Goal: Task Accomplishment & Management: Manage account settings

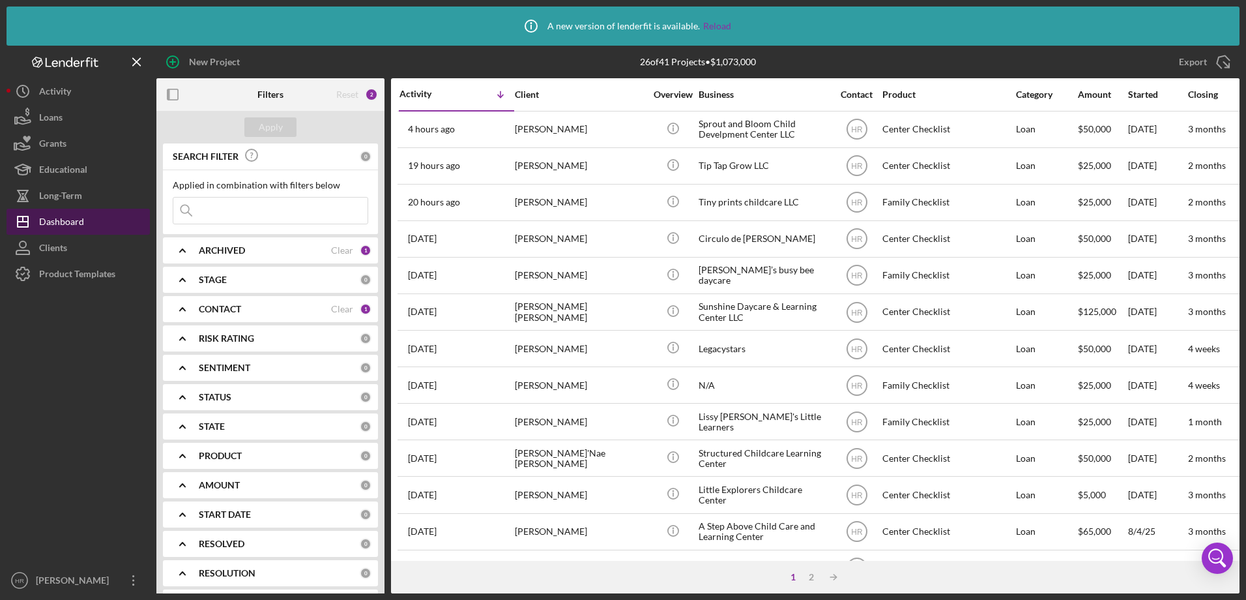
click at [80, 222] on div "Dashboard" at bounding box center [61, 223] width 45 height 29
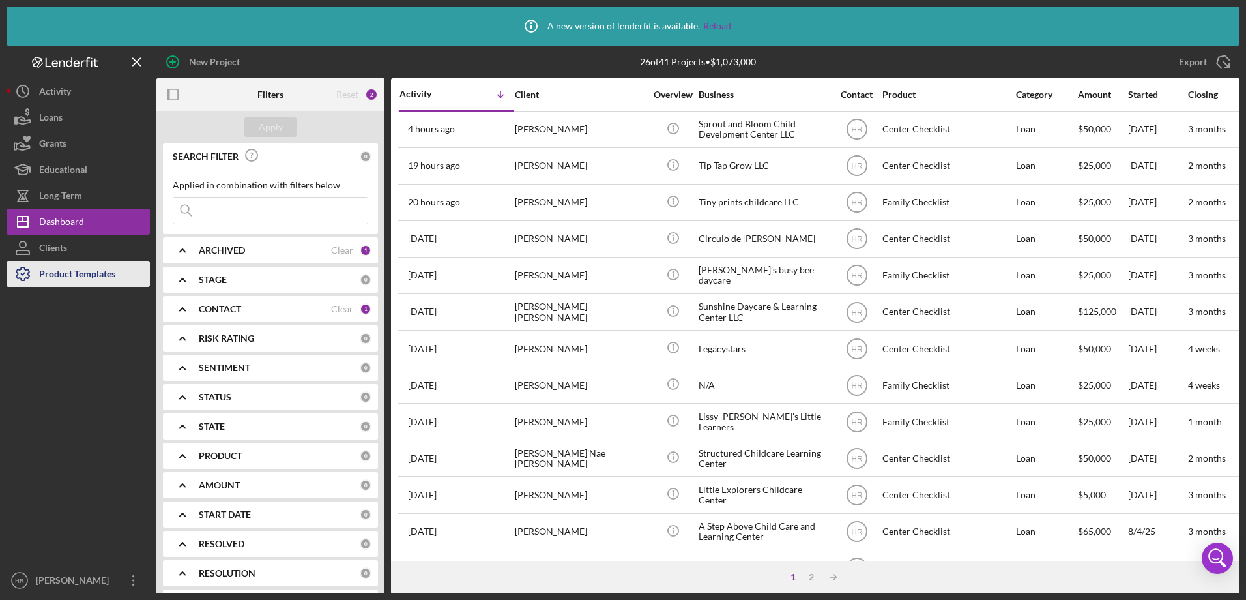
click at [37, 278] on icon "button" at bounding box center [23, 274] width 33 height 33
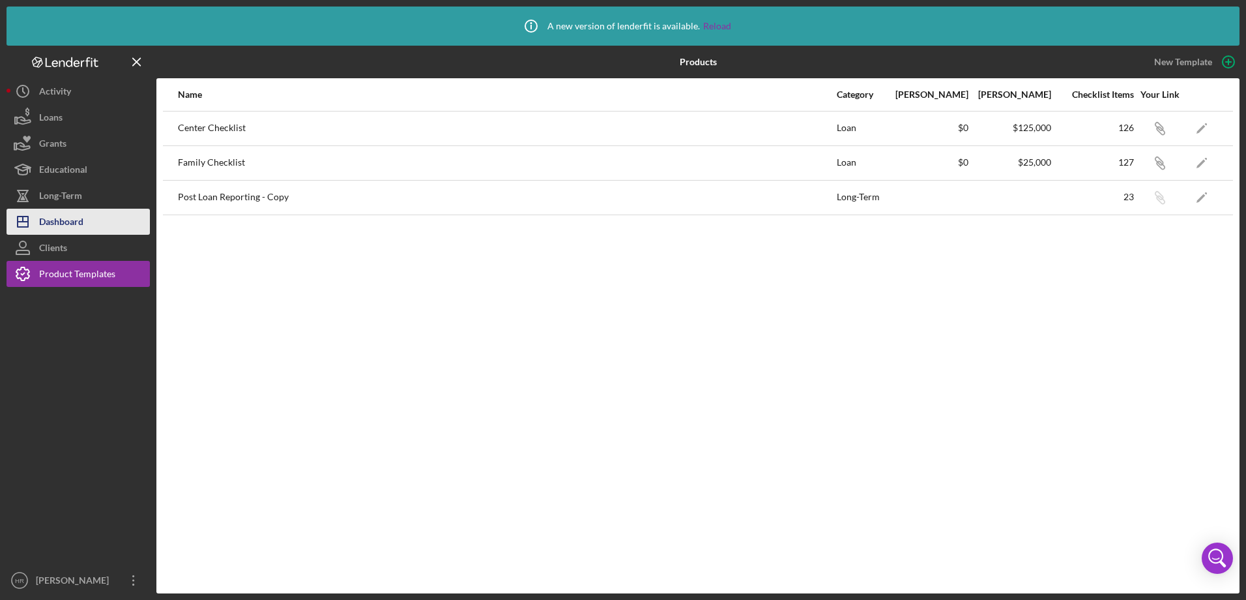
click at [52, 229] on div "Dashboard" at bounding box center [61, 223] width 44 height 29
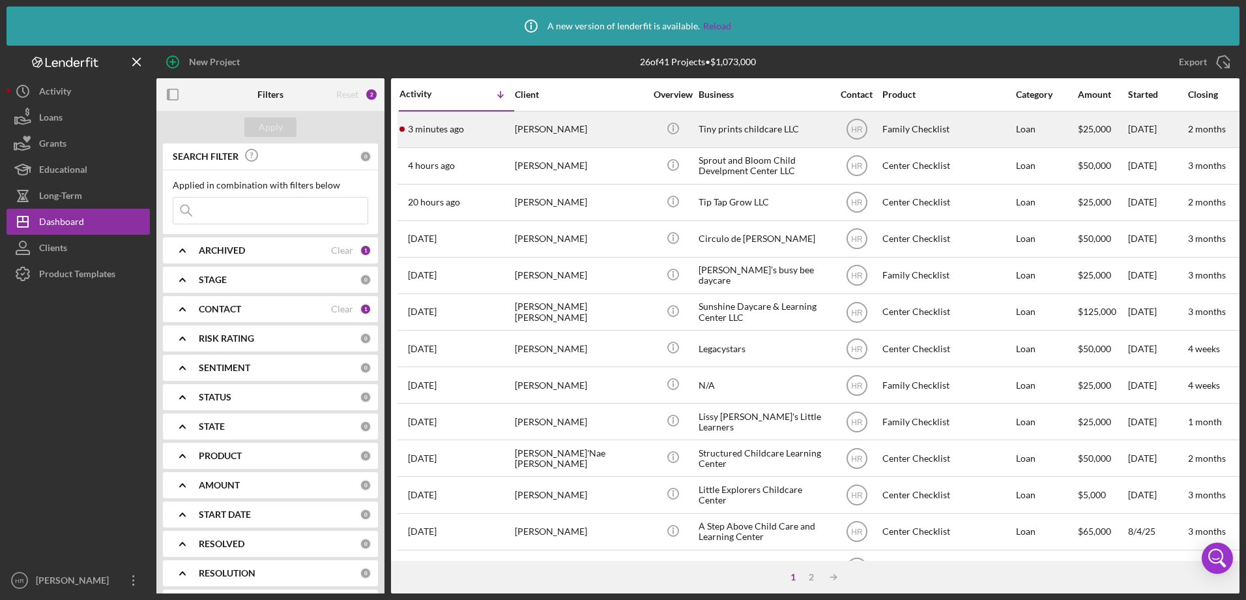
click at [544, 134] on div "[PERSON_NAME]" at bounding box center [580, 129] width 130 height 35
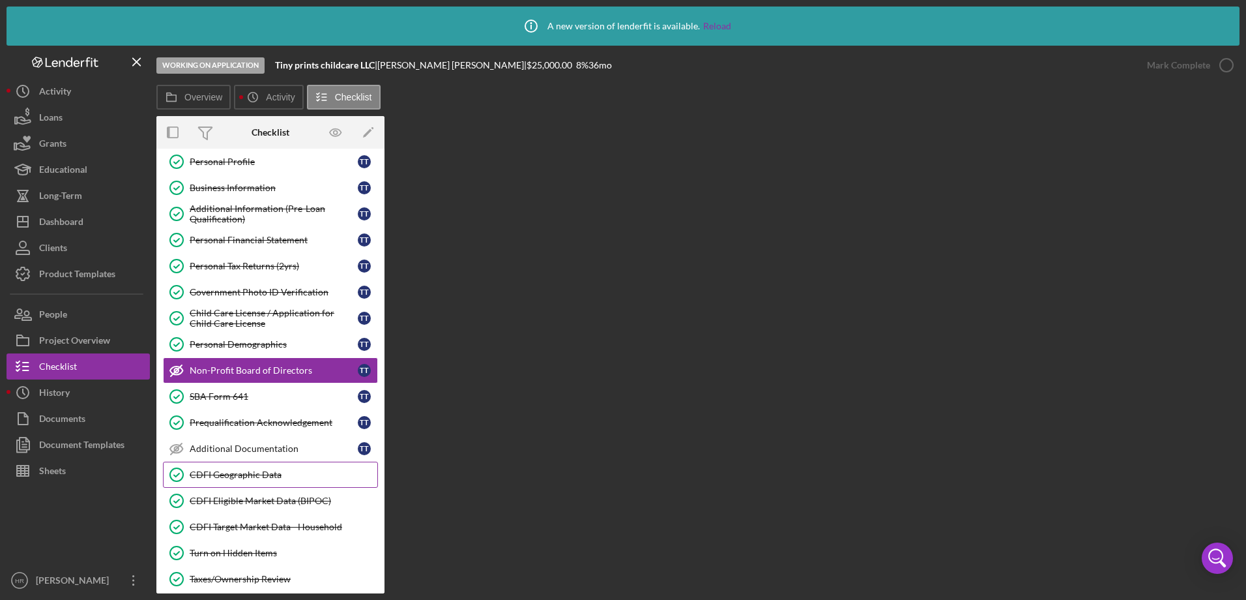
scroll to position [270, 0]
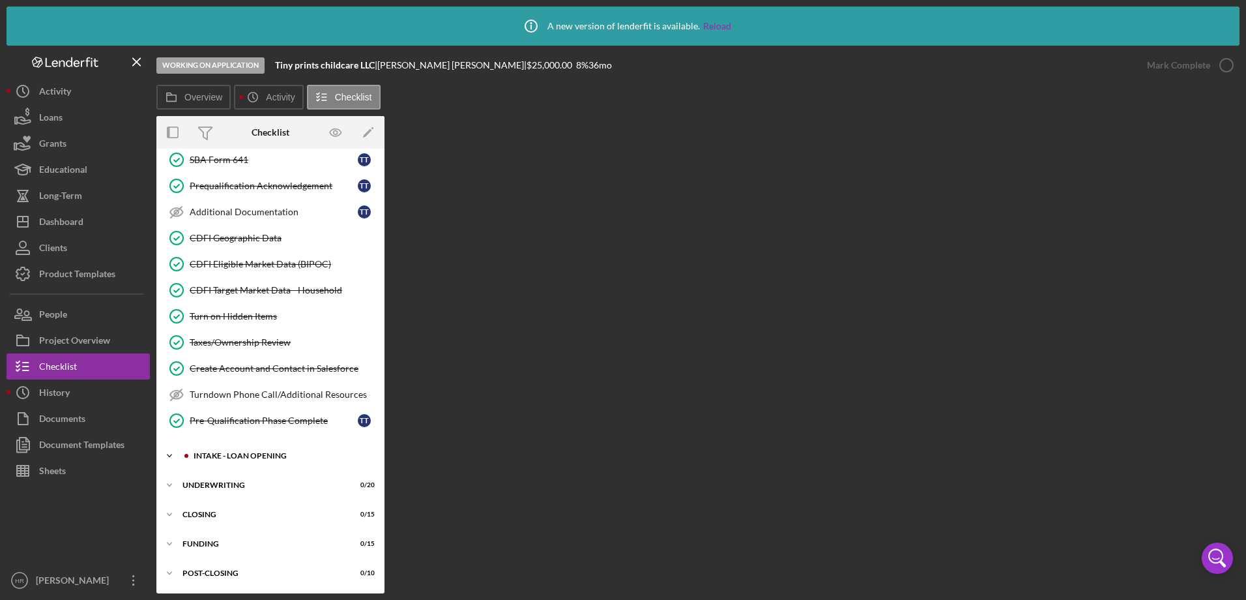
click at [263, 452] on div "INTAKE - LOAN OPENING" at bounding box center [281, 456] width 175 height 8
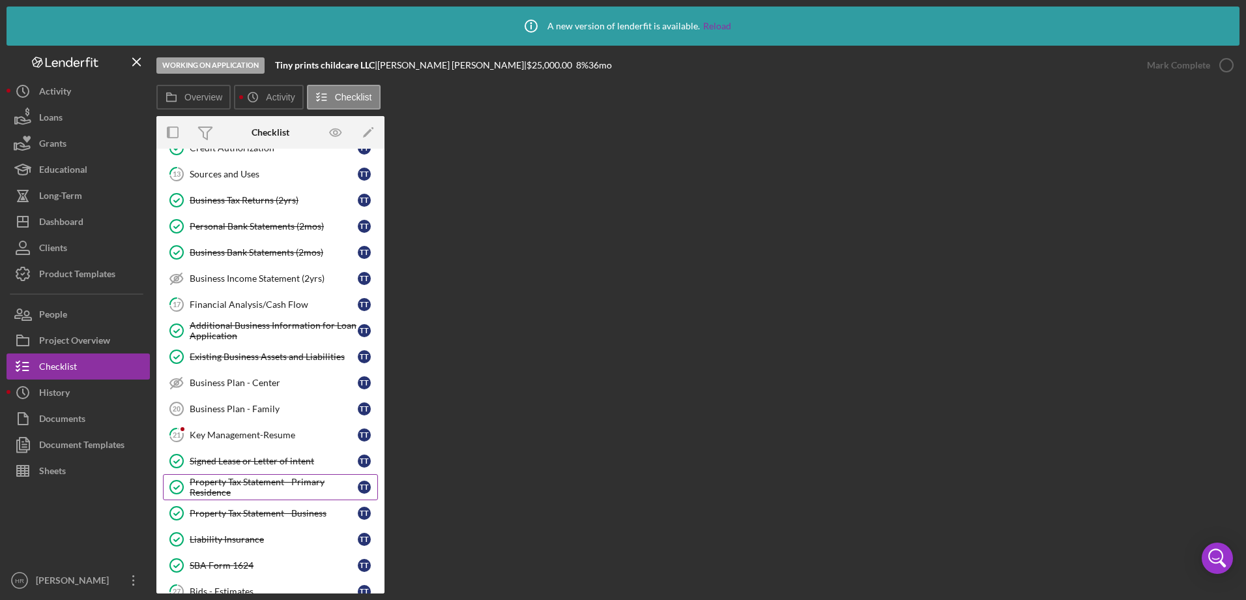
scroll to position [661, 0]
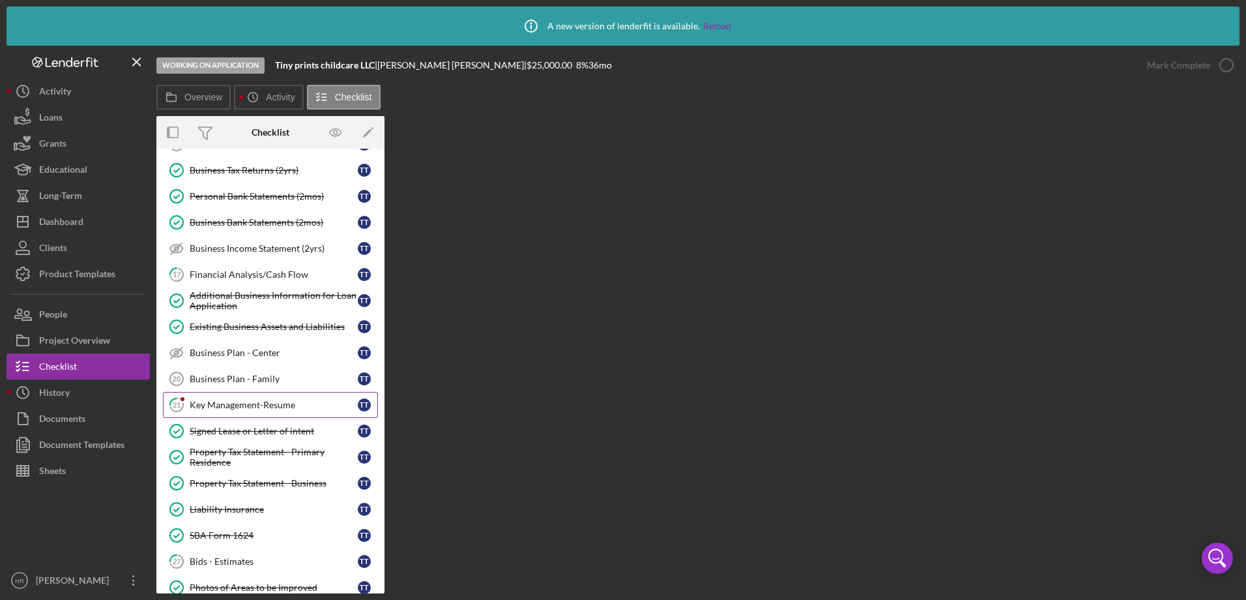
click at [244, 405] on div "Key Management-Resume" at bounding box center [274, 405] width 168 height 10
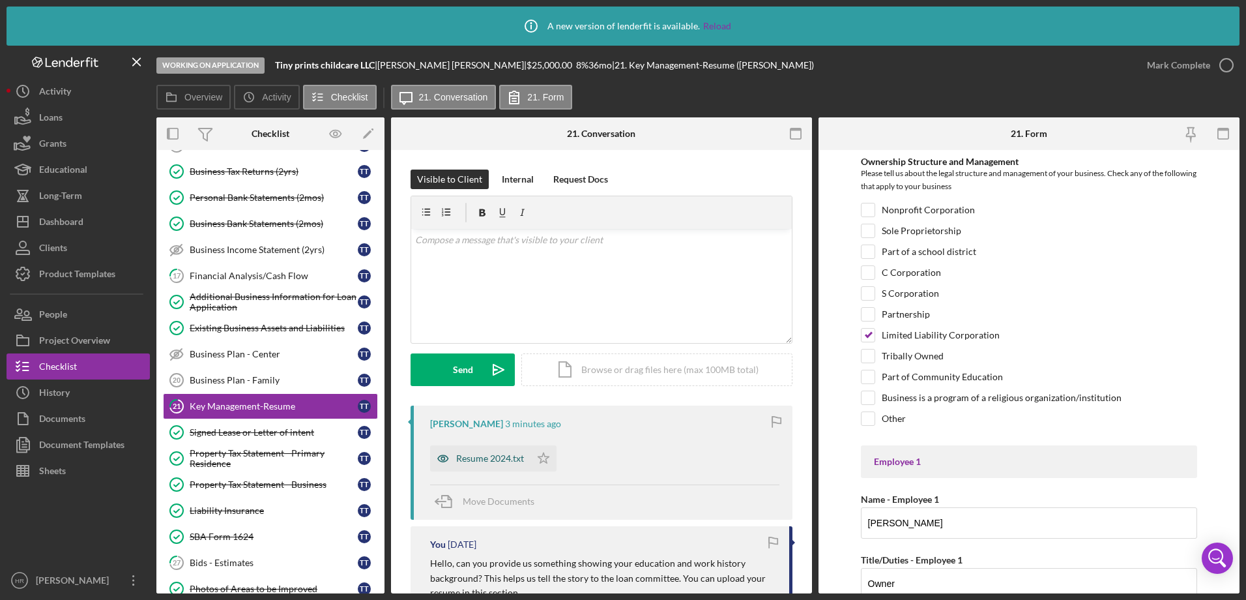
click at [471, 464] on div "Resume 2024.txt" at bounding box center [490, 458] width 68 height 10
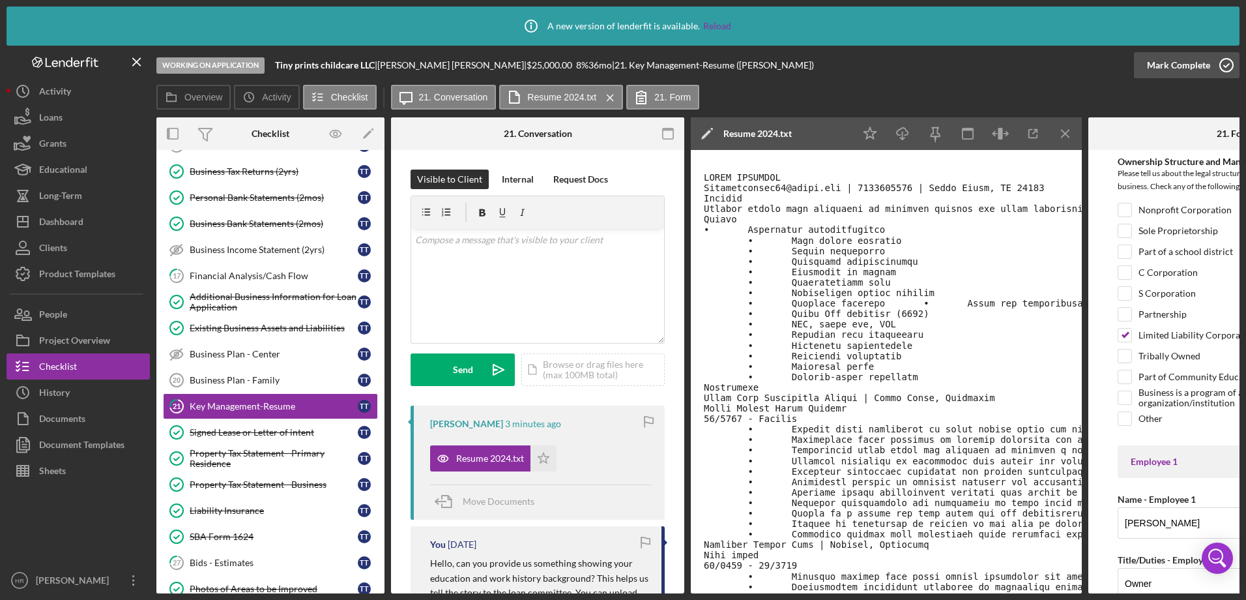
click at [1228, 63] on icon "button" at bounding box center [1227, 65] width 33 height 33
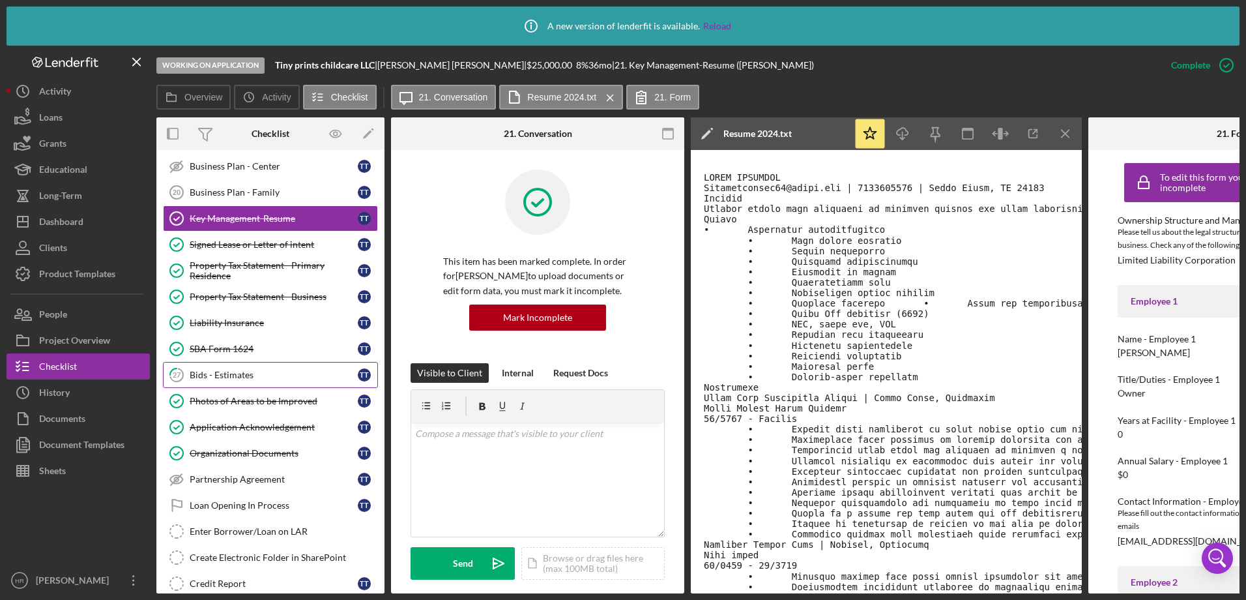
scroll to position [857, 0]
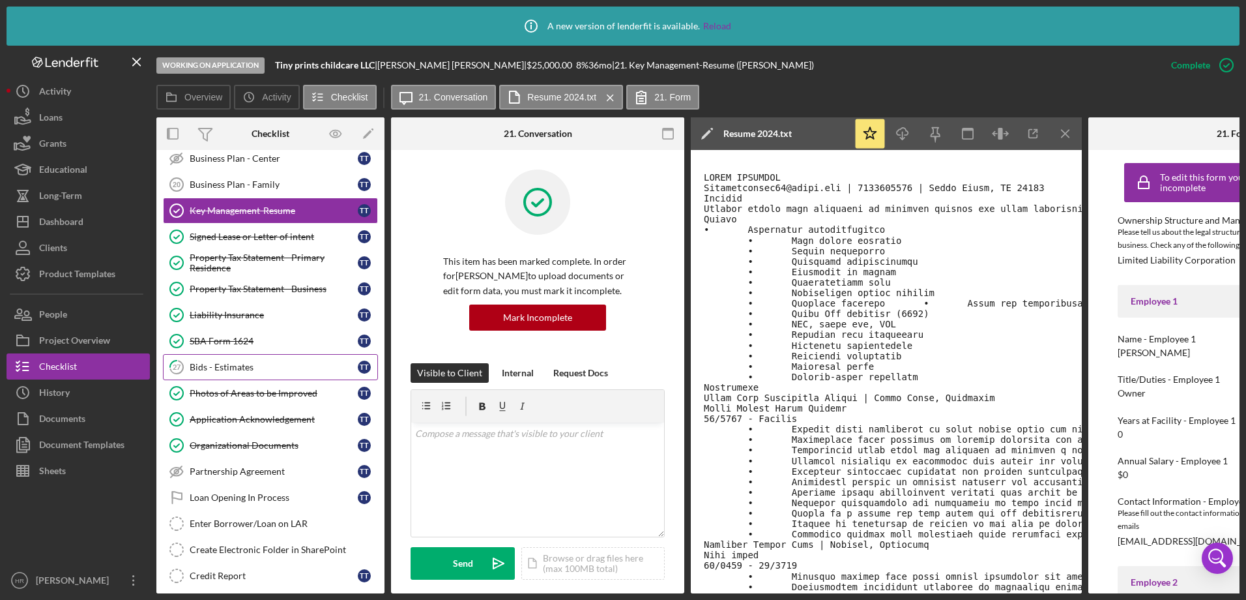
click at [249, 368] on div "Bids - Estimates" at bounding box center [274, 367] width 168 height 10
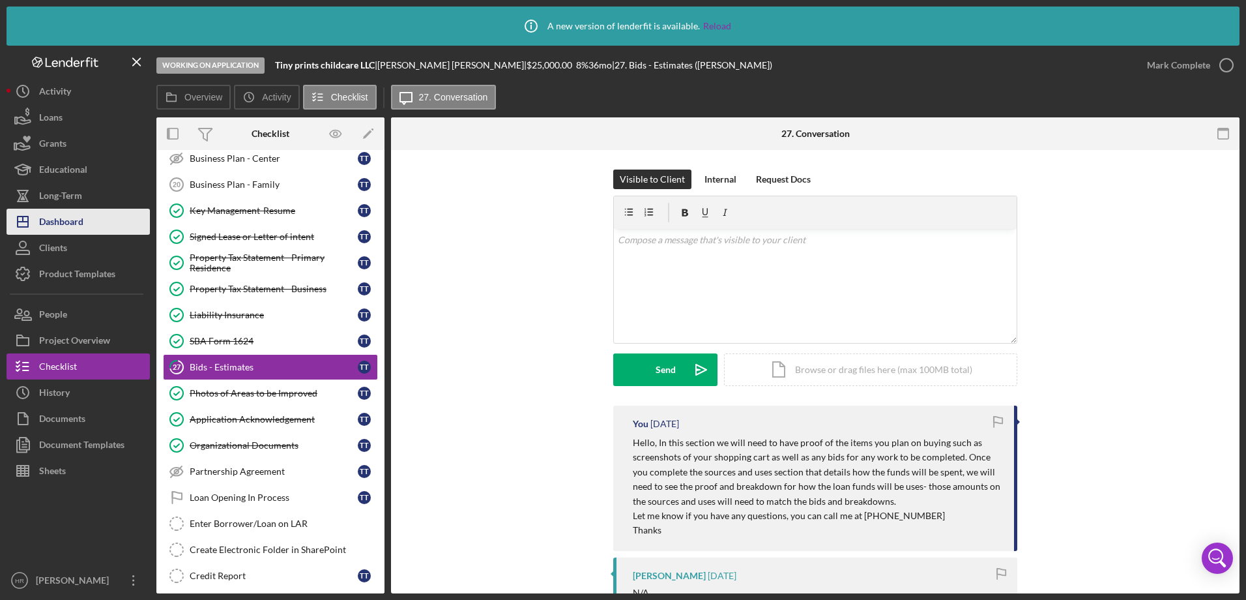
click at [80, 217] on div "Dashboard" at bounding box center [61, 223] width 44 height 29
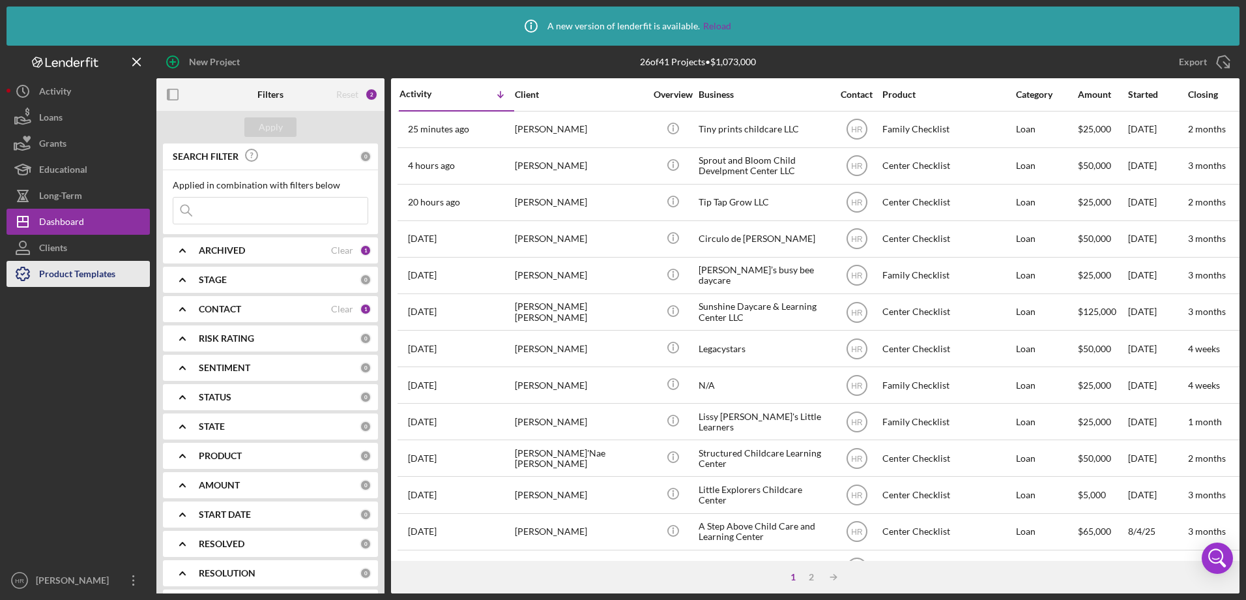
click at [48, 268] on div "Product Templates" at bounding box center [77, 275] width 76 height 29
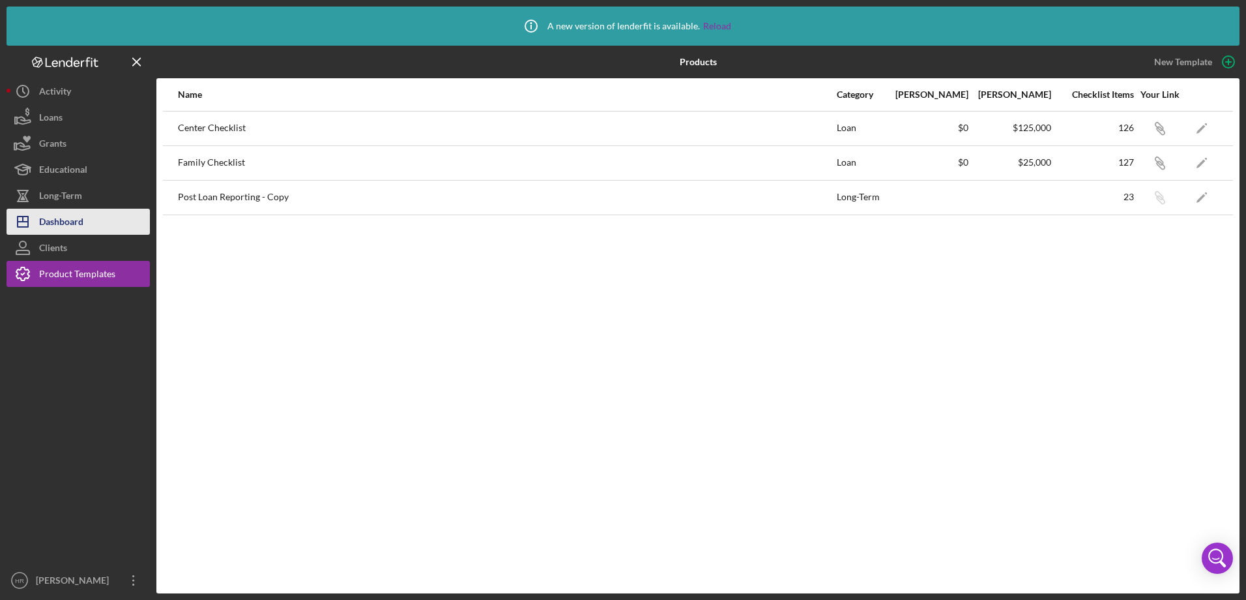
click at [53, 214] on div "Dashboard" at bounding box center [61, 223] width 44 height 29
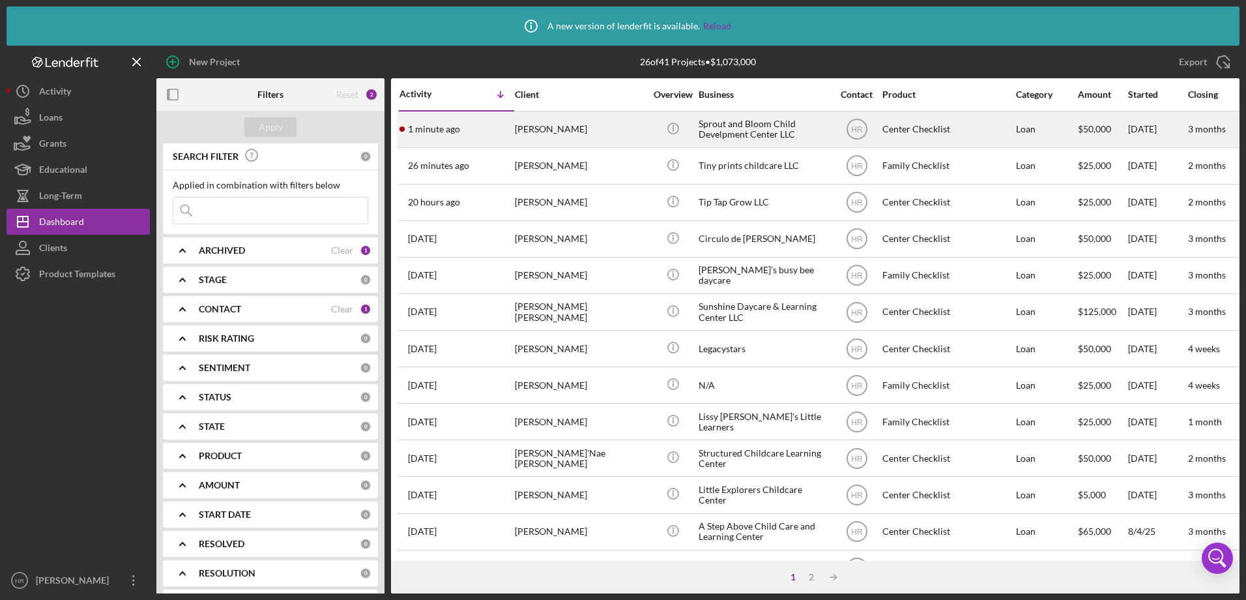
click at [522, 129] on div "[PERSON_NAME]" at bounding box center [580, 129] width 130 height 35
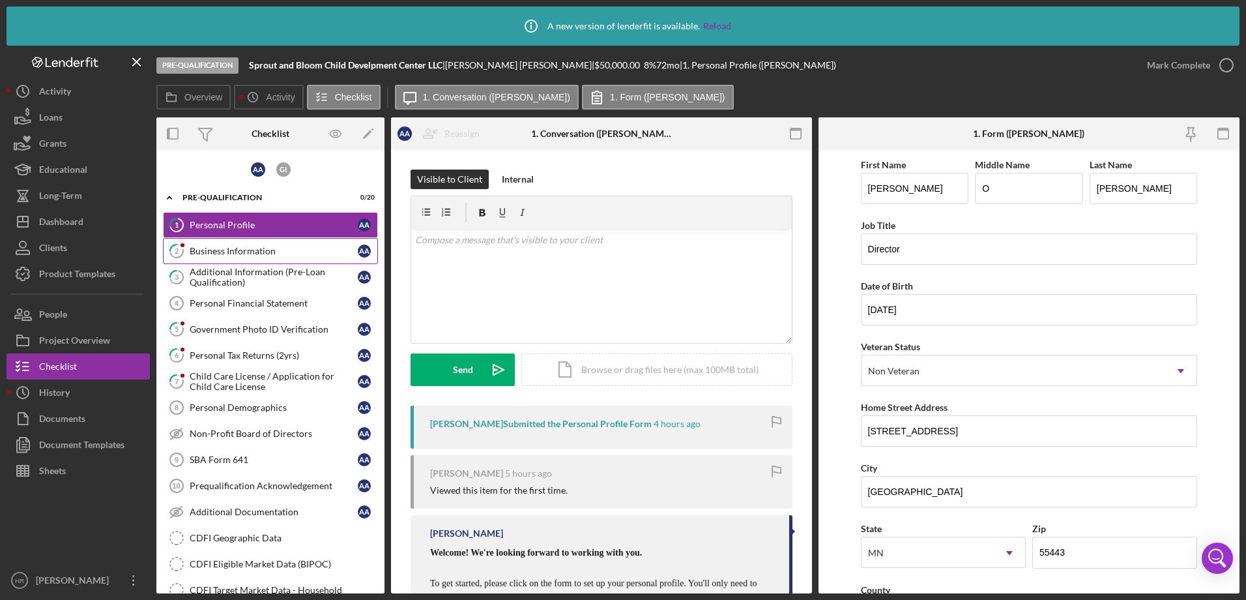
click at [253, 246] on div "Business Information" at bounding box center [274, 251] width 168 height 10
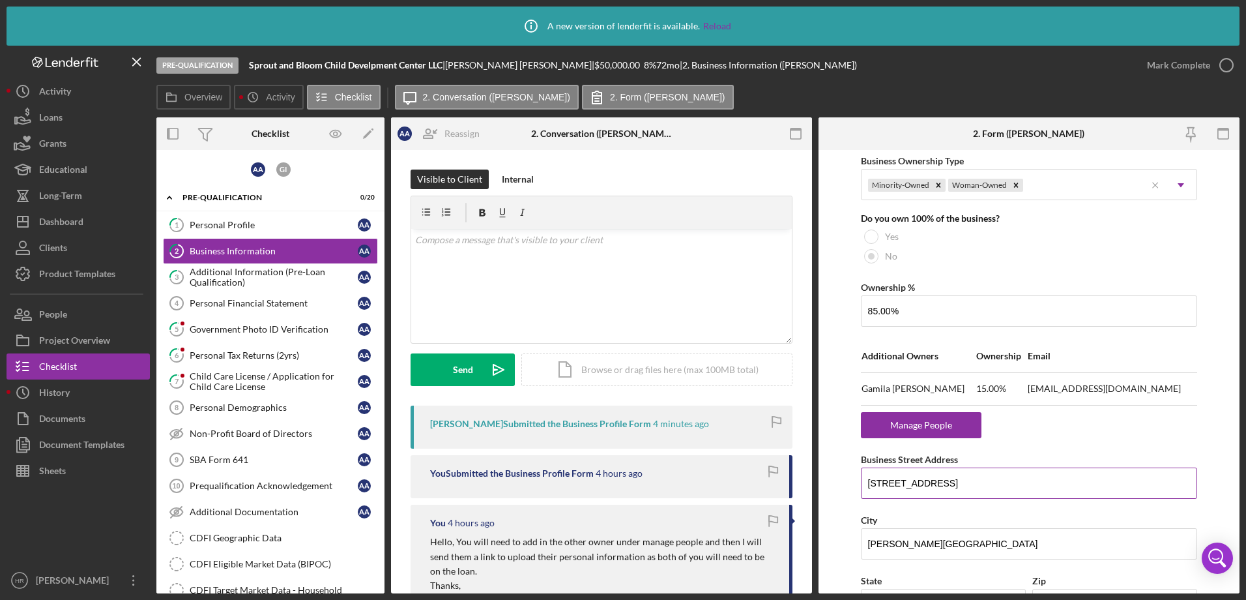
scroll to position [652, 0]
click at [939, 424] on div "Manage People" at bounding box center [922, 424] width 108 height 26
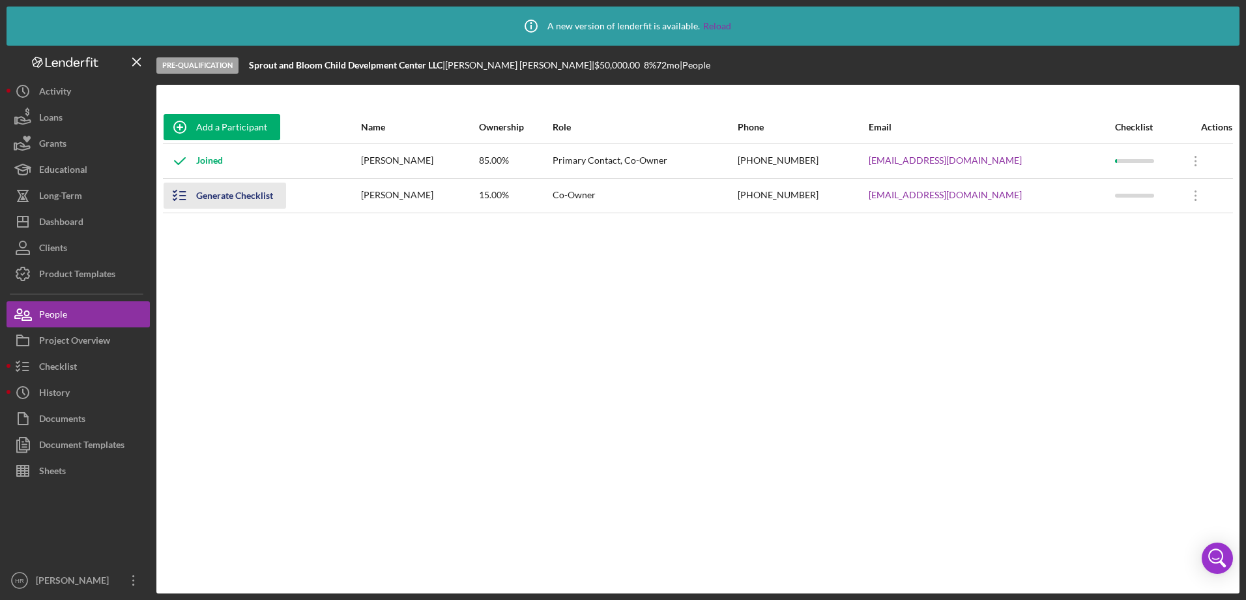
click at [230, 194] on div "Generate Checklist" at bounding box center [234, 196] width 77 height 26
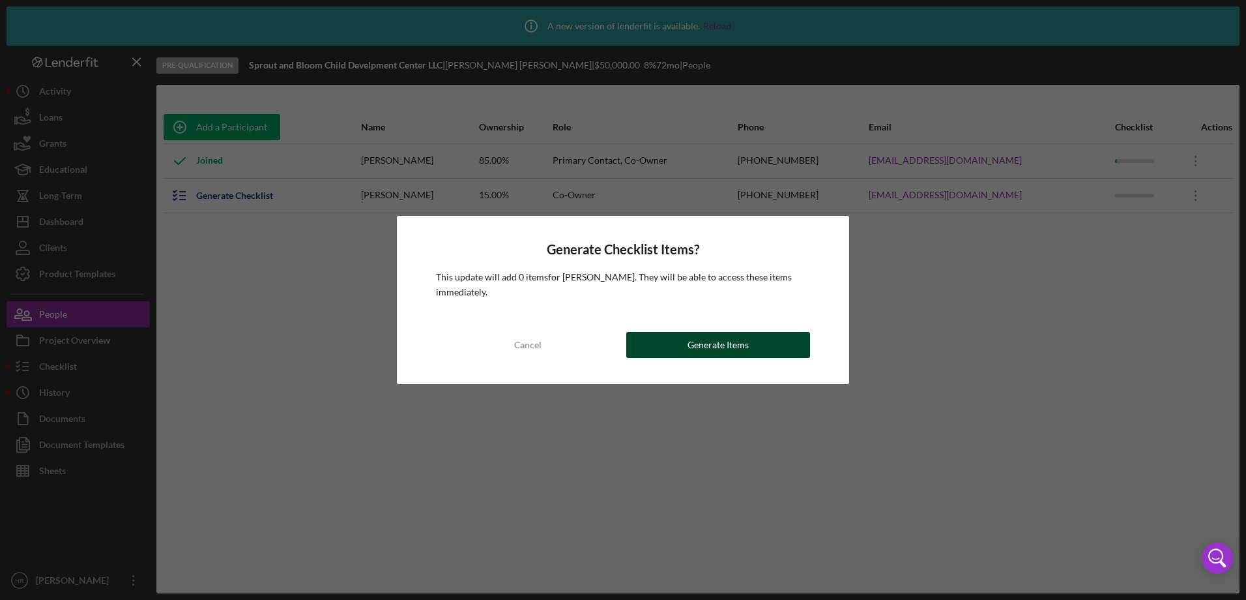
click at [739, 347] on div "Generate Items" at bounding box center [718, 345] width 61 height 26
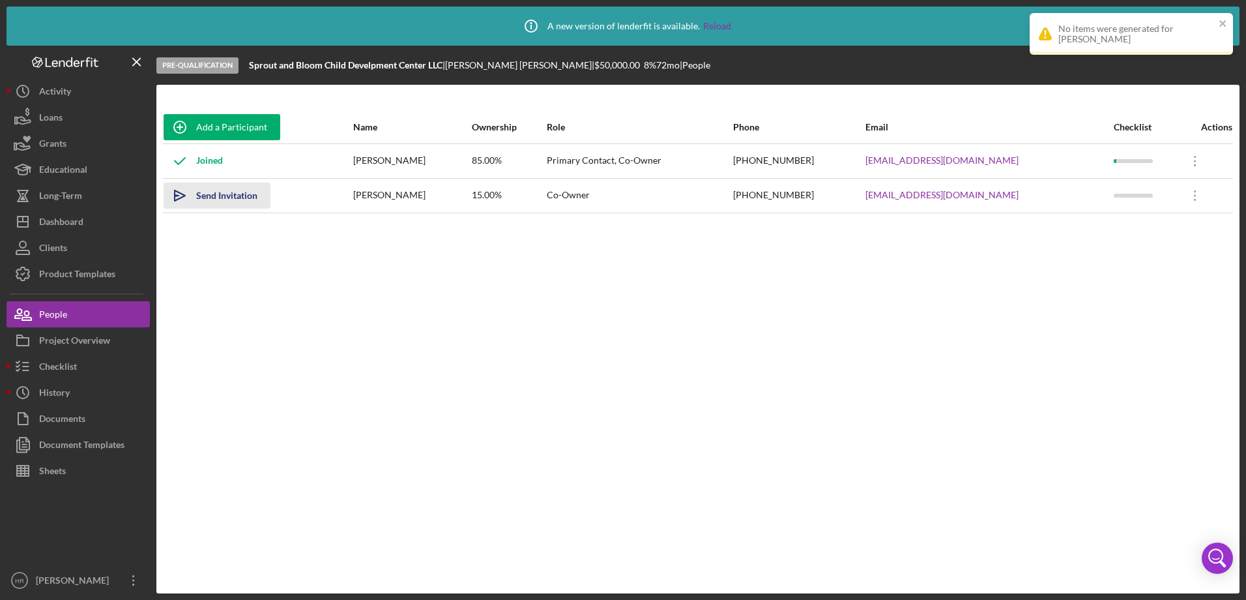
click at [219, 198] on div "Send Invitation" at bounding box center [226, 196] width 61 height 26
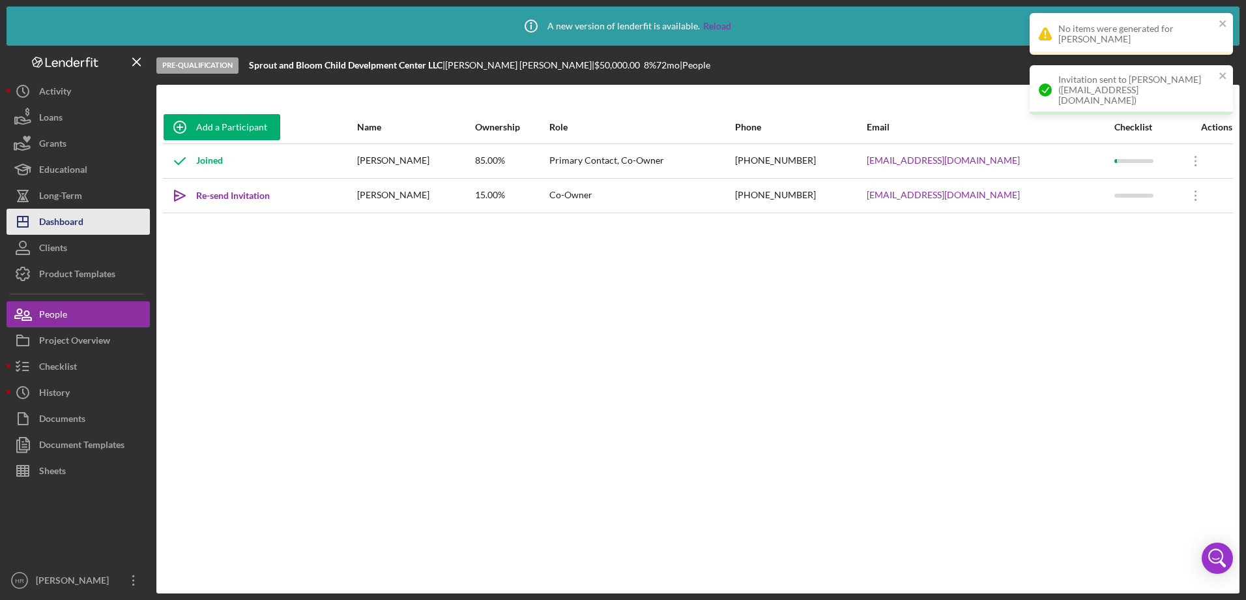
click at [76, 215] on div "Dashboard" at bounding box center [61, 223] width 44 height 29
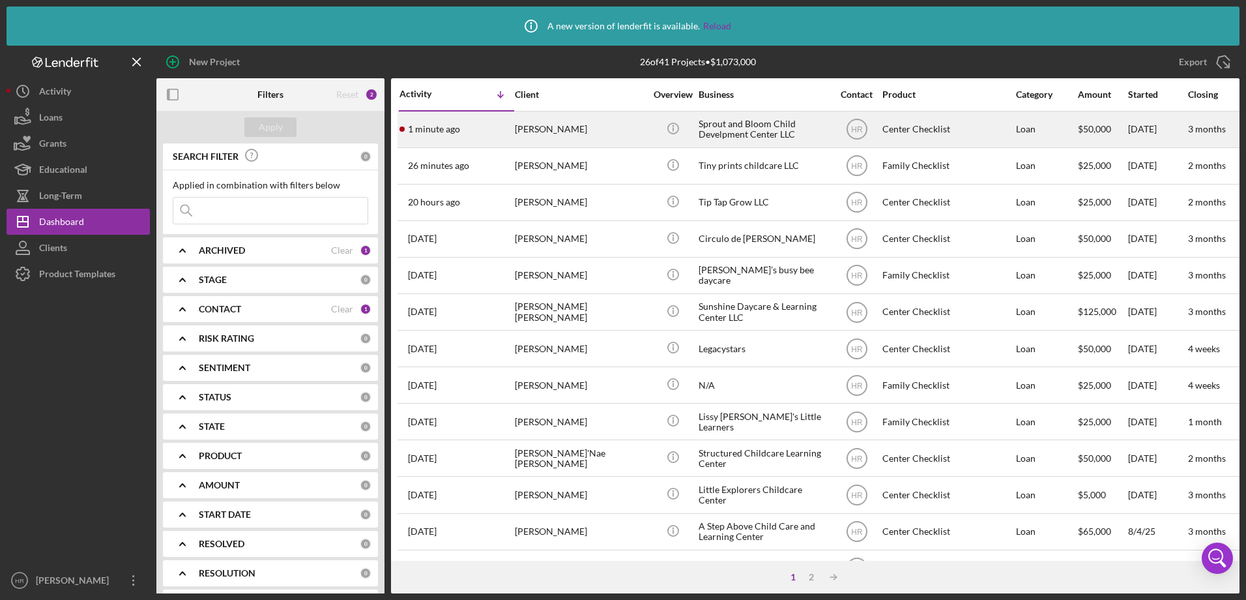
click at [514, 125] on tr "1 minute ago Anab Abdi Anab Abdi Icon/Info Sprout and Bloom Child Develpment Ce…" at bounding box center [1171, 129] width 1546 height 37
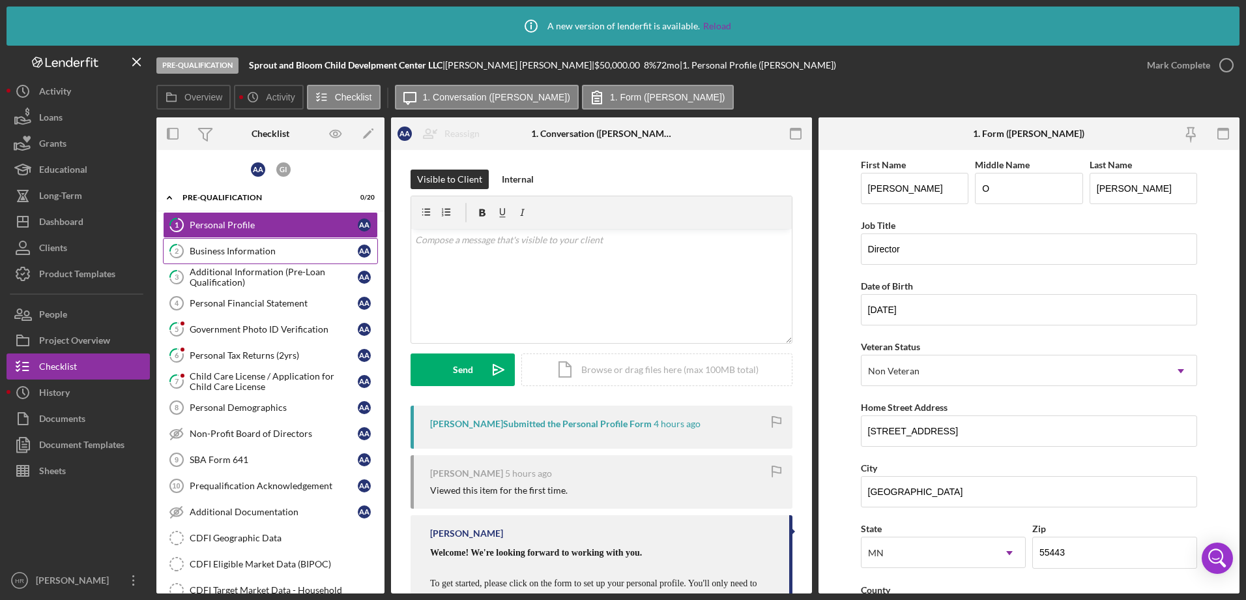
click at [259, 250] on div "Business Information" at bounding box center [274, 251] width 168 height 10
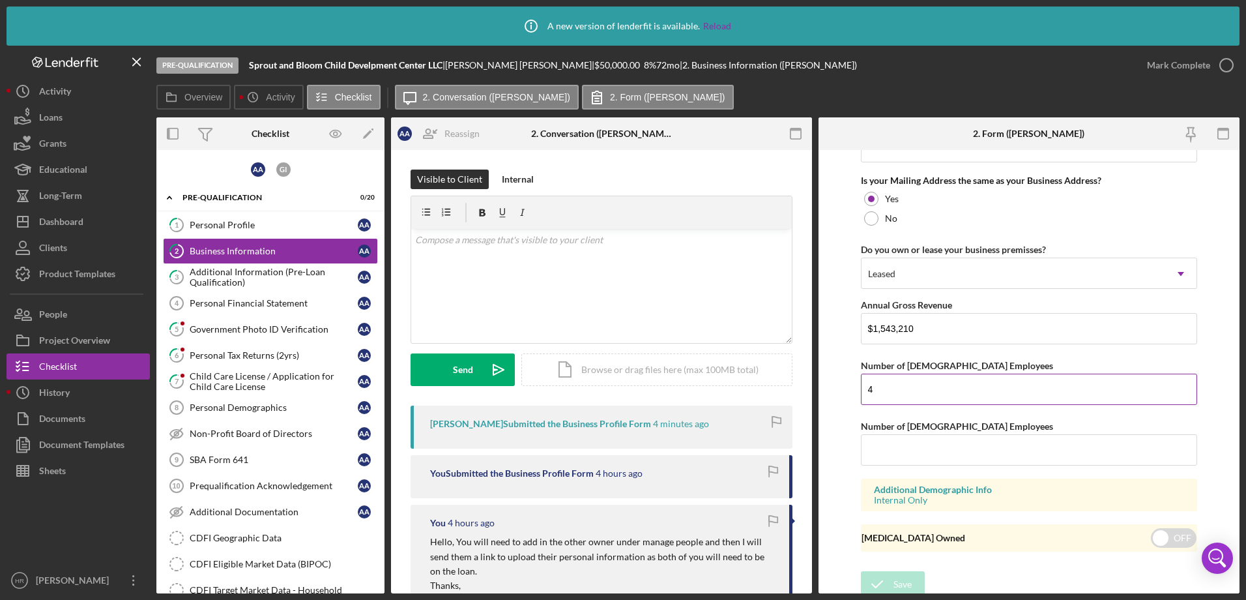
scroll to position [1175, 0]
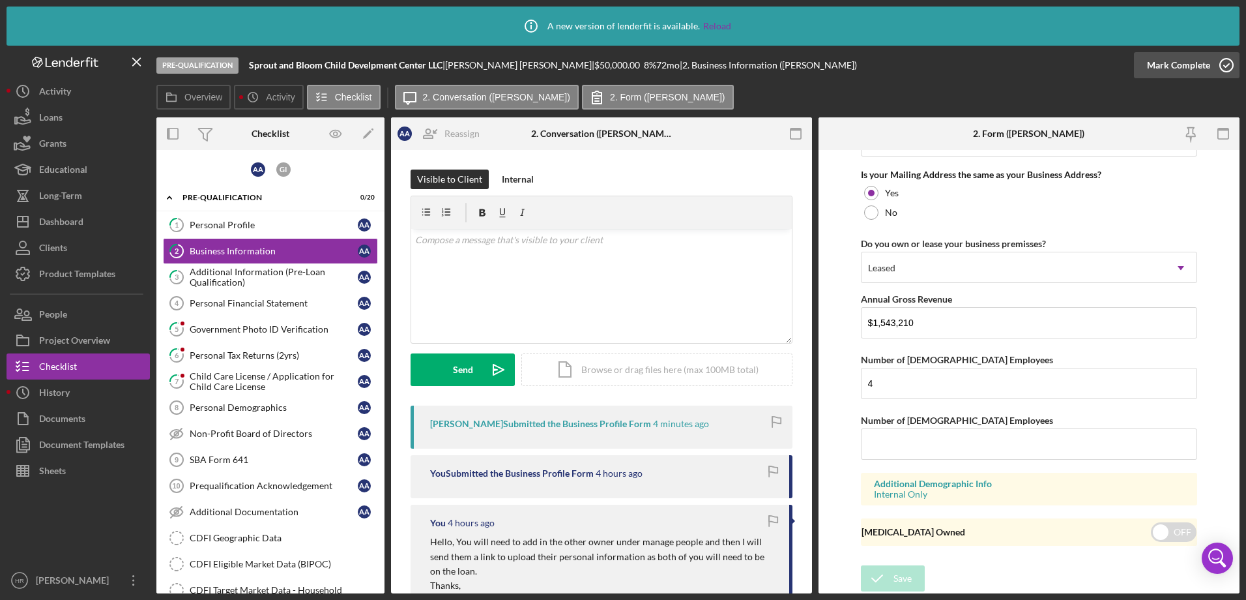
click at [1236, 63] on icon "button" at bounding box center [1227, 65] width 33 height 33
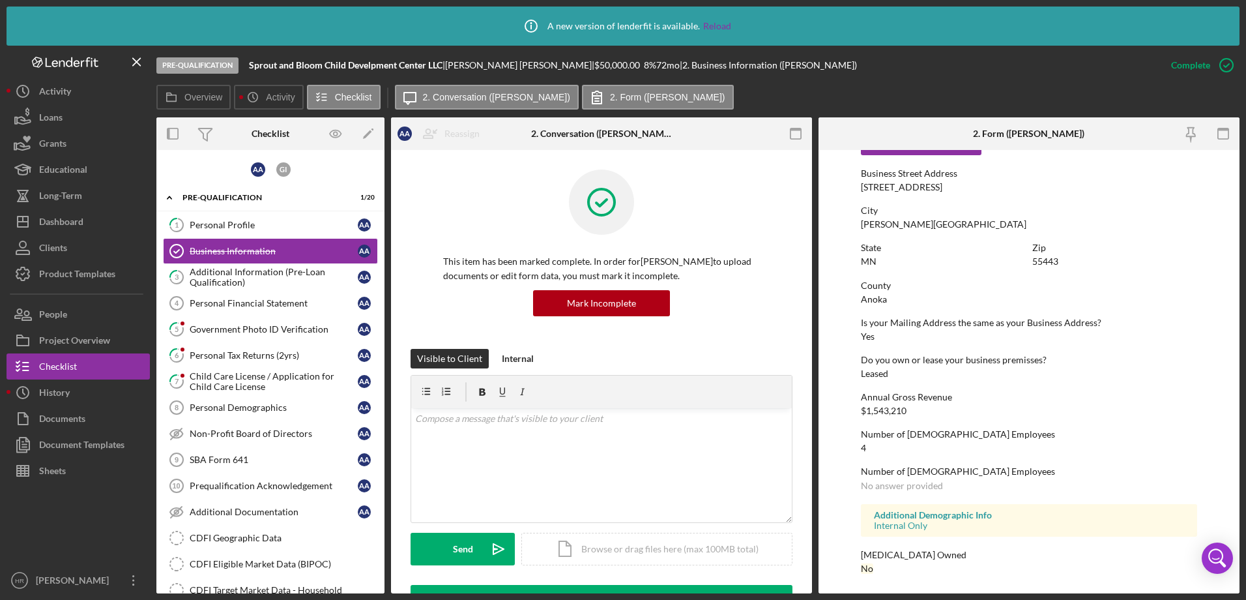
scroll to position [688, 0]
click at [222, 226] on div "Personal Profile" at bounding box center [274, 225] width 168 height 10
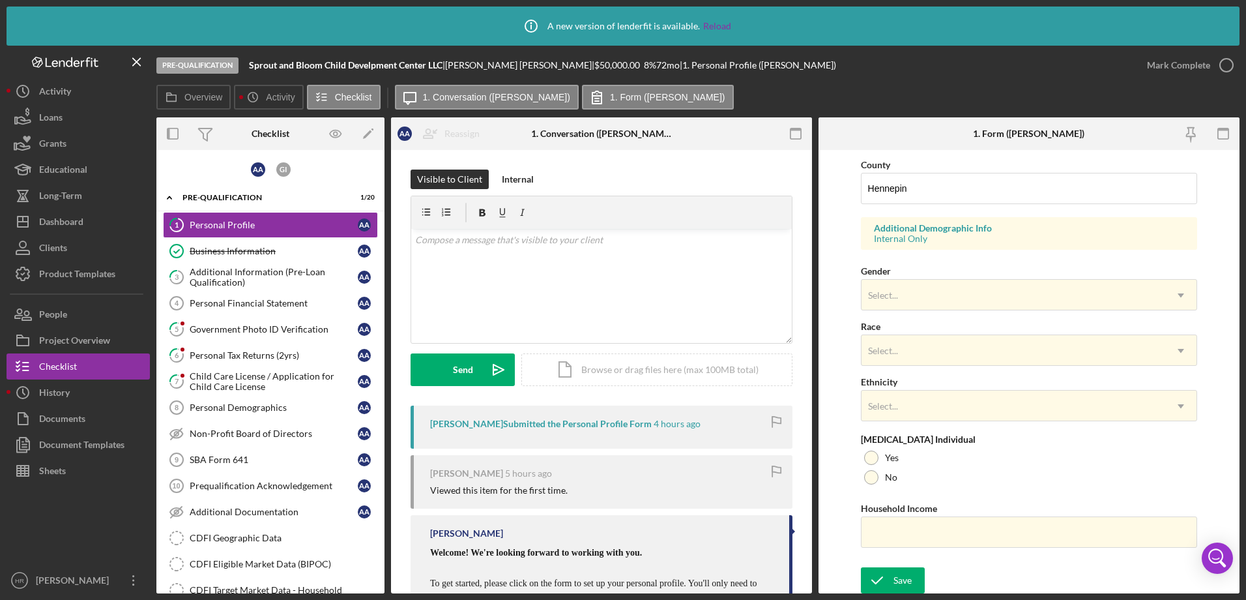
scroll to position [427, 0]
click at [255, 320] on link "5 Government Photo ID Verification A A" at bounding box center [270, 329] width 215 height 26
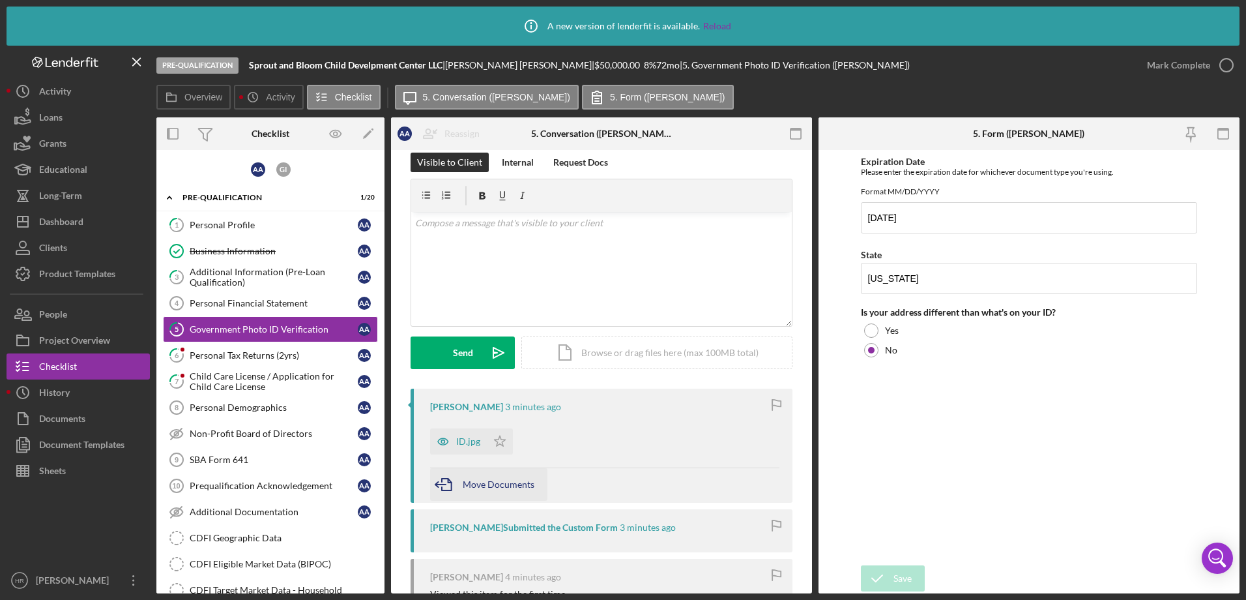
scroll to position [65, 0]
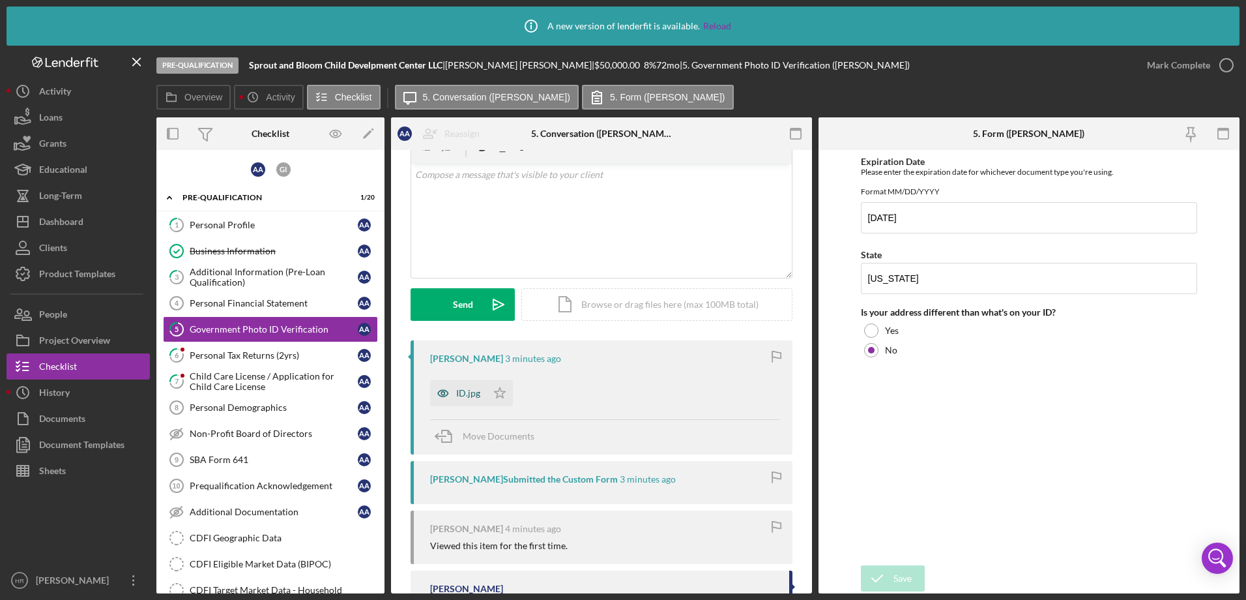
click at [473, 384] on div "ID.jpg" at bounding box center [458, 393] width 57 height 26
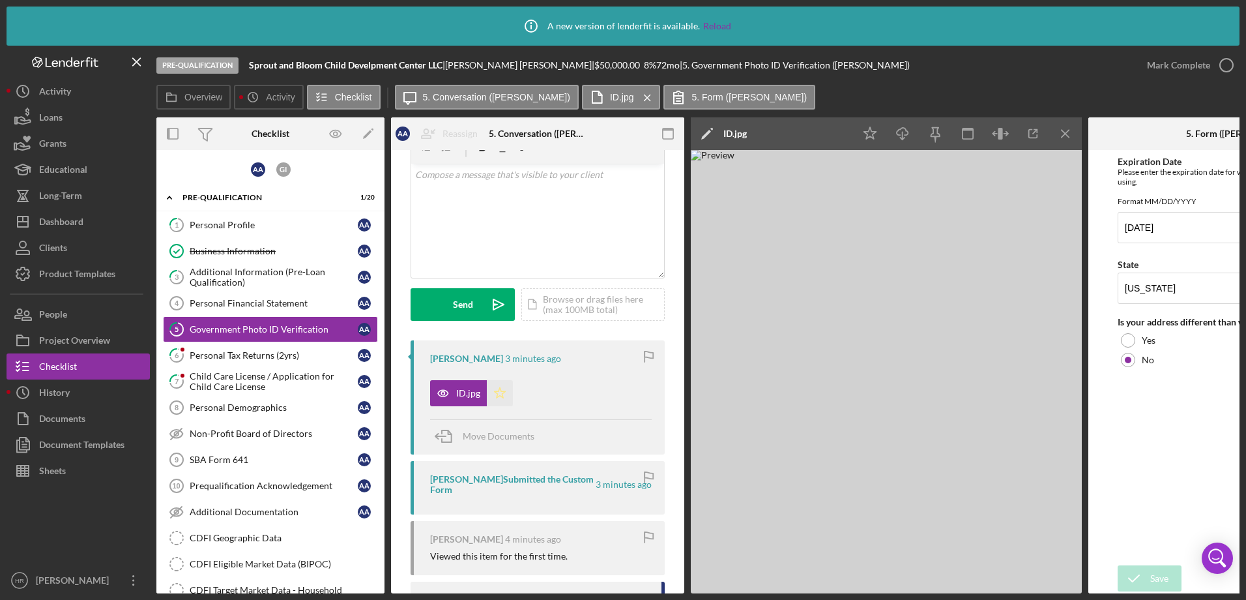
click at [497, 394] on polygon "button" at bounding box center [500, 392] width 11 height 10
click at [267, 351] on div "Personal Tax Returns (2yrs)" at bounding box center [274, 355] width 168 height 10
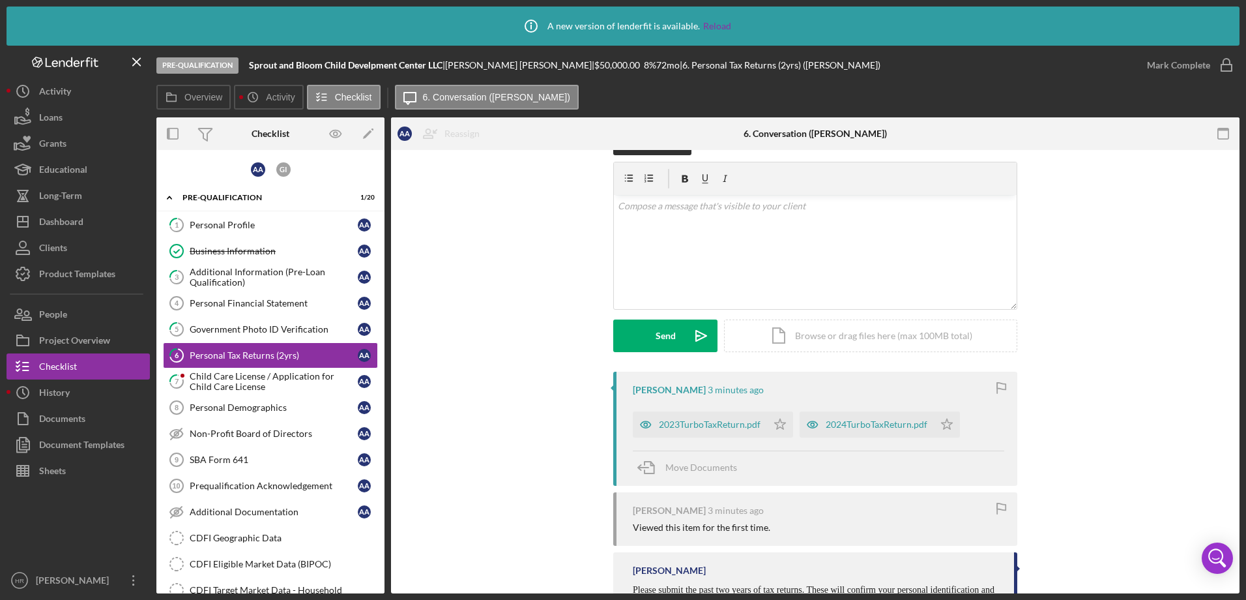
scroll to position [65, 0]
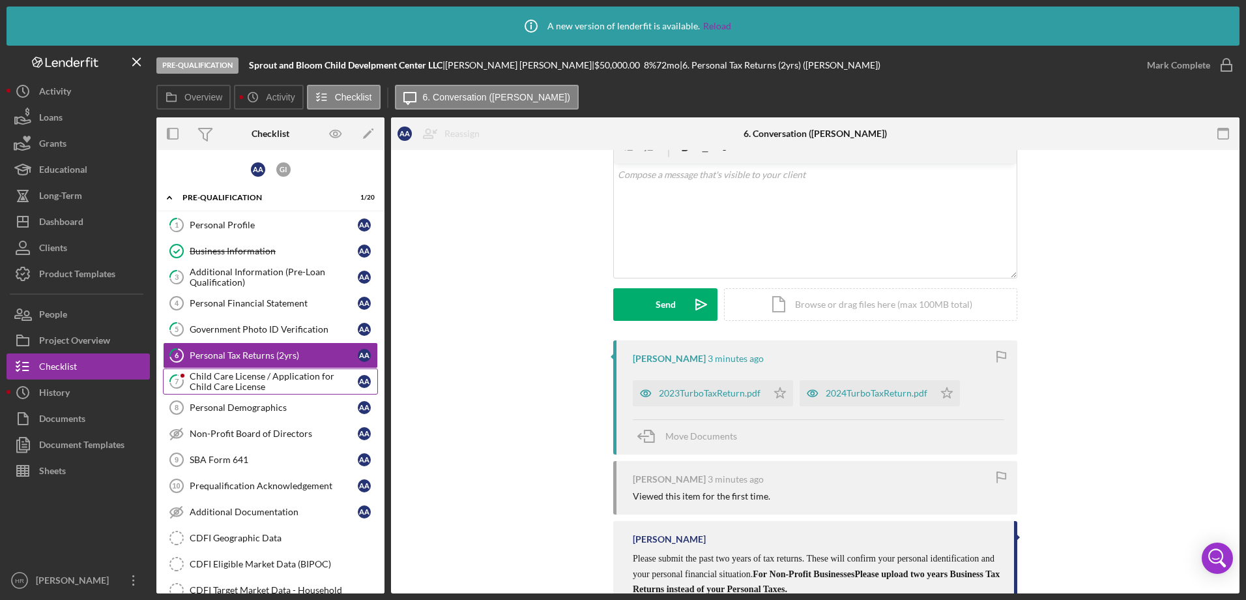
click at [228, 381] on div "Child Care License / Application for Child Care License" at bounding box center [274, 381] width 168 height 21
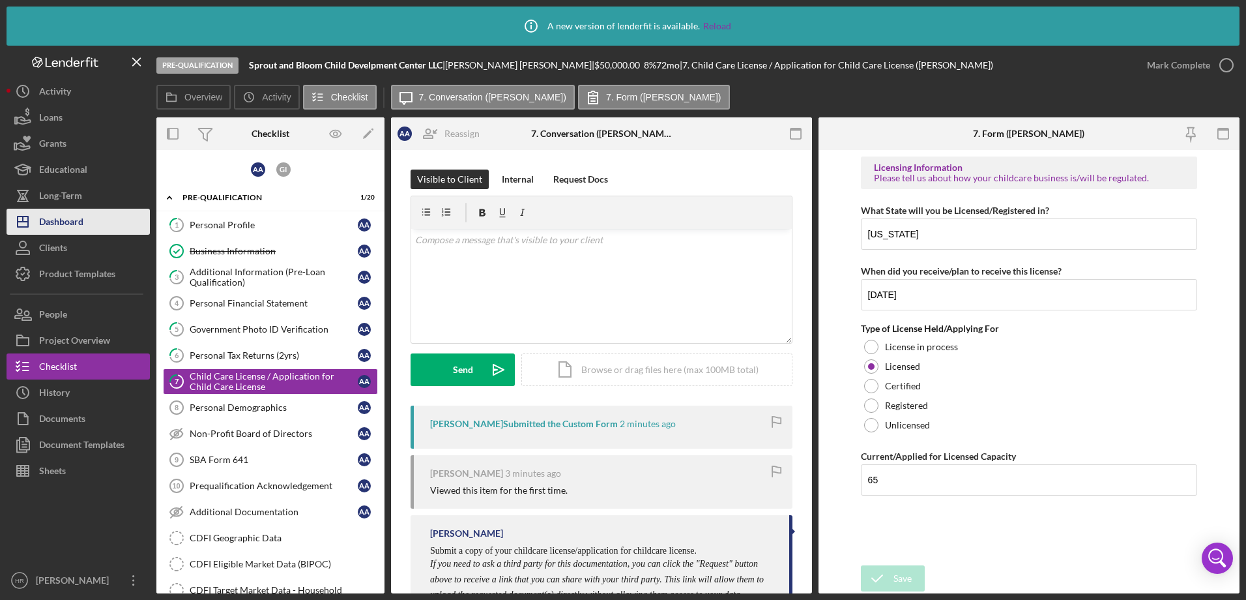
click at [86, 229] on button "Icon/Dashboard Dashboard" at bounding box center [78, 222] width 143 height 26
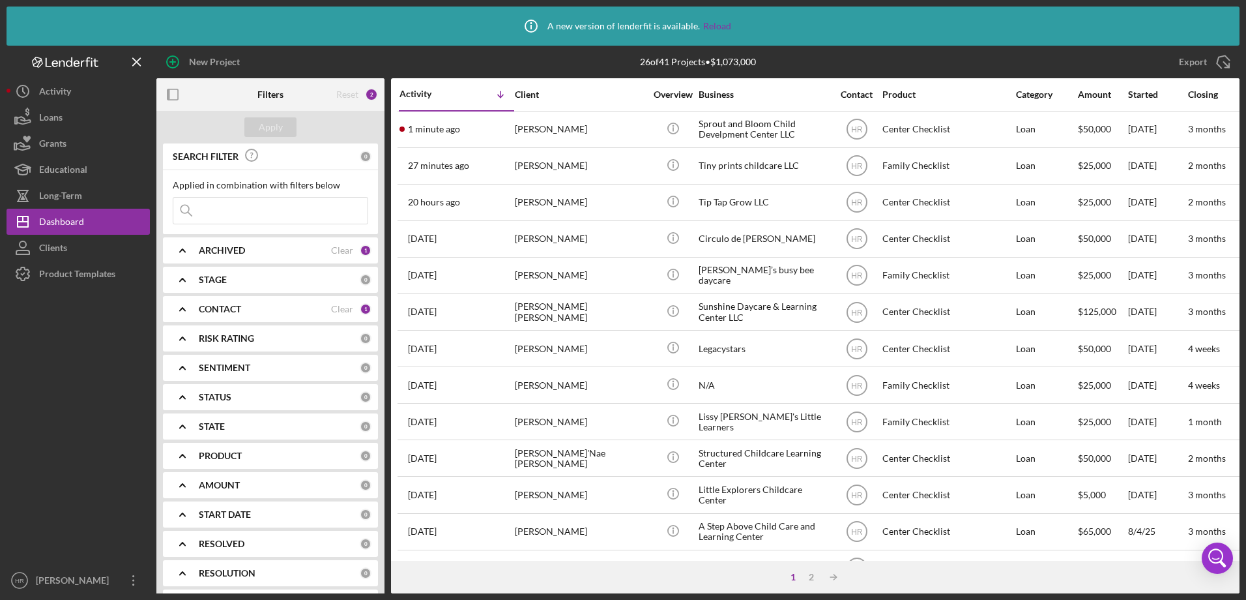
click at [226, 302] on div "CONTACT Clear 1" at bounding box center [285, 309] width 173 height 26
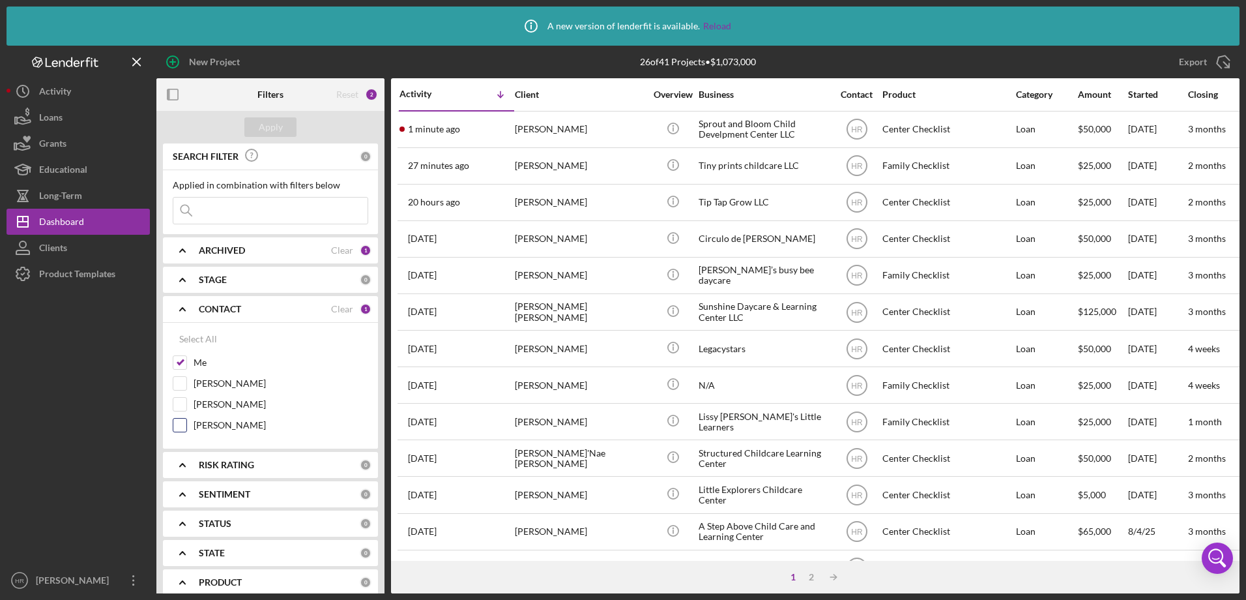
click at [227, 425] on label "Amanda Brewington" at bounding box center [281, 425] width 175 height 13
click at [186, 425] on input "Amanda Brewington" at bounding box center [179, 425] width 13 height 13
checkbox input "true"
click at [275, 125] on div "Apply" at bounding box center [271, 127] width 24 height 20
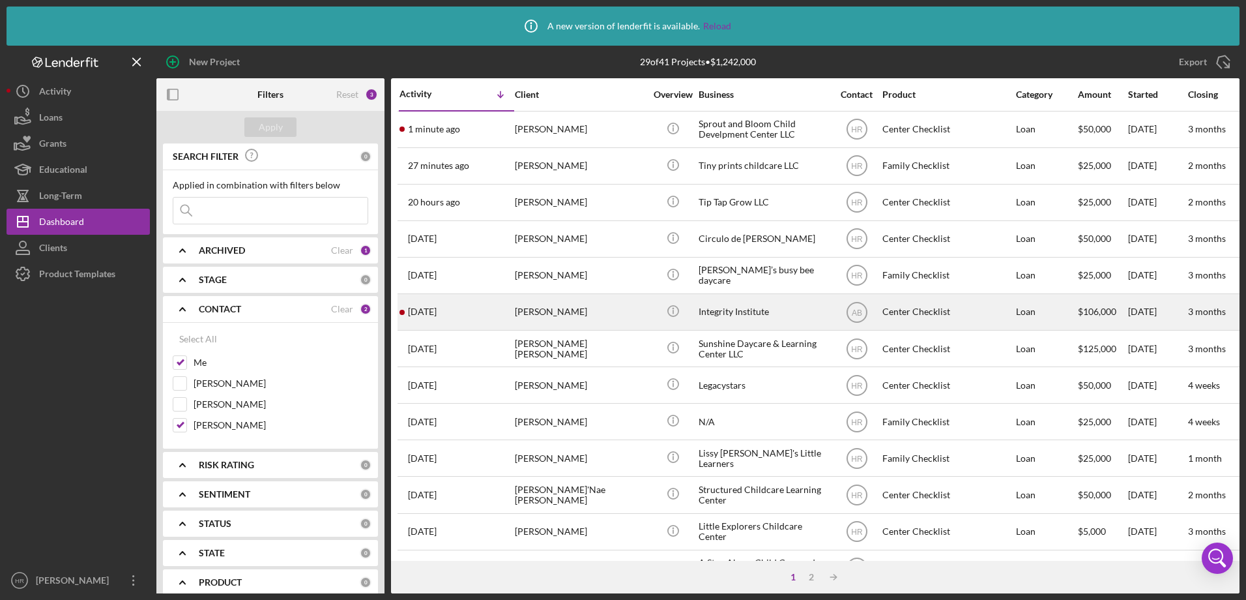
click at [522, 314] on div "Iyabo Fowowe" at bounding box center [580, 312] width 130 height 35
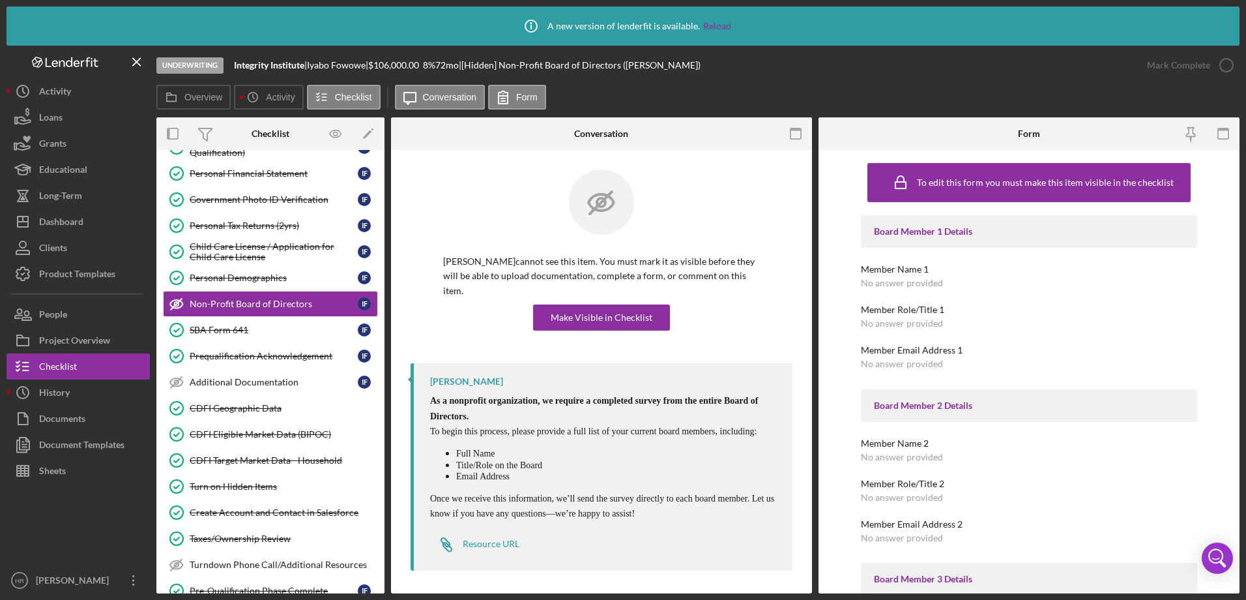
scroll to position [271, 0]
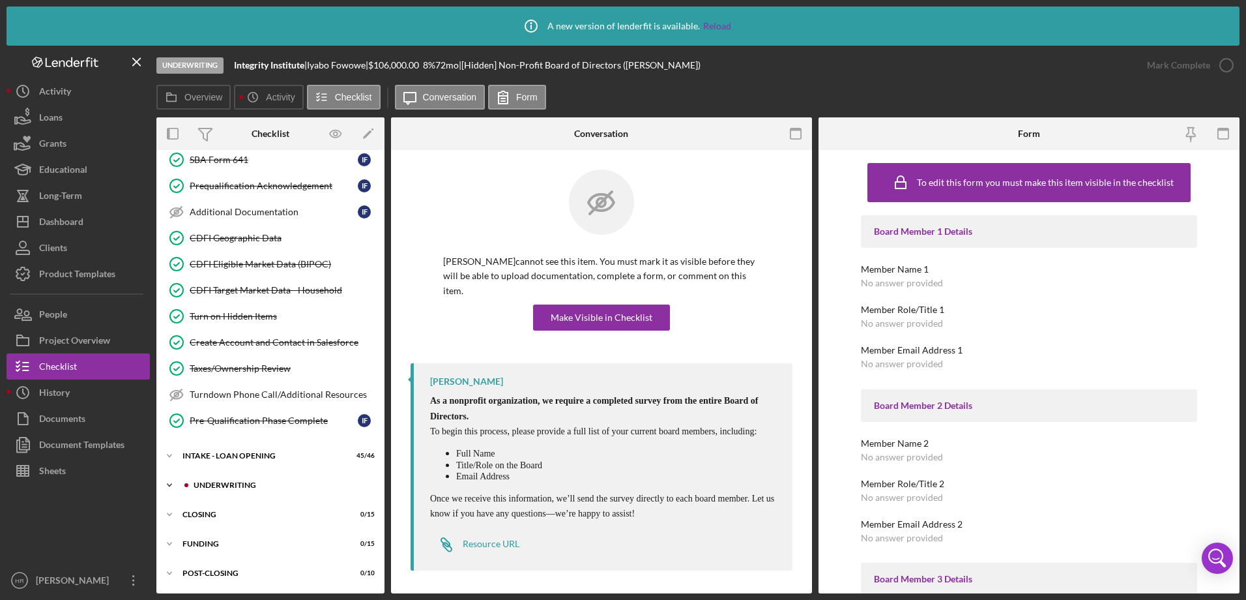
click at [235, 479] on div "Icon/Expander UNDERWRITING 0 / 20" at bounding box center [270, 485] width 228 height 26
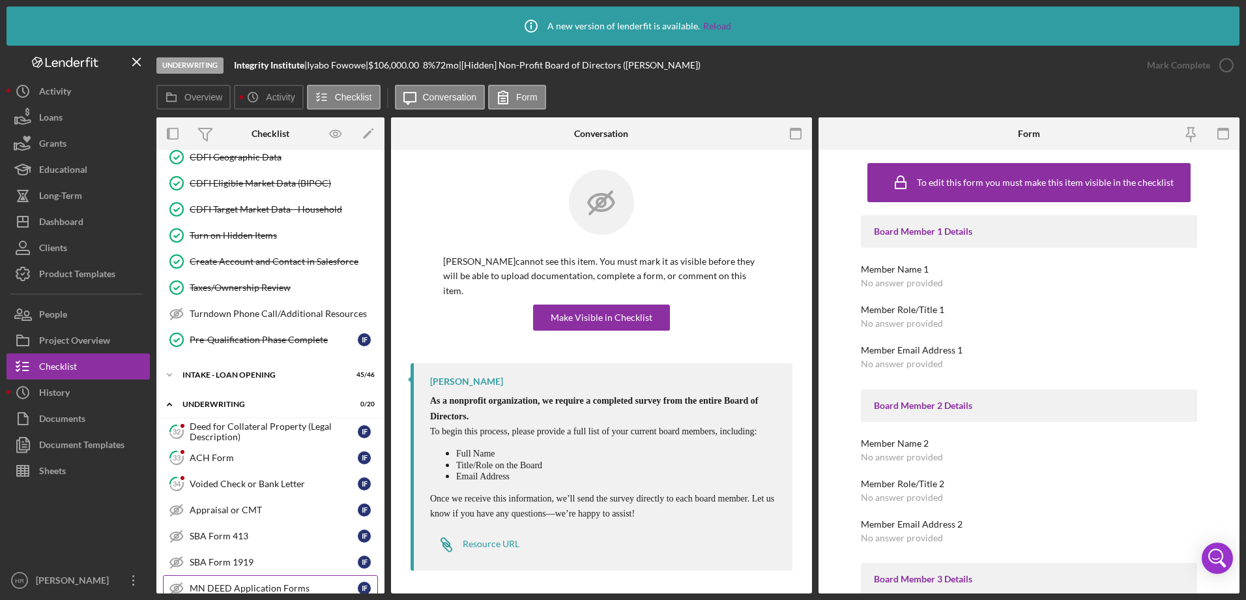
scroll to position [467, 0]
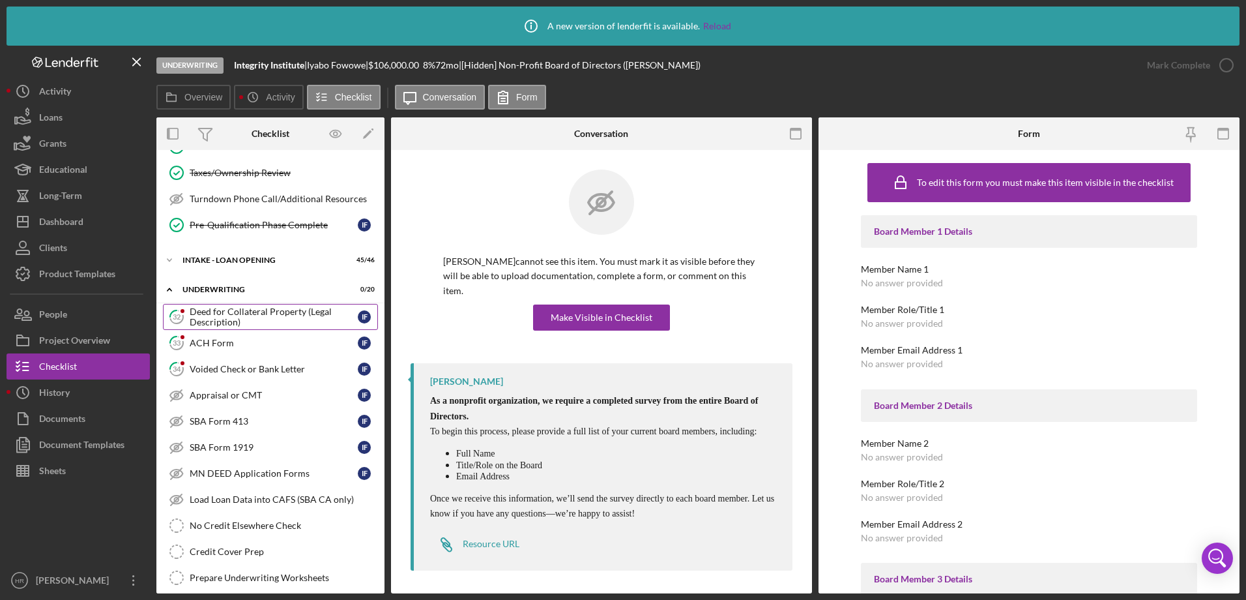
click at [218, 313] on div "Deed for Collateral Property (Legal Description)" at bounding box center [274, 316] width 168 height 21
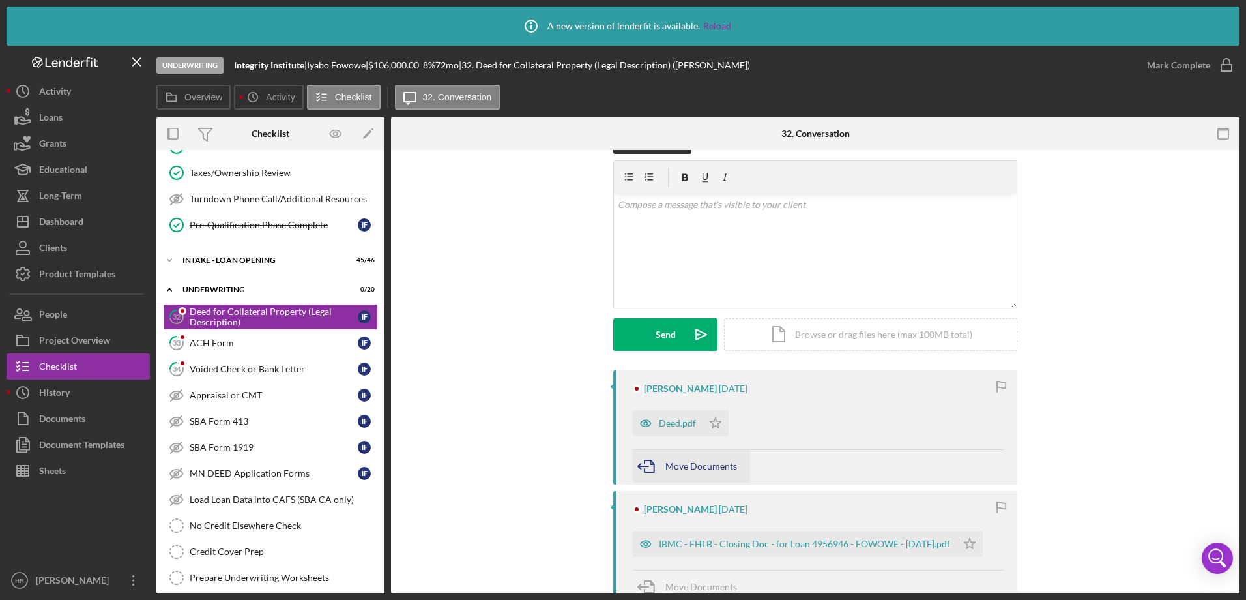
scroll to position [65, 0]
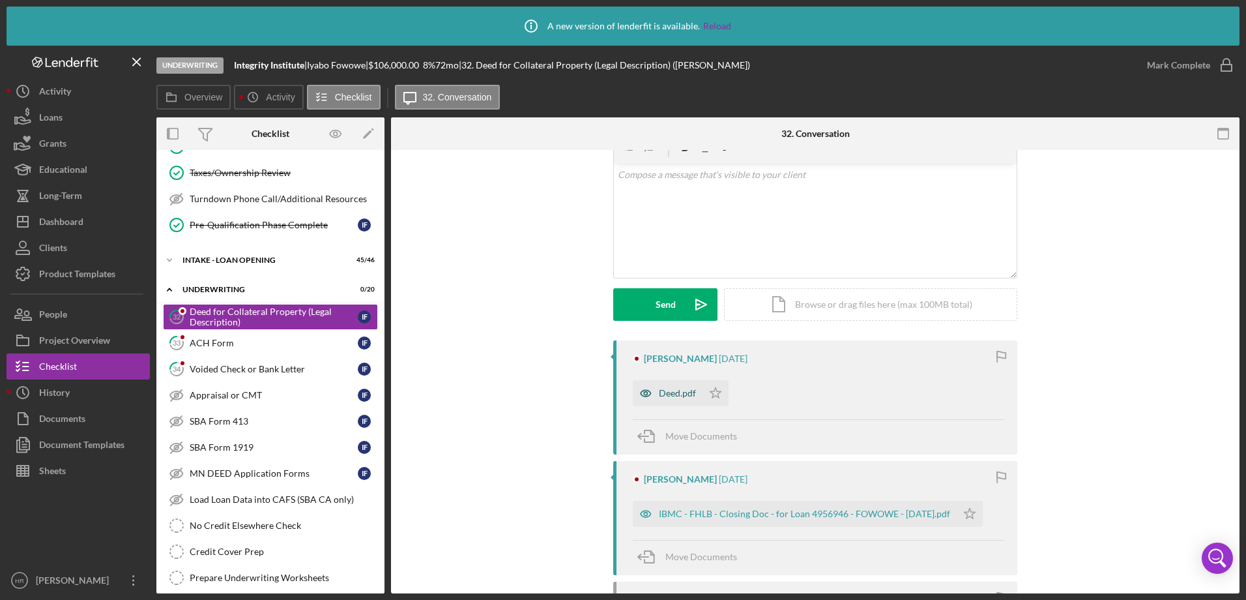
click at [668, 391] on div "Deed.pdf" at bounding box center [677, 393] width 37 height 10
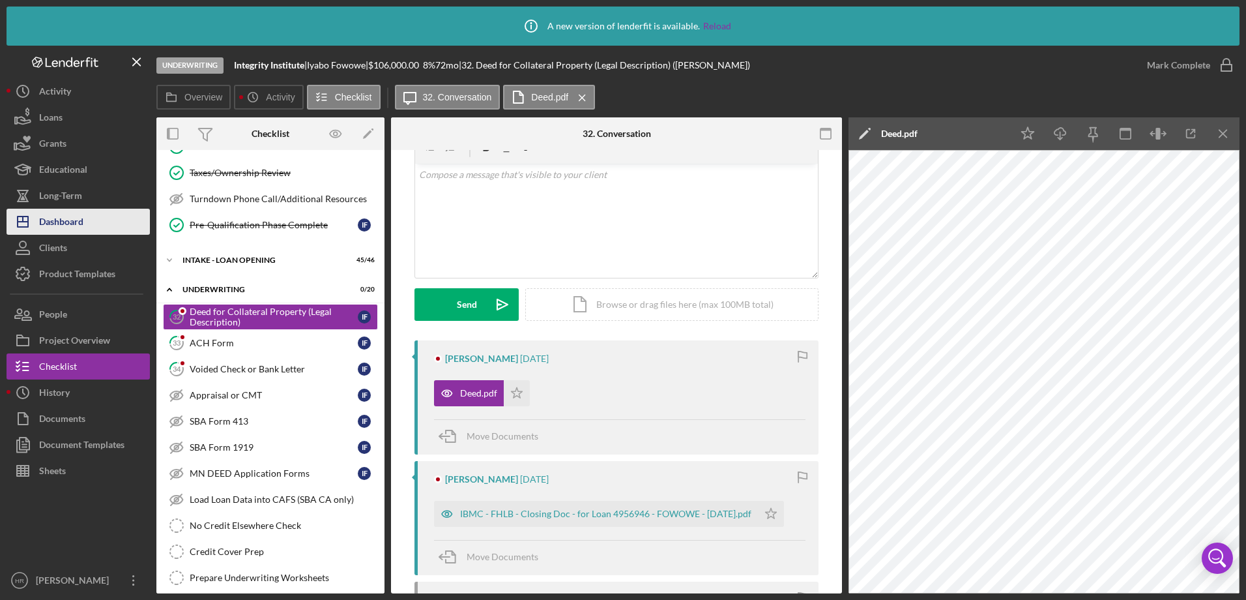
click at [55, 216] on div "Dashboard" at bounding box center [61, 223] width 44 height 29
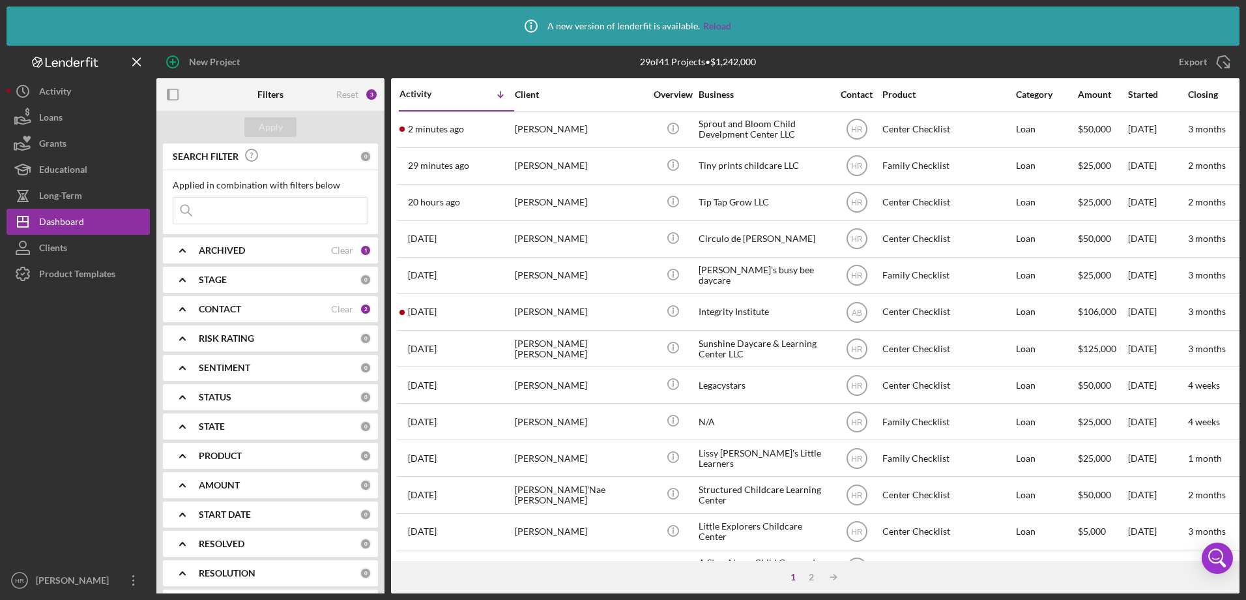
click at [229, 313] on b "CONTACT" at bounding box center [220, 309] width 42 height 10
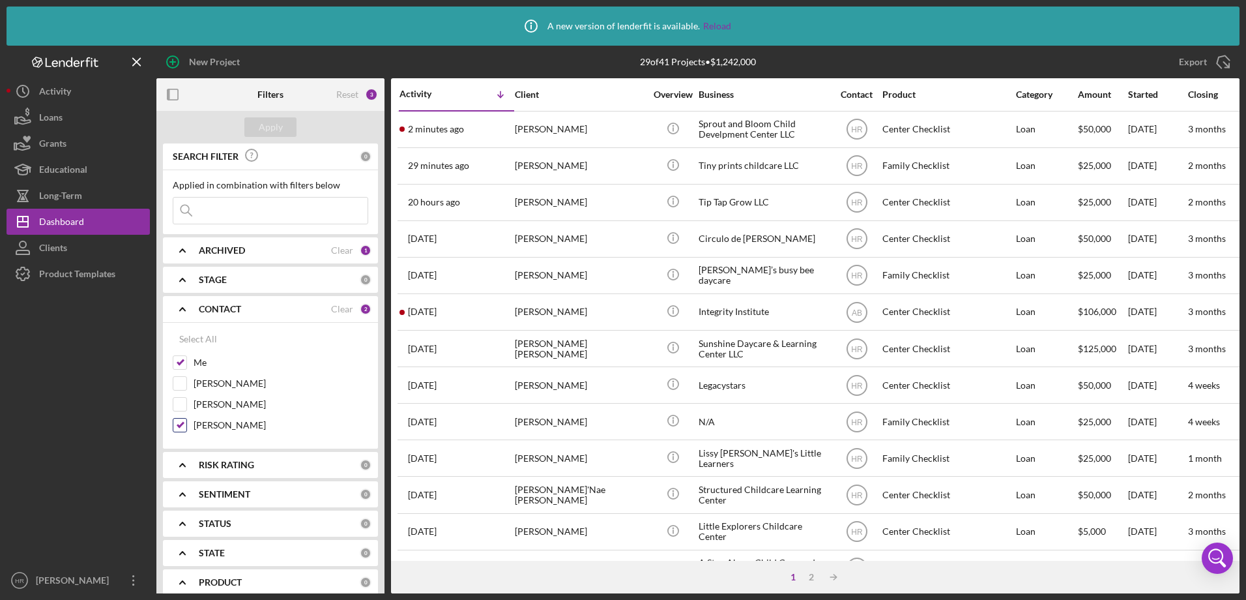
click at [205, 421] on label "Amanda Brewington" at bounding box center [281, 425] width 175 height 13
click at [186, 421] on input "Amanda Brewington" at bounding box center [179, 425] width 13 height 13
checkbox input "false"
click at [268, 136] on div "Apply" at bounding box center [271, 127] width 24 height 20
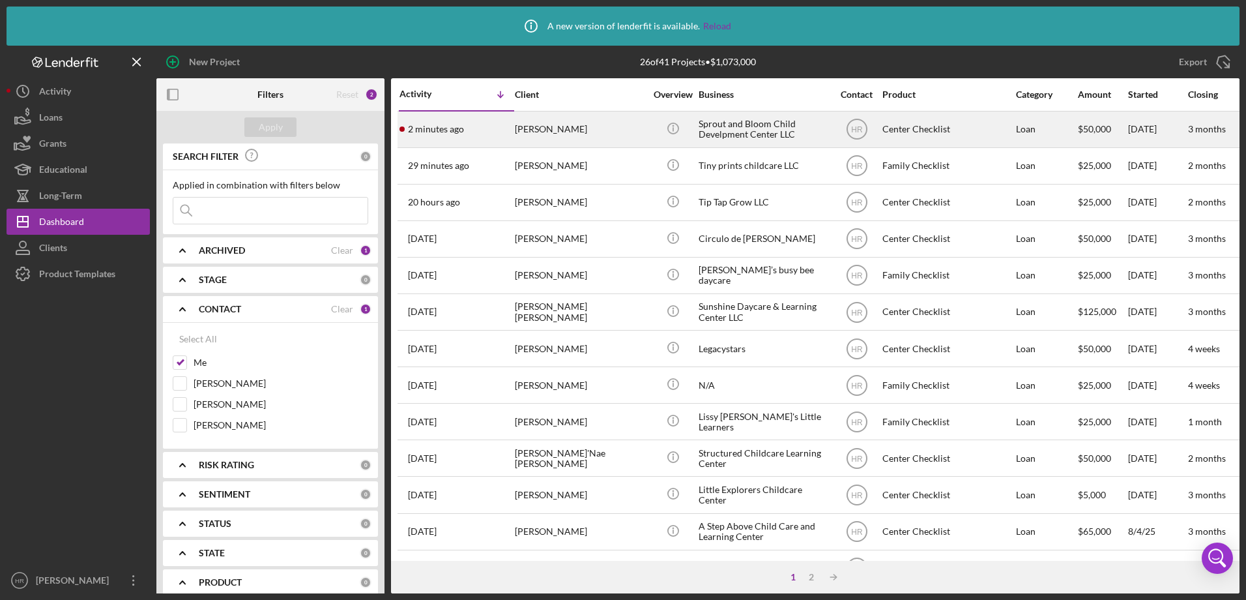
click at [523, 128] on div "[PERSON_NAME]" at bounding box center [580, 129] width 130 height 35
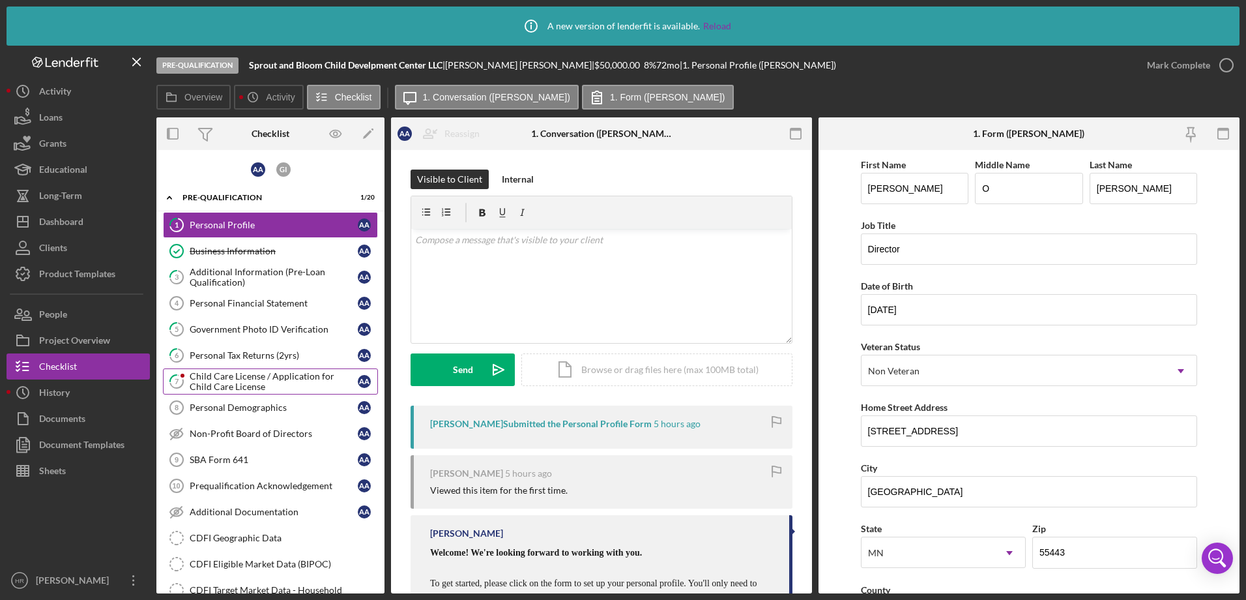
drag, startPoint x: 241, startPoint y: 372, endPoint x: 263, endPoint y: 382, distance: 24.2
click at [241, 374] on div "Child Care License / Application for Child Care License" at bounding box center [274, 381] width 168 height 21
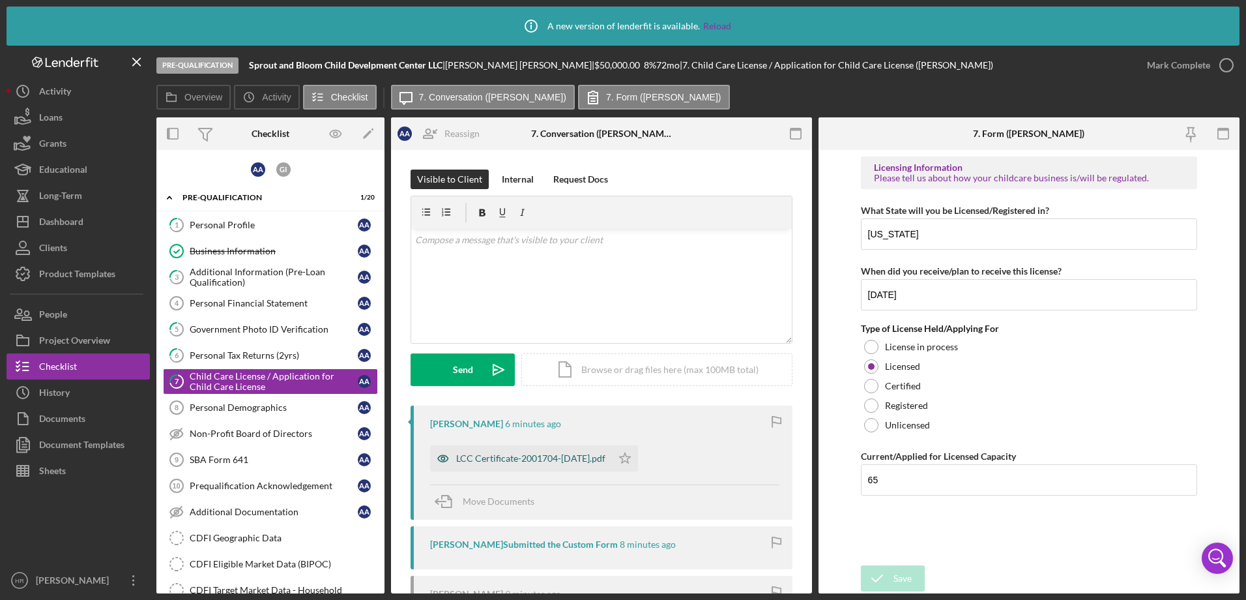
click at [514, 451] on div "LCC Certificate-2001704-Aug 5, 2025.pdf" at bounding box center [521, 458] width 182 height 26
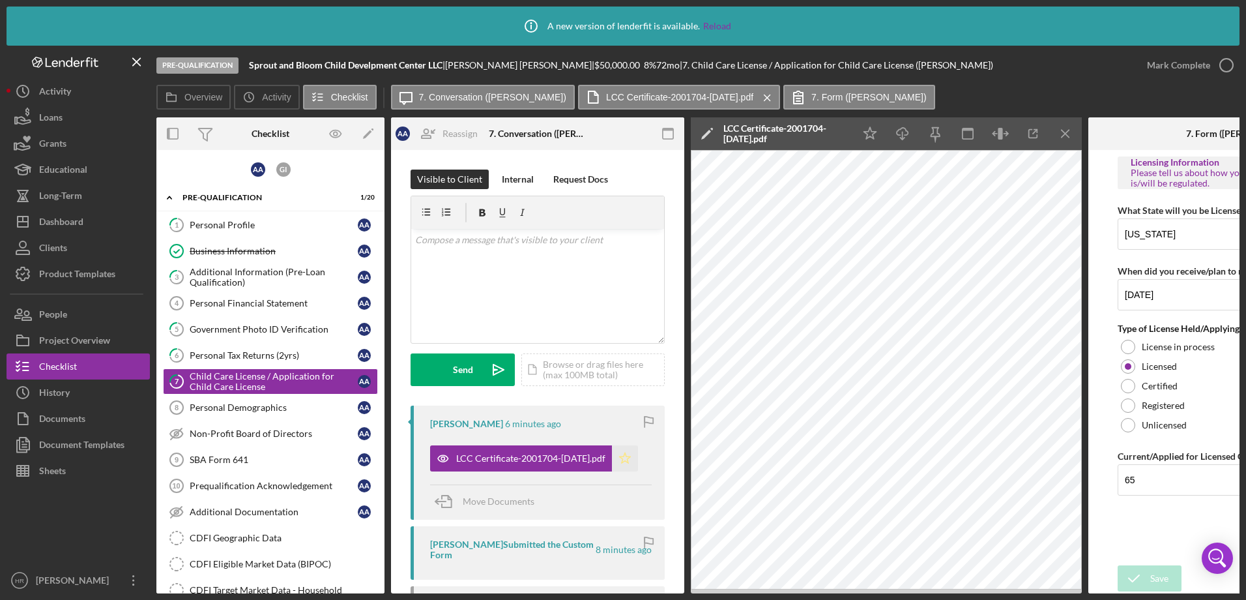
click at [627, 459] on icon "Icon/Star" at bounding box center [625, 458] width 26 height 26
click at [286, 351] on div "Personal Tax Returns (2yrs)" at bounding box center [274, 355] width 168 height 10
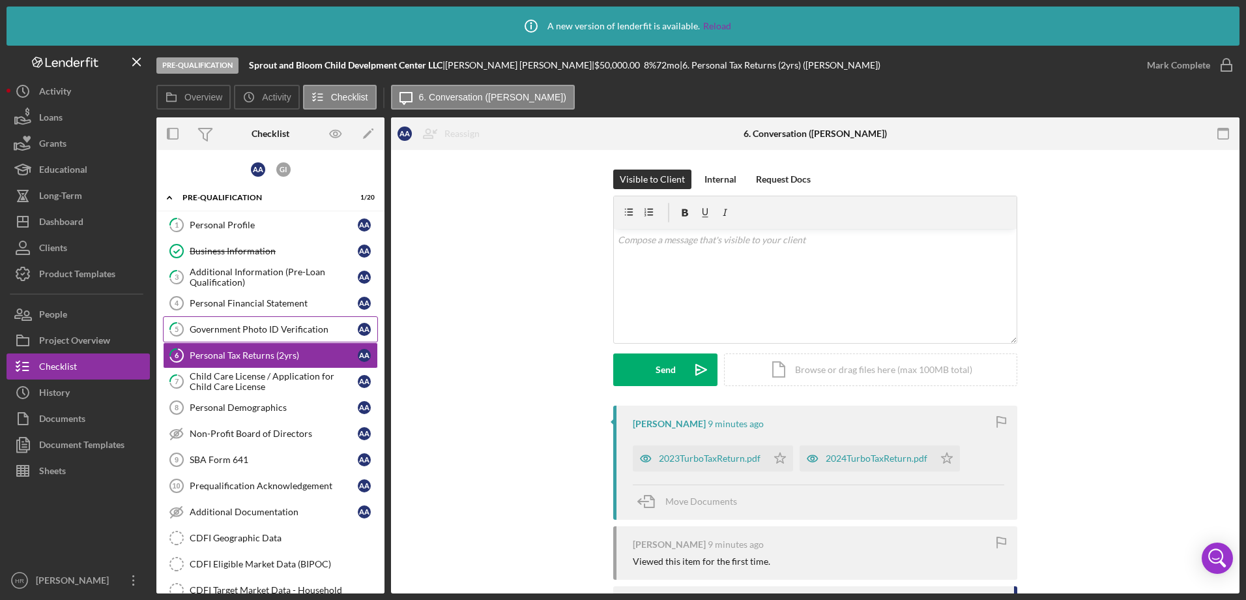
click at [223, 327] on div "Government Photo ID Verification" at bounding box center [274, 329] width 168 height 10
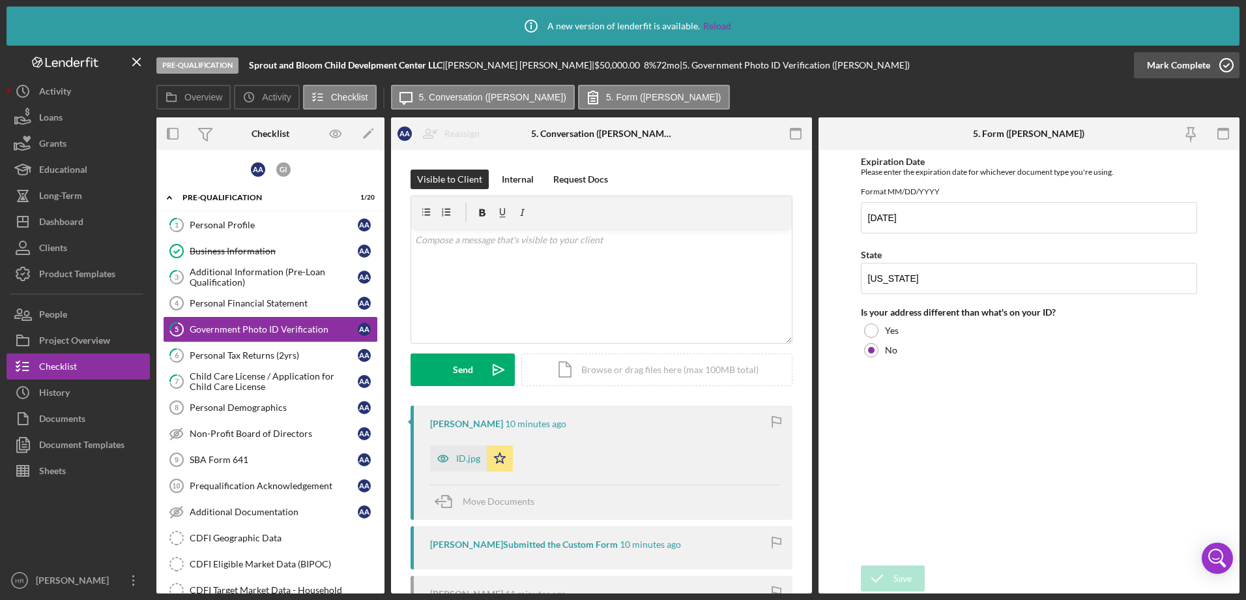
click at [1224, 66] on icon "button" at bounding box center [1227, 65] width 33 height 33
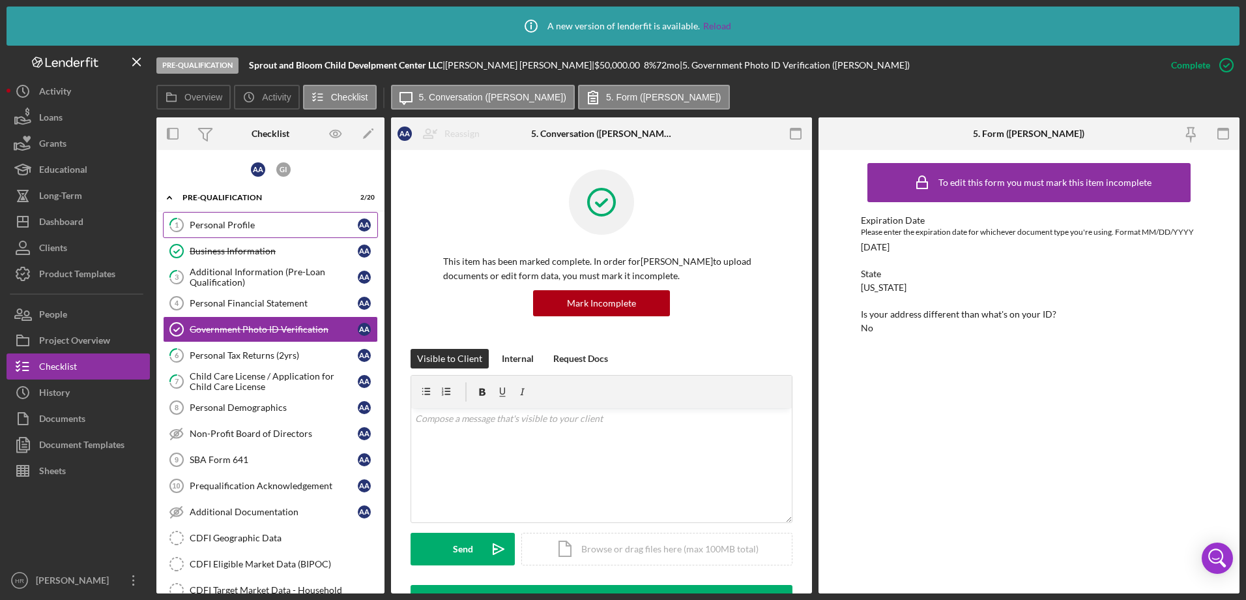
click at [214, 222] on div "Personal Profile" at bounding box center [274, 225] width 168 height 10
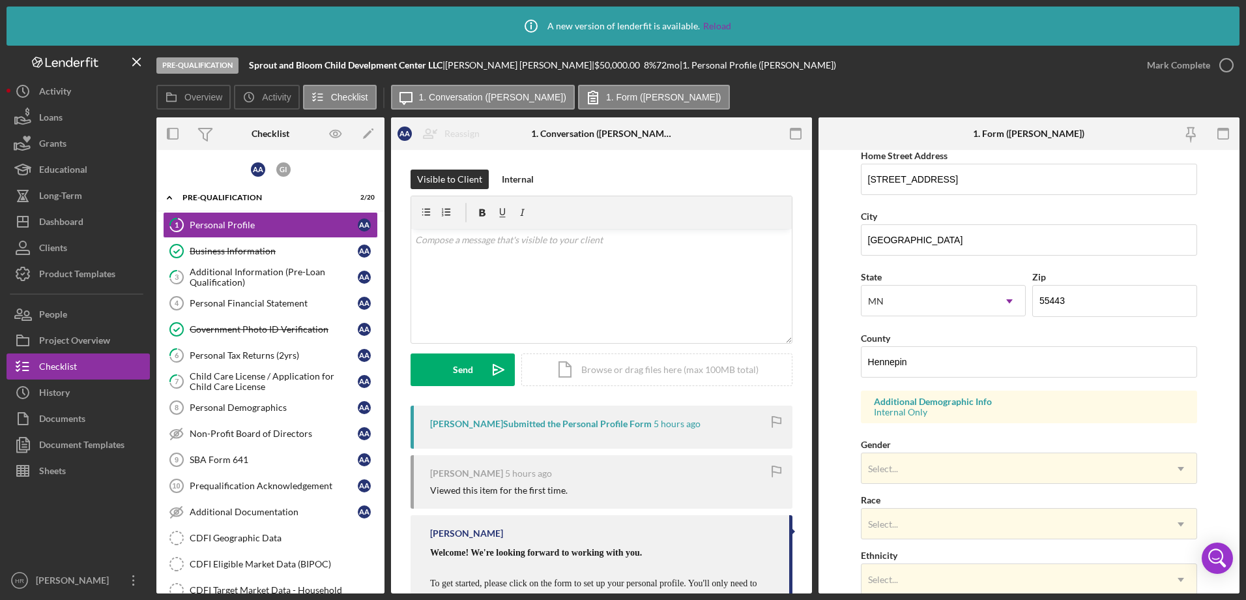
scroll to position [326, 0]
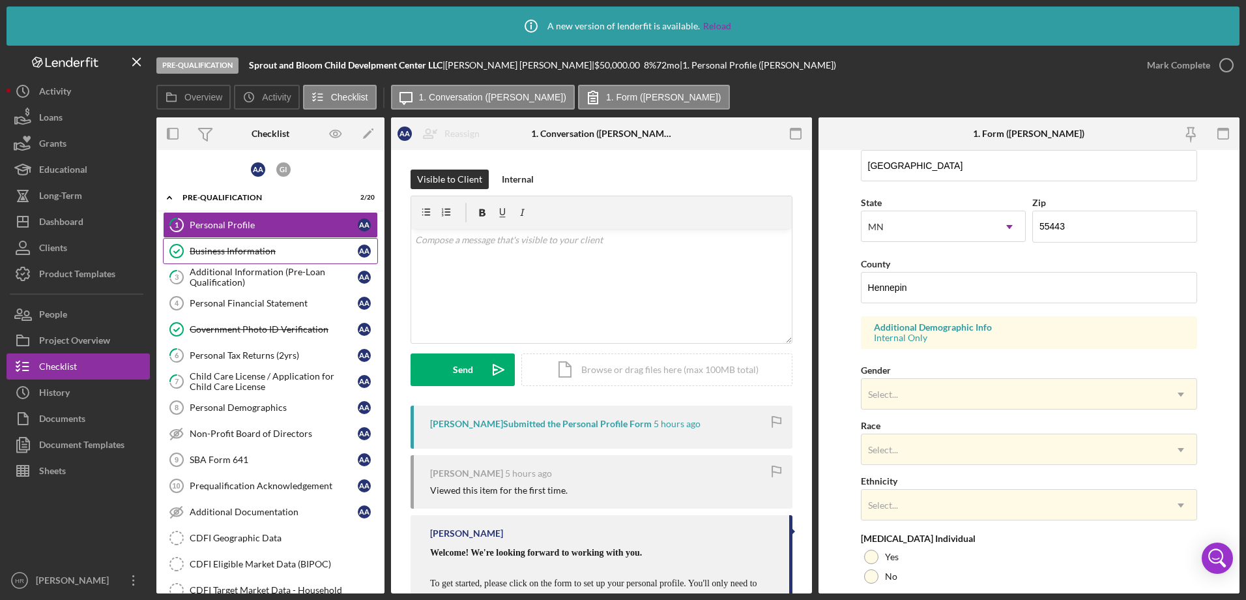
click at [229, 248] on div "Business Information" at bounding box center [274, 251] width 168 height 10
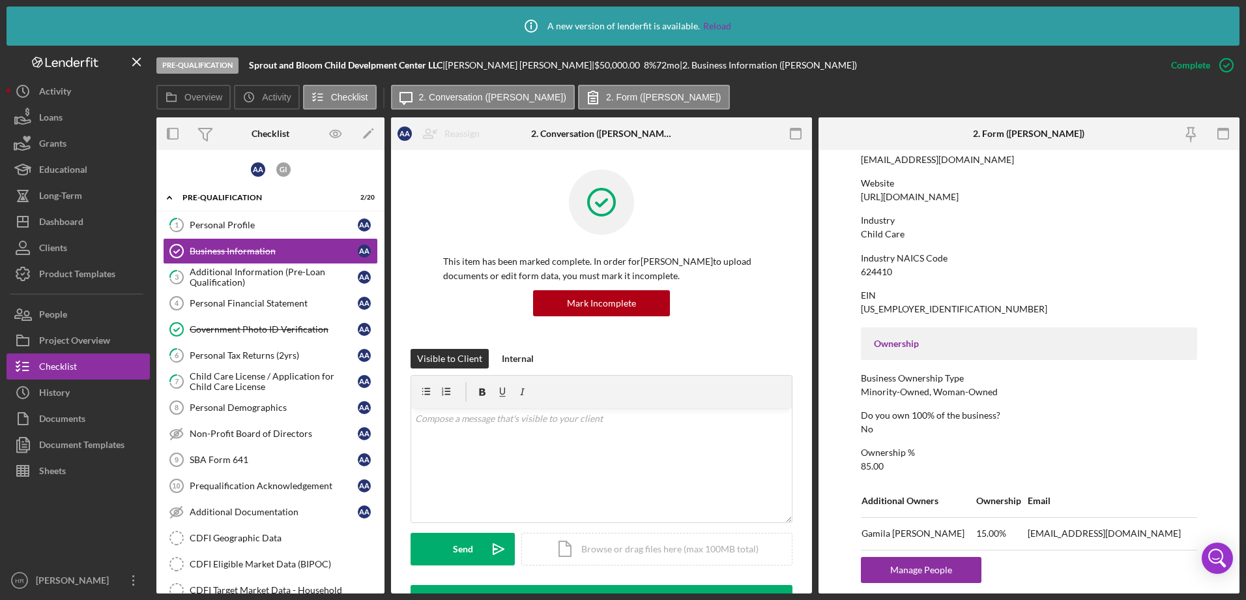
scroll to position [522, 0]
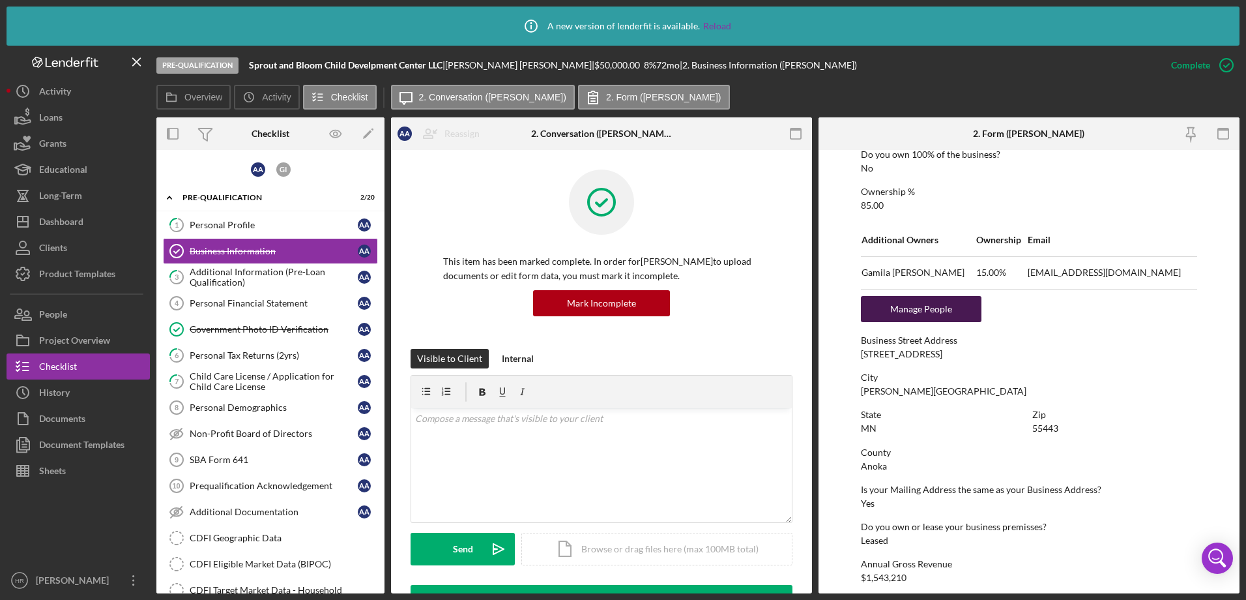
click at [896, 313] on div "Manage People" at bounding box center [922, 309] width 108 height 26
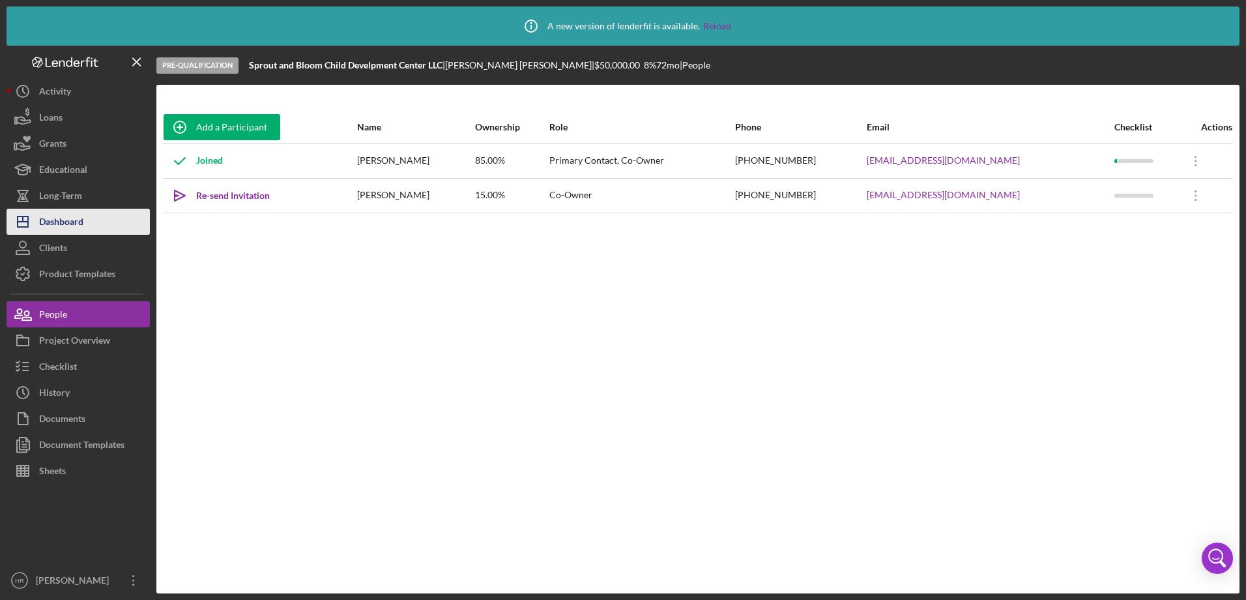
click at [93, 228] on button "Icon/Dashboard Dashboard" at bounding box center [78, 222] width 143 height 26
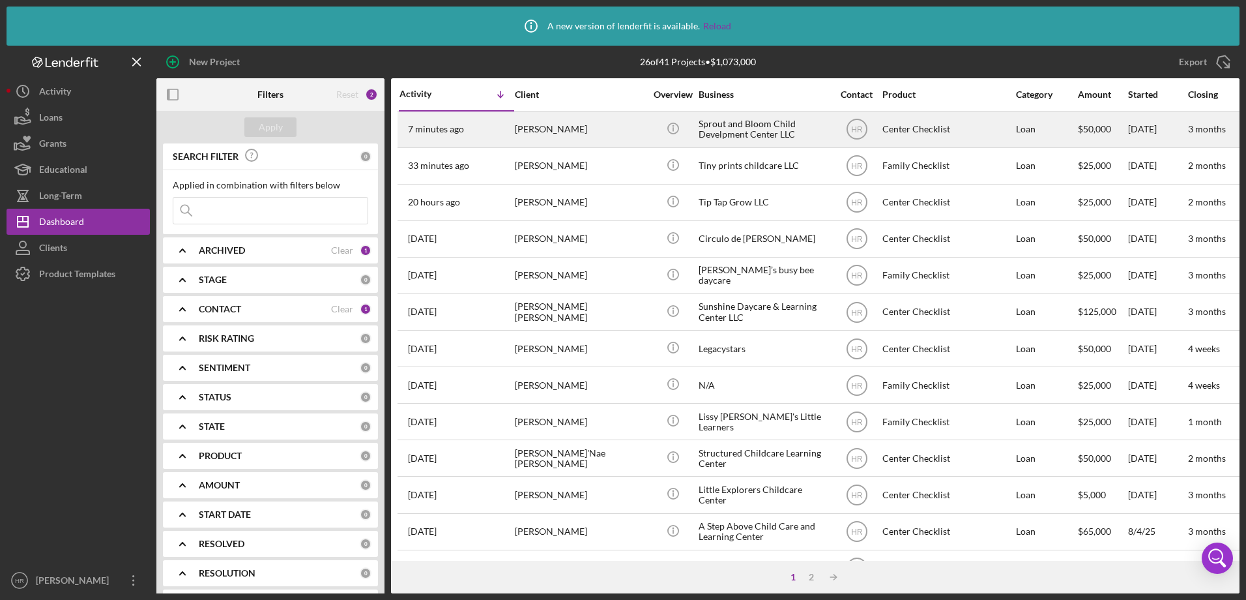
click at [559, 125] on div "[PERSON_NAME]" at bounding box center [580, 129] width 130 height 35
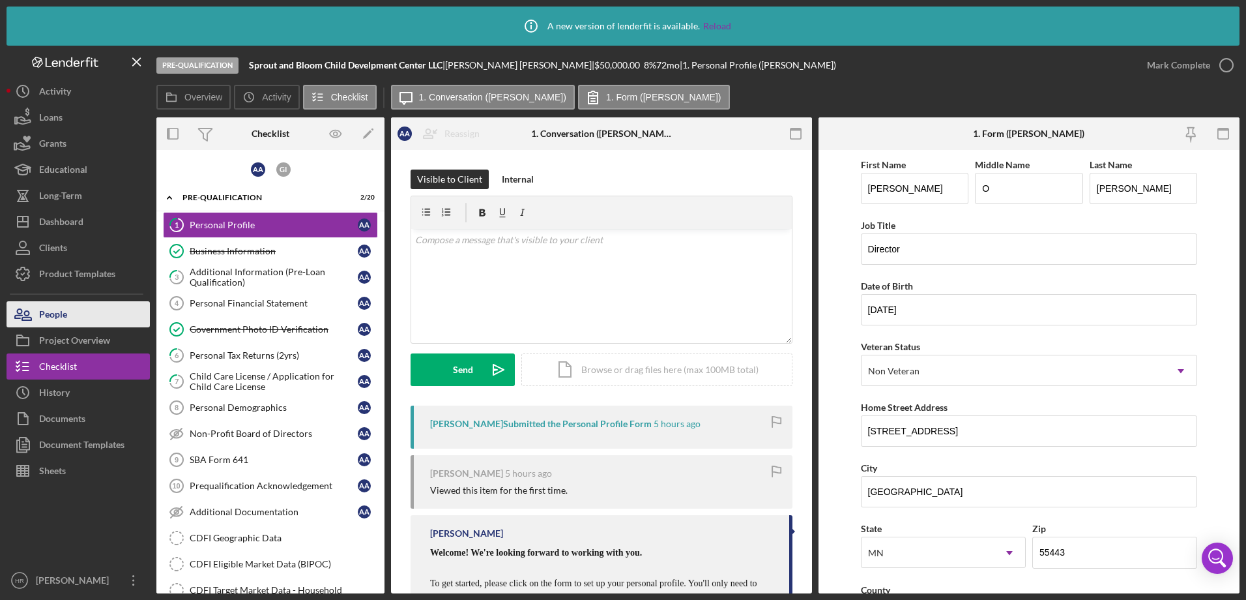
drag, startPoint x: 76, startPoint y: 308, endPoint x: 149, endPoint y: 313, distance: 72.6
click at [76, 308] on button "People" at bounding box center [78, 314] width 143 height 26
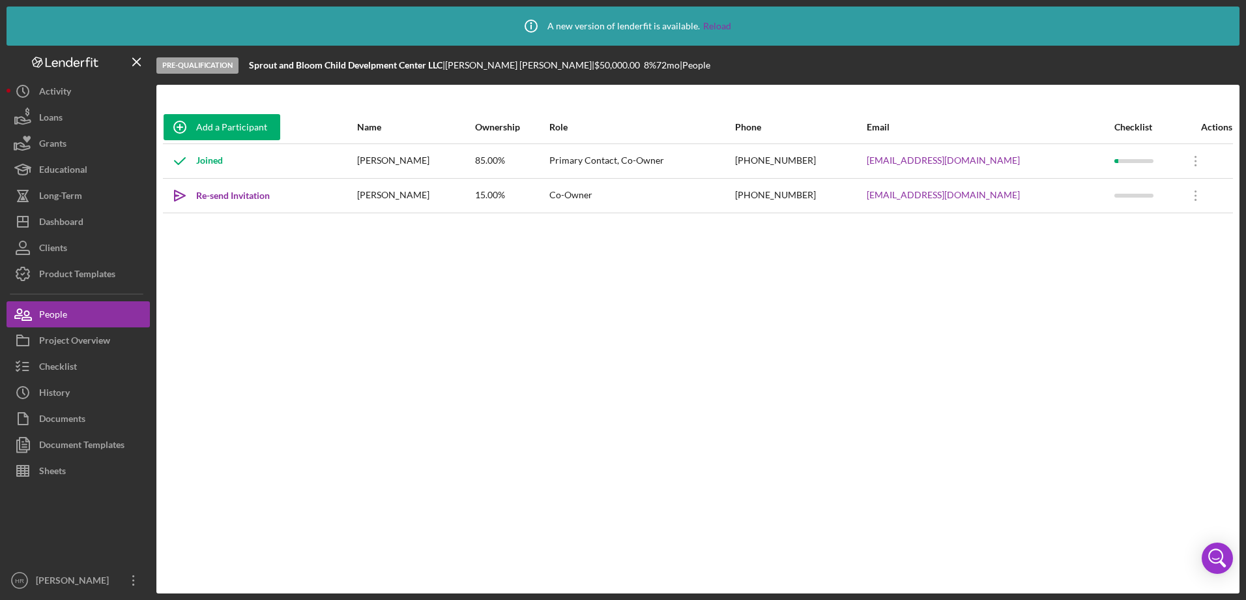
click at [410, 190] on div "[PERSON_NAME]" at bounding box center [415, 195] width 117 height 33
click at [1192, 197] on icon "Icon/Overflow" at bounding box center [1196, 195] width 33 height 33
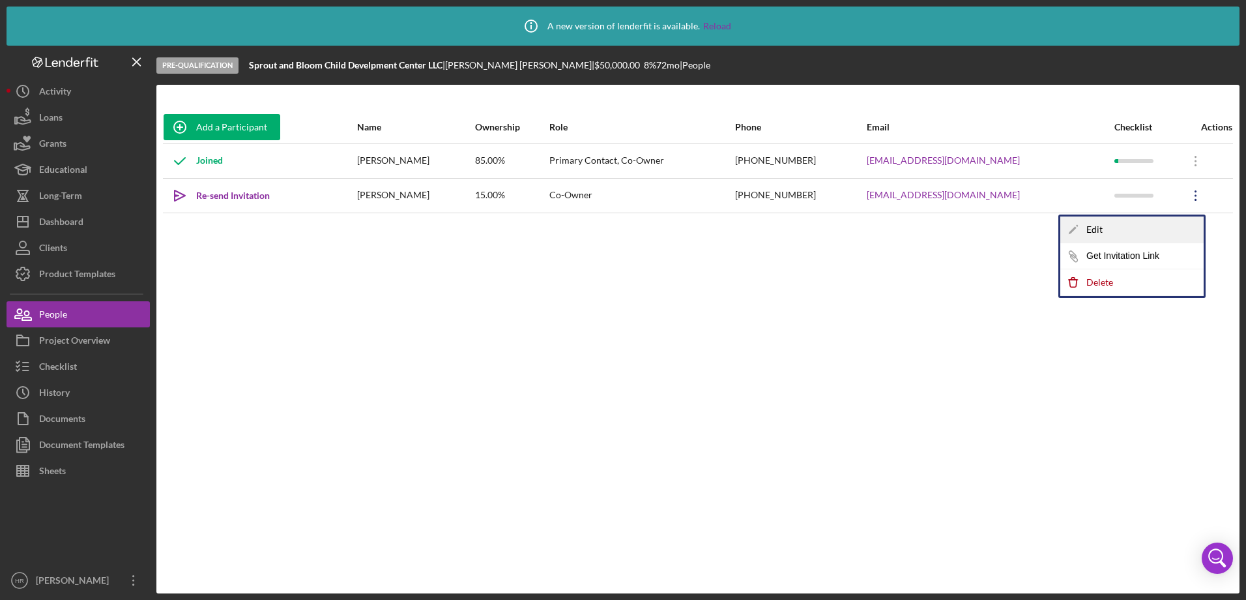
click at [1093, 229] on div "Icon/Edit Edit" at bounding box center [1132, 229] width 143 height 27
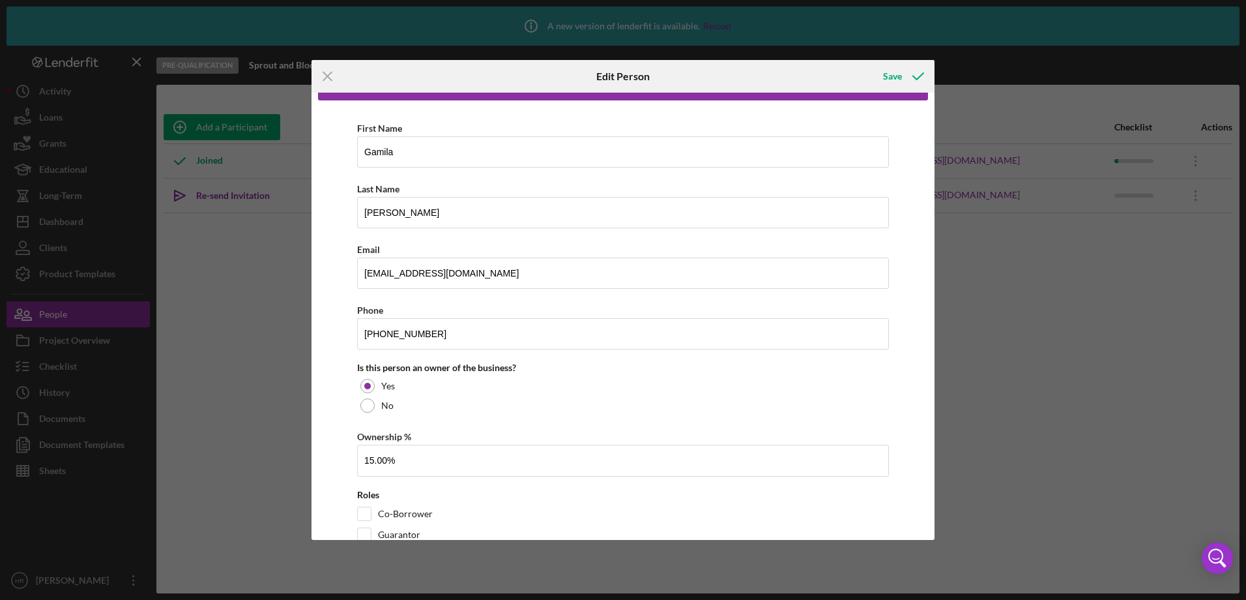
scroll to position [72, 0]
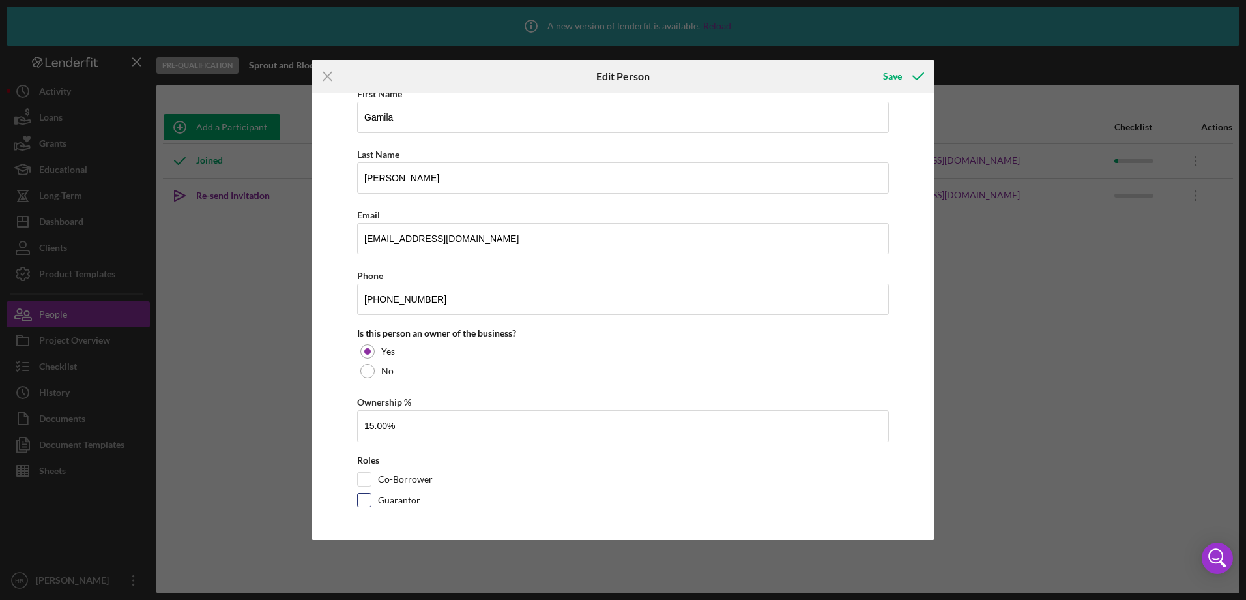
click at [361, 505] on input "Guarantor" at bounding box center [364, 500] width 13 height 13
checkbox input "true"
click at [894, 76] on div "Save" at bounding box center [892, 76] width 19 height 26
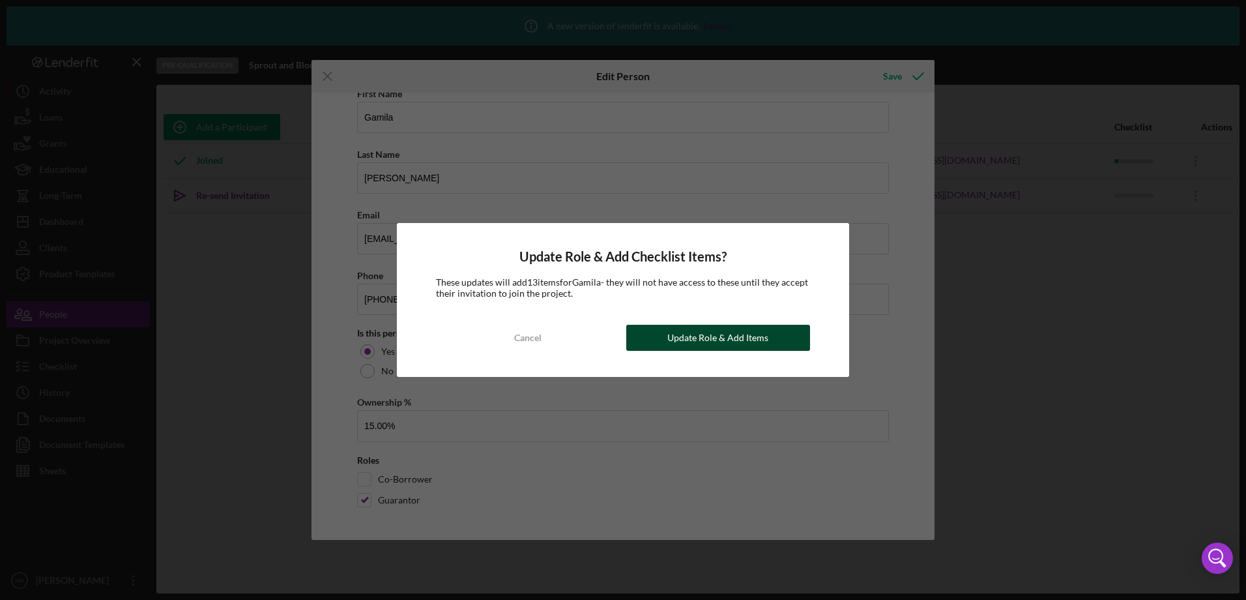
click at [715, 342] on div "Update Role & Add Items" at bounding box center [718, 338] width 101 height 26
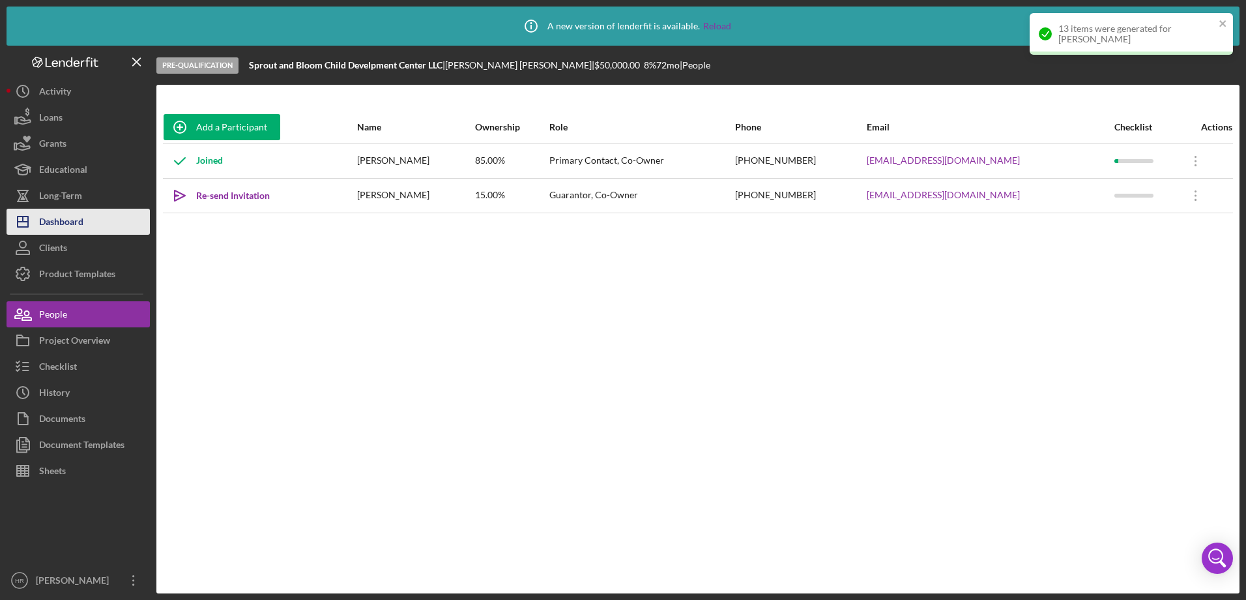
click at [64, 220] on div "Dashboard" at bounding box center [61, 223] width 44 height 29
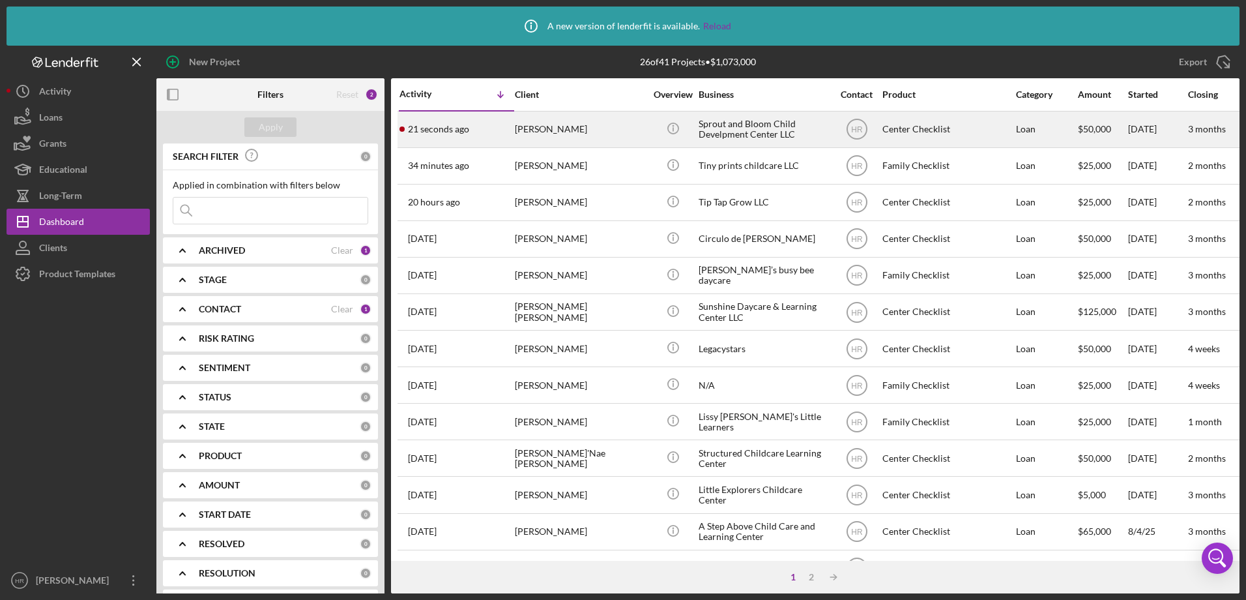
click at [537, 132] on div "[PERSON_NAME]" at bounding box center [580, 129] width 130 height 35
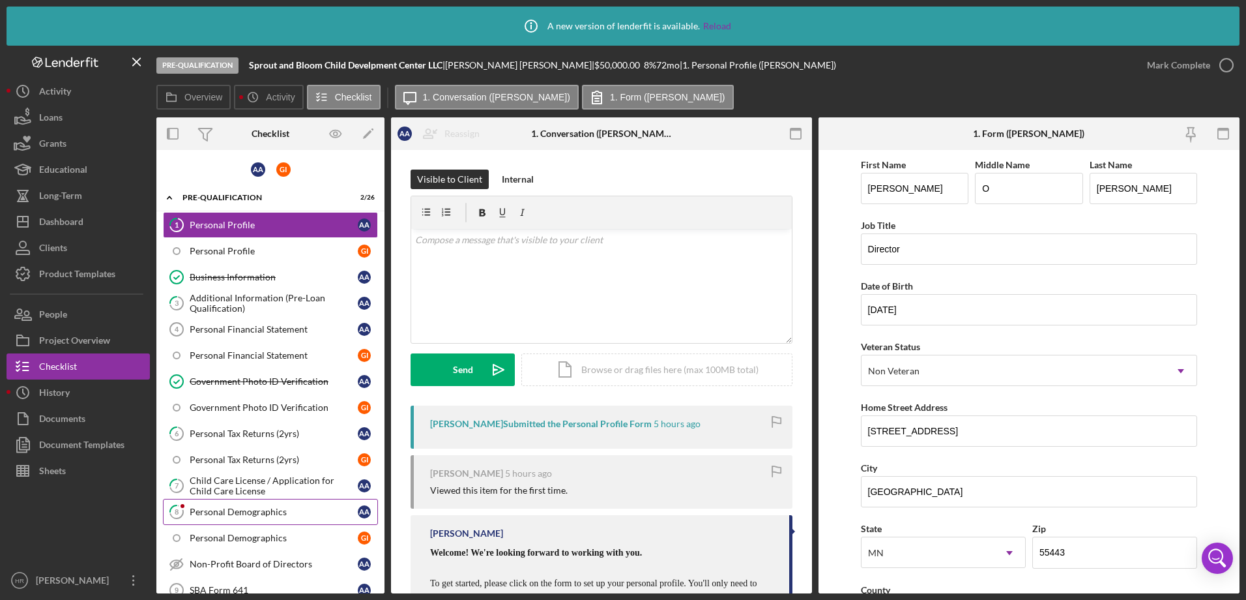
drag, startPoint x: 252, startPoint y: 509, endPoint x: 495, endPoint y: 520, distance: 243.4
click at [252, 509] on div "Personal Demographics" at bounding box center [274, 512] width 168 height 10
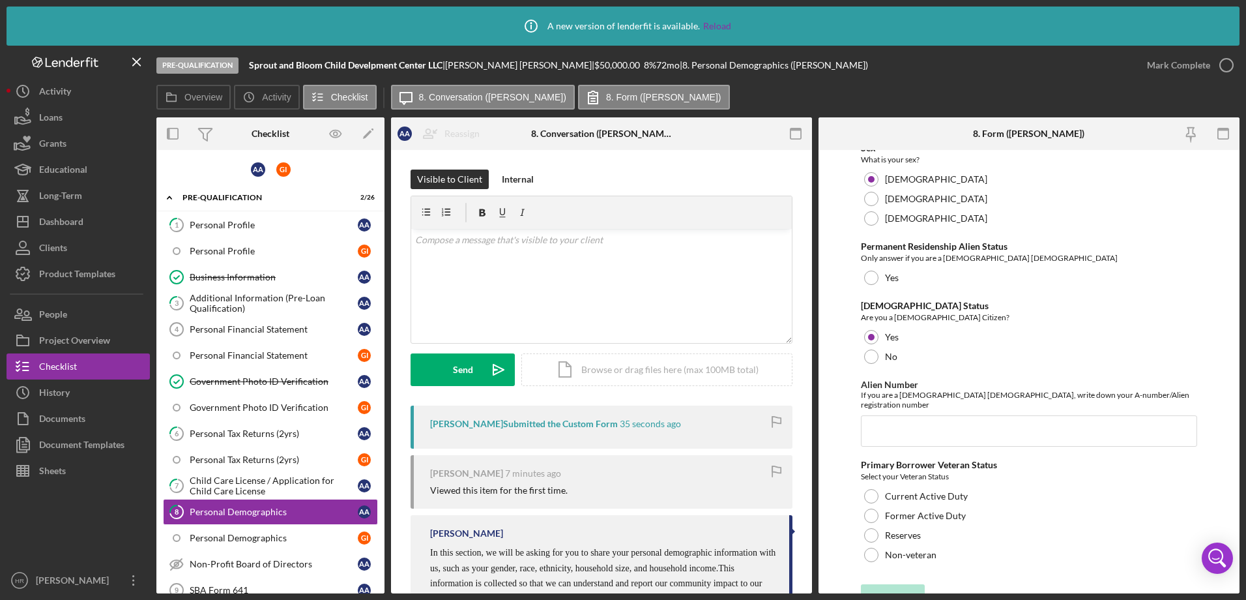
scroll to position [1352, 0]
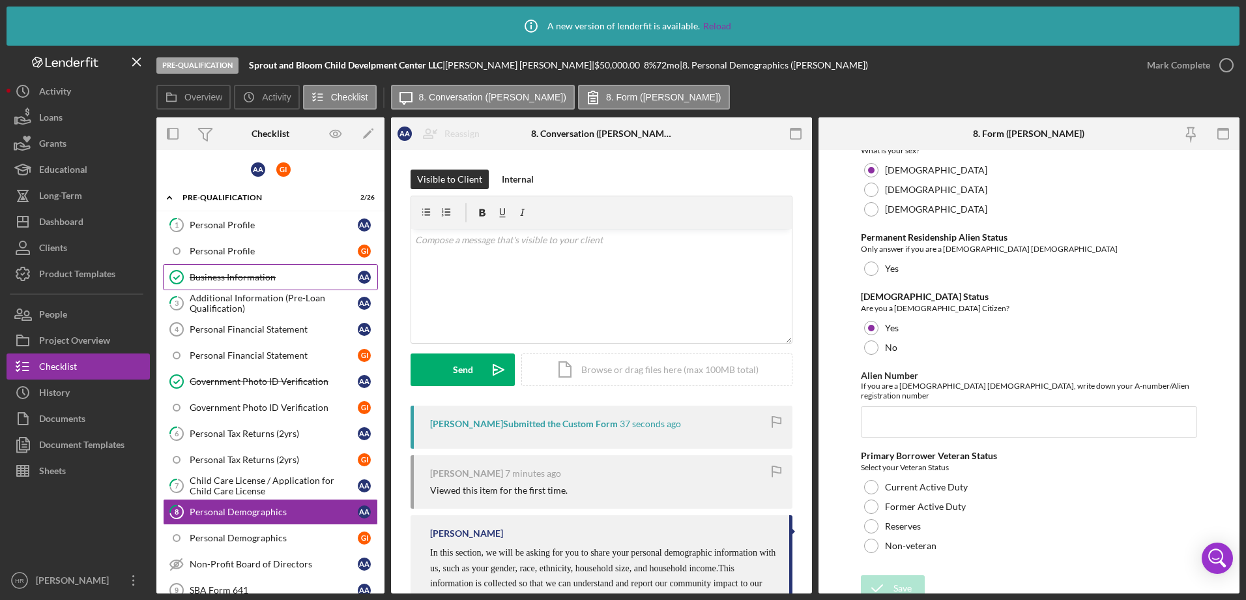
drag, startPoint x: 227, startPoint y: 228, endPoint x: 287, endPoint y: 267, distance: 72.5
click at [227, 228] on div "Personal Profile" at bounding box center [274, 225] width 168 height 10
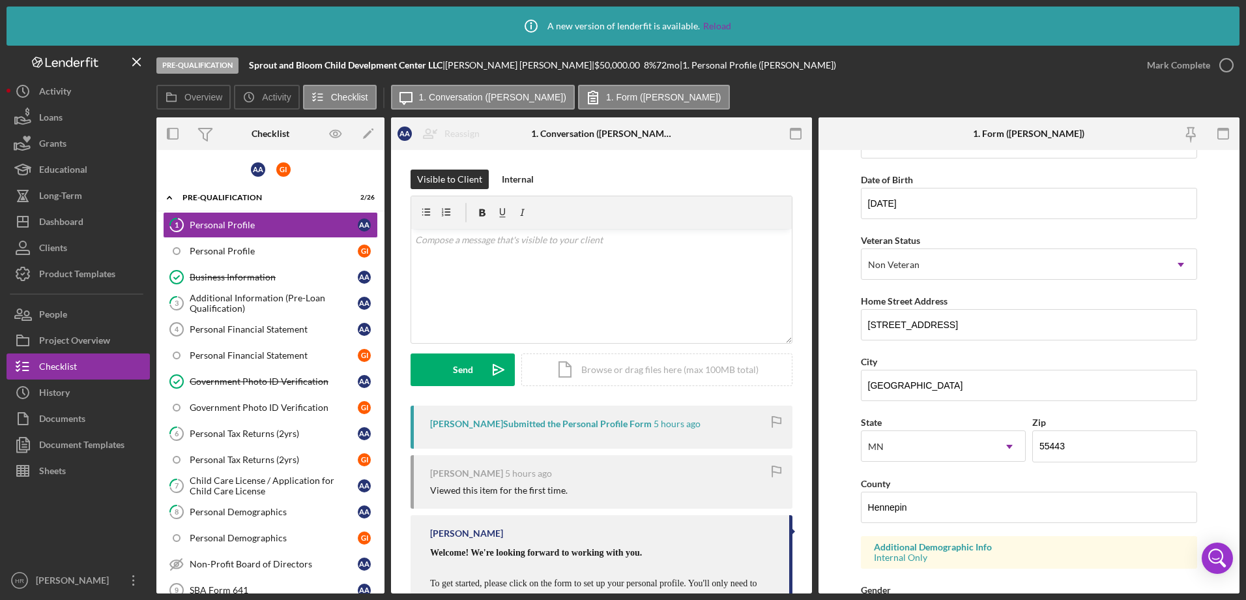
scroll to position [261, 0]
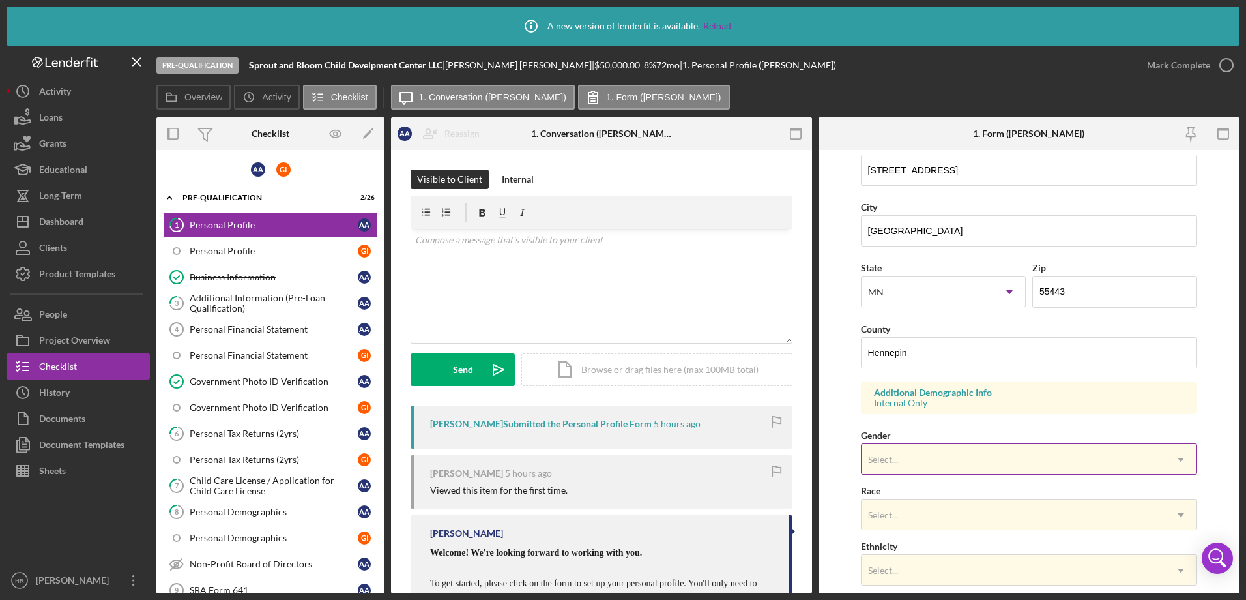
click at [934, 447] on div "Select..." at bounding box center [1014, 460] width 304 height 30
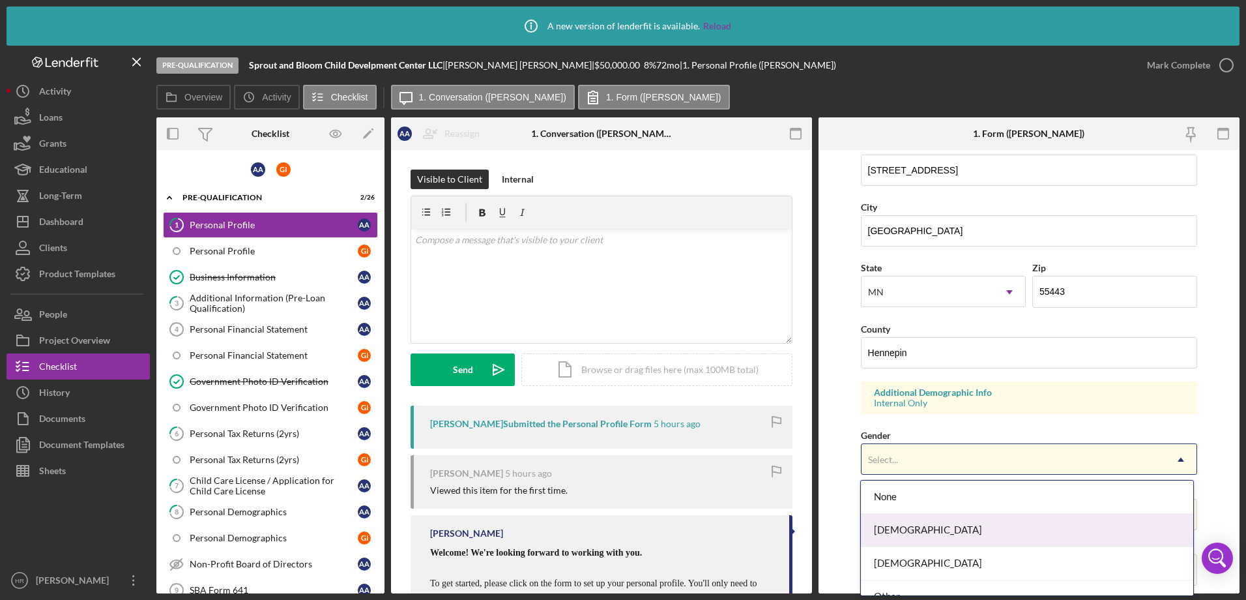
click at [904, 525] on div "Female" at bounding box center [1027, 530] width 332 height 33
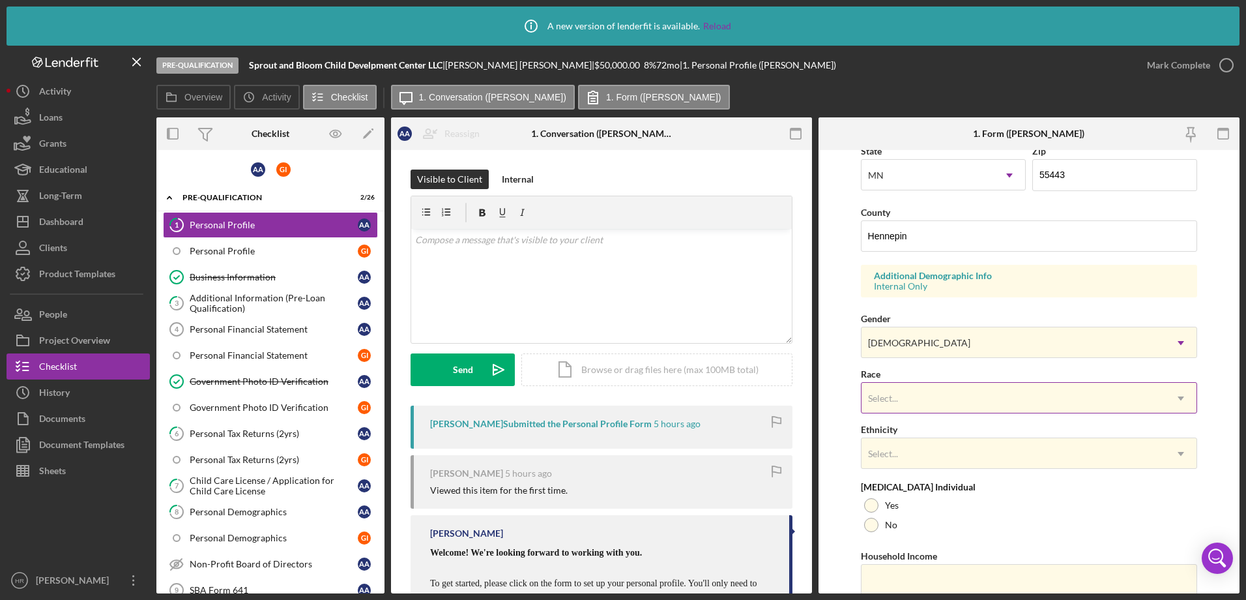
scroll to position [391, 0]
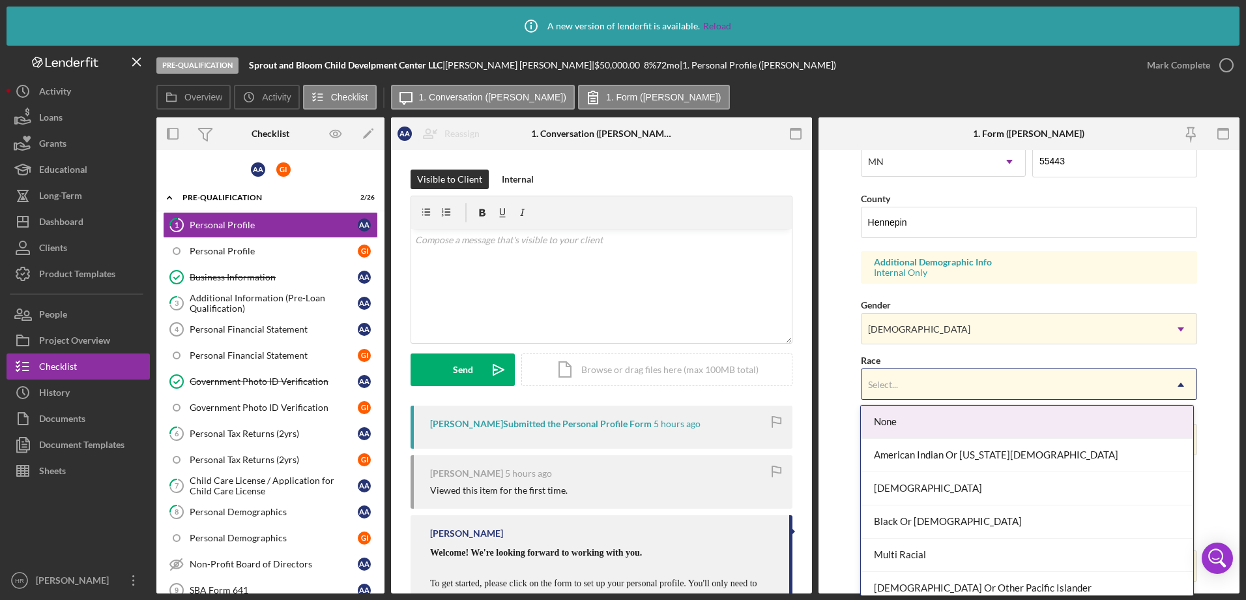
click at [915, 377] on div "Select..." at bounding box center [1014, 385] width 304 height 30
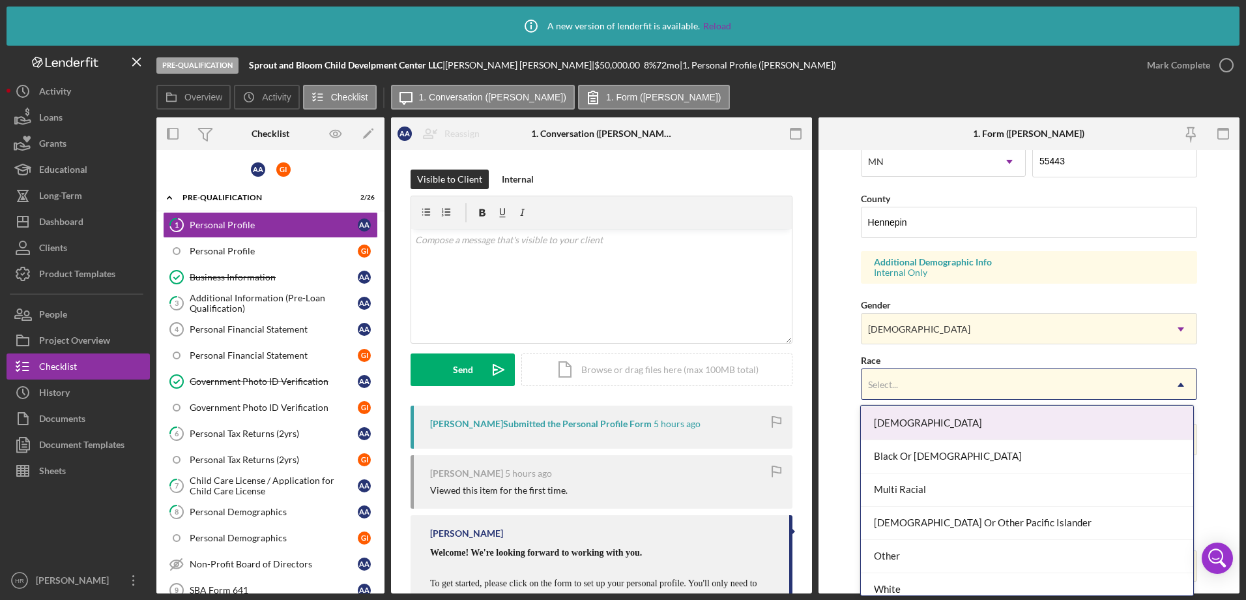
scroll to position [76, 0]
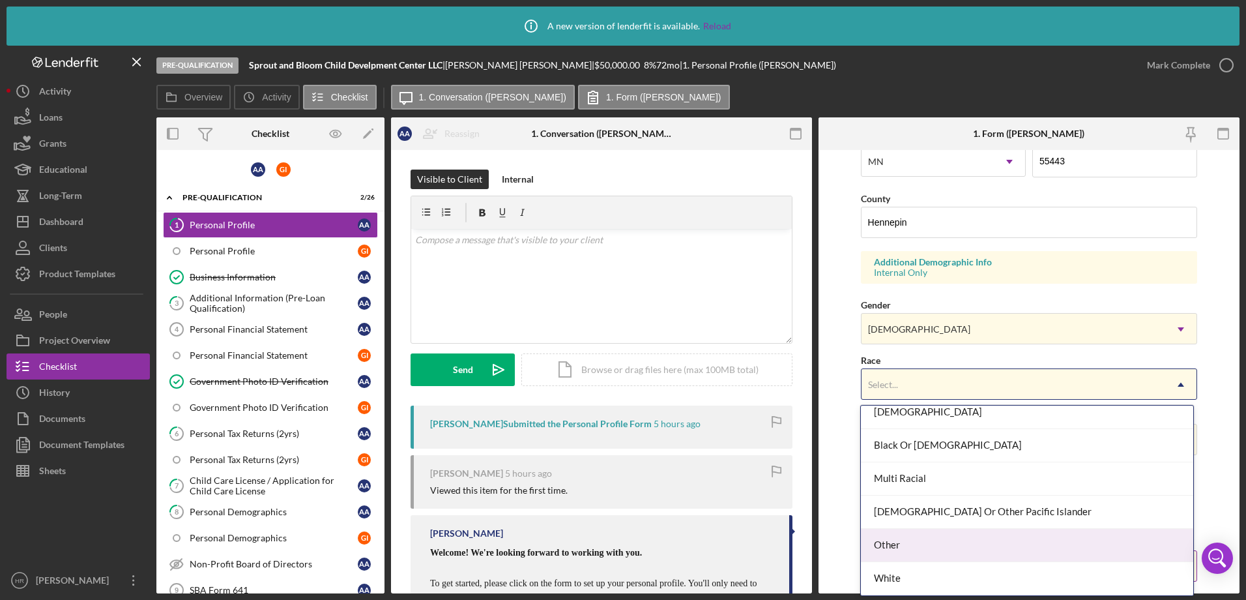
click at [905, 550] on div "Other" at bounding box center [1027, 545] width 332 height 33
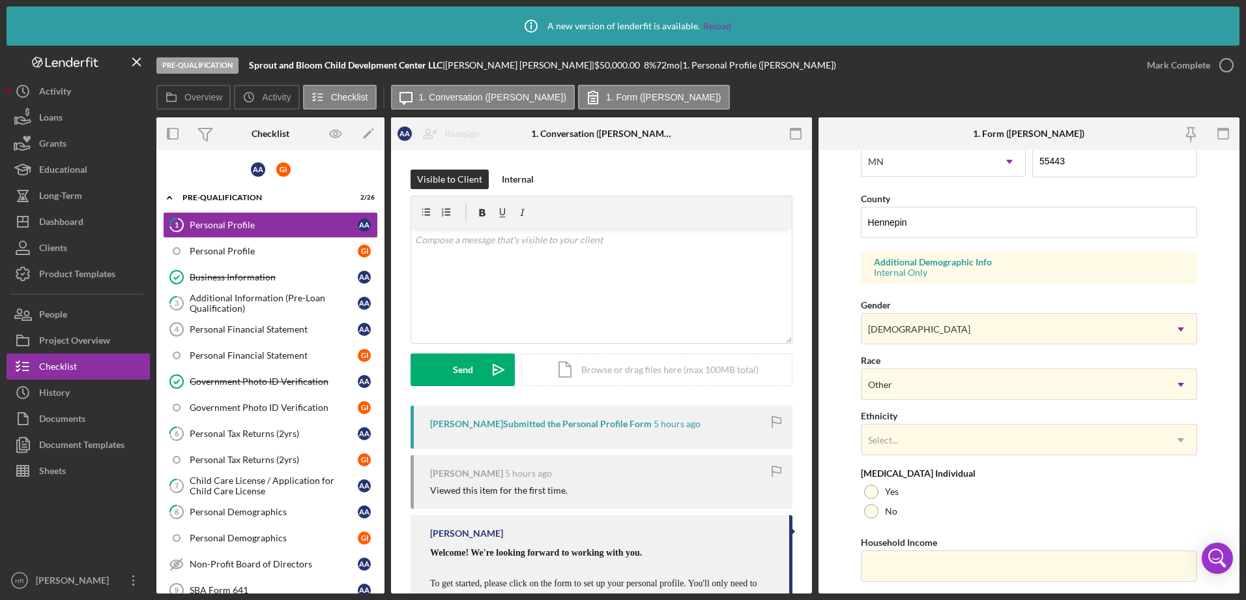
drag, startPoint x: 894, startPoint y: 446, endPoint x: 898, endPoint y: 458, distance: 12.8
click at [894, 448] on div "Select..." at bounding box center [1014, 440] width 304 height 30
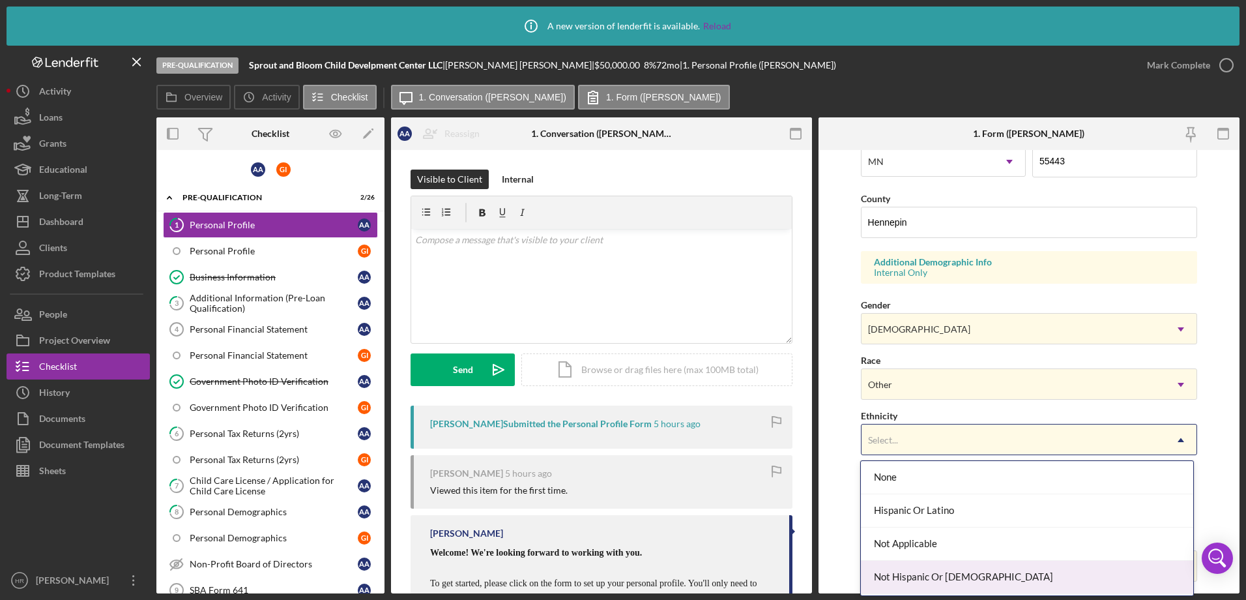
click at [902, 565] on div "Not Hispanic Or Latino" at bounding box center [1027, 577] width 332 height 33
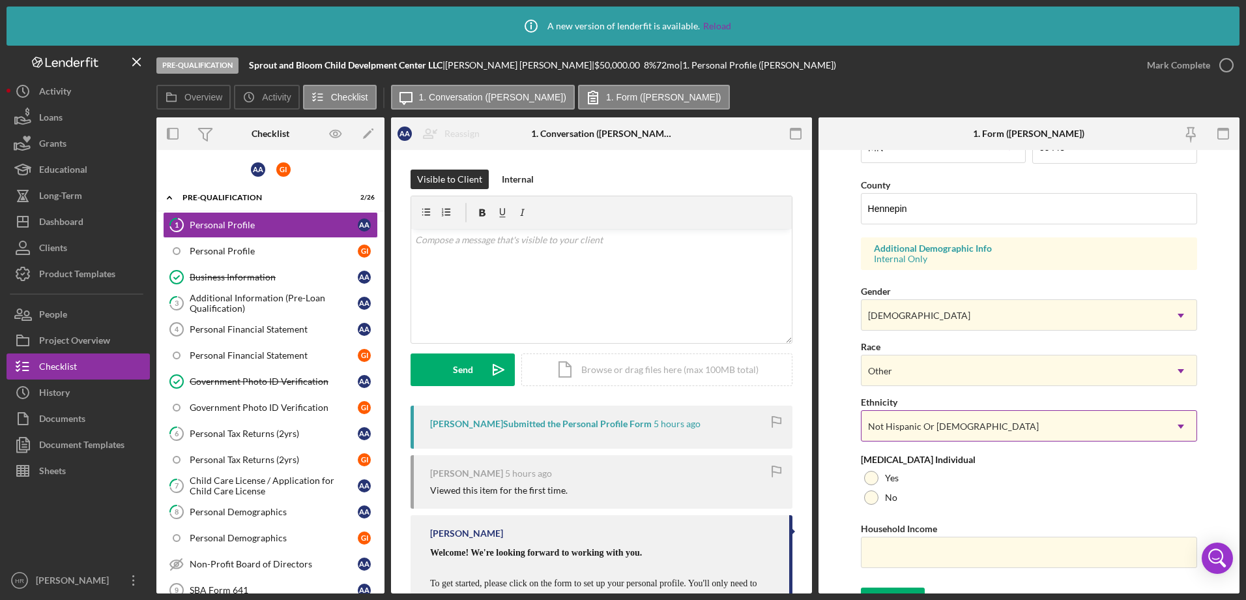
scroll to position [427, 0]
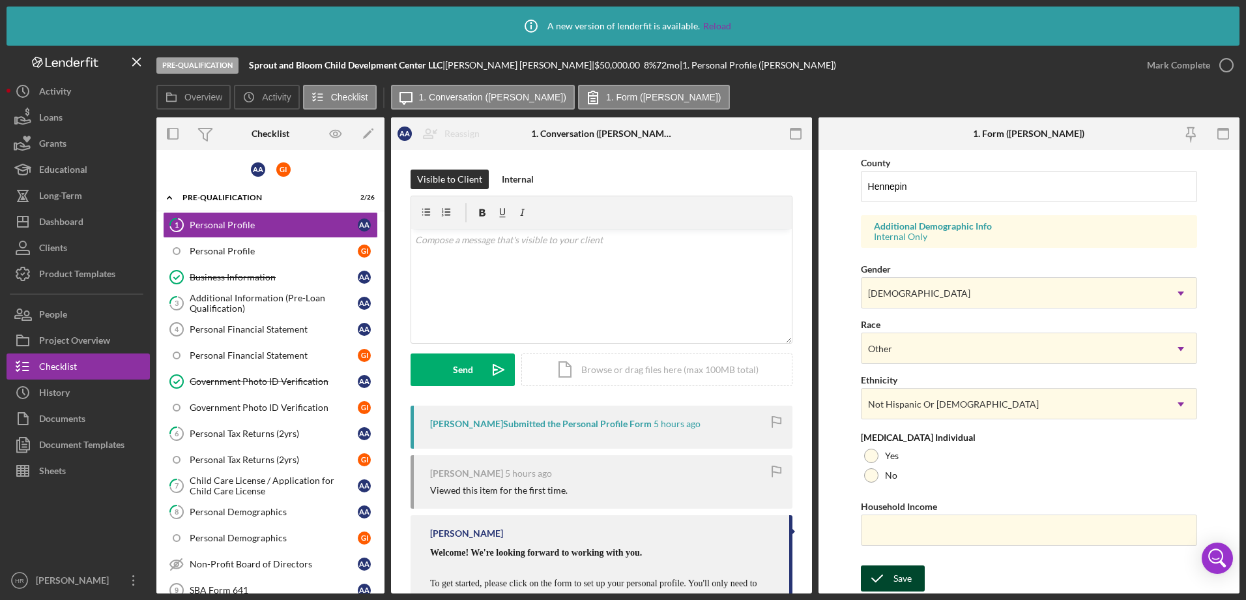
click at [906, 585] on div "Save" at bounding box center [903, 578] width 18 height 26
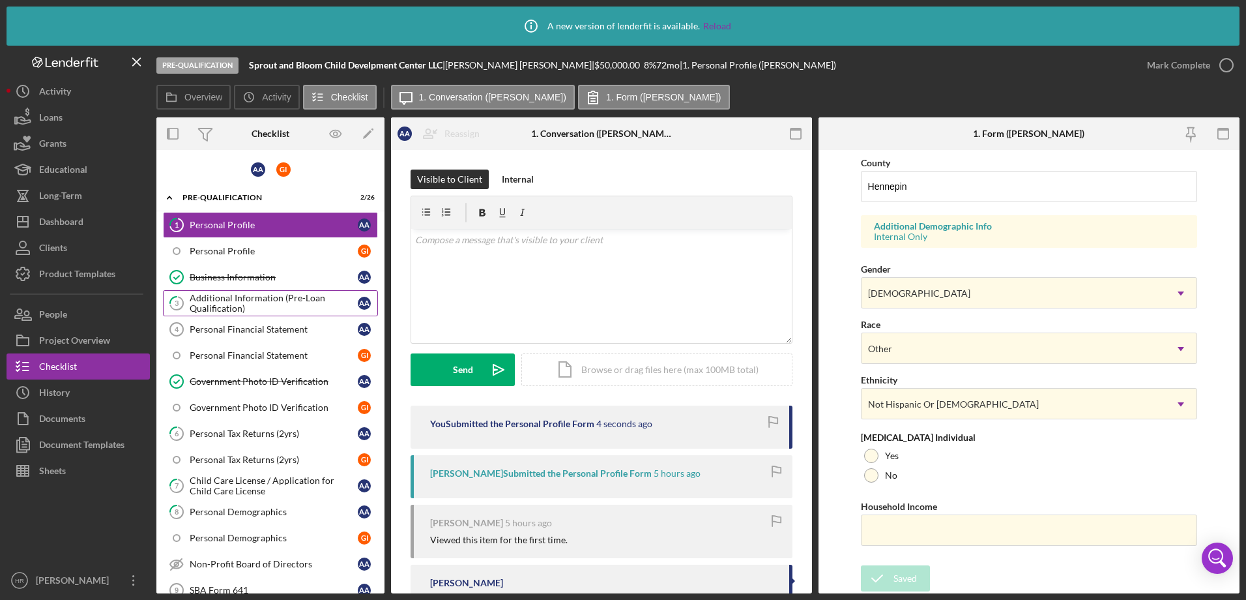
click at [220, 301] on div "Additional Information (Pre-Loan Qualification)" at bounding box center [274, 303] width 168 height 21
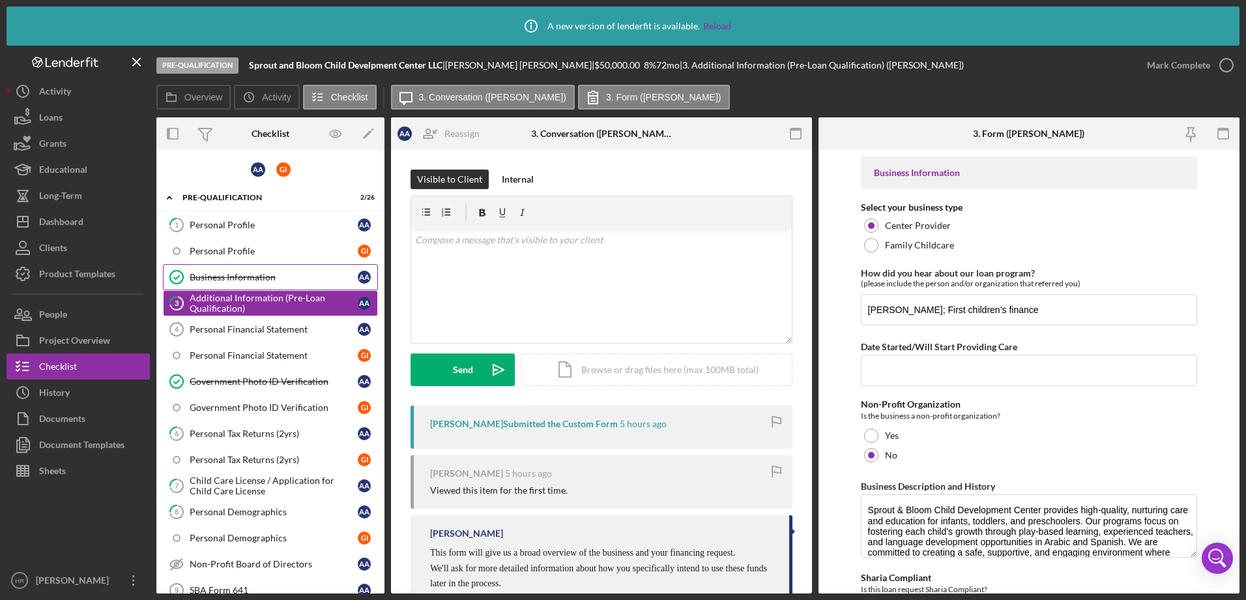
click at [211, 279] on div "Business Information" at bounding box center [274, 277] width 168 height 10
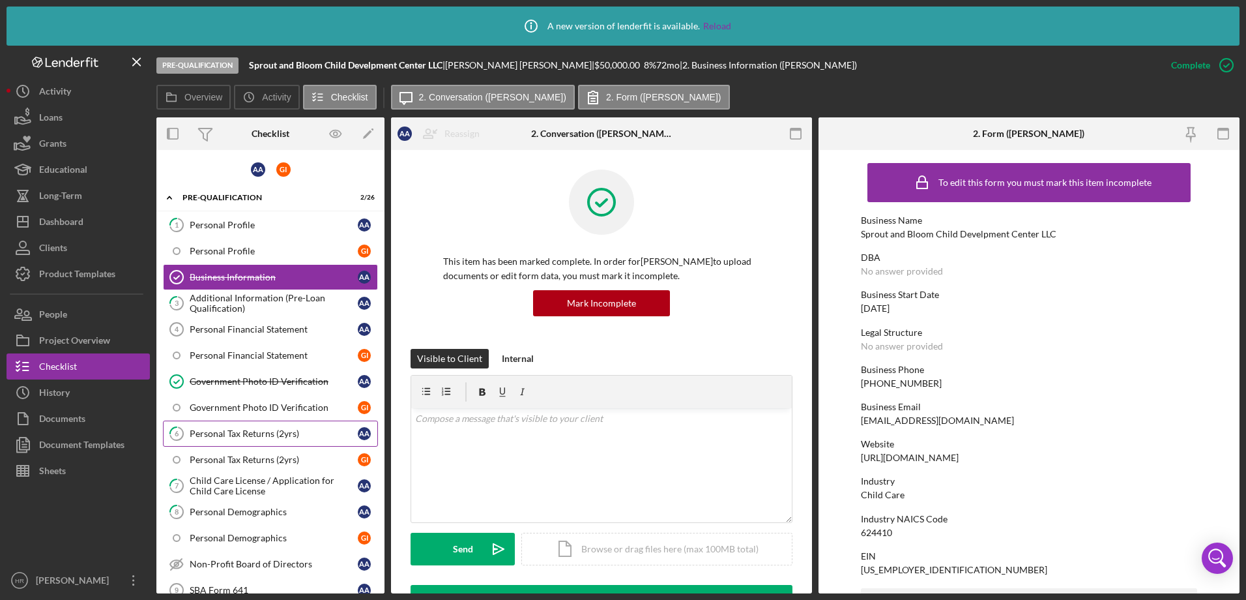
click at [248, 434] on div "Personal Tax Returns (2yrs)" at bounding box center [274, 433] width 168 height 10
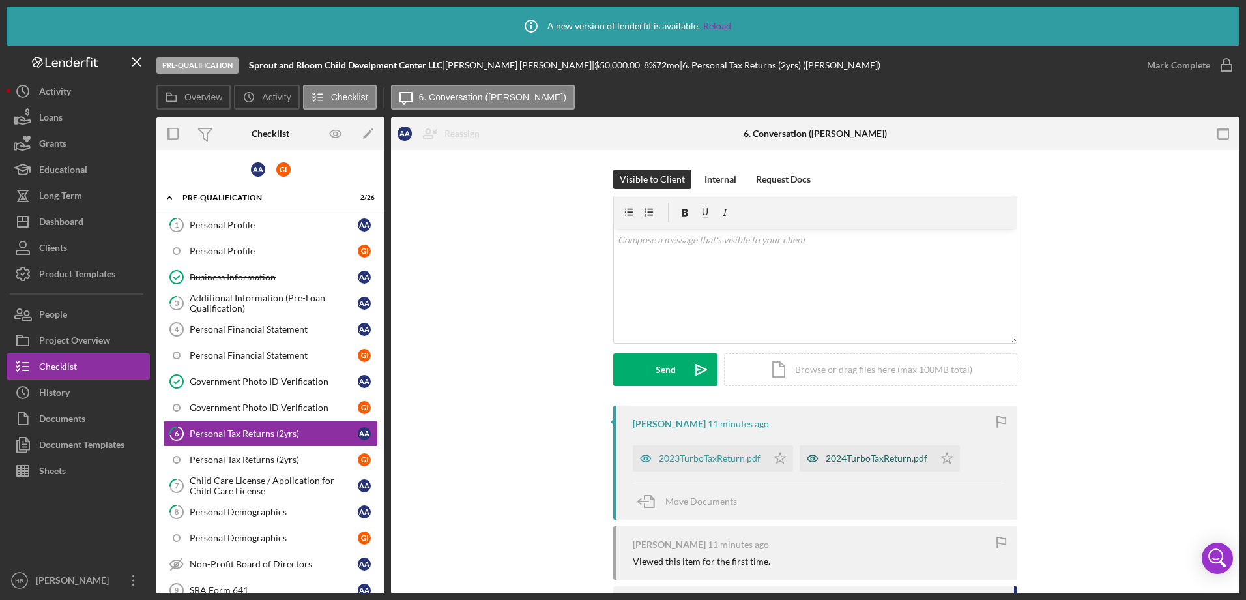
click at [872, 456] on div "2024TurboTaxReturn.pdf" at bounding box center [877, 458] width 102 height 10
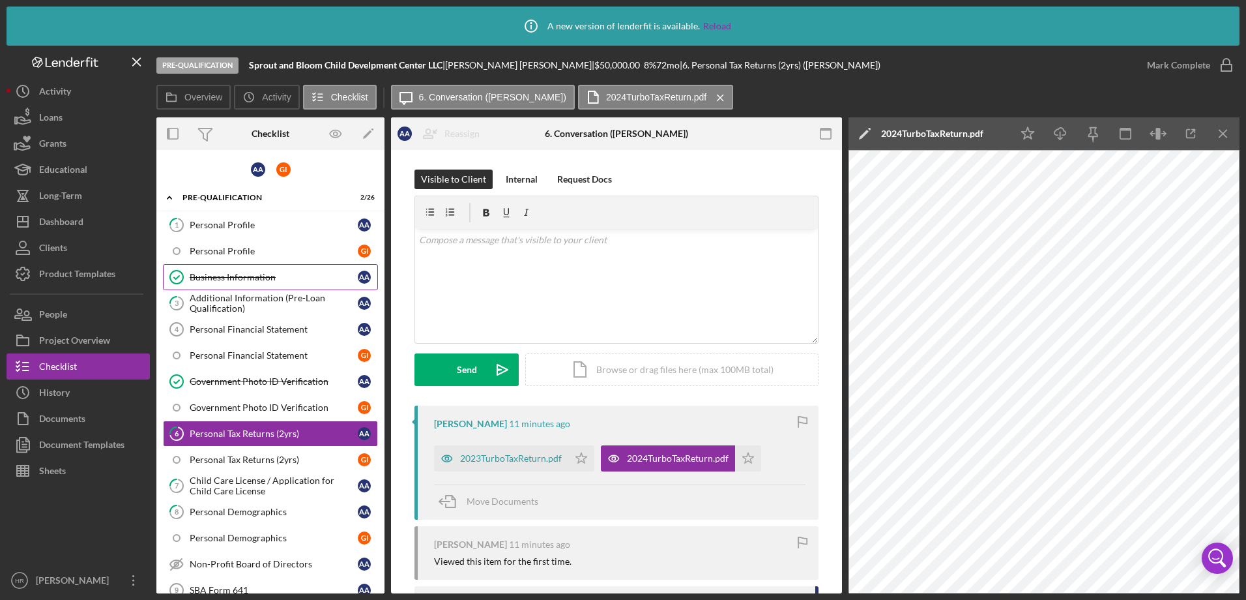
click at [238, 278] on div "Business Information" at bounding box center [274, 277] width 168 height 10
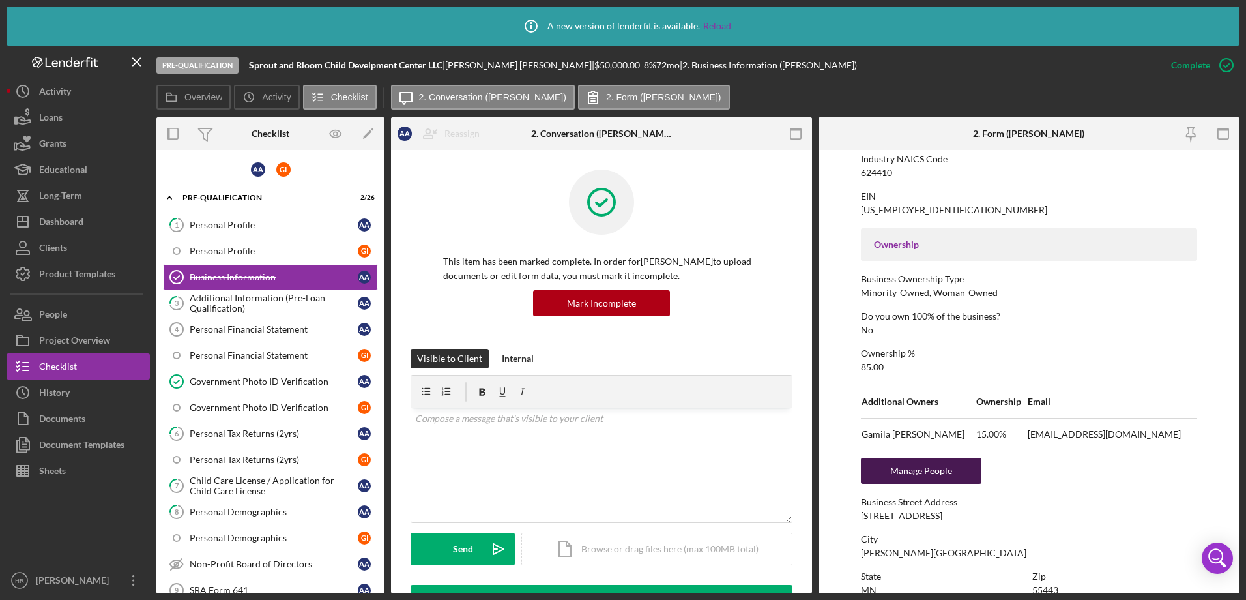
scroll to position [456, 0]
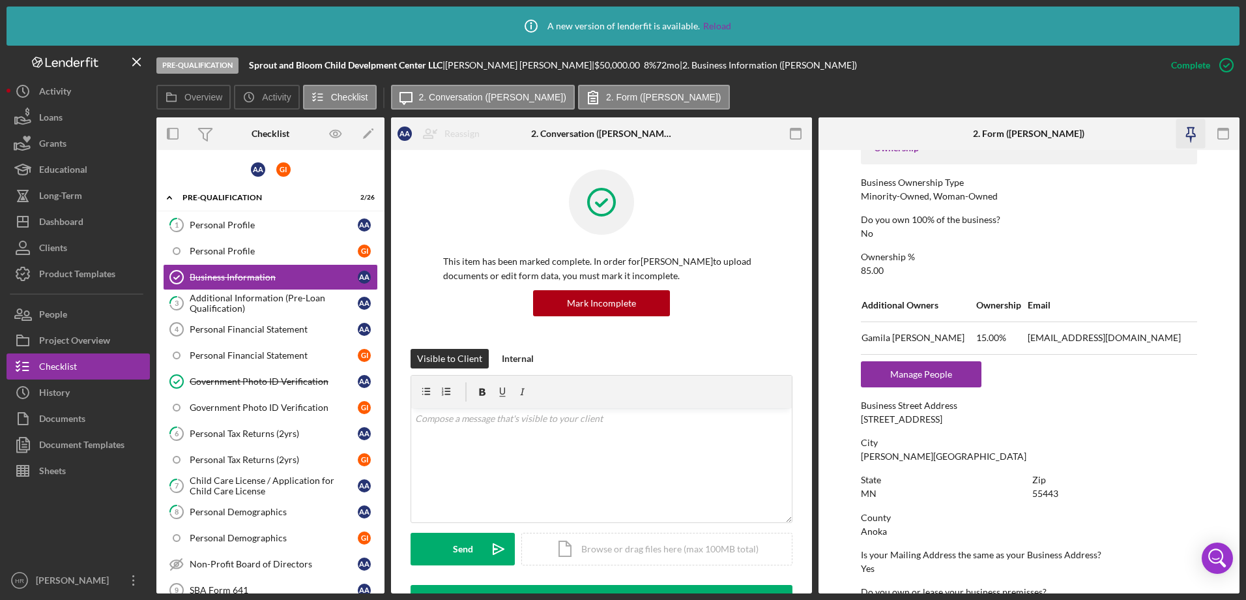
click at [1188, 136] on icon "button" at bounding box center [1190, 133] width 29 height 29
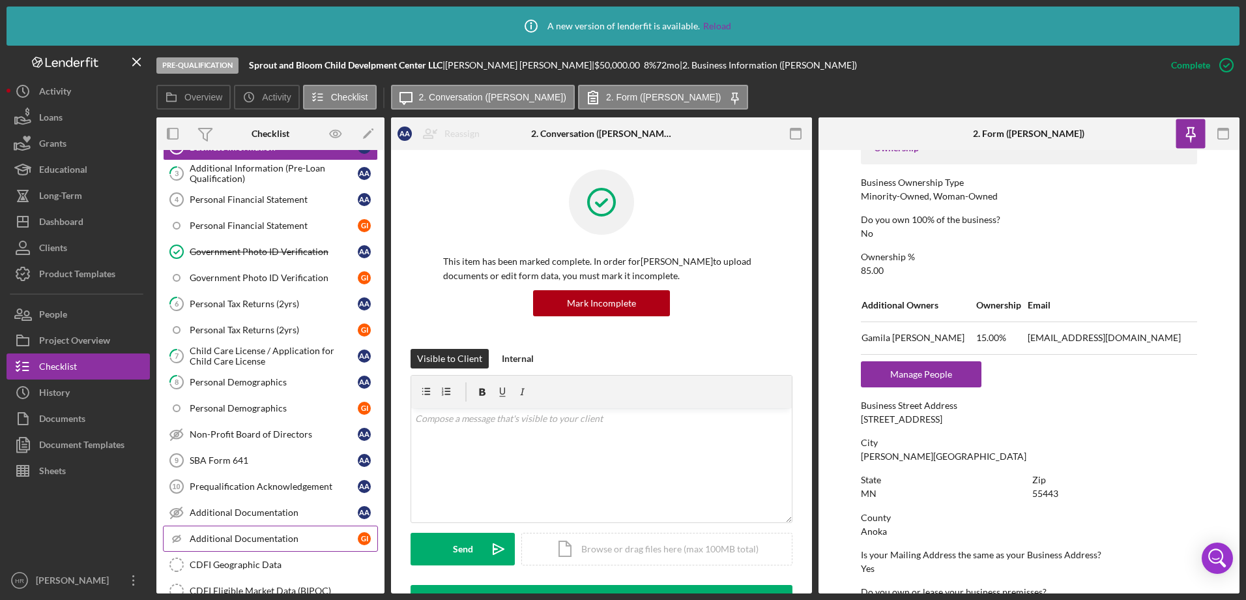
scroll to position [130, 0]
click at [229, 568] on div "CDFI Geographic Data" at bounding box center [284, 564] width 188 height 10
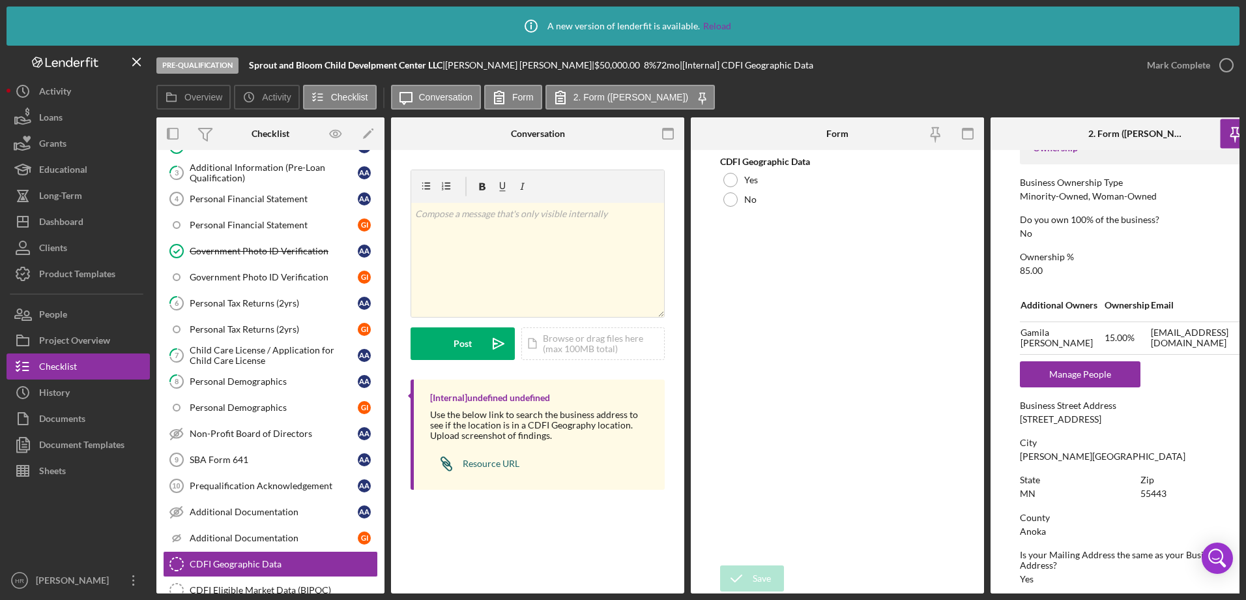
click at [482, 472] on link "Icon/Link Resource URL" at bounding box center [474, 463] width 89 height 26
drag, startPoint x: 1022, startPoint y: 417, endPoint x: 1105, endPoint y: 420, distance: 83.5
click at [1105, 420] on div "Business Street Address 15 121st ave NW" at bounding box center [1137, 412] width 235 height 24
drag, startPoint x: 1105, startPoint y: 420, endPoint x: 1069, endPoint y: 417, distance: 36.1
copy div "15 121st ave NW"
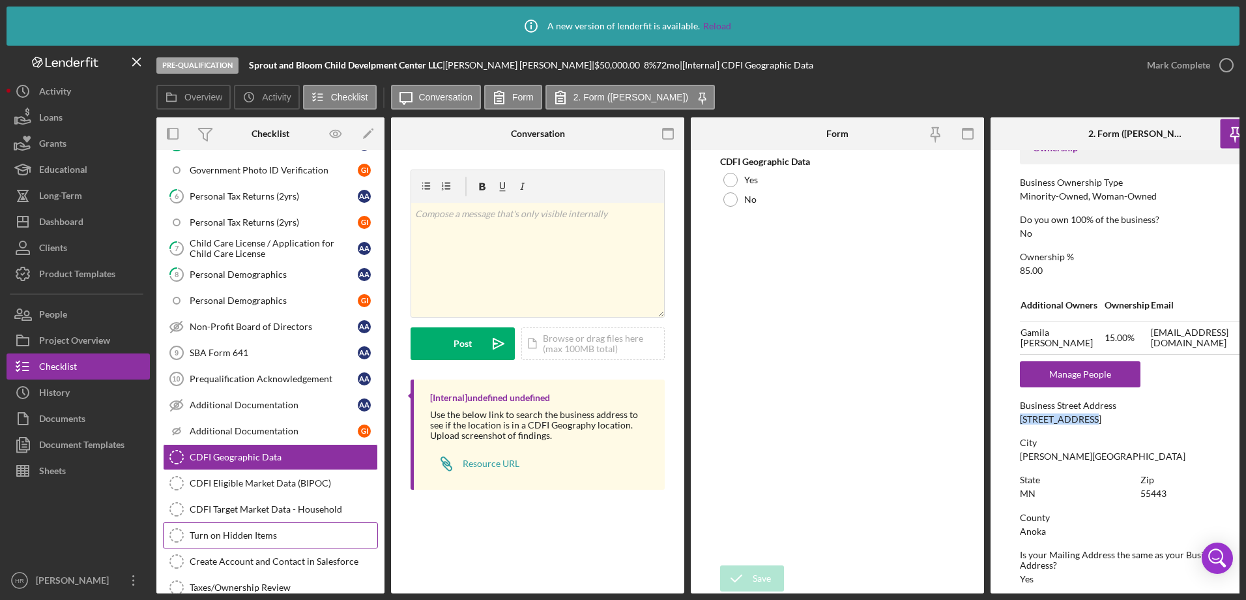
scroll to position [261, 0]
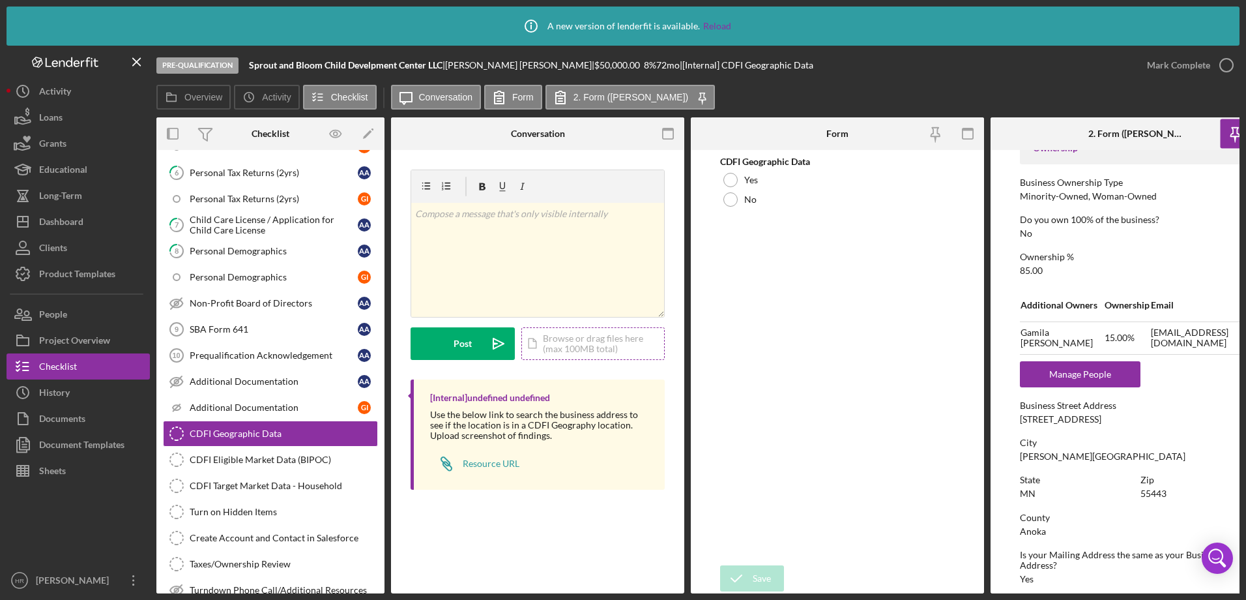
click at [591, 343] on div "Icon/Document Browse or drag files here (max 100MB total) Tap to choose files o…" at bounding box center [593, 343] width 143 height 33
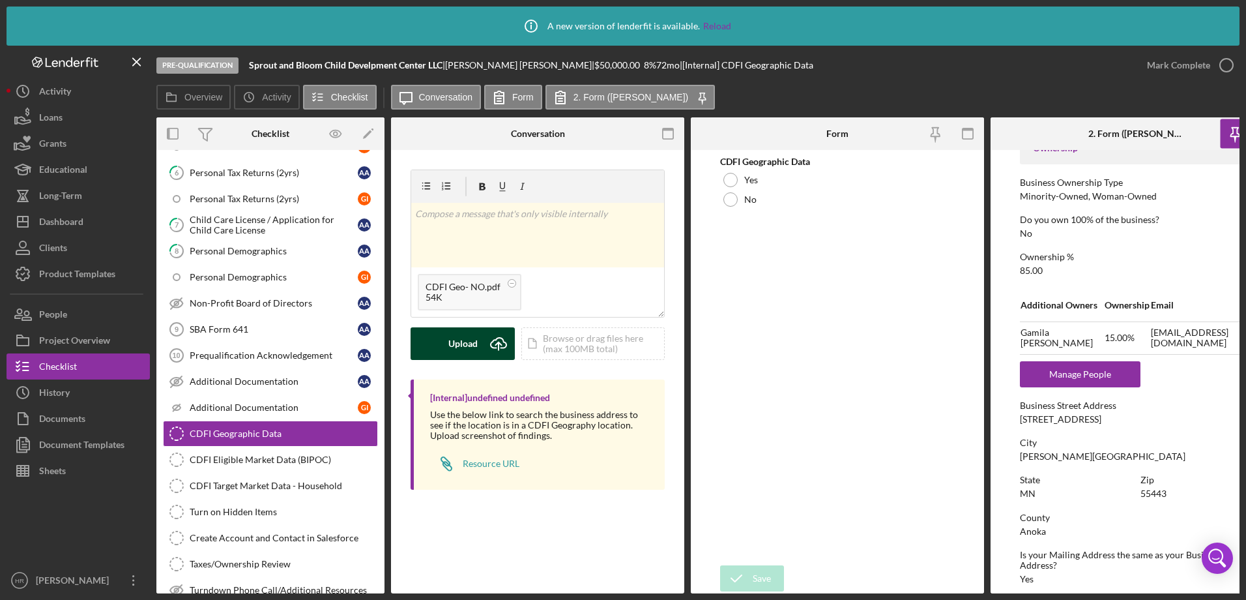
drag, startPoint x: 469, startPoint y: 341, endPoint x: 480, endPoint y: 342, distance: 11.1
click at [476, 342] on div "Upload" at bounding box center [463, 343] width 29 height 33
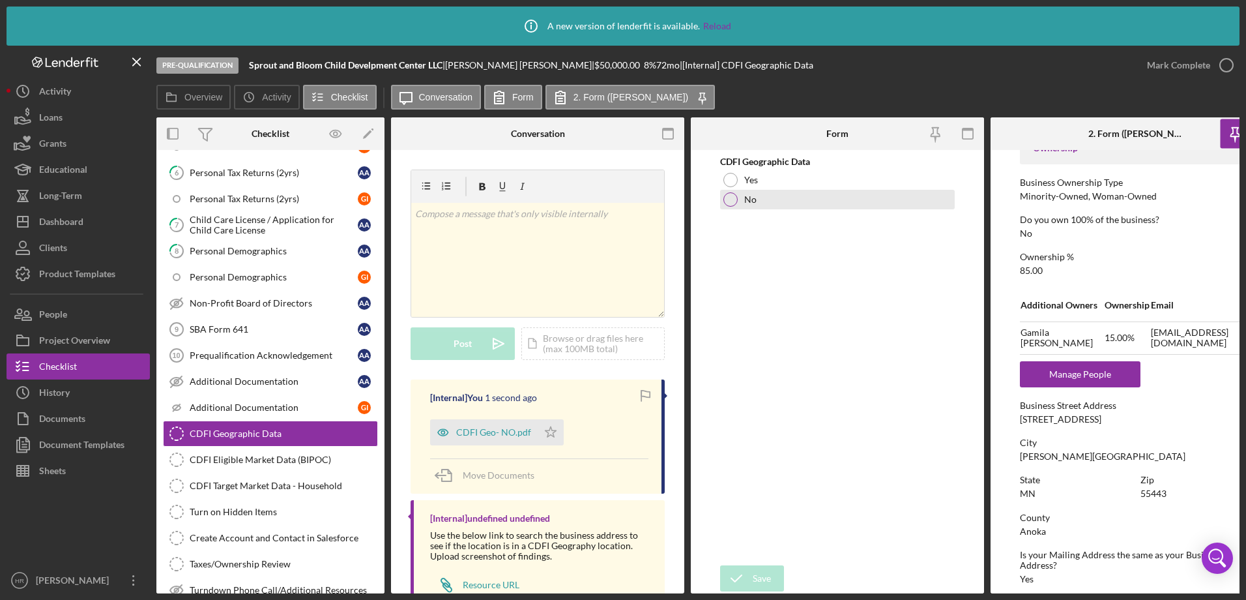
click at [732, 199] on div at bounding box center [731, 199] width 14 height 14
click at [763, 573] on div "Save" at bounding box center [762, 578] width 18 height 26
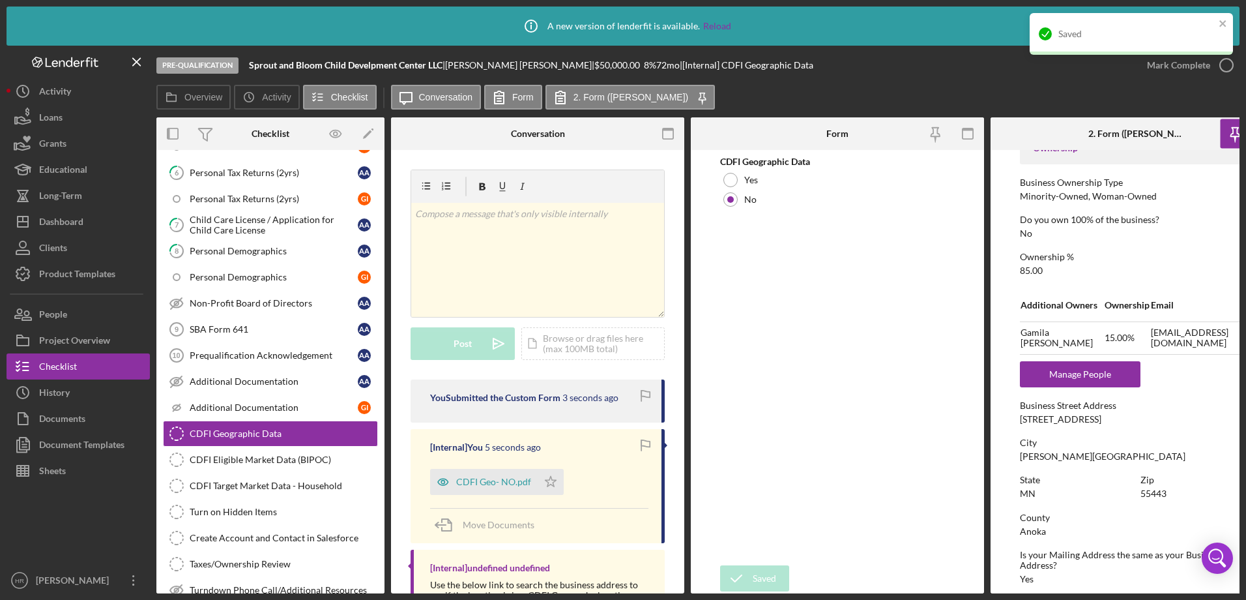
click at [1231, 64] on div "Saved" at bounding box center [1131, 38] width 209 height 57
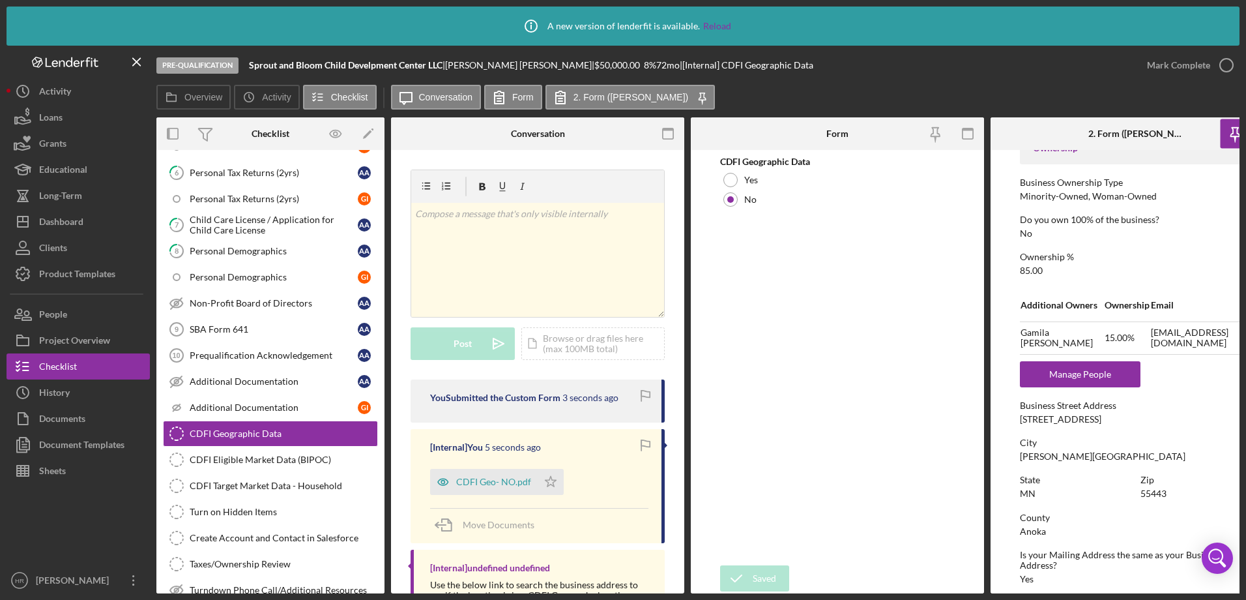
click at [1228, 66] on div "Saved" at bounding box center [1131, 38] width 209 height 57
click at [1223, 65] on icon "button" at bounding box center [1227, 65] width 33 height 33
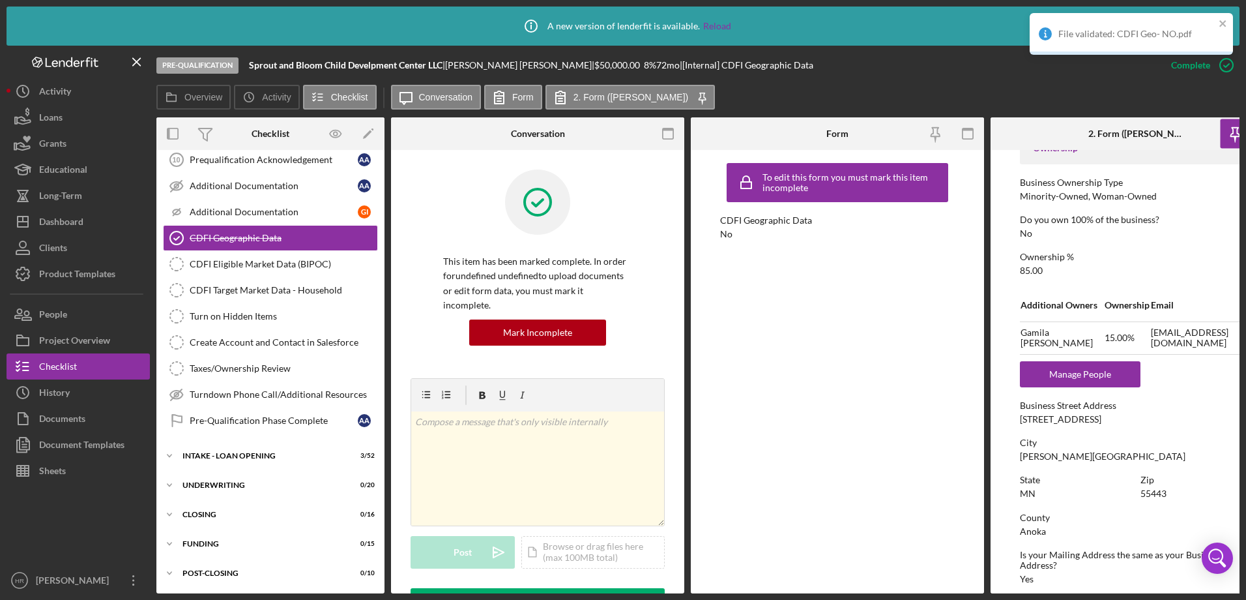
scroll to position [460, 0]
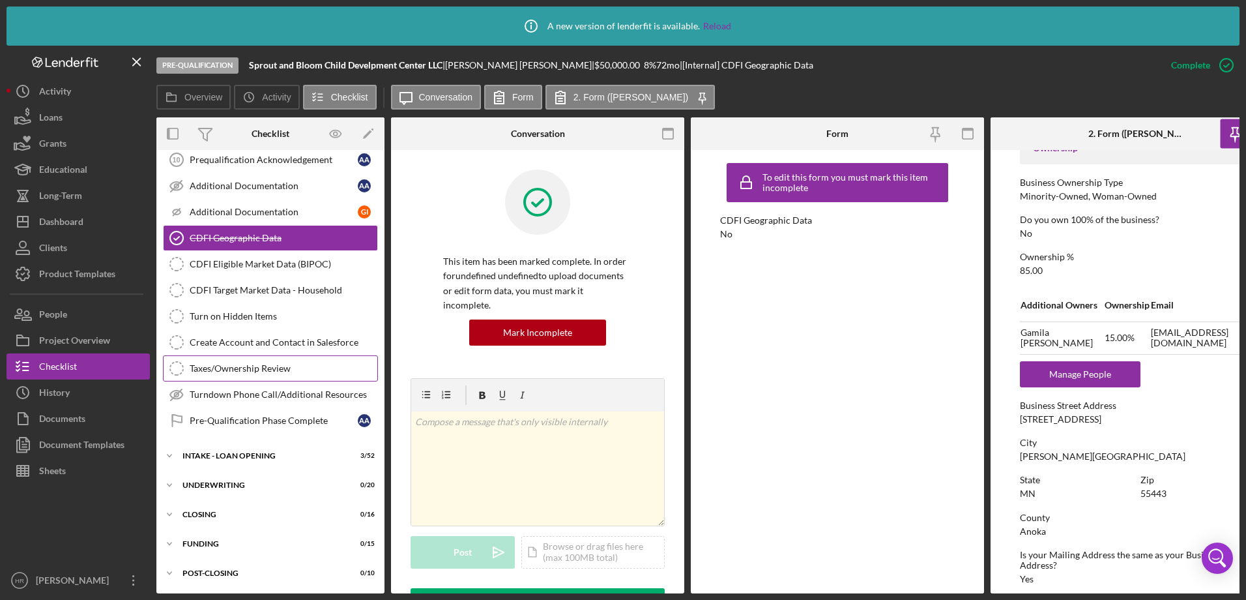
click at [257, 363] on div "Taxes/Ownership Review" at bounding box center [284, 368] width 188 height 10
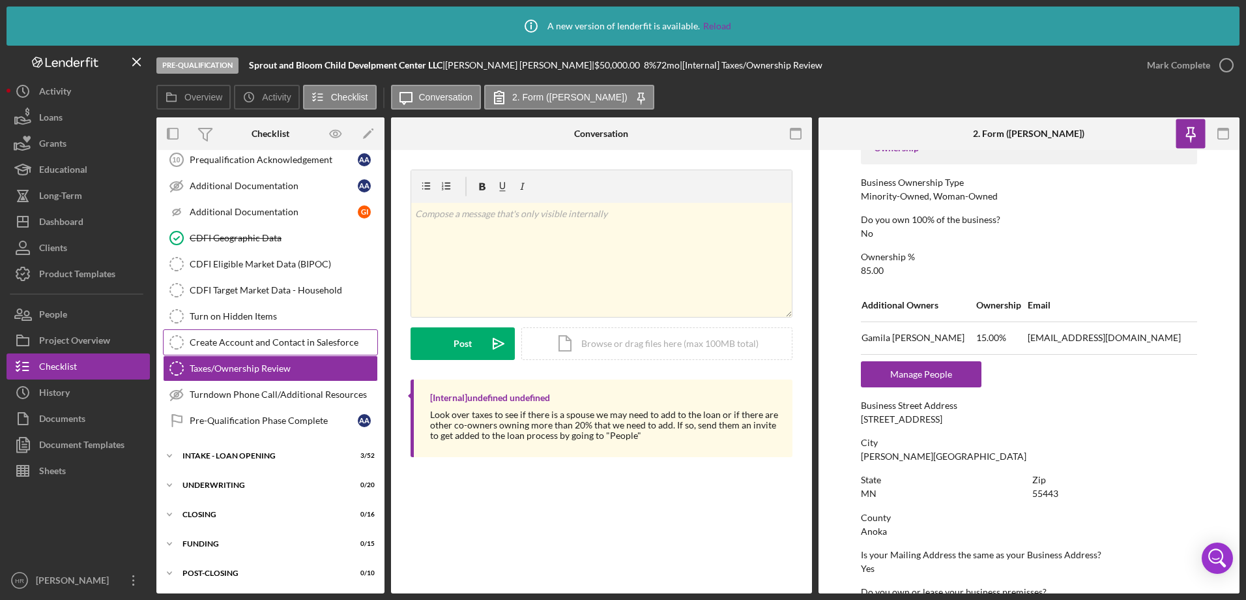
click at [251, 346] on div "Create Account and Contact in Salesforce" at bounding box center [284, 342] width 188 height 10
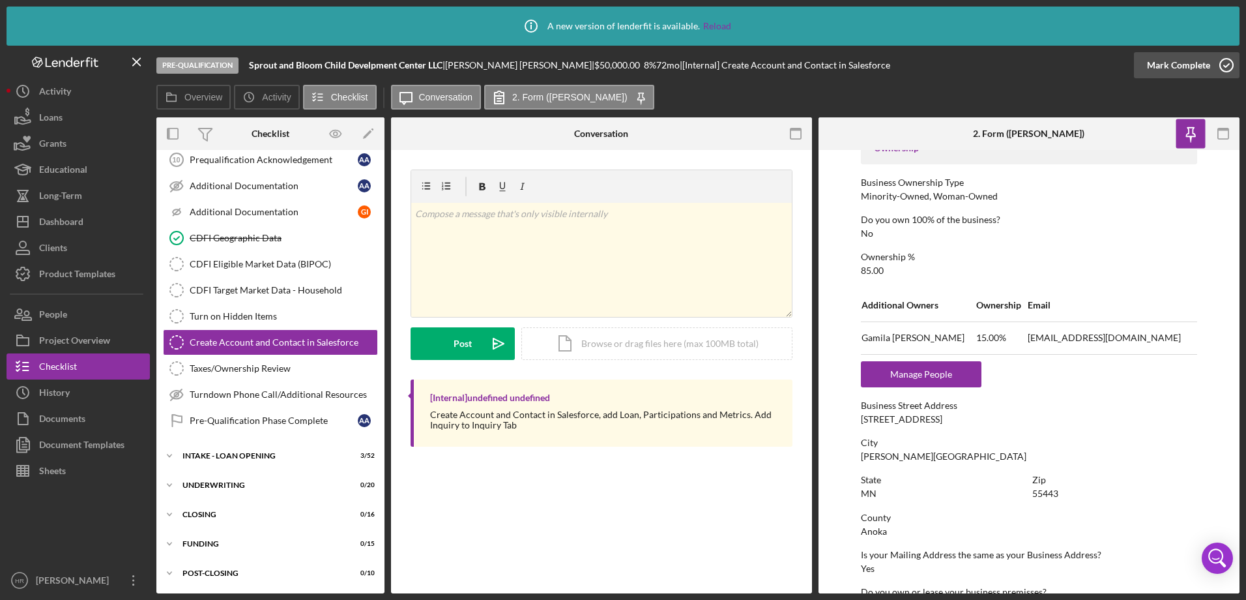
click at [1230, 61] on icon "button" at bounding box center [1227, 65] width 33 height 33
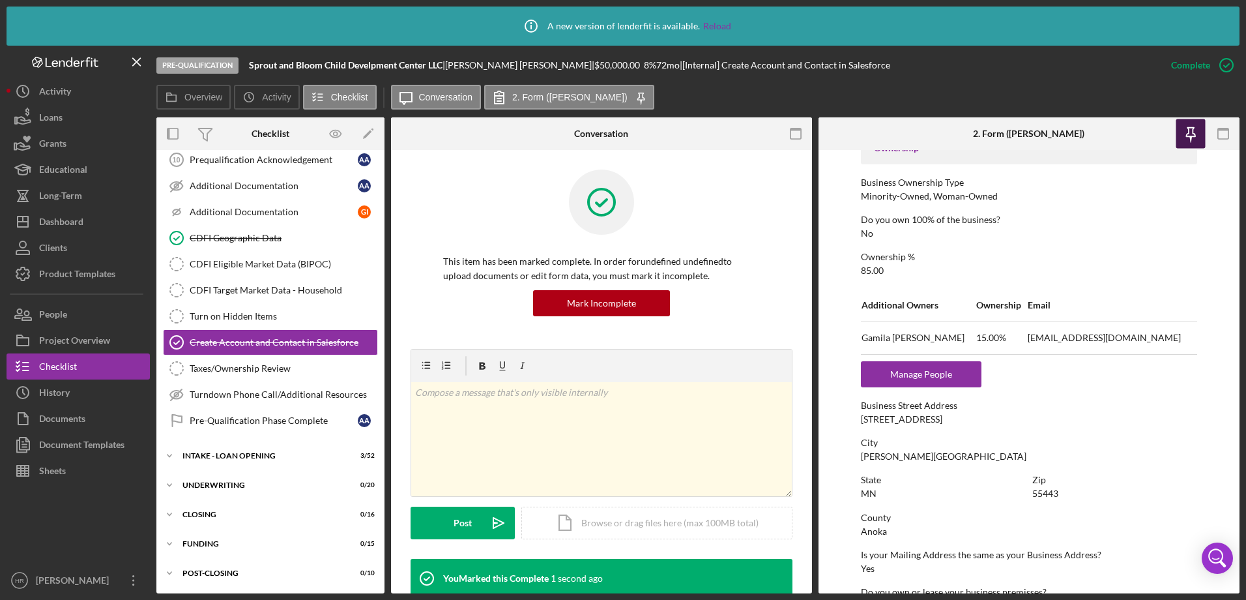
click at [1193, 132] on icon "button" at bounding box center [1191, 132] width 9 height 9
click at [226, 311] on div "Turn on Hidden Items" at bounding box center [284, 316] width 188 height 10
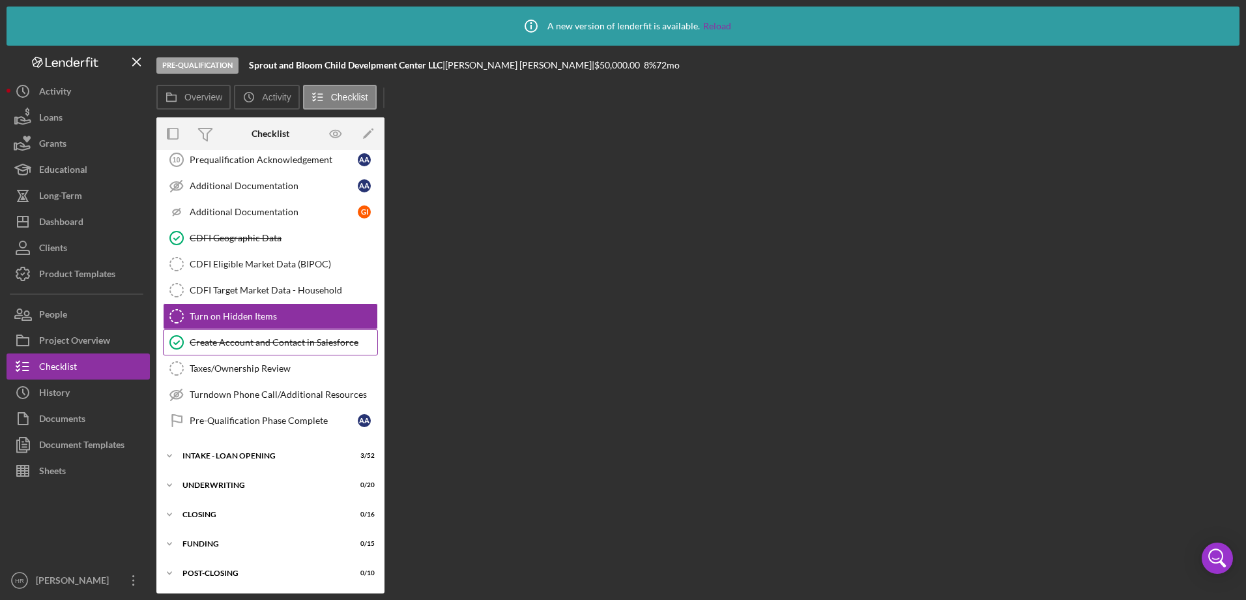
scroll to position [456, 0]
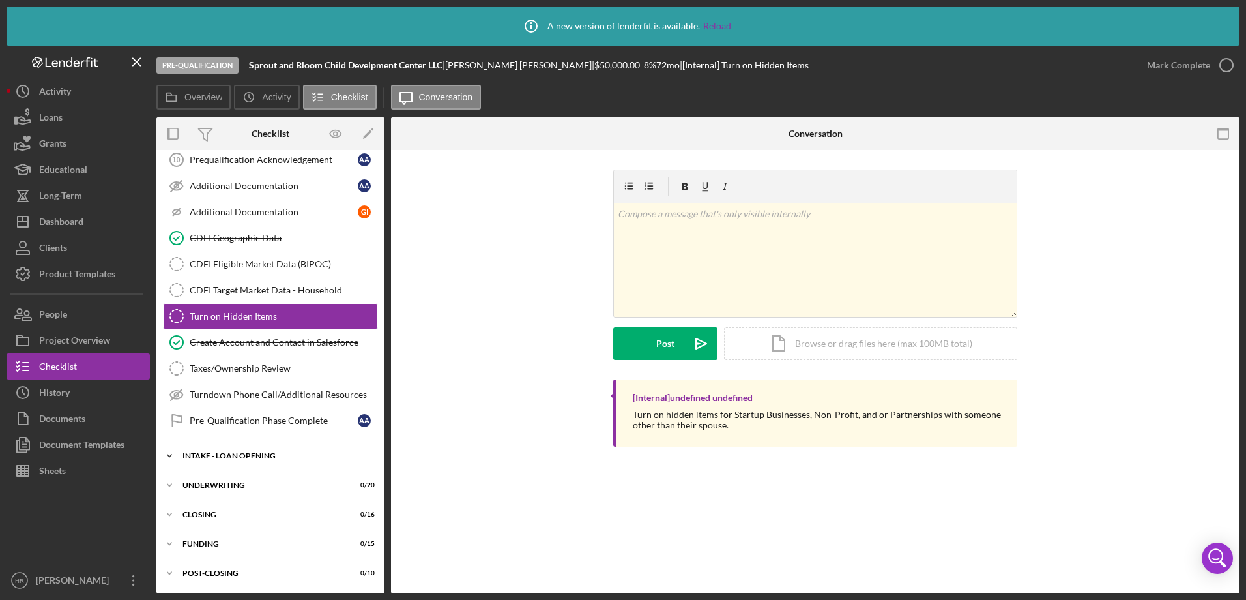
click at [239, 453] on div "INTAKE - LOAN OPENING" at bounding box center [276, 456] width 186 height 8
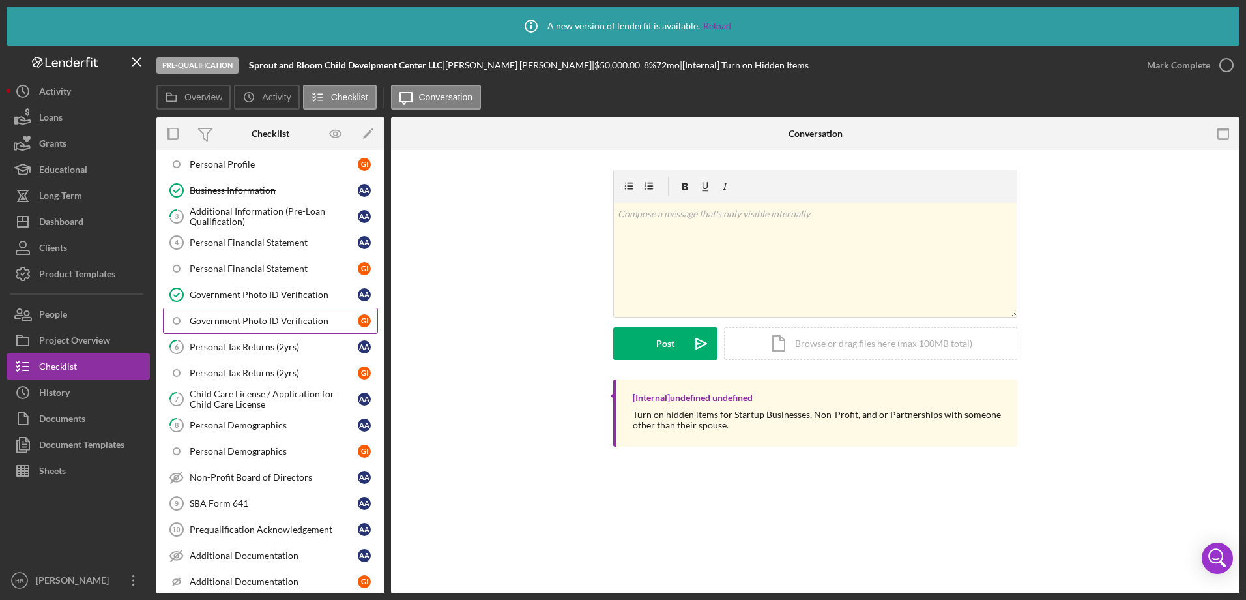
scroll to position [0, 0]
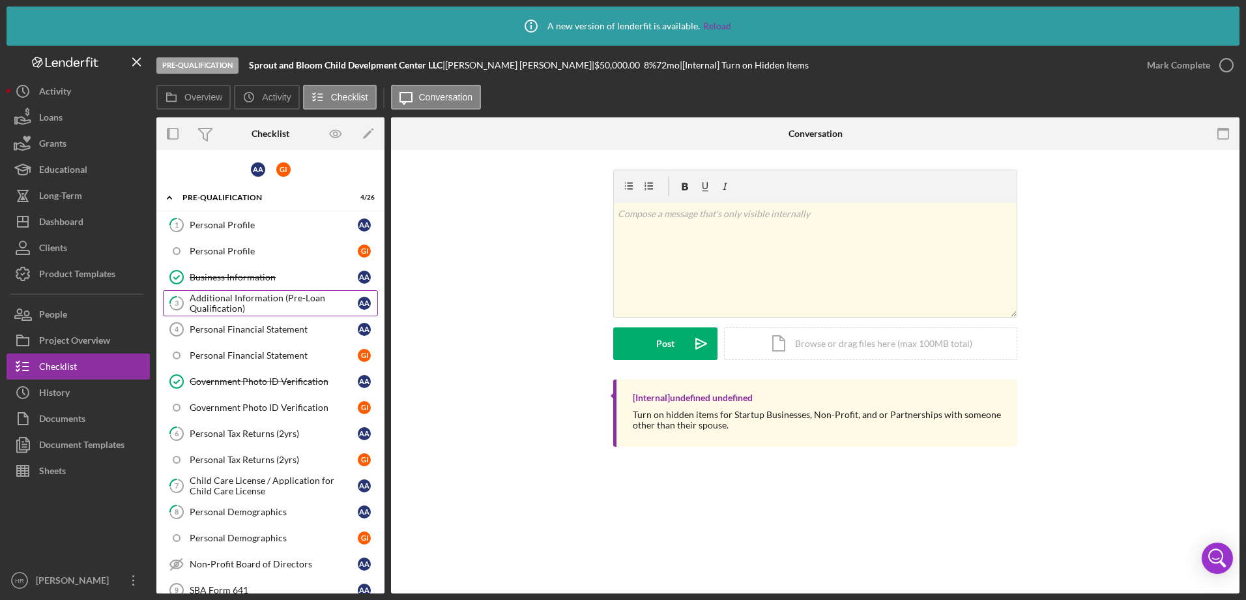
click at [244, 295] on div "Additional Information (Pre-Loan Qualification)" at bounding box center [274, 303] width 168 height 21
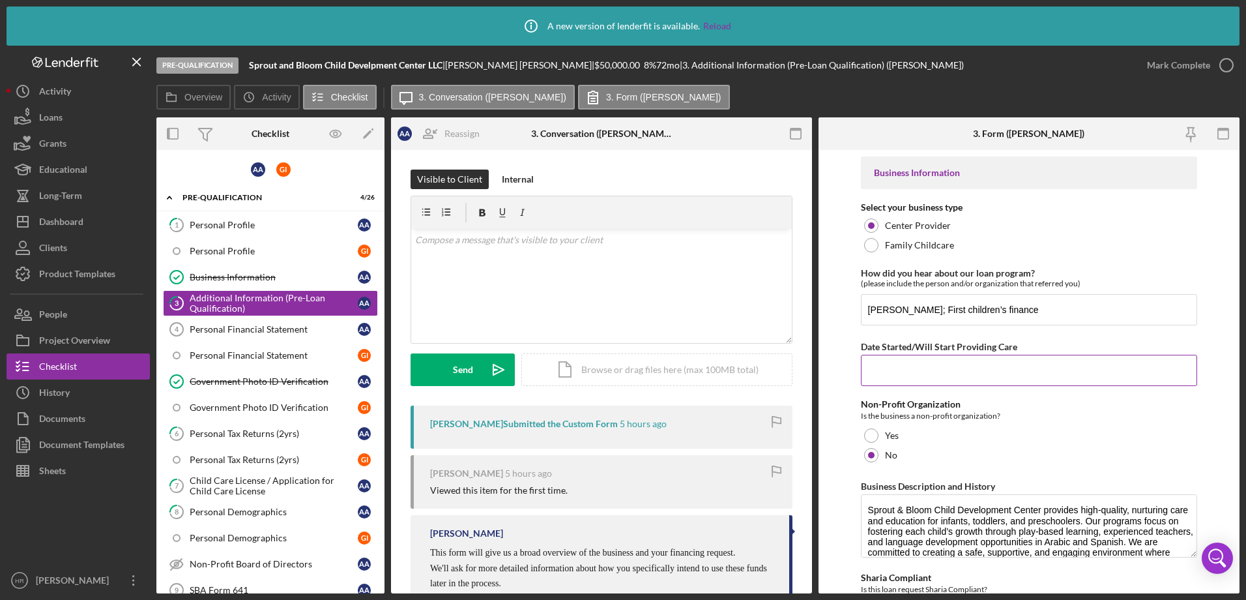
click at [948, 367] on input "Date Started/Will Start Providing Care" at bounding box center [1029, 370] width 337 height 31
type input "01/22/2025"
click at [1218, 57] on icon "button" at bounding box center [1227, 65] width 33 height 33
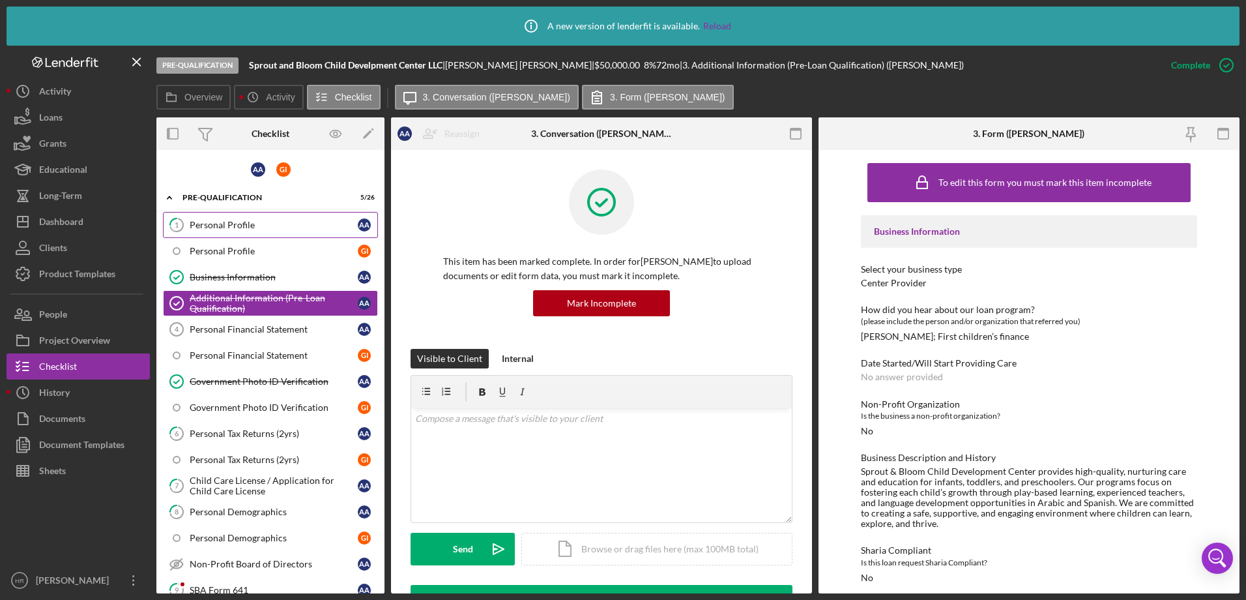
click at [205, 229] on div "Personal Profile" at bounding box center [274, 225] width 168 height 10
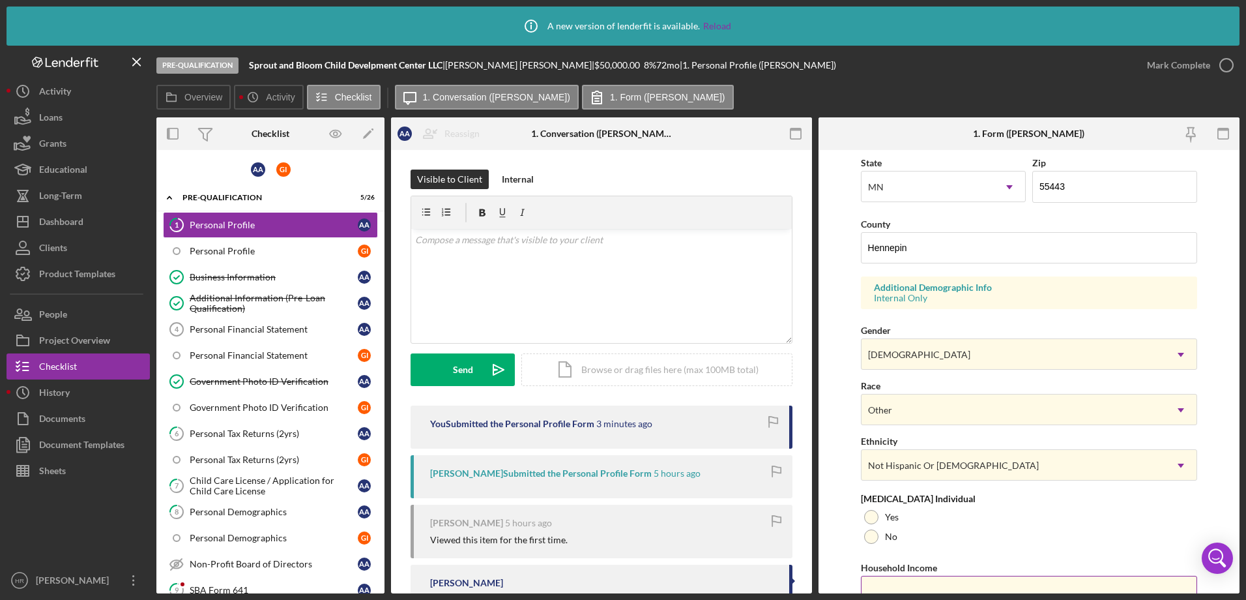
scroll to position [427, 0]
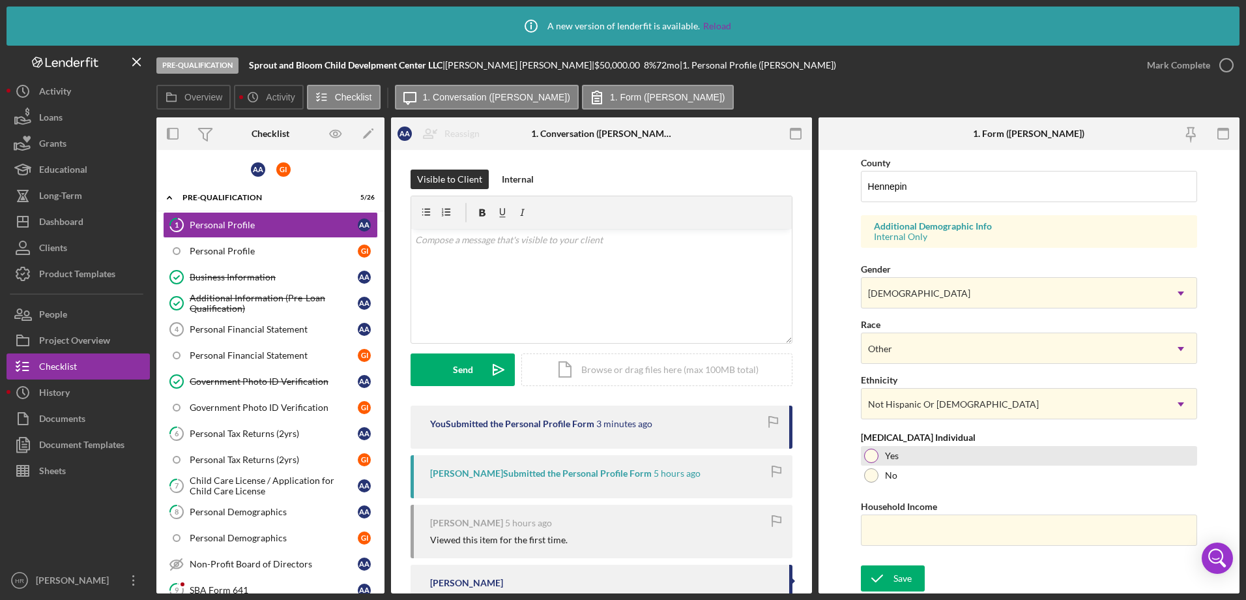
click at [883, 459] on div "Yes" at bounding box center [1029, 456] width 337 height 20
click at [1187, 132] on icon "button" at bounding box center [1190, 133] width 29 height 29
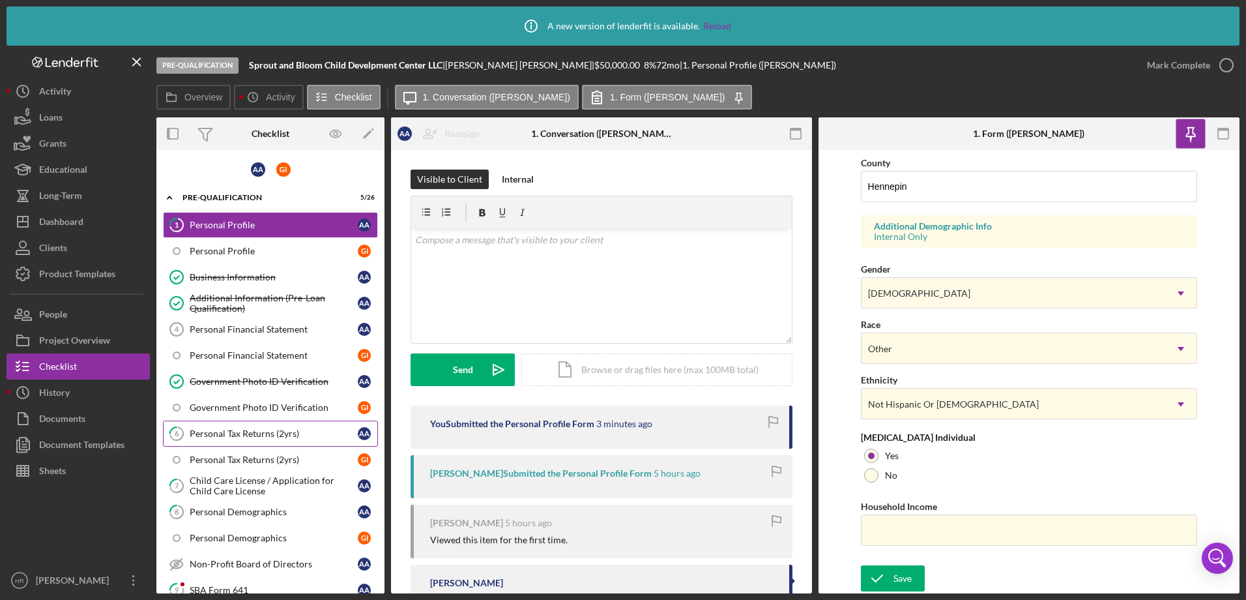
click at [239, 439] on link "6 Personal Tax Returns (2yrs) A A" at bounding box center [270, 433] width 215 height 26
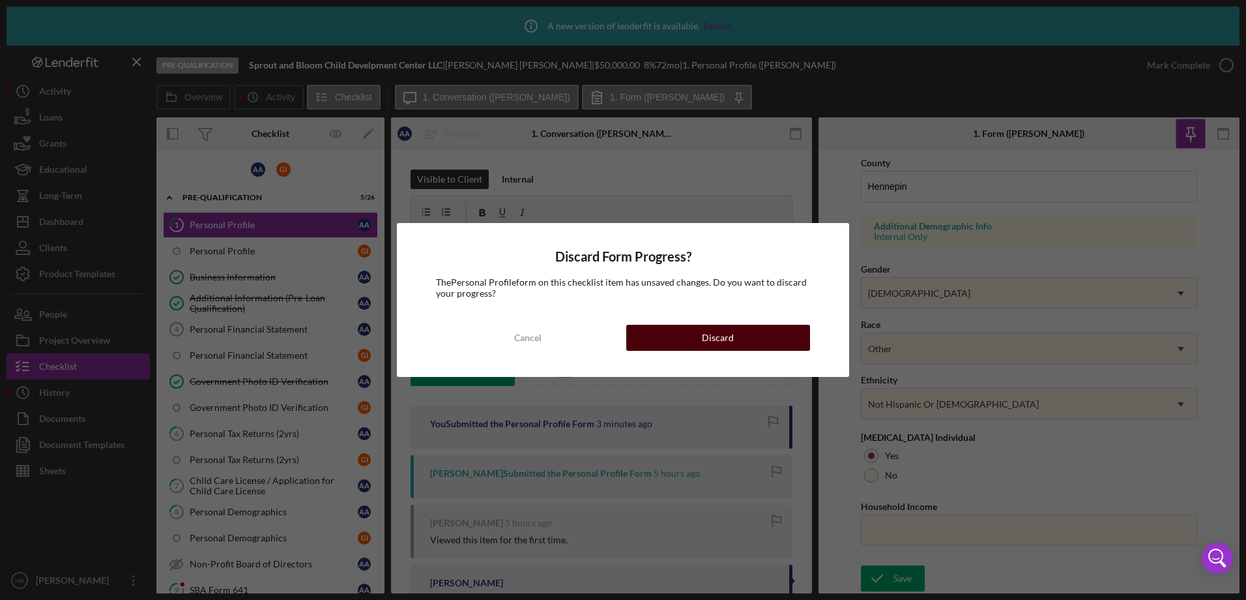
click at [688, 336] on button "Discard" at bounding box center [719, 338] width 184 height 26
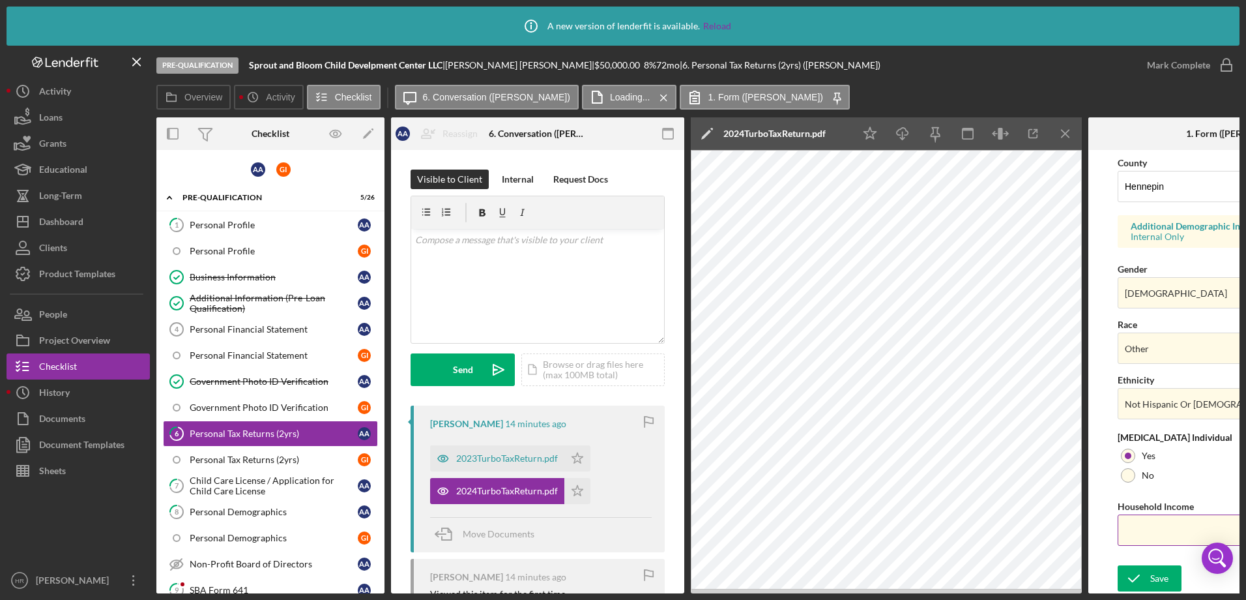
click at [1134, 531] on input "Household Income" at bounding box center [1235, 529] width 235 height 31
type input "$36,174"
click at [1068, 129] on icon "Icon/Menu Close" at bounding box center [1066, 133] width 29 height 29
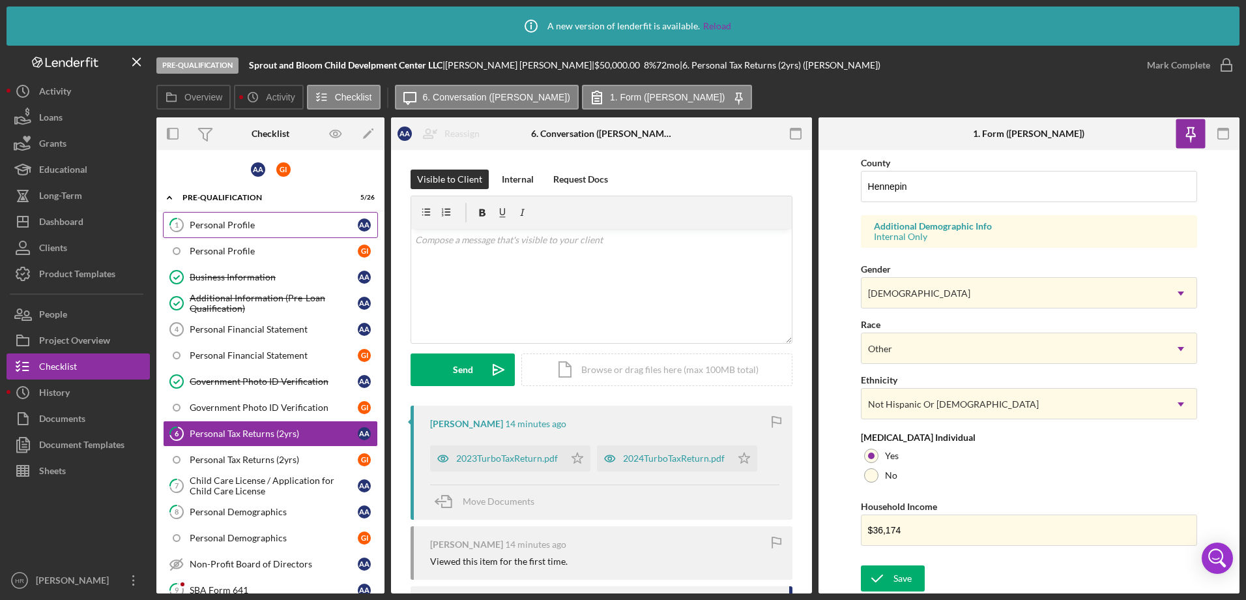
click at [211, 228] on div "Personal Profile" at bounding box center [274, 225] width 168 height 10
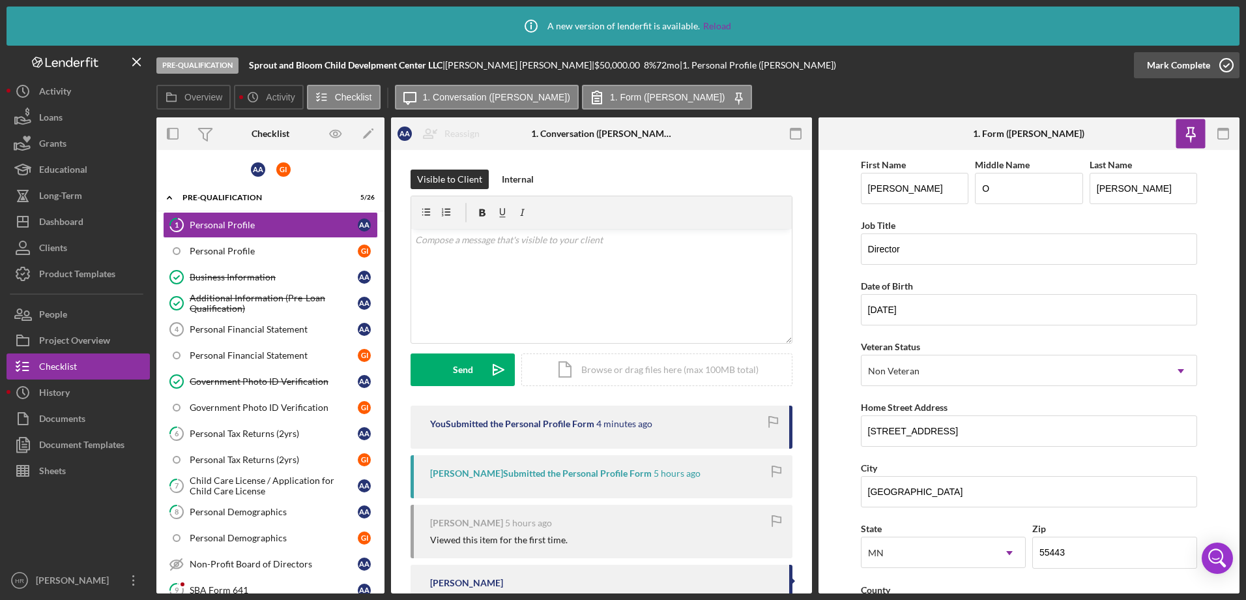
click at [1224, 64] on icon "button" at bounding box center [1227, 65] width 33 height 33
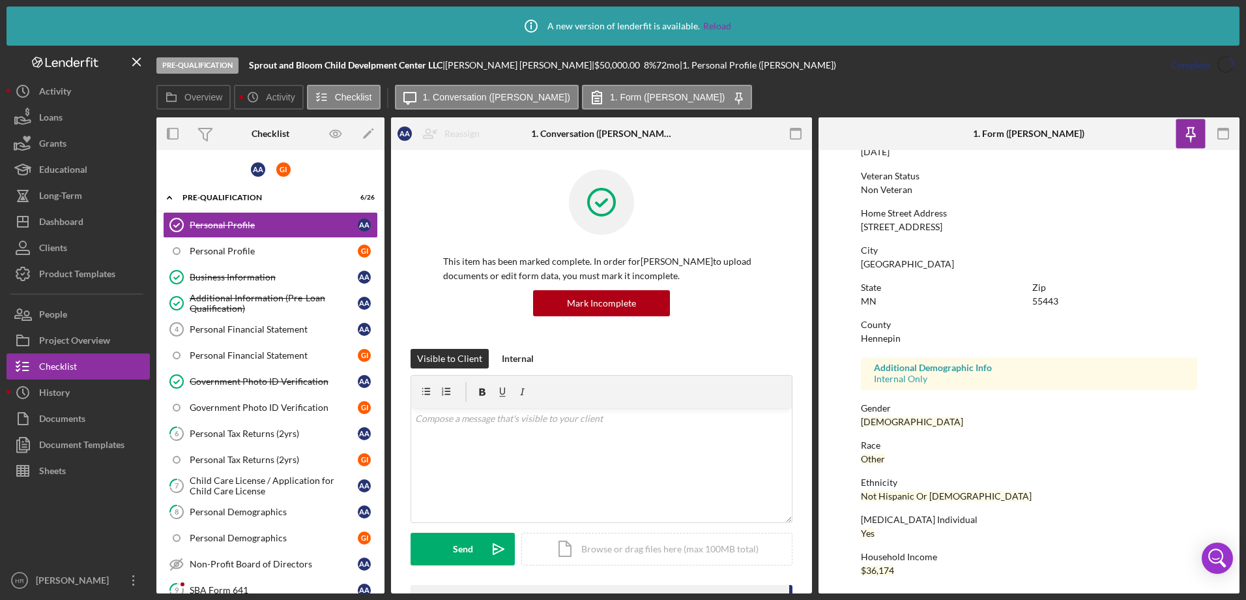
scroll to position [165, 0]
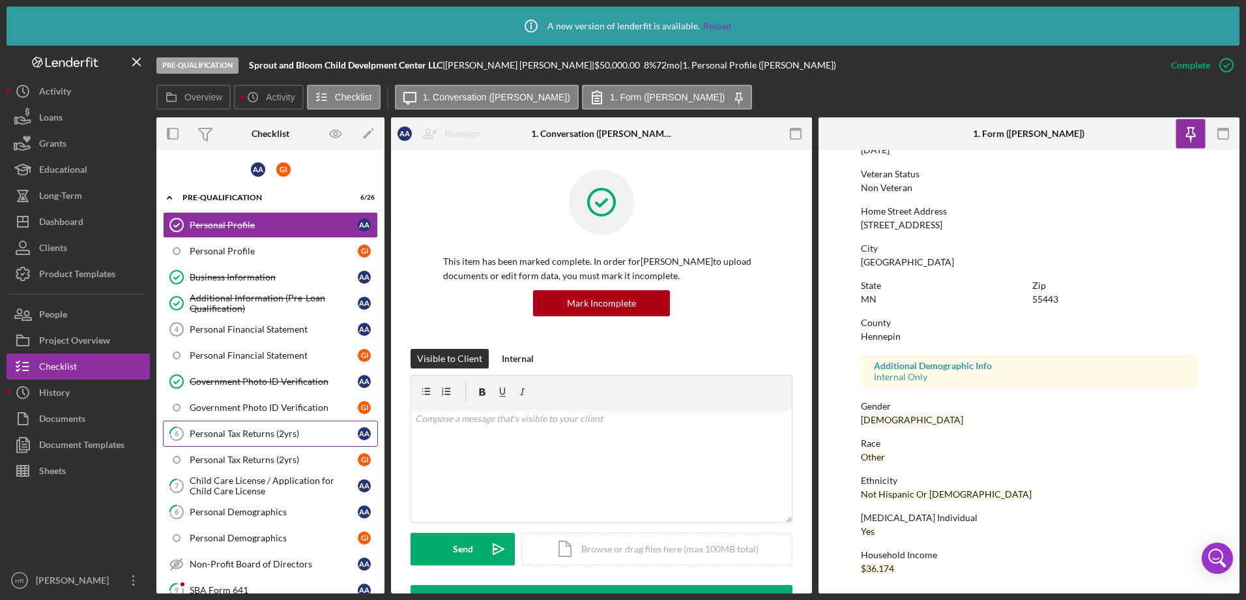
click at [237, 433] on div "Personal Tax Returns (2yrs)" at bounding box center [274, 433] width 168 height 10
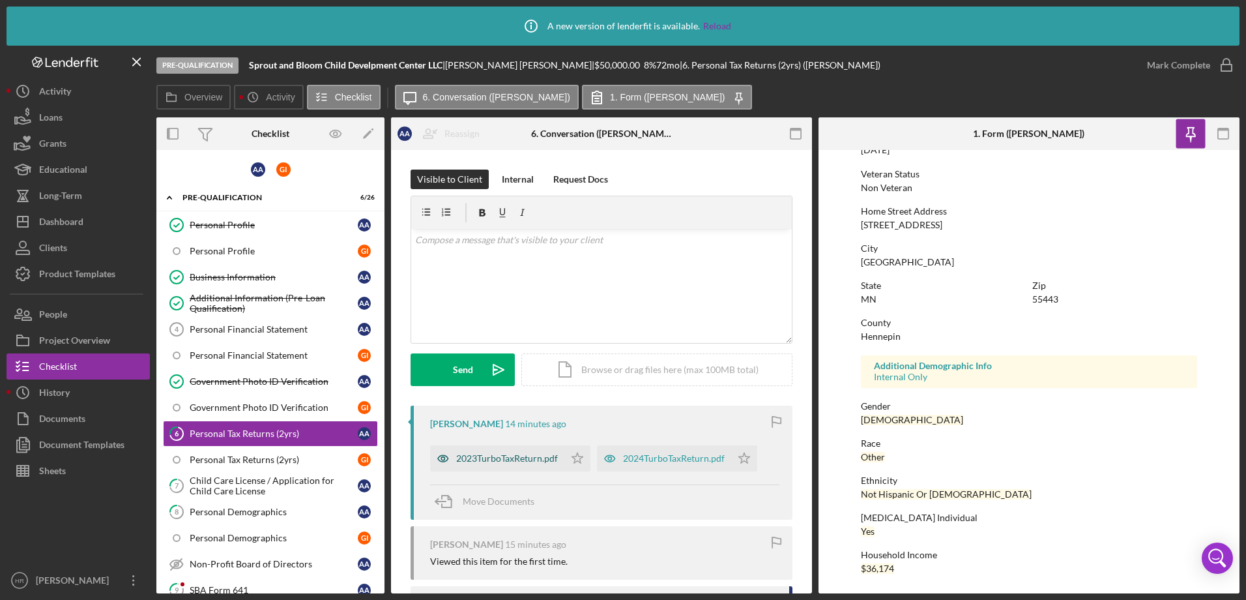
click at [497, 456] on div "2023TurboTaxReturn.pdf" at bounding box center [507, 458] width 102 height 10
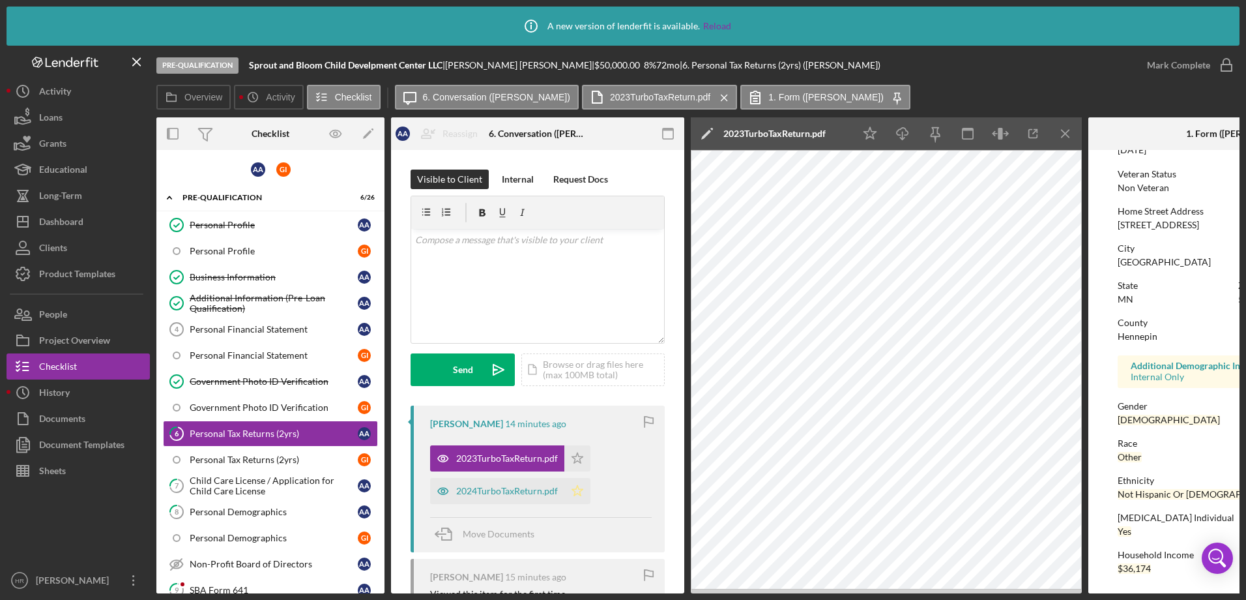
drag, startPoint x: 578, startPoint y: 455, endPoint x: 577, endPoint y: 490, distance: 35.2
click at [578, 455] on polygon "button" at bounding box center [577, 457] width 11 height 10
drag, startPoint x: 576, startPoint y: 494, endPoint x: 655, endPoint y: 470, distance: 81.9
click at [577, 494] on icon "Icon/Star" at bounding box center [578, 491] width 26 height 26
click at [1224, 62] on icon "button" at bounding box center [1227, 65] width 33 height 33
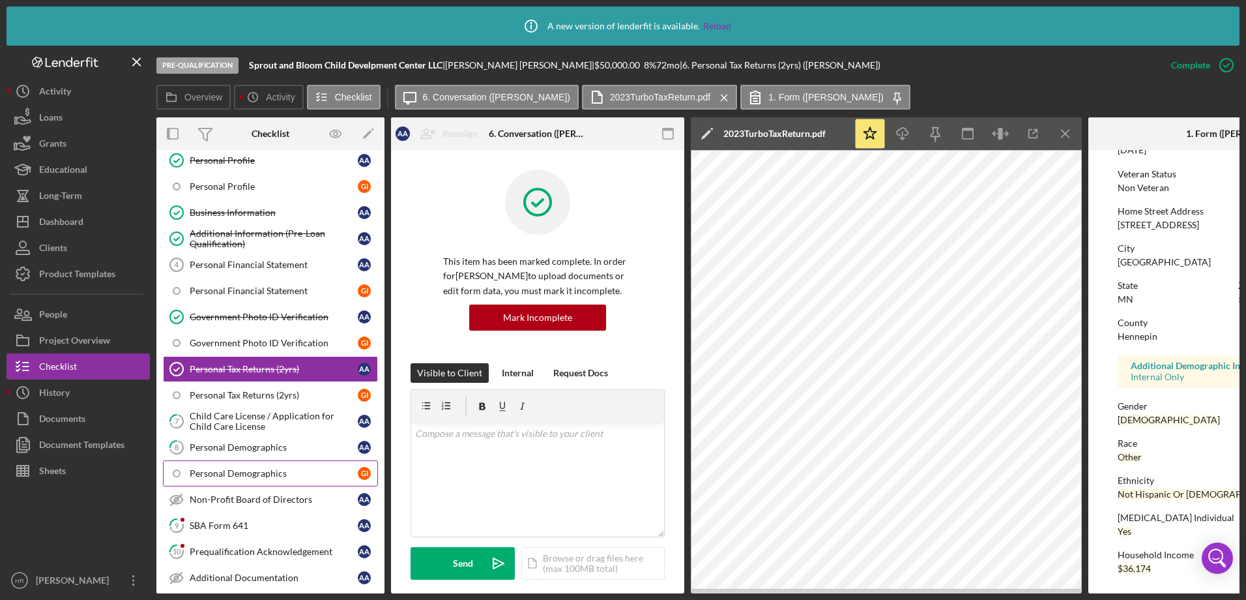
scroll to position [65, 0]
click at [228, 426] on div "Child Care License / Application for Child Care License" at bounding box center [274, 420] width 168 height 21
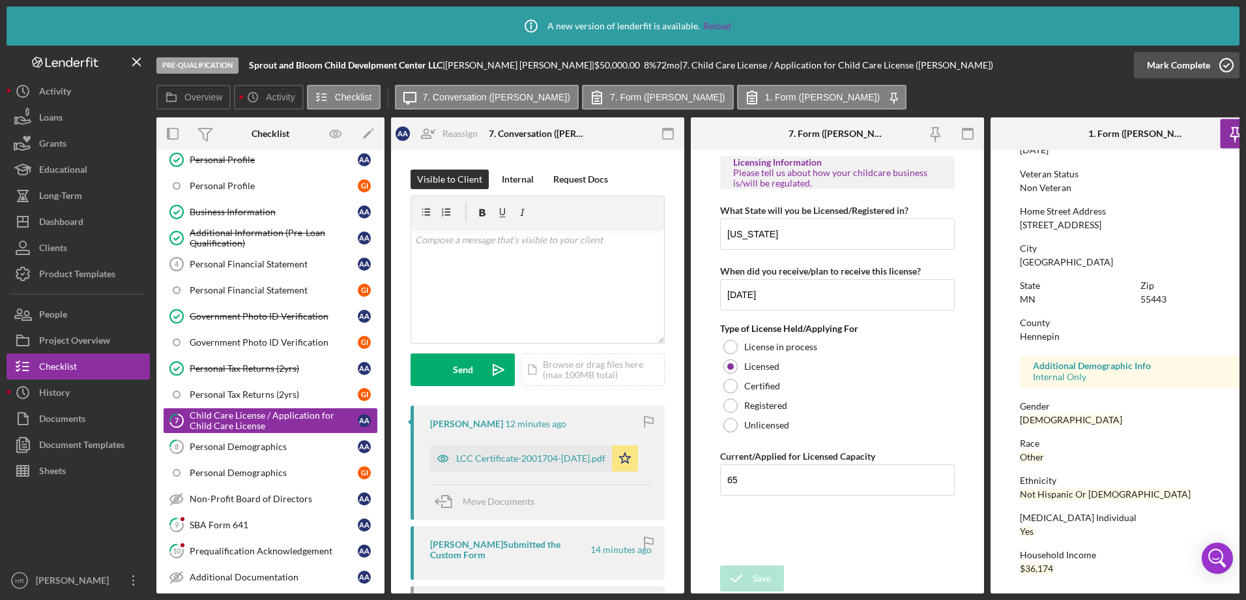
click at [1229, 68] on icon "button" at bounding box center [1227, 65] width 33 height 33
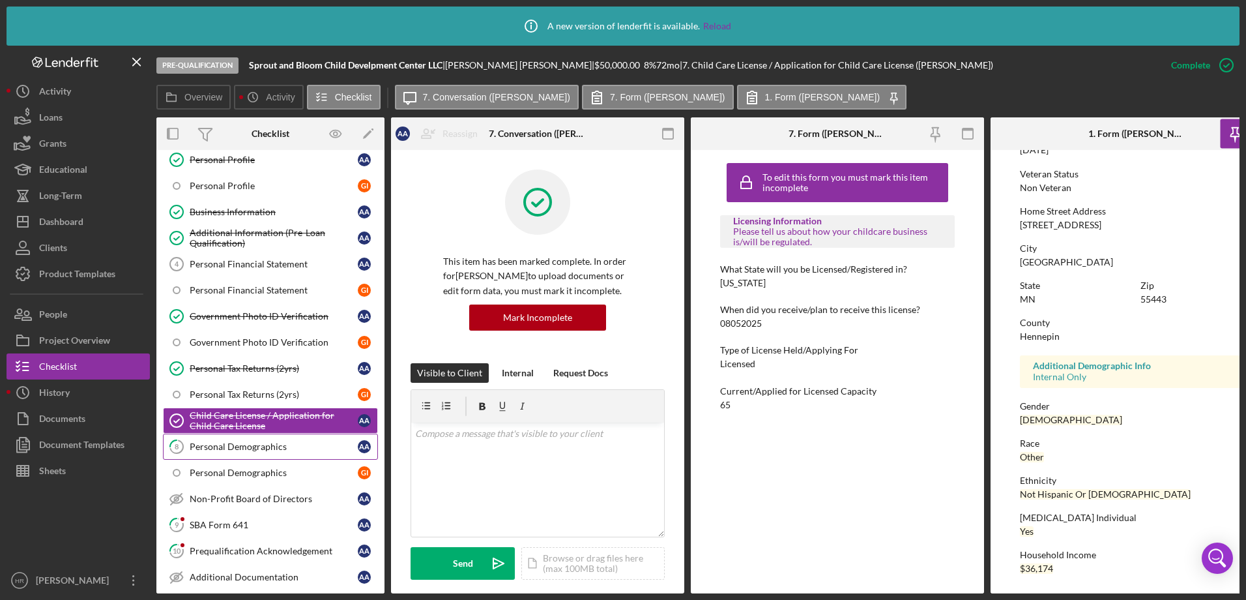
click at [208, 443] on div "Personal Demographics" at bounding box center [274, 446] width 168 height 10
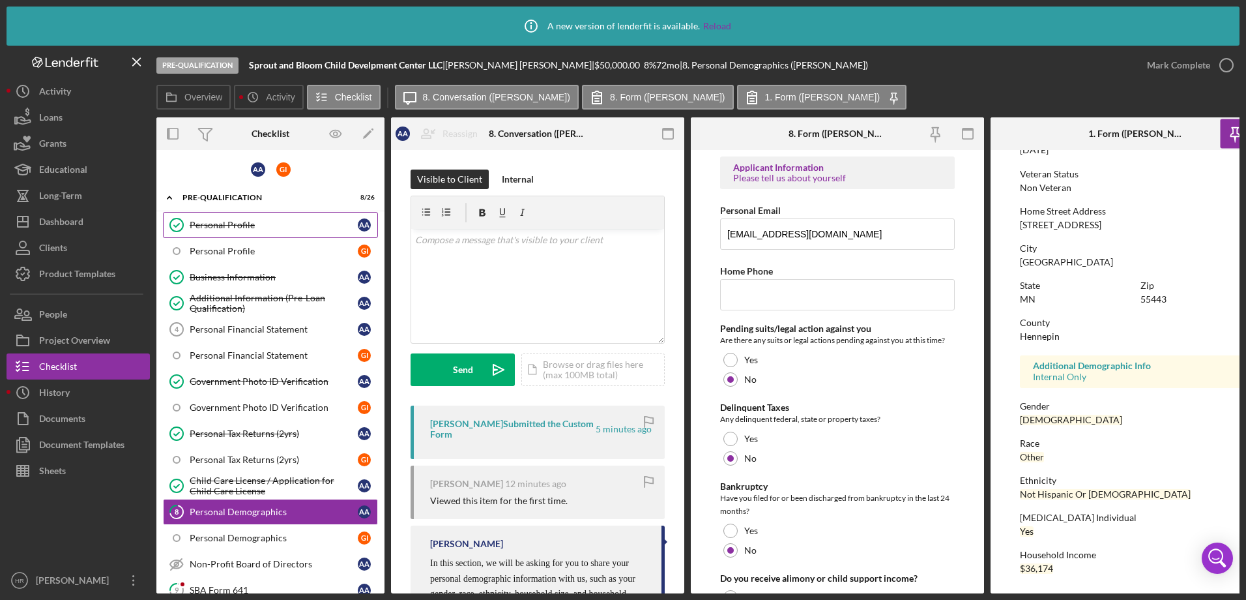
drag, startPoint x: 220, startPoint y: 224, endPoint x: 232, endPoint y: 224, distance: 12.4
click at [222, 224] on div "Personal Profile" at bounding box center [274, 225] width 168 height 10
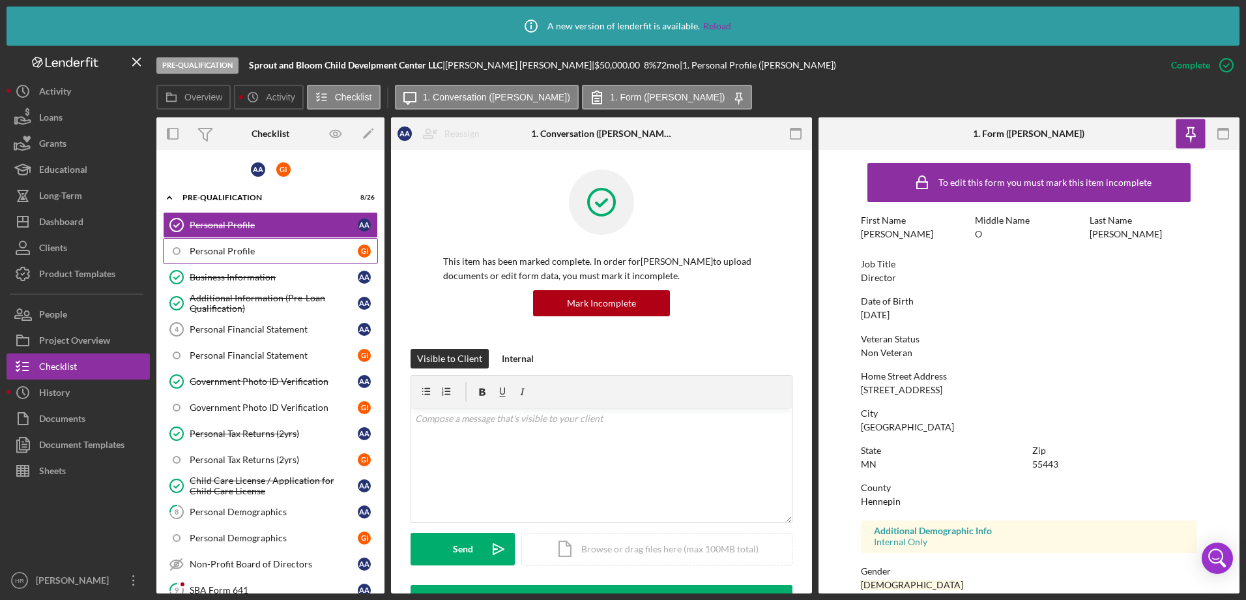
click at [231, 253] on div "Personal Profile" at bounding box center [274, 251] width 168 height 10
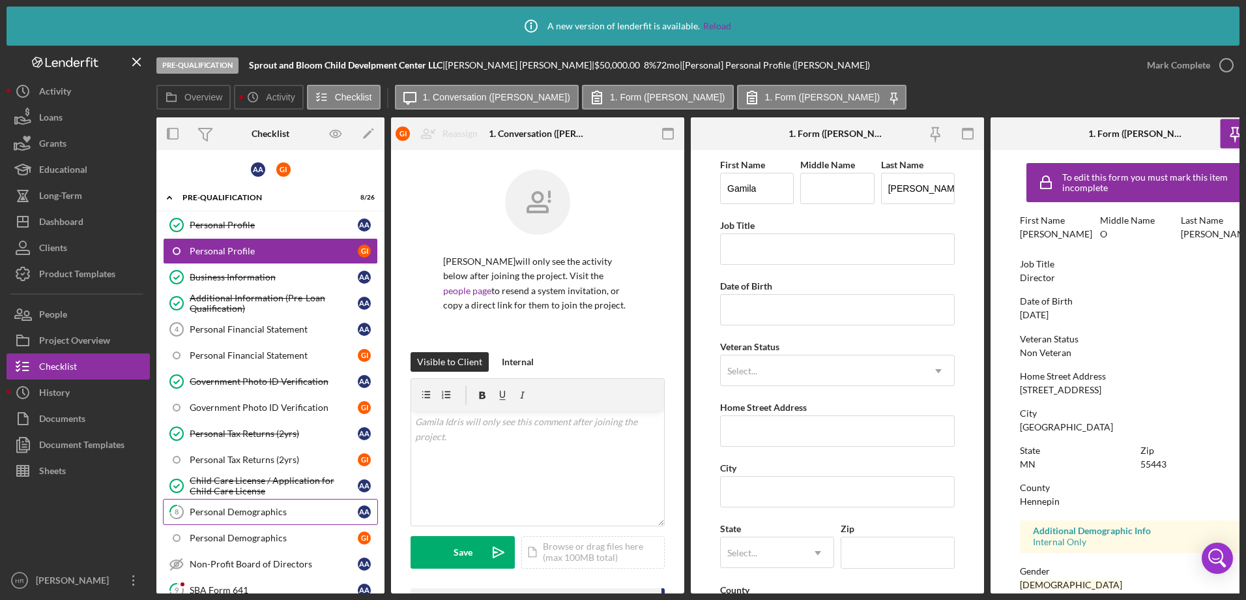
click at [217, 518] on link "8 Personal Demographics A A" at bounding box center [270, 512] width 215 height 26
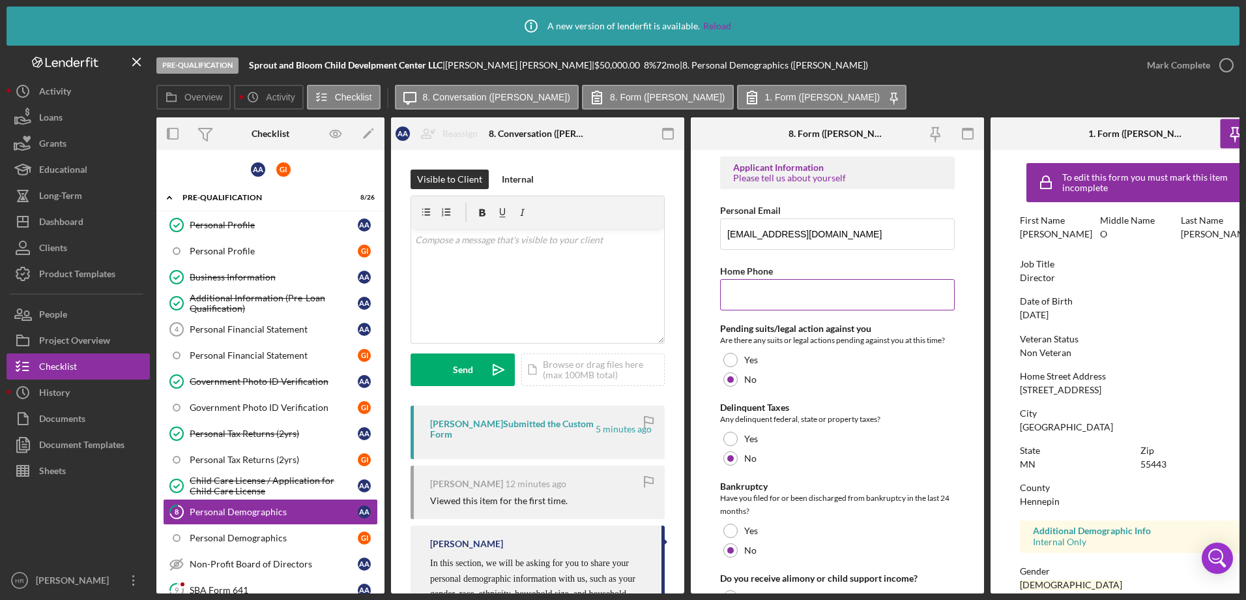
click at [732, 287] on input "Home Phone" at bounding box center [837, 294] width 235 height 31
paste input "(952) 715-8037"
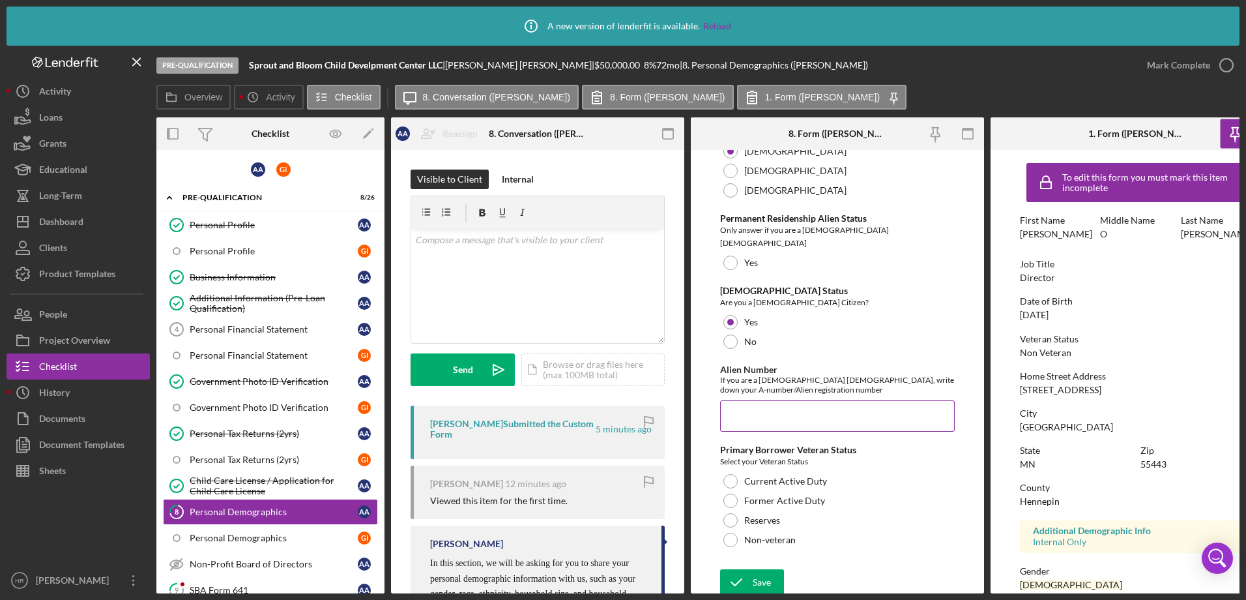
scroll to position [1455, 0]
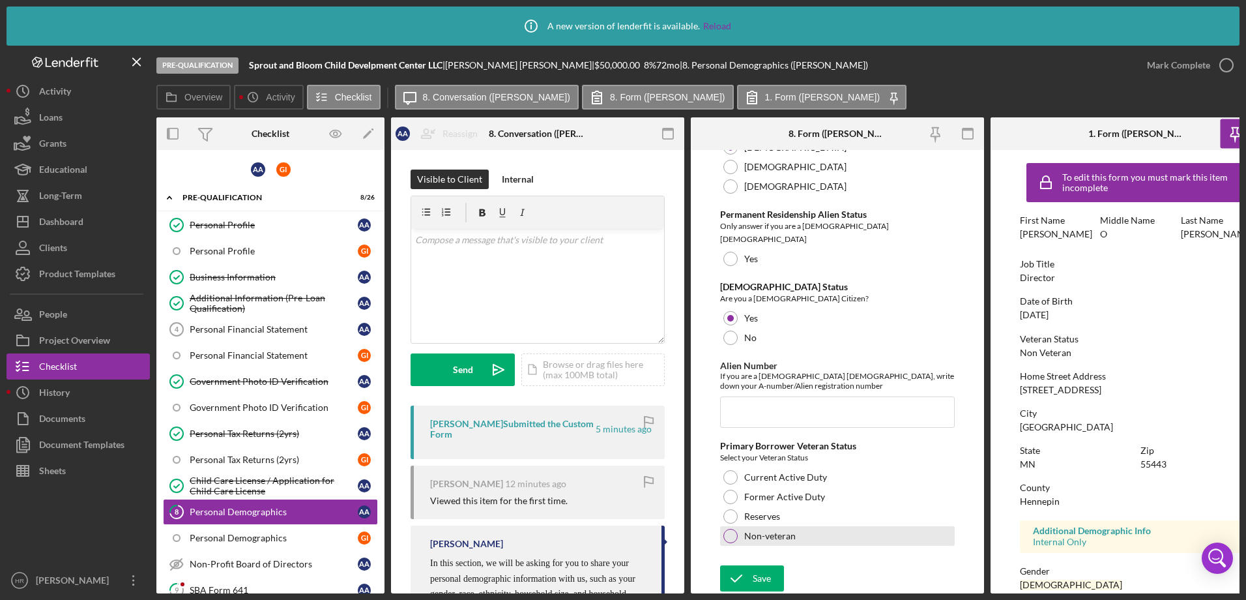
type input "(952) 715-8037"
click at [735, 534] on div at bounding box center [731, 536] width 14 height 14
click at [750, 570] on icon "submit" at bounding box center [736, 578] width 33 height 33
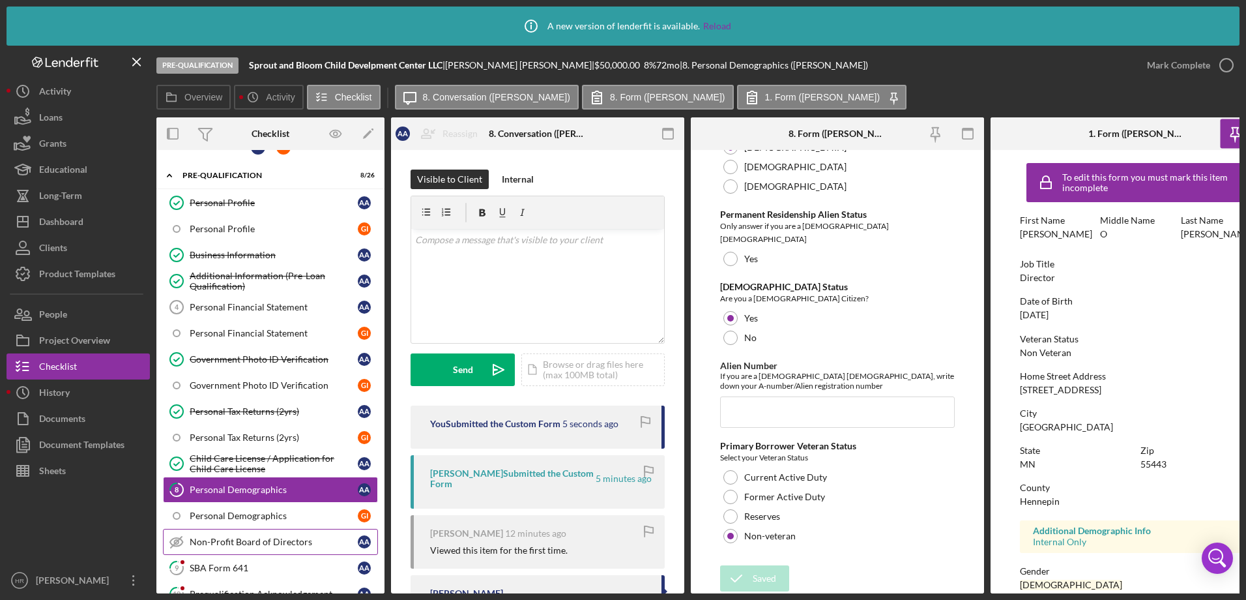
scroll to position [0, 0]
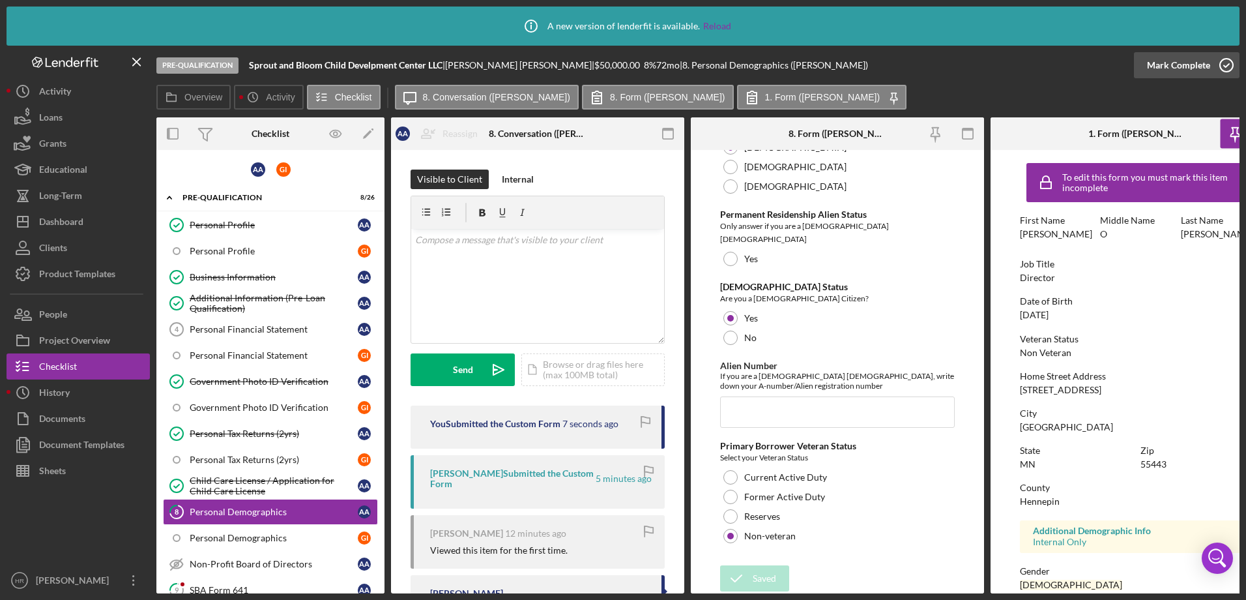
click at [1229, 65] on icon "button" at bounding box center [1227, 65] width 33 height 33
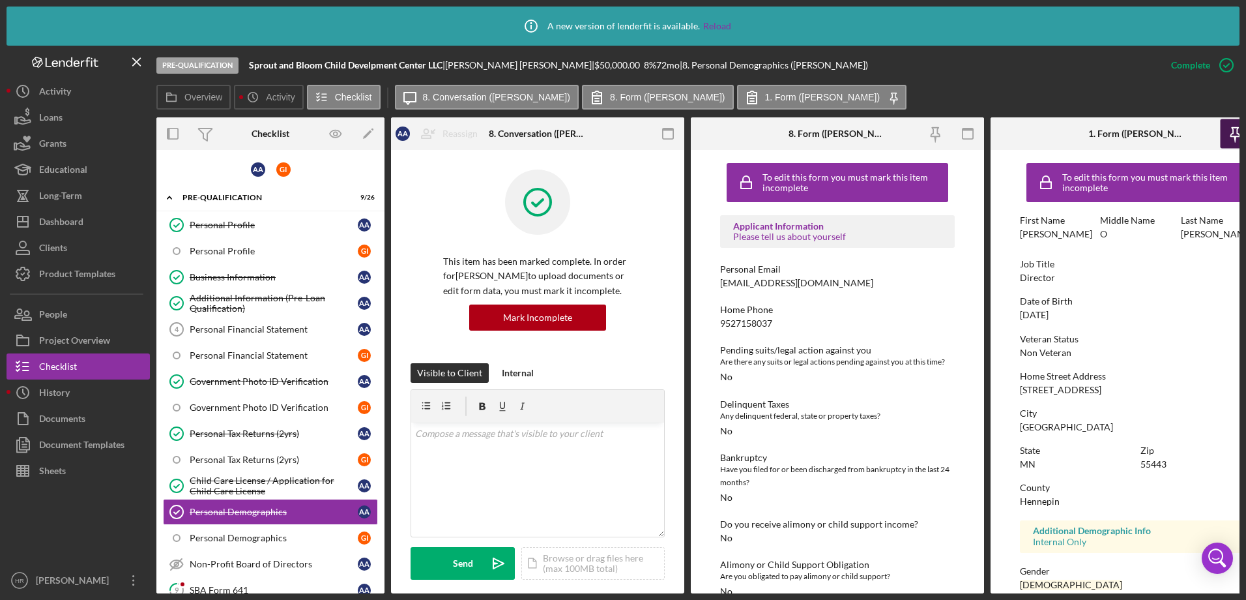
click at [1228, 132] on icon "button" at bounding box center [1235, 133] width 29 height 29
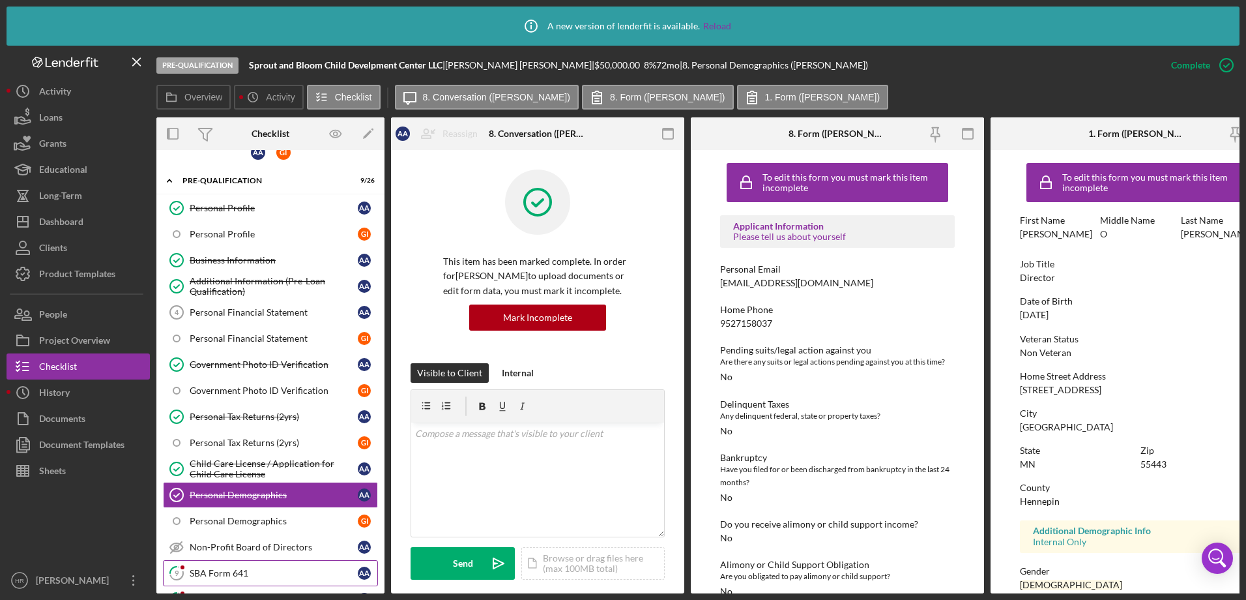
scroll to position [65, 0]
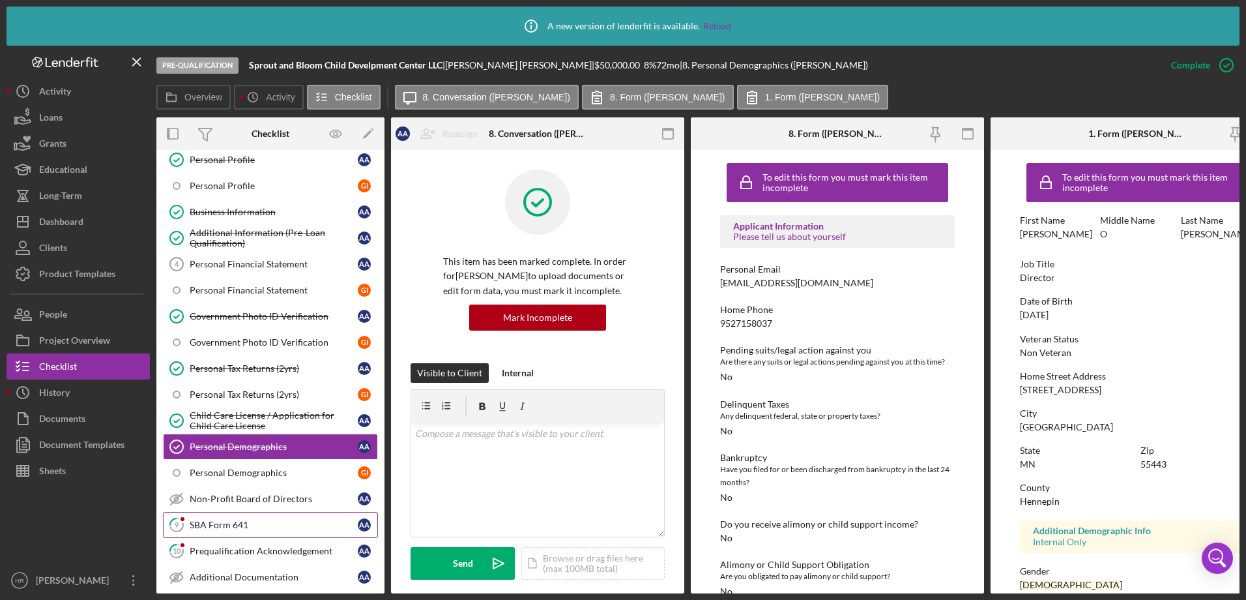
click at [234, 520] on div "SBA Form 641" at bounding box center [274, 525] width 168 height 10
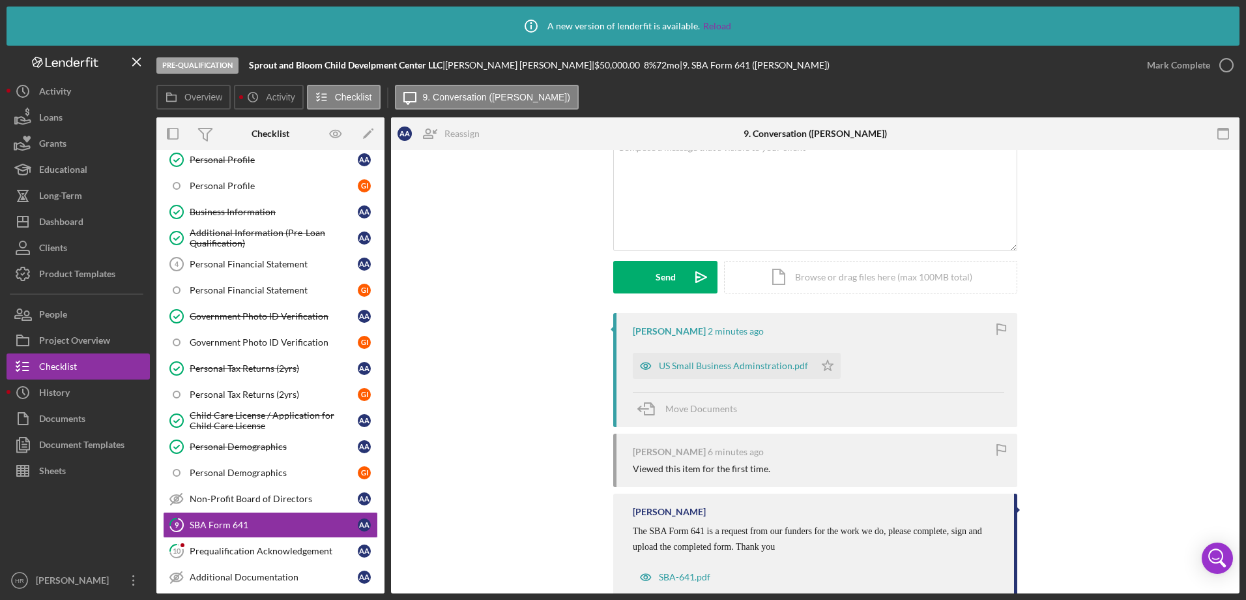
scroll to position [127, 0]
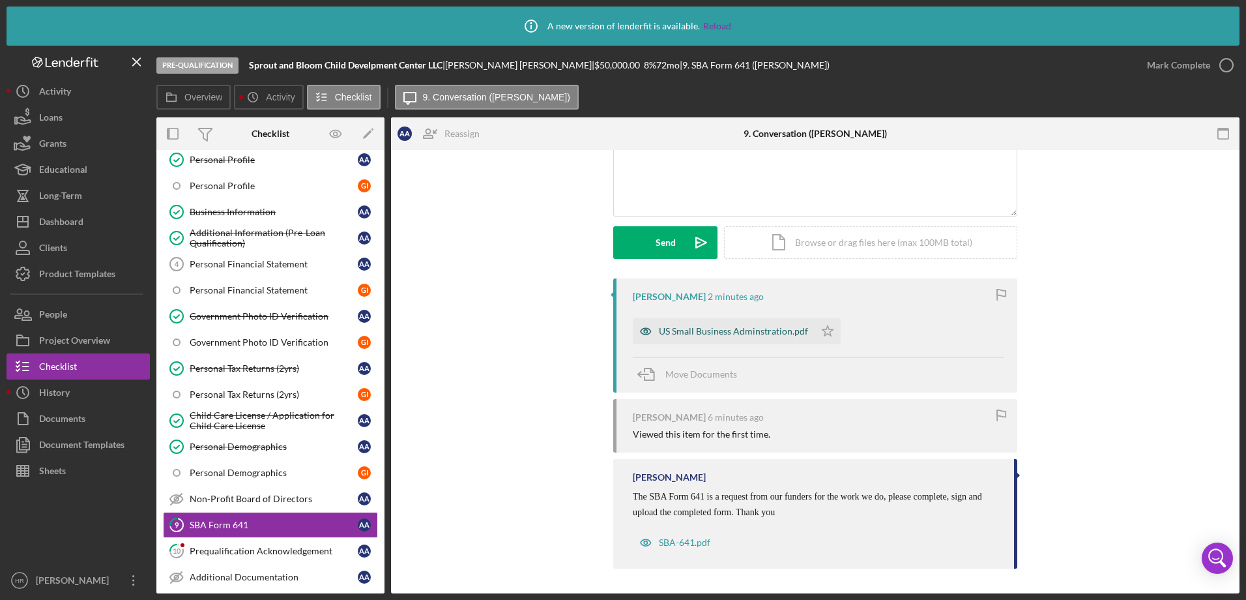
click at [694, 334] on div "US Small Business Adminstration.pdf" at bounding box center [733, 331] width 149 height 10
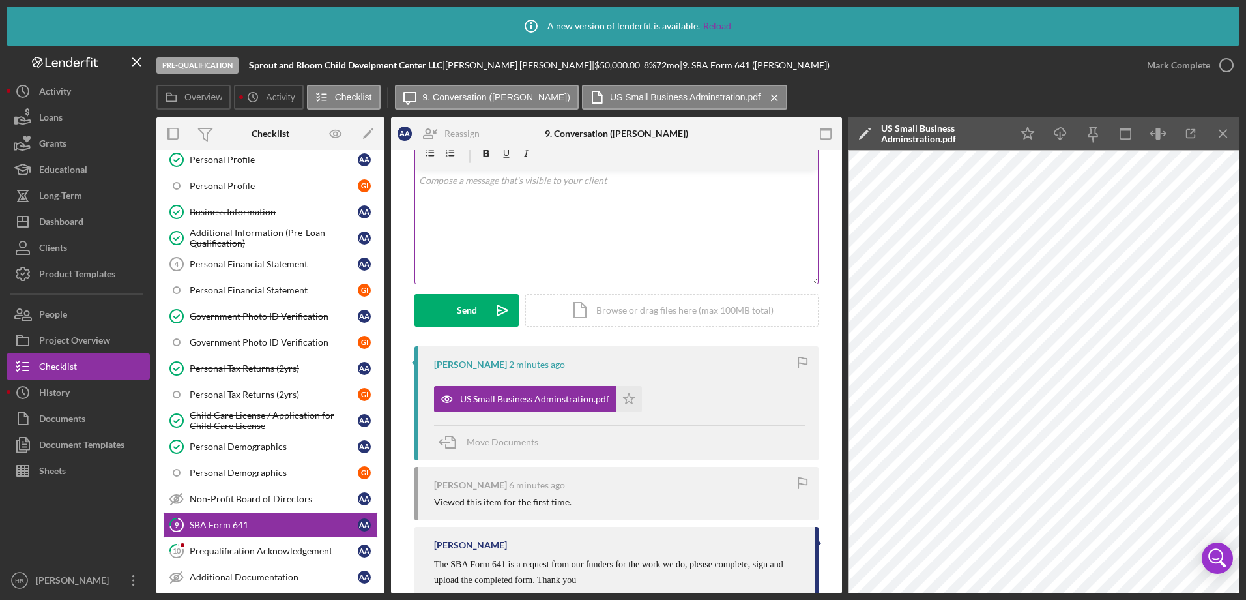
scroll to position [0, 0]
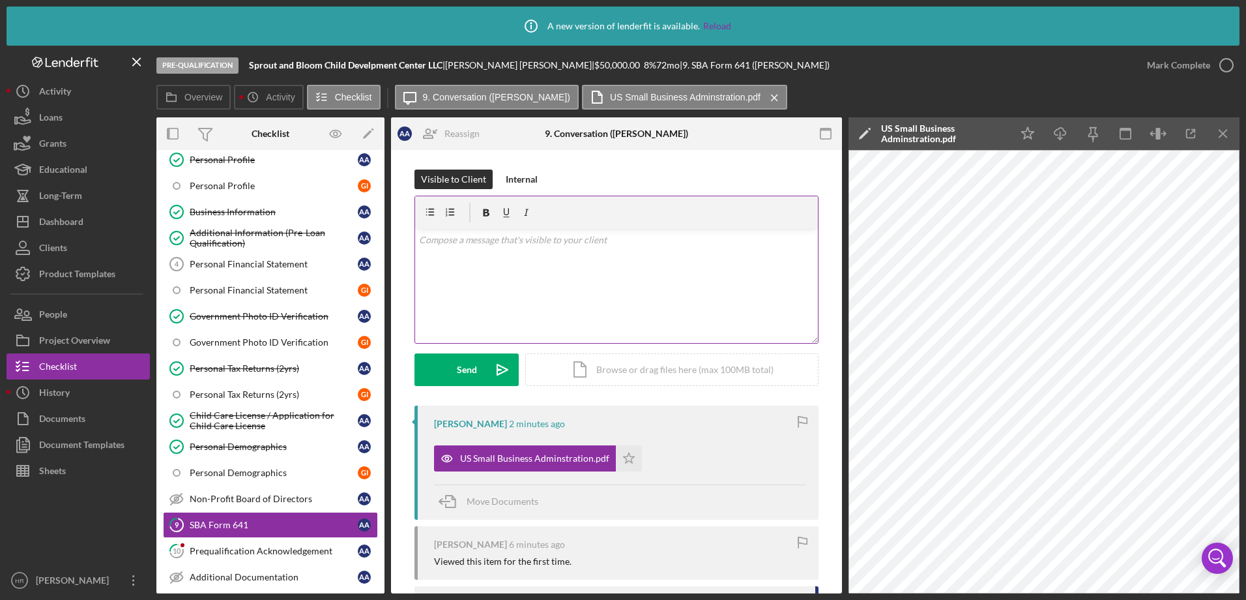
click at [534, 281] on div "v Color teal Color pink Remove color Add row above Add row below Add column bef…" at bounding box center [616, 286] width 403 height 114
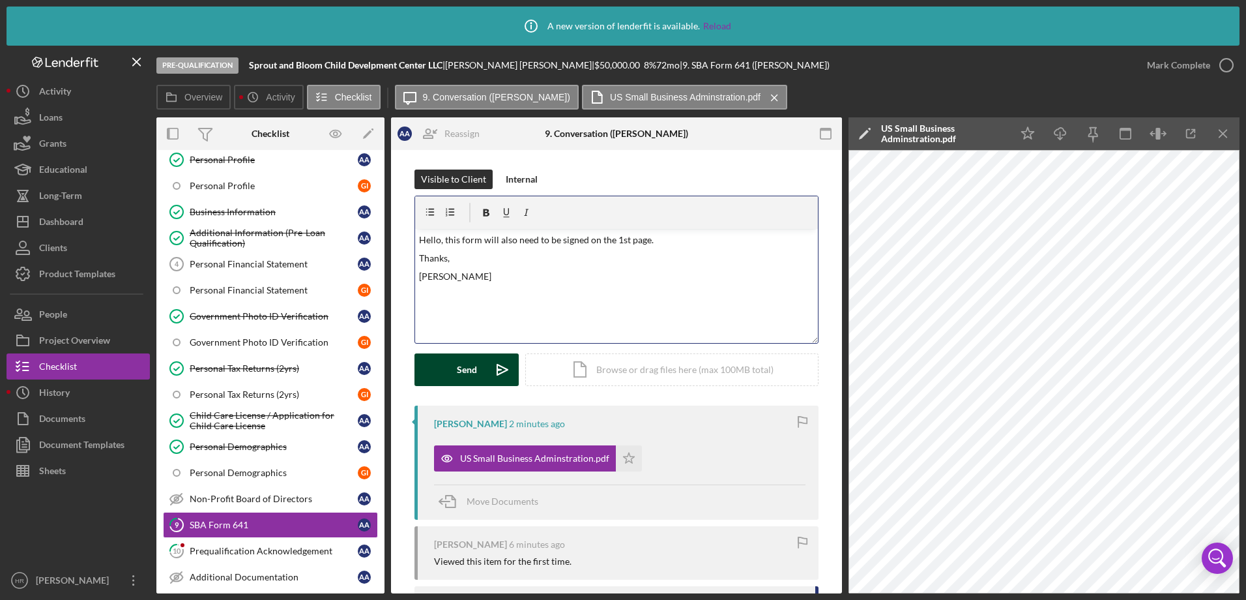
click at [467, 360] on div "Send" at bounding box center [467, 369] width 20 height 33
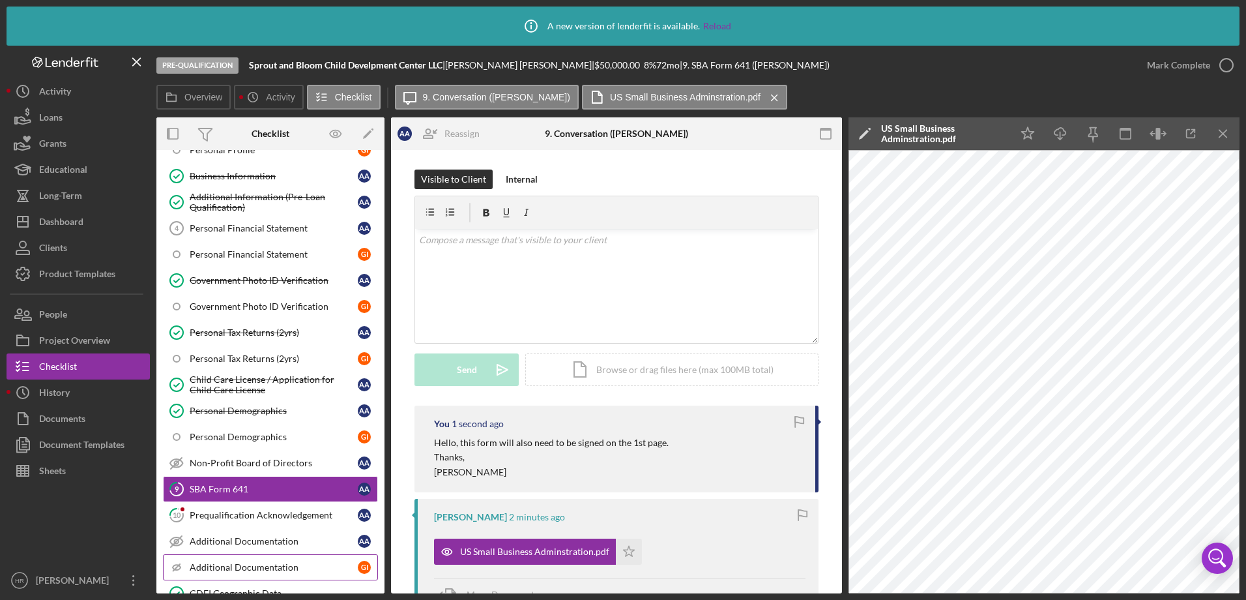
scroll to position [130, 0]
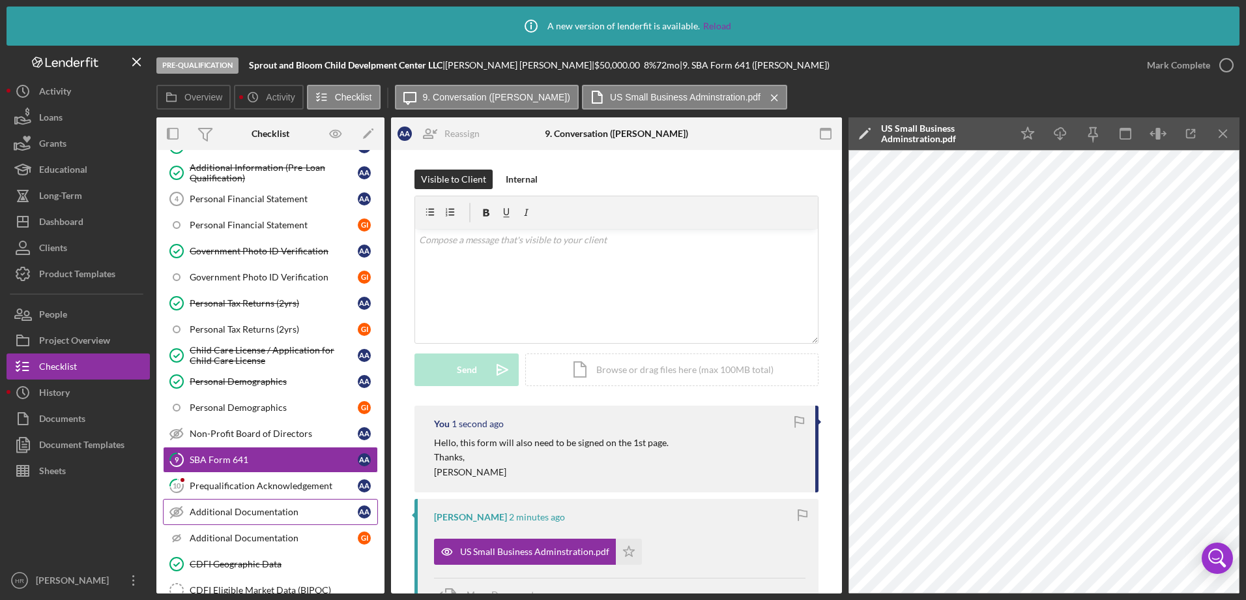
drag, startPoint x: 237, startPoint y: 490, endPoint x: 244, endPoint y: 500, distance: 12.7
click at [237, 491] on div "Prequalification Acknowledgement" at bounding box center [274, 485] width 168 height 10
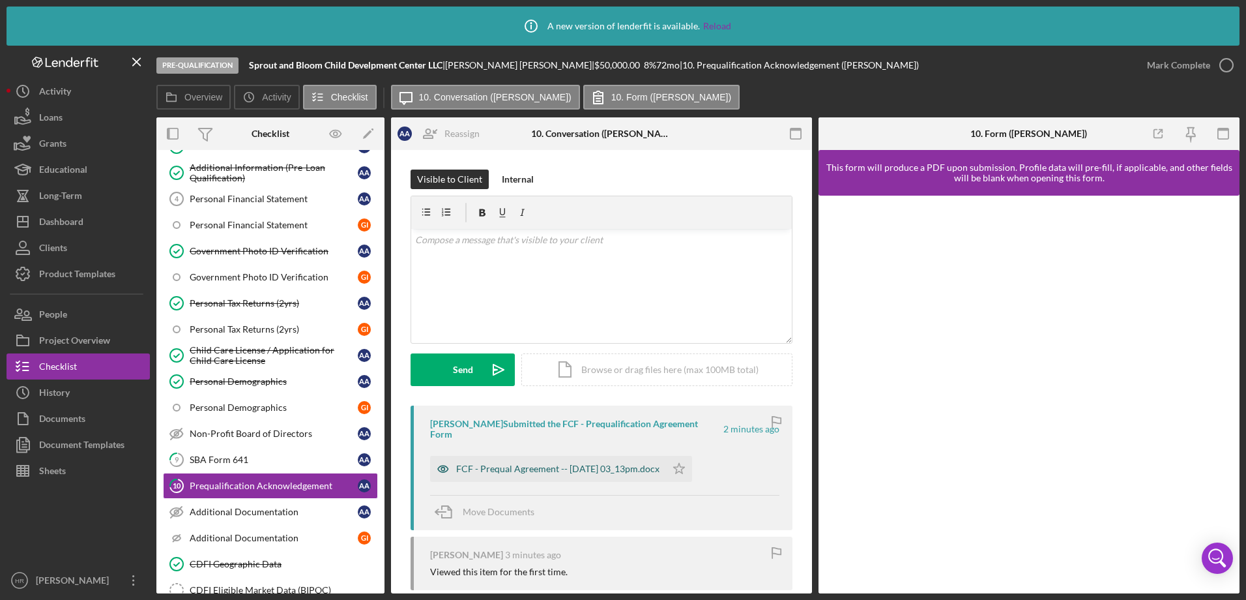
click at [555, 464] on div "FCF - Prequal Agreement -- 2025-08-12 03_13pm.docx" at bounding box center [557, 469] width 203 height 10
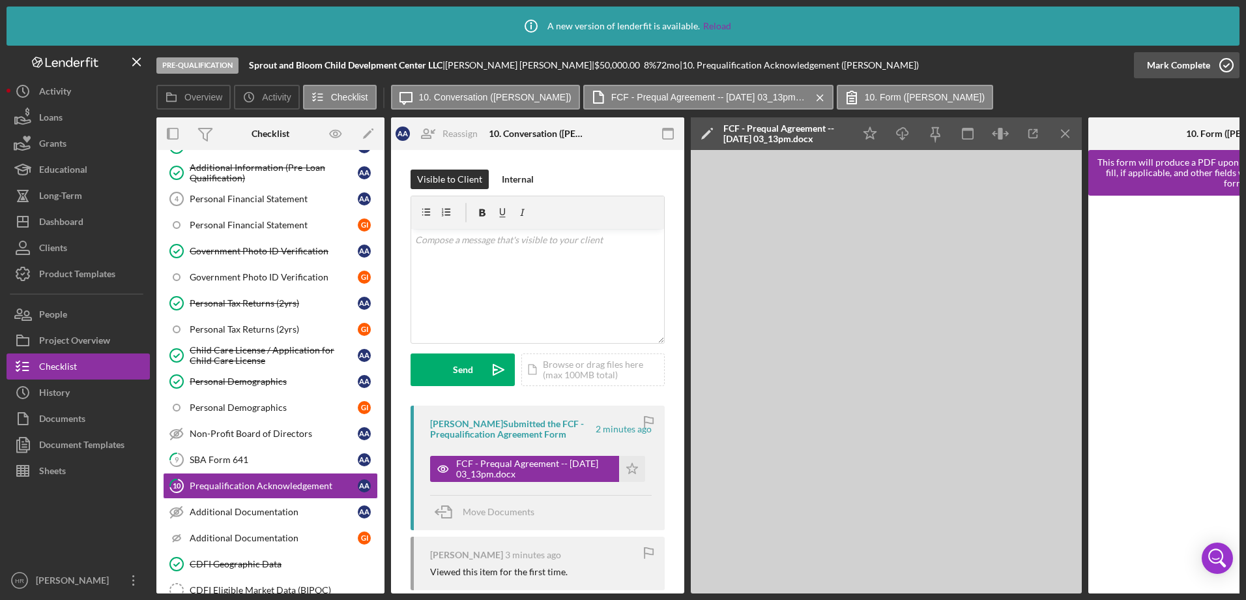
click at [1226, 63] on icon "button" at bounding box center [1227, 65] width 33 height 33
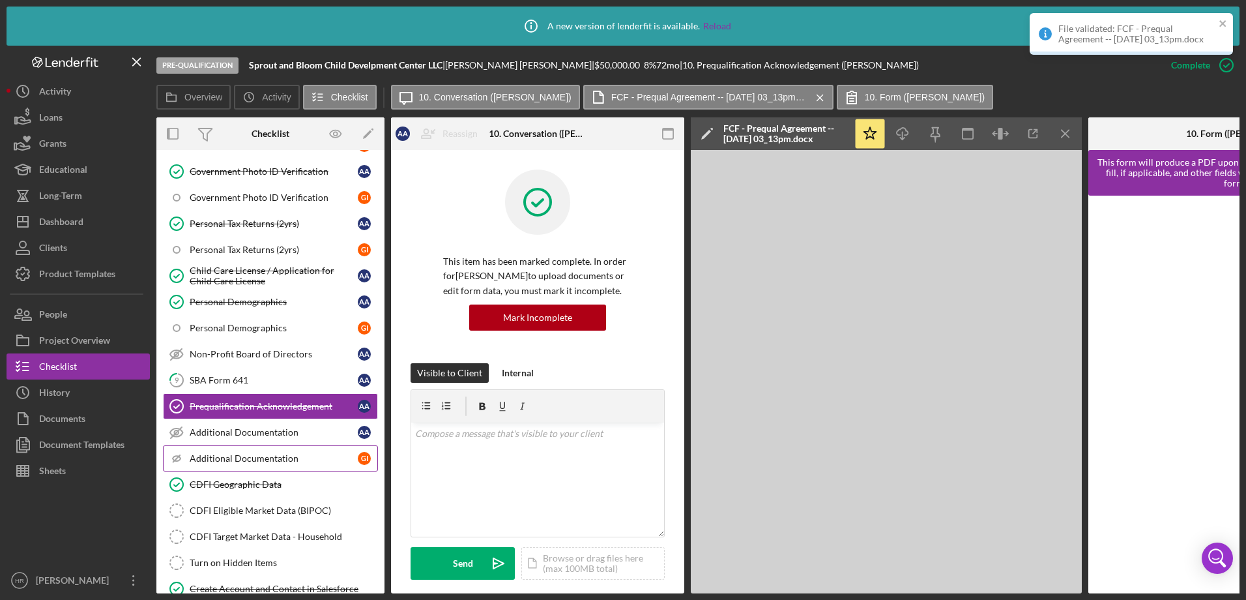
scroll to position [261, 0]
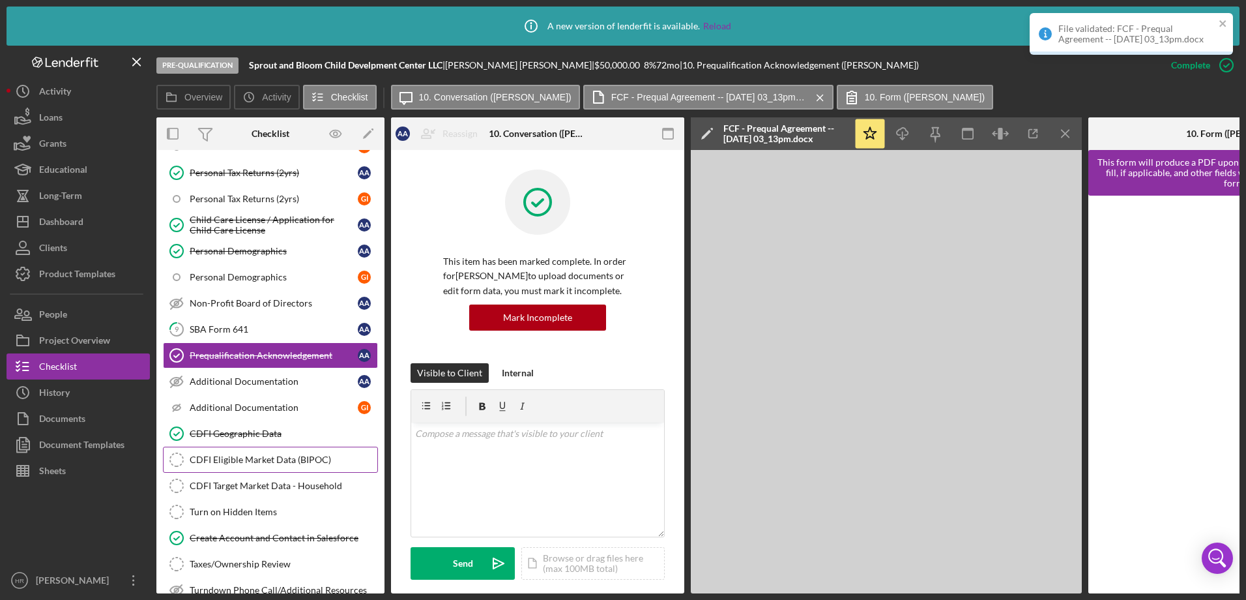
click at [252, 458] on div "CDFI Eligible Market Data (BIPOC)" at bounding box center [284, 459] width 188 height 10
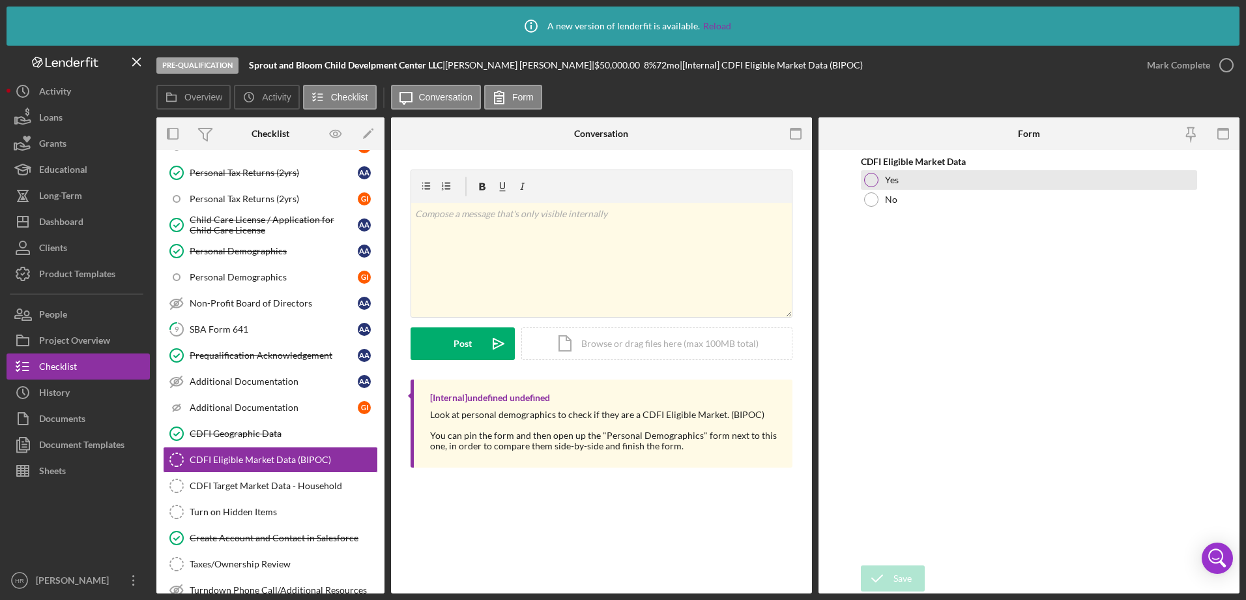
click at [878, 175] on div "Yes" at bounding box center [1029, 180] width 337 height 20
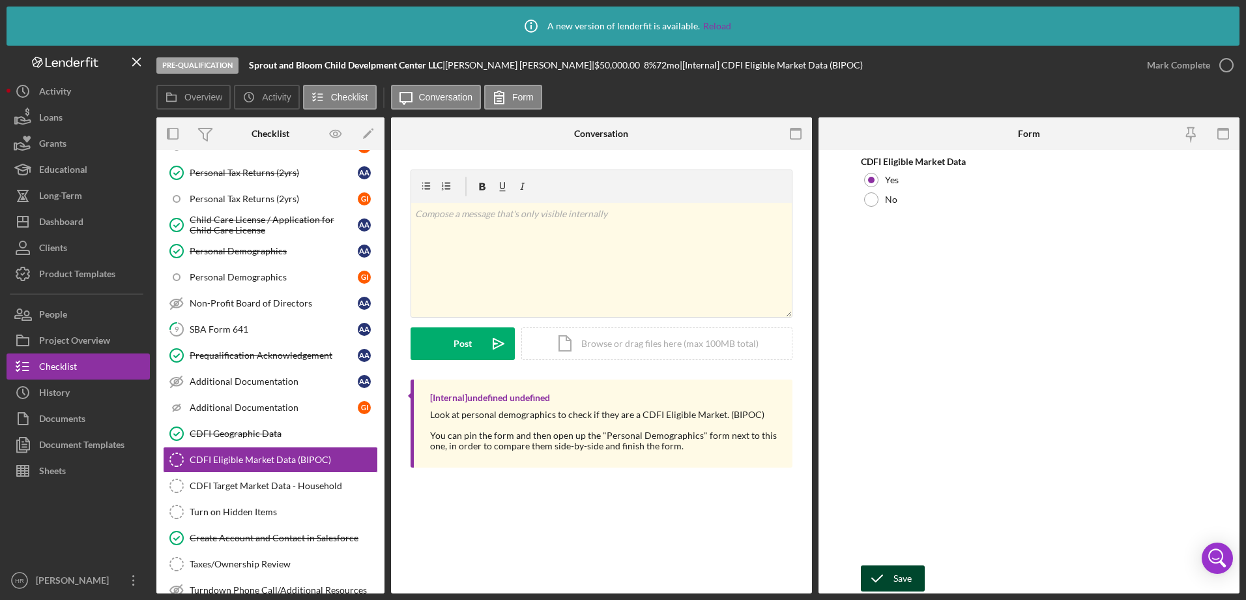
click at [900, 574] on div "Save" at bounding box center [903, 578] width 18 height 26
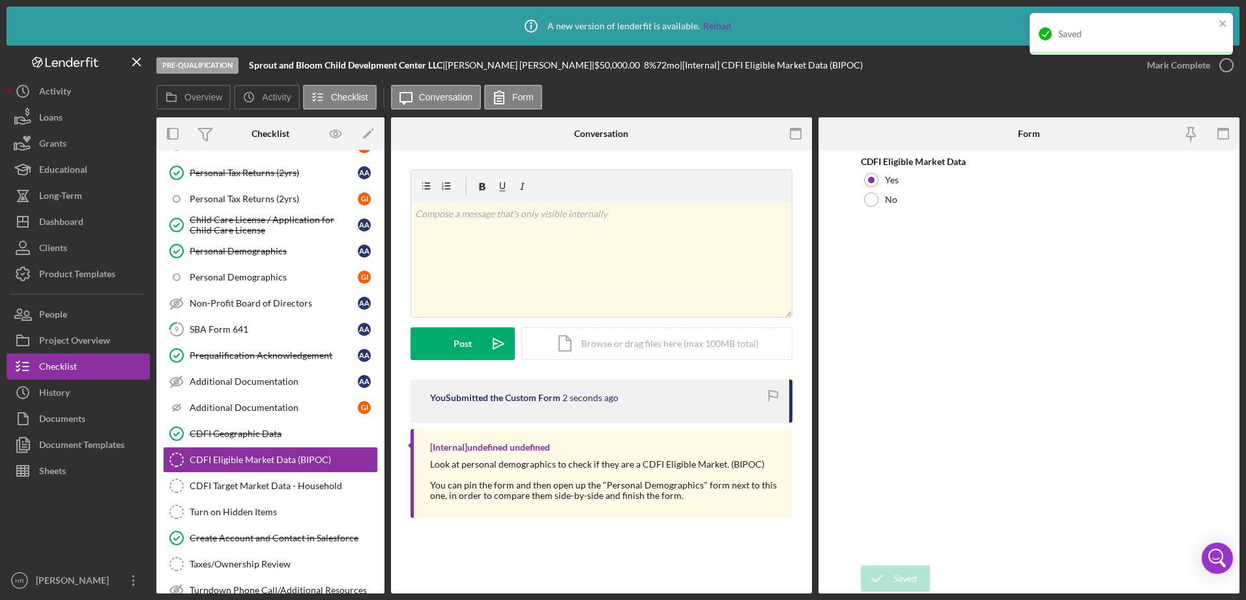
click at [1221, 66] on div "Saved" at bounding box center [1131, 38] width 209 height 57
click at [1226, 68] on icon "button" at bounding box center [1227, 65] width 33 height 33
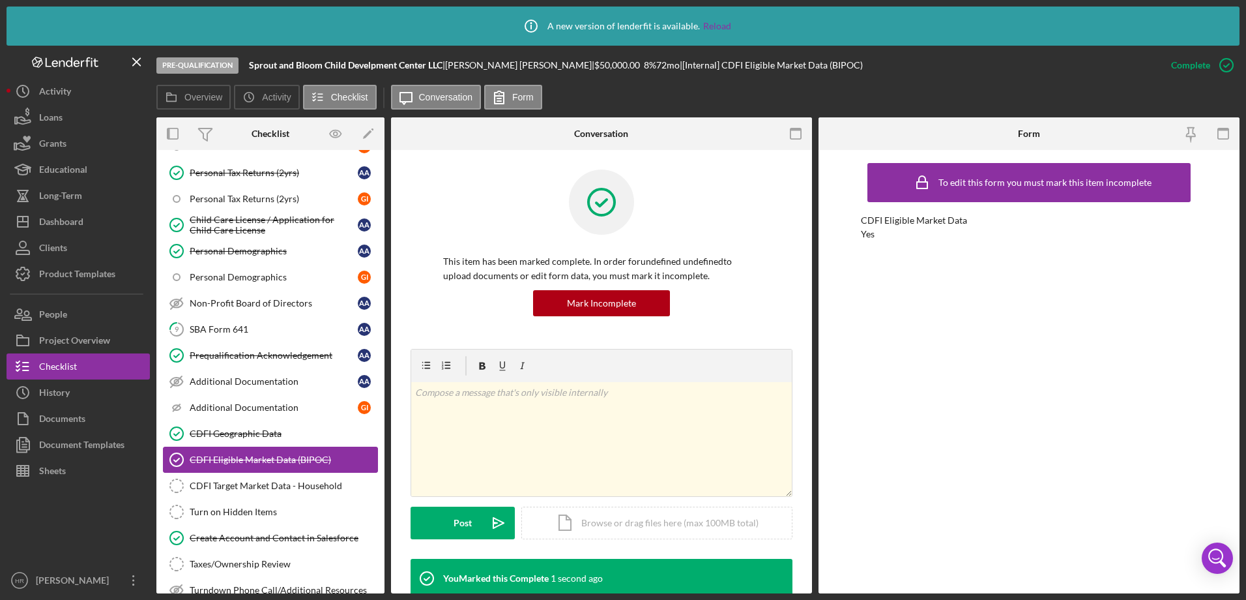
scroll to position [326, 0]
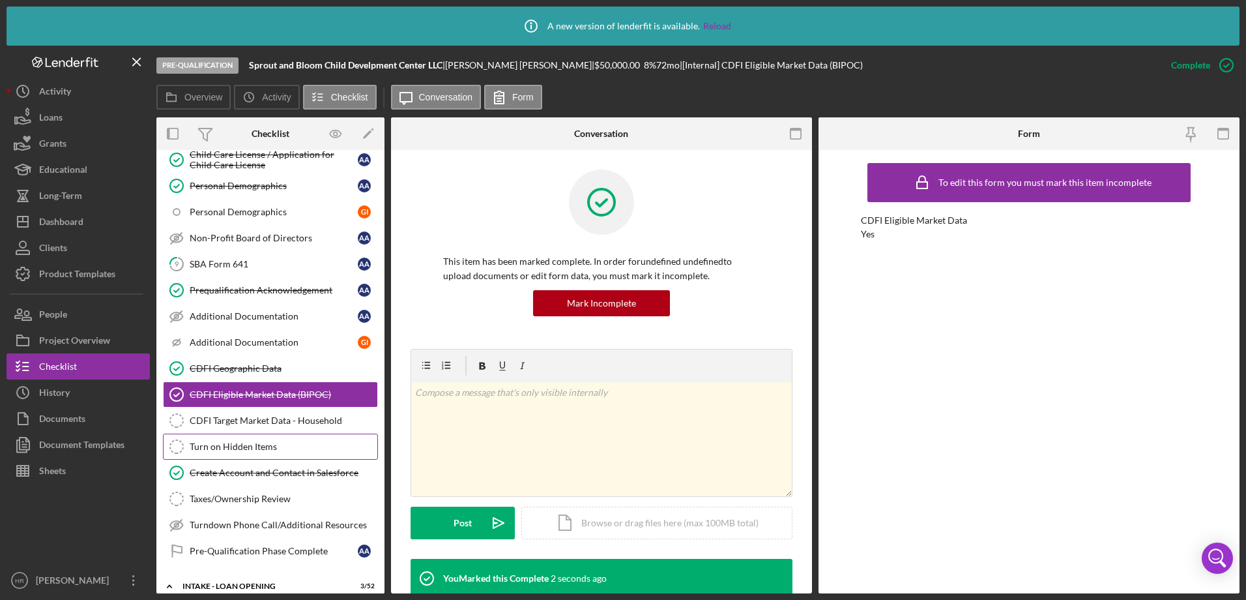
click at [243, 437] on link "Turn on Hidden Items Turn on Hidden Items" at bounding box center [270, 447] width 215 height 26
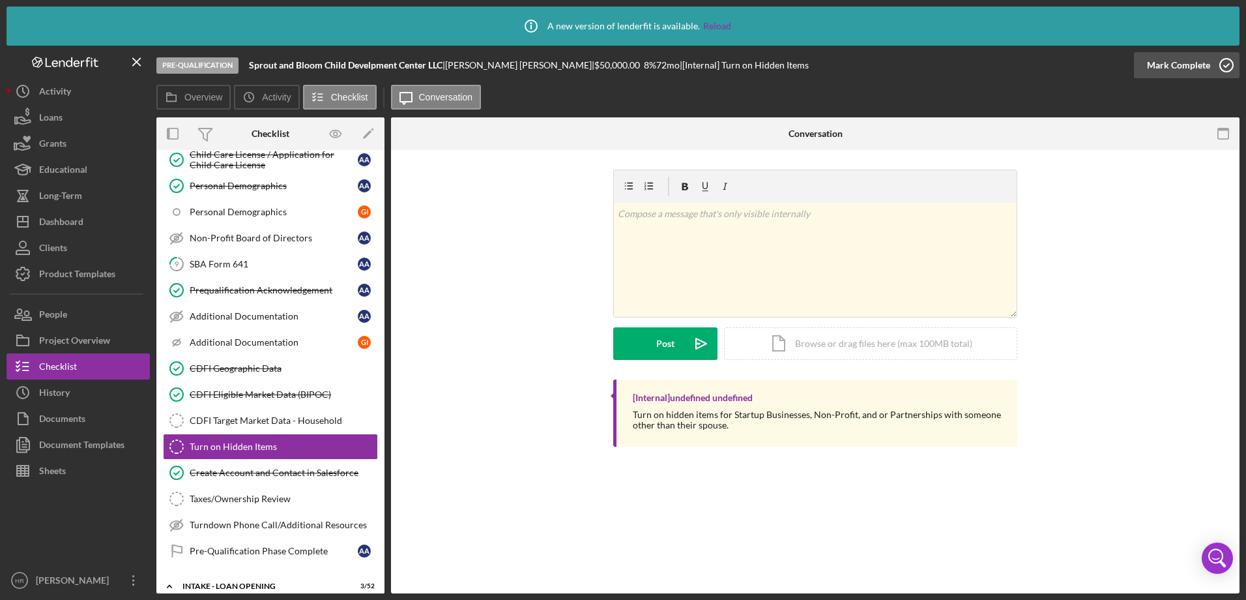
click at [1224, 65] on icon "button" at bounding box center [1227, 65] width 33 height 33
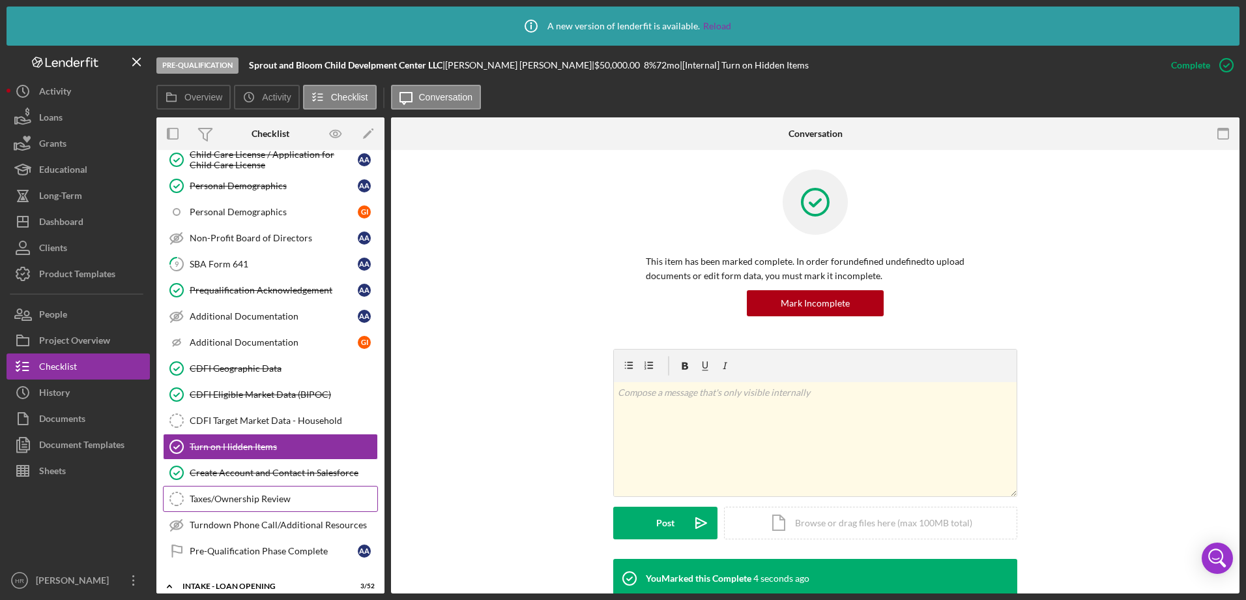
click at [235, 504] on div "Taxes/Ownership Review" at bounding box center [284, 499] width 188 height 10
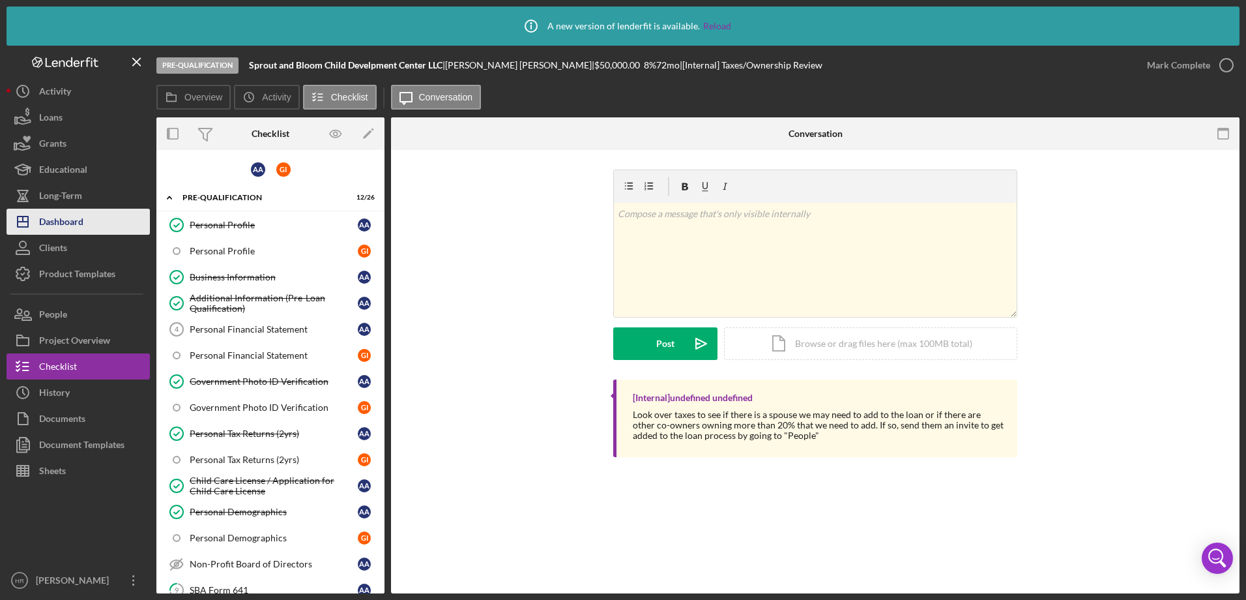
click at [83, 220] on div "Dashboard" at bounding box center [61, 223] width 44 height 29
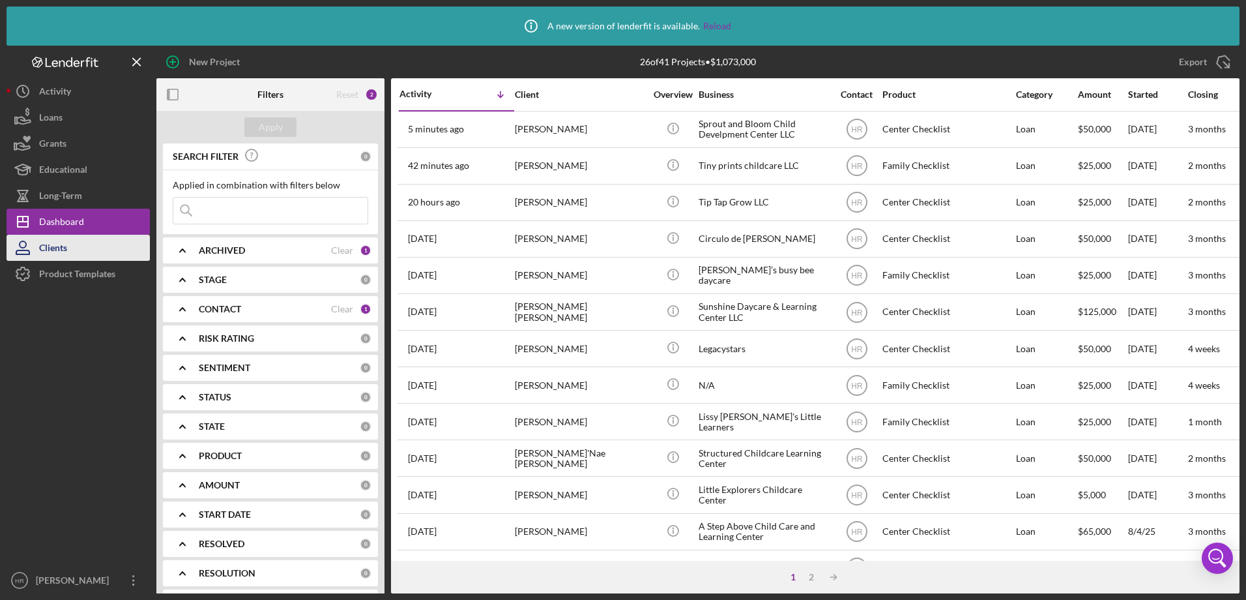
drag, startPoint x: 63, startPoint y: 270, endPoint x: 53, endPoint y: 235, distance: 35.9
click at [63, 270] on div "Product Templates" at bounding box center [77, 275] width 76 height 29
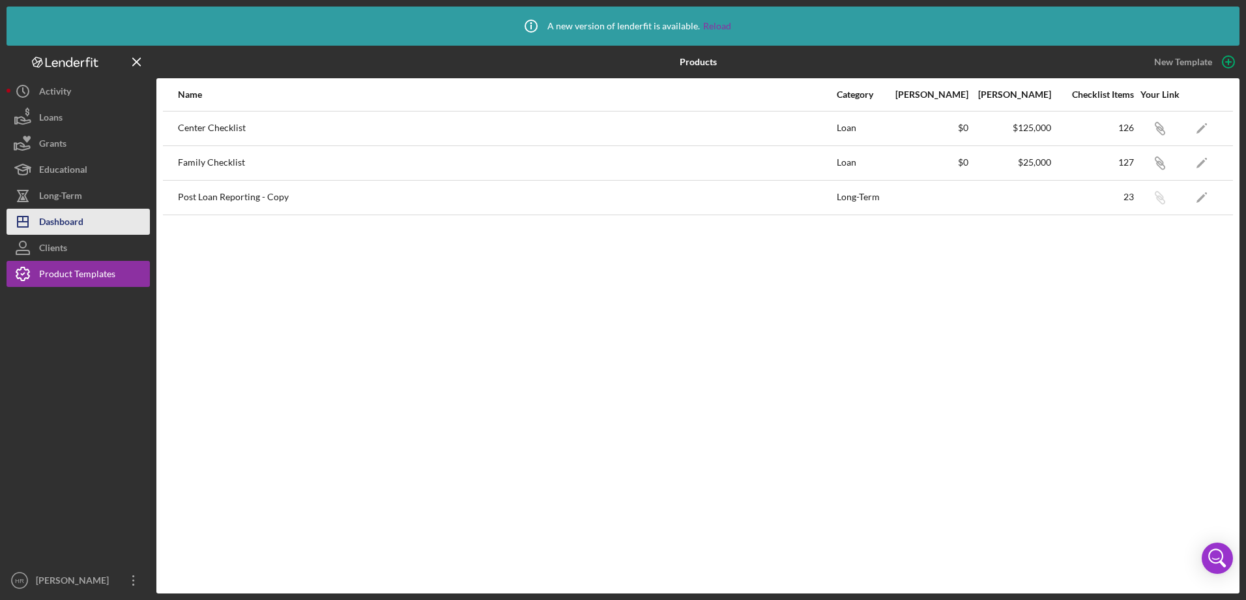
click at [52, 219] on div "Dashboard" at bounding box center [61, 223] width 44 height 29
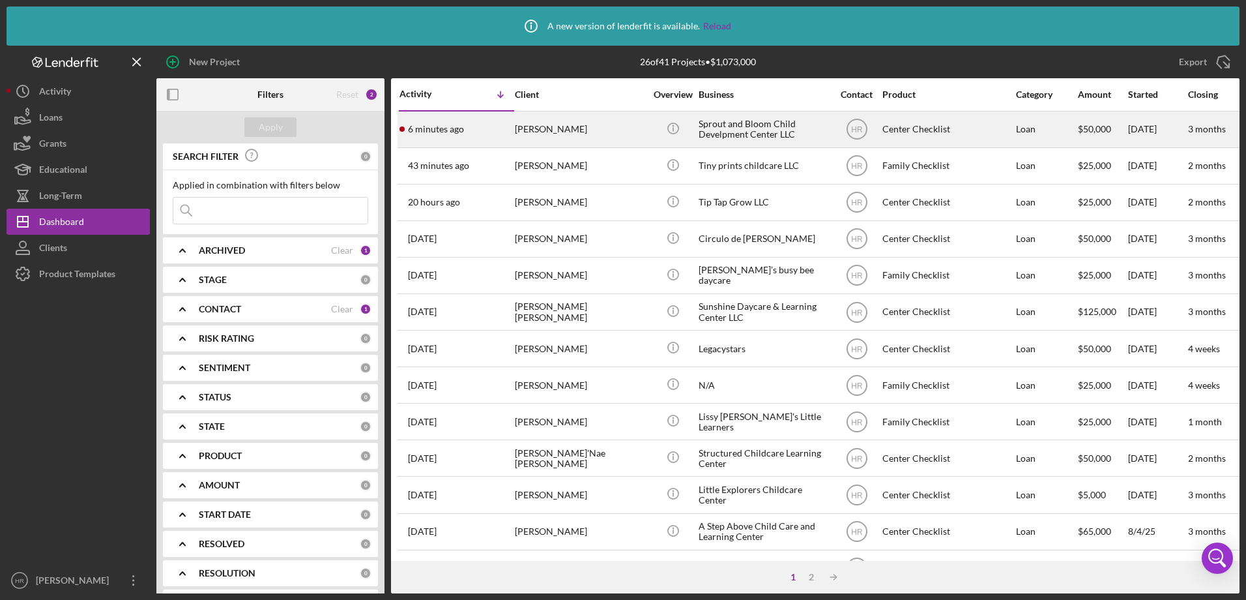
click at [532, 129] on div "[PERSON_NAME]" at bounding box center [580, 129] width 130 height 35
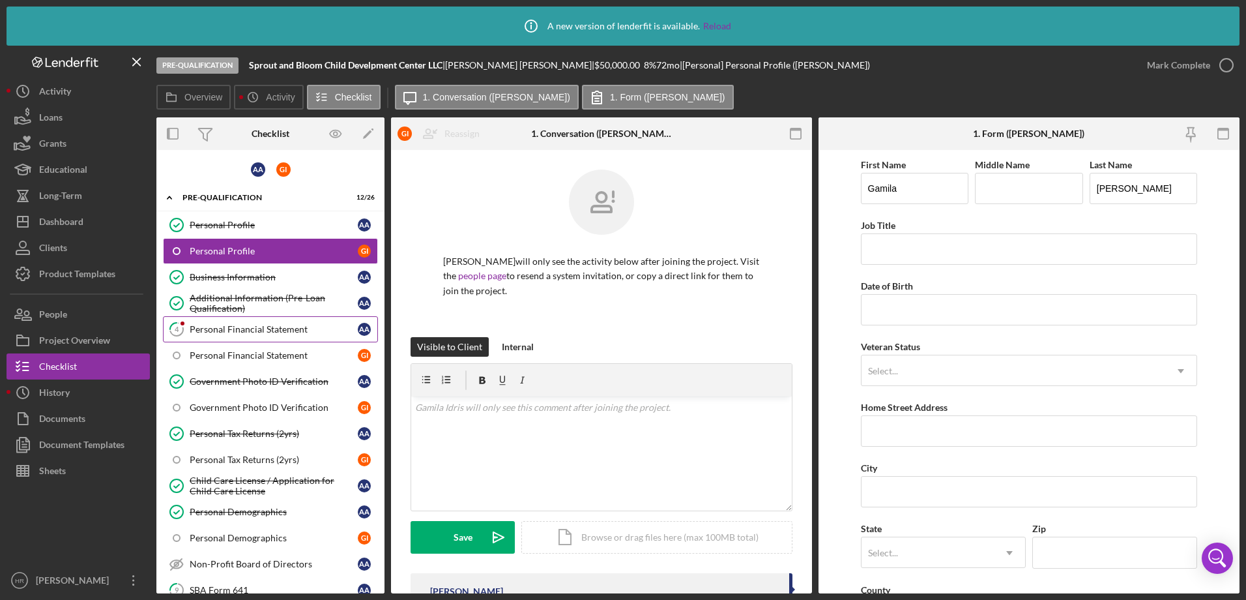
click at [231, 324] on div "Personal Financial Statement" at bounding box center [274, 329] width 168 height 10
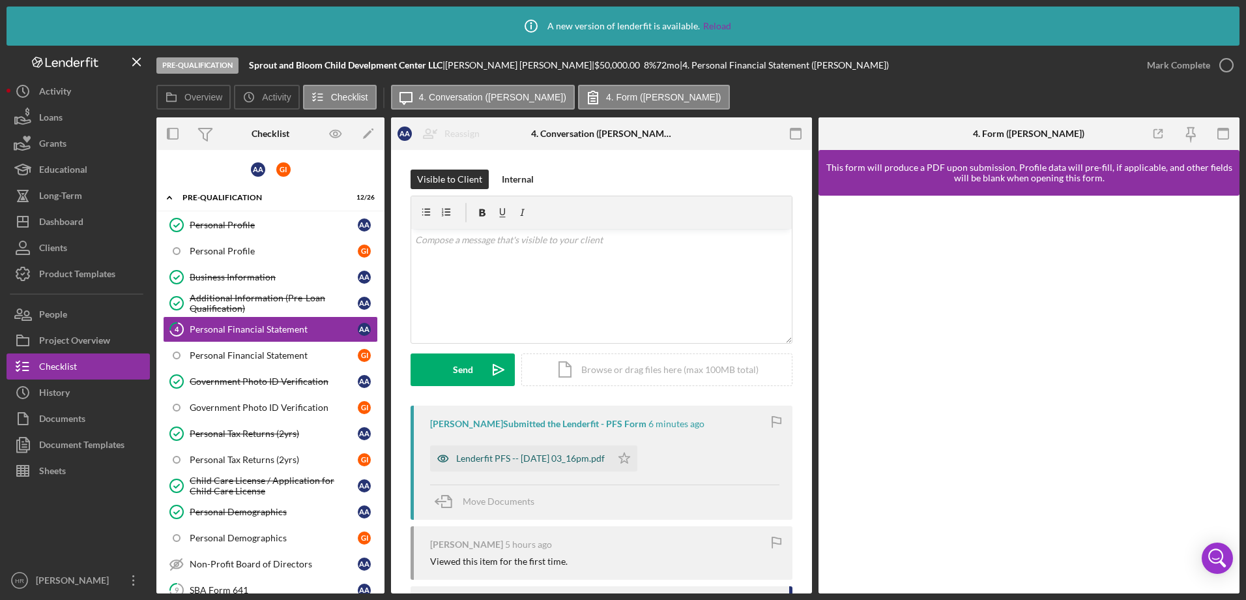
click at [500, 471] on div "Lenderfit PFS -- 2025-08-12 03_16pm.pdf" at bounding box center [520, 458] width 181 height 26
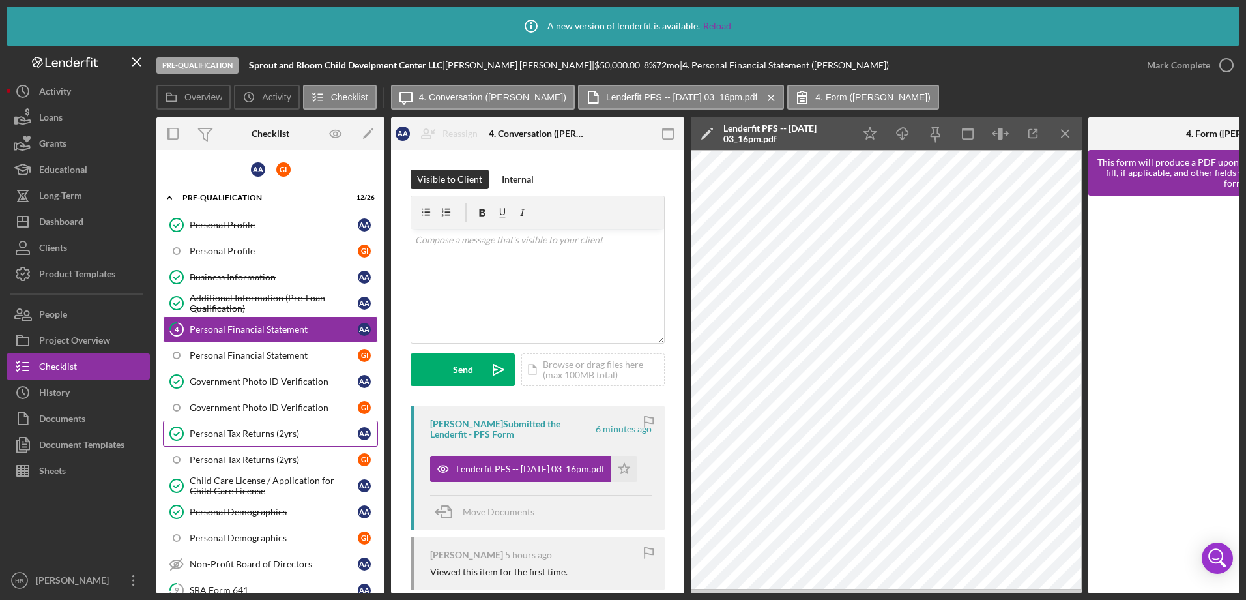
click at [235, 433] on div "Personal Tax Returns (2yrs)" at bounding box center [274, 433] width 168 height 10
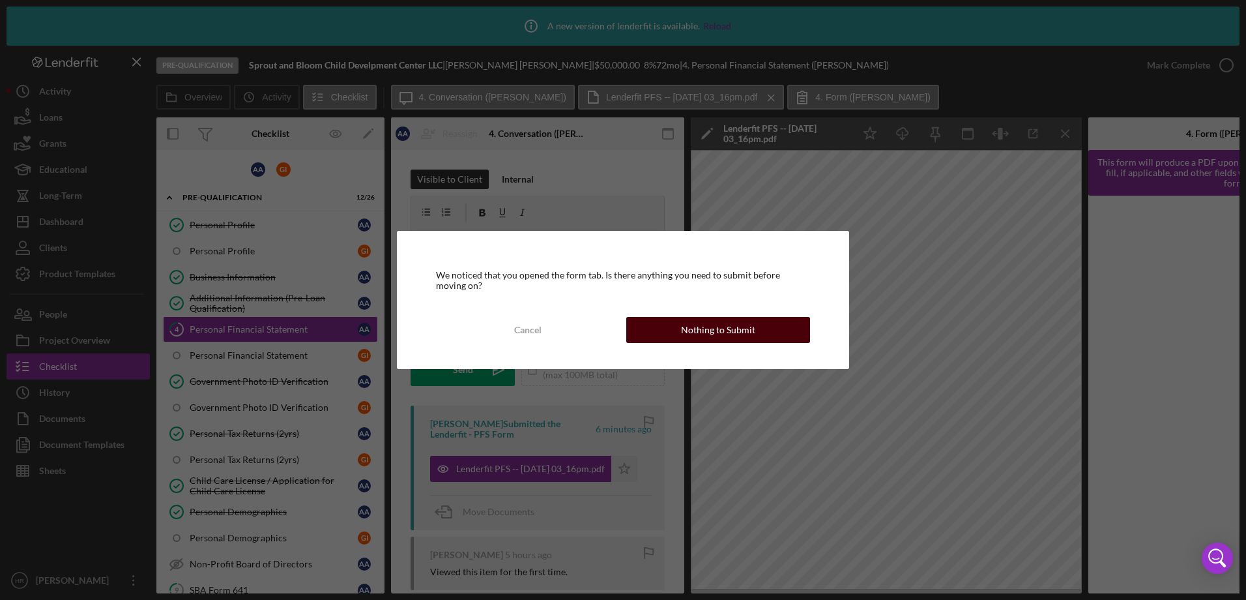
click at [704, 329] on div "Nothing to Submit" at bounding box center [718, 330] width 74 height 26
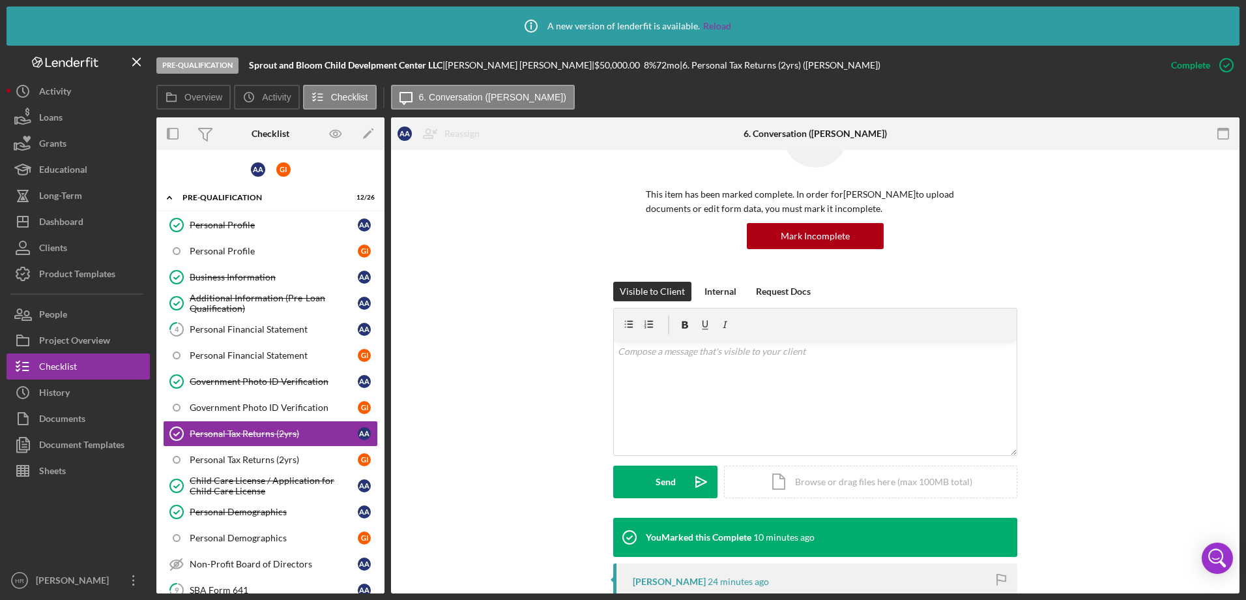
scroll to position [261, 0]
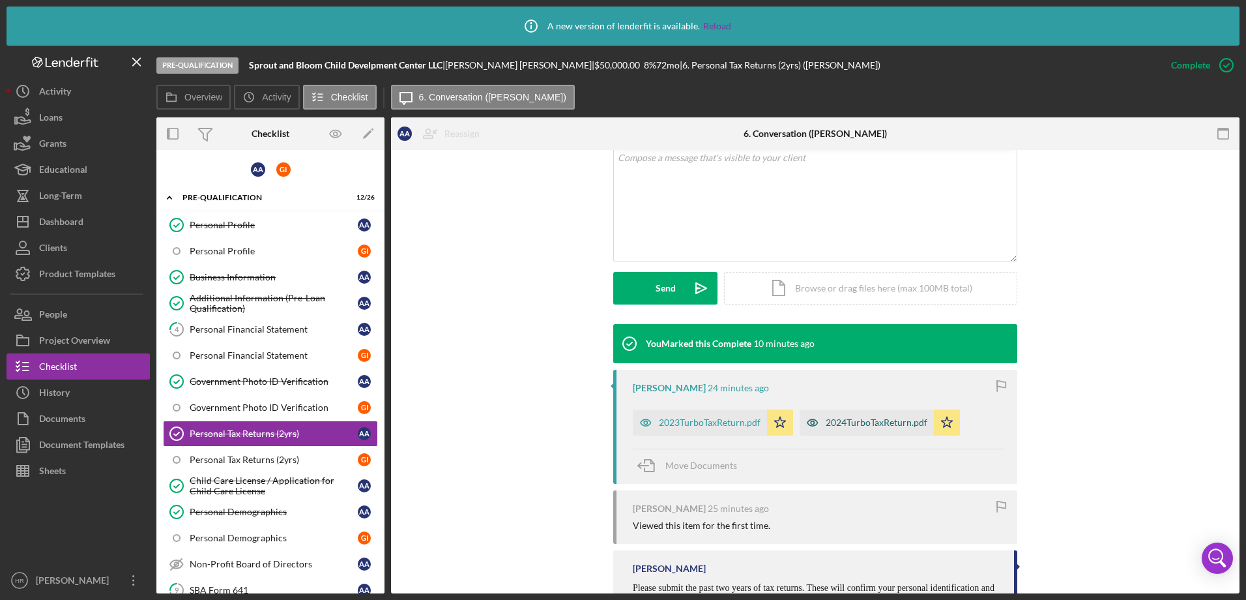
click at [840, 418] on div "2024TurboTaxReturn.pdf" at bounding box center [877, 422] width 102 height 10
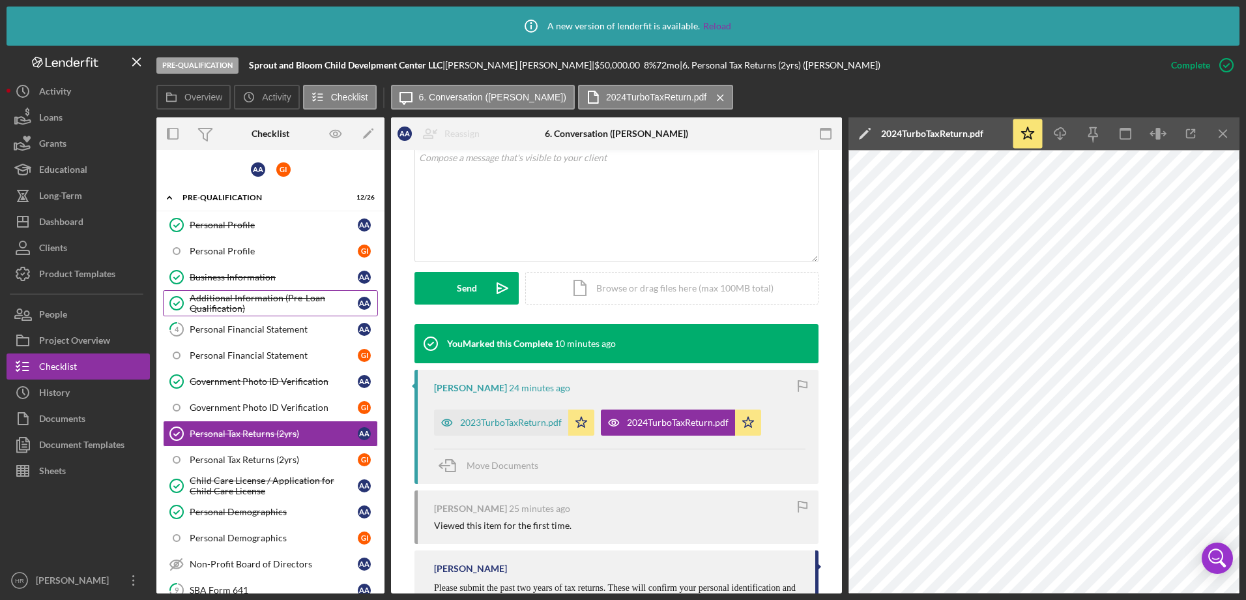
drag, startPoint x: 263, startPoint y: 324, endPoint x: 287, endPoint y: 314, distance: 26.3
click at [263, 324] on div "Personal Financial Statement" at bounding box center [274, 329] width 168 height 10
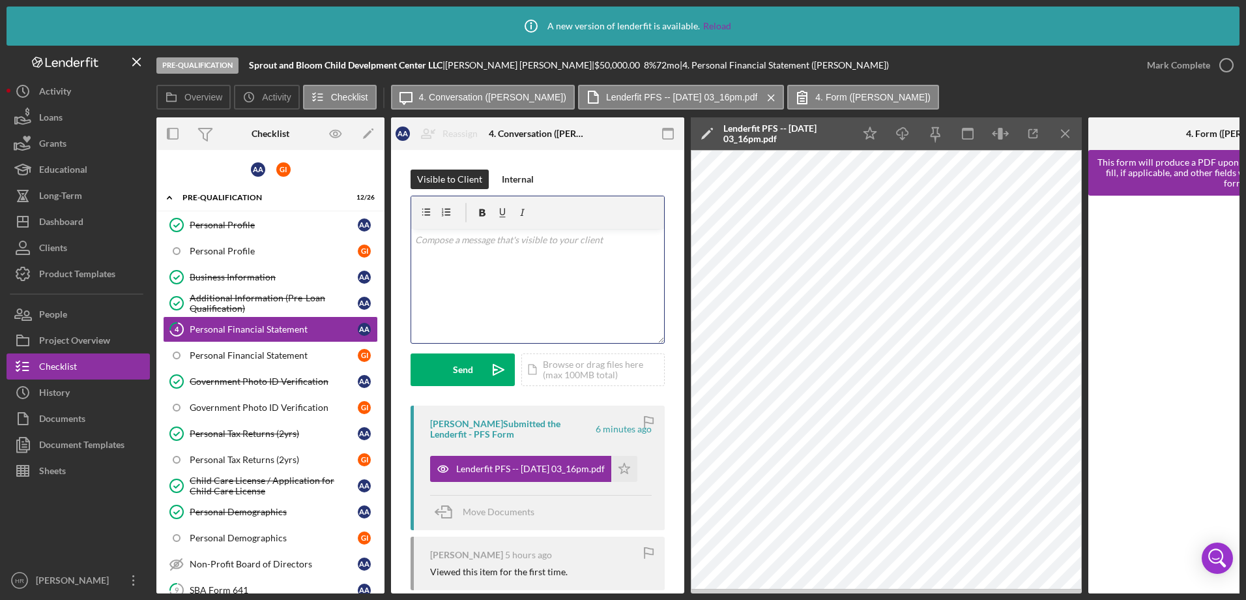
click at [467, 261] on div "v Color teal Color pink Remove color Add row above Add row below Add column bef…" at bounding box center [537, 286] width 253 height 114
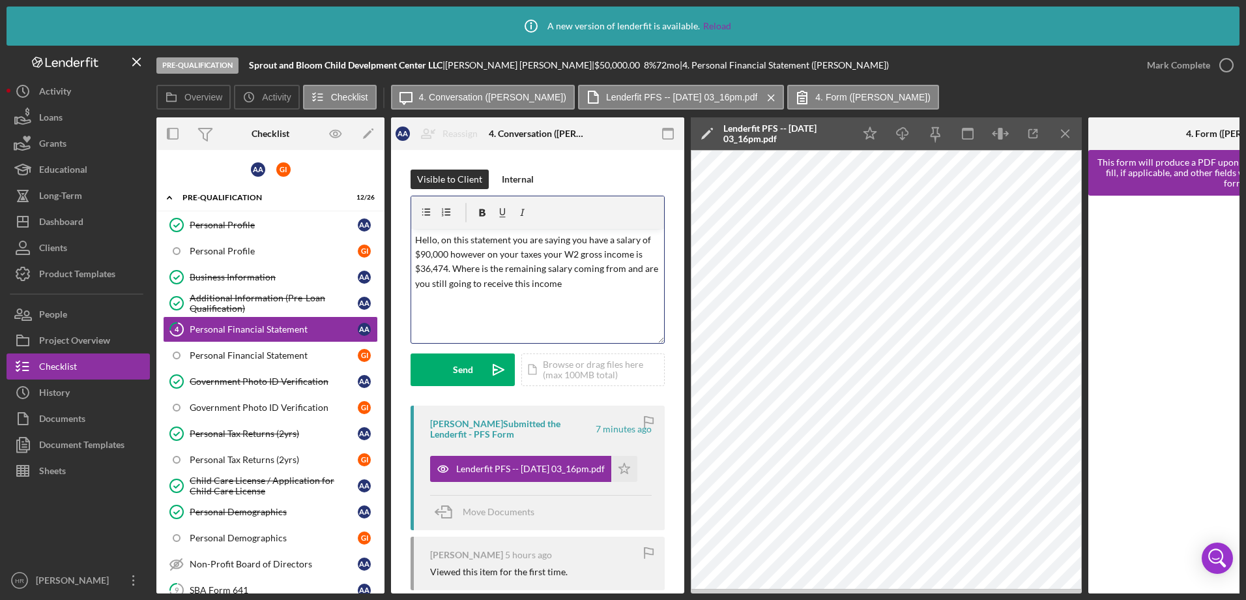
click at [583, 284] on p "Hello, on this statement you are saying you have a salary of $90,000 however on…" at bounding box center [538, 262] width 246 height 59
drag, startPoint x: 624, startPoint y: 271, endPoint x: 638, endPoint y: 286, distance: 20.7
click at [638, 286] on p "Hello, on this statement you are saying you have a salary of $90,000 however on…" at bounding box center [538, 262] width 246 height 59
click at [476, 362] on button "Send Icon/icon-invite-send" at bounding box center [463, 369] width 104 height 33
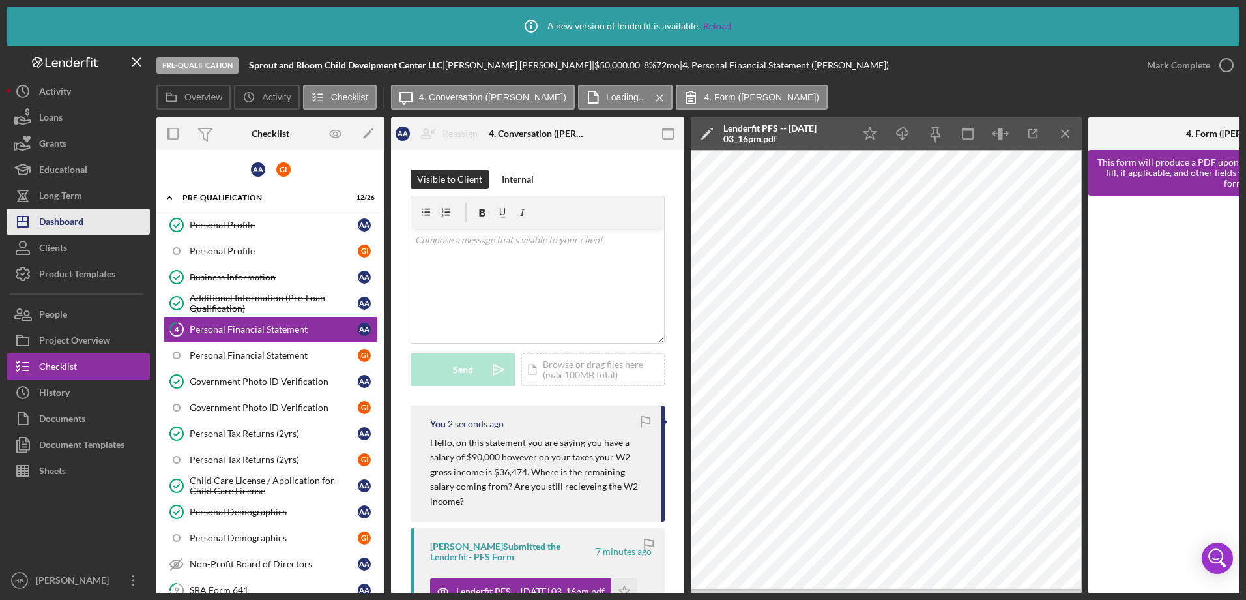
click at [55, 216] on div "Dashboard" at bounding box center [61, 223] width 44 height 29
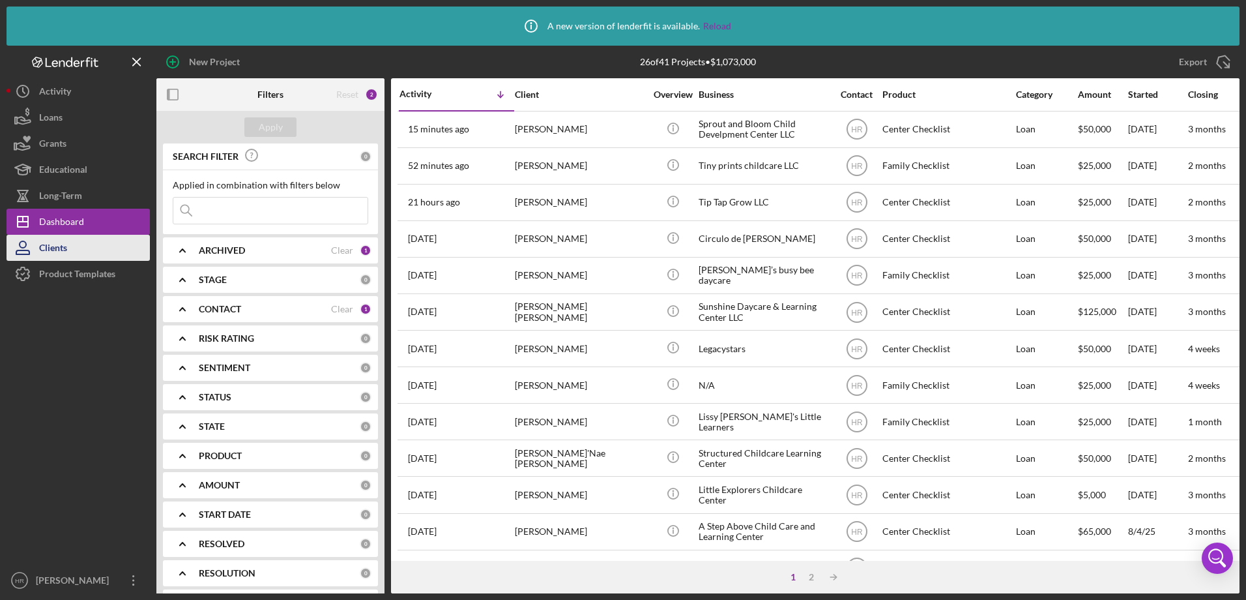
drag, startPoint x: 106, startPoint y: 264, endPoint x: 100, endPoint y: 258, distance: 7.9
click at [106, 264] on div "Product Templates" at bounding box center [77, 275] width 76 height 29
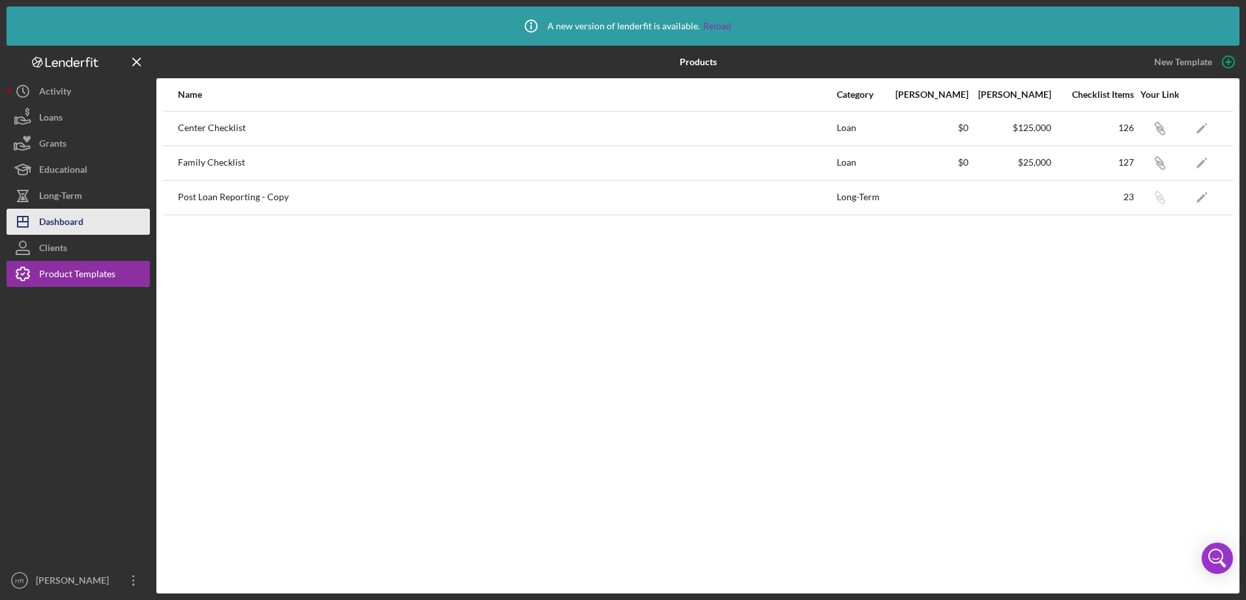
click at [69, 213] on div "Dashboard" at bounding box center [61, 223] width 44 height 29
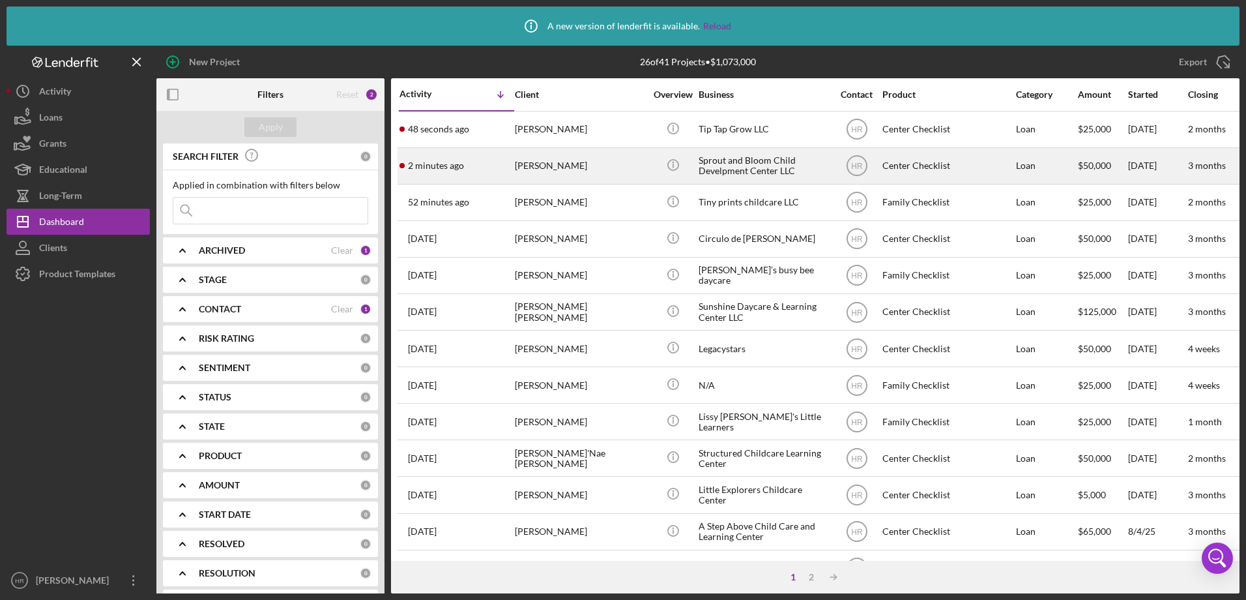
click at [525, 160] on div "[PERSON_NAME]" at bounding box center [580, 166] width 130 height 35
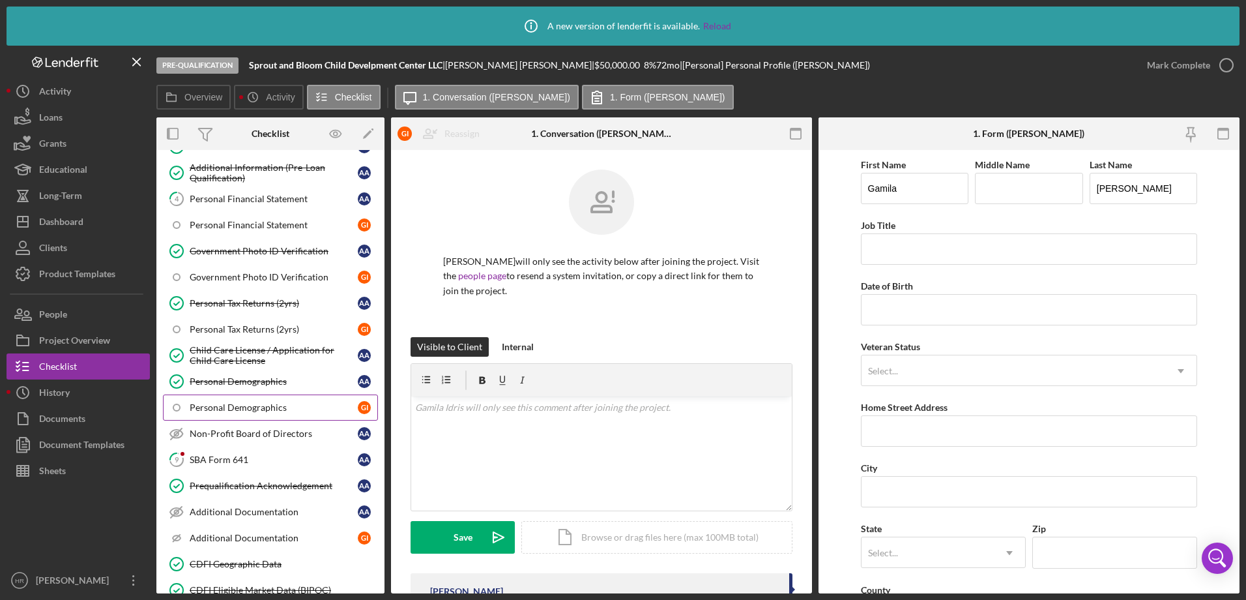
scroll to position [196, 0]
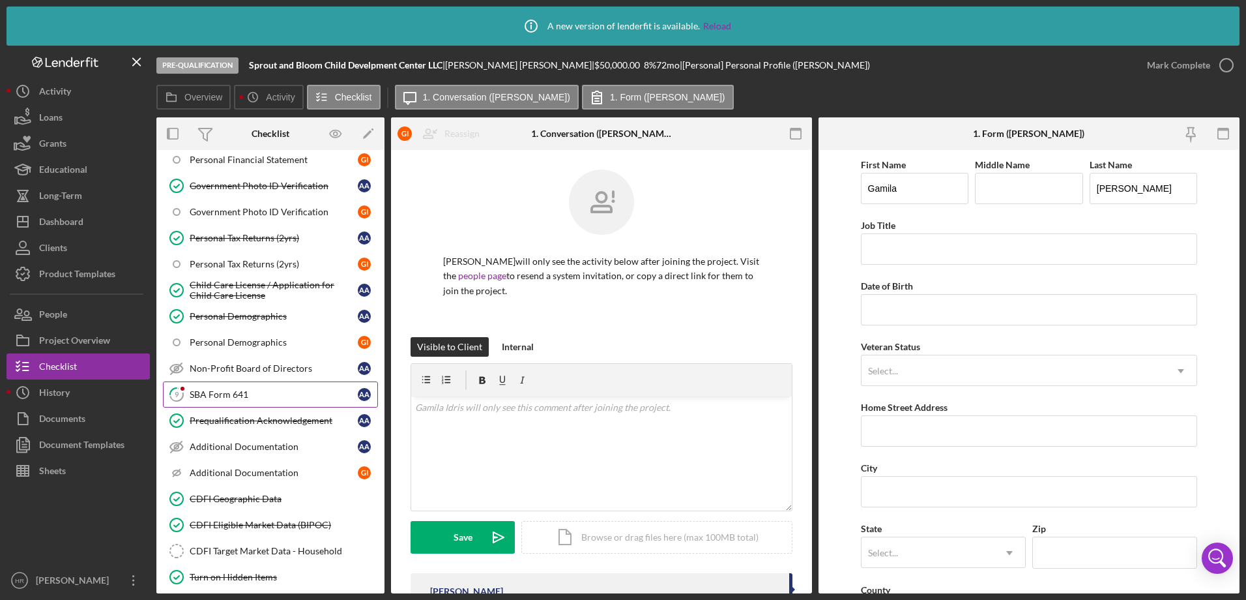
click at [229, 402] on link "9 SBA Form 641 A A" at bounding box center [270, 394] width 215 height 26
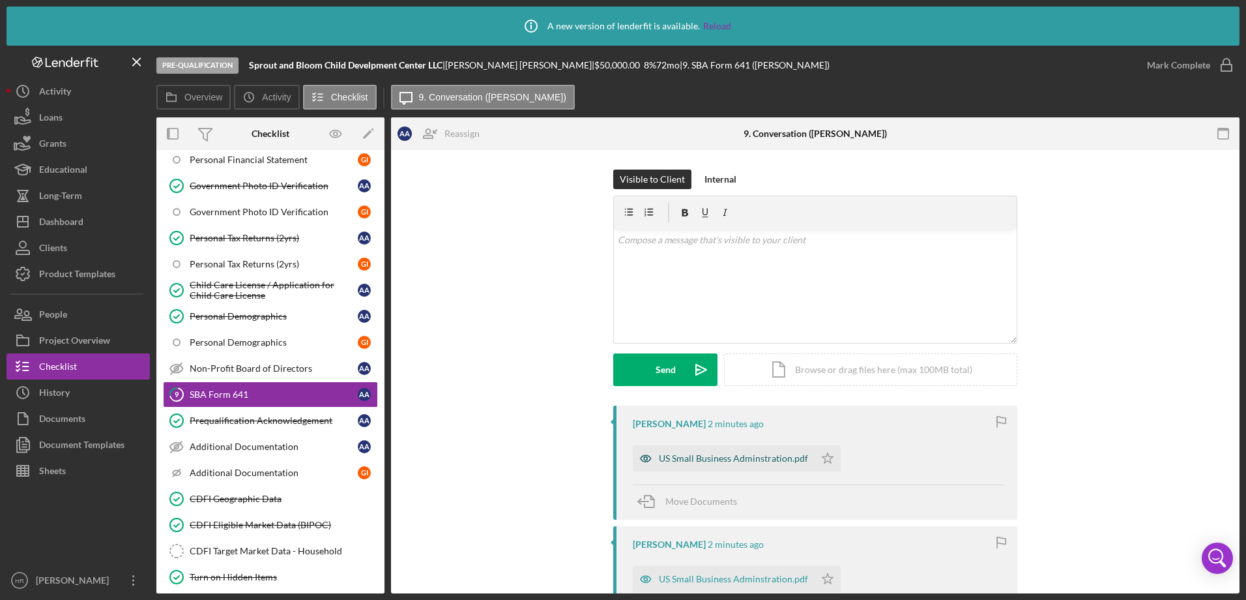
click at [716, 450] on div "US Small Business Adminstration.pdf" at bounding box center [724, 458] width 182 height 26
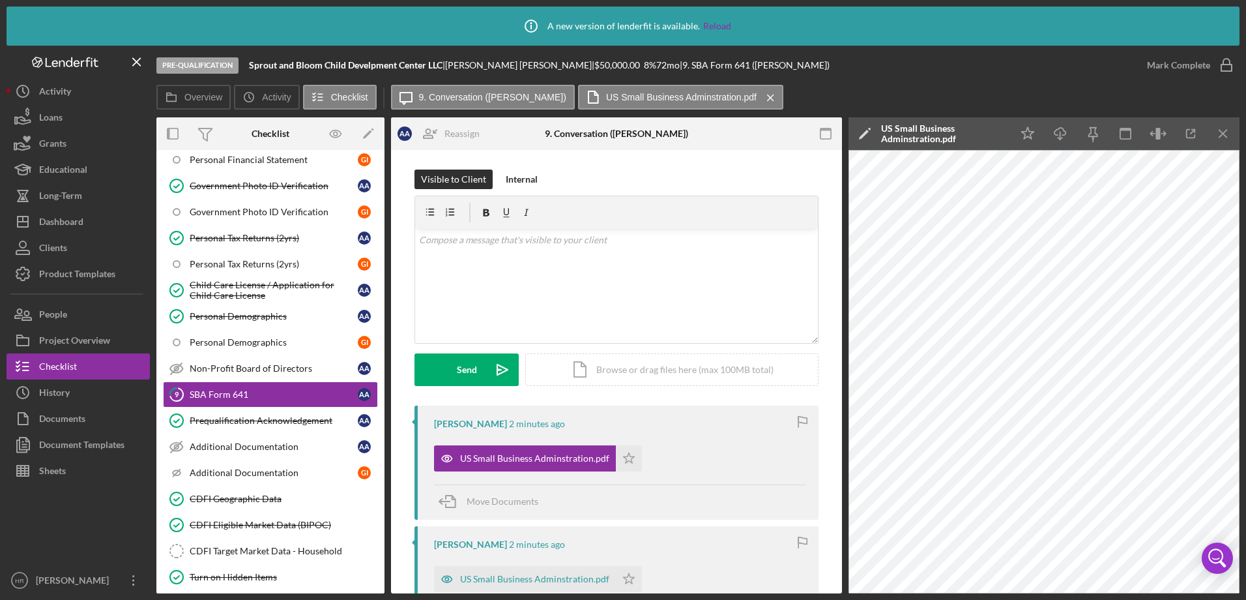
scroll to position [65, 0]
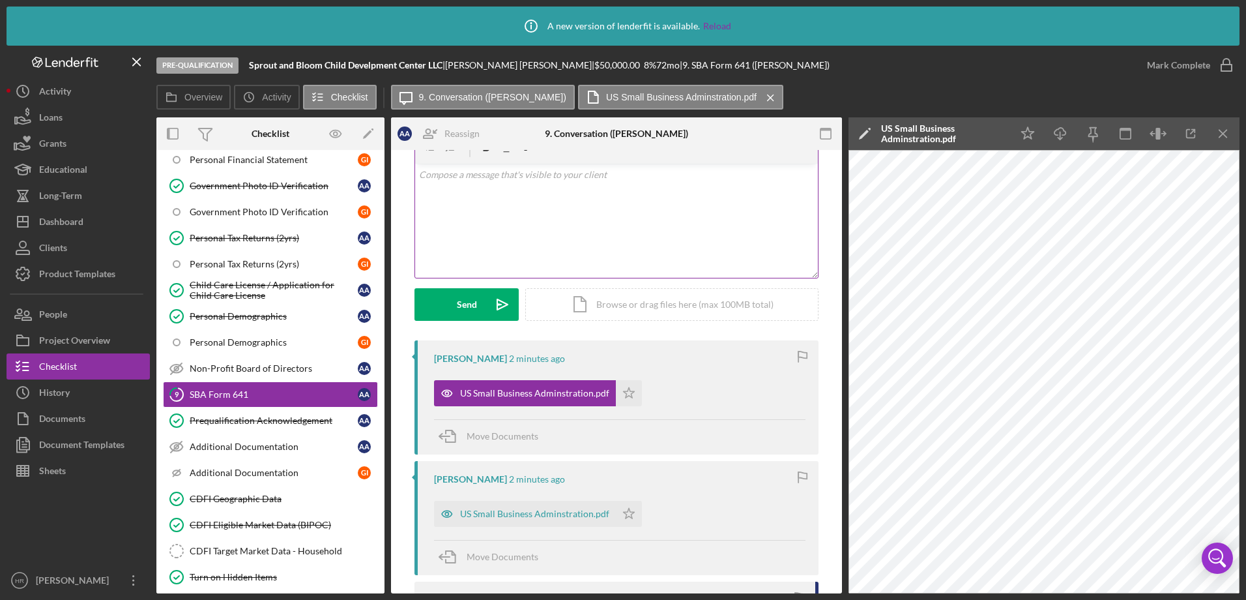
click at [578, 217] on div "v Color teal Color pink Remove color Add row above Add row below Add column bef…" at bounding box center [616, 221] width 403 height 114
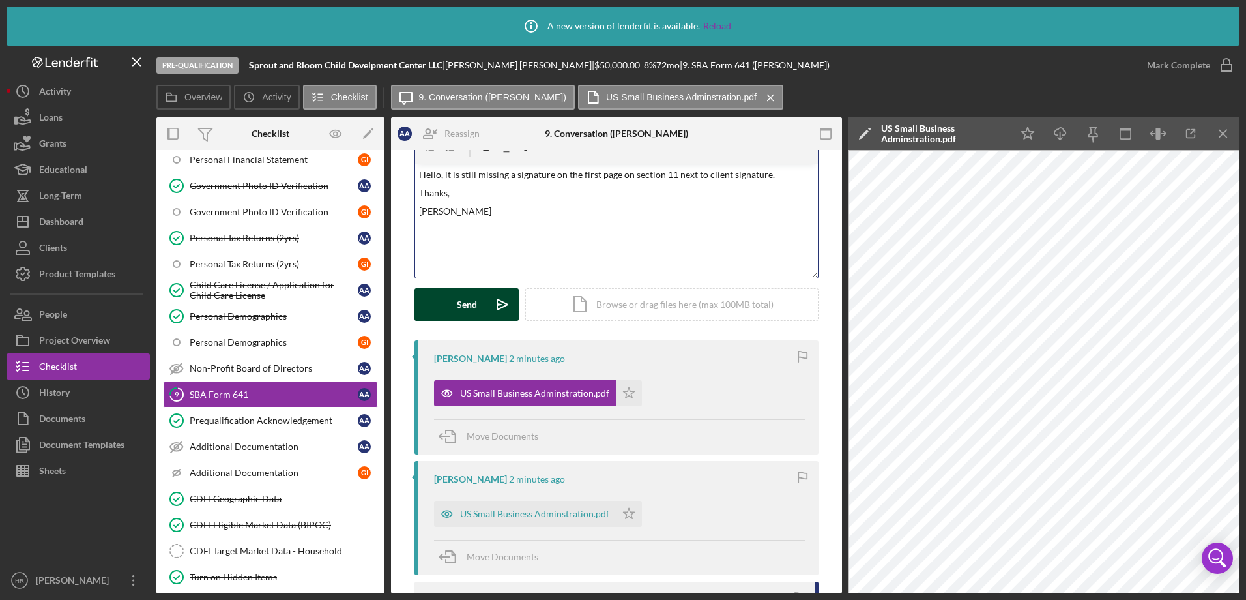
drag, startPoint x: 468, startPoint y: 305, endPoint x: 478, endPoint y: 302, distance: 10.3
click at [472, 305] on div "Send" at bounding box center [467, 304] width 20 height 33
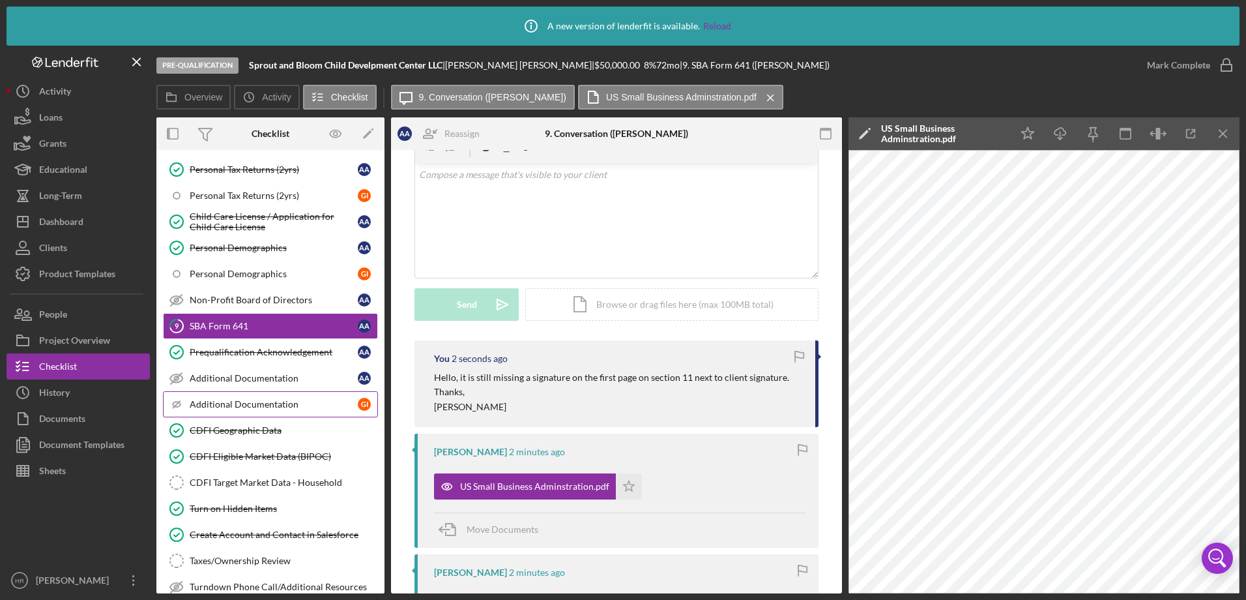
scroll to position [326, 0]
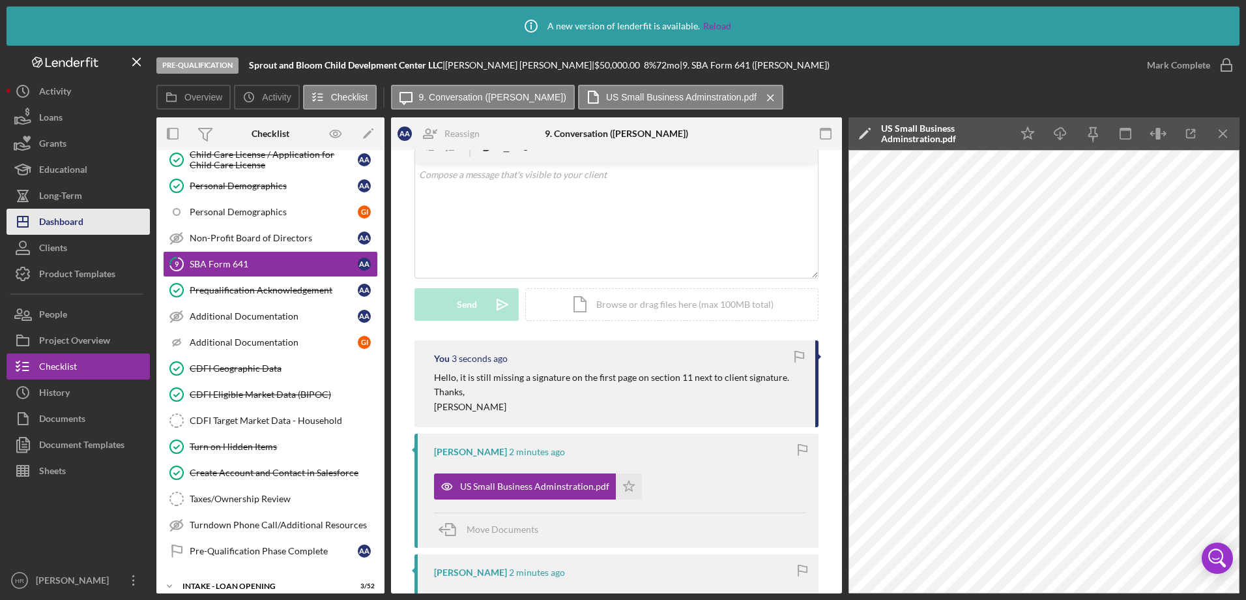
click at [72, 217] on div "Dashboard" at bounding box center [61, 223] width 44 height 29
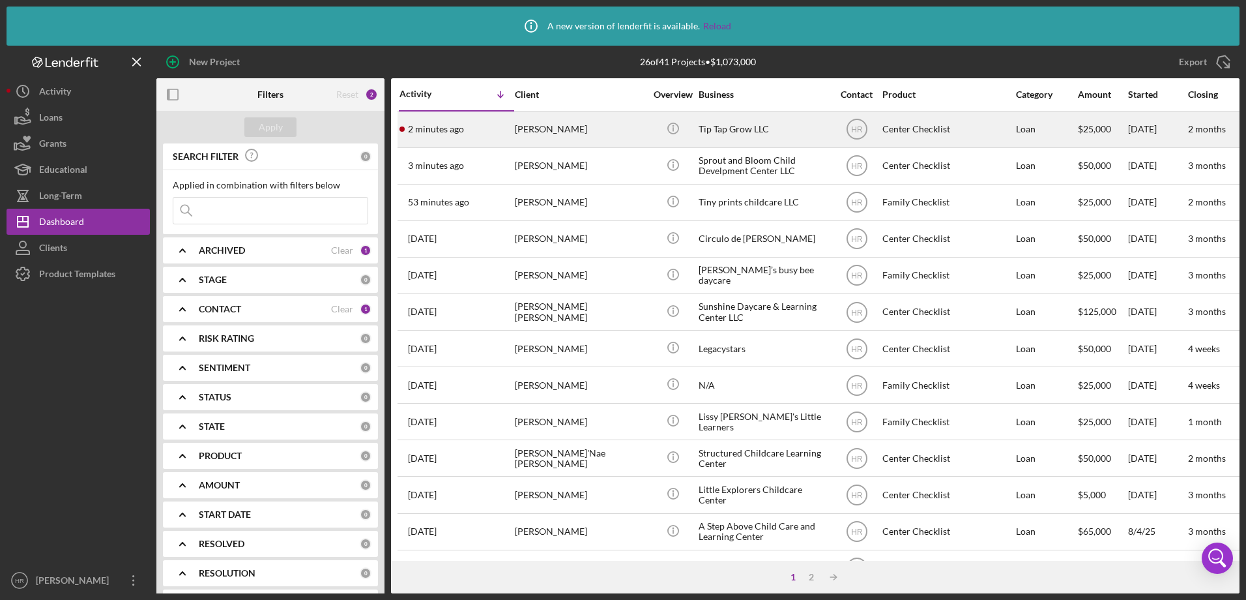
click at [555, 123] on div "[PERSON_NAME]" at bounding box center [580, 129] width 130 height 35
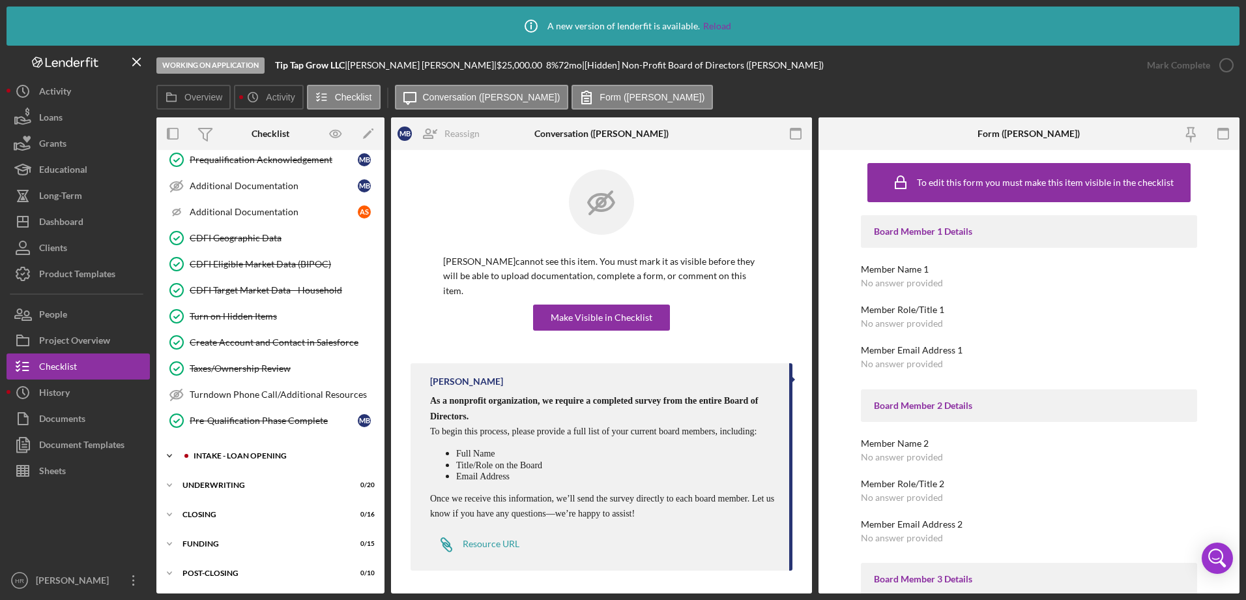
click at [244, 460] on div "Icon/Expander INTAKE - LOAN OPENING 14 / 52" at bounding box center [270, 456] width 228 height 26
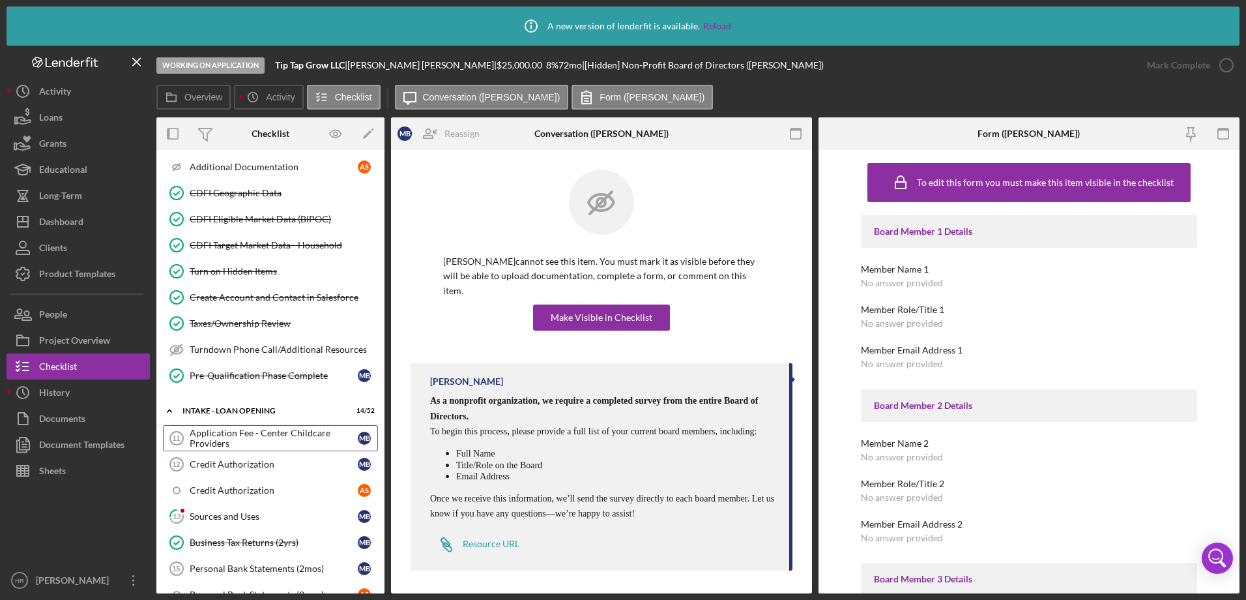
scroll to position [652, 0]
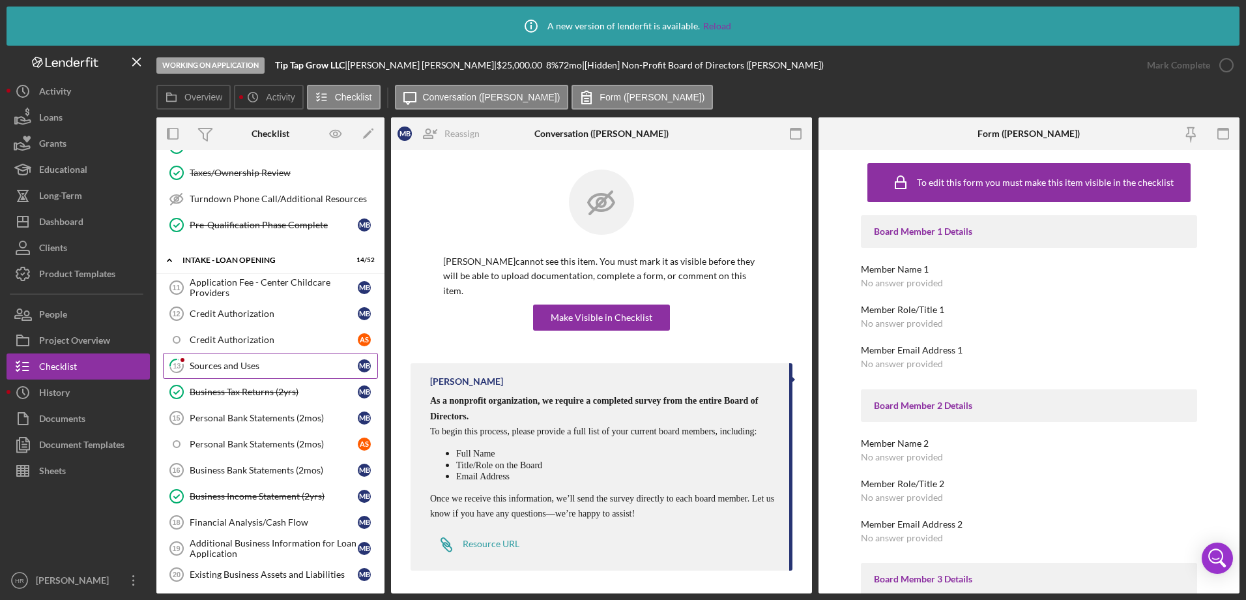
click at [231, 358] on link "13 Sources and Uses M B" at bounding box center [270, 366] width 215 height 26
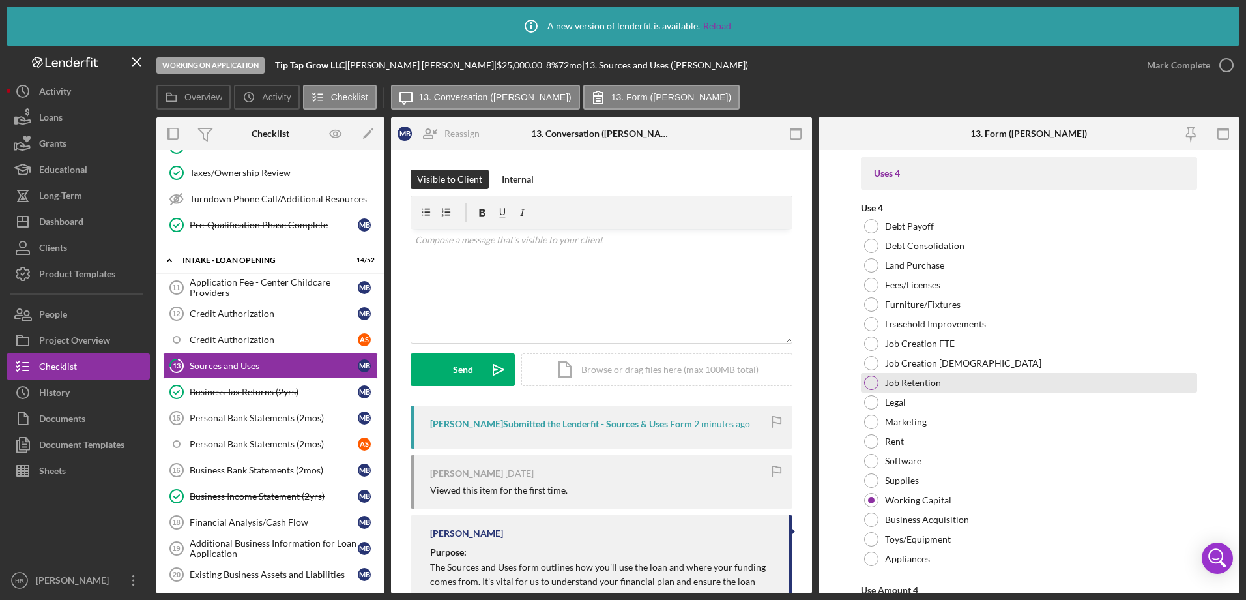
scroll to position [3390, 0]
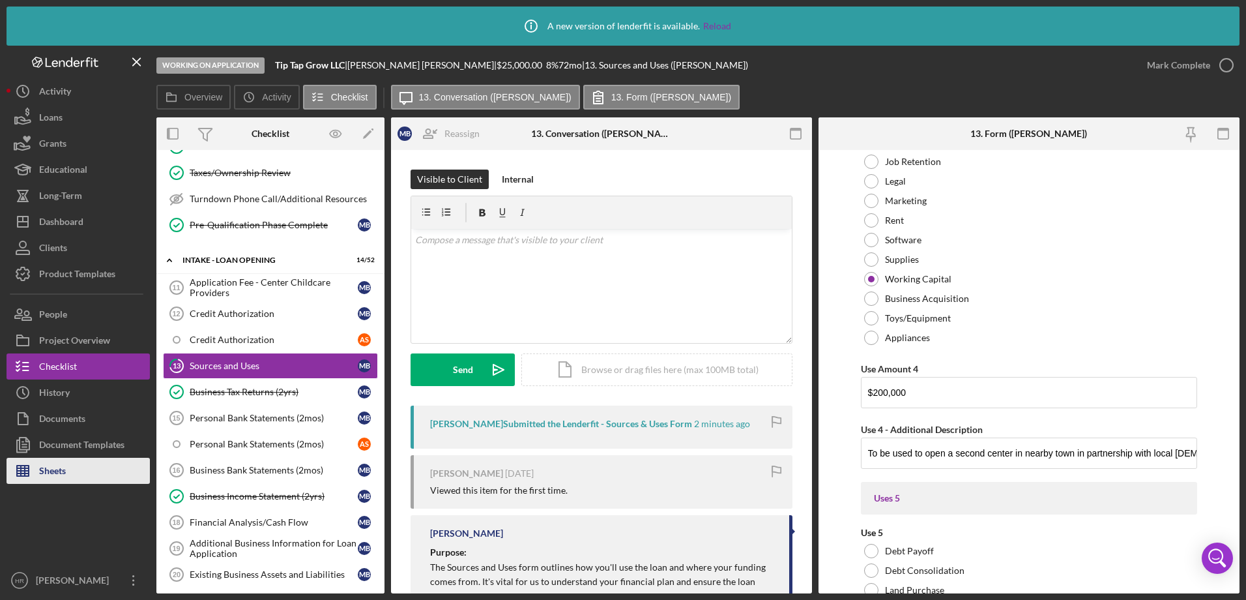
click at [80, 465] on button "Sheets" at bounding box center [78, 471] width 143 height 26
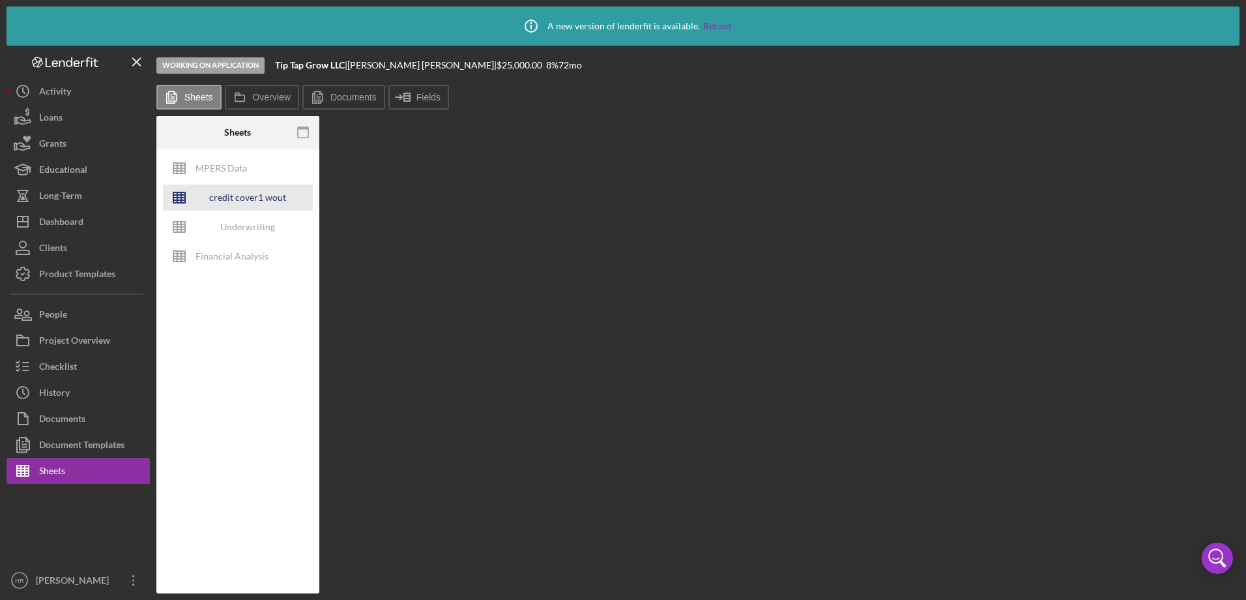
click at [236, 188] on div "credit cover1 wout restrictions" at bounding box center [248, 197] width 104 height 26
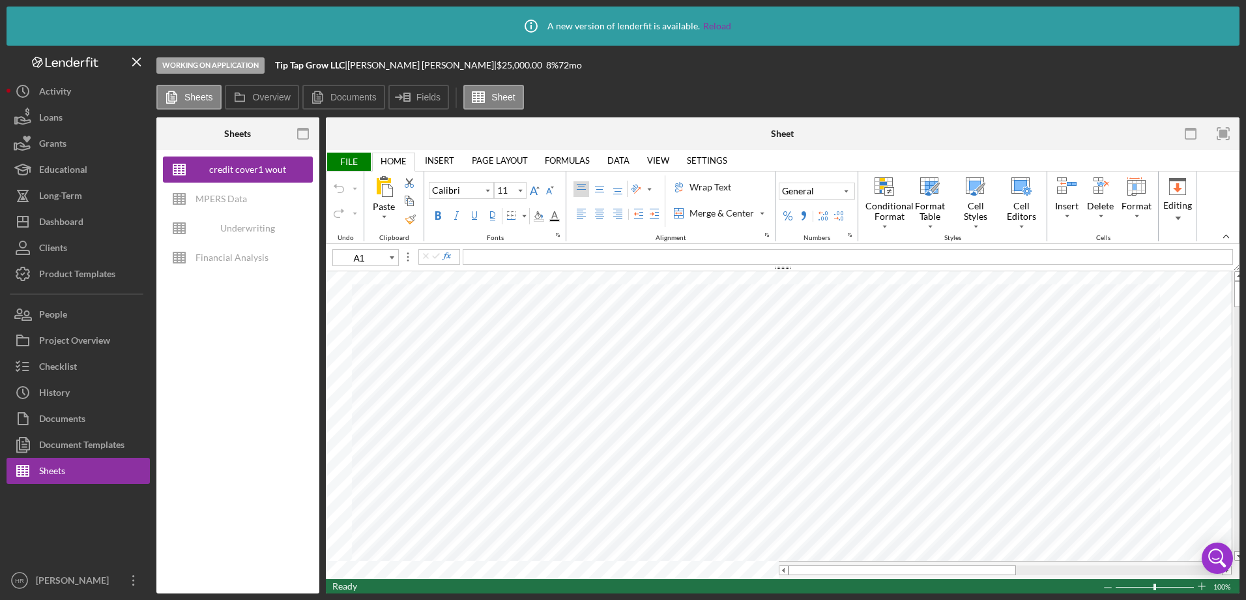
type input "10"
type input "F23"
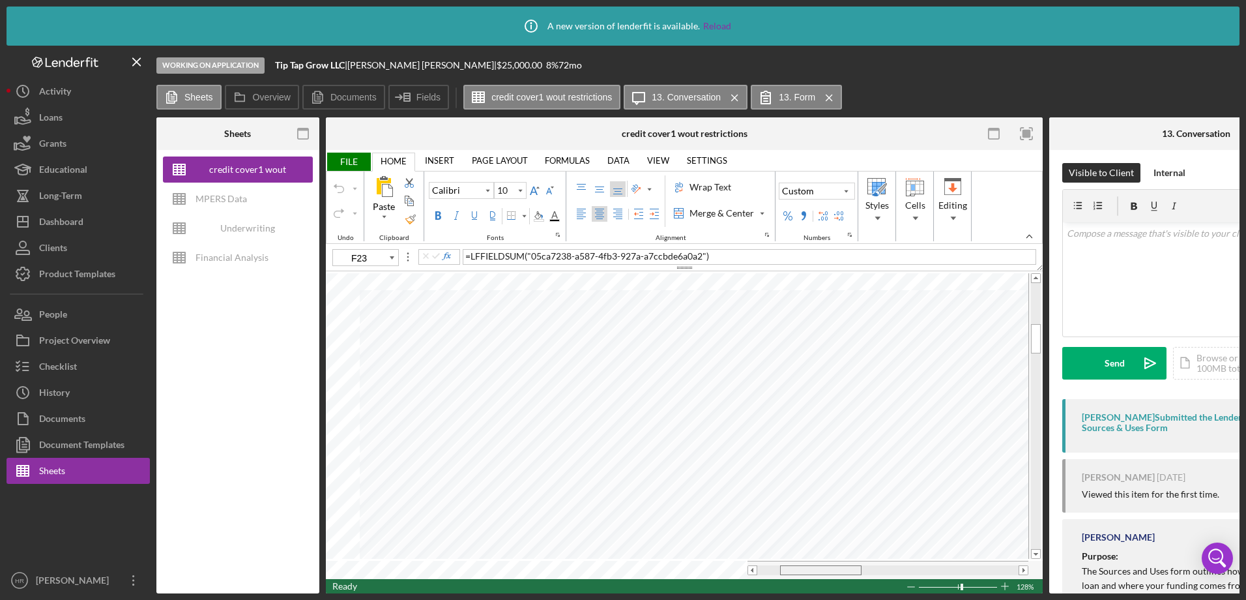
drag, startPoint x: 779, startPoint y: 564, endPoint x: 803, endPoint y: 567, distance: 23.6
click at [803, 567] on div at bounding box center [820, 570] width 81 height 10
type input "11"
type input "G26"
type input "10"
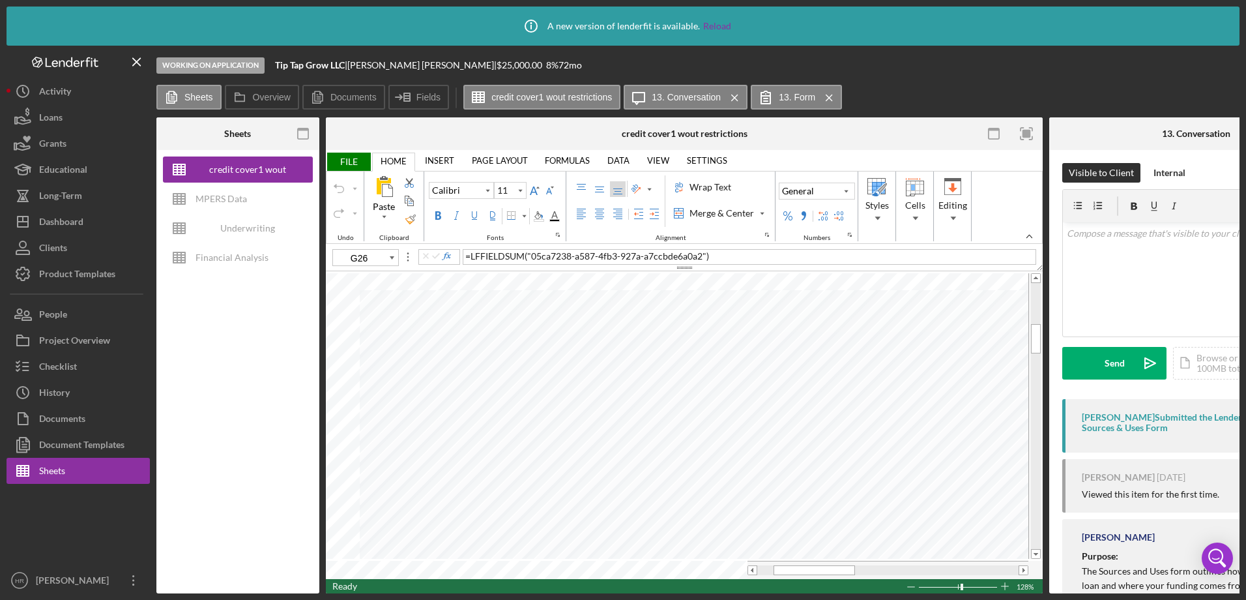
type input "F23"
type input "11"
type input "G23"
type input "10"
type input "F23"
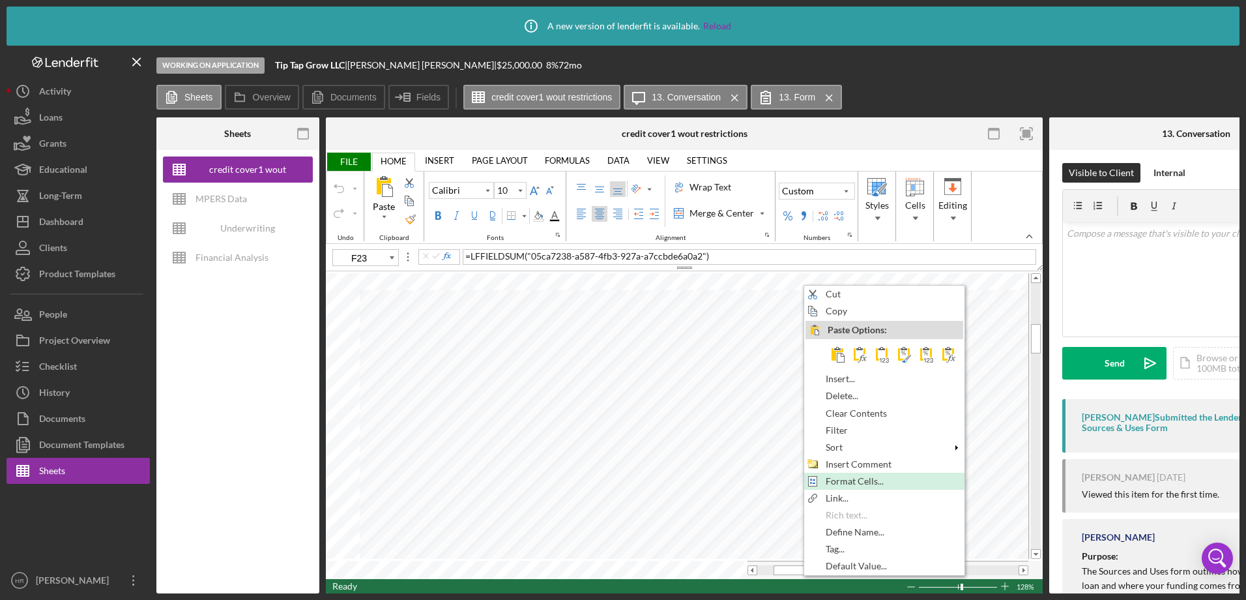
click at [849, 478] on span "Format Cells..." at bounding box center [862, 481] width 73 height 10
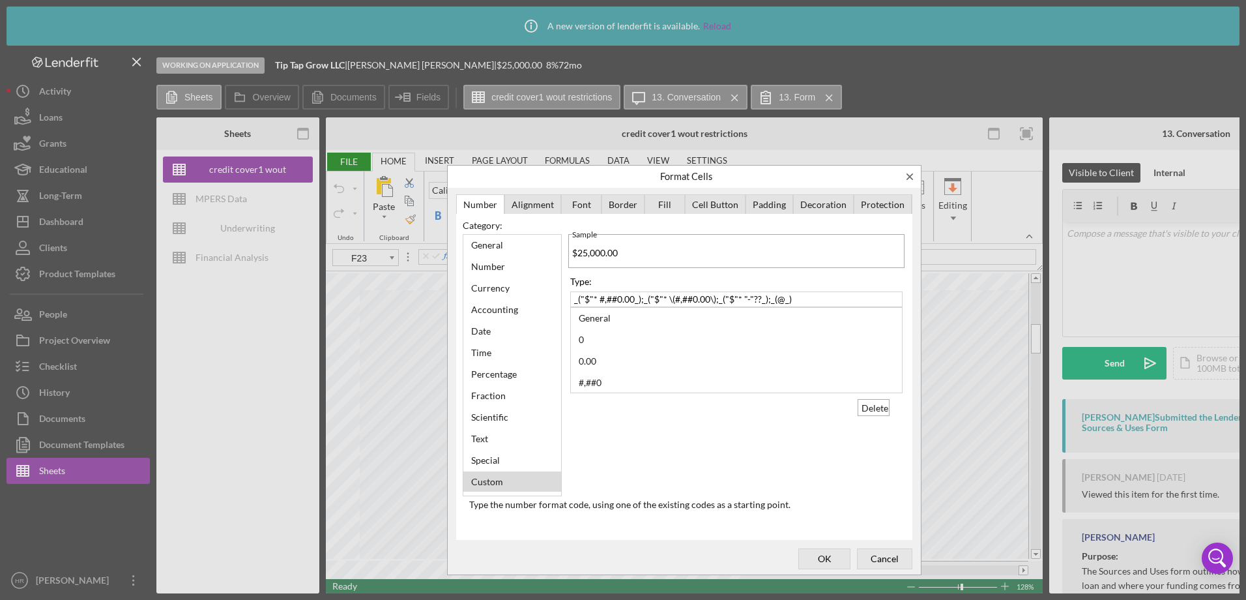
scroll to position [1, 0]
click at [912, 176] on div "Close" at bounding box center [910, 176] width 10 height 10
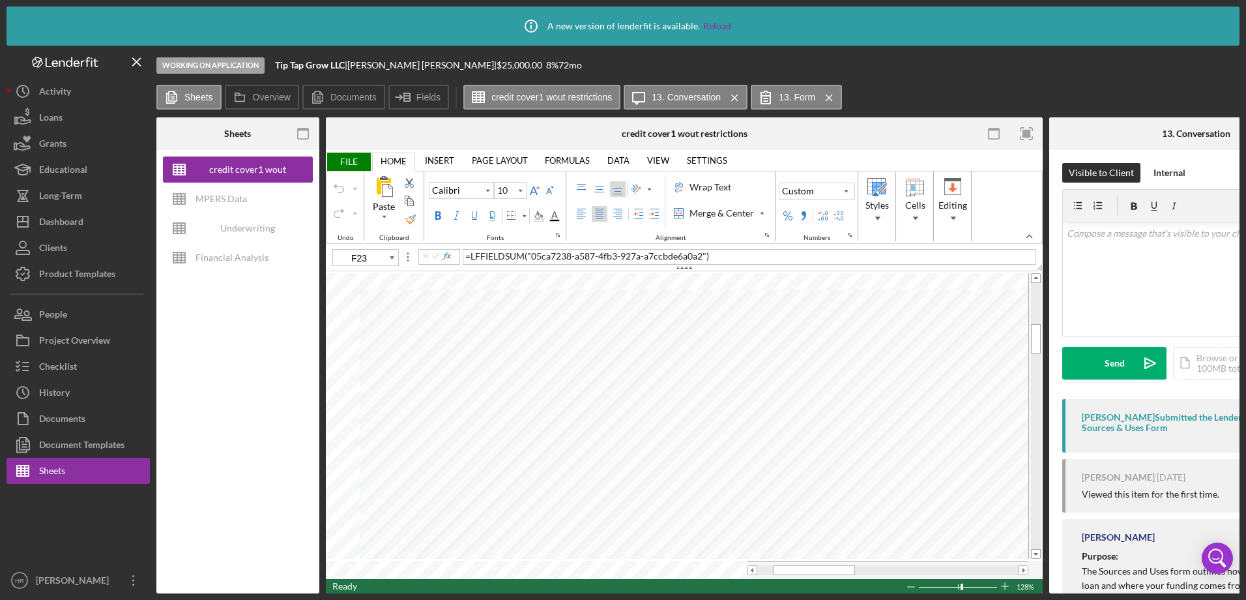
type input "11"
type input "H23"
type input "10"
type input "F24"
type input "11"
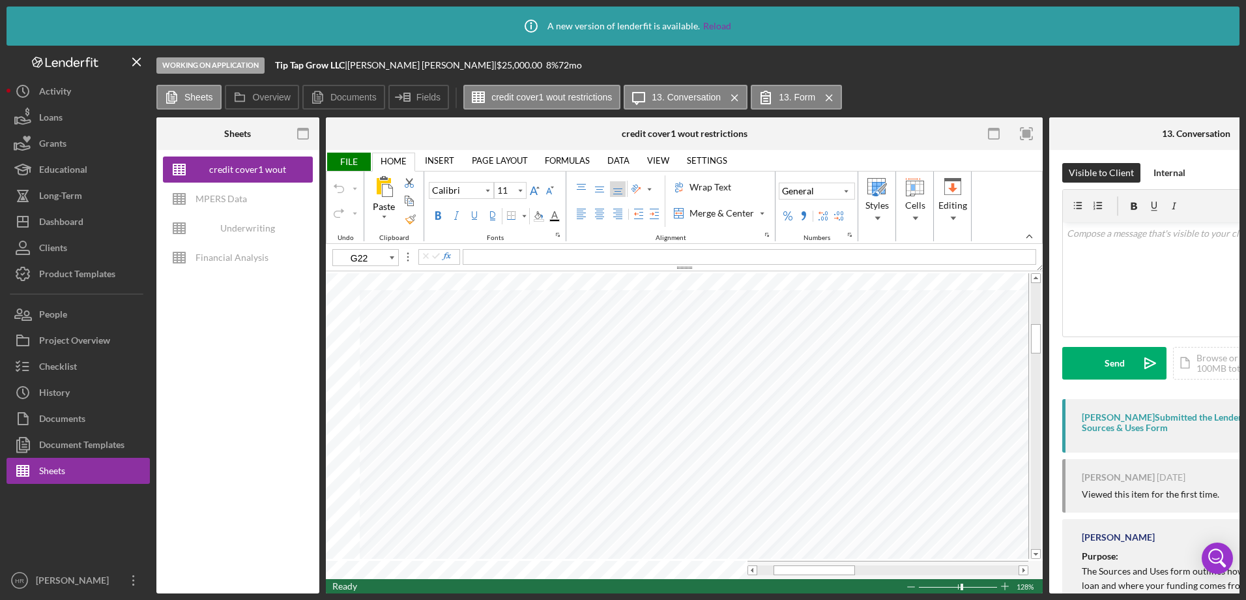
type input "C26"
type input "10"
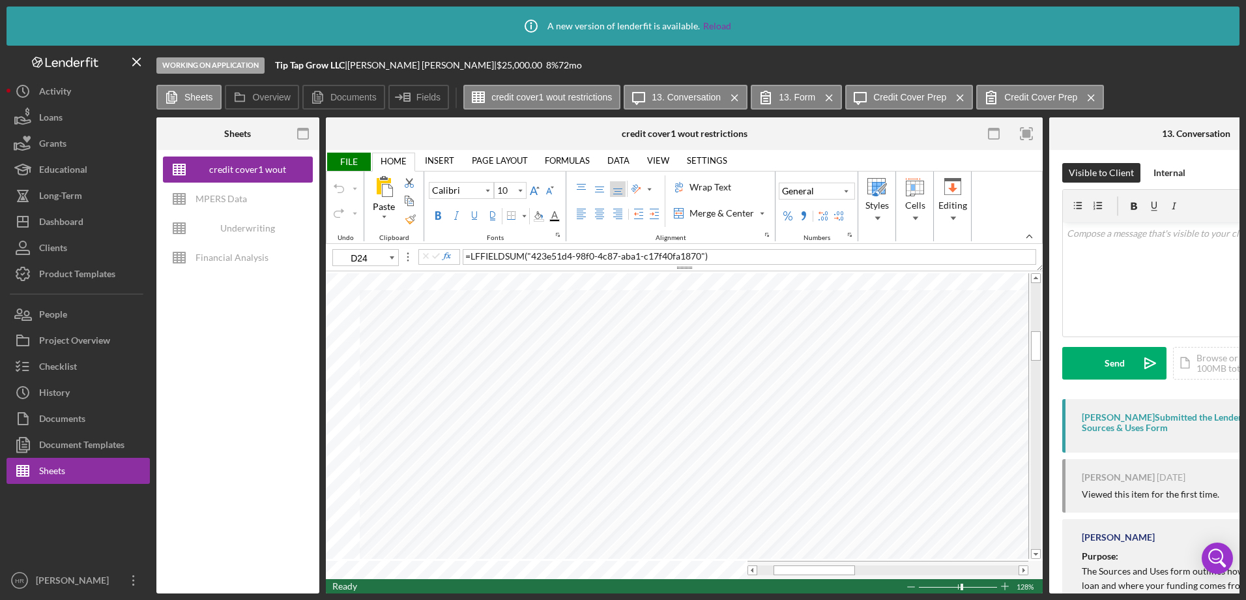
type input "E25"
type input "11"
type input "C26"
type input "10"
type input "B23"
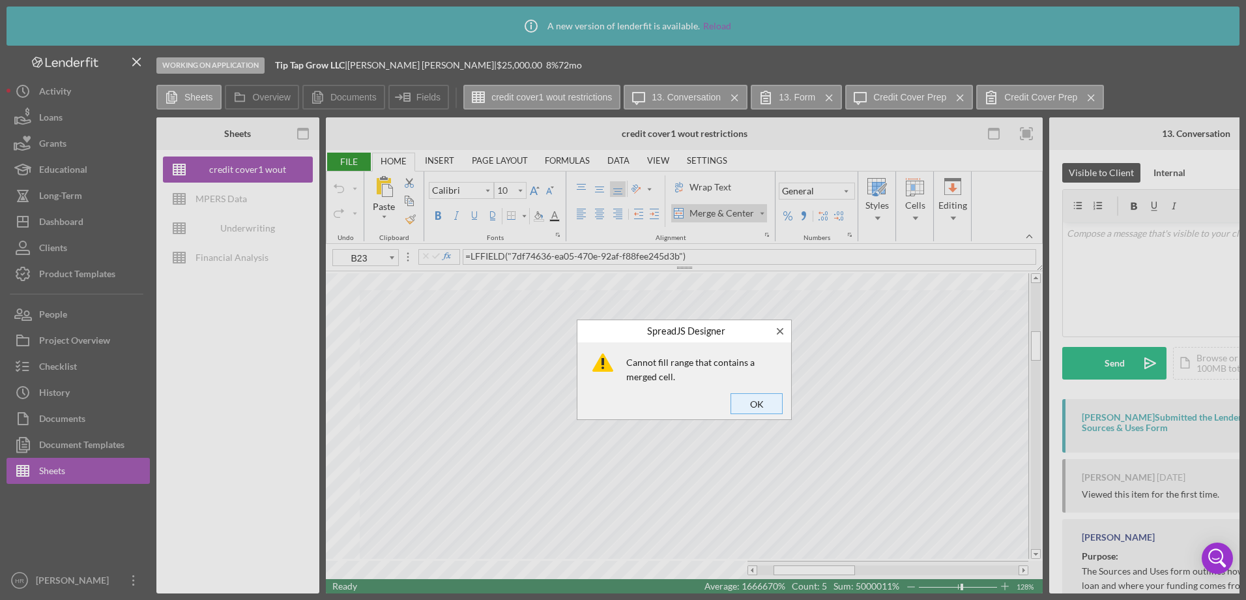
click at [754, 400] on span "OK" at bounding box center [756, 403] width 43 height 18
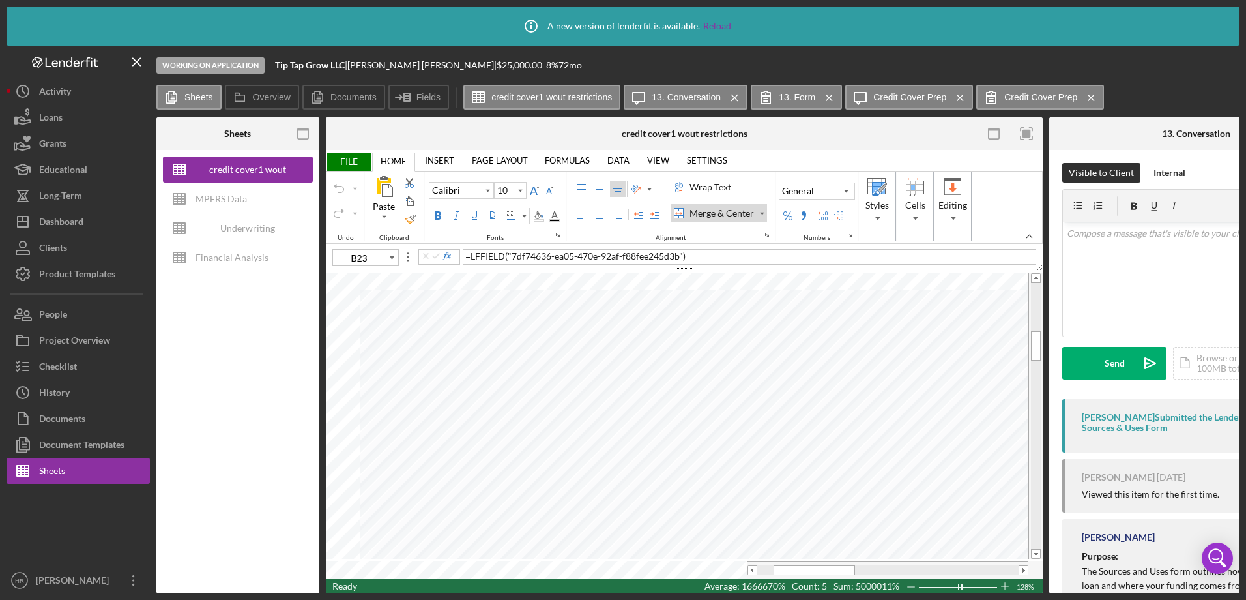
type input "11"
type input "H25"
type input "10"
type input "B23"
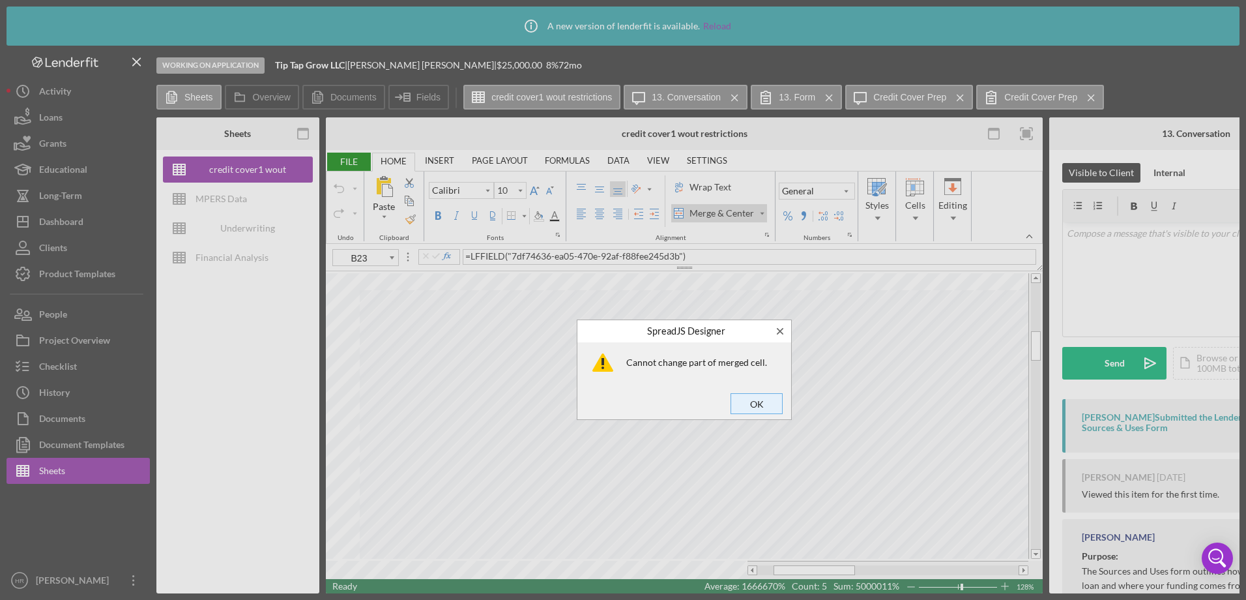
click at [756, 401] on span "OK" at bounding box center [756, 403] width 43 height 18
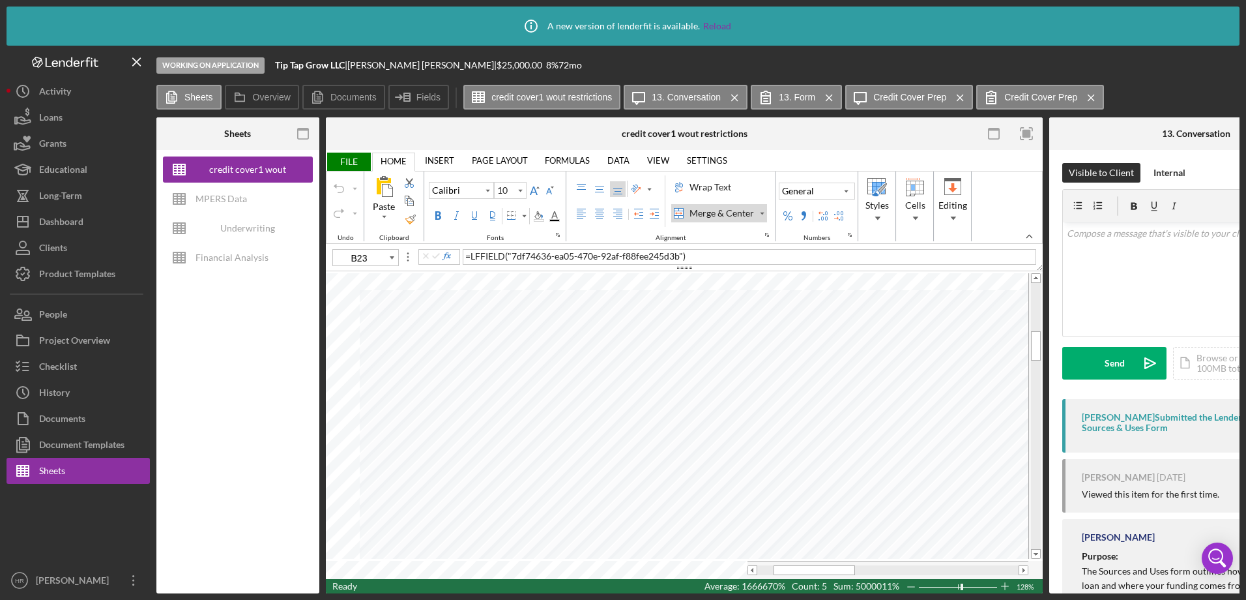
type input "11"
type input "I27"
type input "10"
type input "B23"
type input "11"
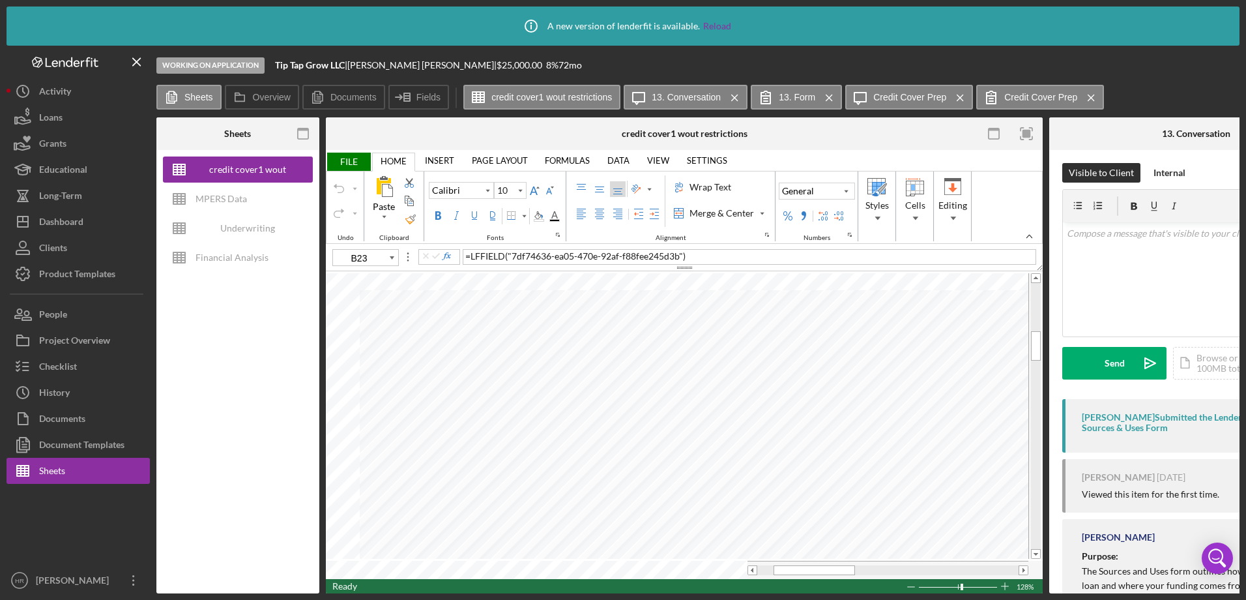
type input "B26"
type input "10"
click at [340, 186] on div "Undo" at bounding box center [339, 188] width 10 height 10
type input "D23"
type input "11"
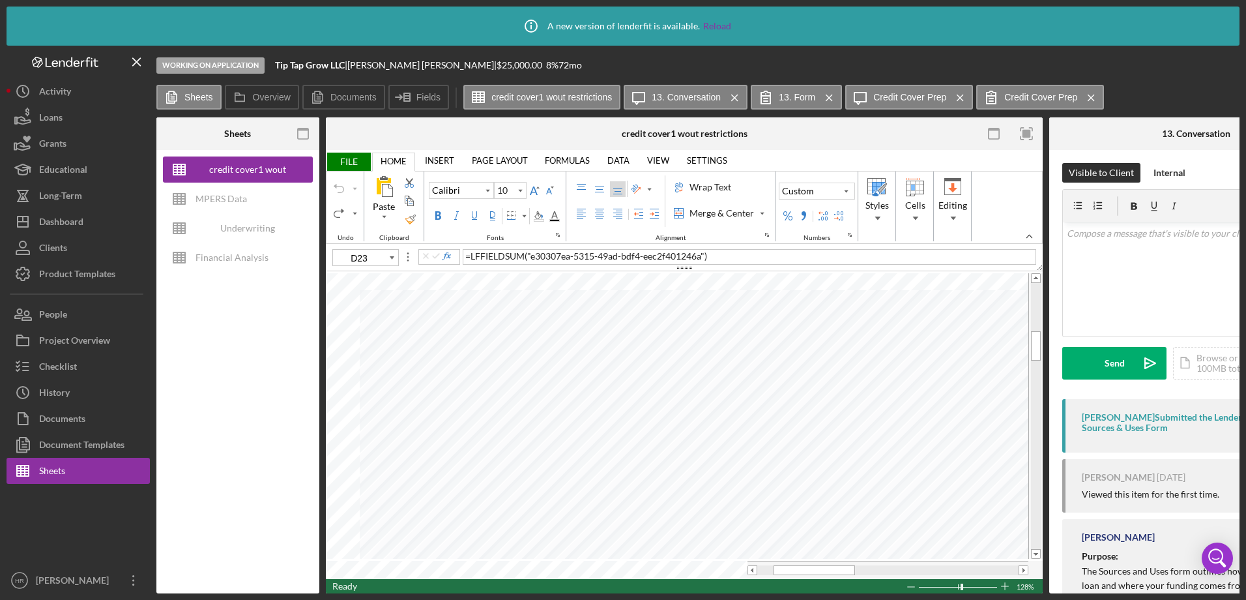
type input "D26"
type input "10"
type input "D24"
type input "11"
type input "D26"
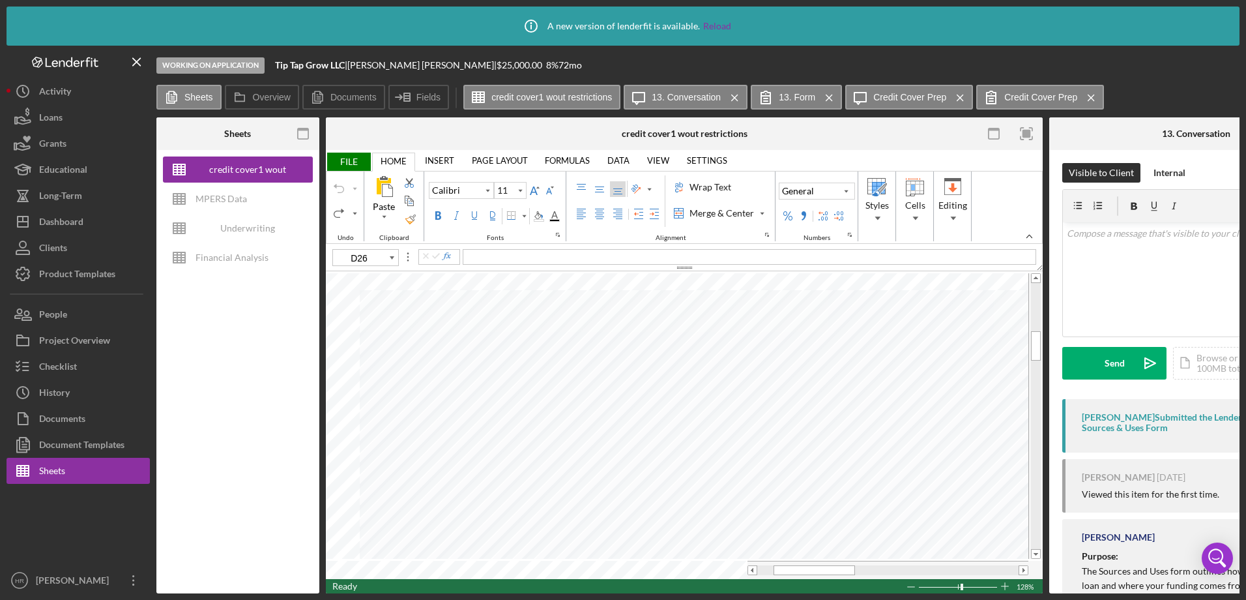
type input "10"
type input "D24"
type input "11"
type input "D25"
type input "10"
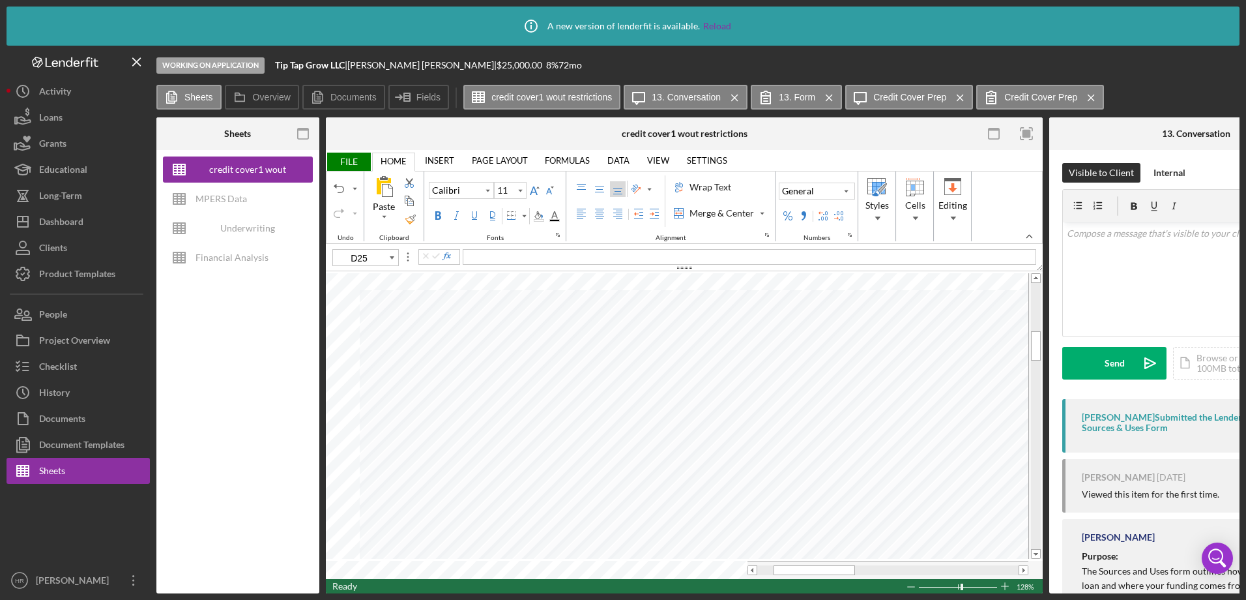
type input "D24"
click at [334, 184] on div "Undo" at bounding box center [339, 188] width 10 height 10
type input "11"
type input "H25"
type input "10"
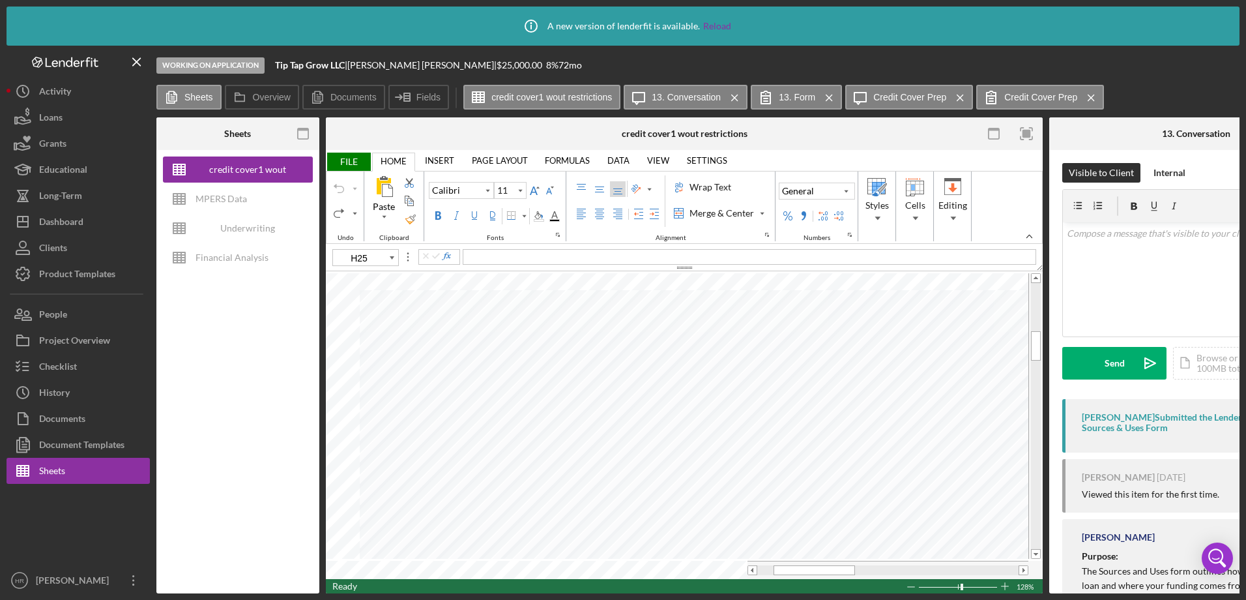
type input "F23"
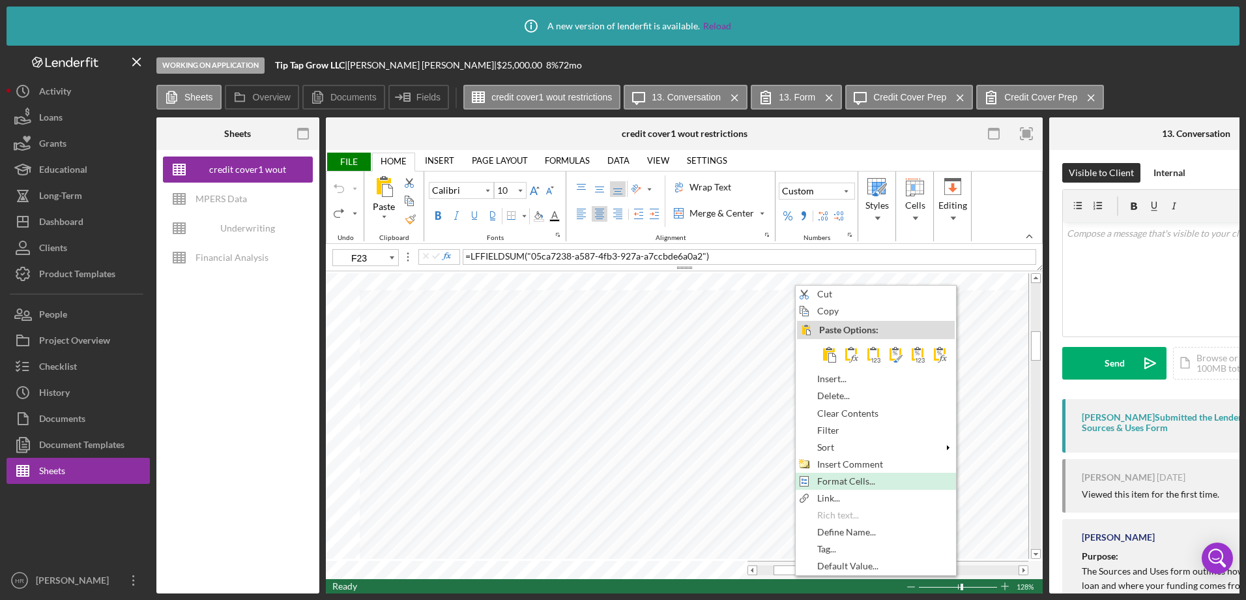
click at [824, 484] on span "Format Cells..." at bounding box center [854, 481] width 73 height 10
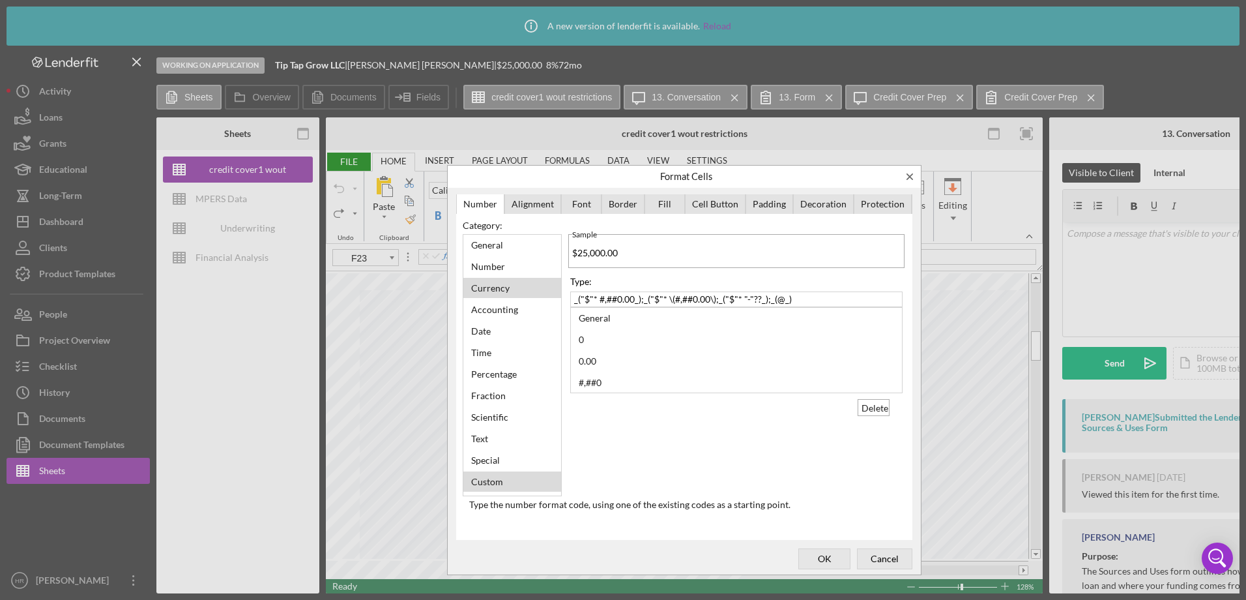
click at [497, 291] on div "Currency" at bounding box center [491, 288] width 52 height 18
type input "2"
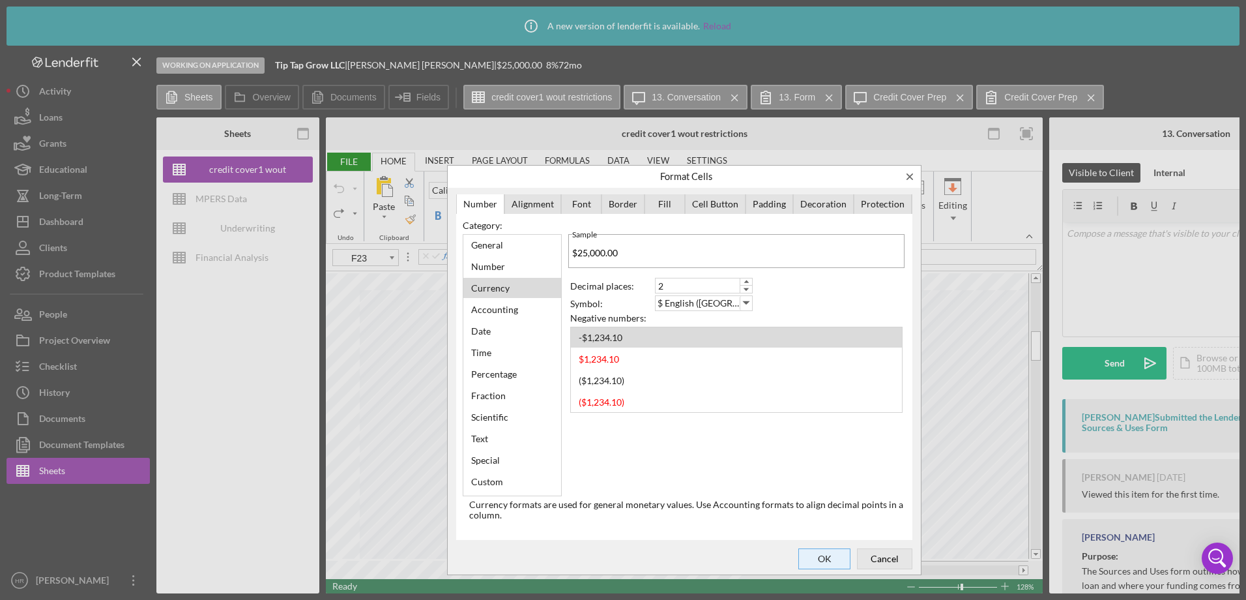
click at [836, 560] on span "OK" at bounding box center [824, 559] width 43 height 18
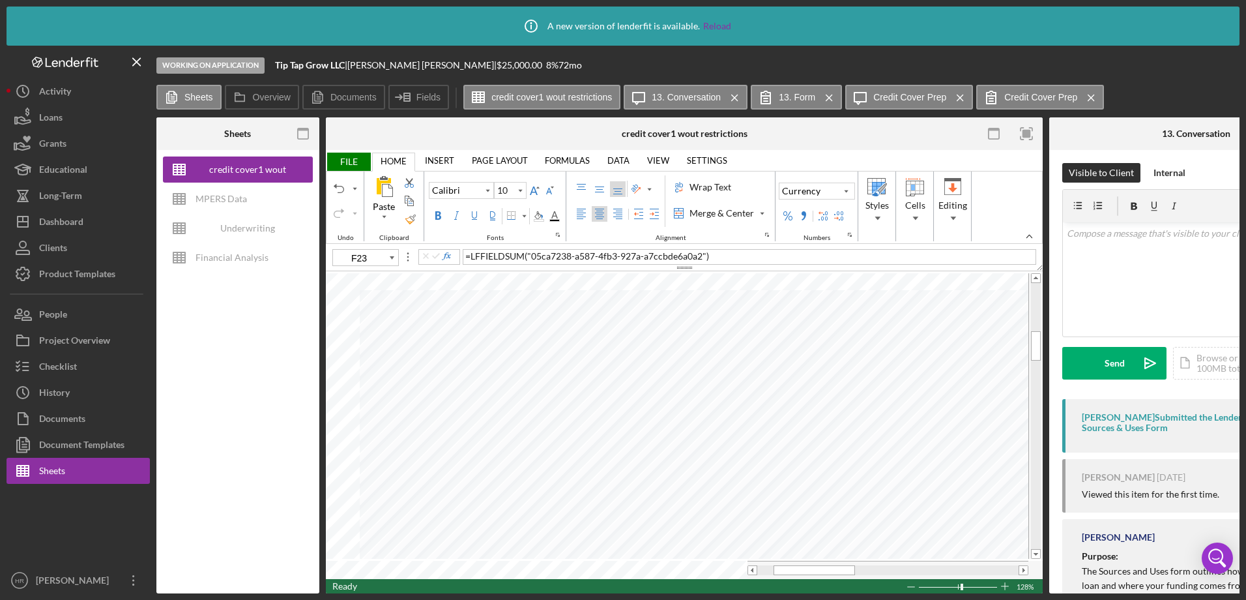
type input "11"
type input "H25"
type input "10"
type input "F24"
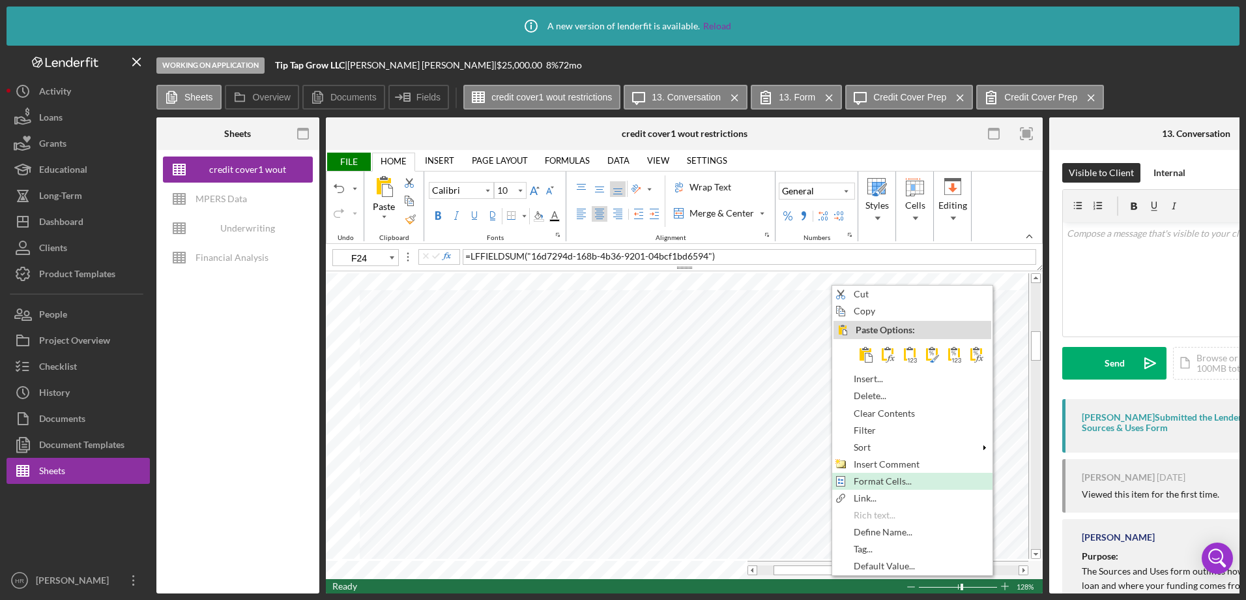
click at [864, 485] on span "Format Cells..." at bounding box center [890, 481] width 73 height 10
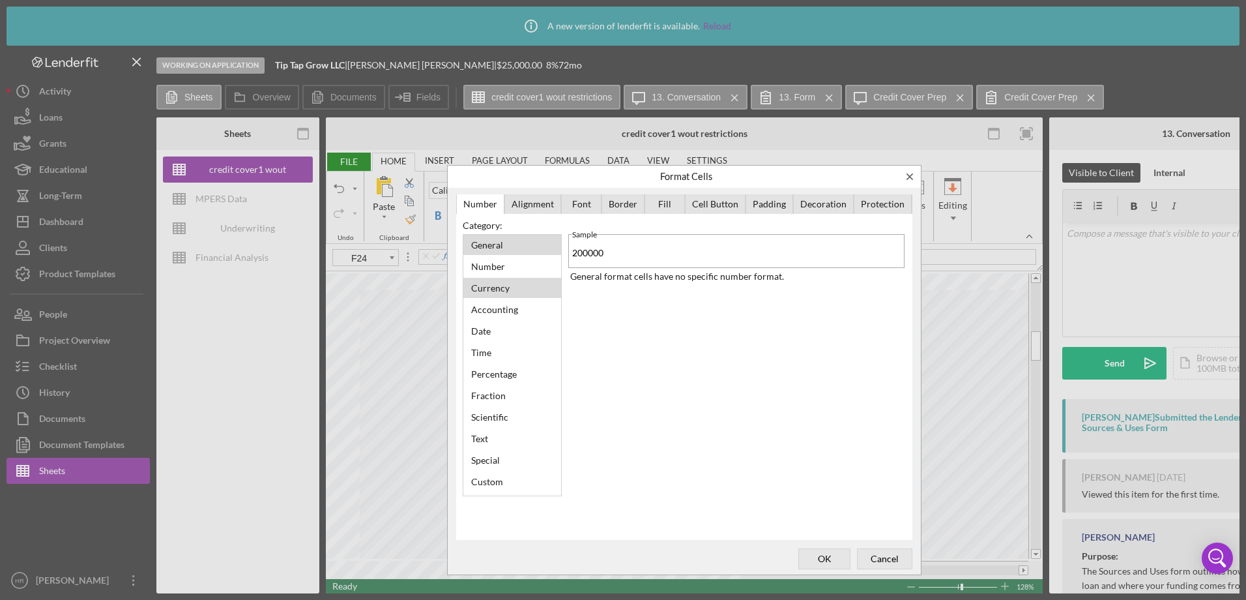
click at [486, 291] on div "Currency" at bounding box center [491, 288] width 52 height 18
type input "2"
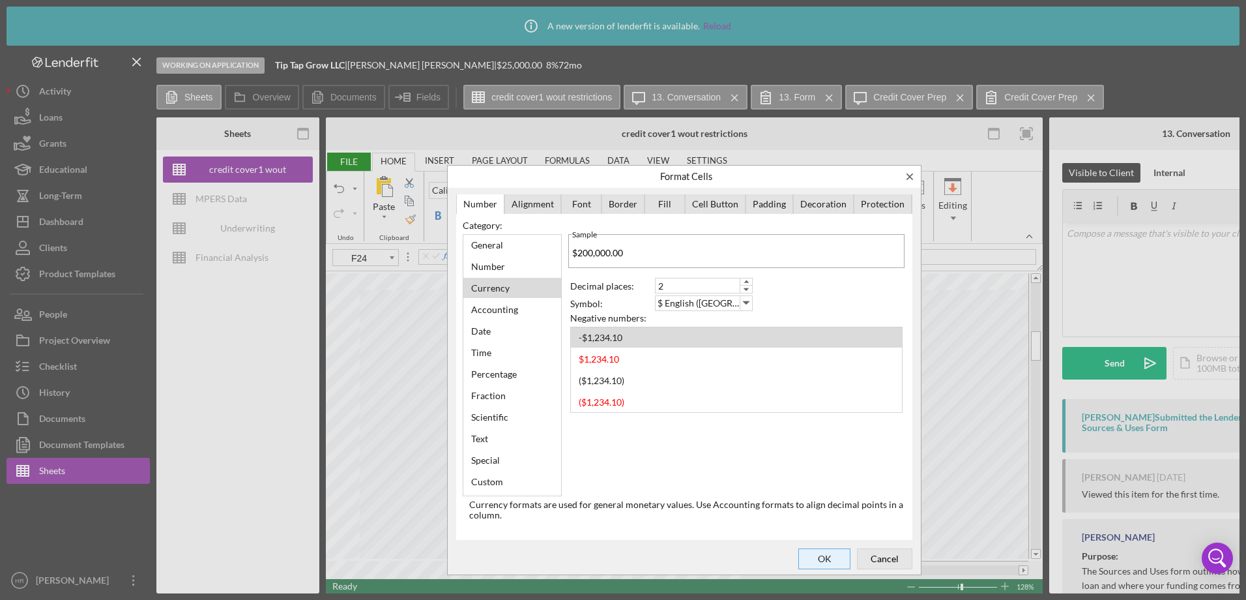
click at [827, 555] on span "OK" at bounding box center [824, 559] width 43 height 18
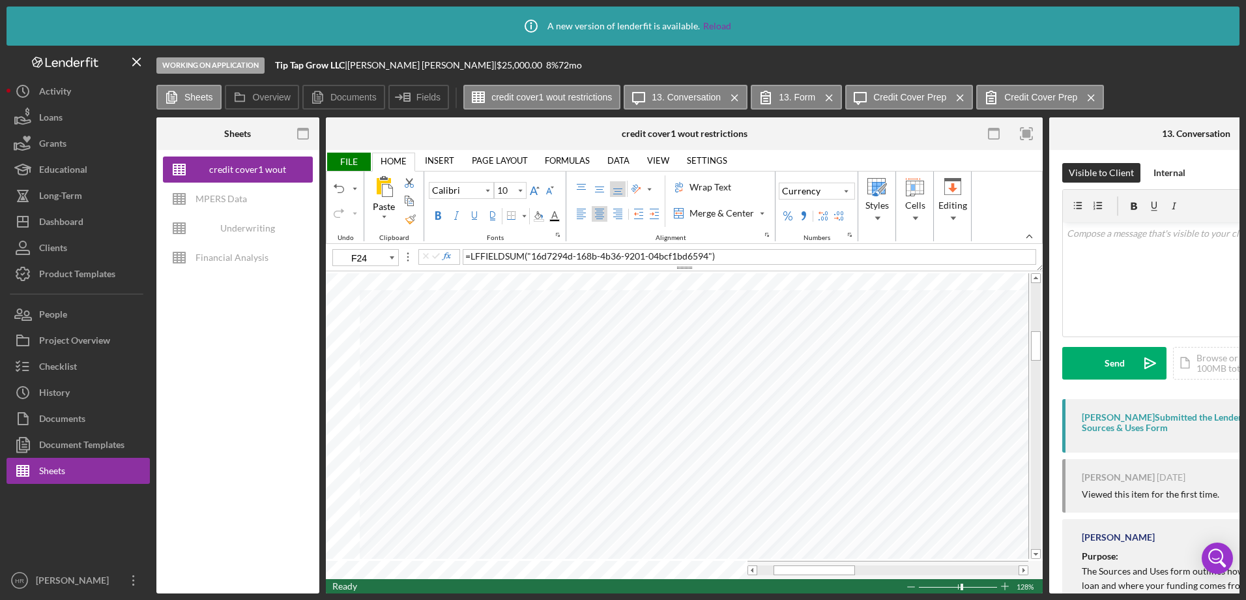
type input "11"
type input "G23"
type input "10"
type input "D24"
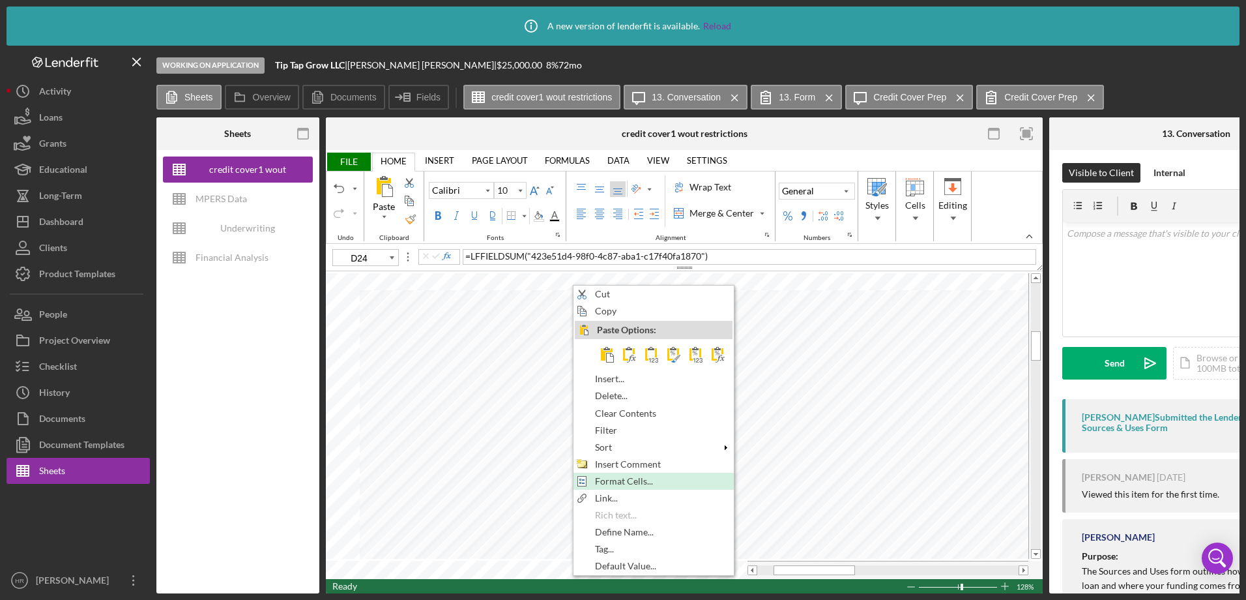
click at [623, 477] on span "Format Cells..." at bounding box center [631, 481] width 73 height 10
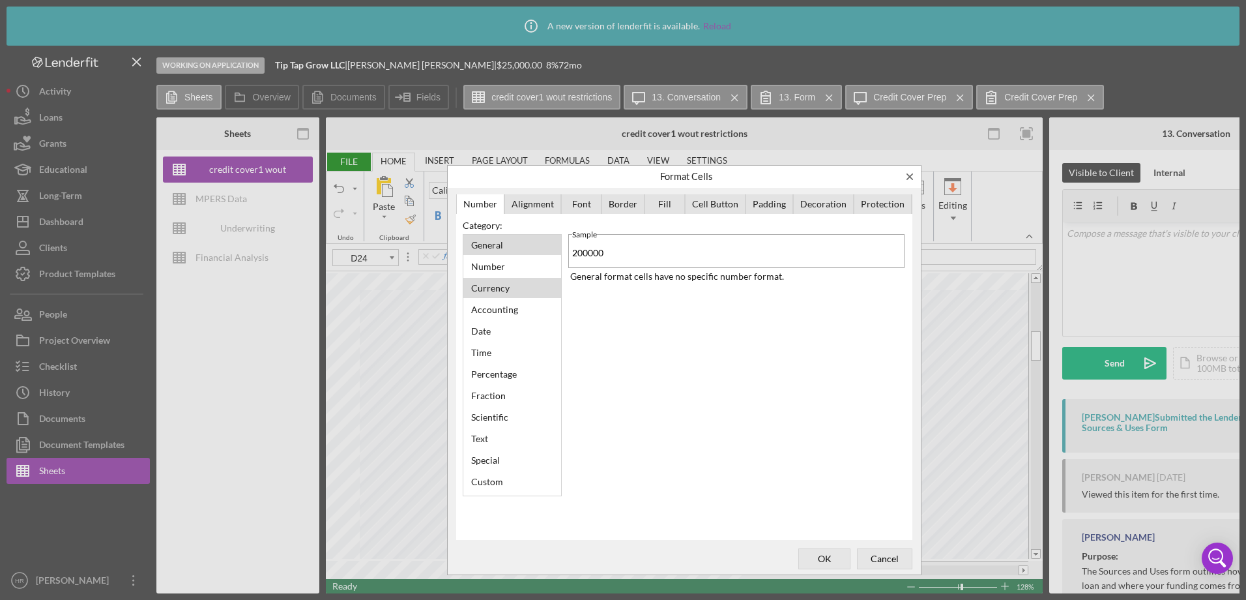
click at [504, 286] on div "Currency" at bounding box center [491, 288] width 52 height 18
type input "2"
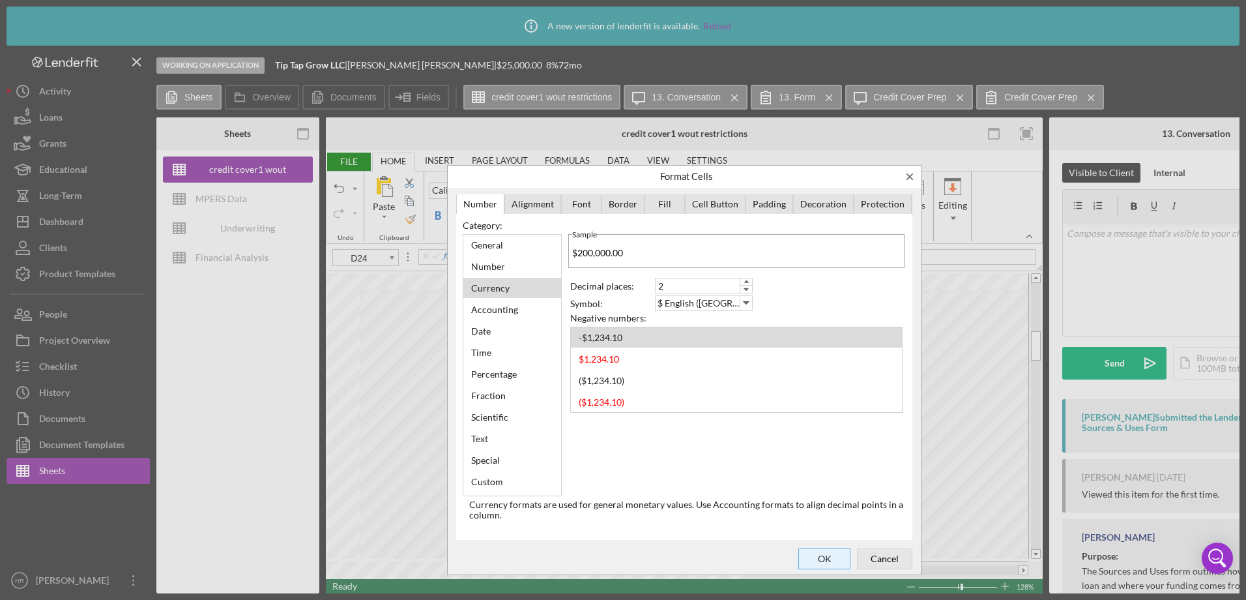
click at [838, 558] on span "OK" at bounding box center [824, 559] width 43 height 18
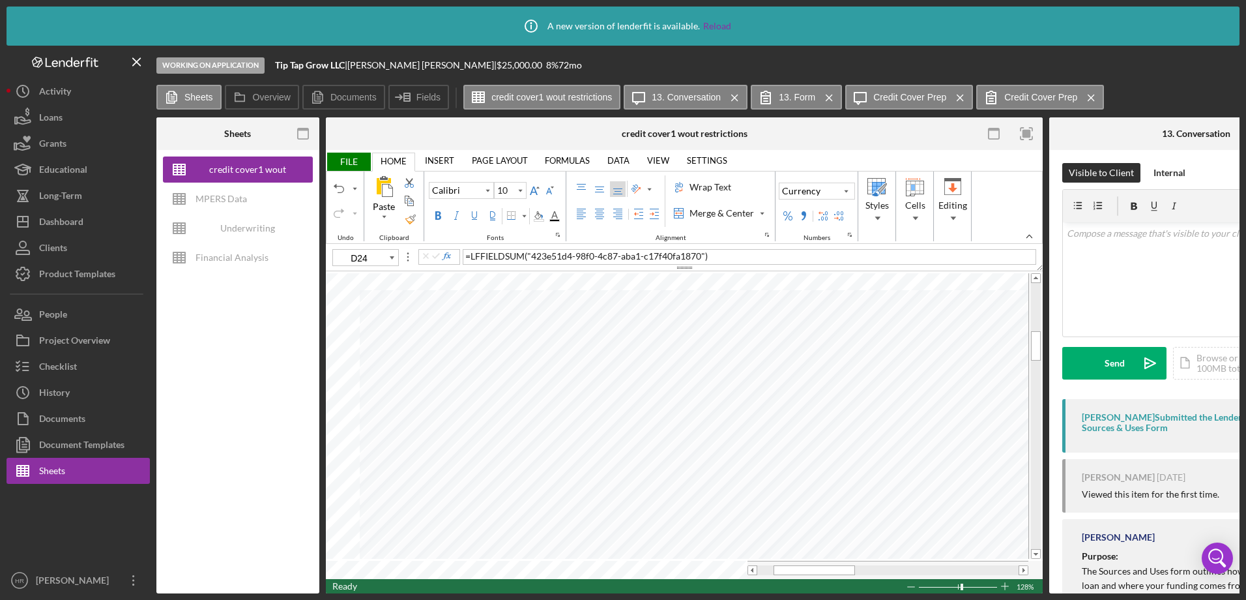
type input "11"
type input "H27"
type input "10"
type input "C24"
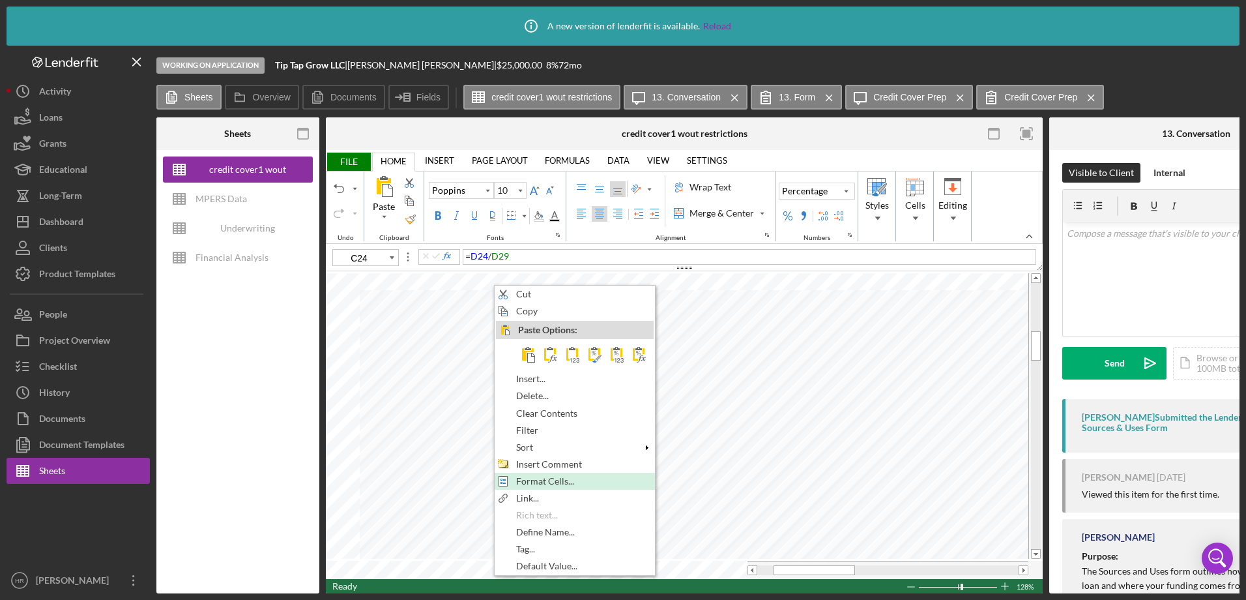
click at [541, 479] on span "Format Cells..." at bounding box center [552, 481] width 73 height 10
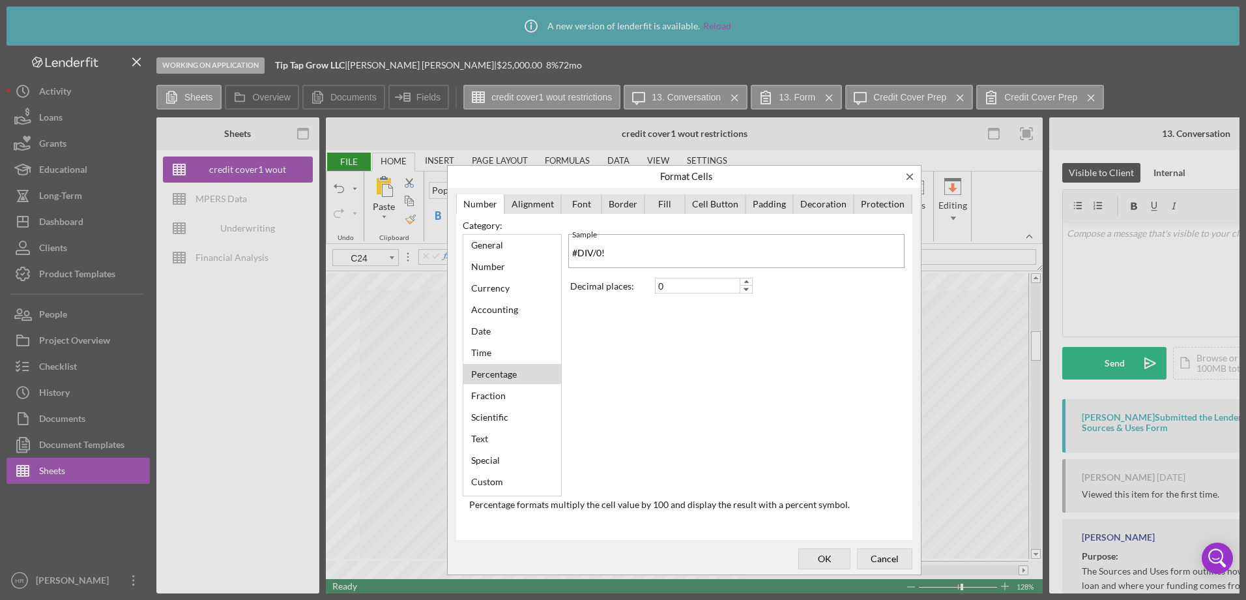
click at [511, 377] on div "Percentage" at bounding box center [494, 374] width 59 height 18
type input "2"
click at [814, 554] on span "OK" at bounding box center [824, 559] width 43 height 18
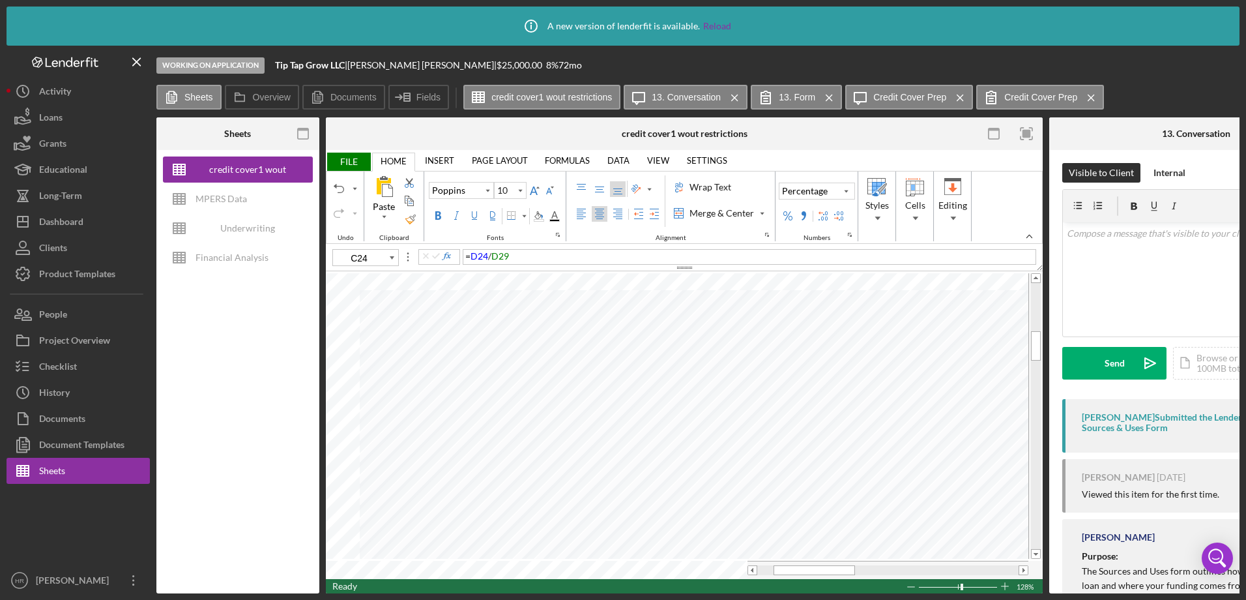
type input "11"
type input "D26"
type input "10"
type input "C24"
type input "11"
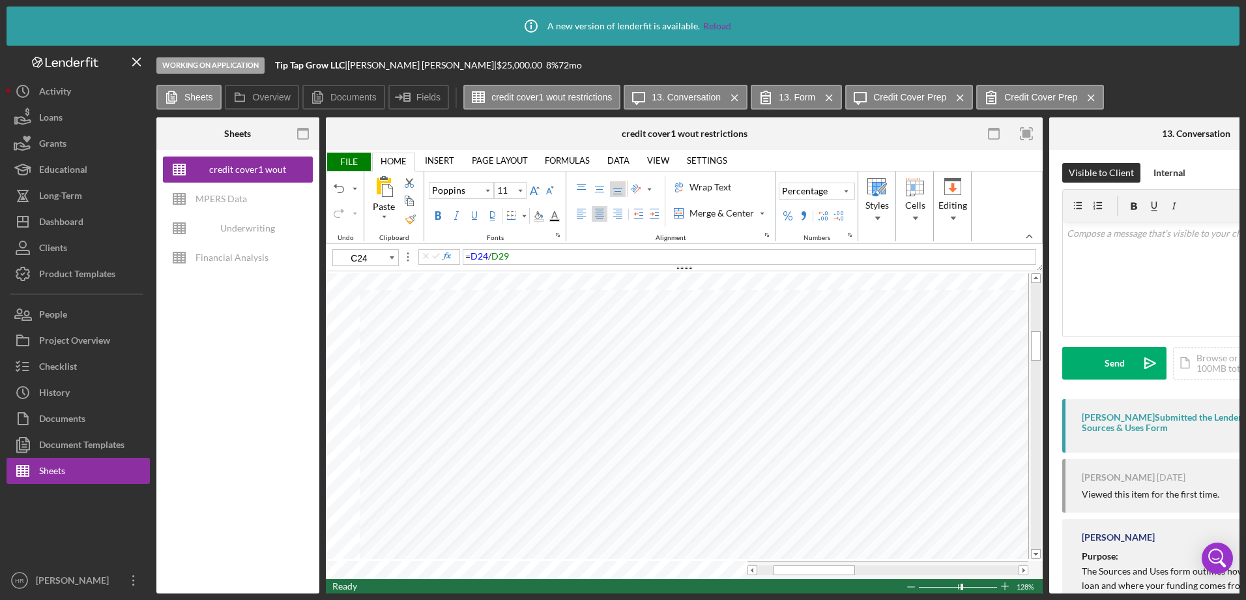
type input "C26"
type input "10"
type input "C24"
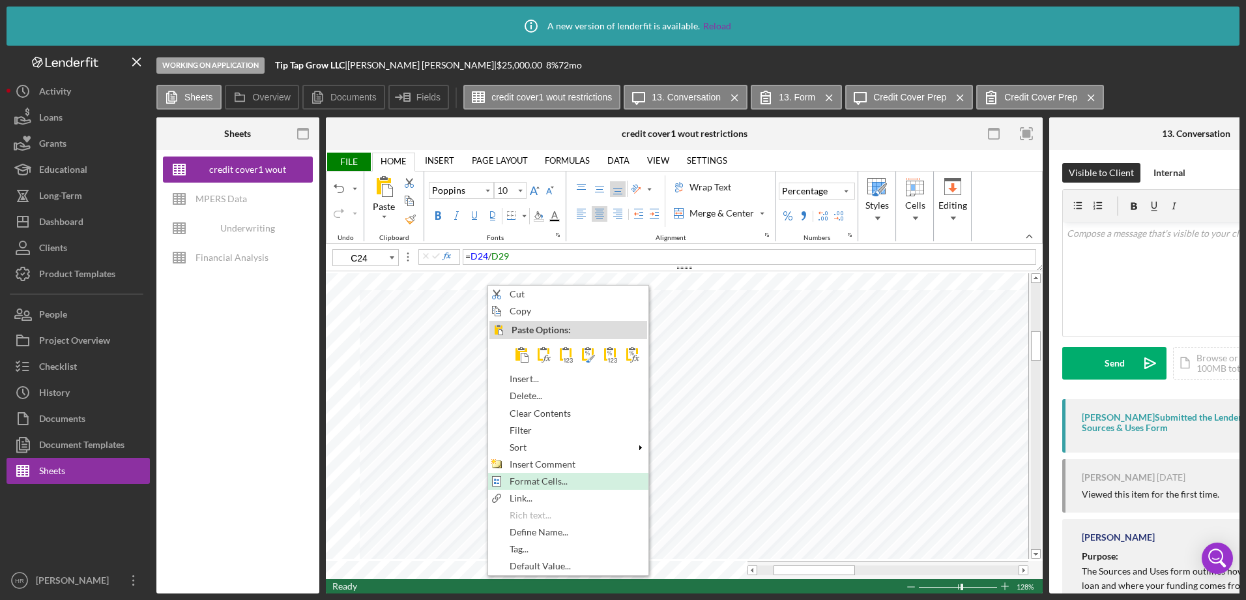
click at [516, 479] on span "Format Cells..." at bounding box center [546, 481] width 73 height 10
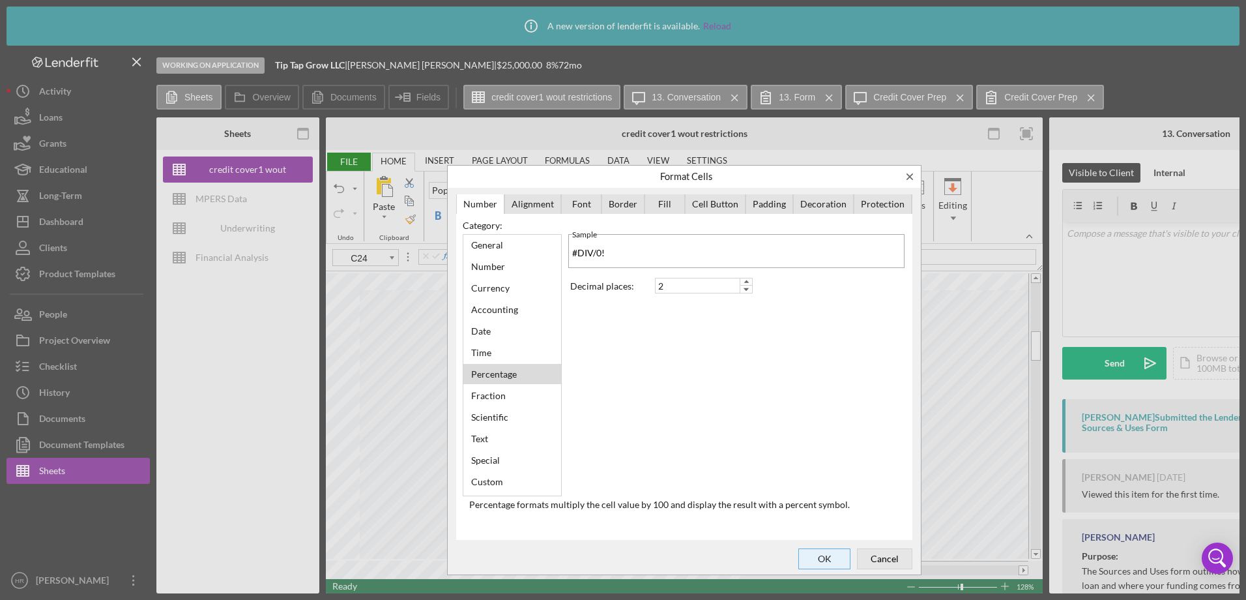
click at [819, 560] on span "OK" at bounding box center [824, 559] width 43 height 18
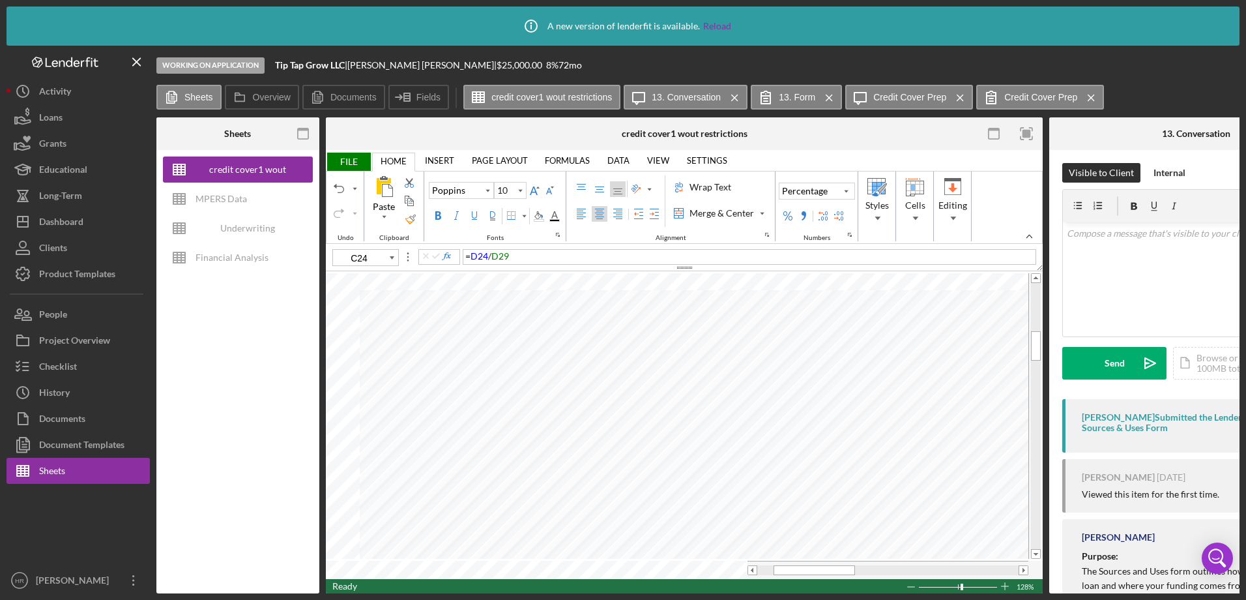
type input "11"
type input "D26"
type input "10"
type input "C24"
type input "11"
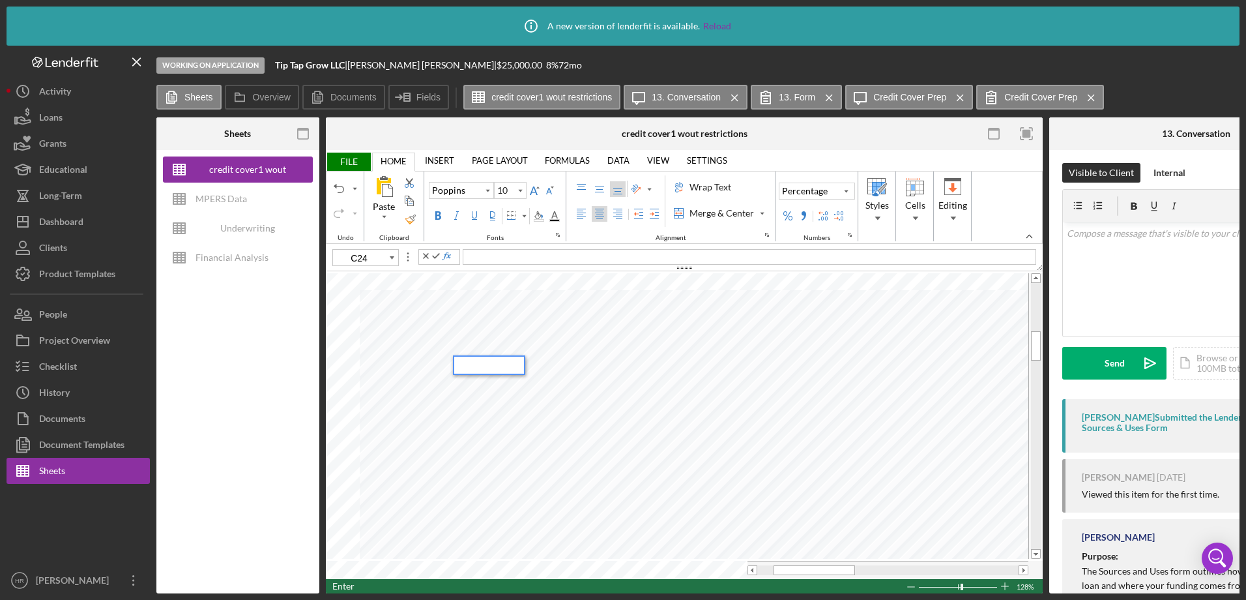
type input "D25"
type input "10"
type input "C24"
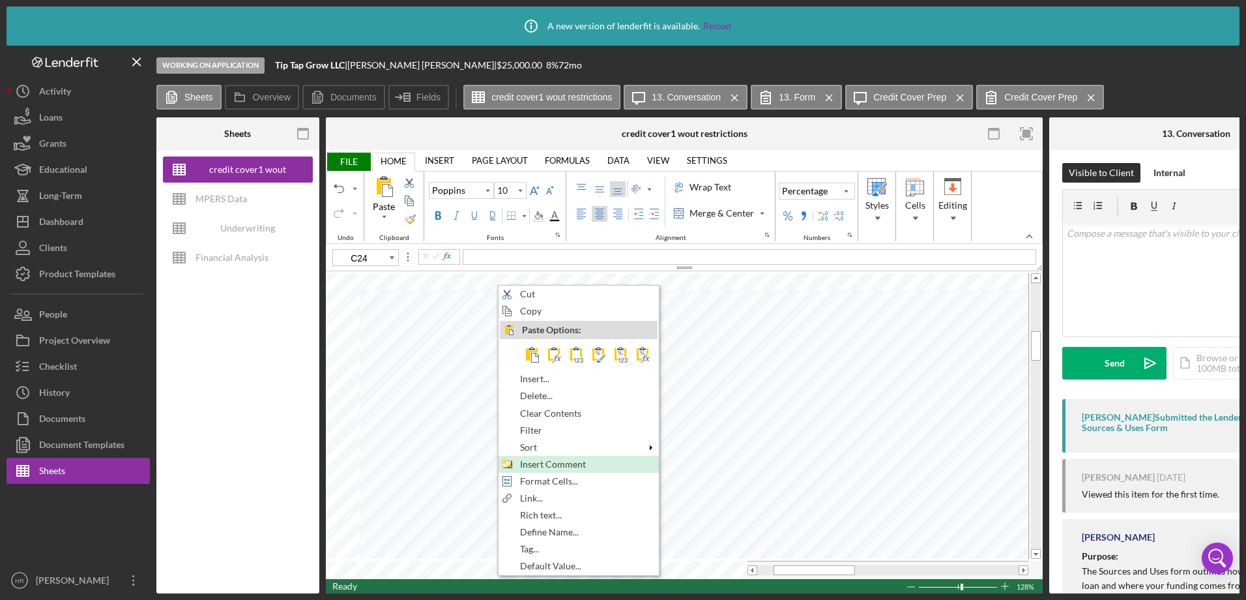
click at [534, 462] on span "Insert Comment" at bounding box center [560, 464] width 81 height 10
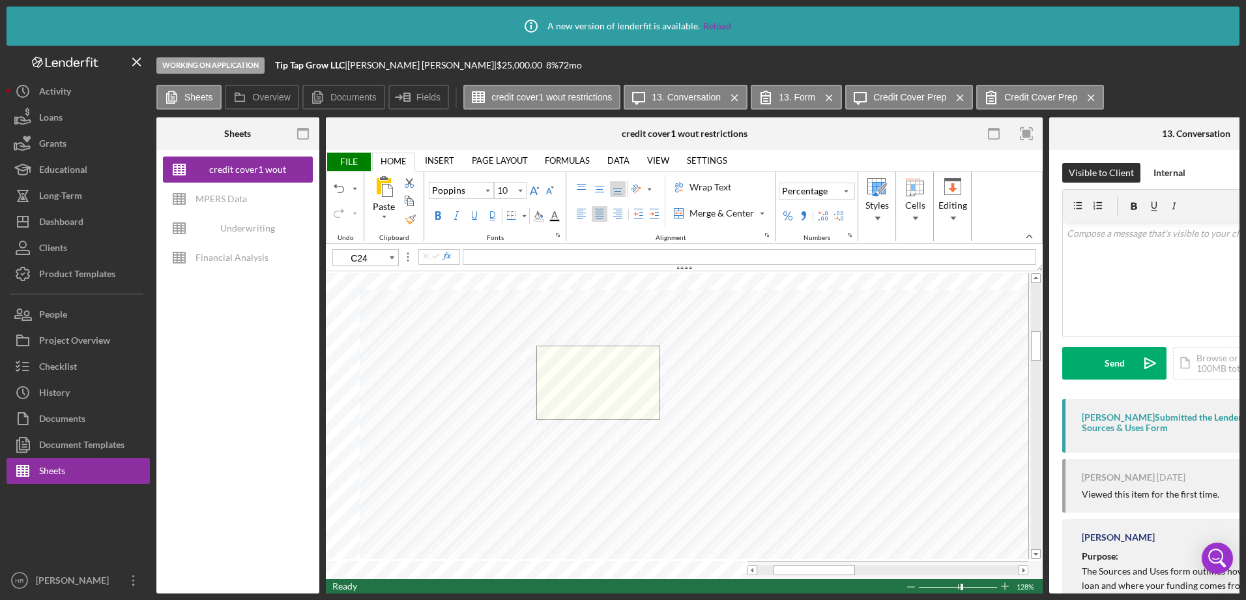
type input "11"
type input "C26"
type input "10"
type input "C24"
click at [346, 185] on button "Undo" at bounding box center [339, 189] width 16 height 16
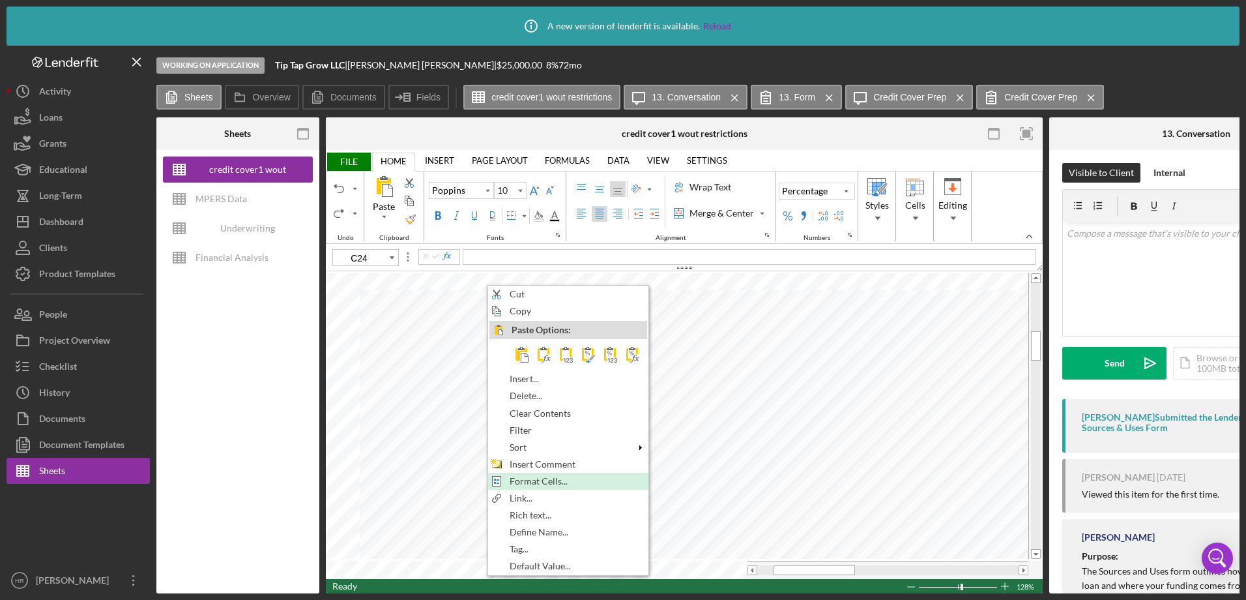
click at [524, 479] on span "Format Cells..." at bounding box center [546, 481] width 73 height 10
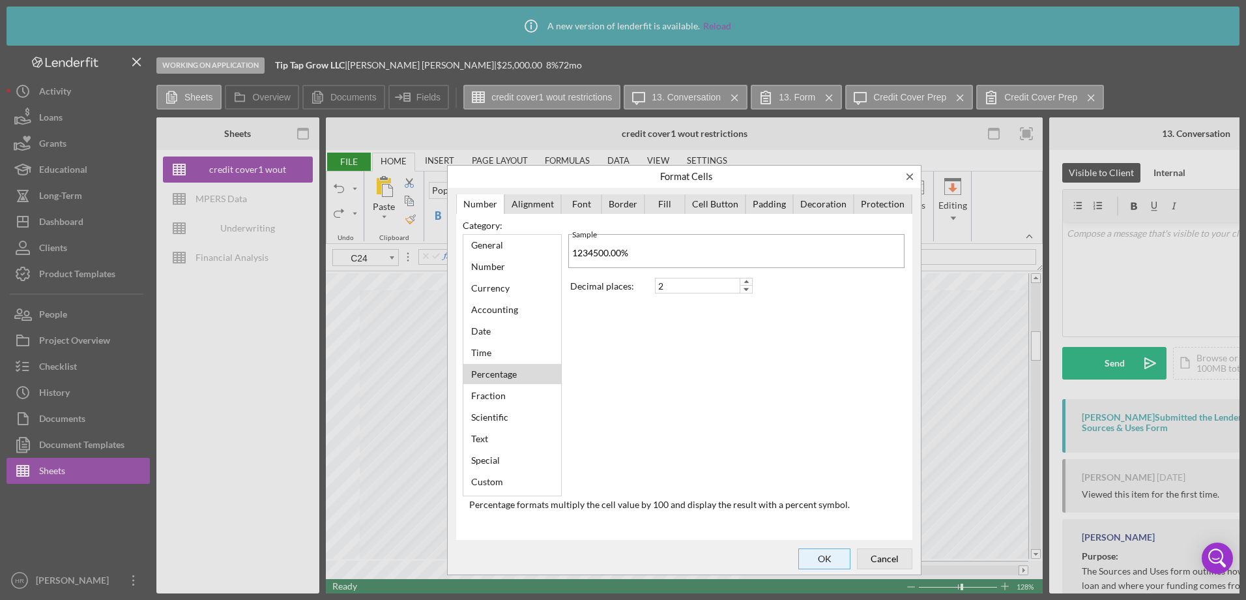
click at [827, 560] on span "OK" at bounding box center [824, 559] width 43 height 18
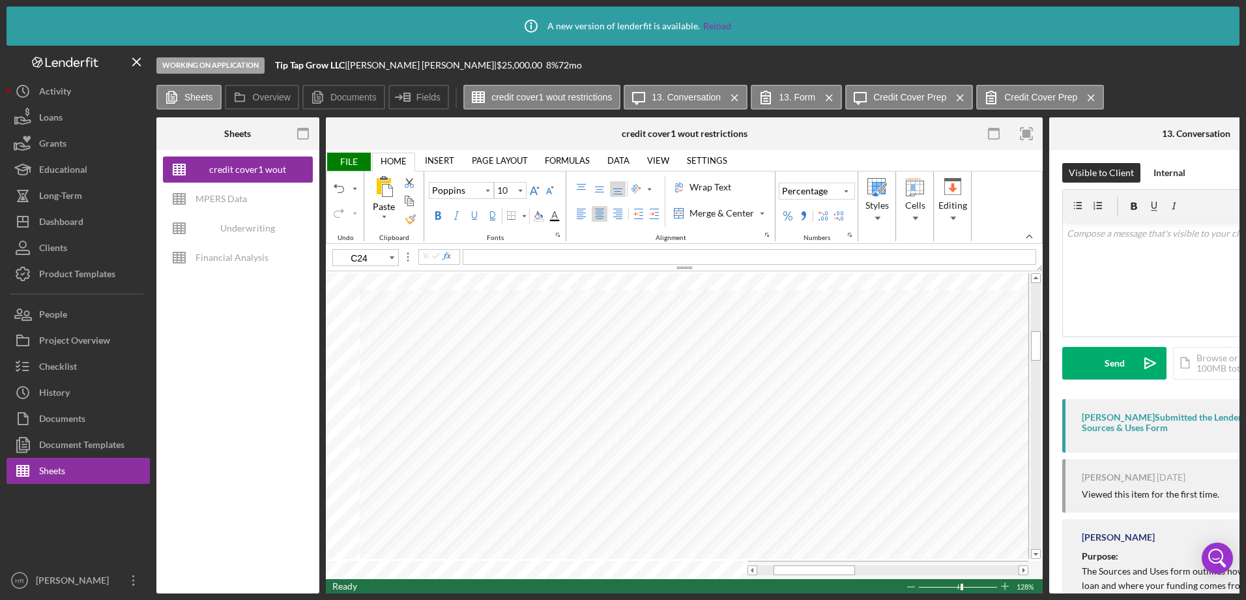
type input "11"
type input "D26"
type input "10"
type input "C24"
type input "11"
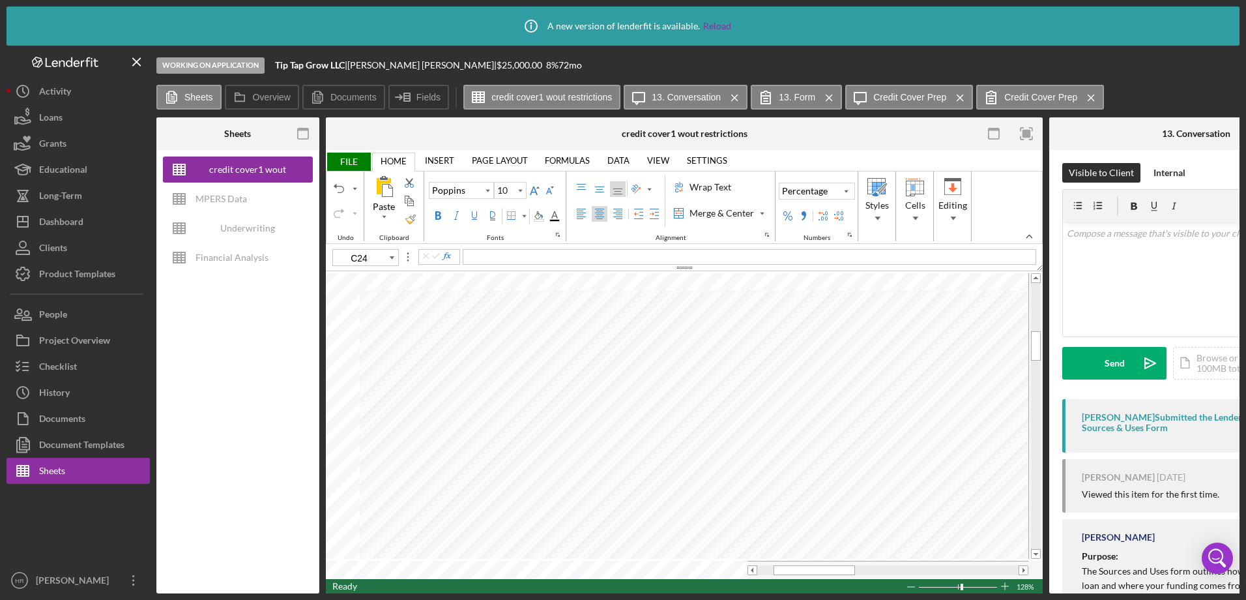
type input "C26"
type input "10"
type input "C24"
click at [334, 188] on div "Undo" at bounding box center [339, 188] width 10 height 10
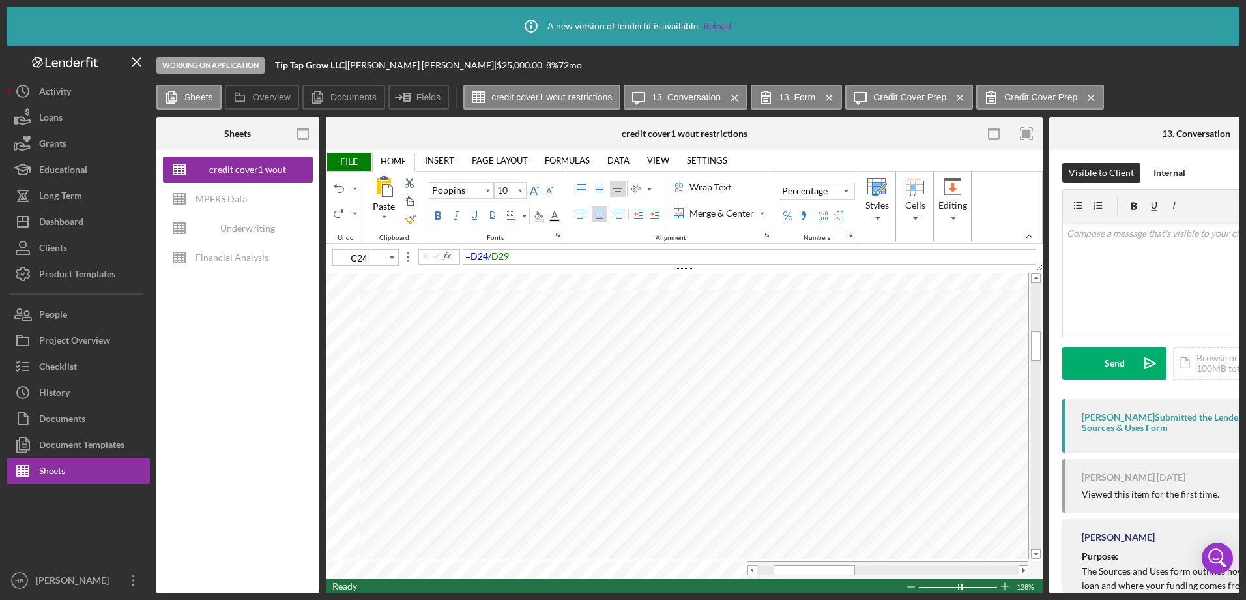
type input "11"
type input "C26"
type input "10"
type input "C24"
type input "11"
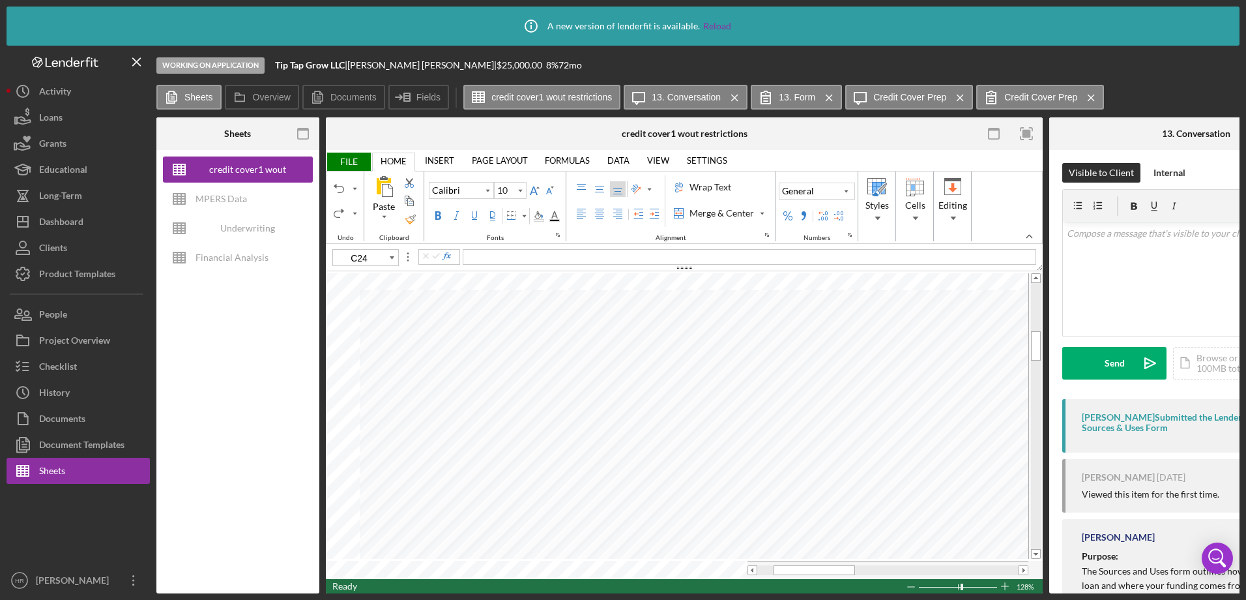
type input "C25"
type input "10"
type input "C23"
type input "11"
type input "C26"
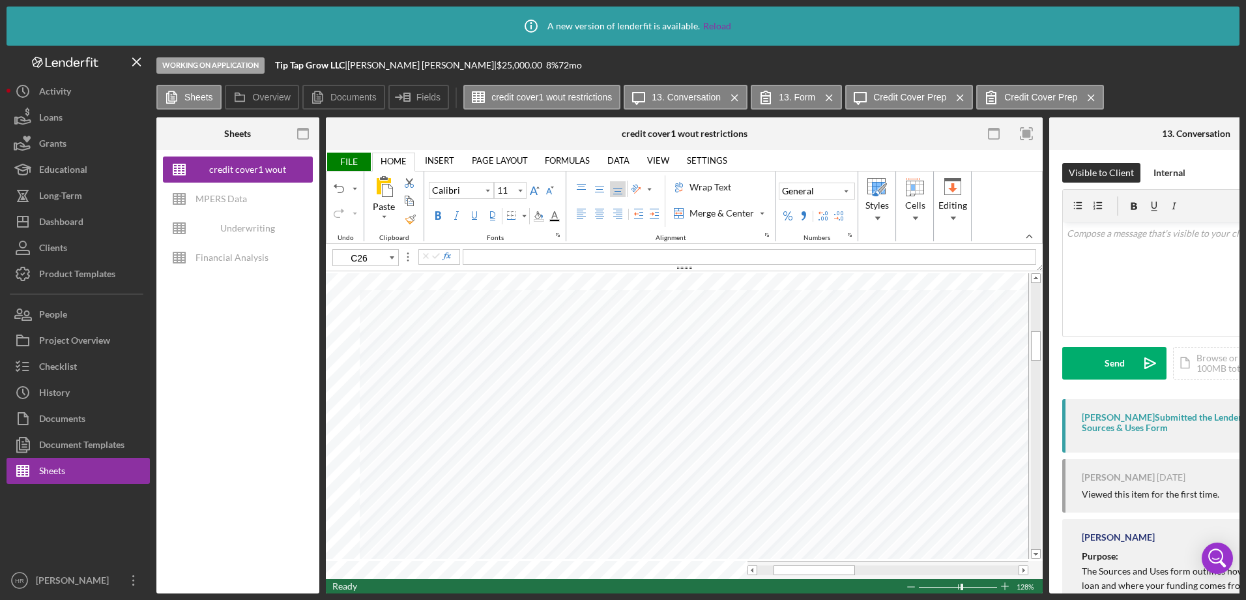
type input "10"
type input "C24"
type input "11"
type input "C26"
type input "10"
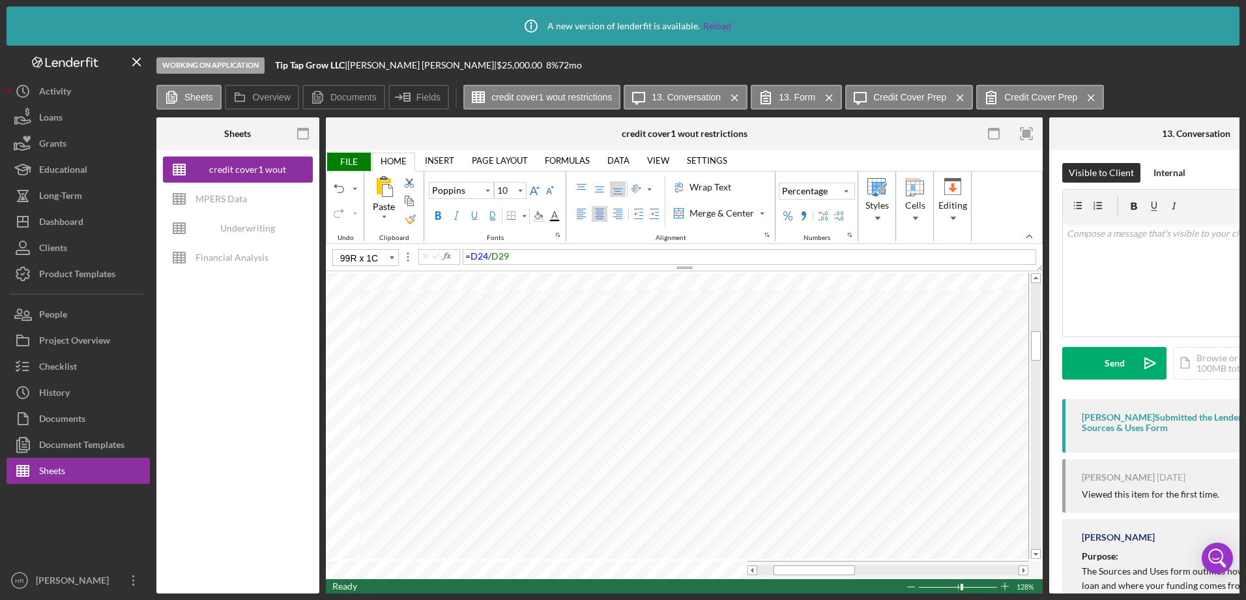
type input "C21"
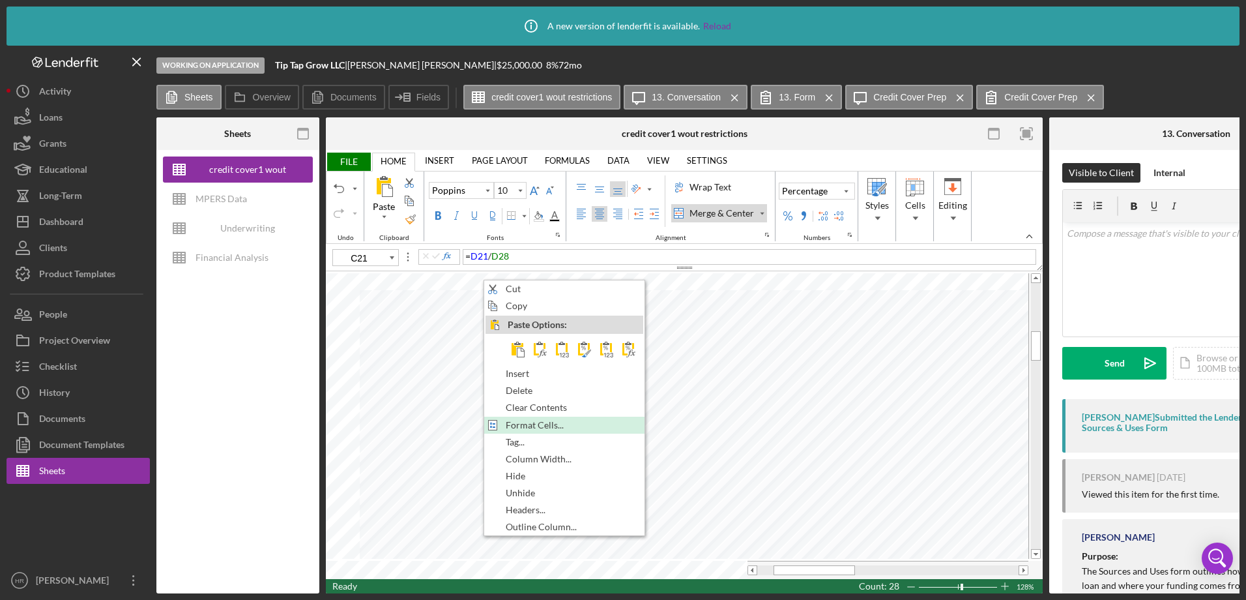
click at [523, 420] on span "Format Cells..." at bounding box center [542, 425] width 73 height 10
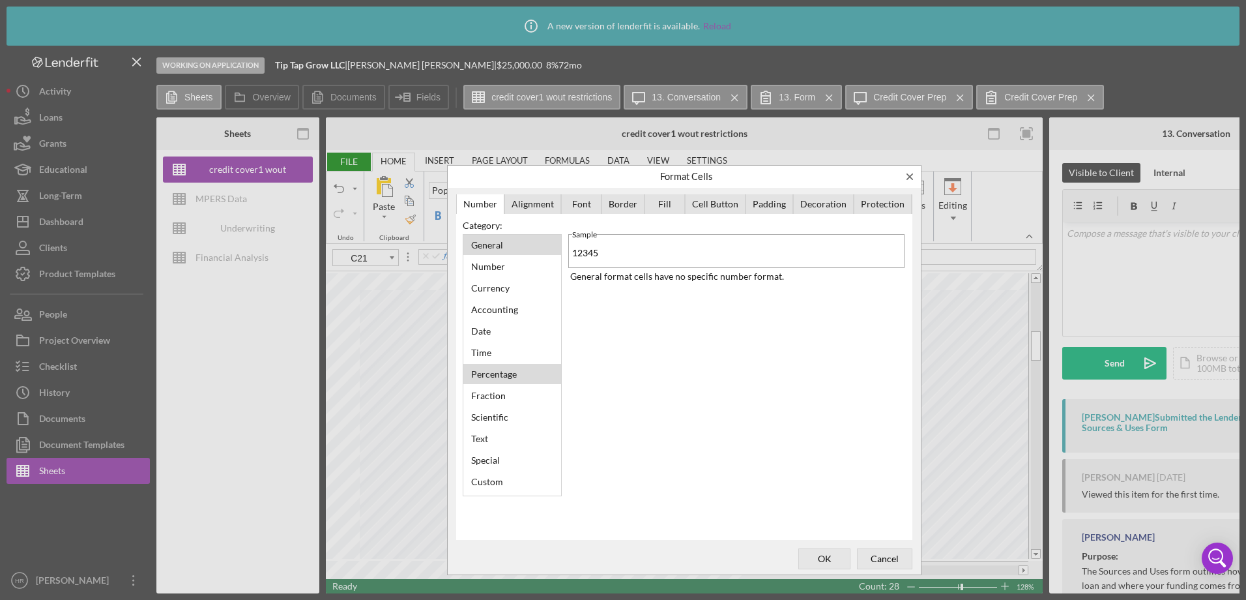
click at [490, 370] on div "Percentage" at bounding box center [494, 374] width 59 height 18
type input "2"
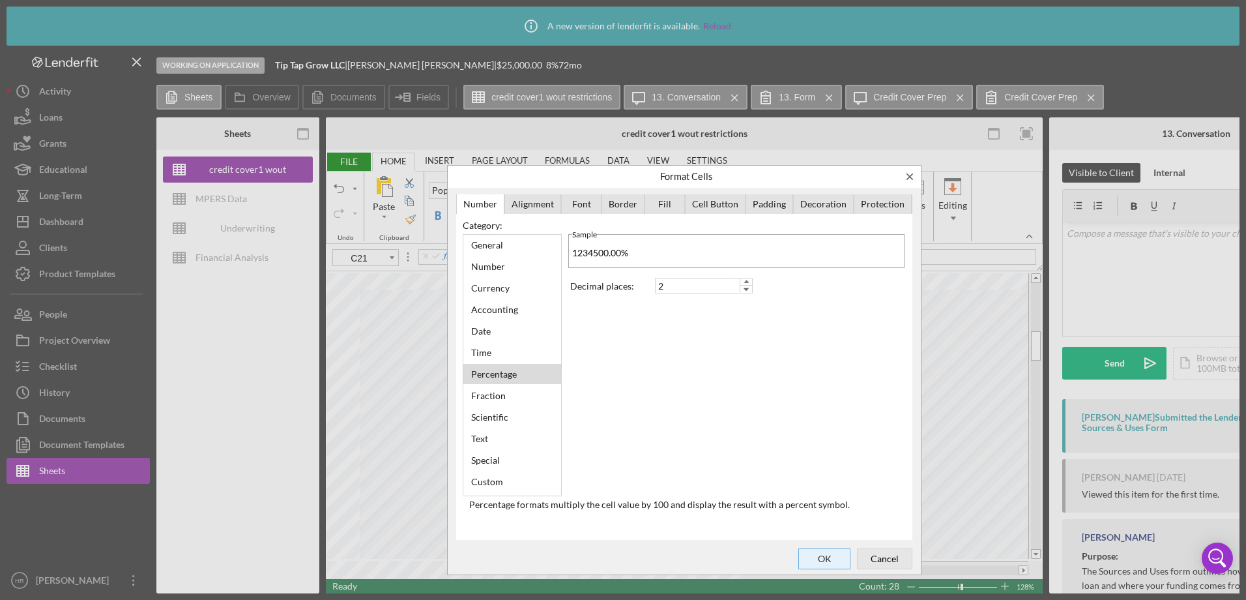
click at [826, 556] on span "OK" at bounding box center [824, 559] width 43 height 18
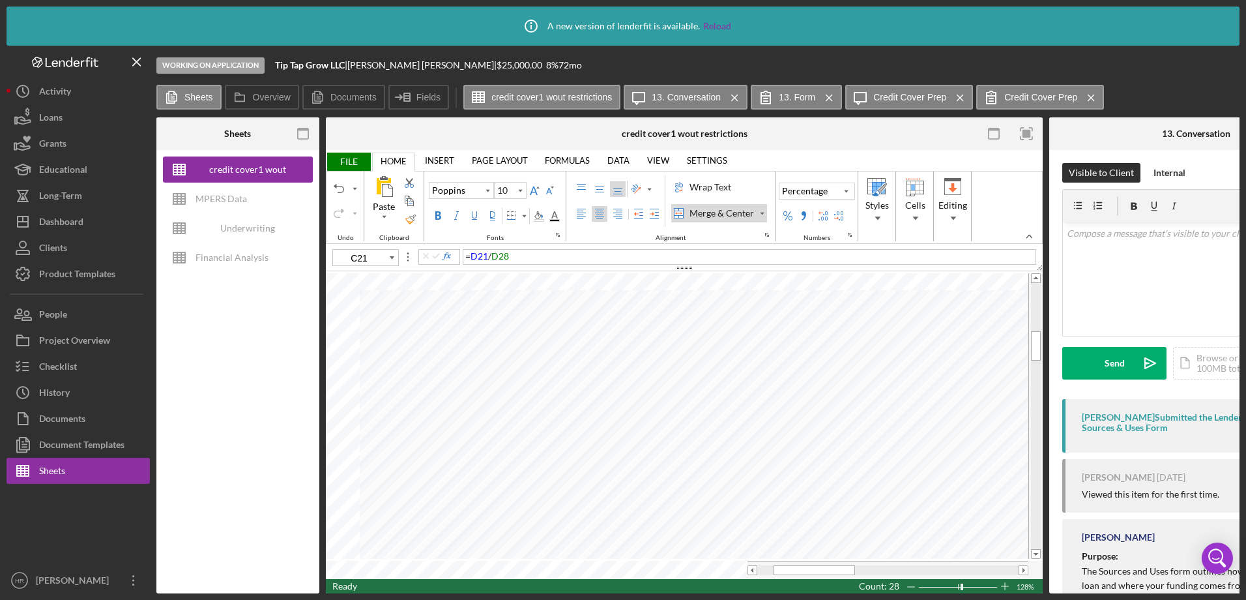
type input "11"
type input "D27"
type input "10"
type input "C24"
type input "11"
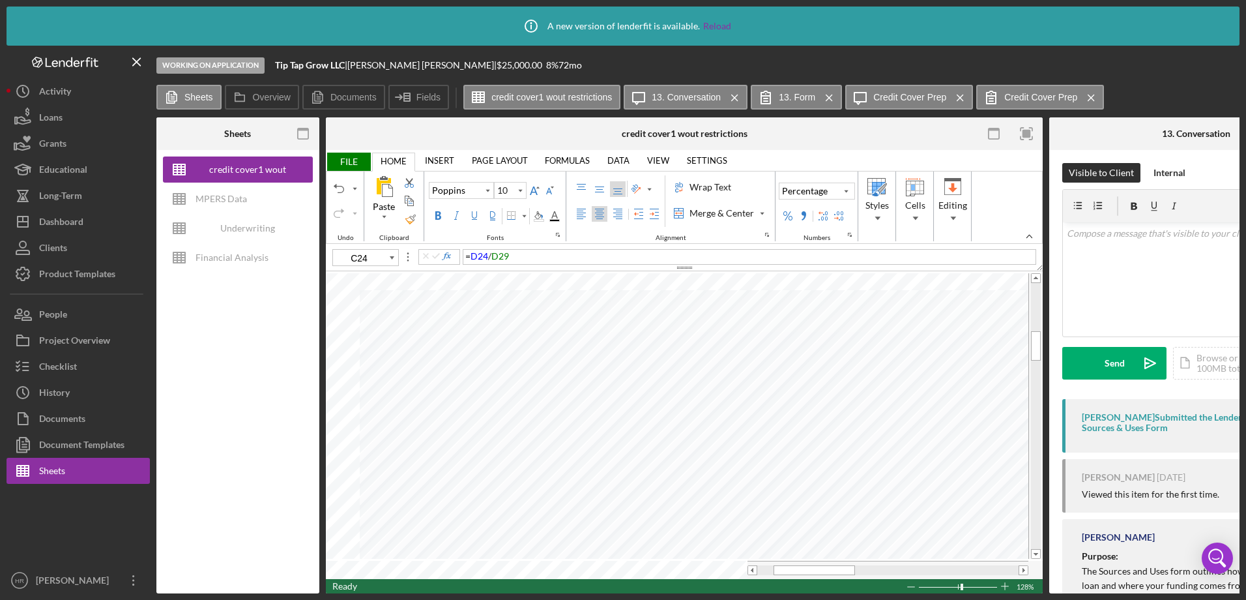
type input "D26"
type input "10"
type input "C24"
click at [520, 214] on div "Border" at bounding box center [524, 216] width 10 height 18
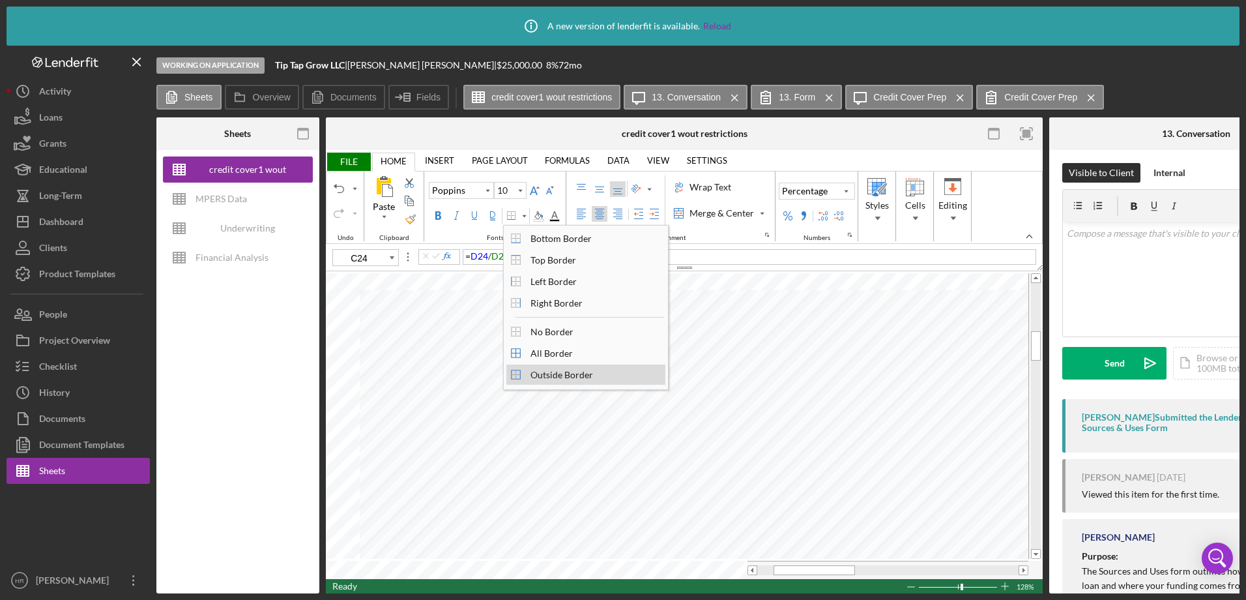
click at [544, 372] on div "Outside Border" at bounding box center [562, 375] width 76 height 18
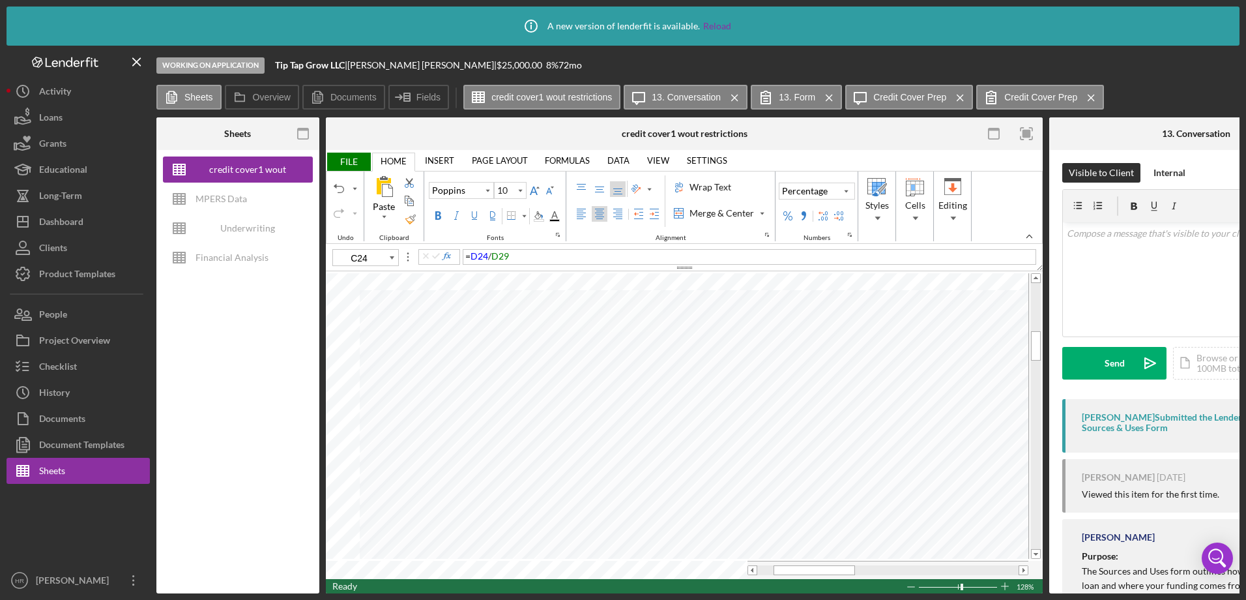
type input "11"
type input "C26"
click at [337, 186] on div "Undo" at bounding box center [339, 188] width 10 height 10
type input "10"
type input "C24"
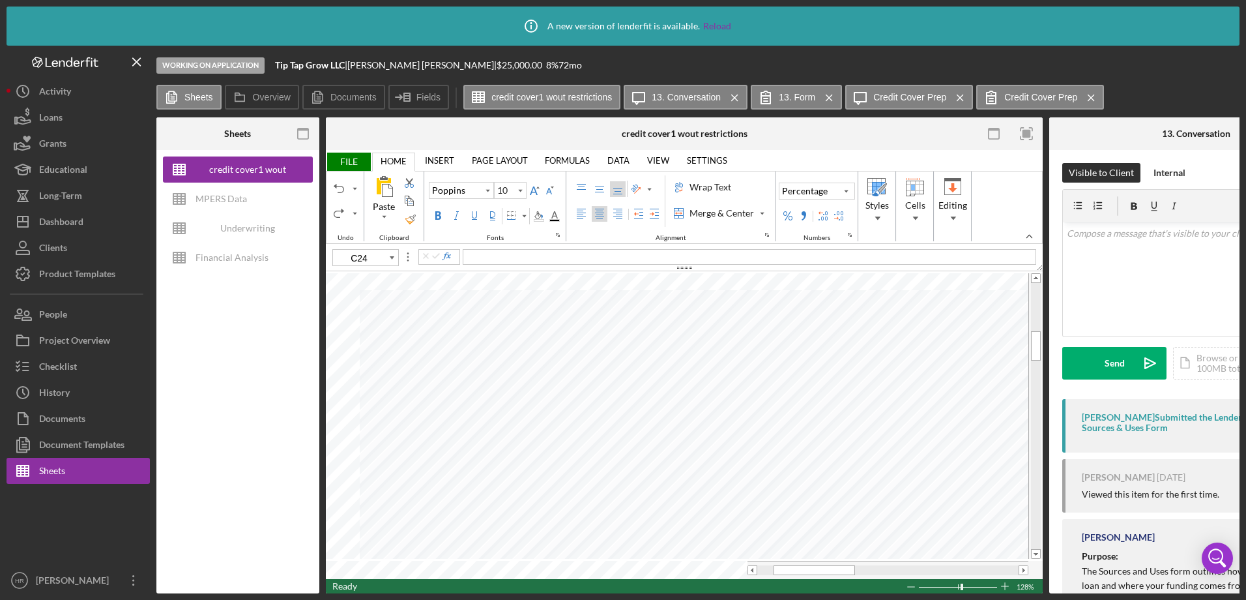
type input "11"
type input "C26"
type input "10"
type input "C24"
type input "11"
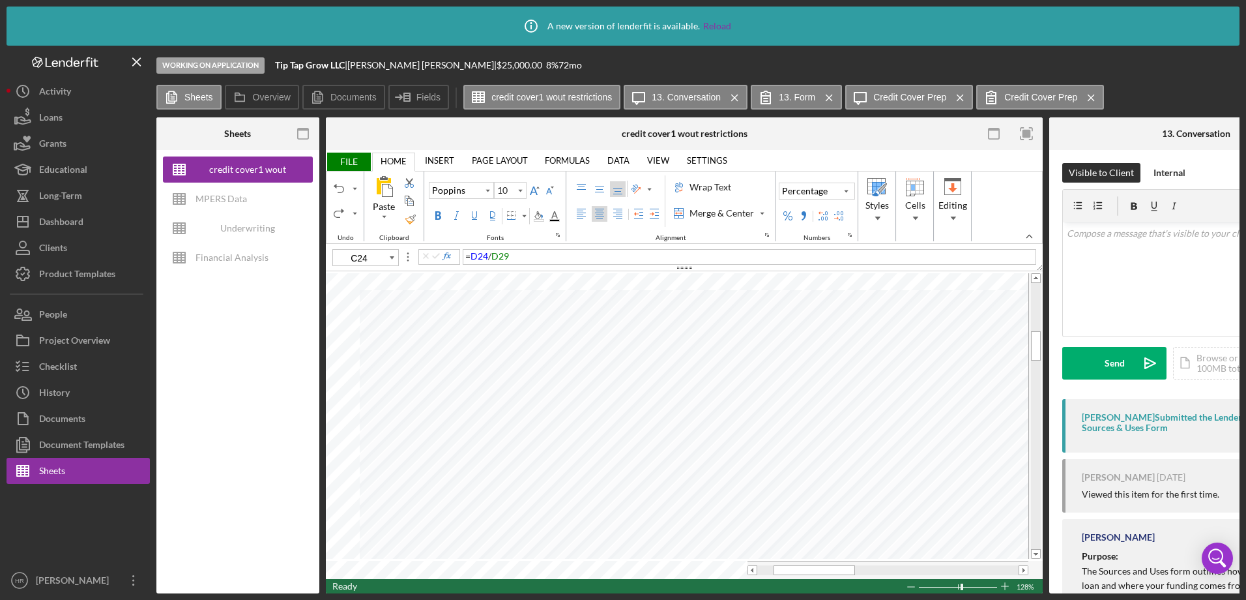
type input "C26"
type input "10"
type input "C24"
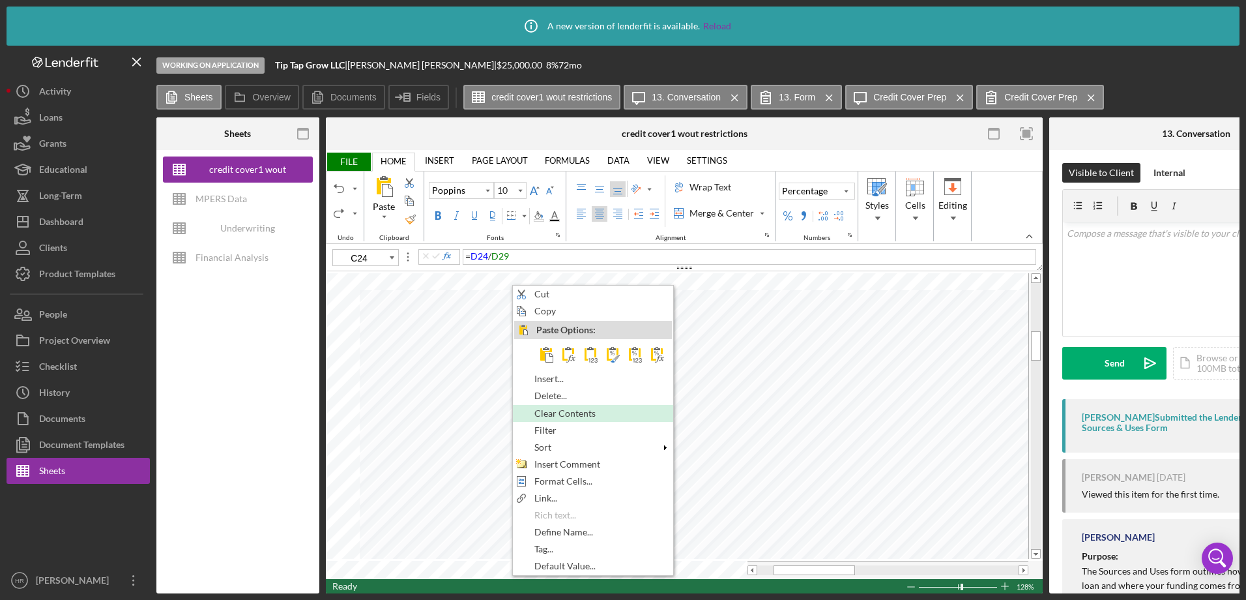
click at [545, 419] on div "Clear Contents" at bounding box center [593, 413] width 158 height 14
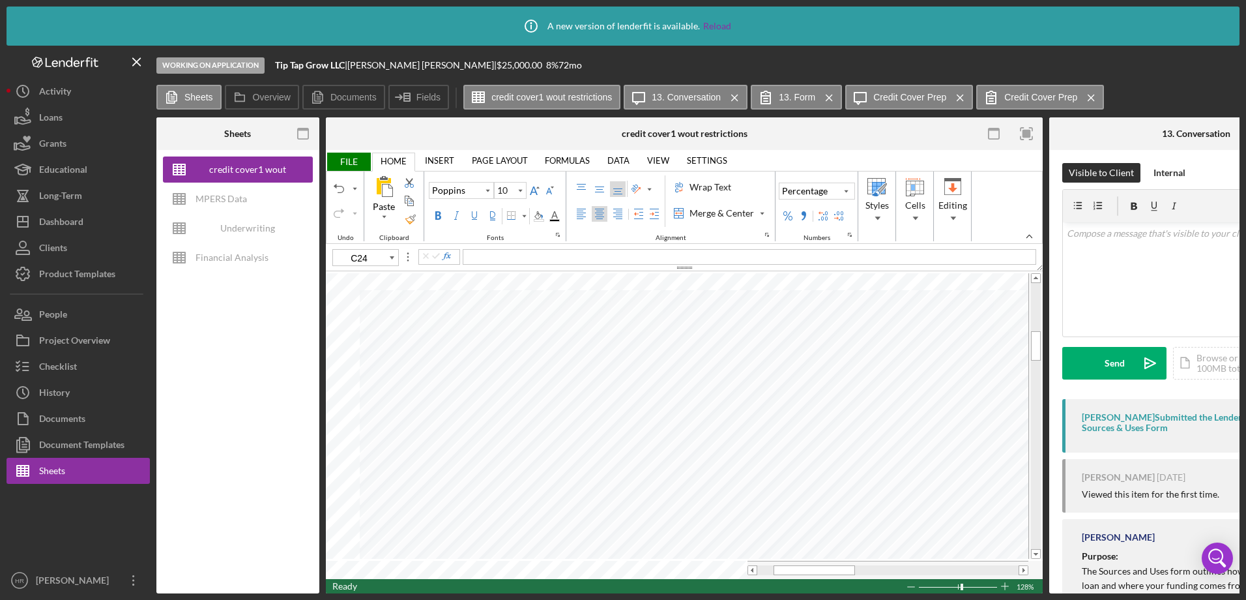
type input "11"
type input "C26"
type input "10"
type input "C23"
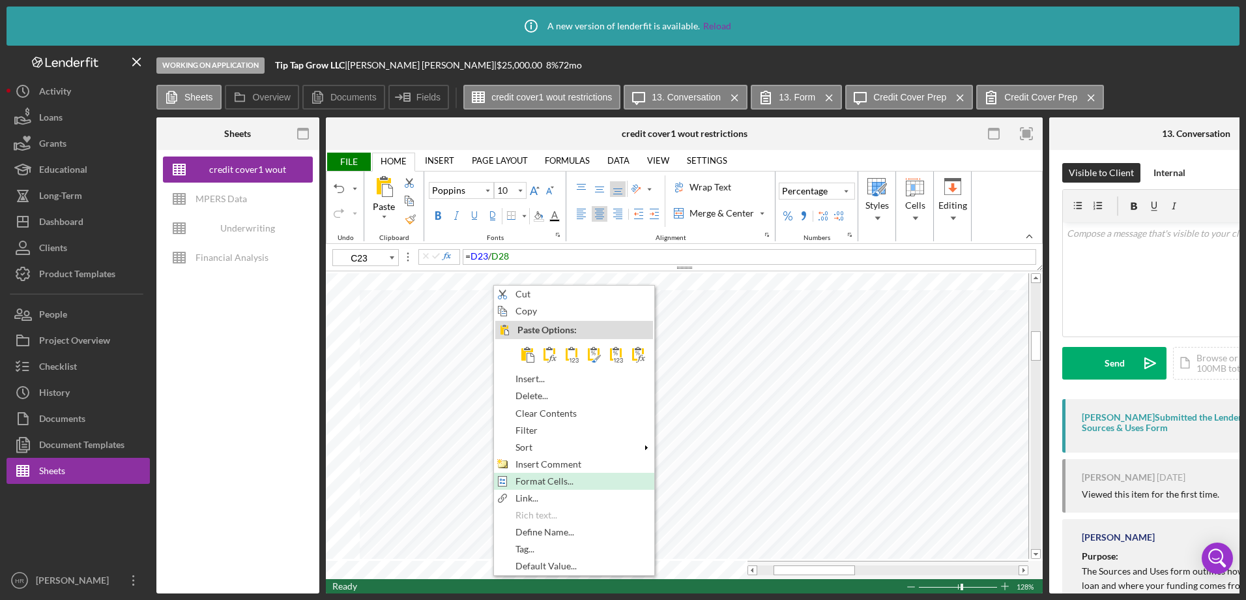
click at [552, 475] on div "Format Cells..." at bounding box center [574, 481] width 158 height 14
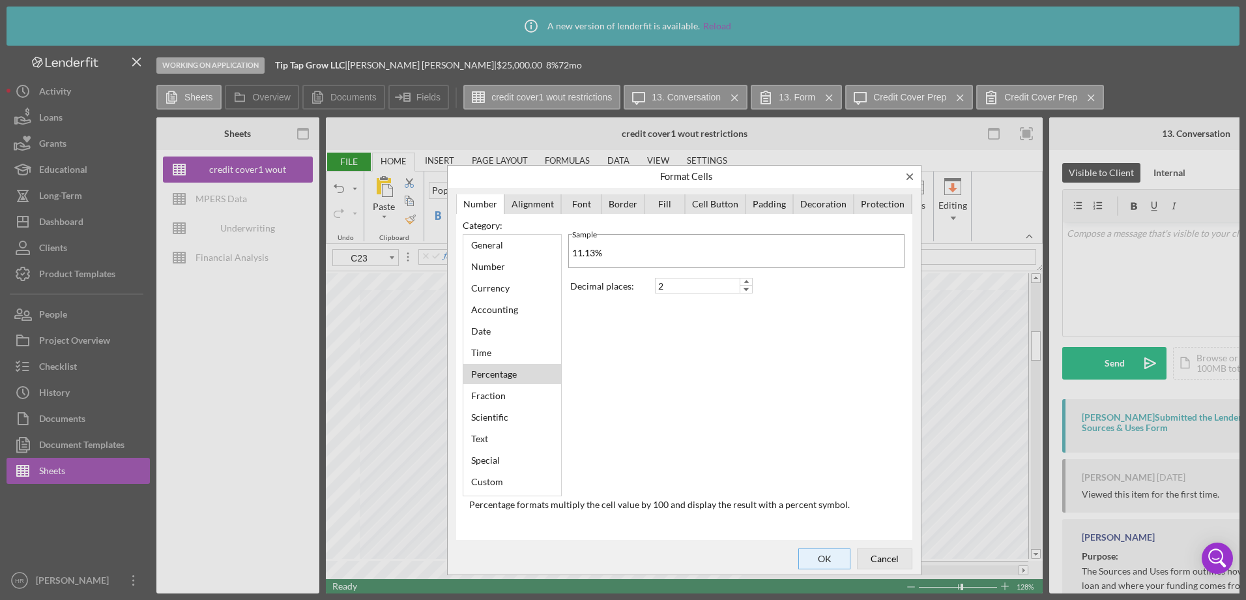
click at [822, 559] on span "OK" at bounding box center [824, 559] width 43 height 18
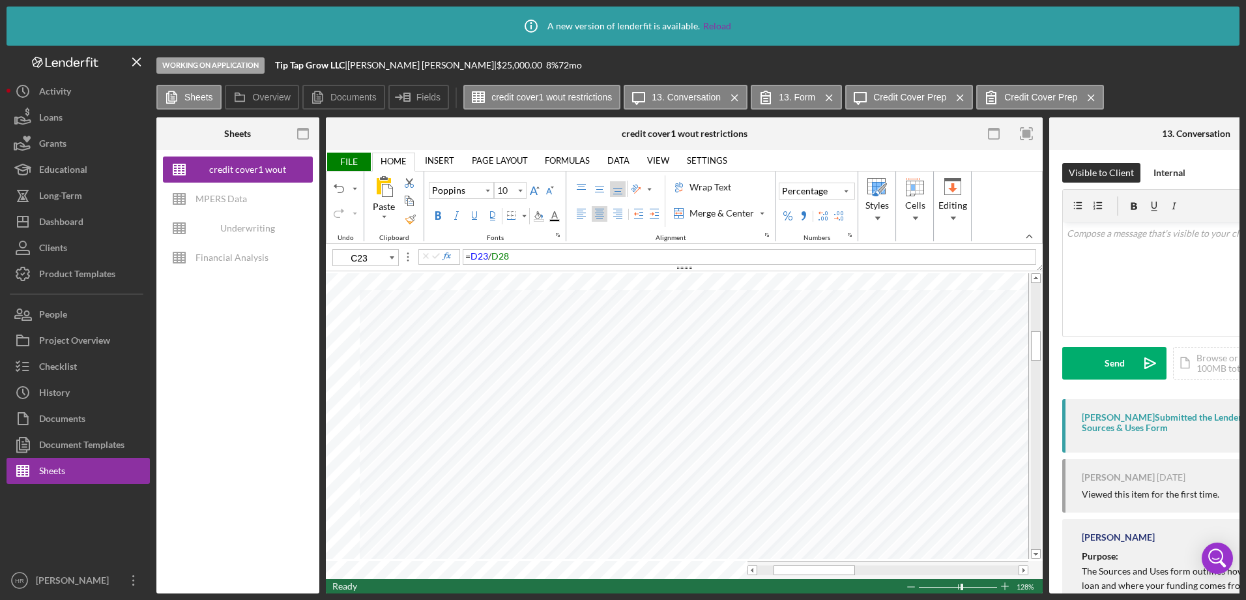
type input "11"
type input "D26"
type input "10"
click at [334, 195] on button "Undo" at bounding box center [339, 189] width 16 height 16
click at [334, 194] on button "Undo" at bounding box center [339, 189] width 16 height 16
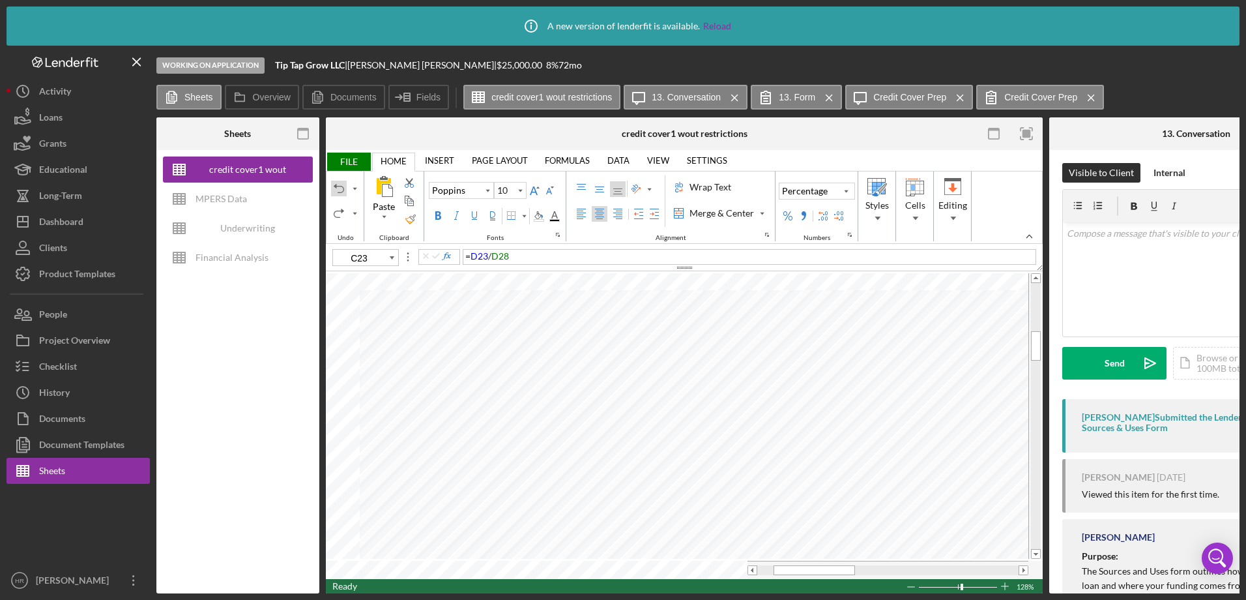
type input "C24"
type input "11"
type input "H27"
type input "10"
type input "E25"
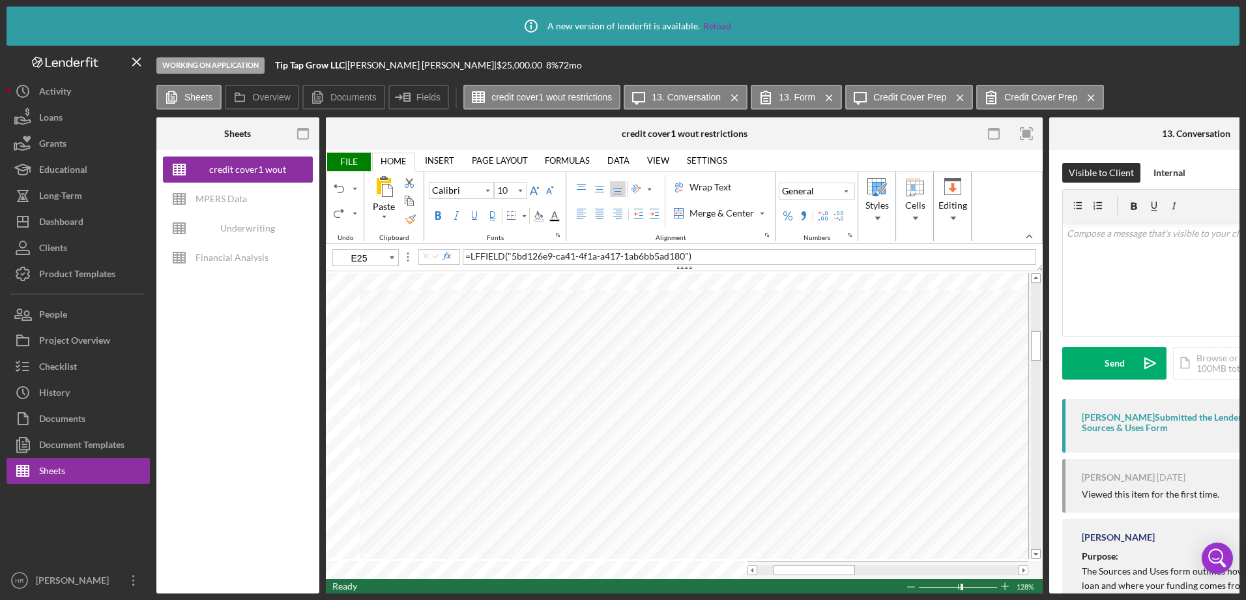
type input "11"
type input "G28"
type input "10"
type input "B21"
click at [520, 219] on div "Border" at bounding box center [524, 216] width 10 height 18
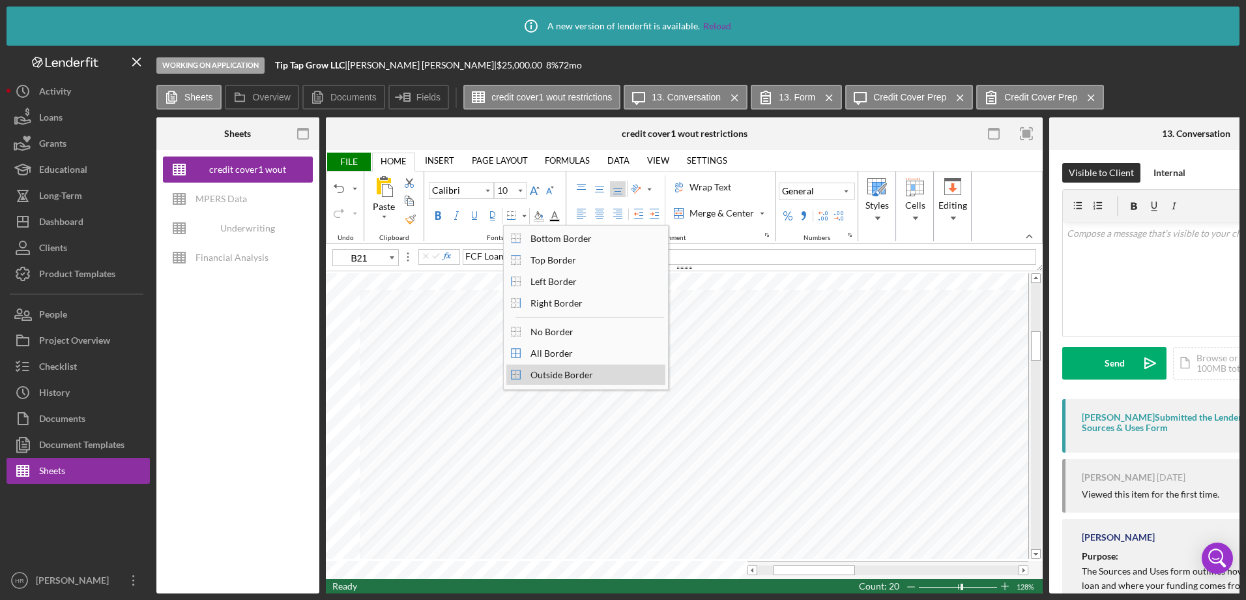
click at [540, 374] on div "Outside Border" at bounding box center [562, 375] width 76 height 18
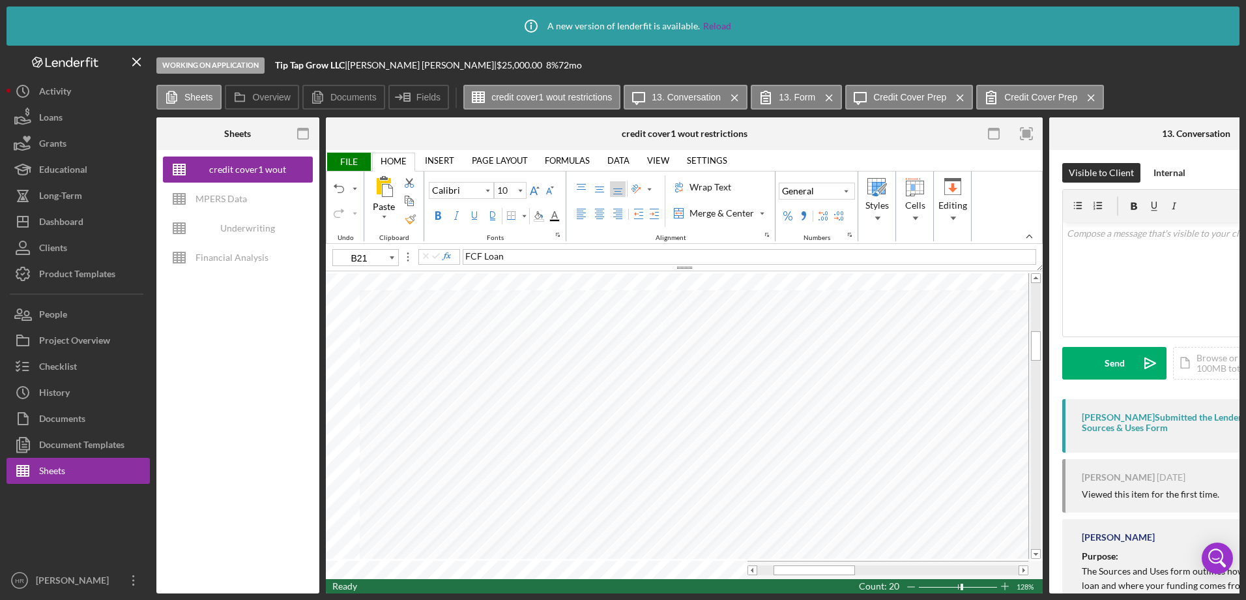
type input "11"
type input "H22"
type input "10"
type input "B21"
type input "11"
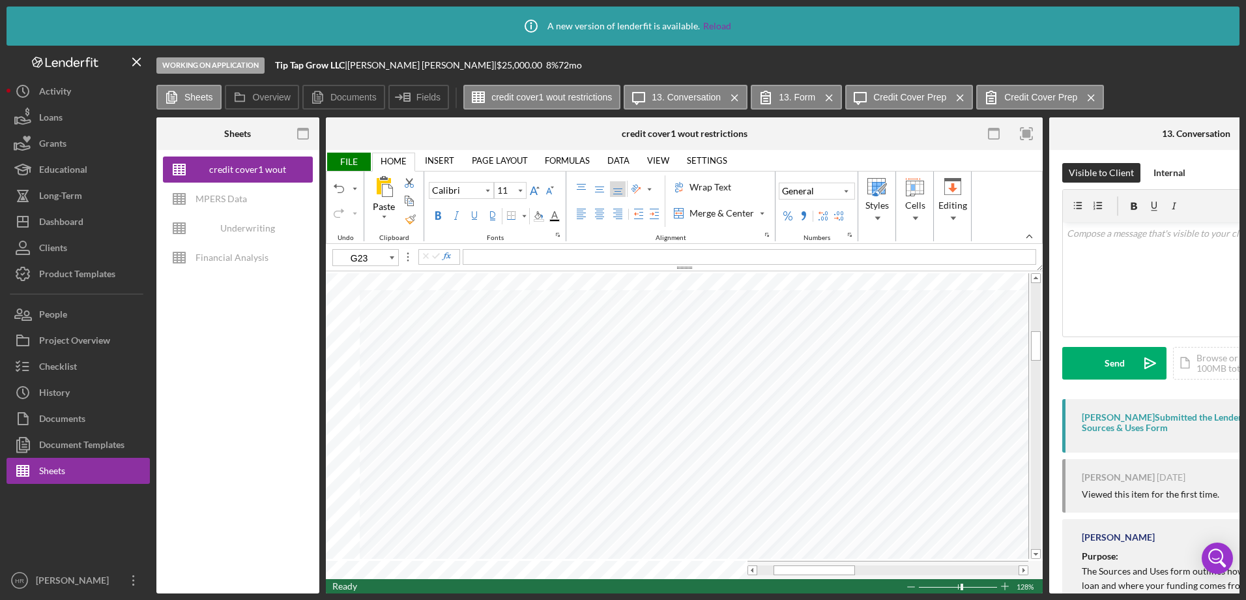
type input "D26"
type input "10"
type input "B21"
click at [521, 222] on div "Border" at bounding box center [524, 216] width 7 height 18
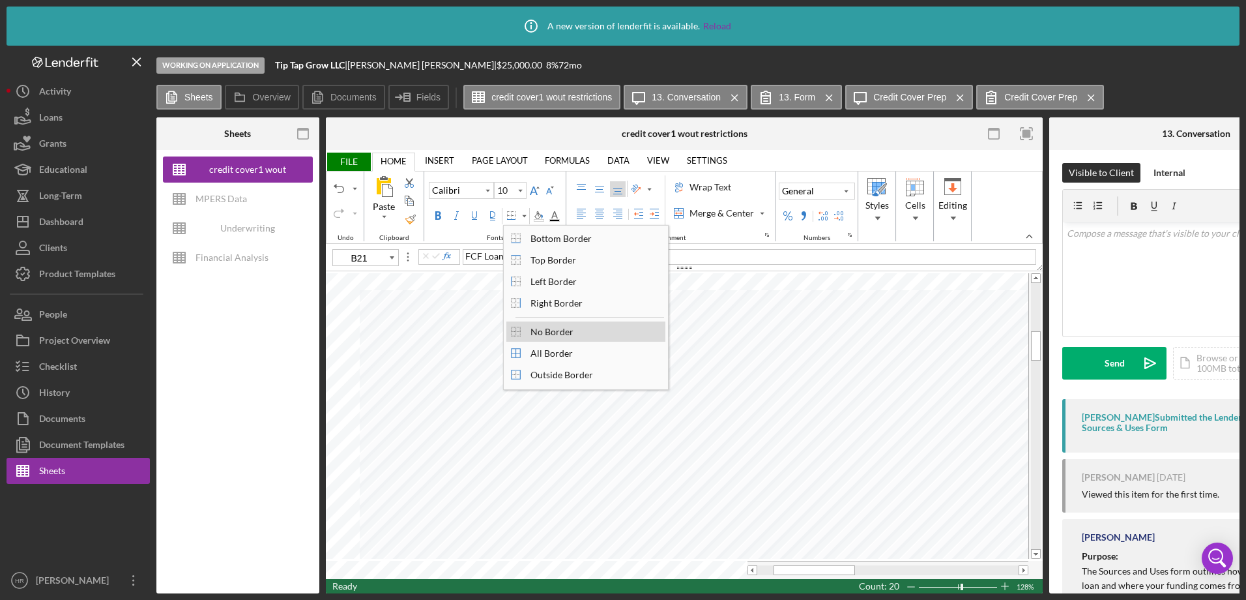
click at [573, 337] on div "No Border" at bounding box center [552, 332] width 56 height 18
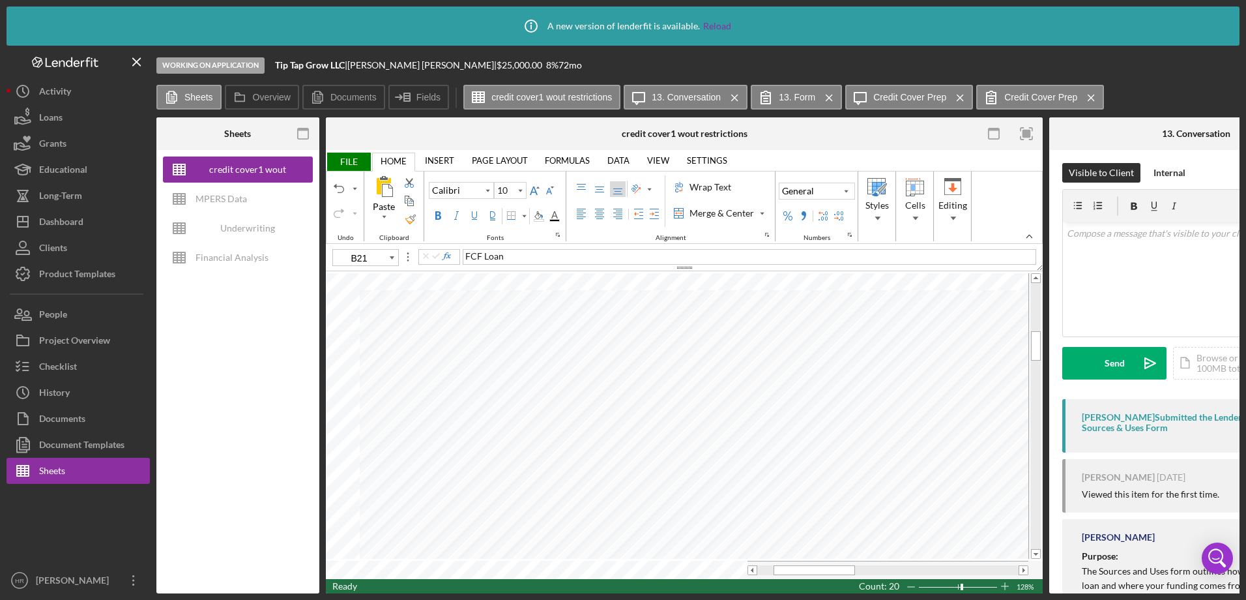
type input "11"
type input "G23"
type input "10"
type input "F23"
click at [601, 192] on div "Middle Align" at bounding box center [600, 189] width 10 height 10
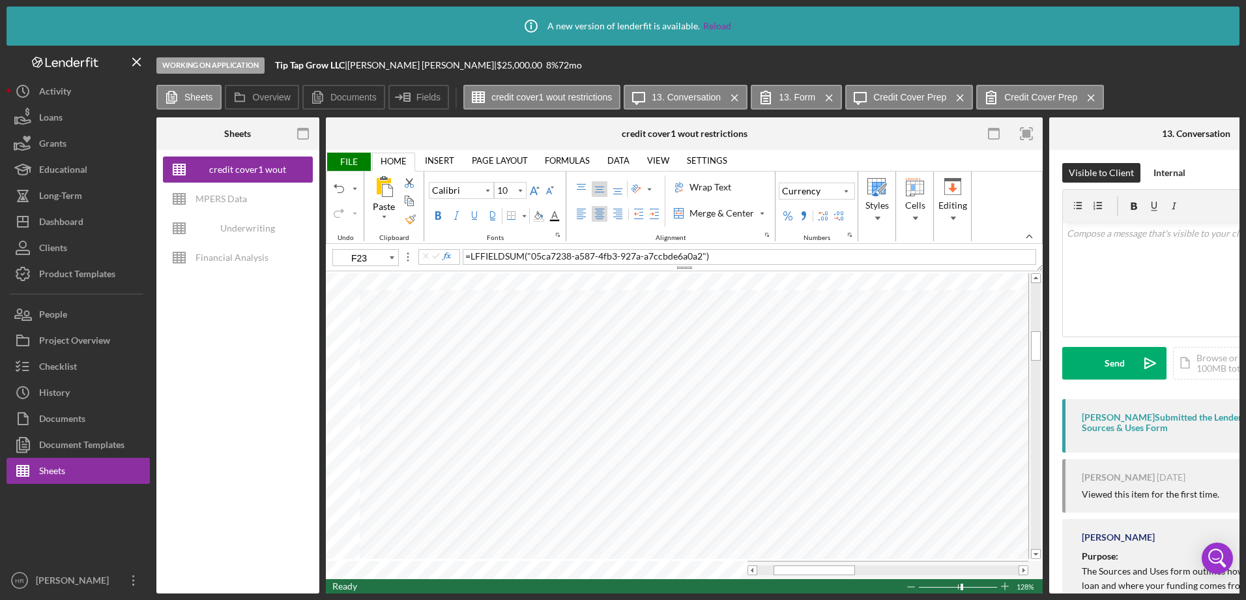
type input "11"
type input "G23"
type input "10"
click at [624, 219] on label "Right Align" at bounding box center [618, 214] width 16 height 16
type input "F24"
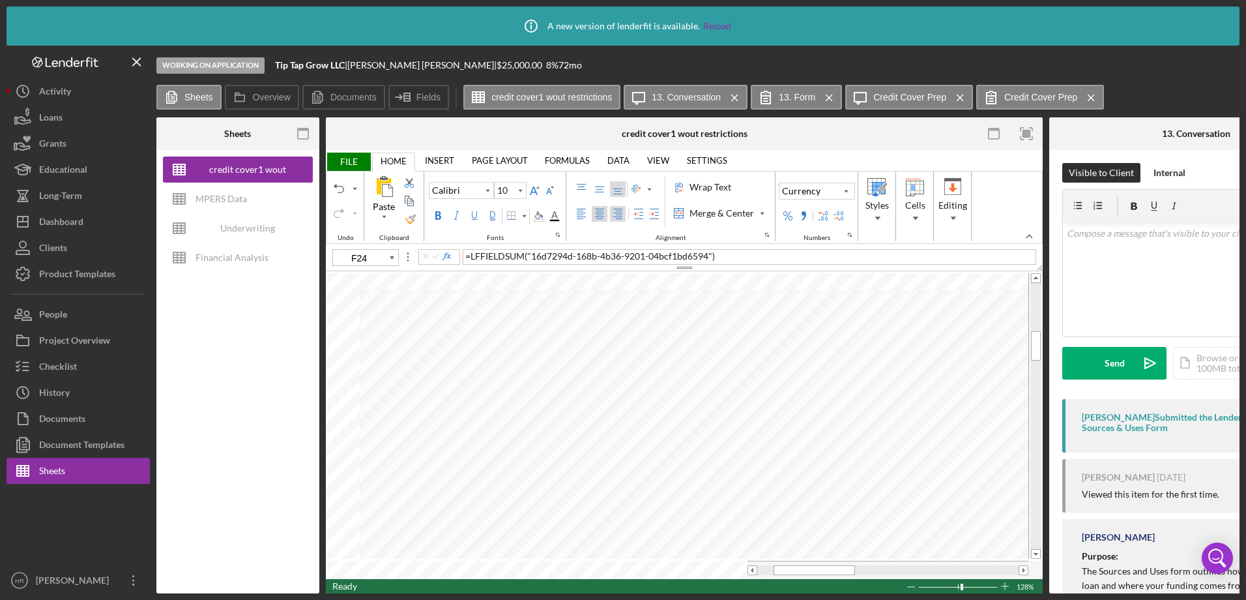
click at [623, 221] on label "Right Align" at bounding box center [618, 214] width 16 height 16
type input "11"
type input "G23"
type input "10"
type input "D24"
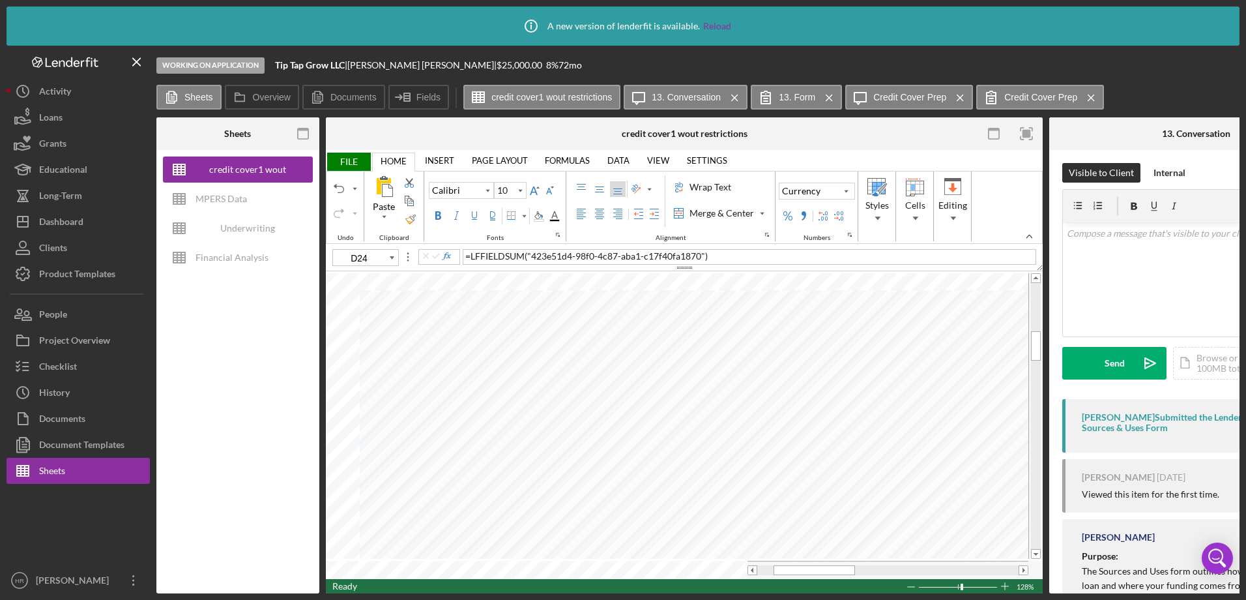
type input "11"
type input "G25"
type input "10"
type input "C24"
click at [787, 219] on div "Percent Style" at bounding box center [788, 216] width 10 height 10
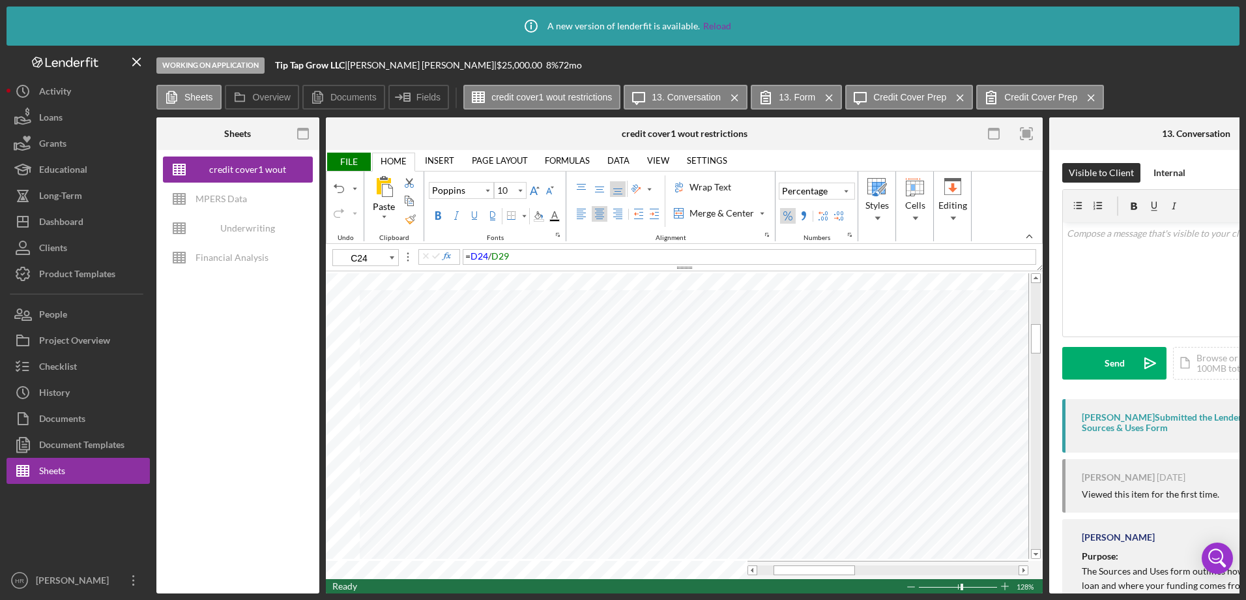
click at [784, 214] on div "Percent Style" at bounding box center [788, 216] width 10 height 10
type input "11"
type input "C25"
type input "10"
type input "C21"
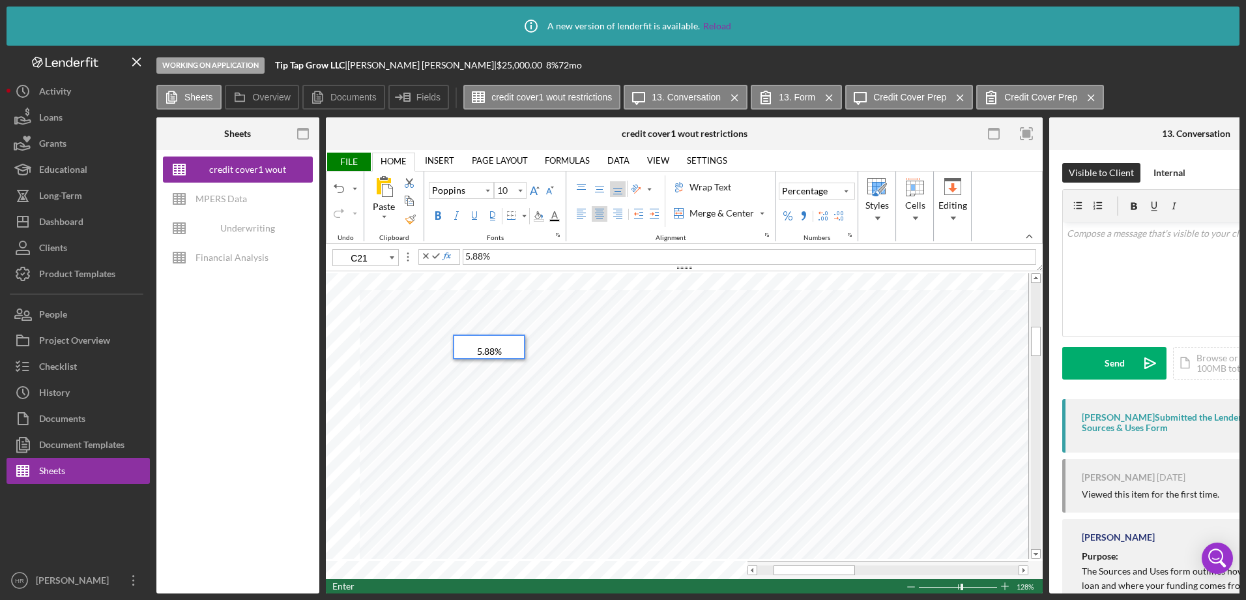
type input "C23"
type input "C22"
type input "C24"
type input "11"
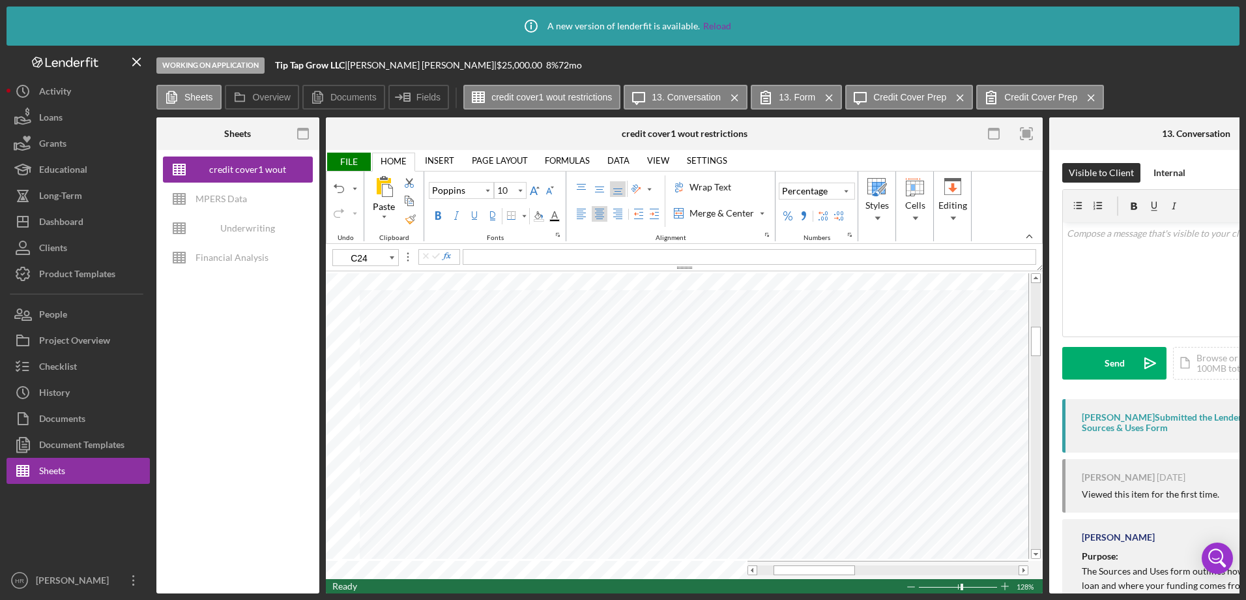
type input "D26"
type input "10"
type input "D24"
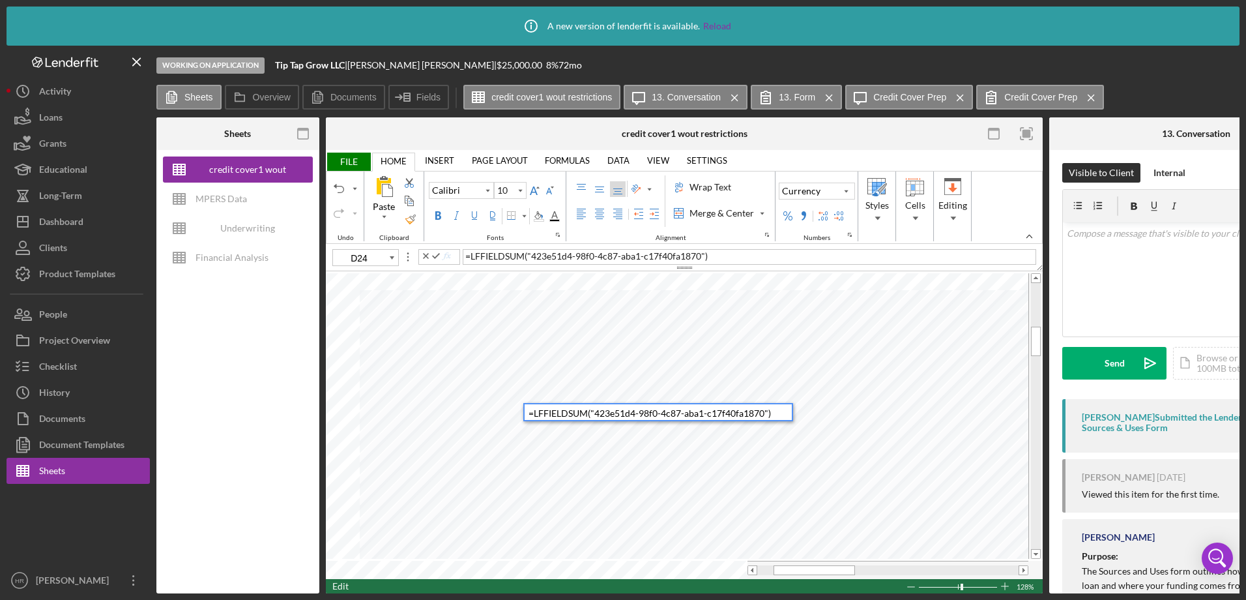
type input "11"
type input "D26"
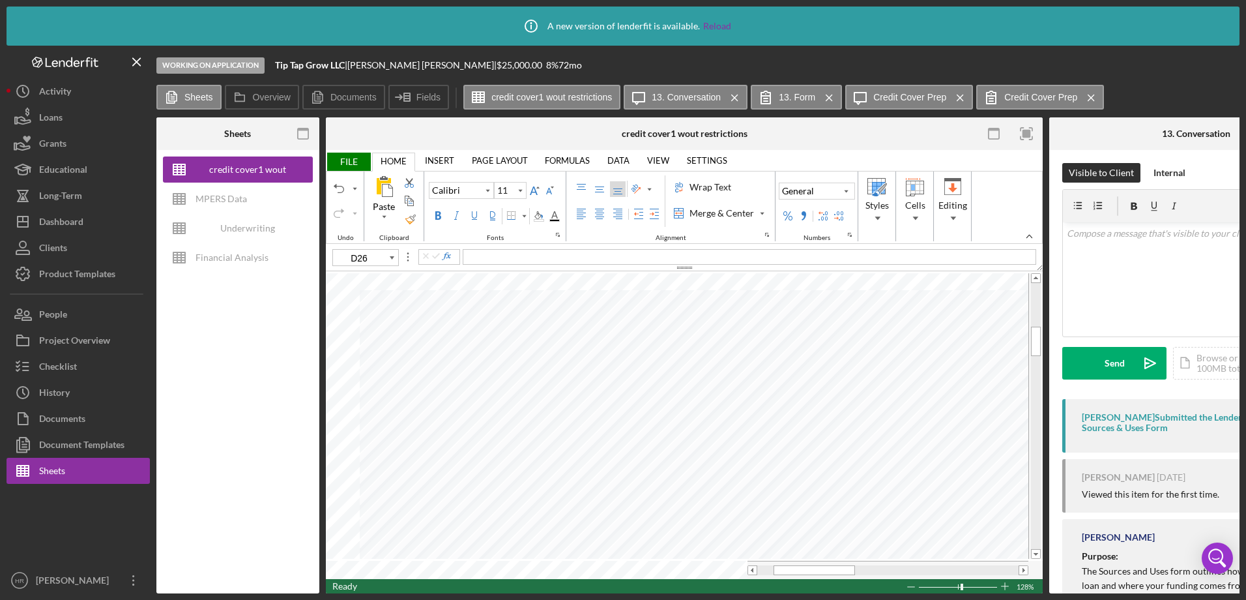
click at [361, 158] on span "FILE" at bounding box center [348, 162] width 45 height 18
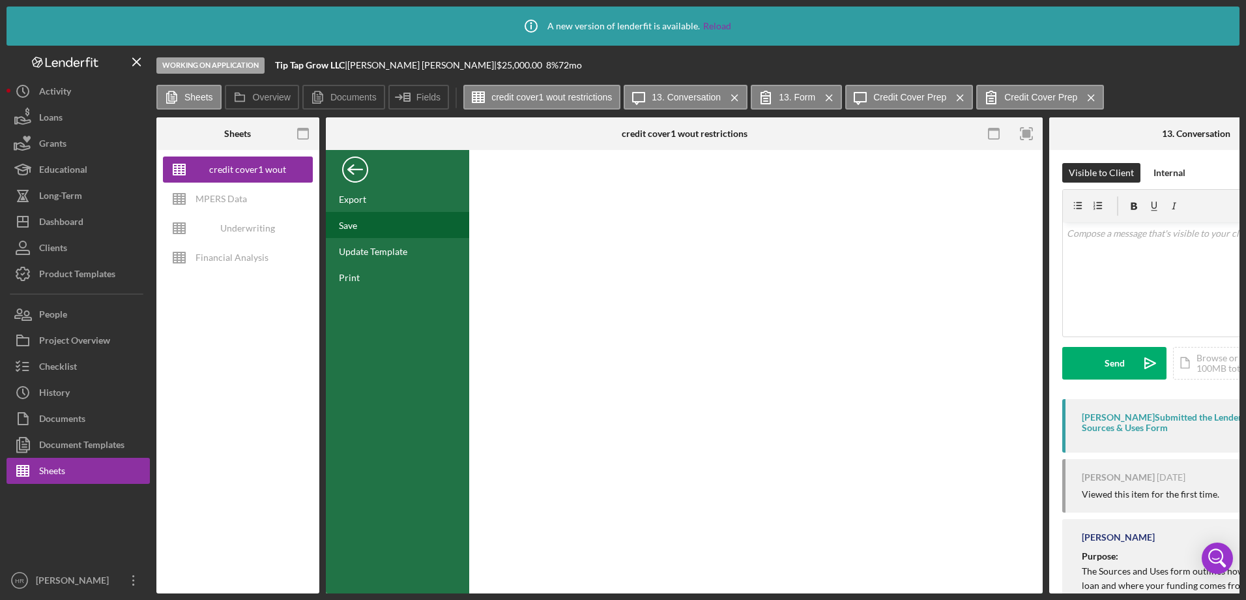
click at [362, 222] on div "Save" at bounding box center [397, 225] width 143 height 26
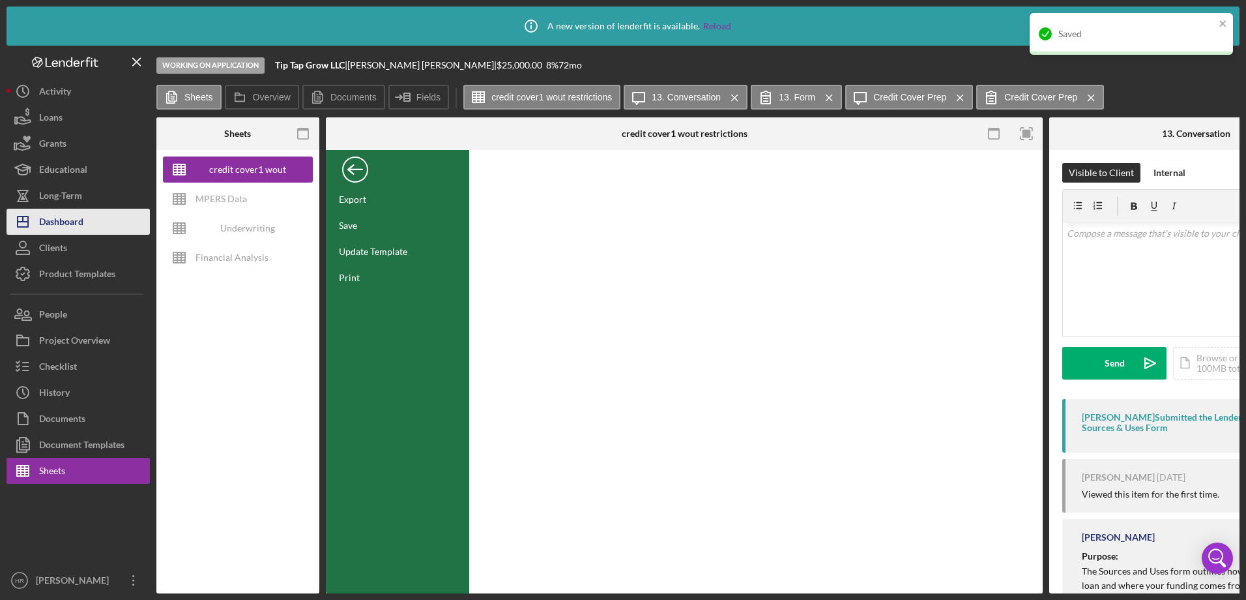
click at [87, 215] on button "Icon/Dashboard Dashboard" at bounding box center [78, 222] width 143 height 26
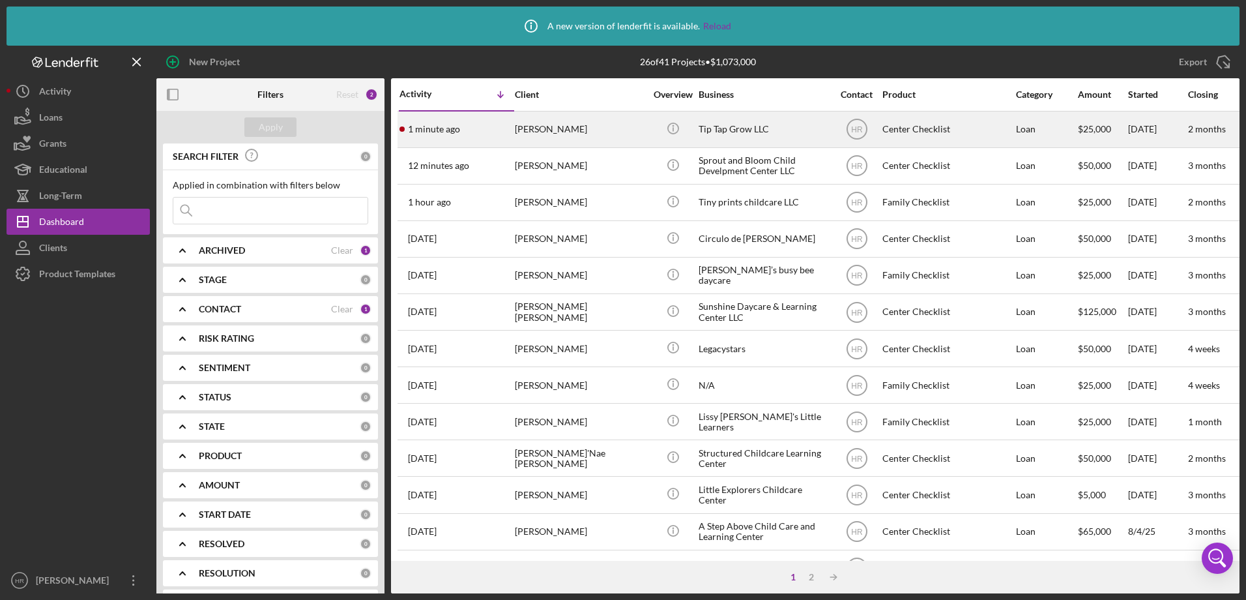
click at [593, 120] on div "[PERSON_NAME]" at bounding box center [580, 129] width 130 height 35
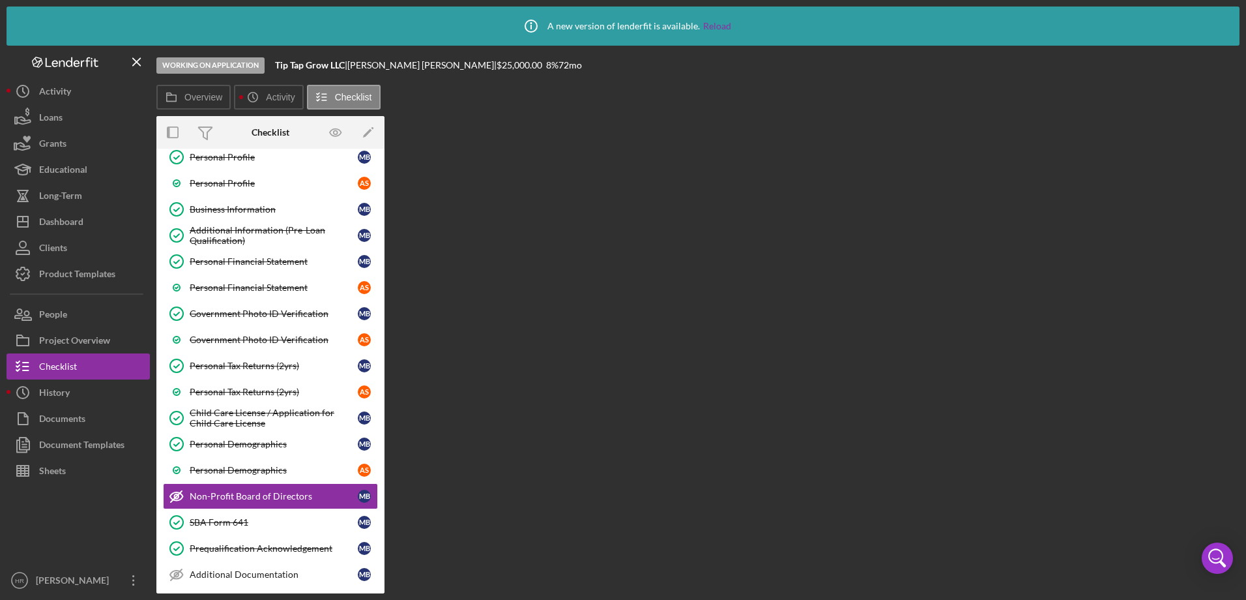
scroll to position [192, 0]
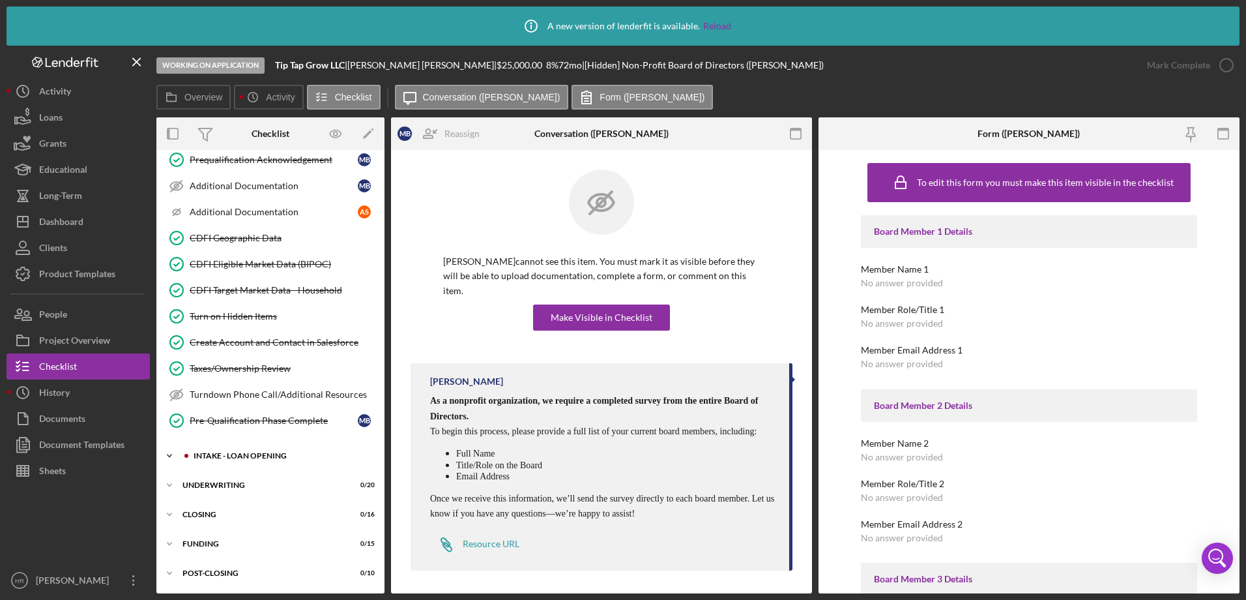
click at [258, 448] on div "Icon/Expander INTAKE - LOAN OPENING 14 / 52" at bounding box center [270, 456] width 228 height 26
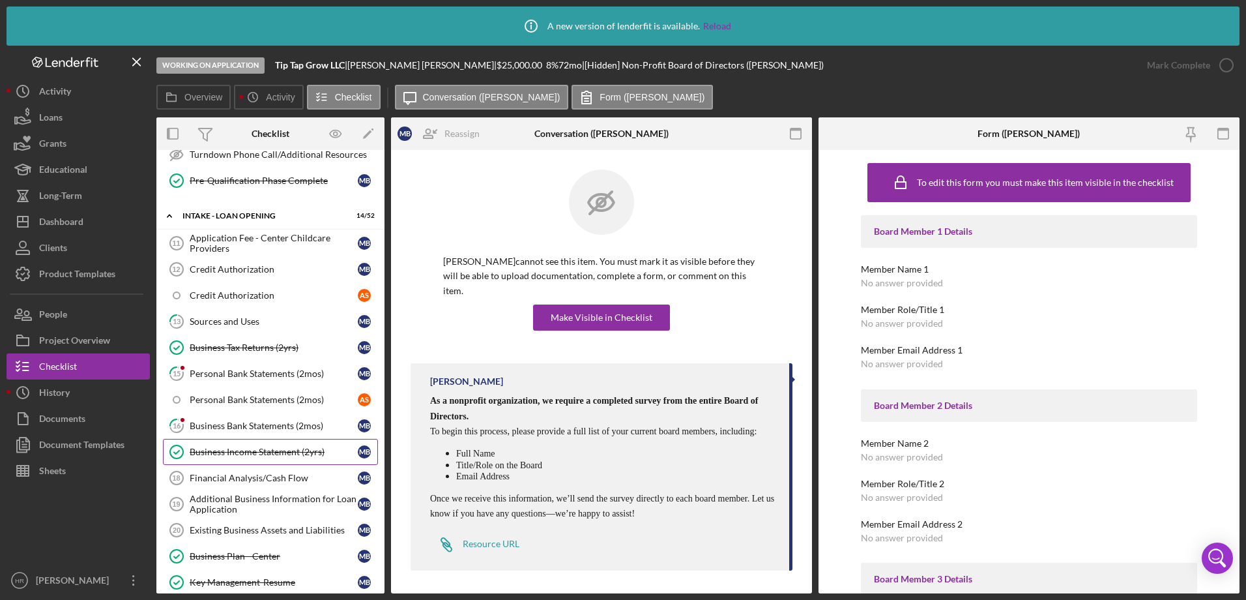
scroll to position [717, 0]
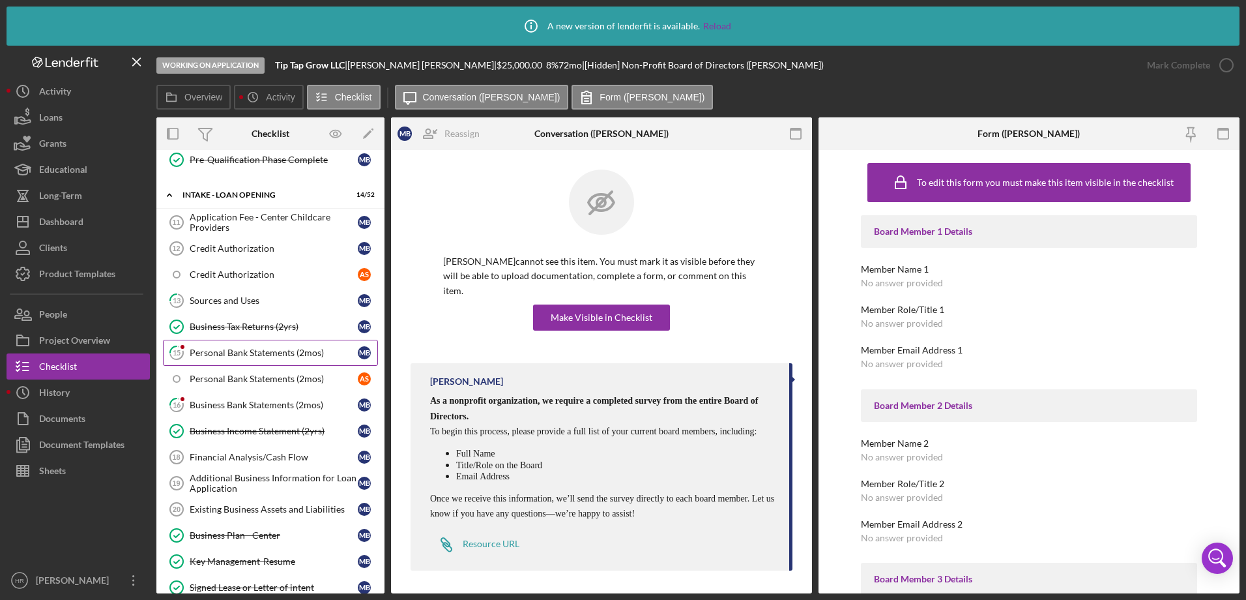
click at [263, 351] on div "Personal Bank Statements (2mos)" at bounding box center [274, 352] width 168 height 10
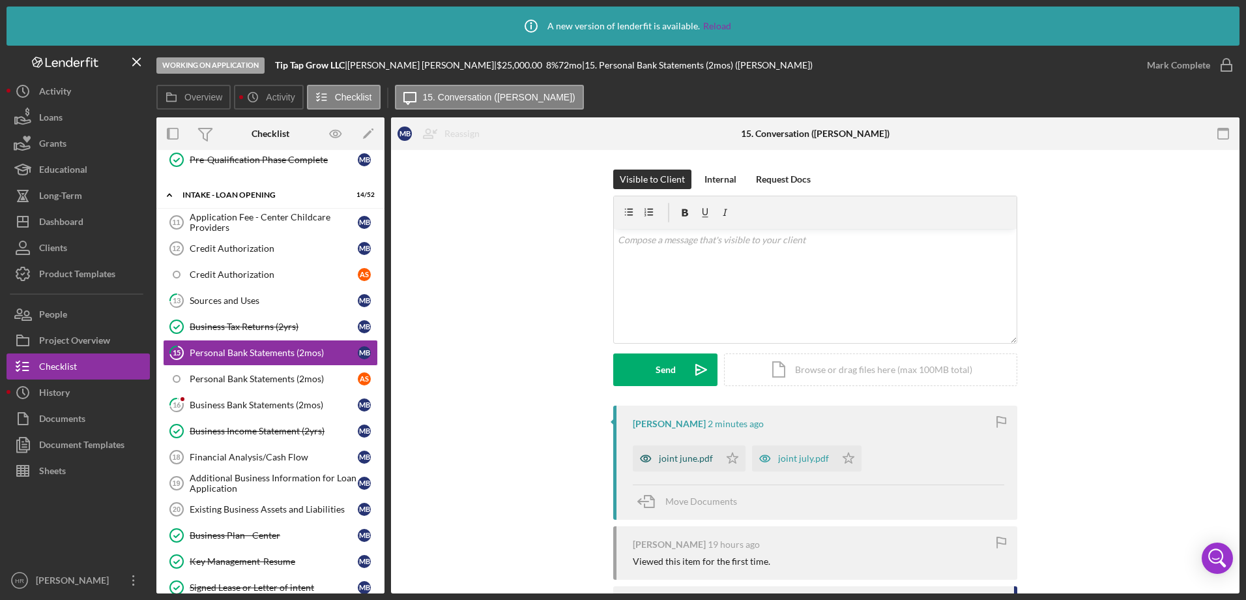
click at [685, 458] on div "joint june.pdf" at bounding box center [686, 458] width 54 height 10
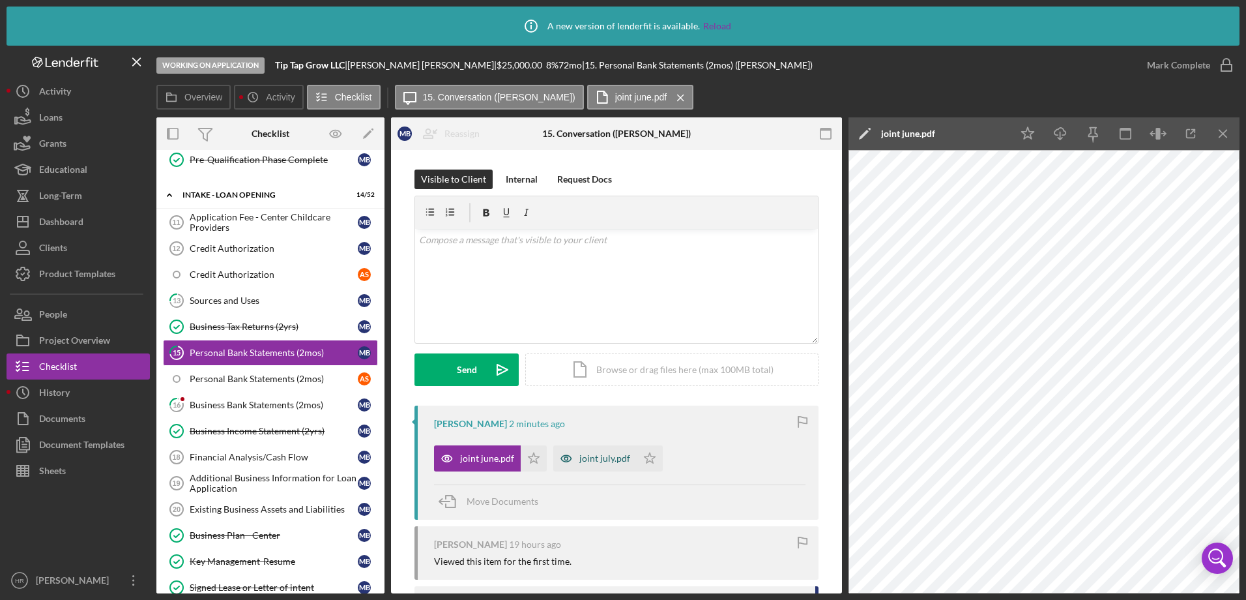
click at [617, 461] on div "joint july.pdf" at bounding box center [605, 458] width 51 height 10
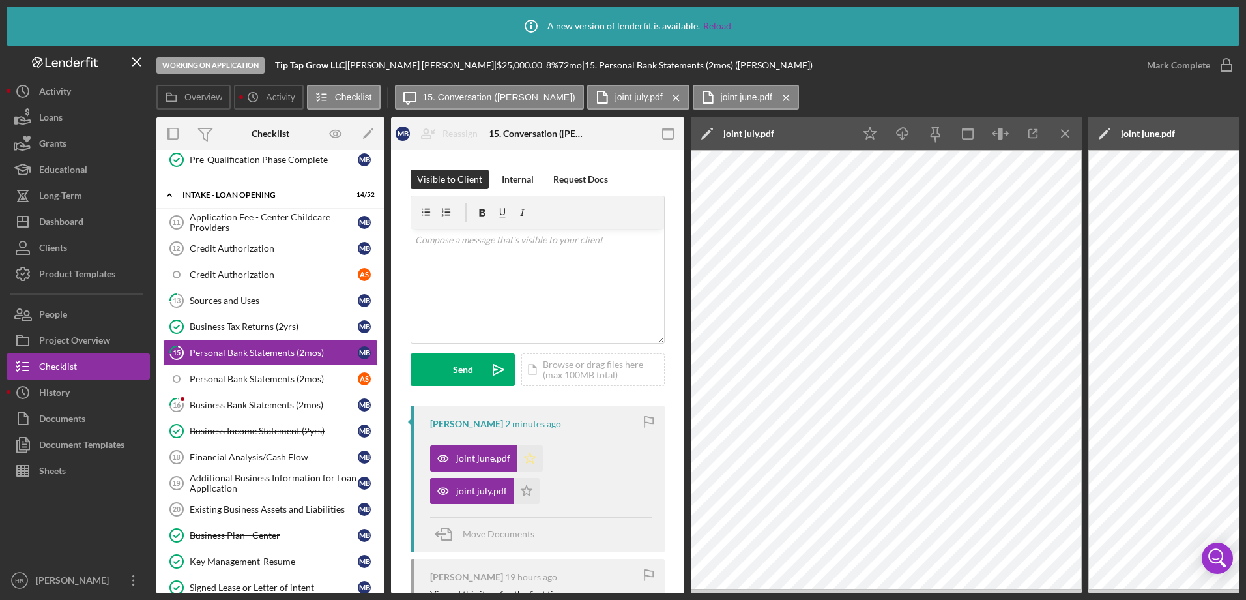
click at [538, 460] on icon "Icon/Star" at bounding box center [530, 458] width 26 height 26
click at [526, 492] on icon "Icon/Star" at bounding box center [527, 491] width 26 height 26
click at [249, 402] on div "Business Bank Statements (2mos)" at bounding box center [274, 405] width 168 height 10
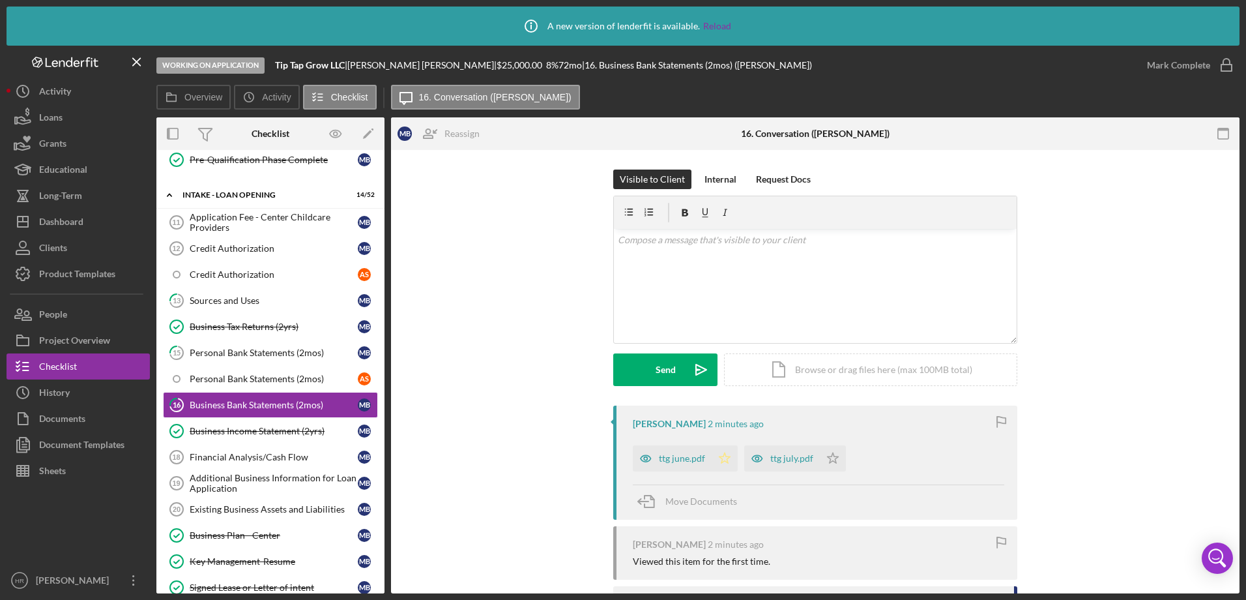
click at [720, 458] on polygon "button" at bounding box center [725, 457] width 11 height 10
click at [829, 462] on polygon "button" at bounding box center [833, 457] width 11 height 10
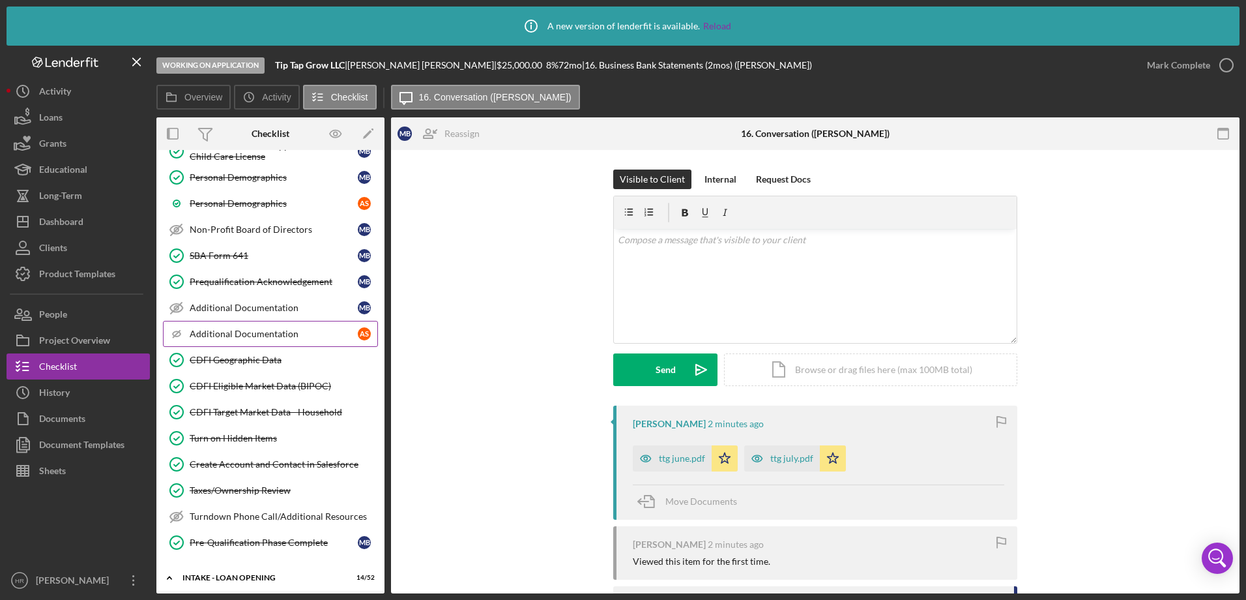
scroll to position [196, 0]
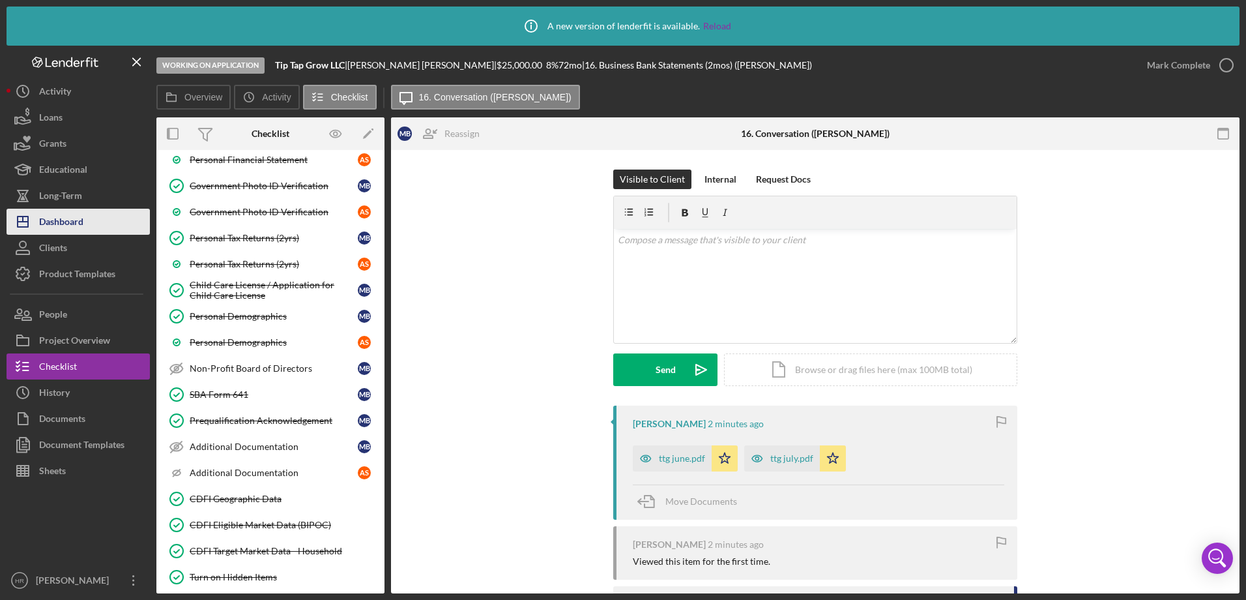
click at [68, 211] on div "Dashboard" at bounding box center [61, 223] width 44 height 29
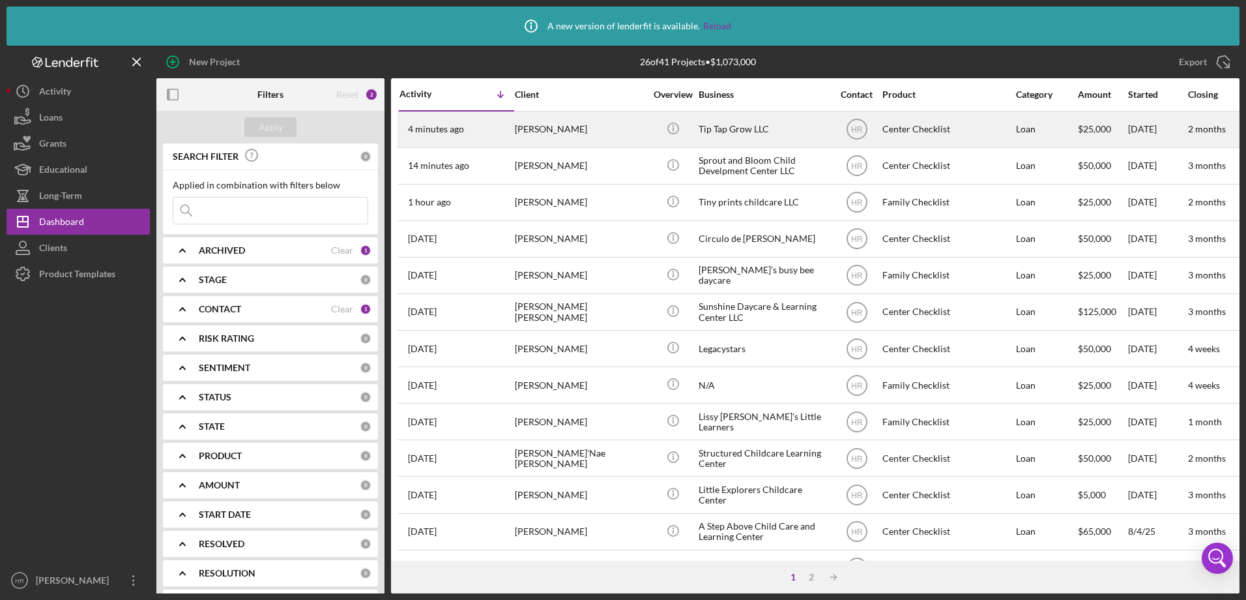
click at [542, 117] on div "[PERSON_NAME]" at bounding box center [580, 129] width 130 height 35
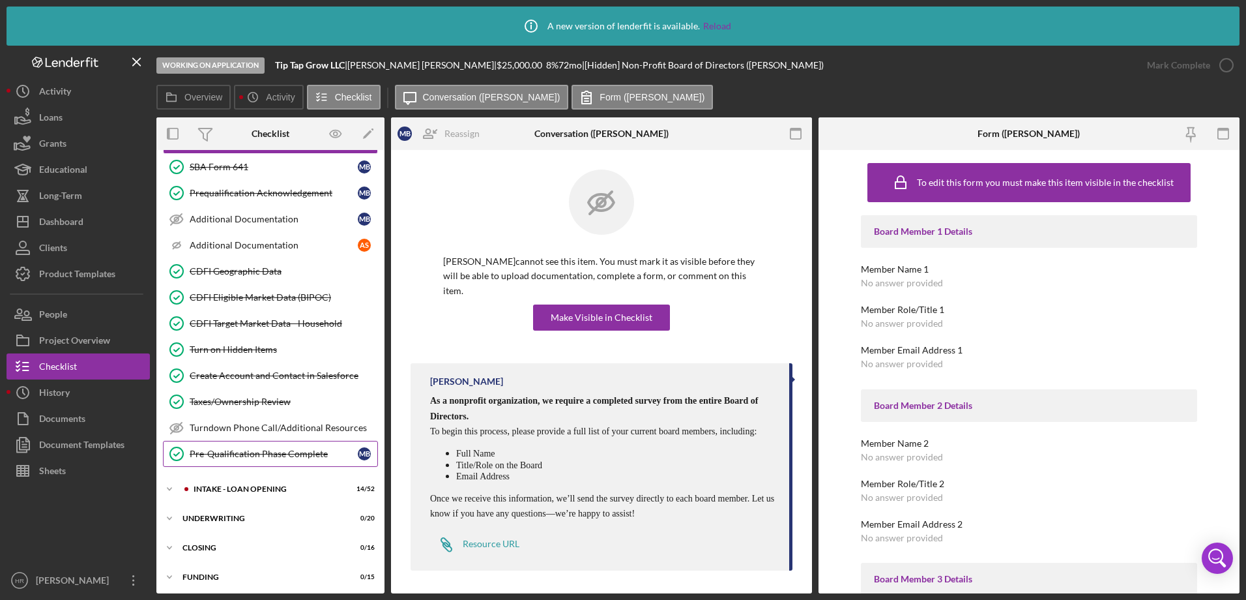
scroll to position [456, 0]
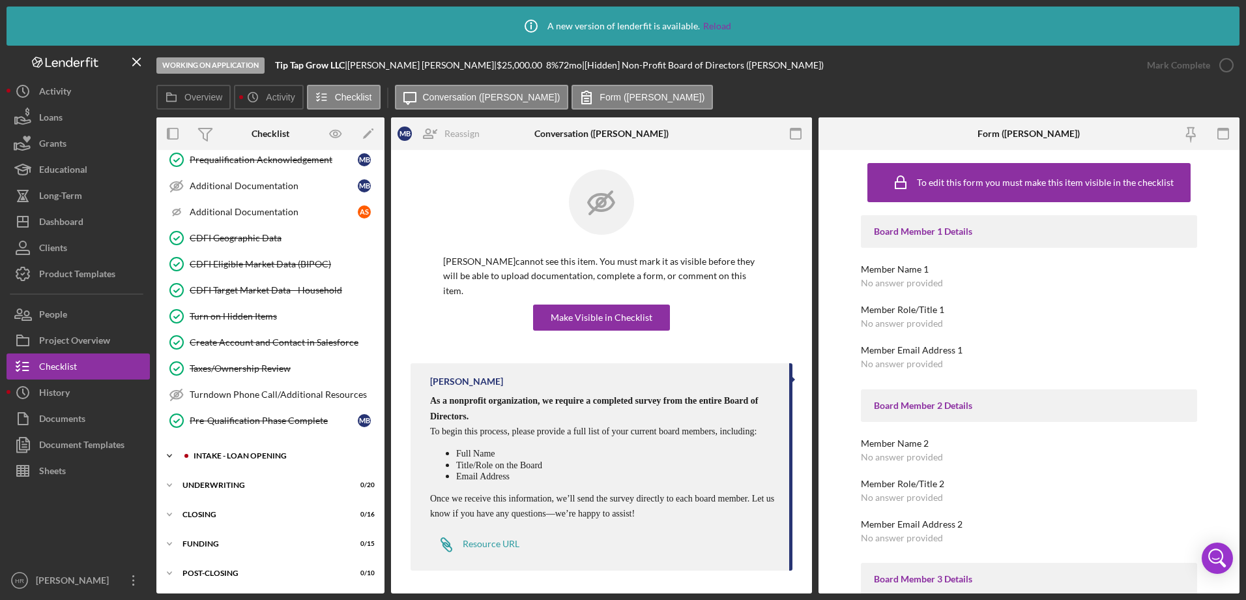
click at [235, 455] on div "INTAKE - LOAN OPENING" at bounding box center [281, 456] width 175 height 8
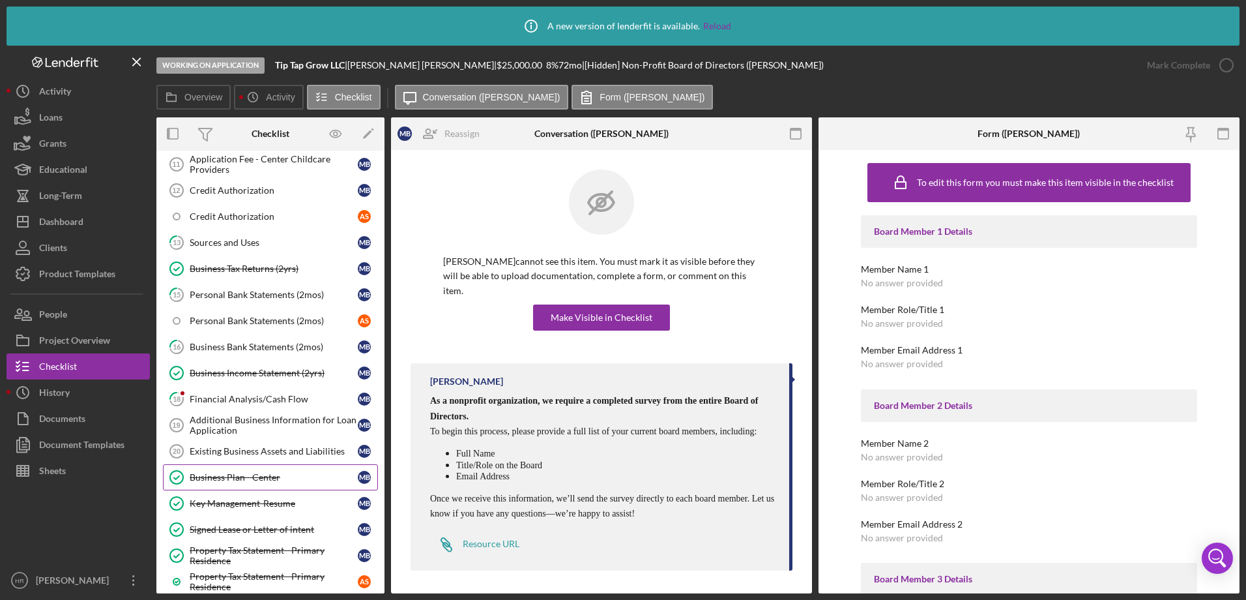
scroll to position [782, 0]
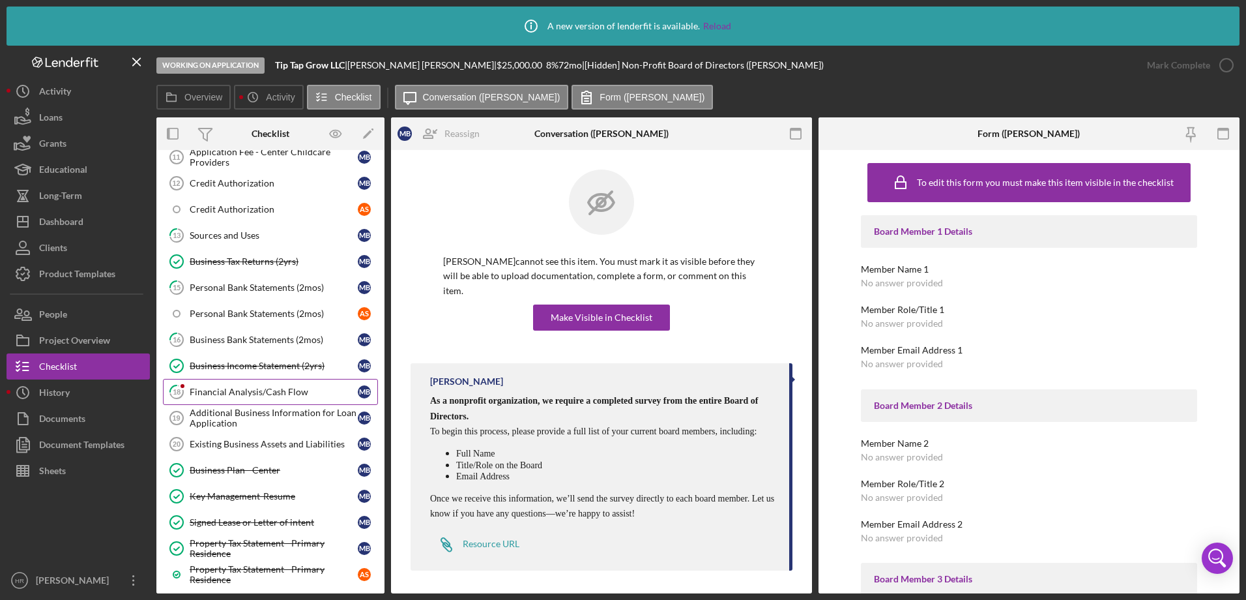
click at [248, 391] on div "Financial Analysis/Cash Flow" at bounding box center [274, 392] width 168 height 10
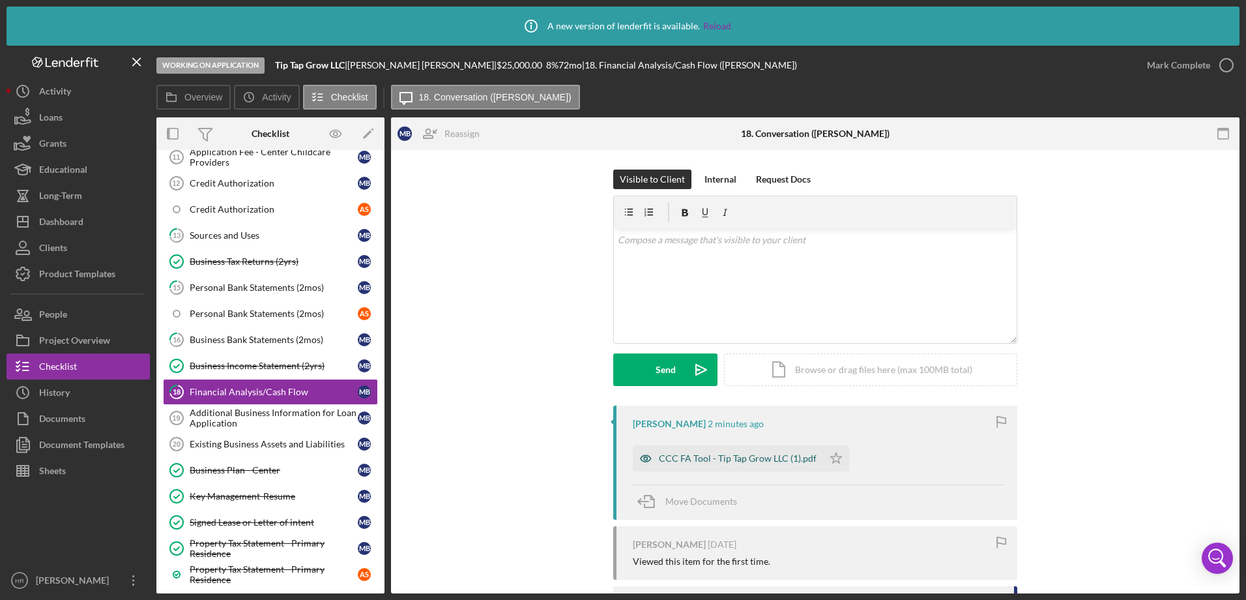
click at [683, 452] on div "CCC FA Tool - Tip Tap Grow LLC (1).pdf" at bounding box center [728, 458] width 190 height 26
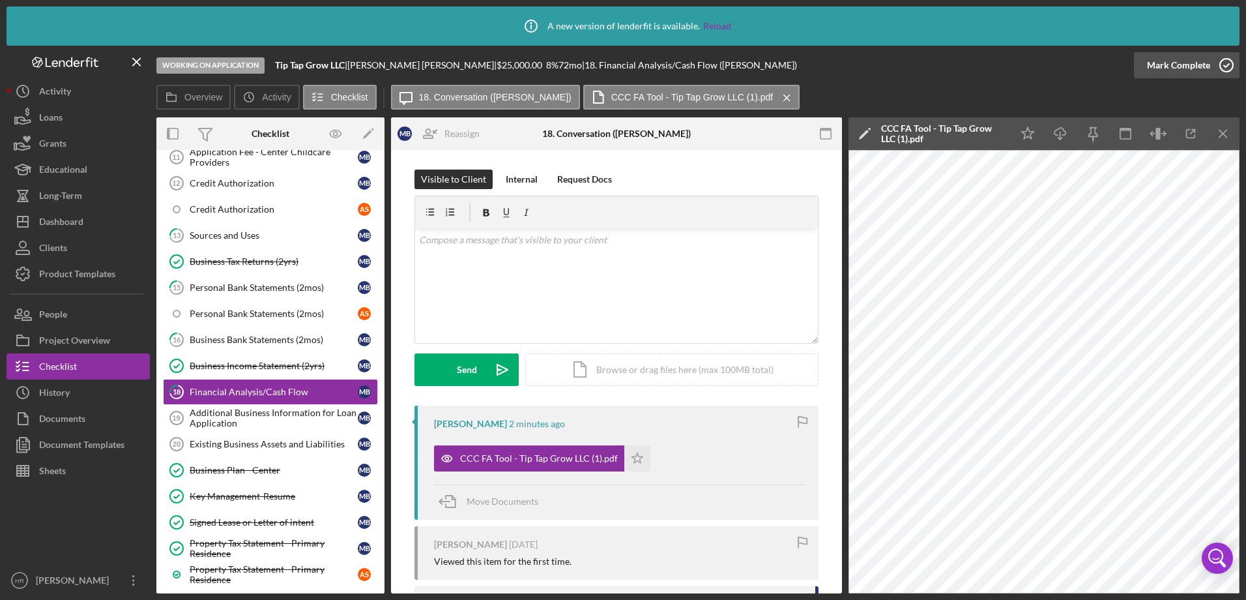
click at [1223, 66] on icon "button" at bounding box center [1227, 65] width 33 height 33
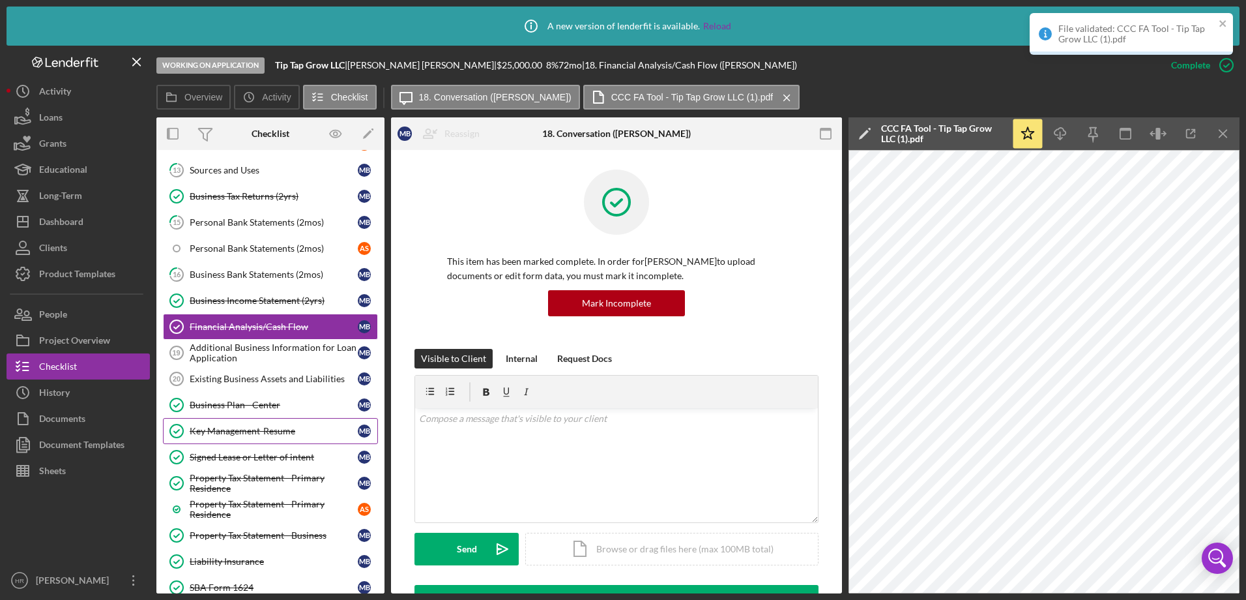
scroll to position [587, 0]
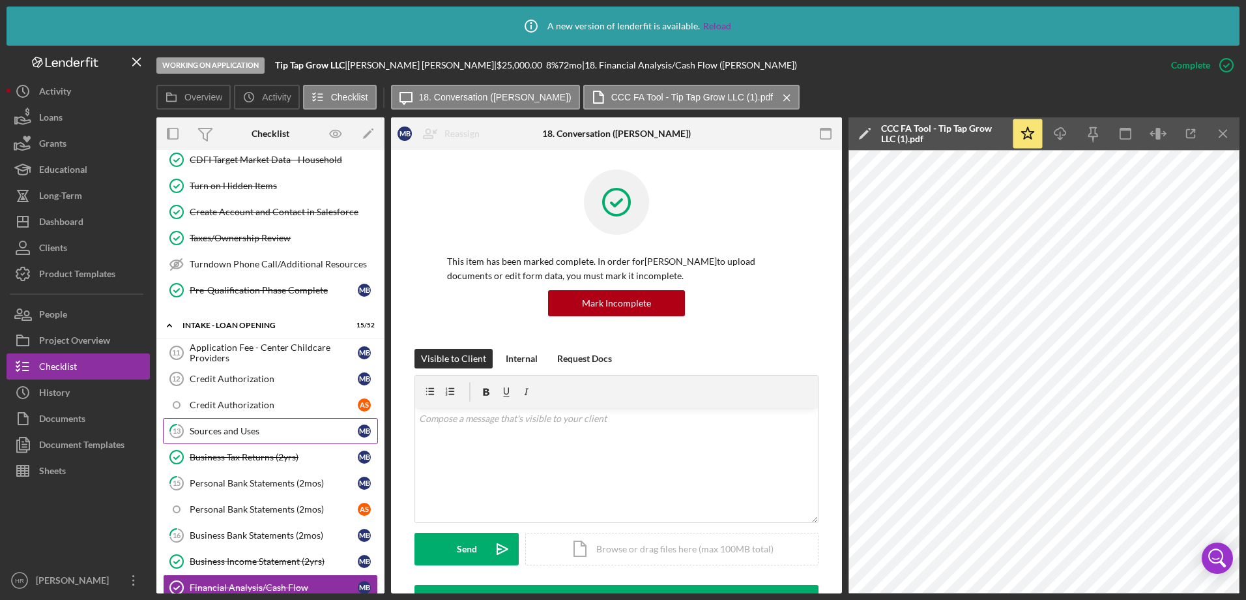
click at [241, 434] on div "Sources and Uses" at bounding box center [274, 431] width 168 height 10
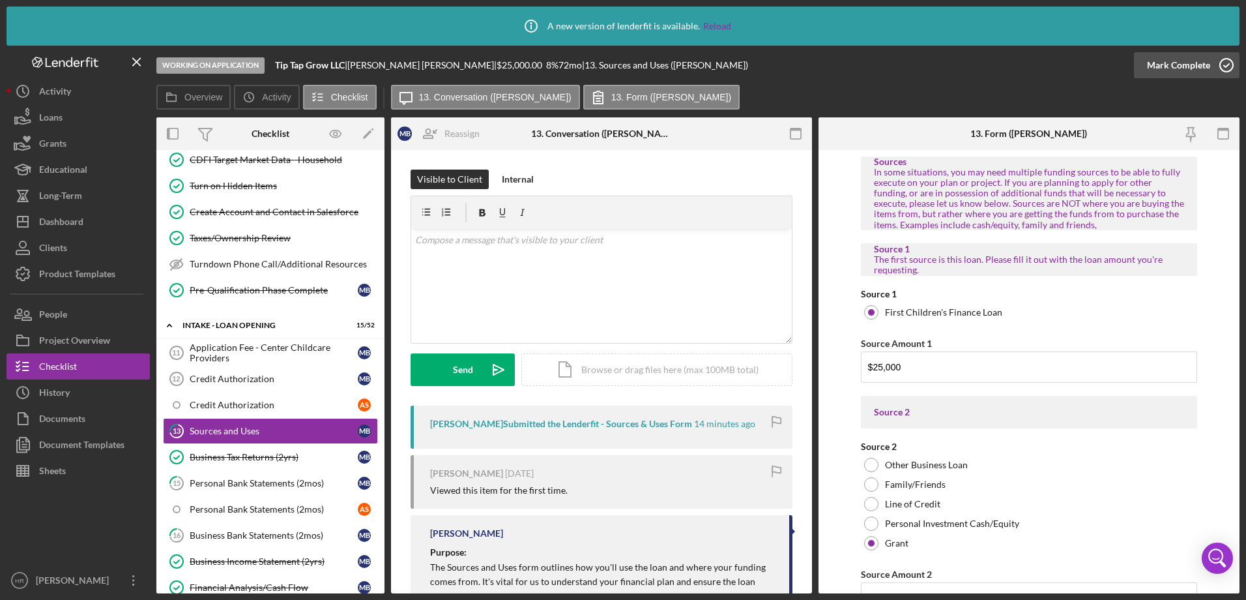
click at [1224, 65] on icon "button" at bounding box center [1227, 65] width 33 height 33
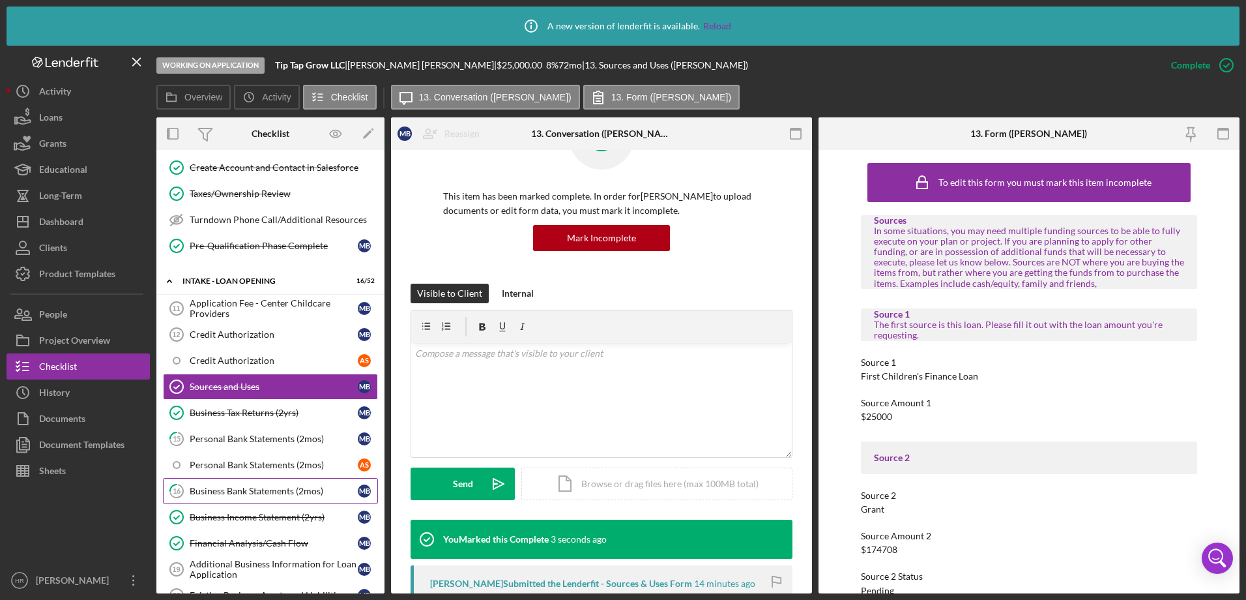
scroll to position [652, 0]
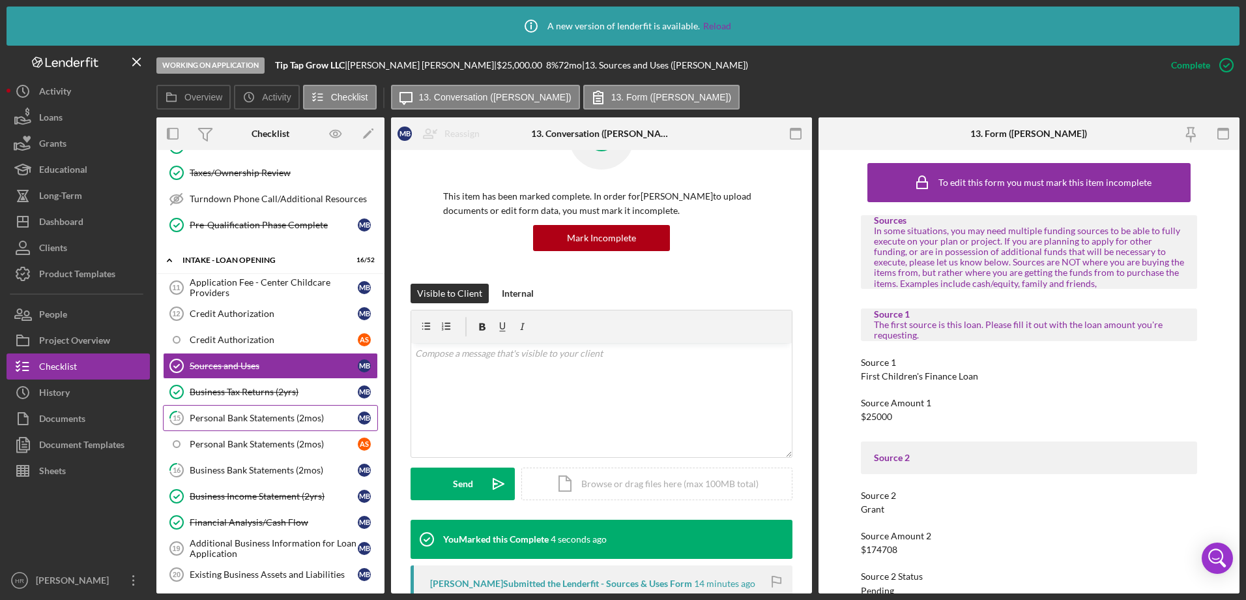
click at [233, 428] on link "15 Personal Bank Statements (2mos) M B" at bounding box center [270, 418] width 215 height 26
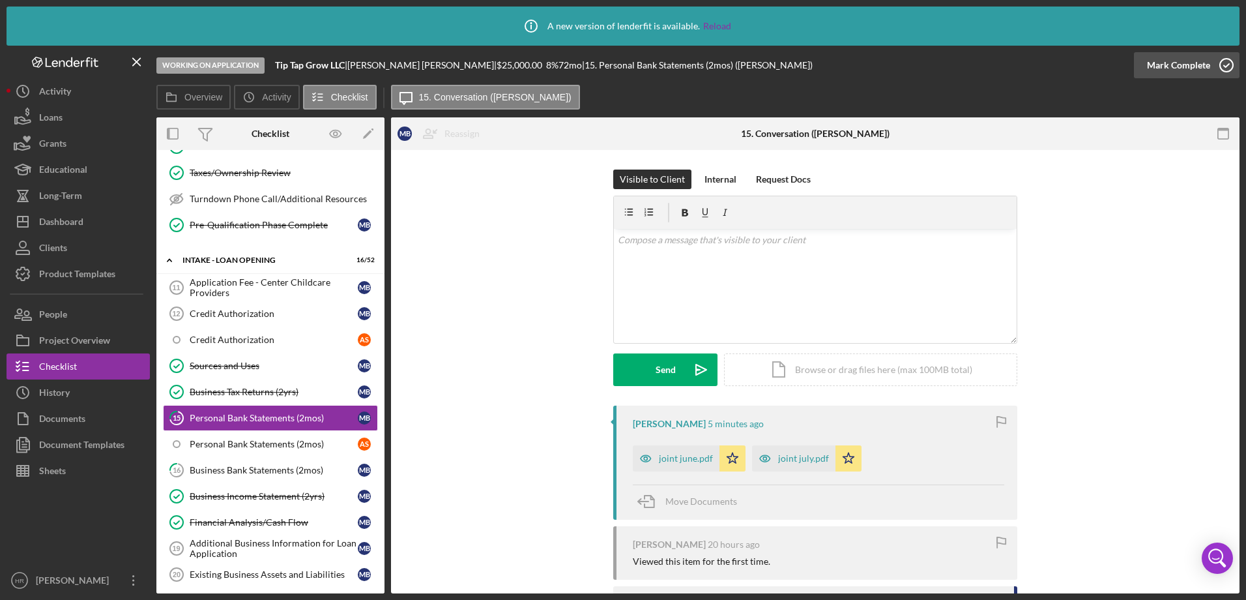
click at [1226, 62] on icon "button" at bounding box center [1227, 65] width 33 height 33
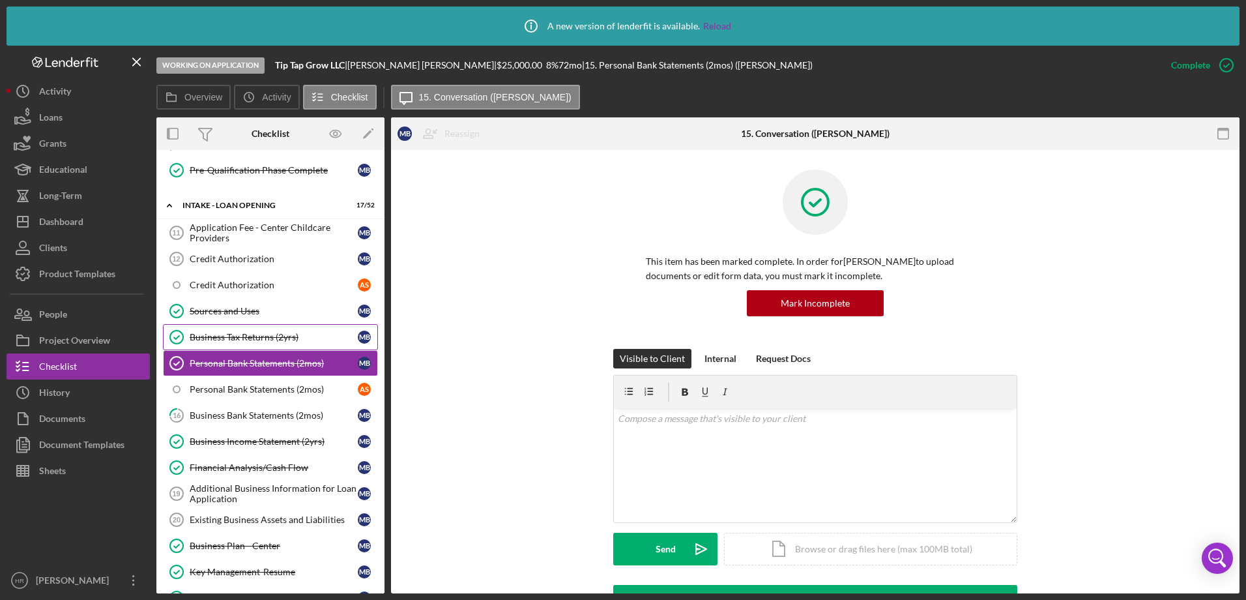
scroll to position [581, 0]
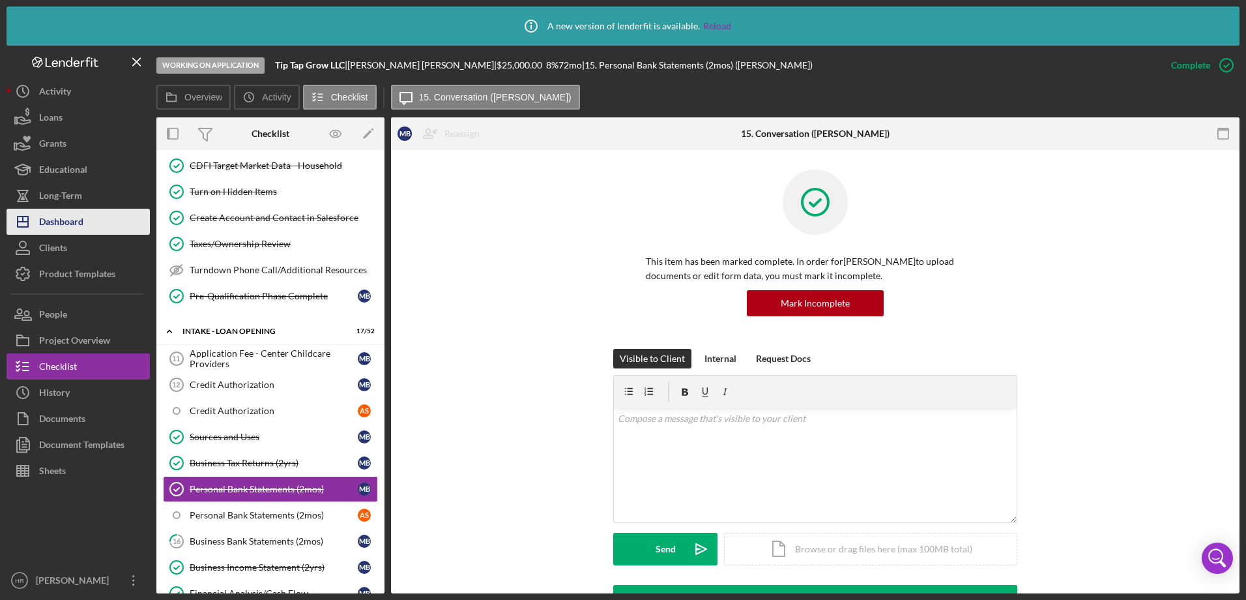
click at [81, 223] on div "Dashboard" at bounding box center [61, 223] width 44 height 29
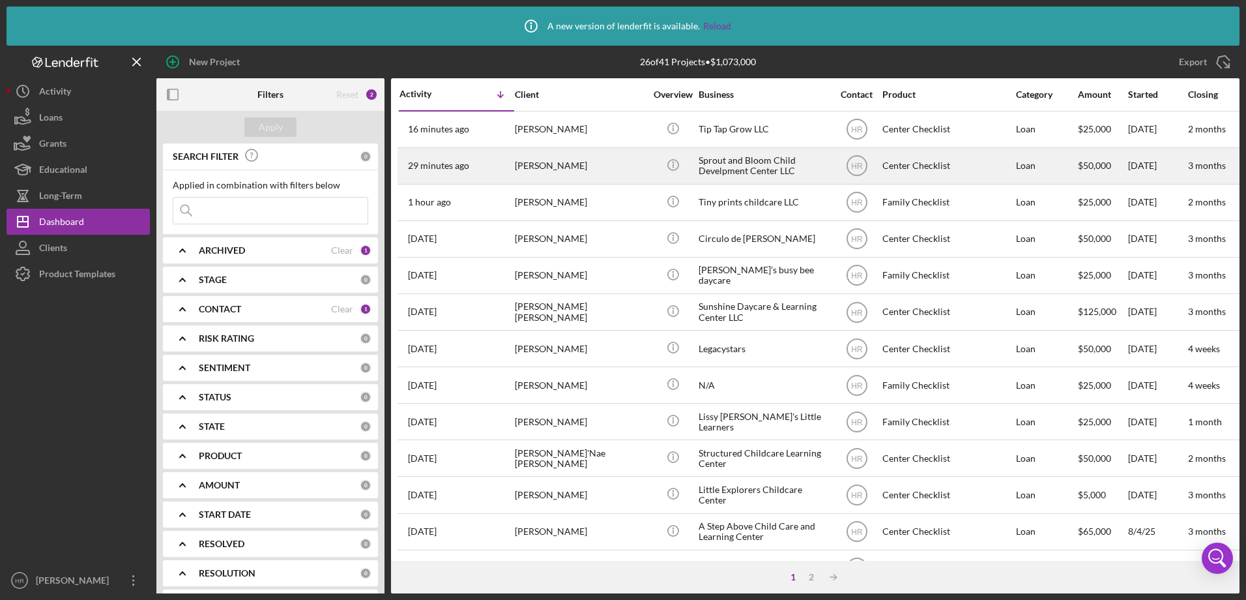
click at [572, 173] on div "[PERSON_NAME]" at bounding box center [580, 166] width 130 height 35
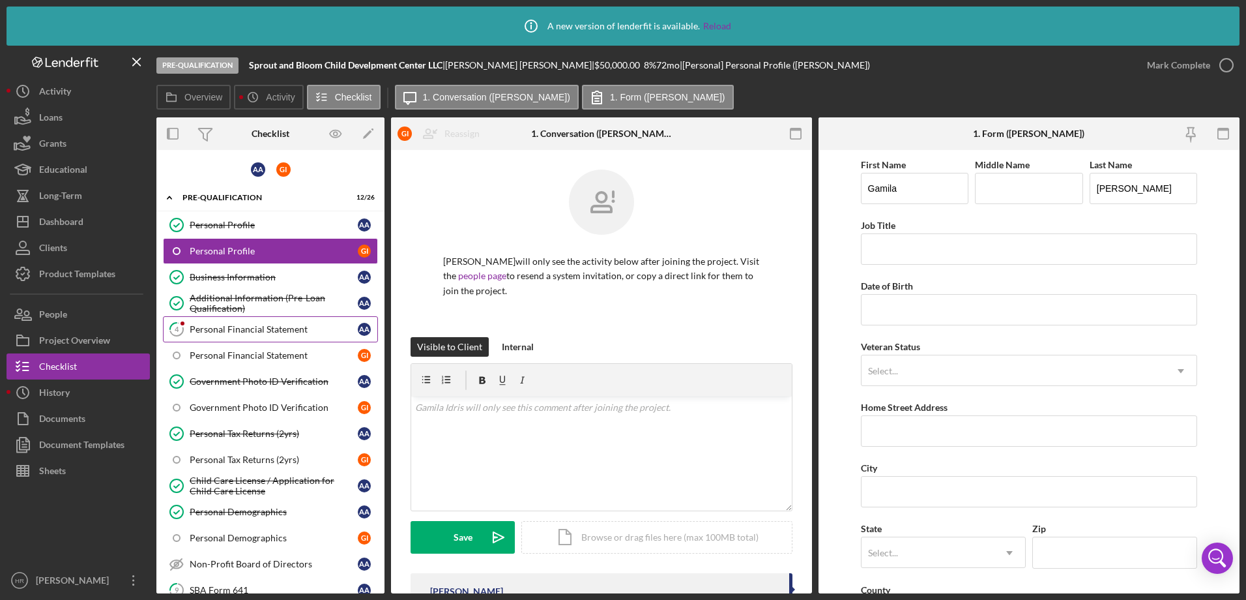
click at [236, 325] on div "Personal Financial Statement" at bounding box center [274, 329] width 168 height 10
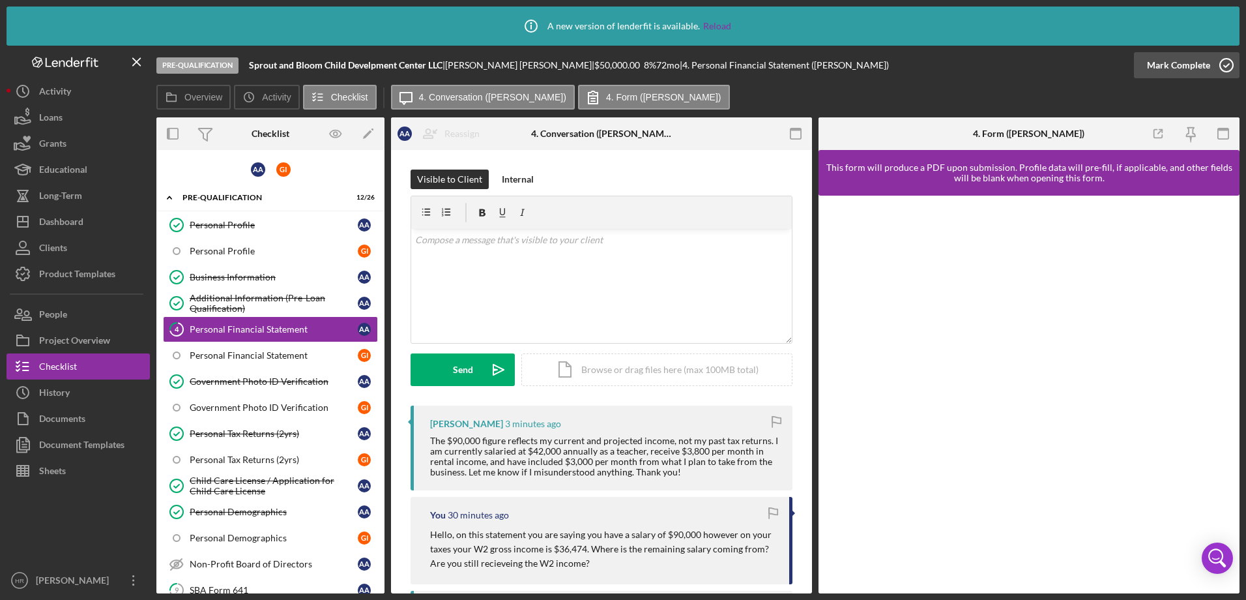
click at [1226, 66] on icon "button" at bounding box center [1227, 65] width 33 height 33
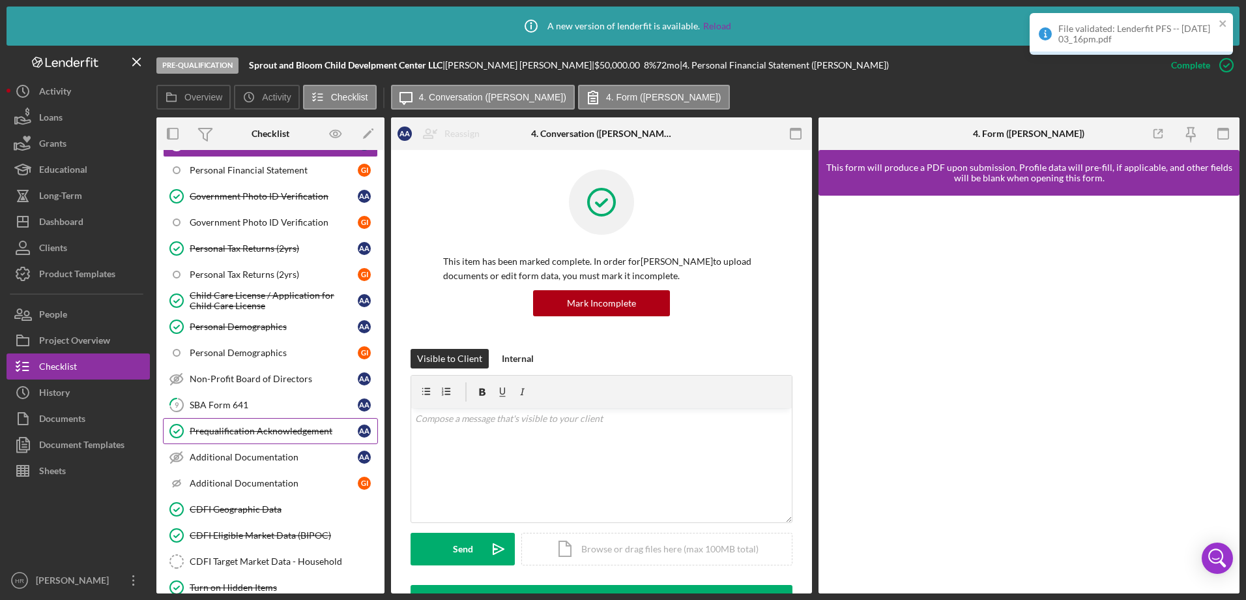
scroll to position [196, 0]
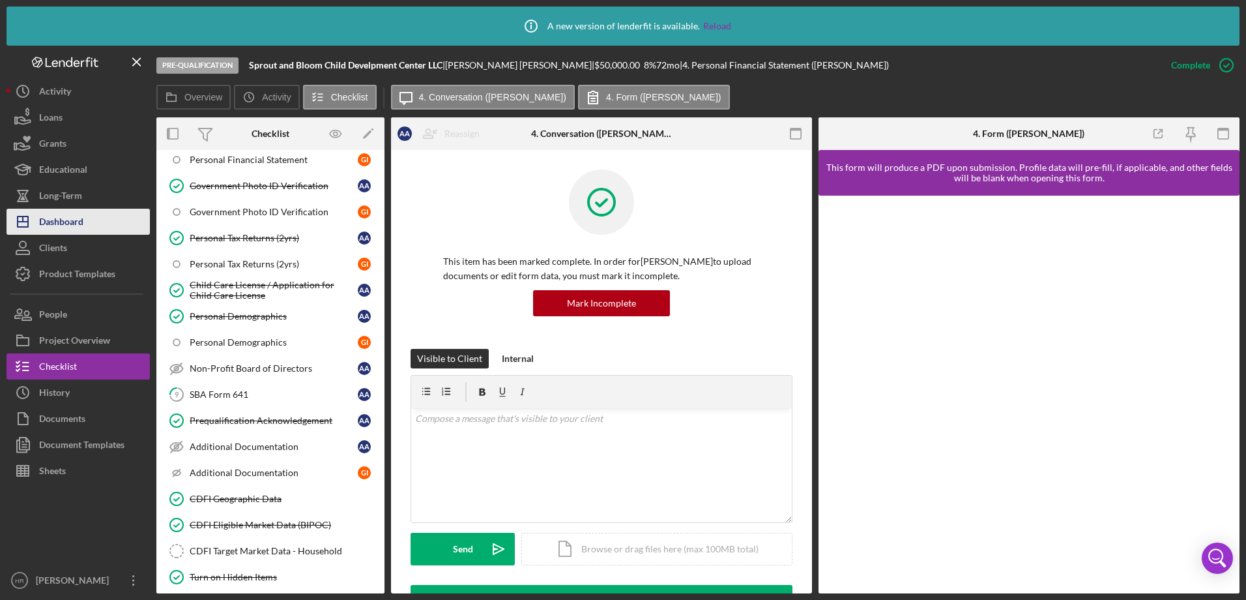
click at [76, 218] on div "Dashboard" at bounding box center [61, 223] width 44 height 29
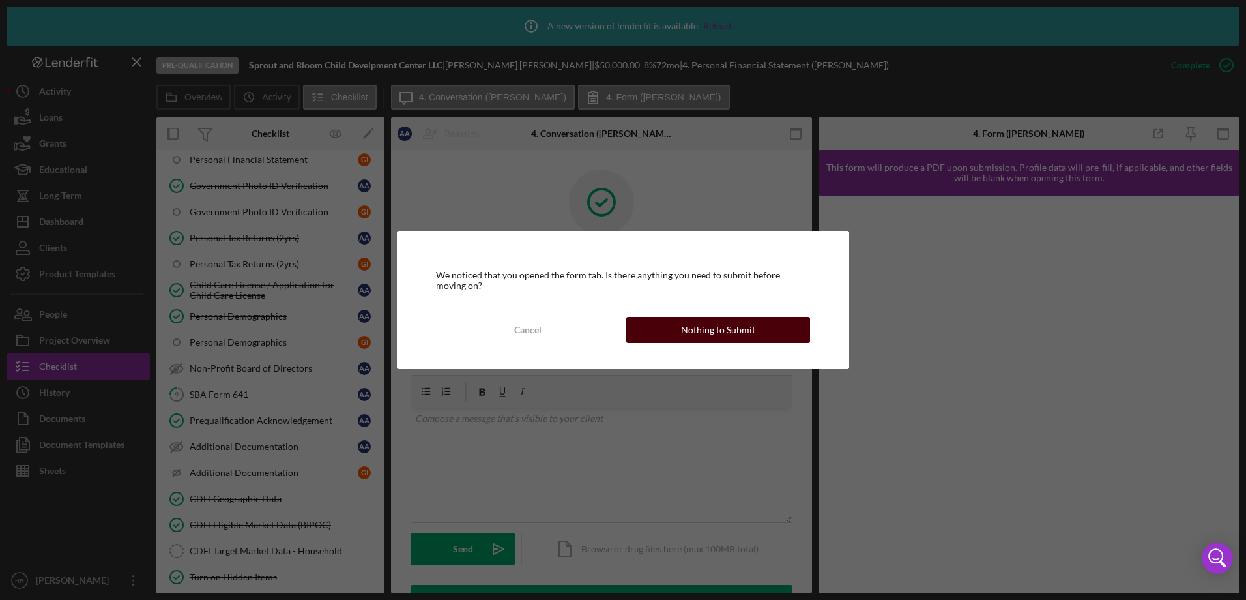
click at [698, 328] on div "Nothing to Submit" at bounding box center [718, 330] width 74 height 26
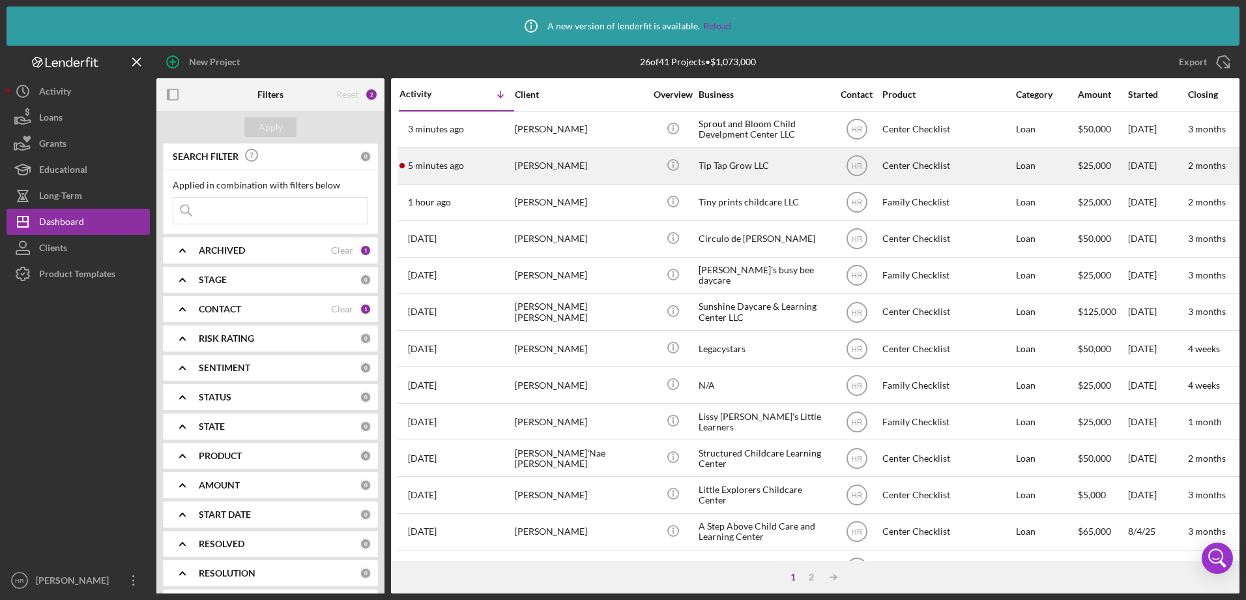
click at [566, 177] on div "[PERSON_NAME]" at bounding box center [580, 166] width 130 height 35
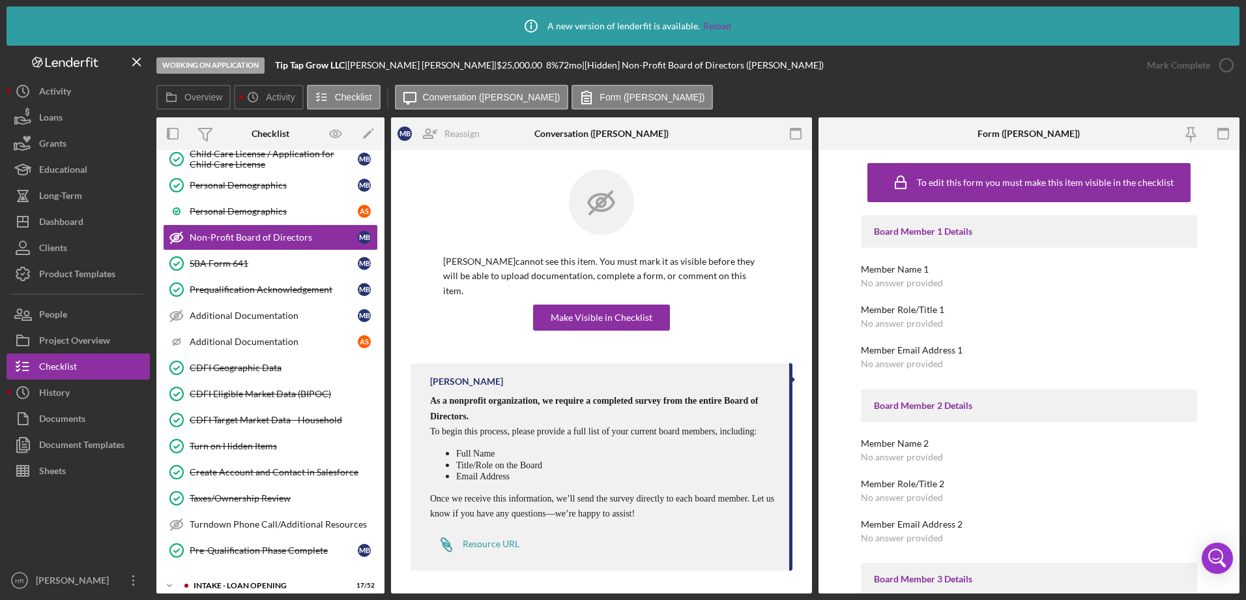
scroll to position [456, 0]
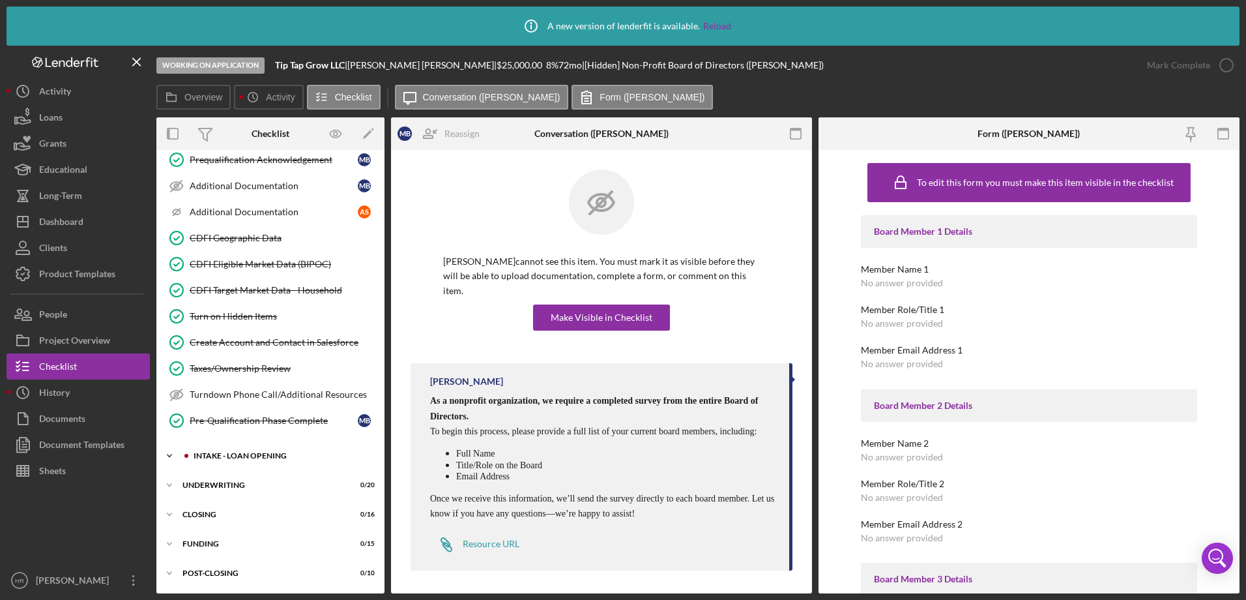
click at [257, 460] on div "Icon/Expander INTAKE - LOAN OPENING 17 / 52" at bounding box center [270, 456] width 228 height 26
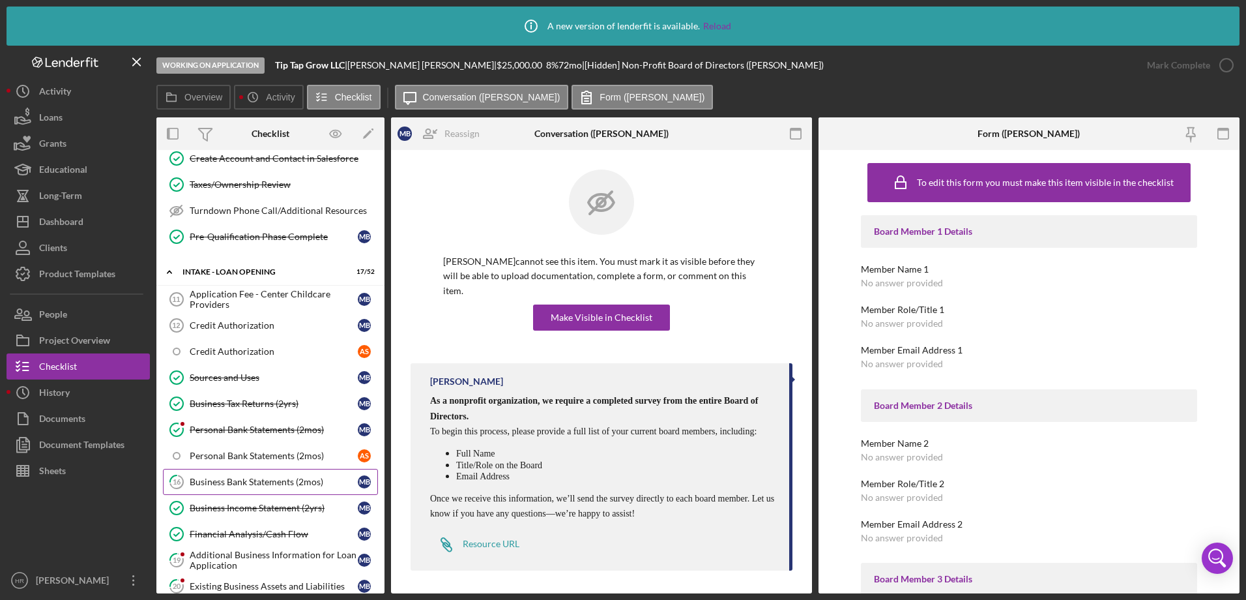
scroll to position [652, 0]
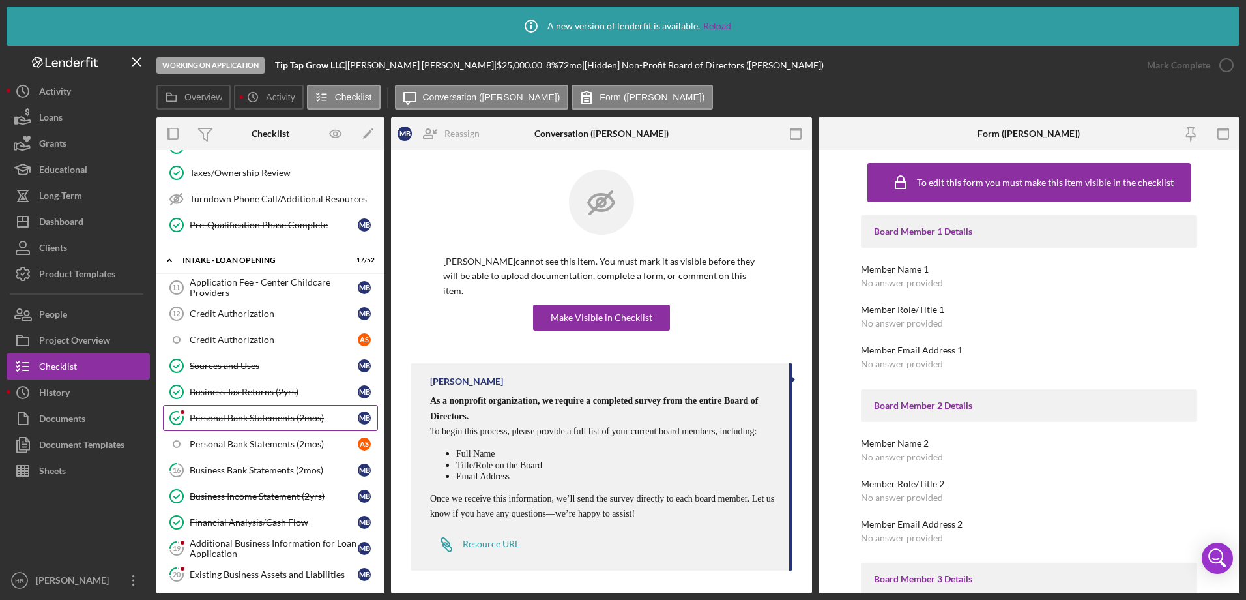
click at [241, 411] on link "Personal Bank Statements (2mos) Personal Bank Statements (2mos) M B" at bounding box center [270, 418] width 215 height 26
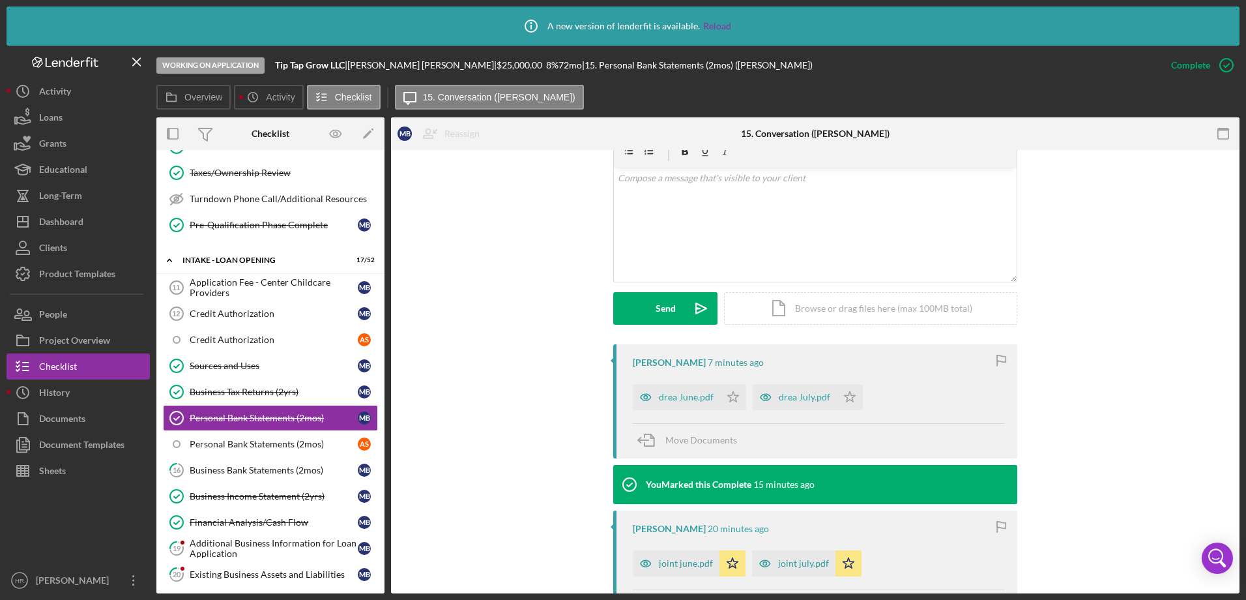
scroll to position [261, 0]
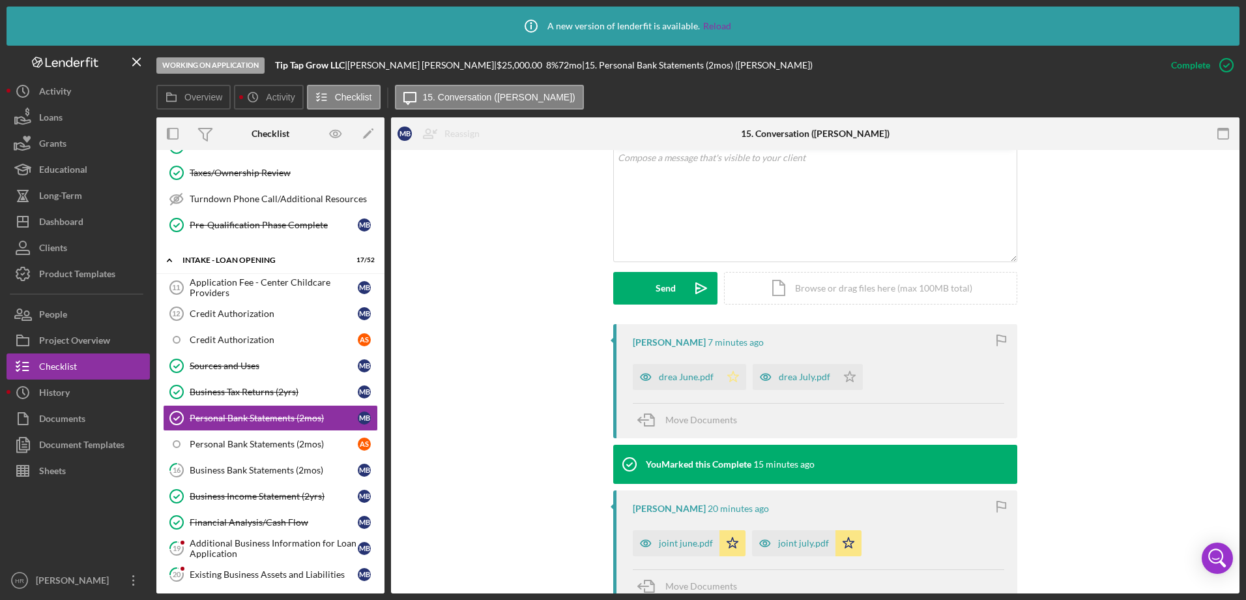
click at [731, 376] on icon "Icon/Star" at bounding box center [733, 377] width 26 height 26
click at [850, 377] on icon "Icon/Star" at bounding box center [850, 377] width 26 height 26
click at [254, 445] on div "Personal Bank Statements (2mos)" at bounding box center [274, 444] width 168 height 10
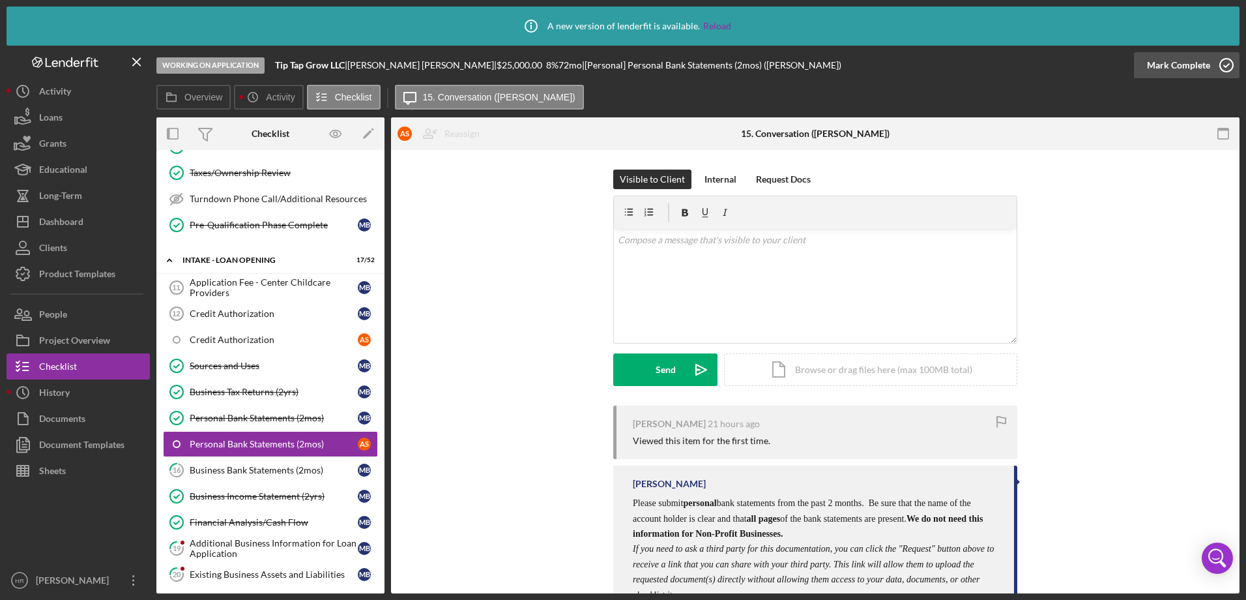
click at [1226, 63] on icon "button" at bounding box center [1227, 65] width 33 height 33
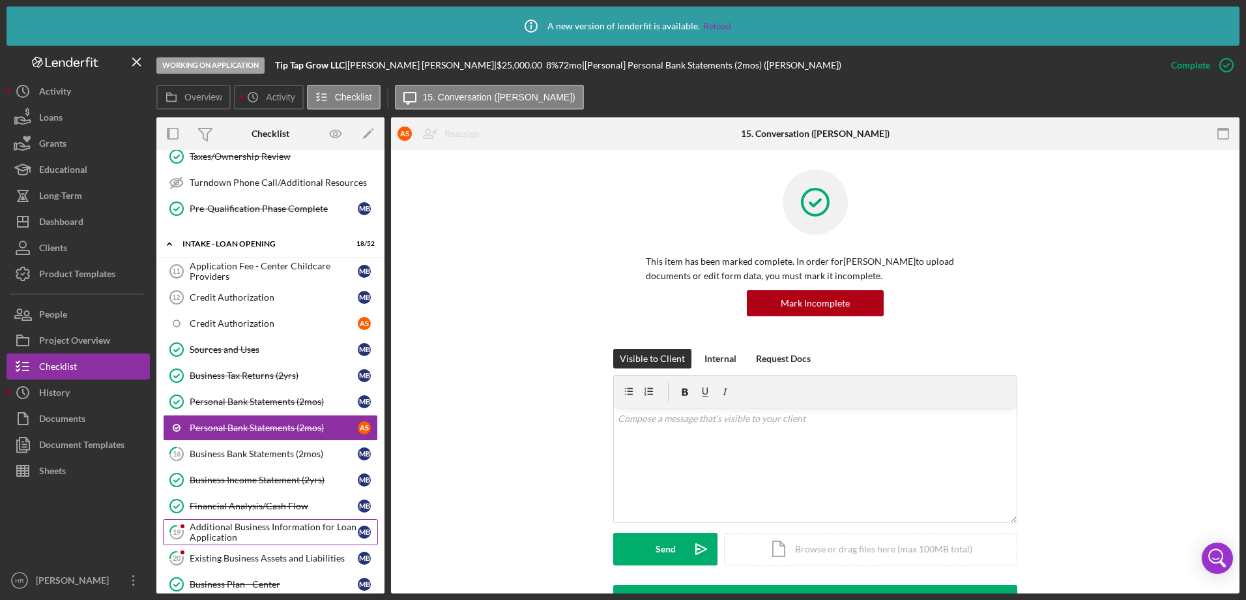
scroll to position [717, 0]
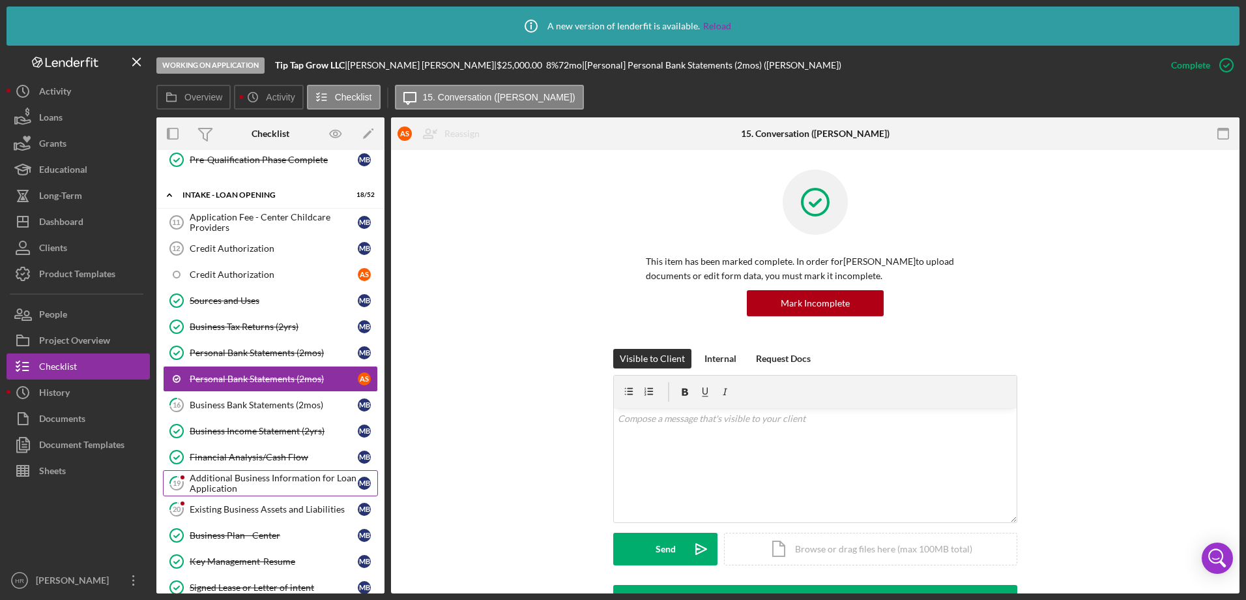
click at [255, 482] on div "Additional Business Information for Loan Application" at bounding box center [274, 483] width 168 height 21
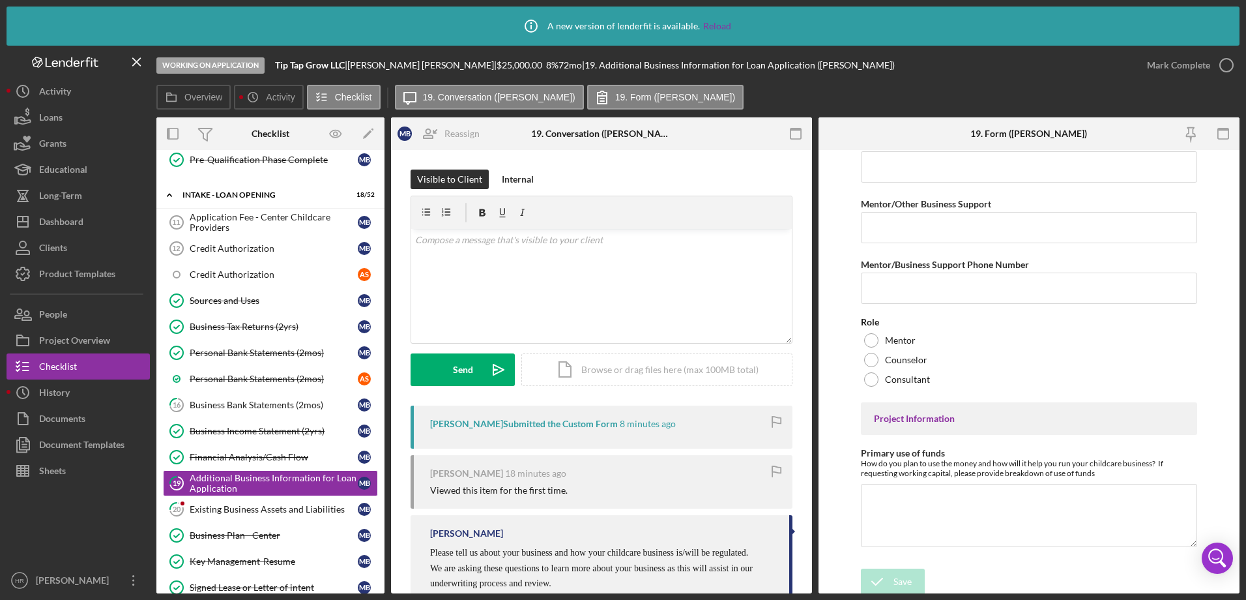
scroll to position [3665, 0]
click at [274, 514] on div "Existing Business Assets and Liabilities" at bounding box center [274, 509] width 168 height 10
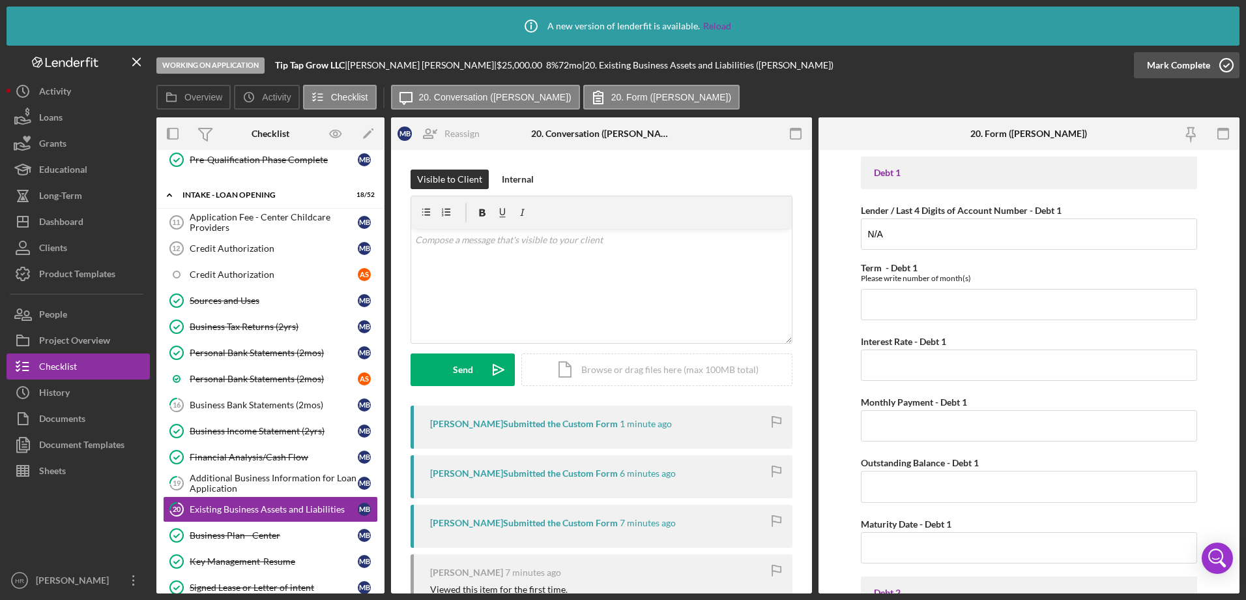
click at [1224, 68] on icon "button" at bounding box center [1227, 65] width 33 height 33
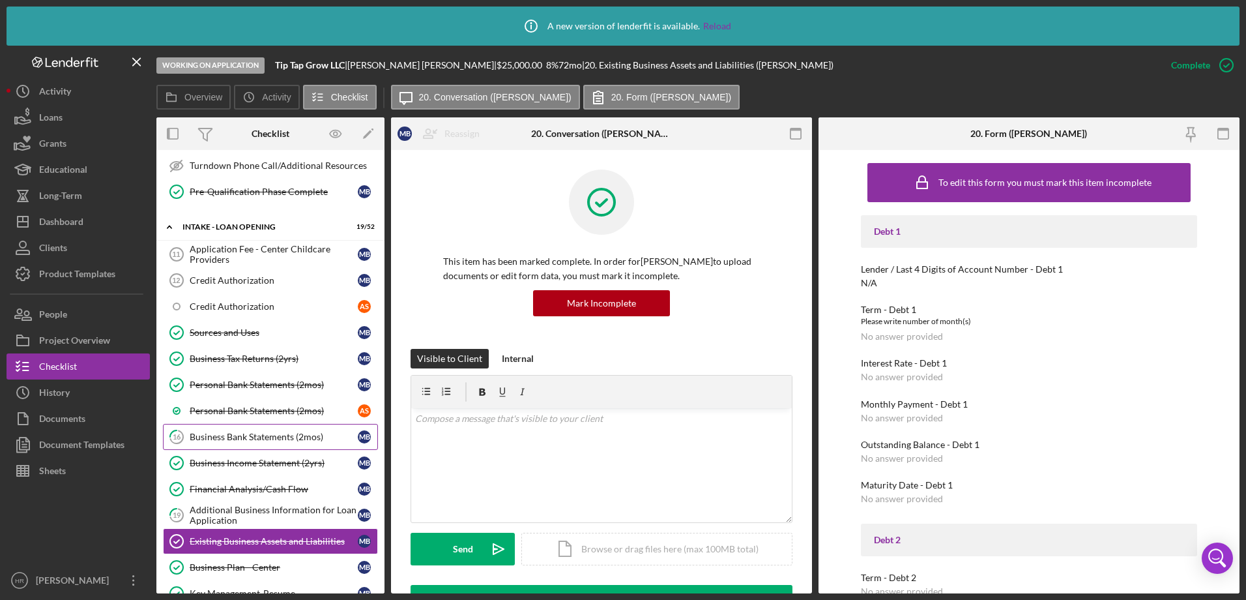
scroll to position [717, 0]
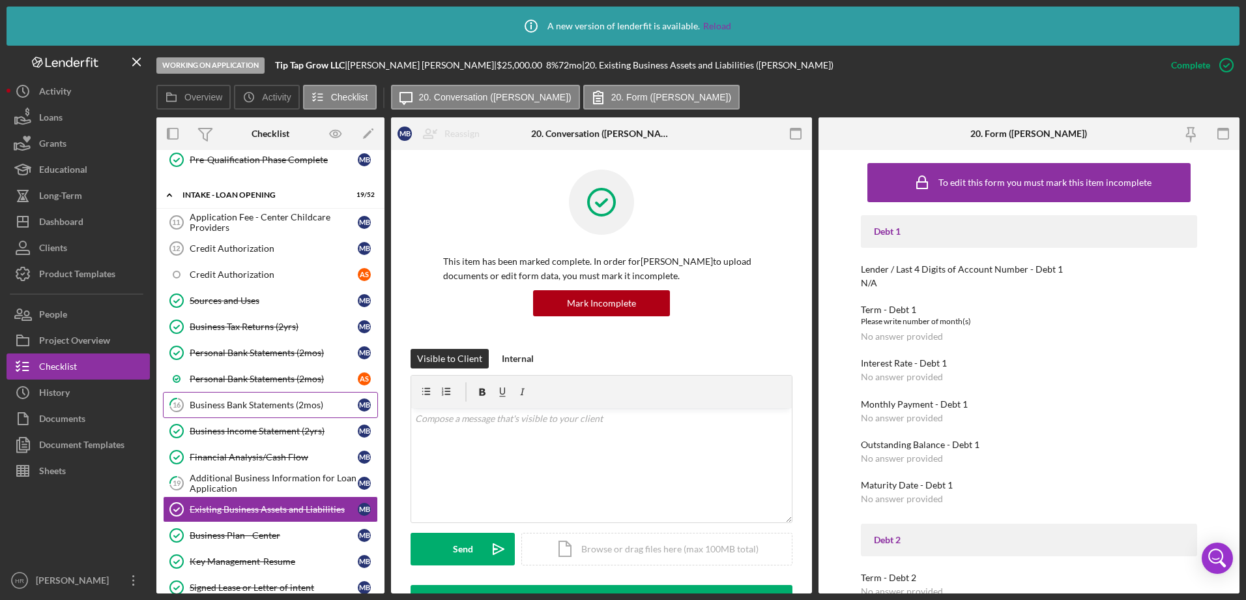
click at [225, 401] on div "Business Bank Statements (2mos)" at bounding box center [274, 405] width 168 height 10
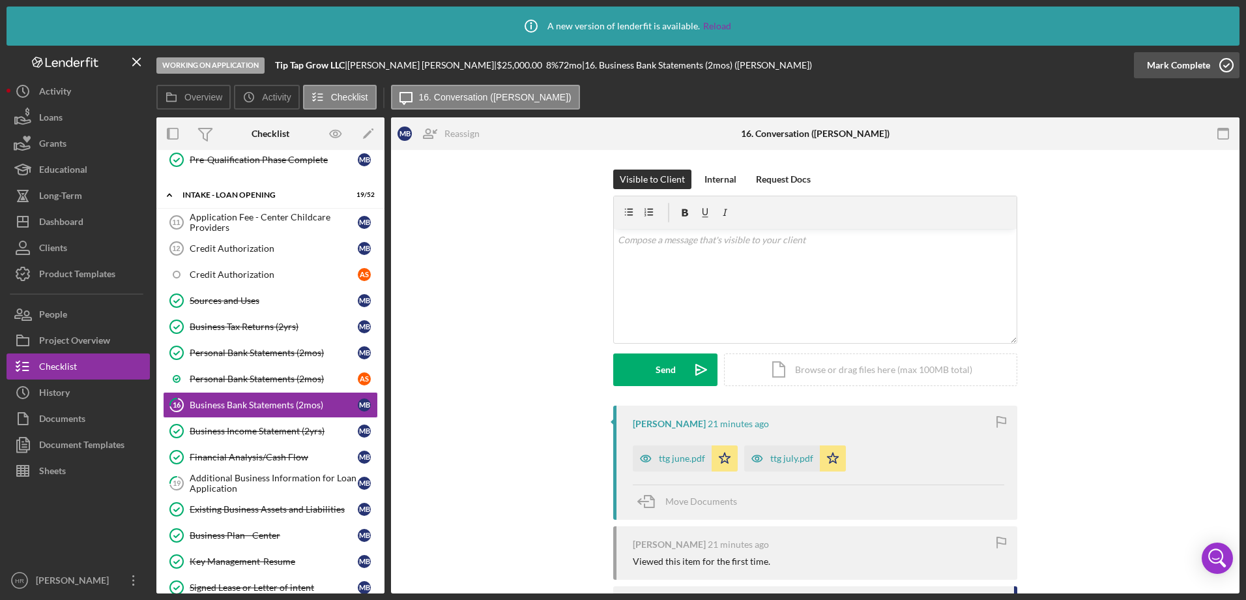
click at [1228, 68] on icon "button" at bounding box center [1227, 65] width 33 height 33
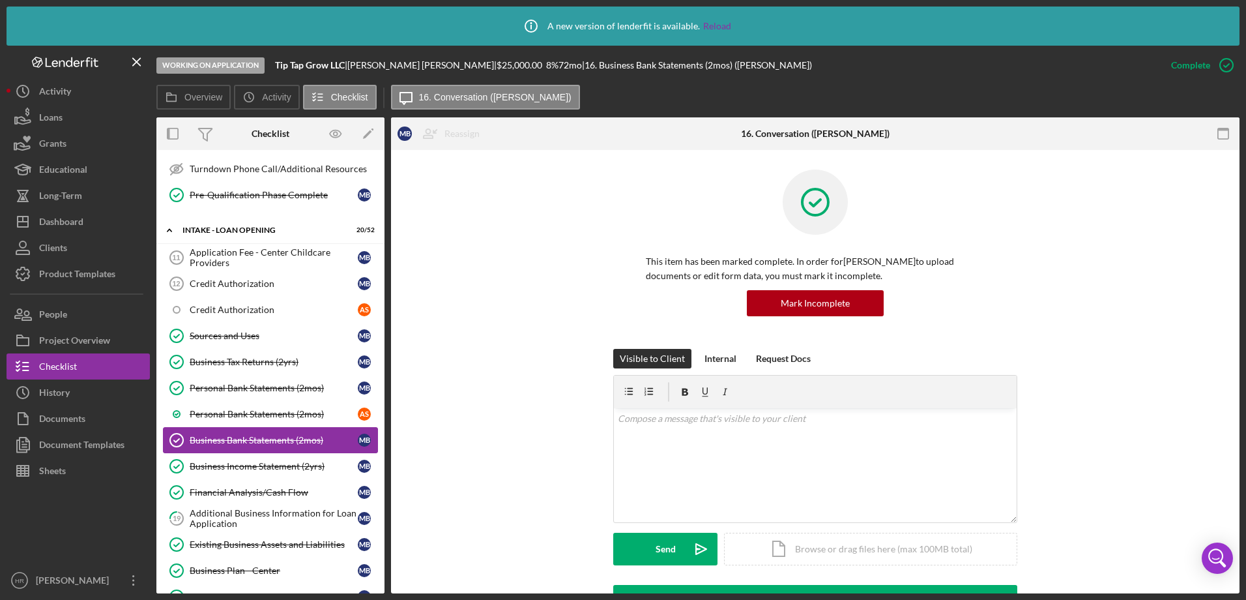
scroll to position [652, 0]
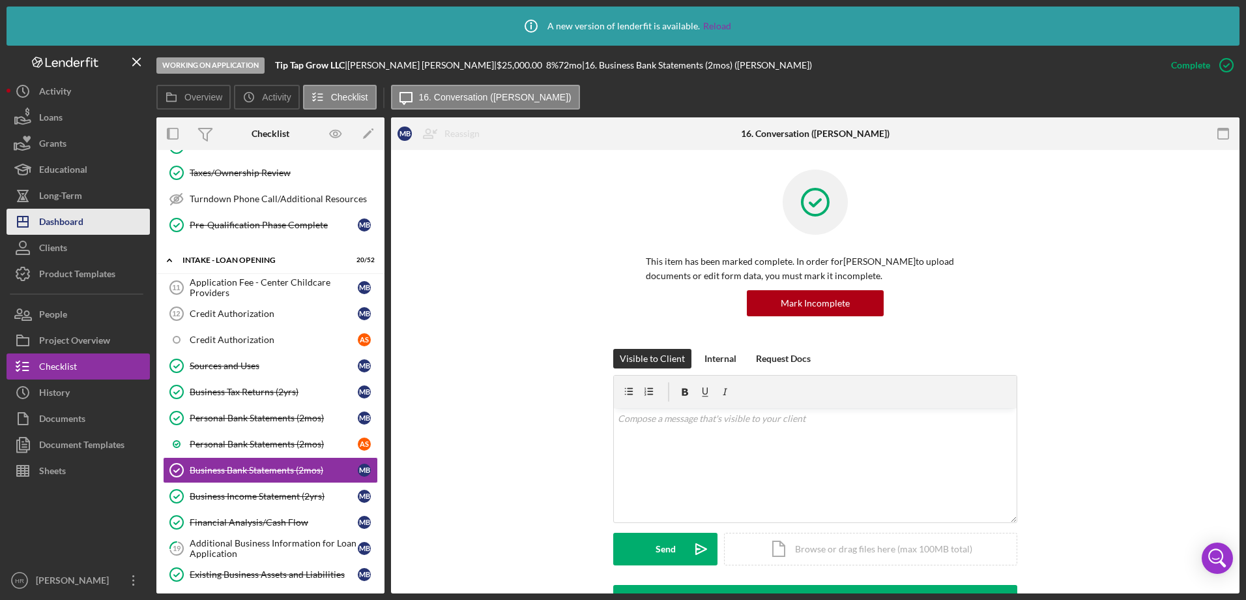
click at [50, 209] on div "Dashboard" at bounding box center [61, 223] width 44 height 29
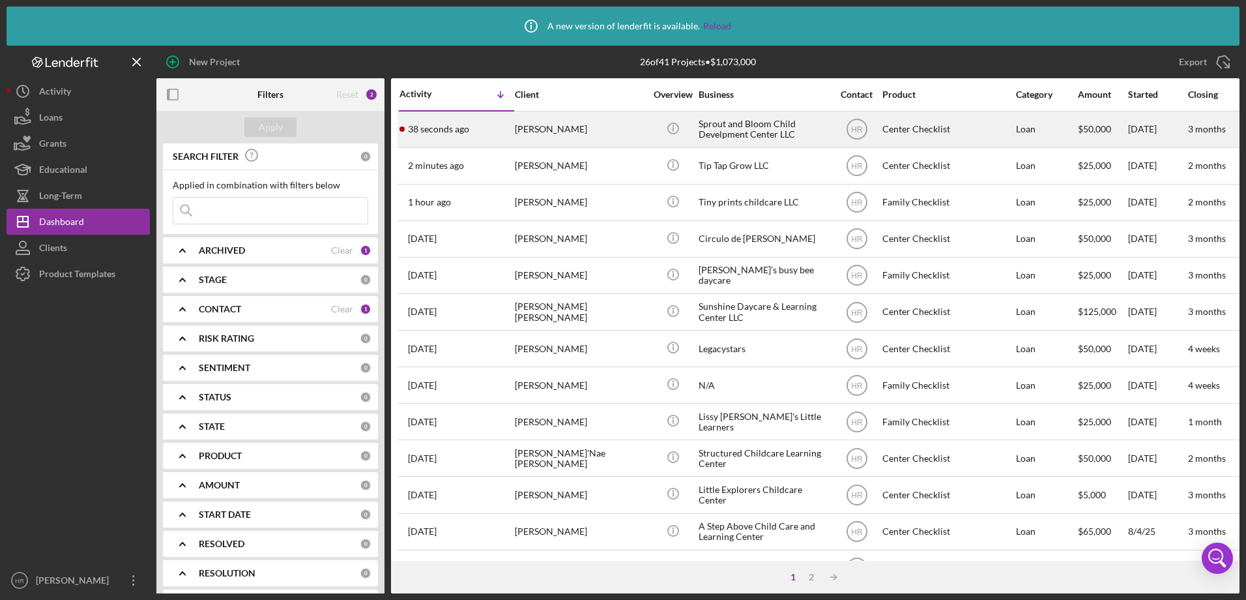
click at [565, 122] on div "[PERSON_NAME]" at bounding box center [580, 129] width 130 height 35
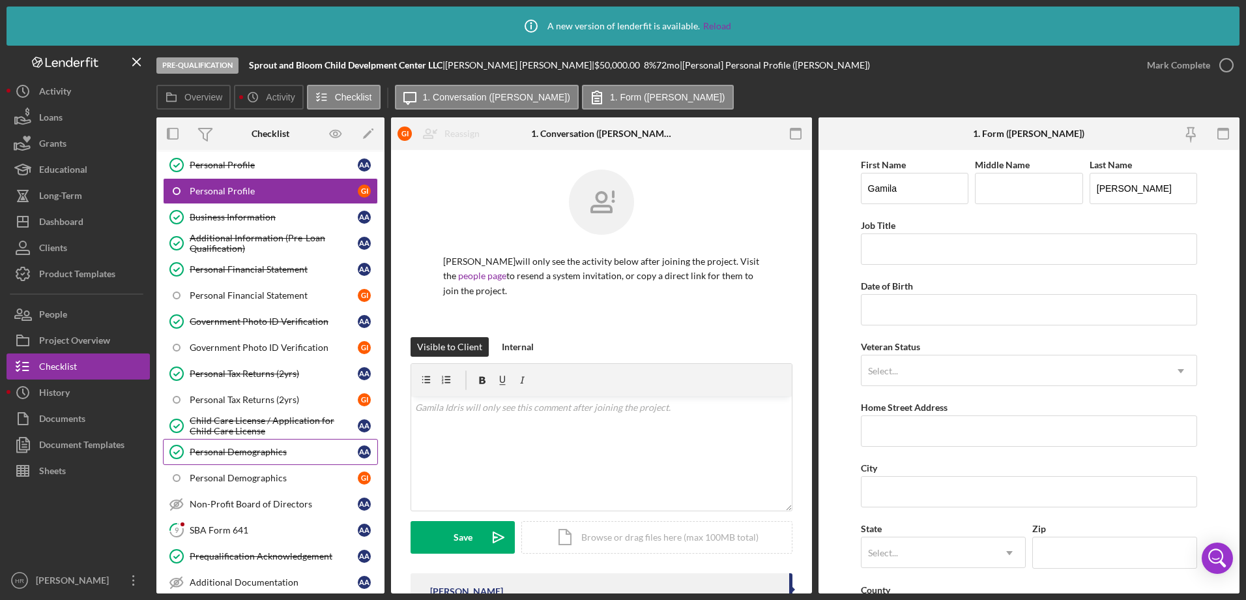
scroll to position [130, 0]
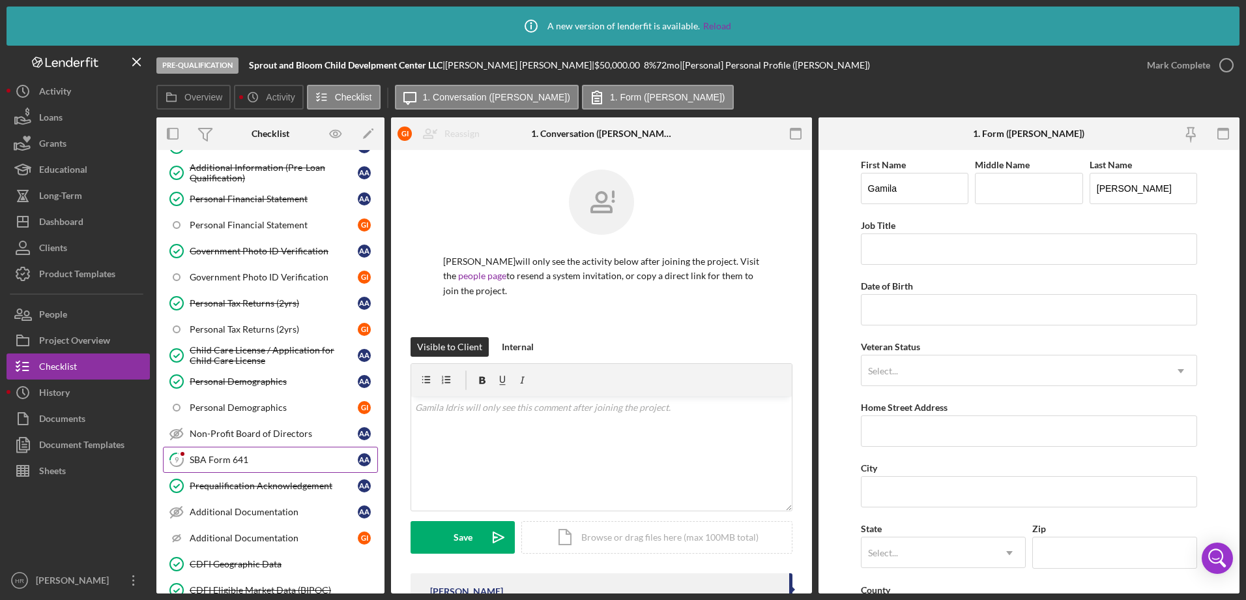
click at [234, 464] on div "SBA Form 641" at bounding box center [274, 459] width 168 height 10
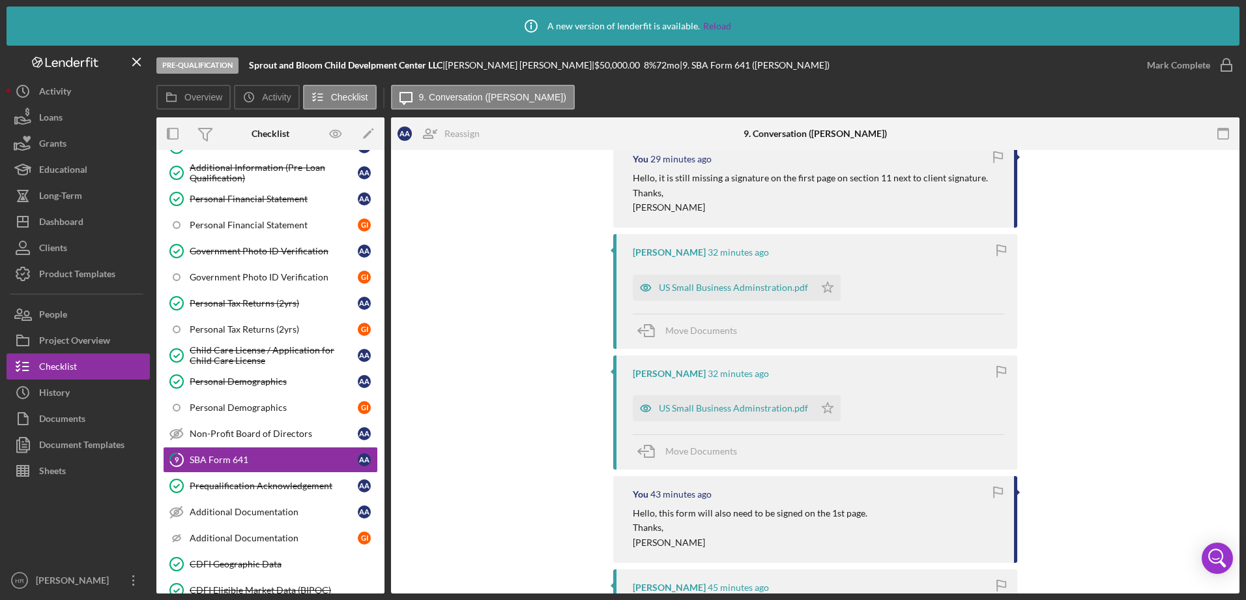
scroll to position [326, 0]
click at [720, 402] on div "US Small Business Adminstration.pdf" at bounding box center [733, 407] width 149 height 10
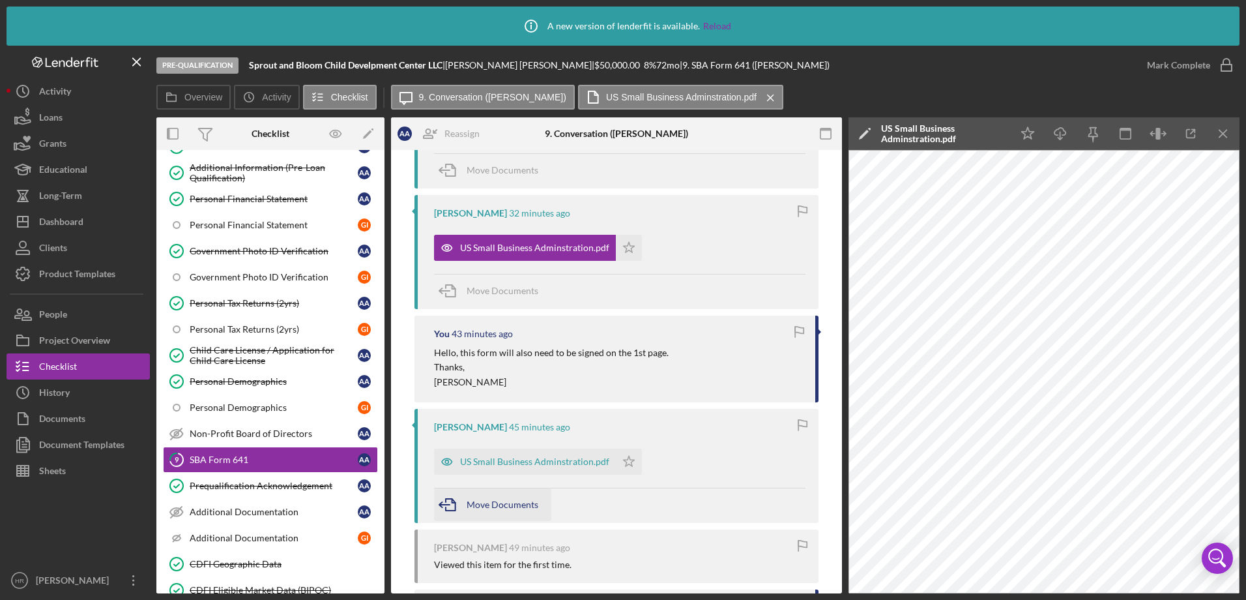
scroll to position [615, 0]
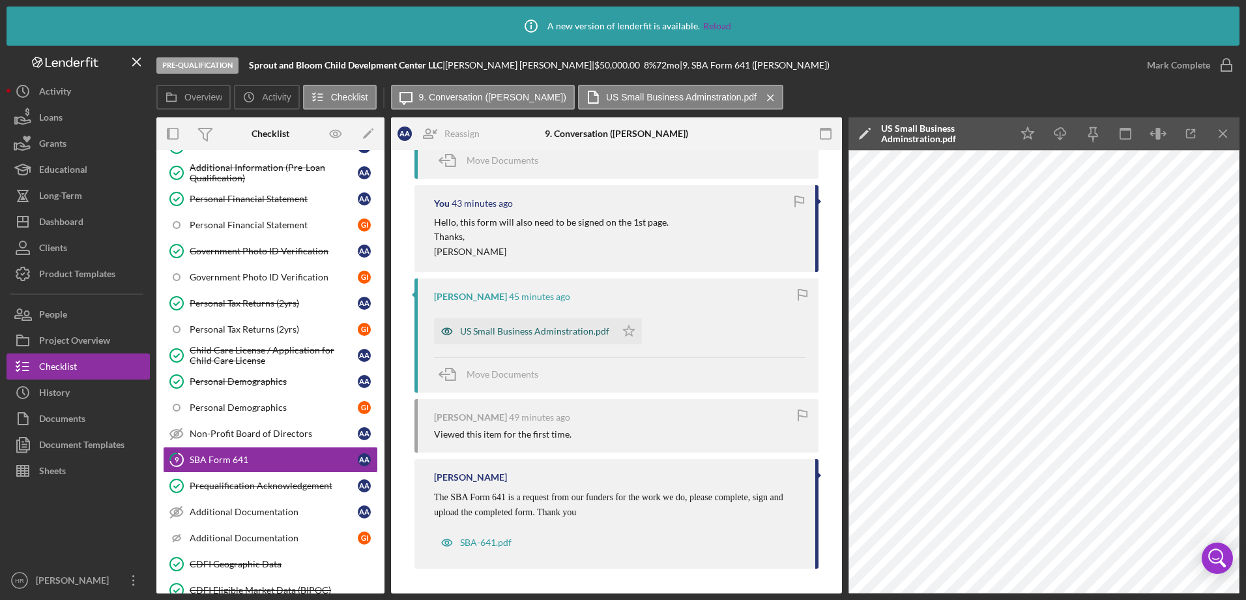
click at [534, 332] on div "US Small Business Adminstration.pdf" at bounding box center [534, 331] width 149 height 10
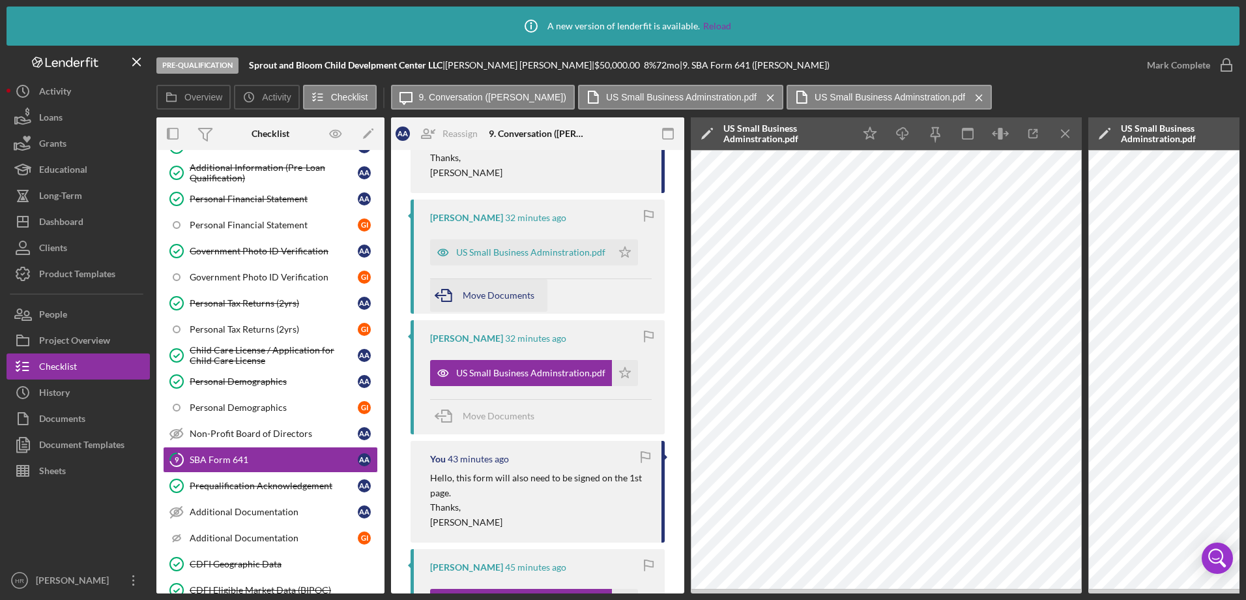
scroll to position [379, 0]
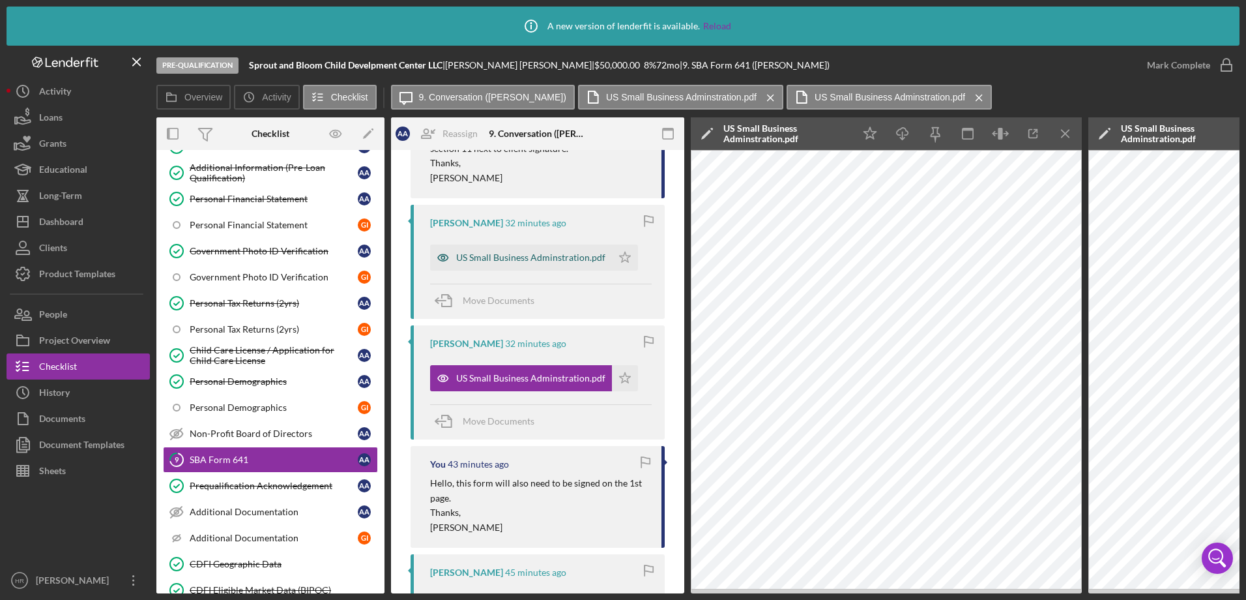
click at [520, 253] on div "US Small Business Adminstration.pdf" at bounding box center [530, 257] width 149 height 10
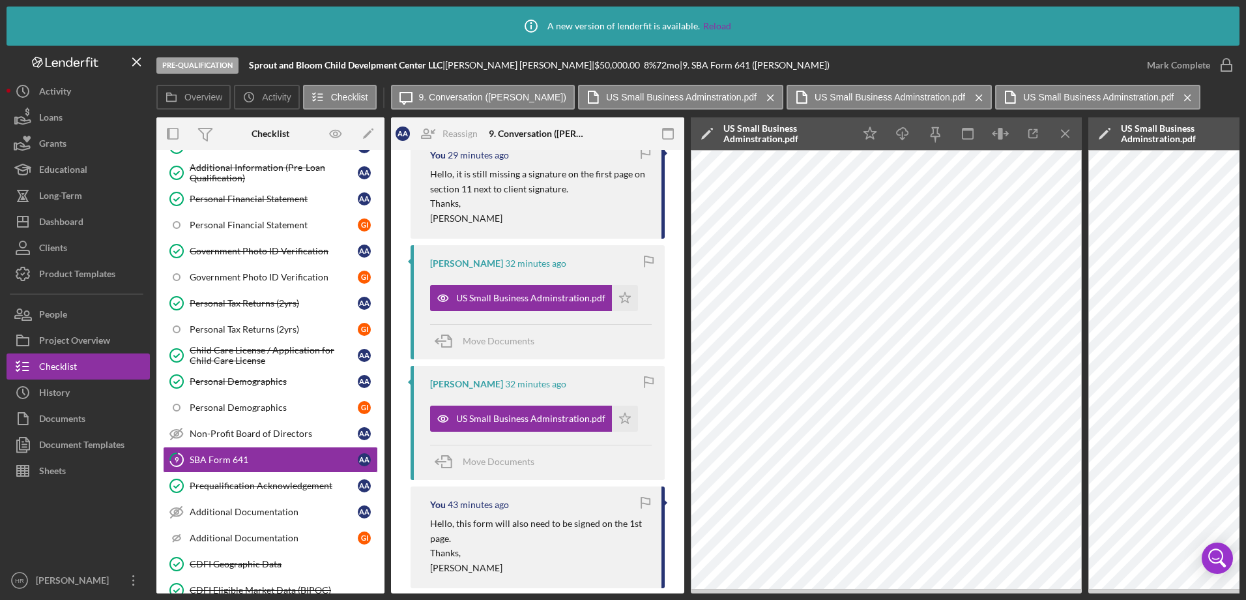
scroll to position [53, 0]
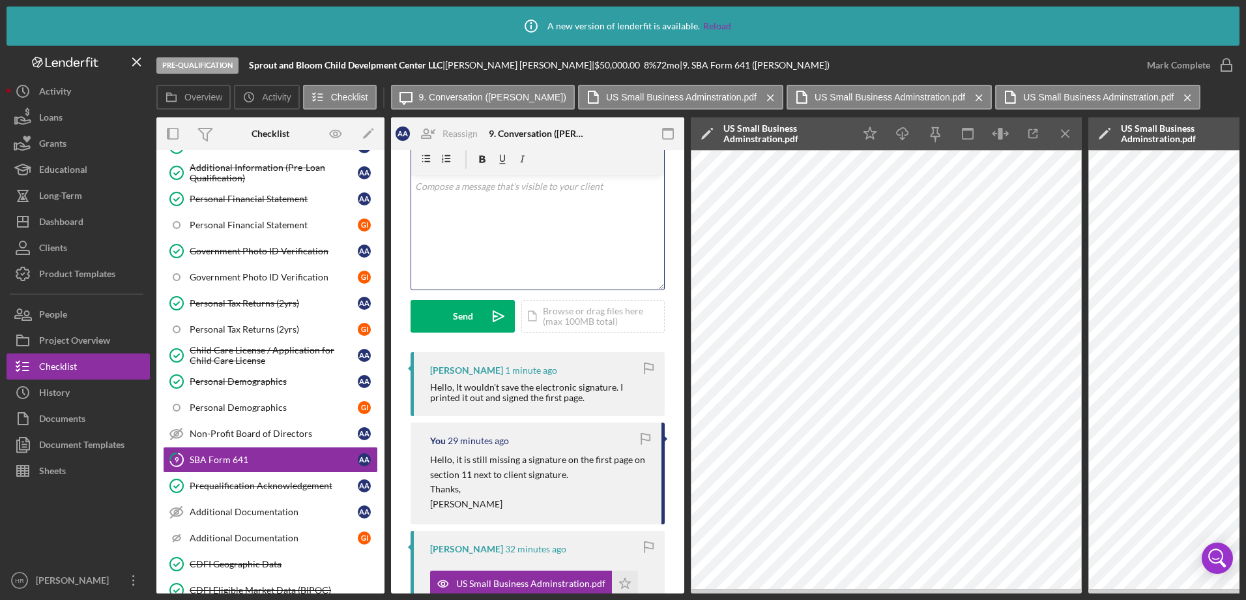
click at [542, 224] on div "v Color teal Color pink Remove color Add row above Add row below Add column bef…" at bounding box center [537, 232] width 253 height 114
click at [1059, 129] on icon "Icon/Menu Close" at bounding box center [1066, 133] width 29 height 29
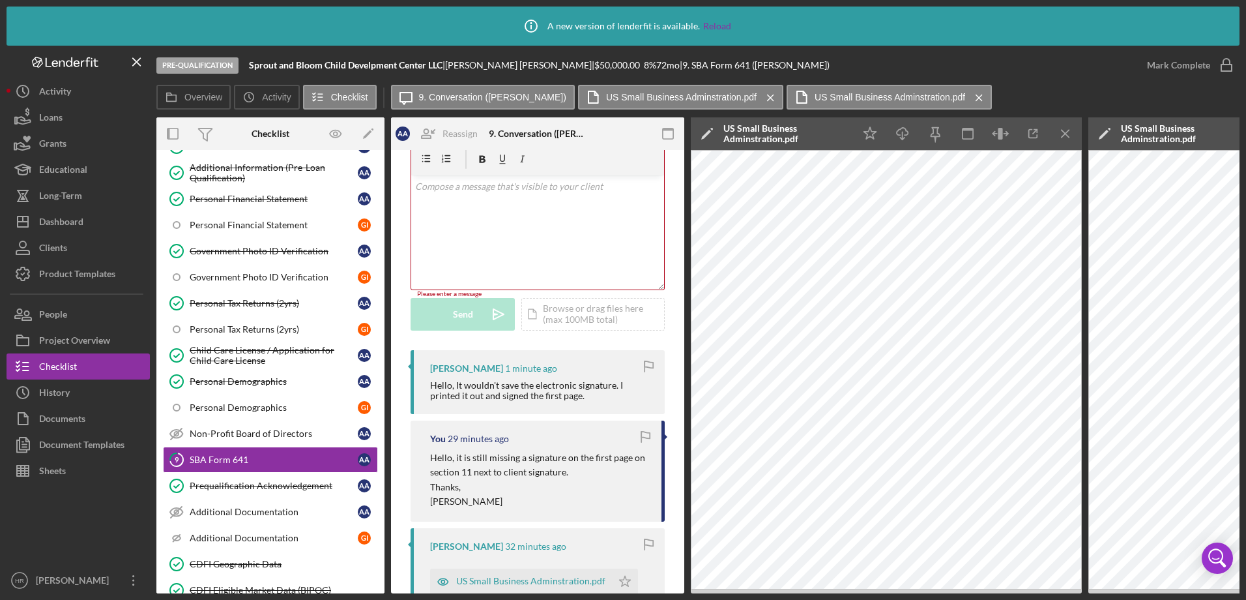
click at [1059, 129] on icon "Icon/Menu Close" at bounding box center [1066, 133] width 29 height 29
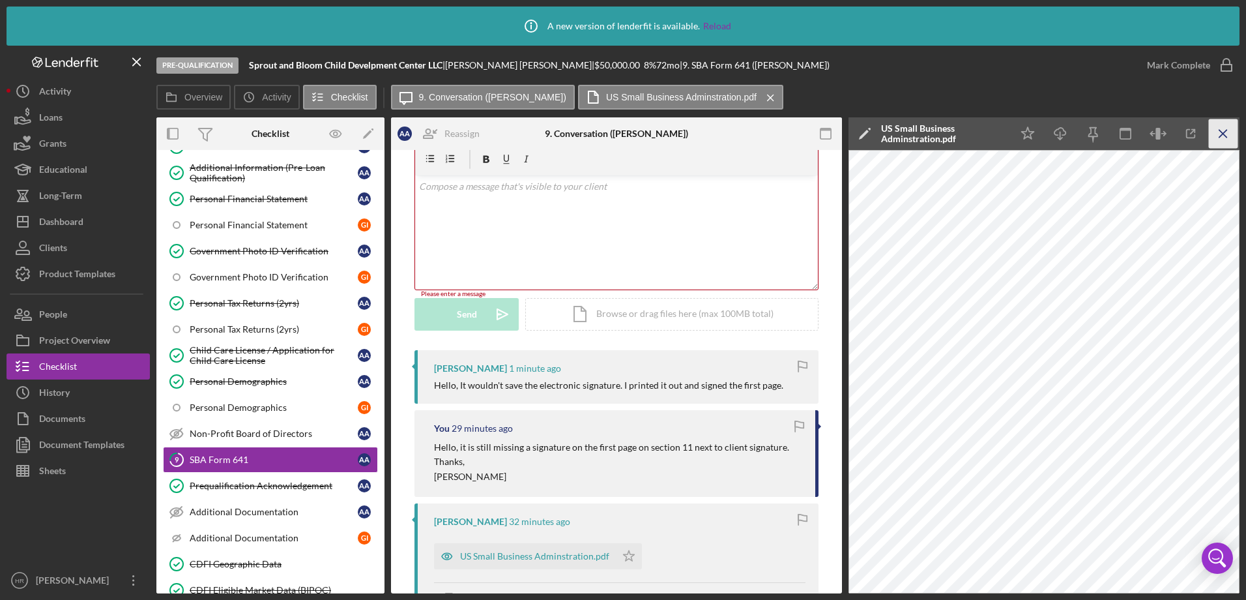
click at [1233, 136] on icon "Icon/Menu Close" at bounding box center [1223, 133] width 29 height 29
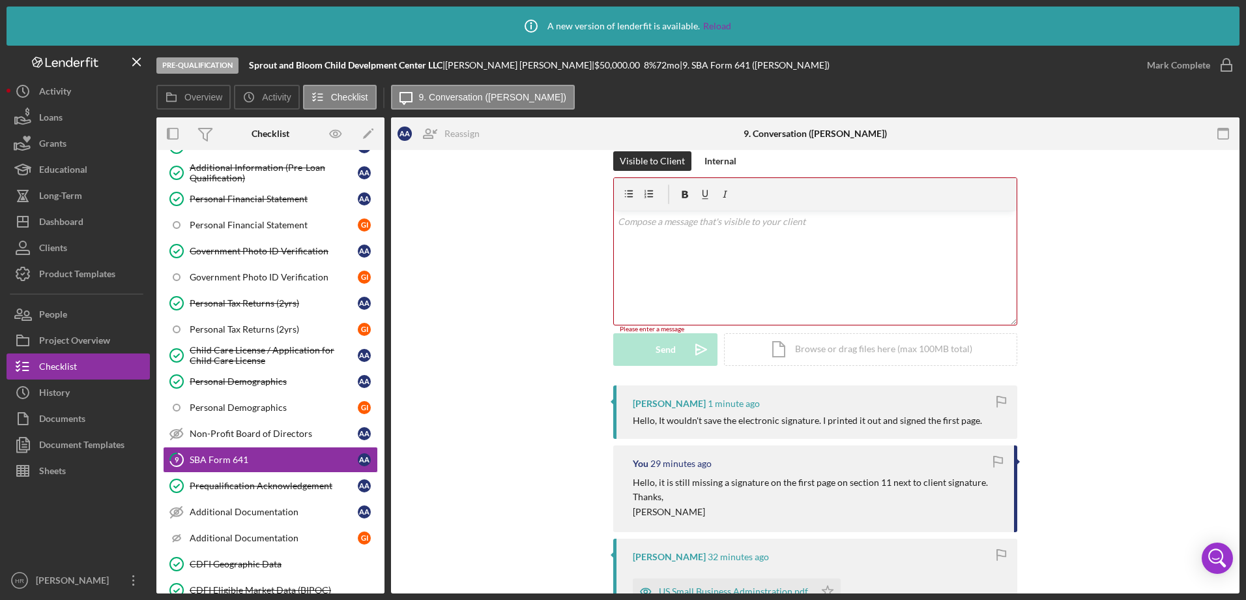
scroll to position [0, 0]
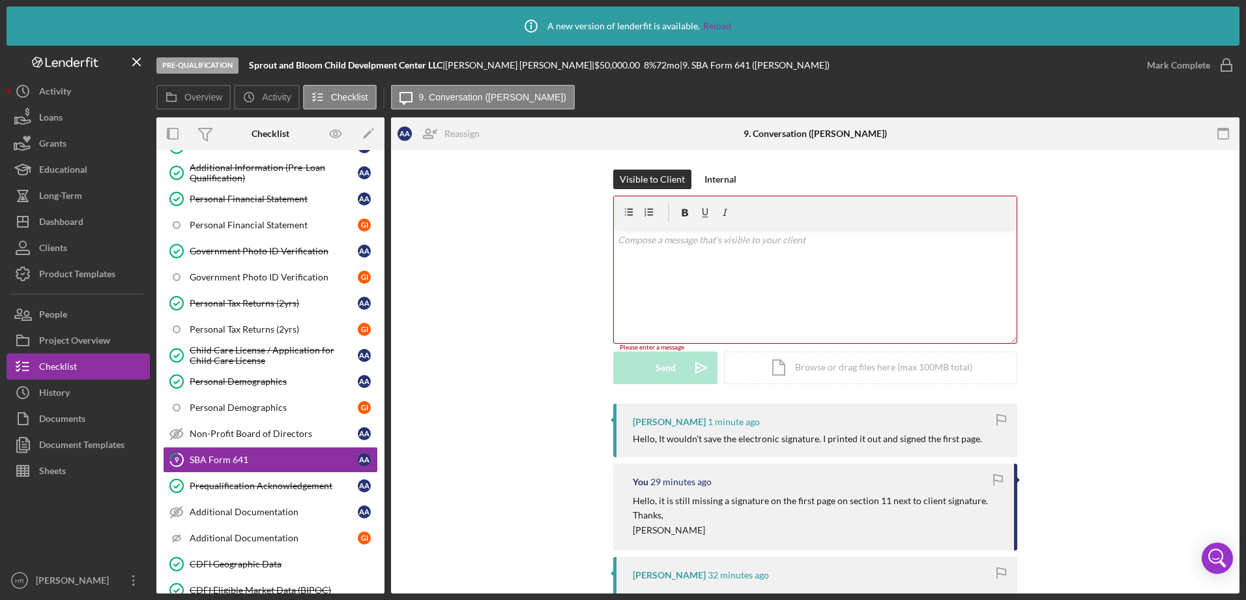
click at [679, 271] on div "v Color teal Color pink Remove color Add row above Add row below Add column bef…" at bounding box center [815, 286] width 403 height 114
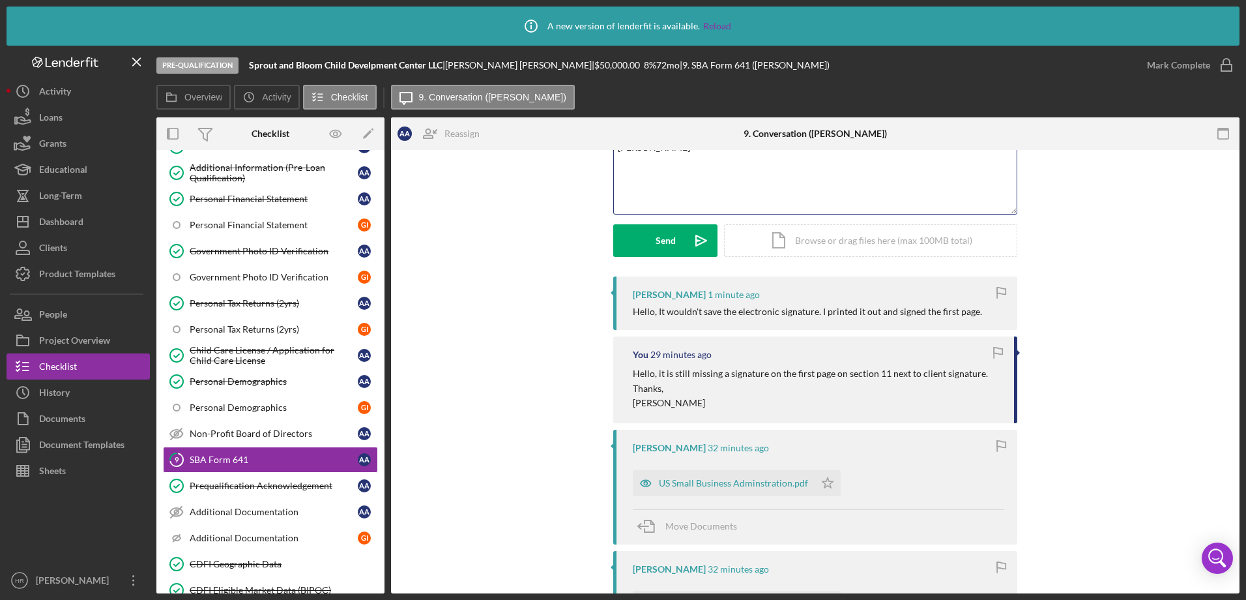
scroll to position [130, 0]
click at [696, 480] on div "US Small Business Adminstration.pdf" at bounding box center [733, 482] width 149 height 10
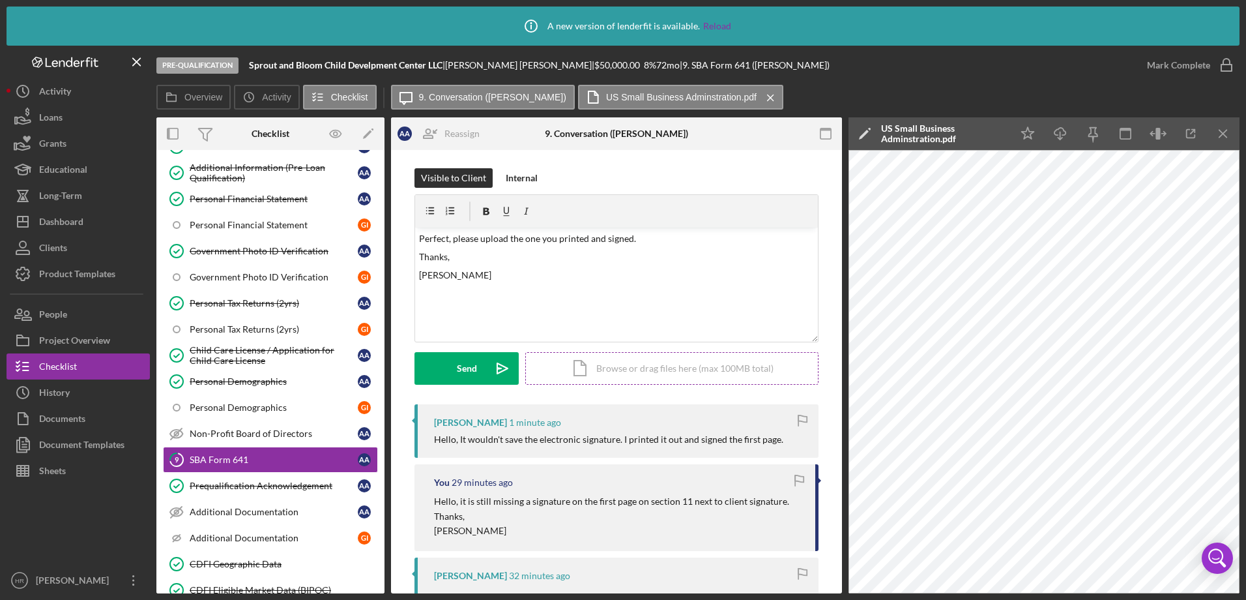
scroll to position [0, 0]
click at [465, 365] on div "Send" at bounding box center [467, 369] width 20 height 33
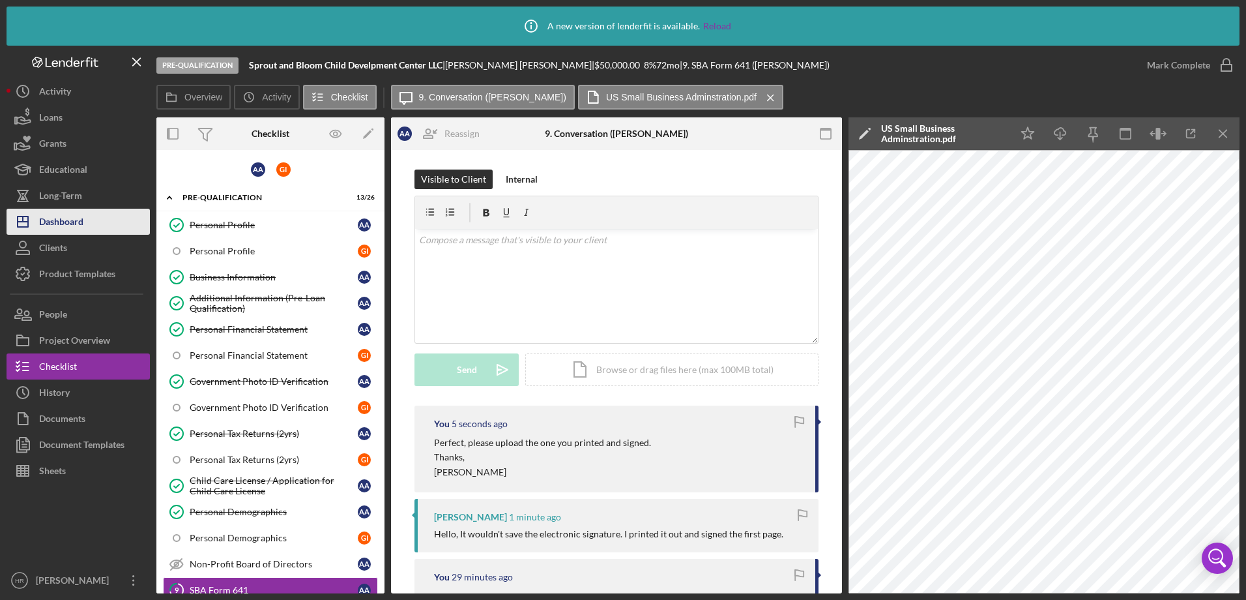
click at [56, 217] on div "Dashboard" at bounding box center [61, 223] width 44 height 29
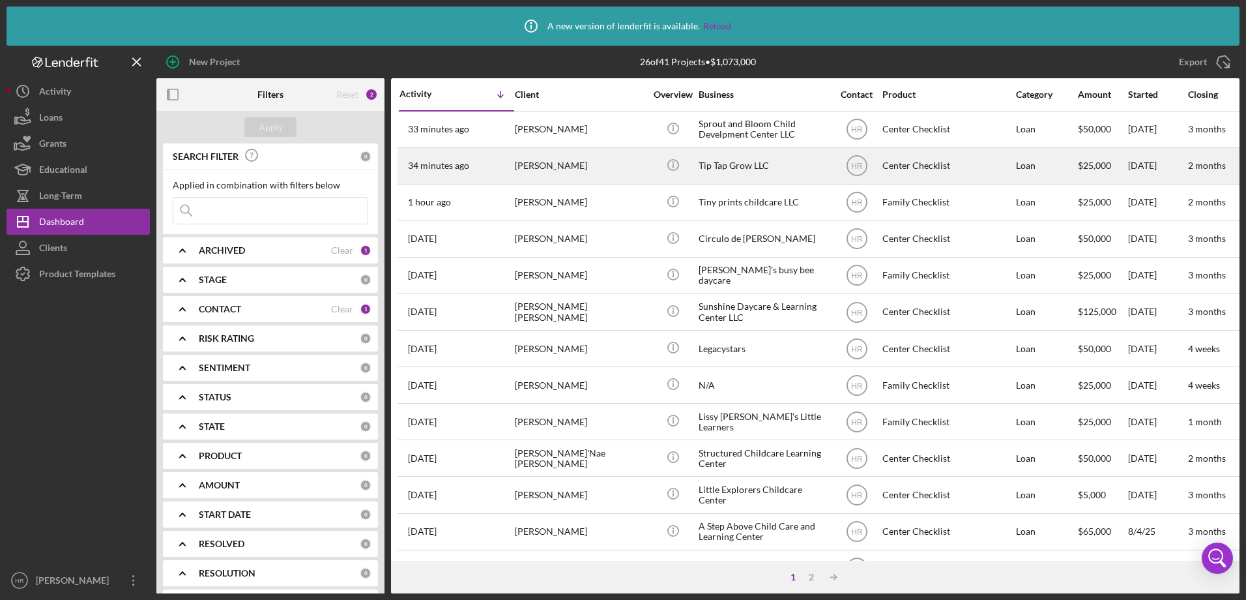
click at [632, 177] on div "[PERSON_NAME]" at bounding box center [580, 166] width 130 height 35
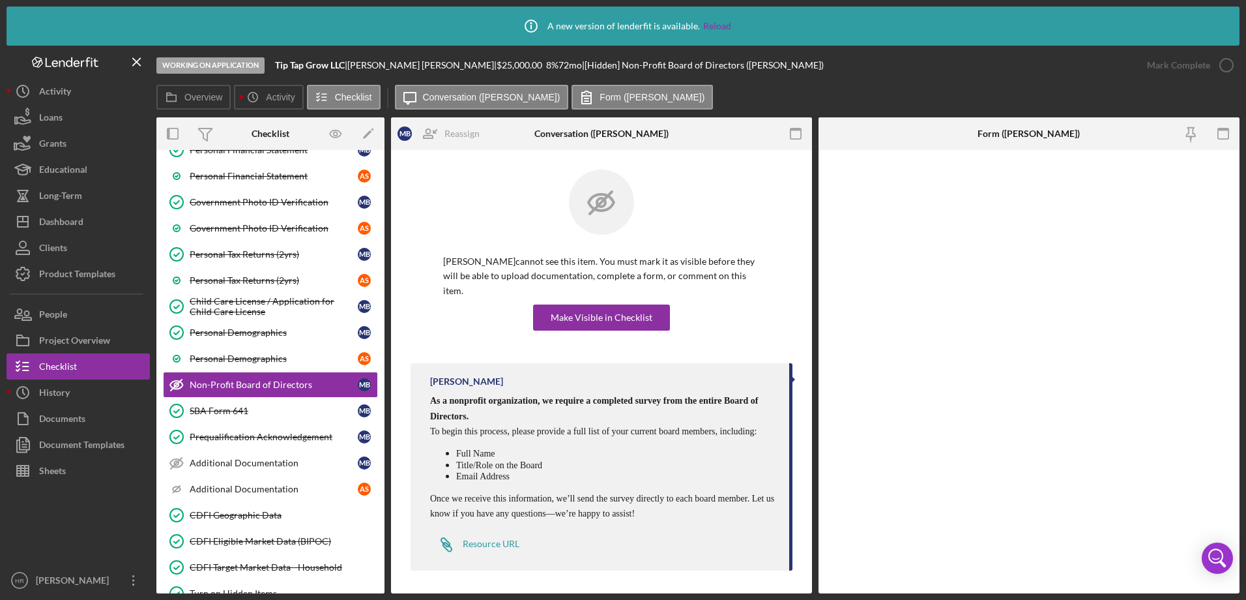
scroll to position [192, 0]
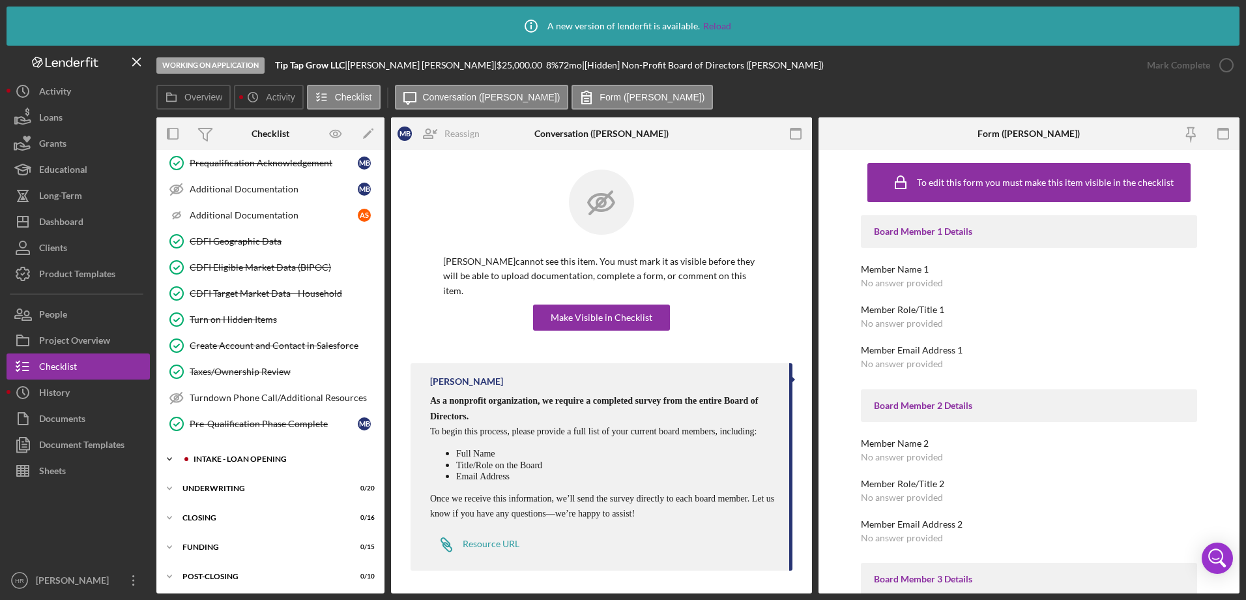
click at [237, 458] on div "INTAKE - LOAN OPENING" at bounding box center [281, 459] width 175 height 8
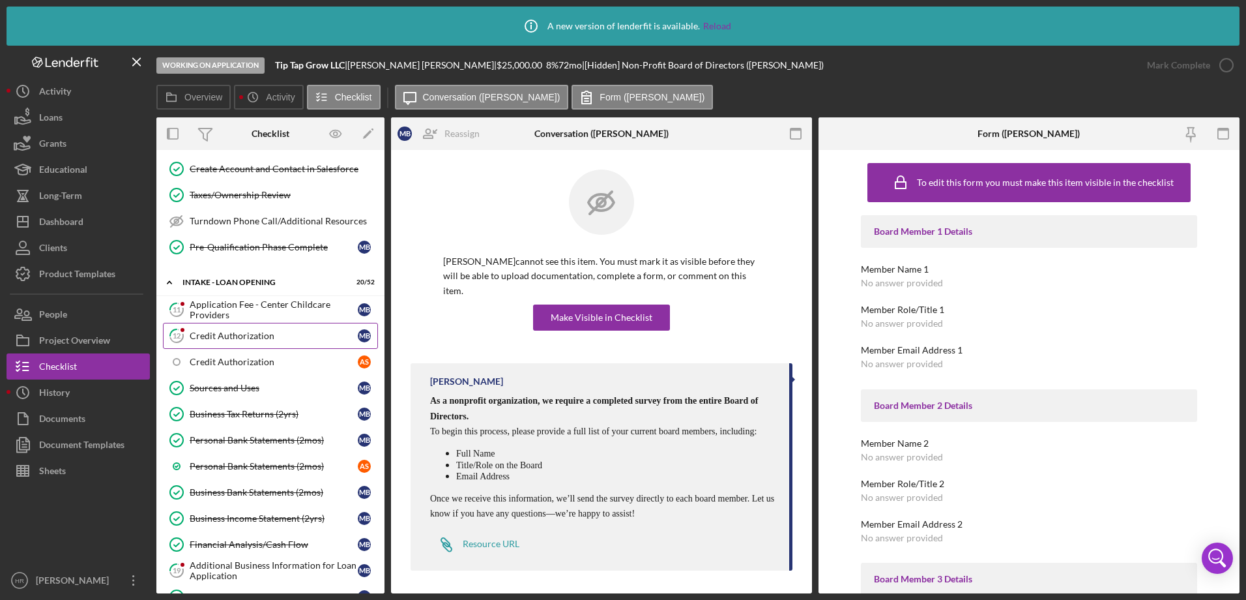
scroll to position [649, 0]
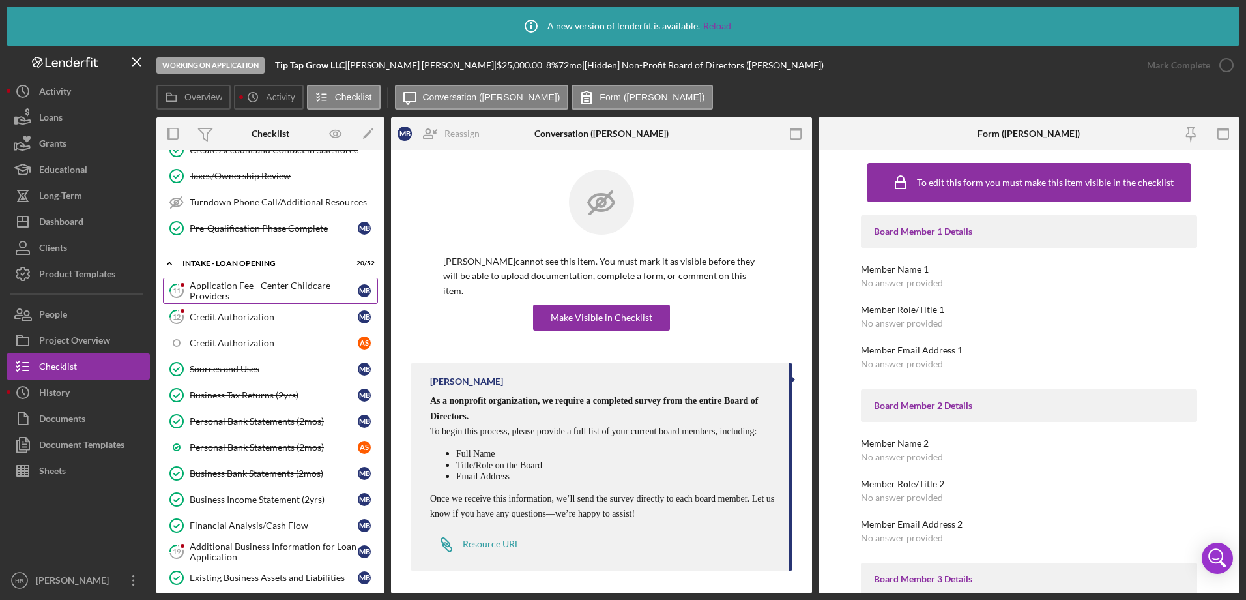
click at [248, 298] on div "Application Fee - Center Childcare Providers" at bounding box center [274, 290] width 168 height 21
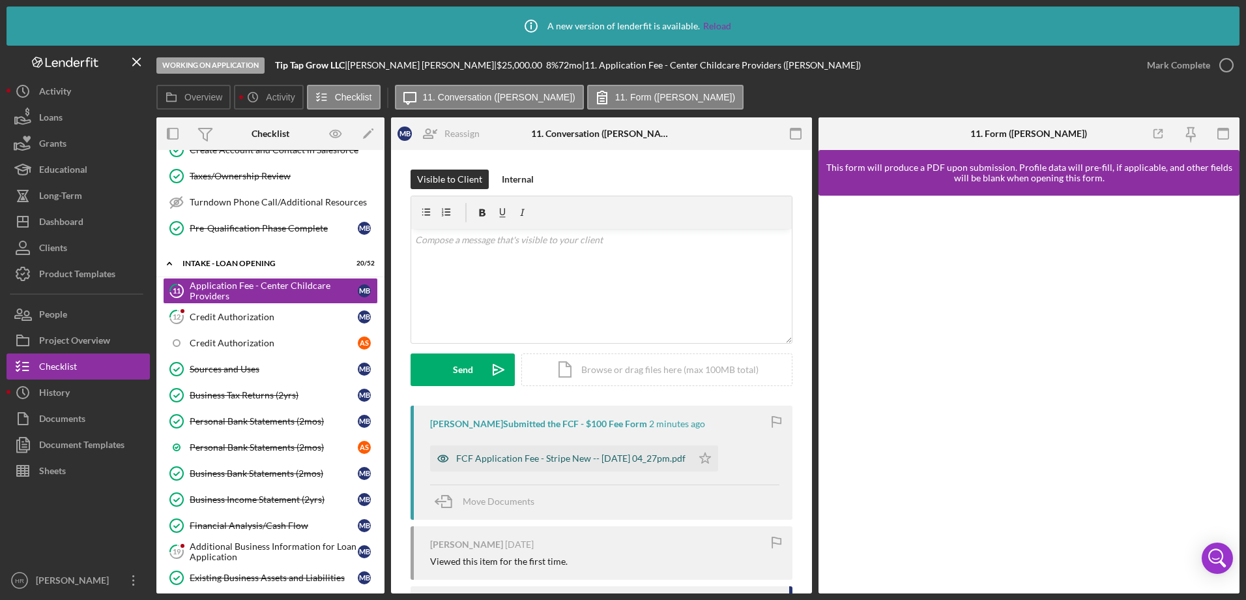
click at [524, 462] on div "FCF Application Fee - Stripe New -- 2025-08-12 04_27pm.pdf" at bounding box center [570, 458] width 229 height 10
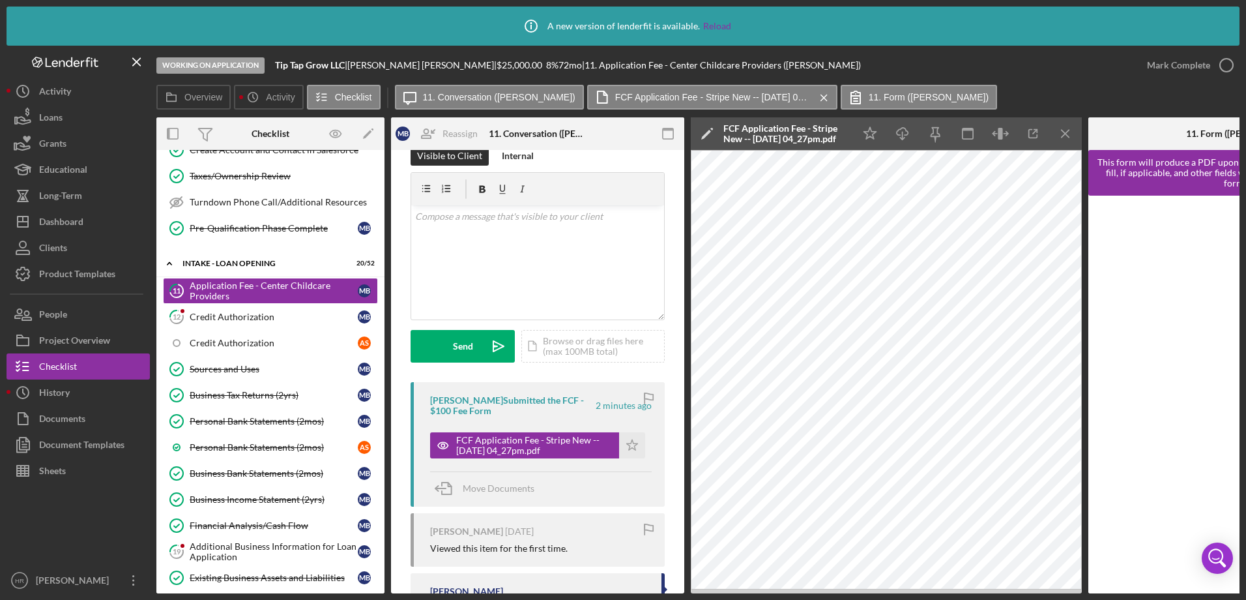
scroll to position [65, 0]
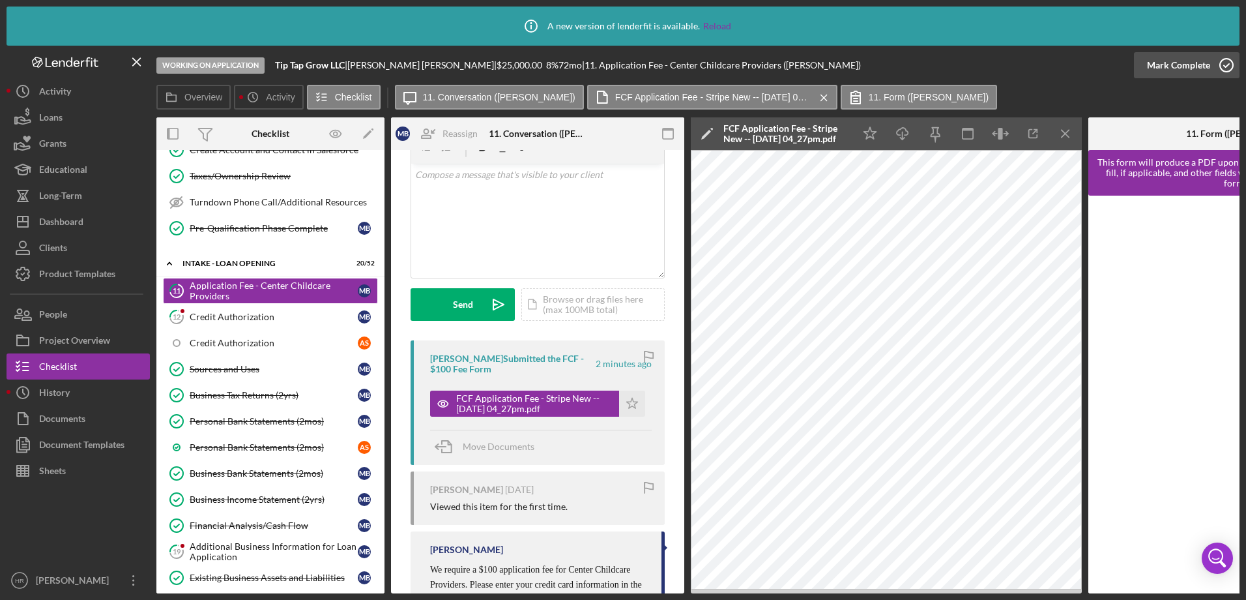
click at [1235, 67] on icon "button" at bounding box center [1227, 65] width 33 height 33
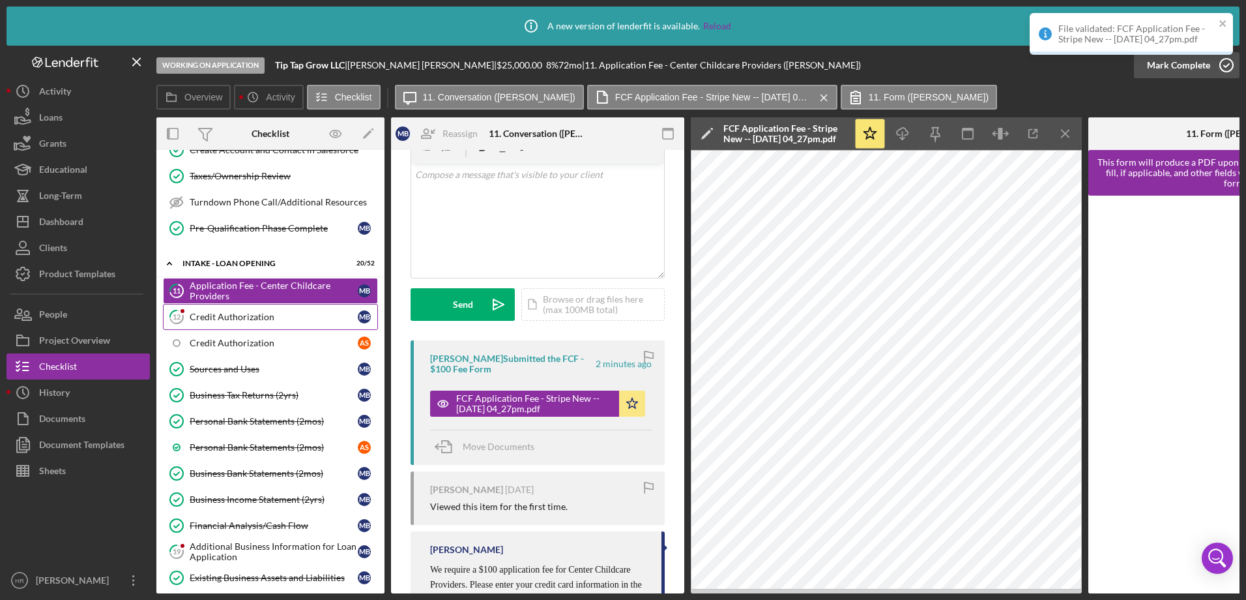
scroll to position [259, 0]
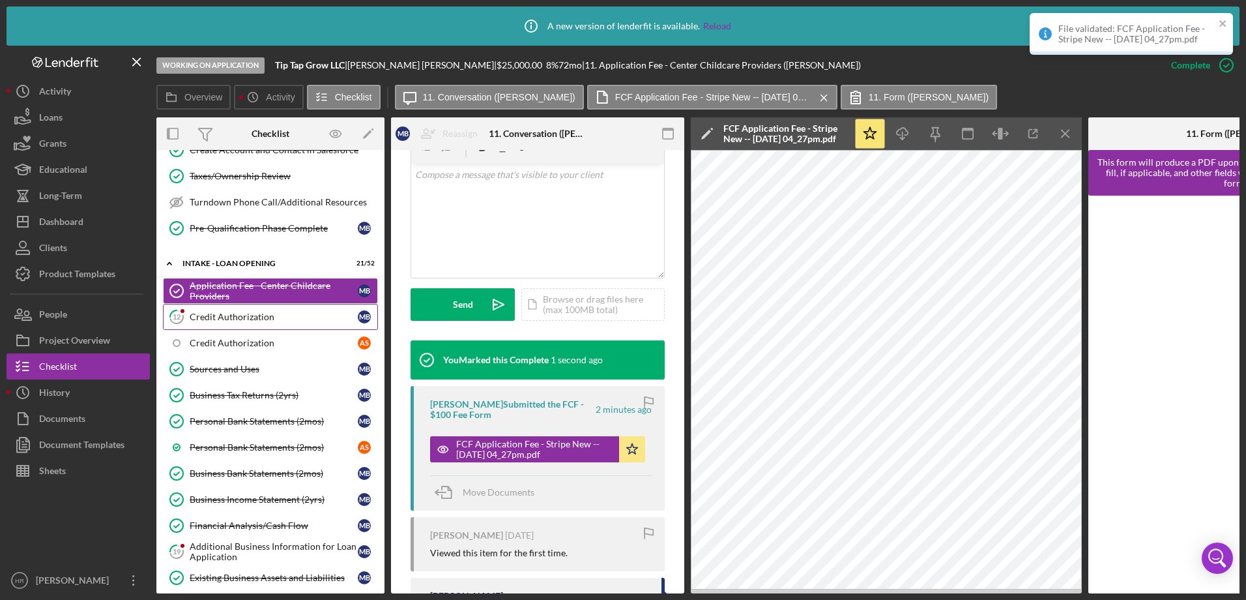
click at [208, 318] on div "Credit Authorization" at bounding box center [274, 317] width 168 height 10
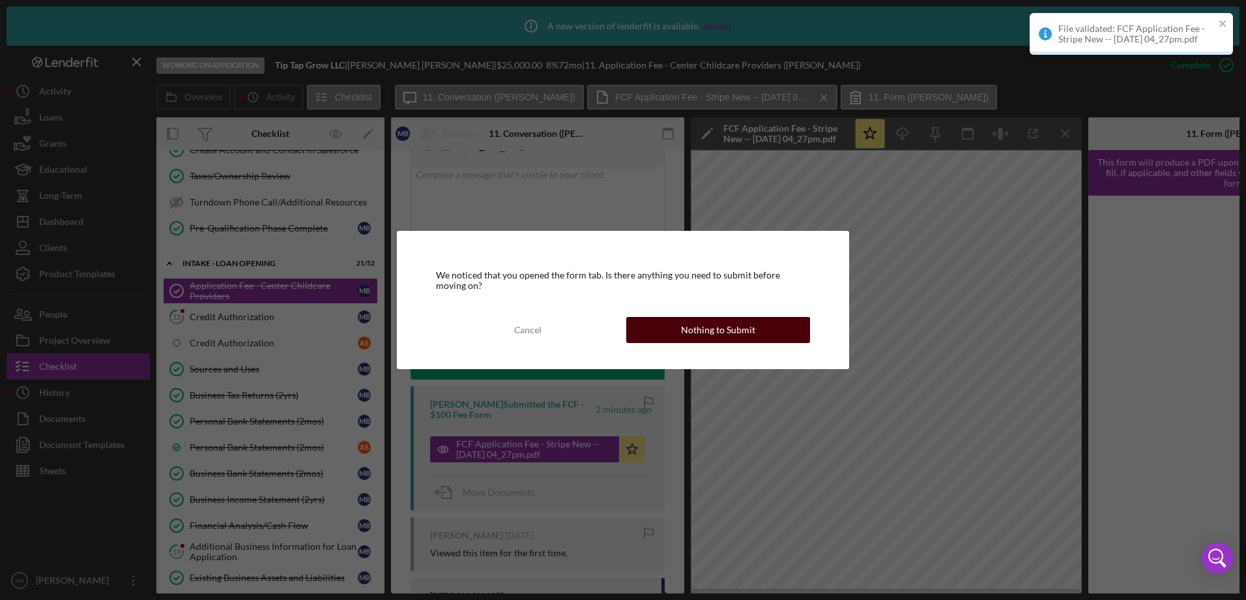
click at [692, 330] on div "Nothing to Submit" at bounding box center [718, 330] width 74 height 26
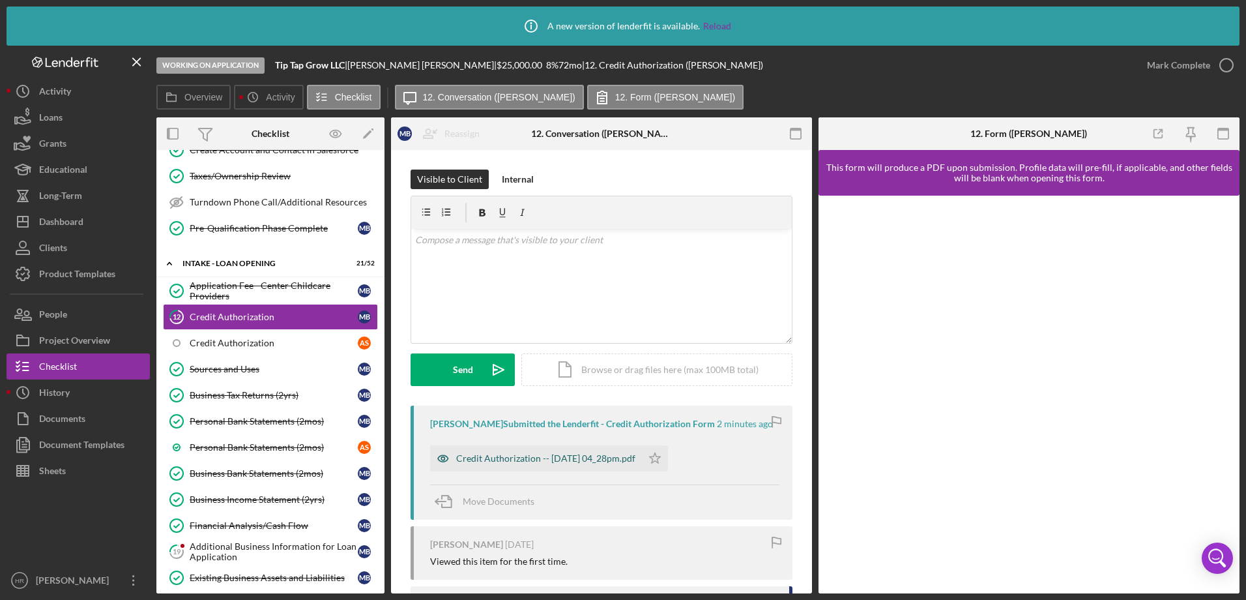
click at [540, 456] on div "Credit Authorization -- 2025-08-12 04_28pm.pdf" at bounding box center [545, 458] width 179 height 10
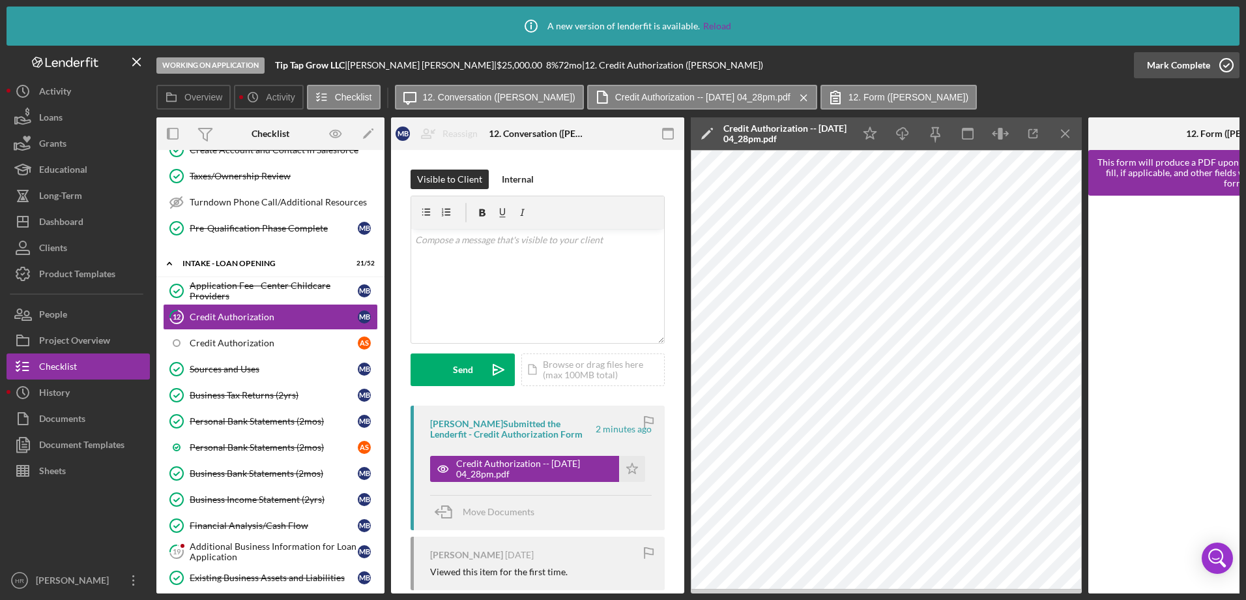
click at [1226, 60] on icon "button" at bounding box center [1227, 65] width 33 height 33
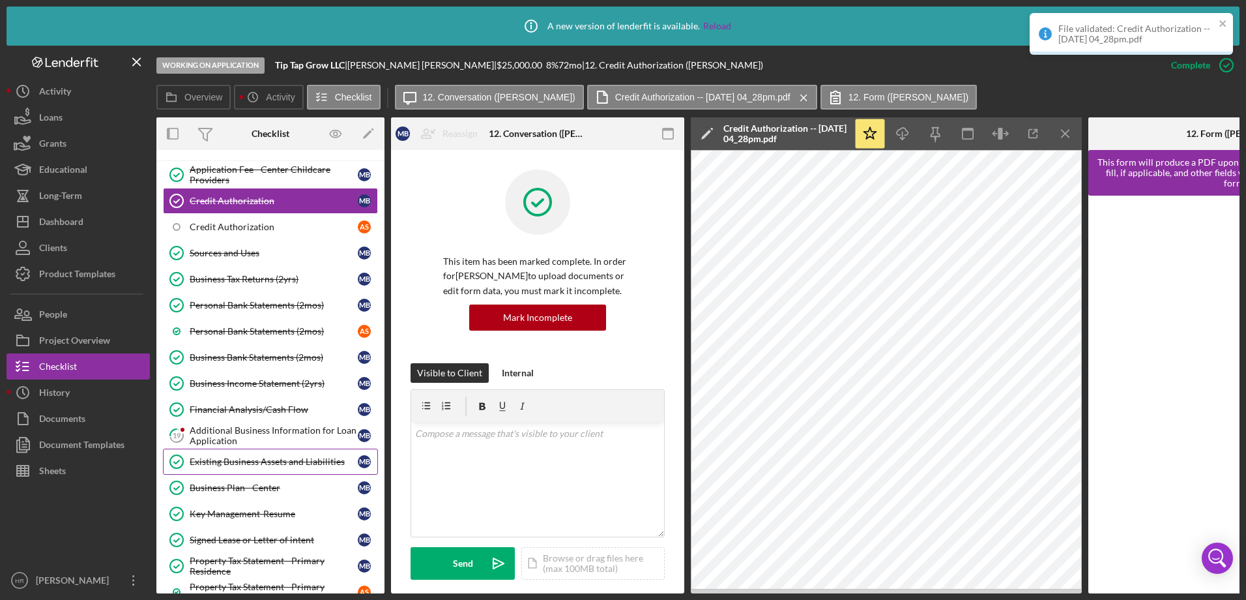
scroll to position [779, 0]
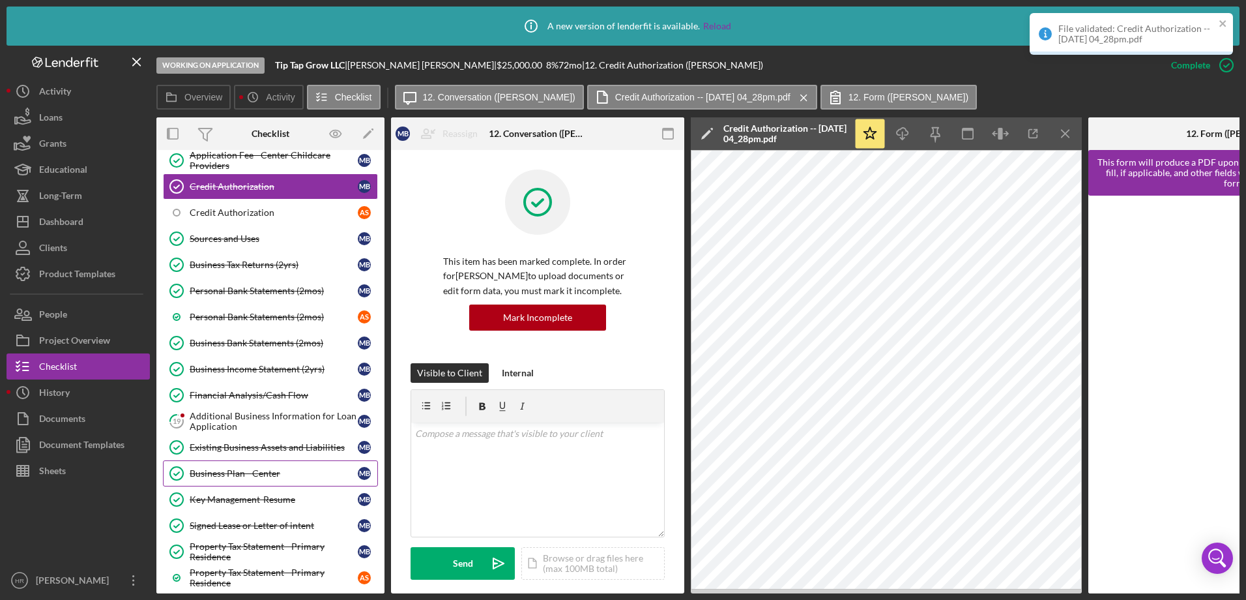
drag, startPoint x: 258, startPoint y: 414, endPoint x: 308, endPoint y: 473, distance: 77.2
click at [258, 415] on div "Additional Business Information for Loan Application" at bounding box center [274, 421] width 168 height 21
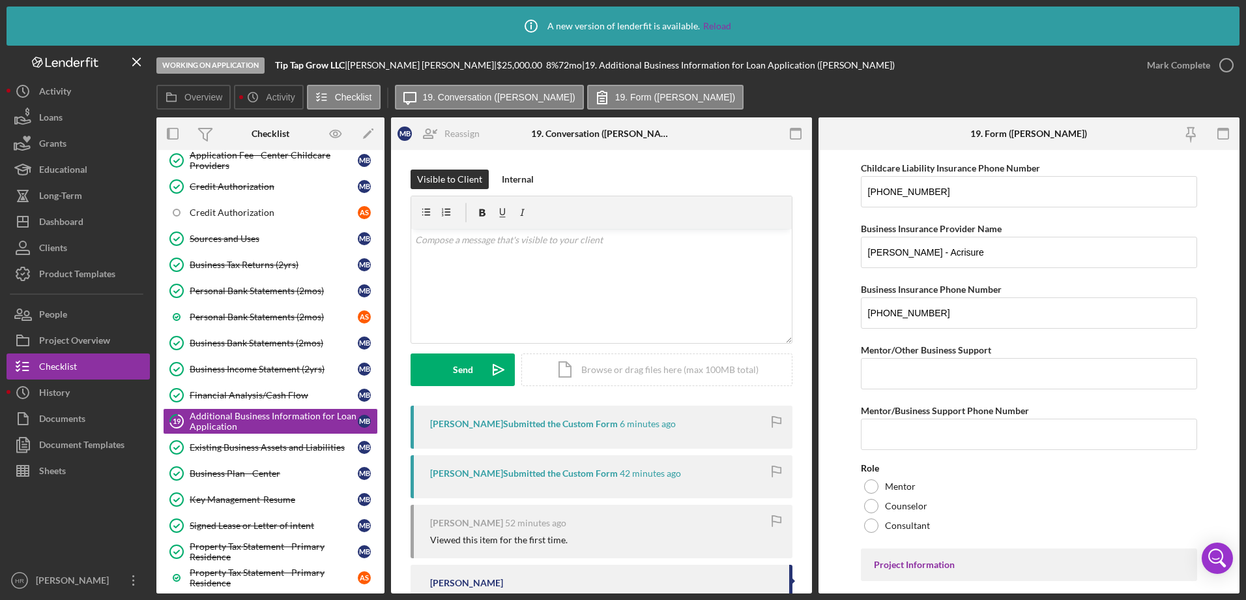
scroll to position [3665, 0]
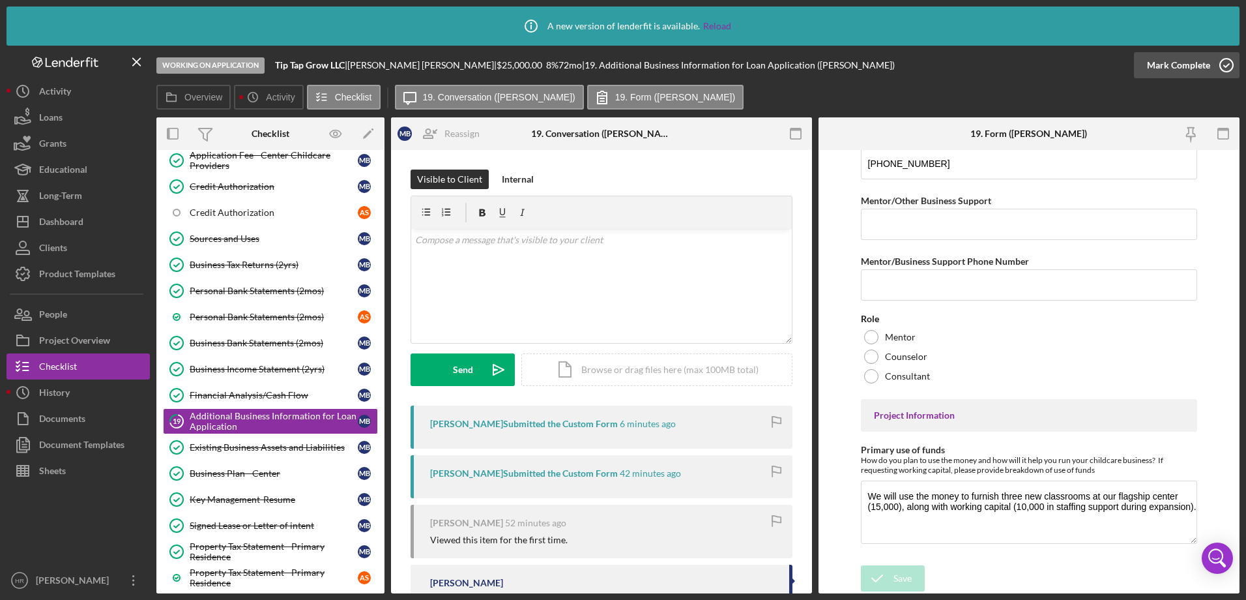
click at [1222, 66] on icon "button" at bounding box center [1227, 65] width 33 height 33
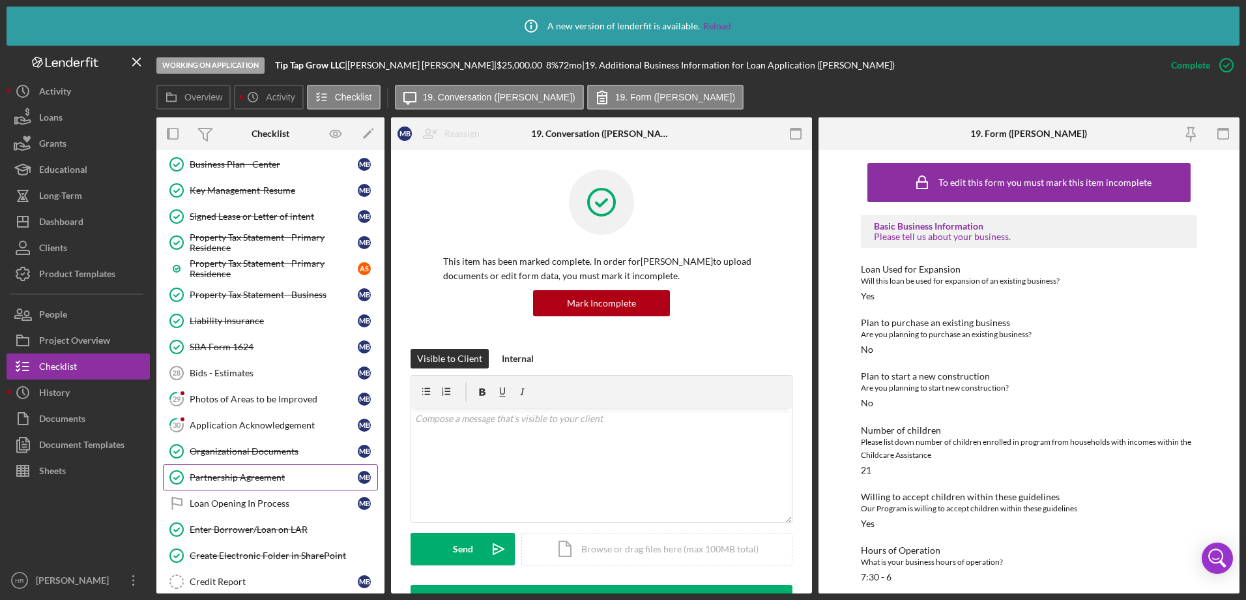
scroll to position [1105, 0]
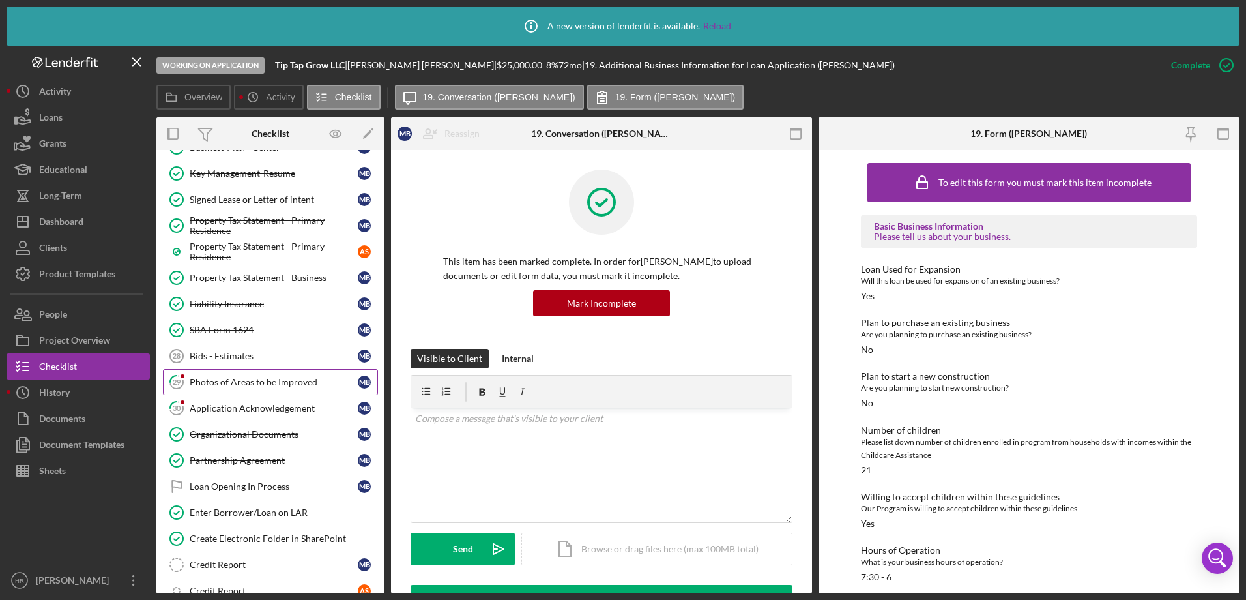
click at [225, 381] on div "Photos of Areas to be Improved" at bounding box center [274, 382] width 168 height 10
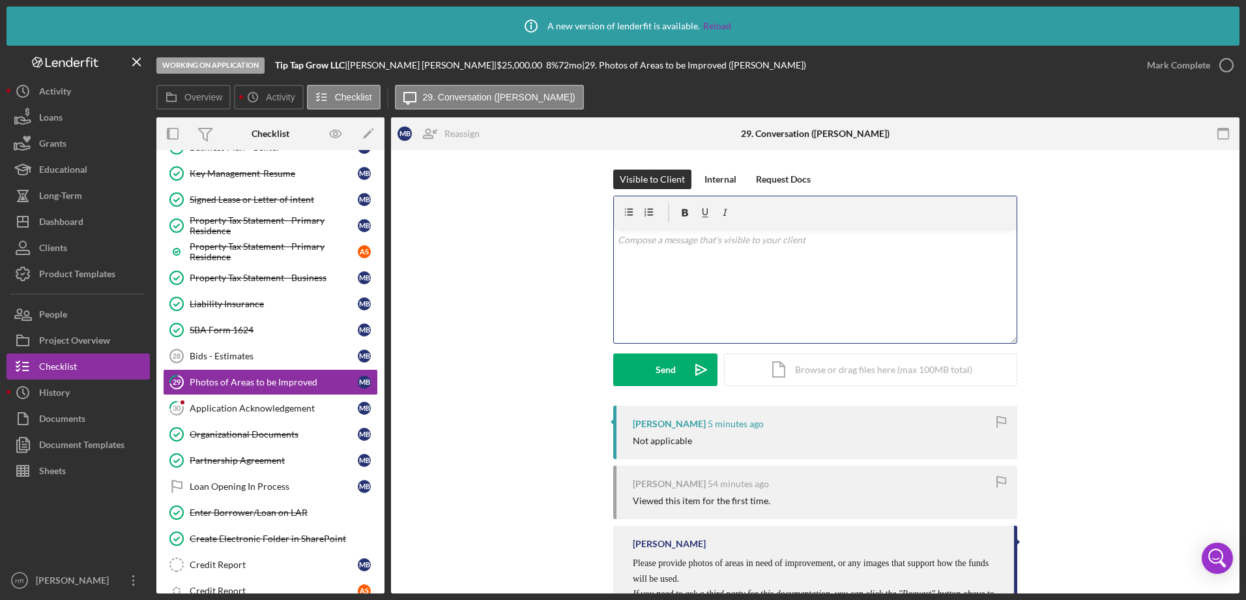
click at [731, 263] on div "v Color teal Color pink Remove color Add row above Add row below Add column bef…" at bounding box center [815, 286] width 403 height 114
click at [656, 365] on div "Send" at bounding box center [666, 369] width 20 height 33
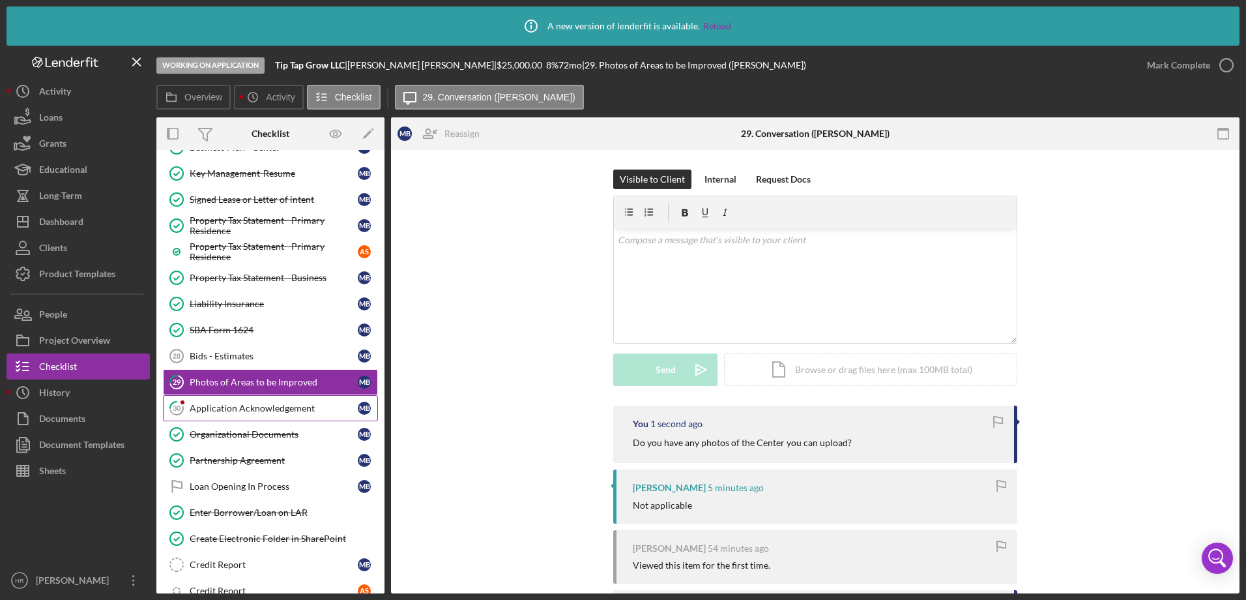
click at [252, 411] on div "Application Acknowledgement" at bounding box center [274, 408] width 168 height 10
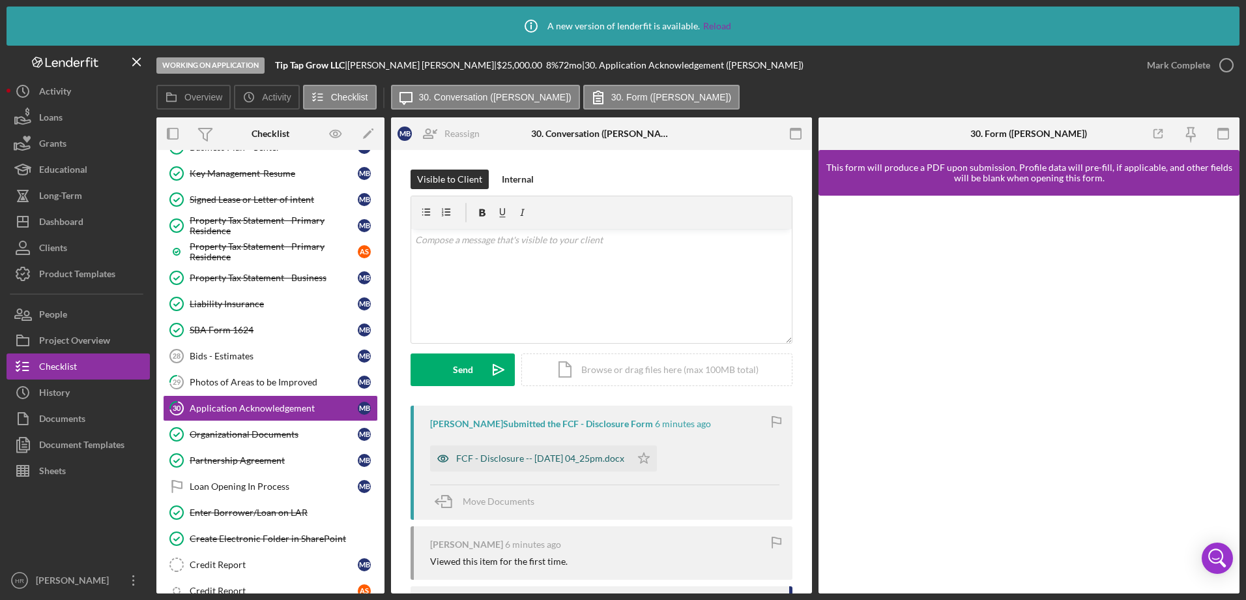
click at [525, 457] on div "FCF - Disclosure -- 2025-08-12 04_25pm.docx" at bounding box center [540, 458] width 168 height 10
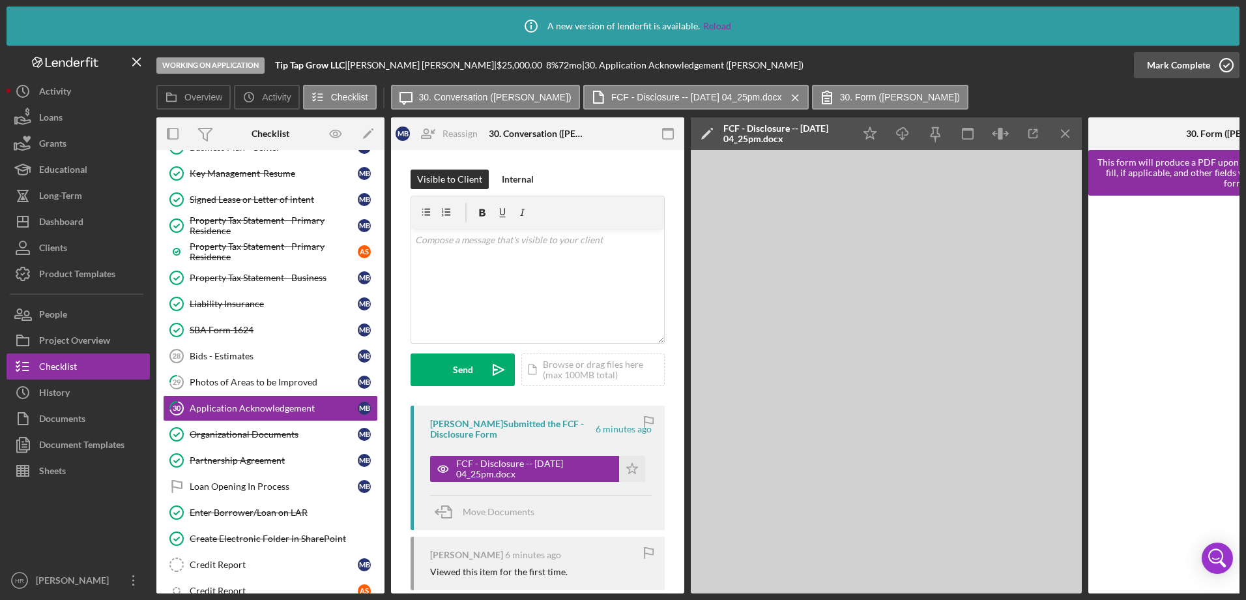
click at [1225, 67] on icon "button" at bounding box center [1227, 65] width 33 height 33
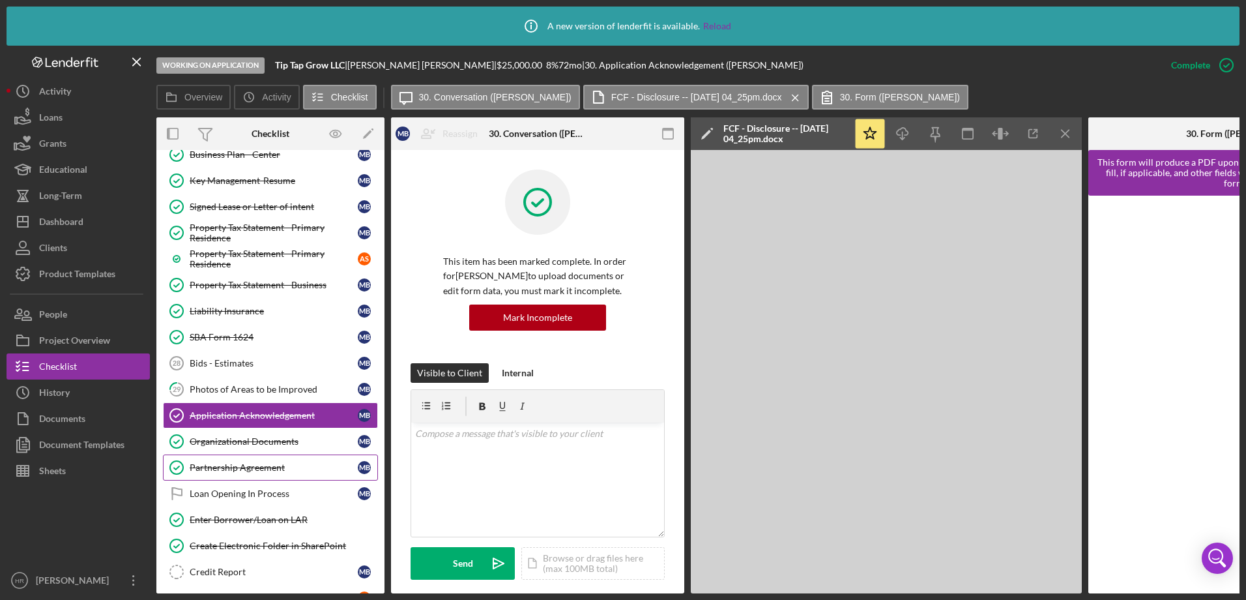
scroll to position [1105, 0]
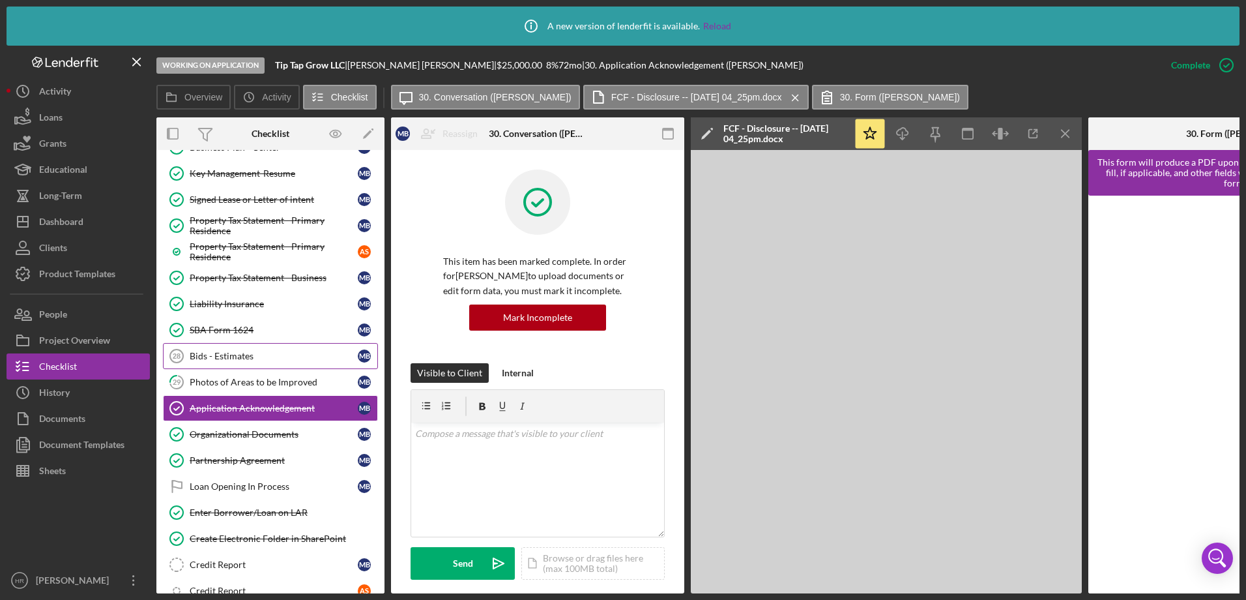
click at [225, 358] on div "Bids - Estimates" at bounding box center [274, 356] width 168 height 10
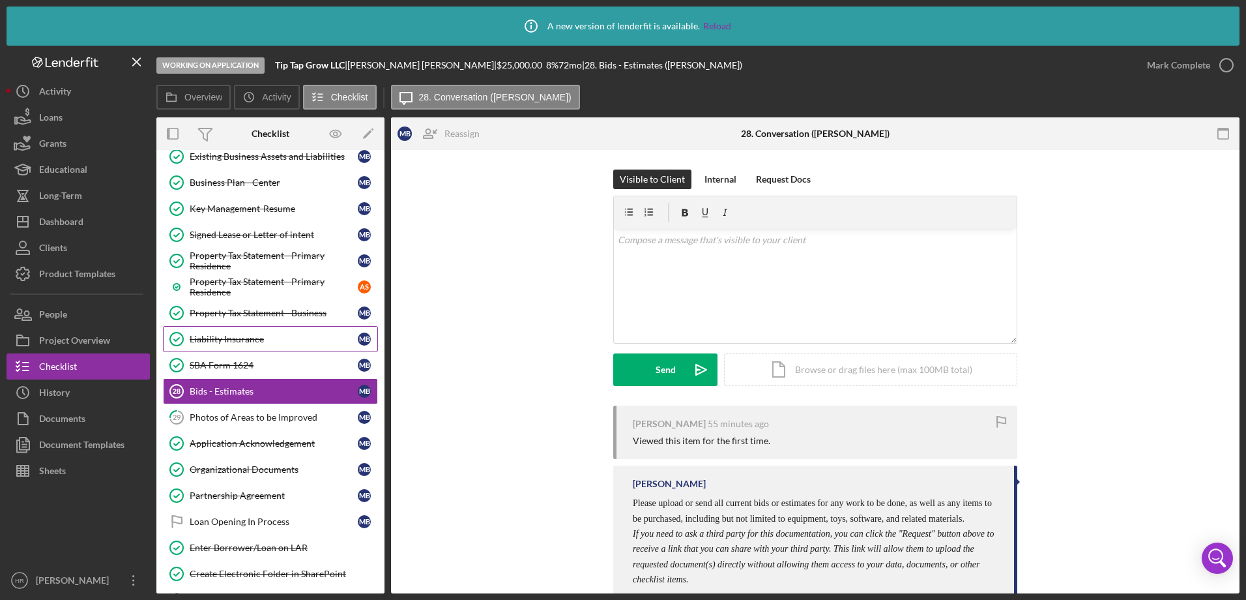
scroll to position [1040, 0]
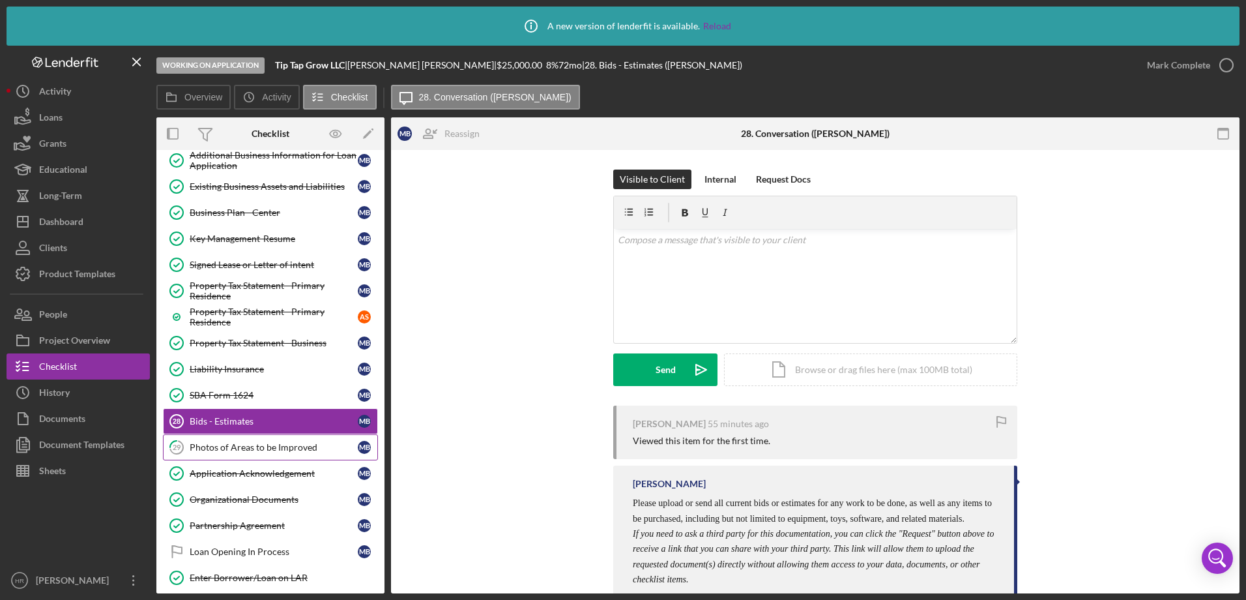
click at [252, 442] on div "Photos of Areas to be Improved" at bounding box center [274, 447] width 168 height 10
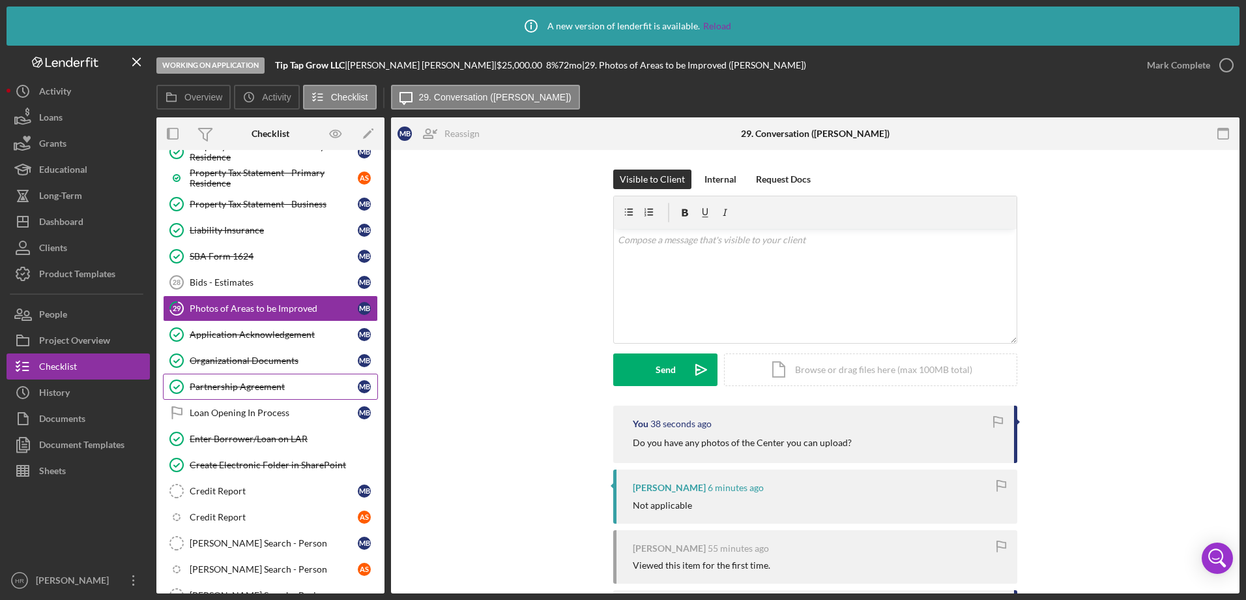
scroll to position [1235, 0]
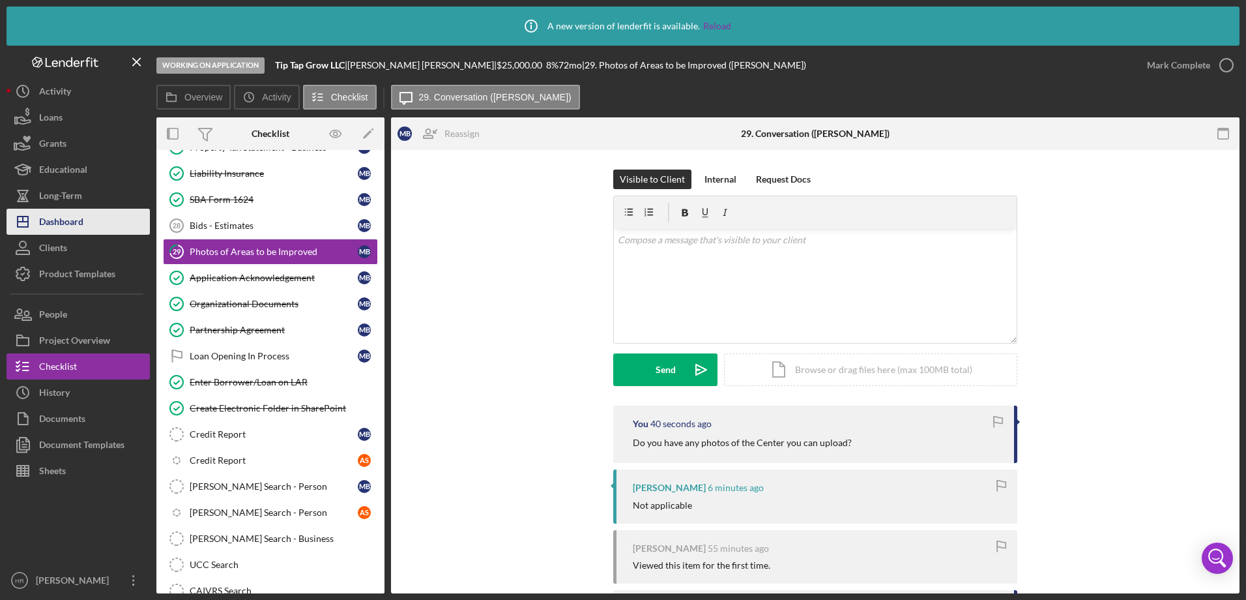
click at [44, 217] on div "Dashboard" at bounding box center [61, 223] width 44 height 29
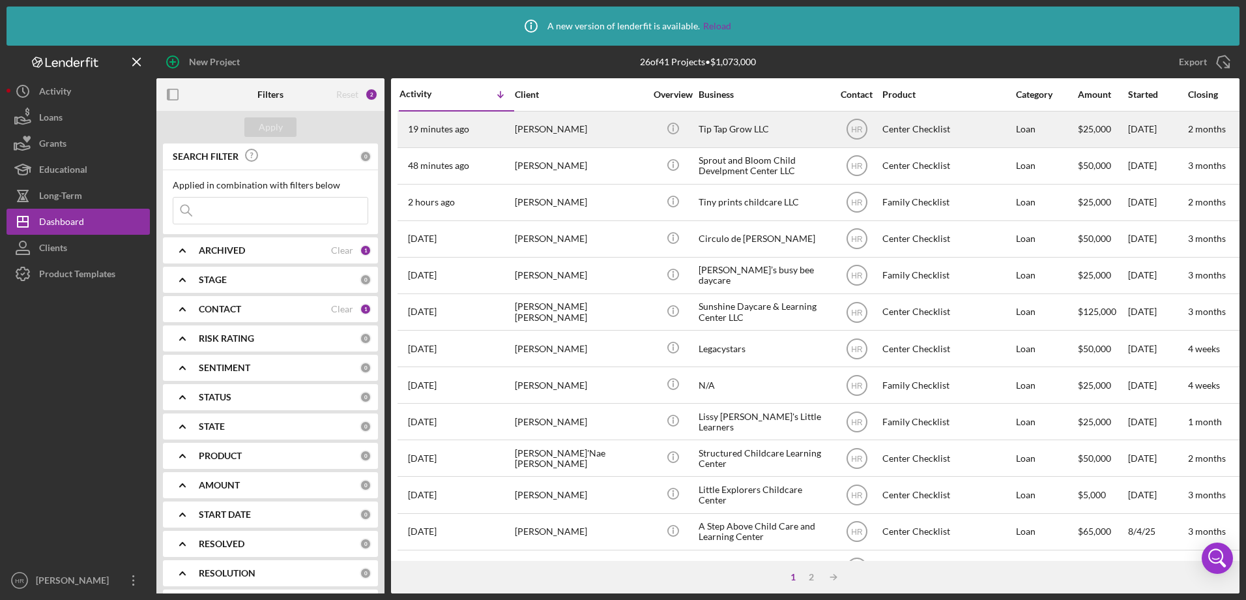
click at [491, 126] on div "19 minutes ago Matthew Barnes" at bounding box center [457, 129] width 114 height 35
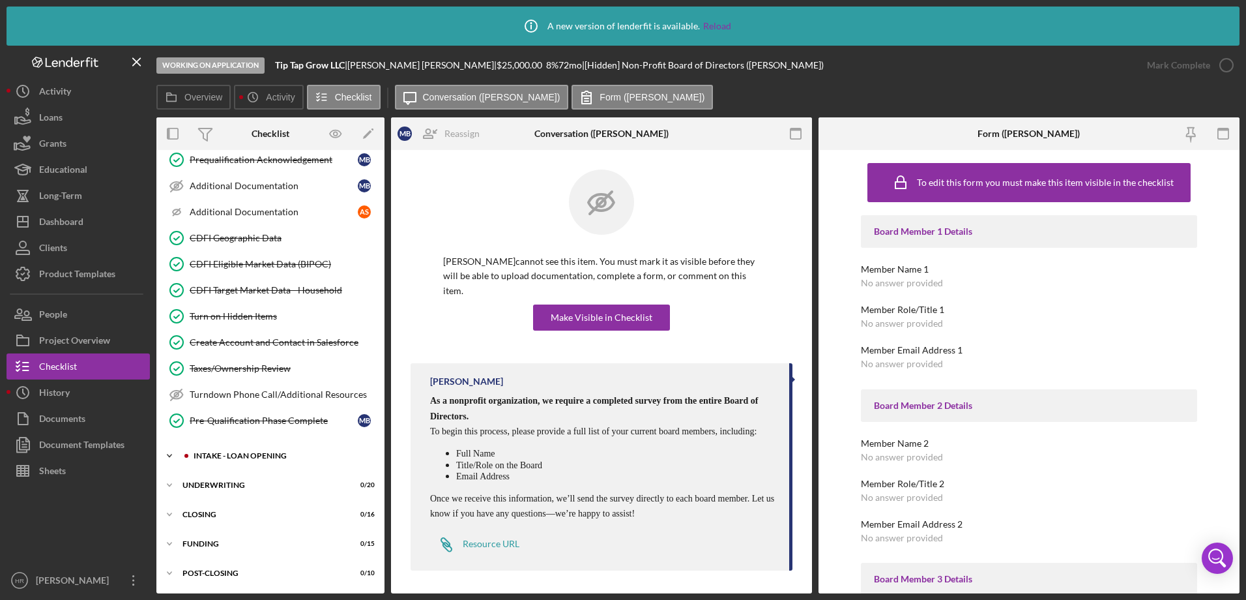
click at [276, 460] on div "Icon/Expander INTAKE - LOAN OPENING 24 / 52" at bounding box center [270, 456] width 228 height 26
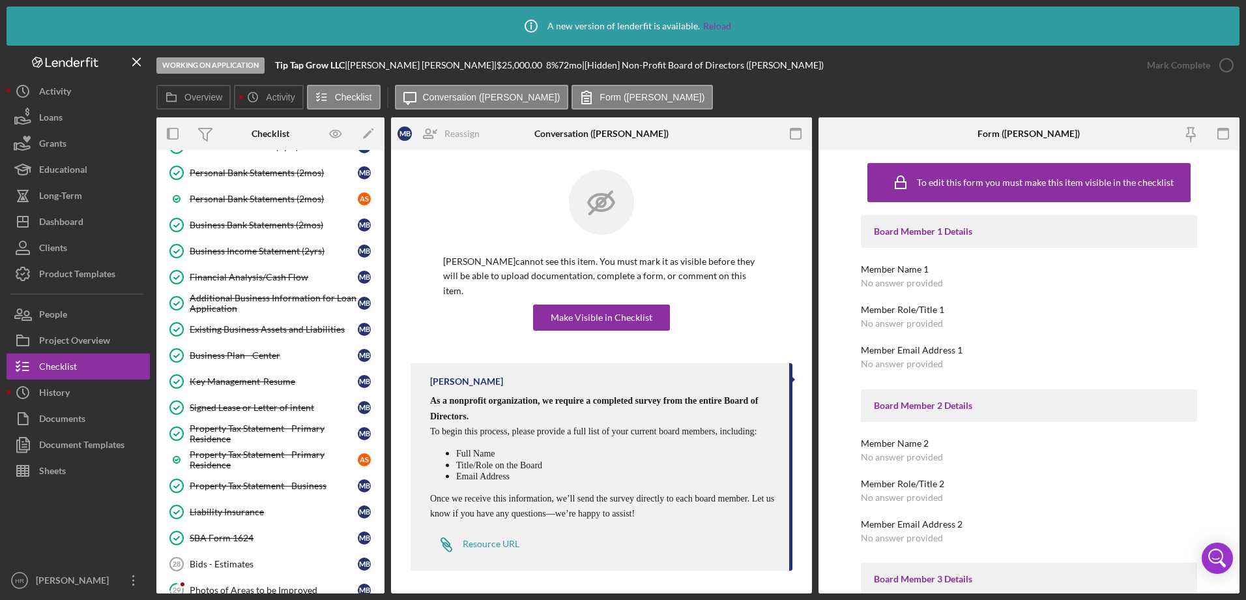
scroll to position [1108, 0]
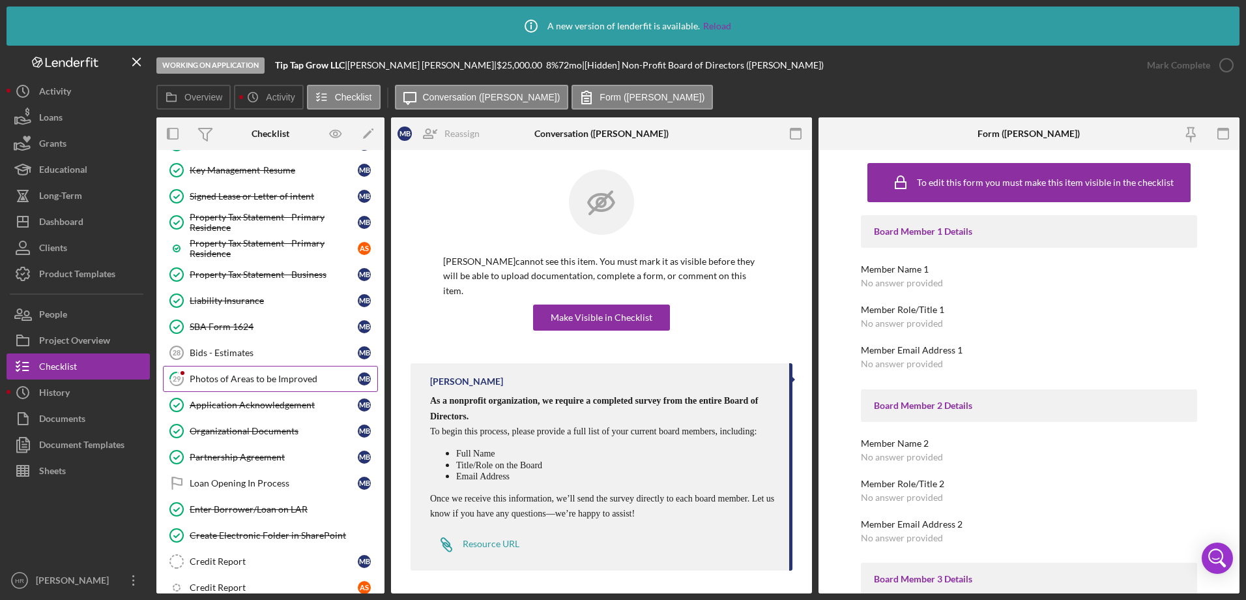
click at [237, 377] on div "Photos of Areas to be Improved" at bounding box center [274, 379] width 168 height 10
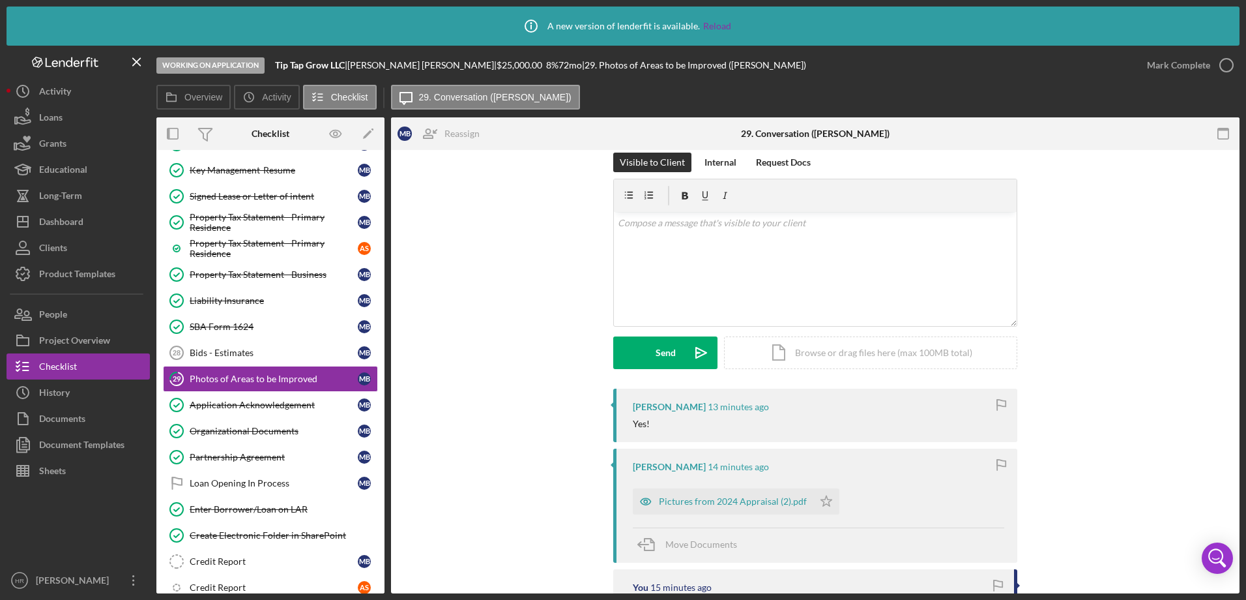
scroll to position [65, 0]
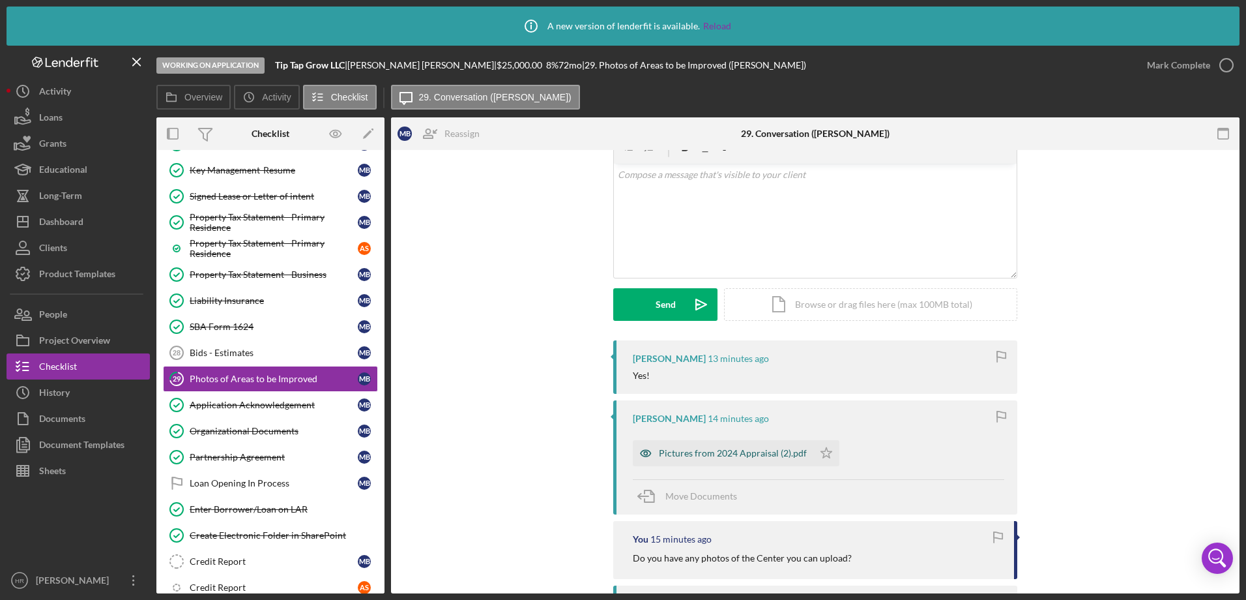
click at [709, 454] on div "Pictures from 2024 Appraisal (2).pdf" at bounding box center [733, 453] width 148 height 10
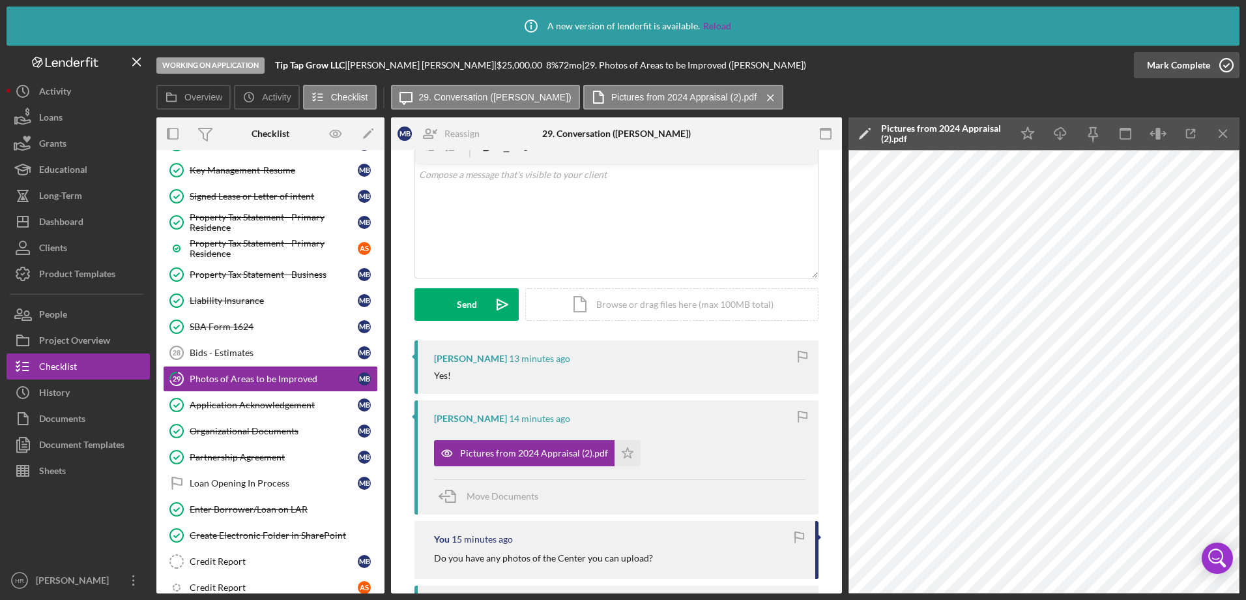
click at [1225, 68] on icon "button" at bounding box center [1227, 65] width 33 height 33
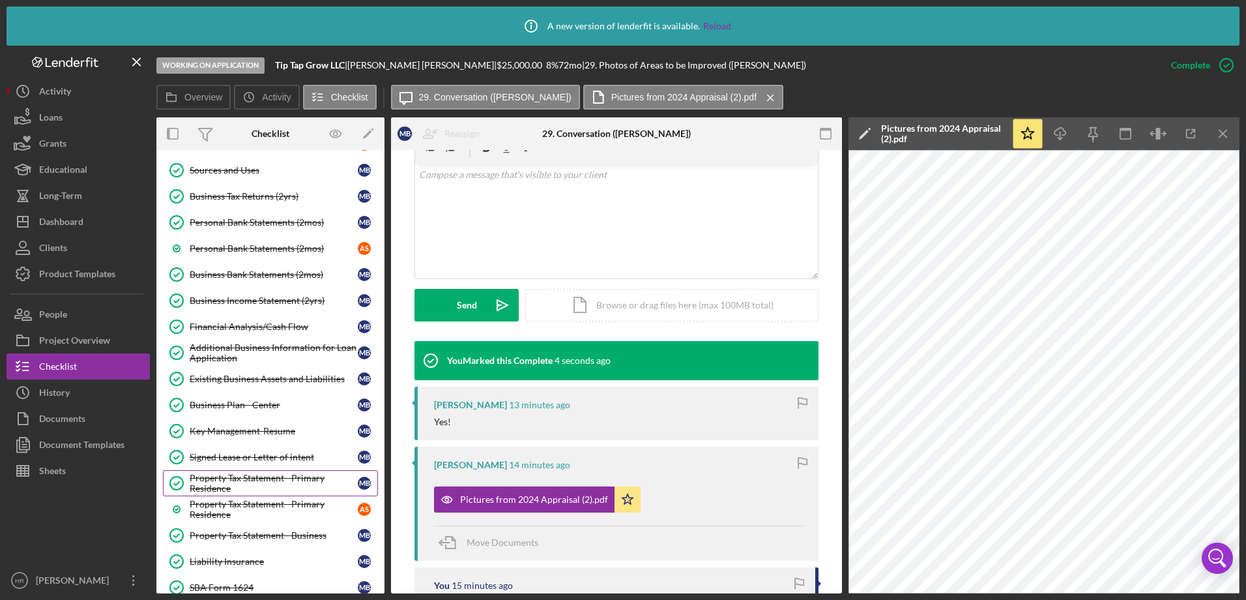
scroll to position [978, 0]
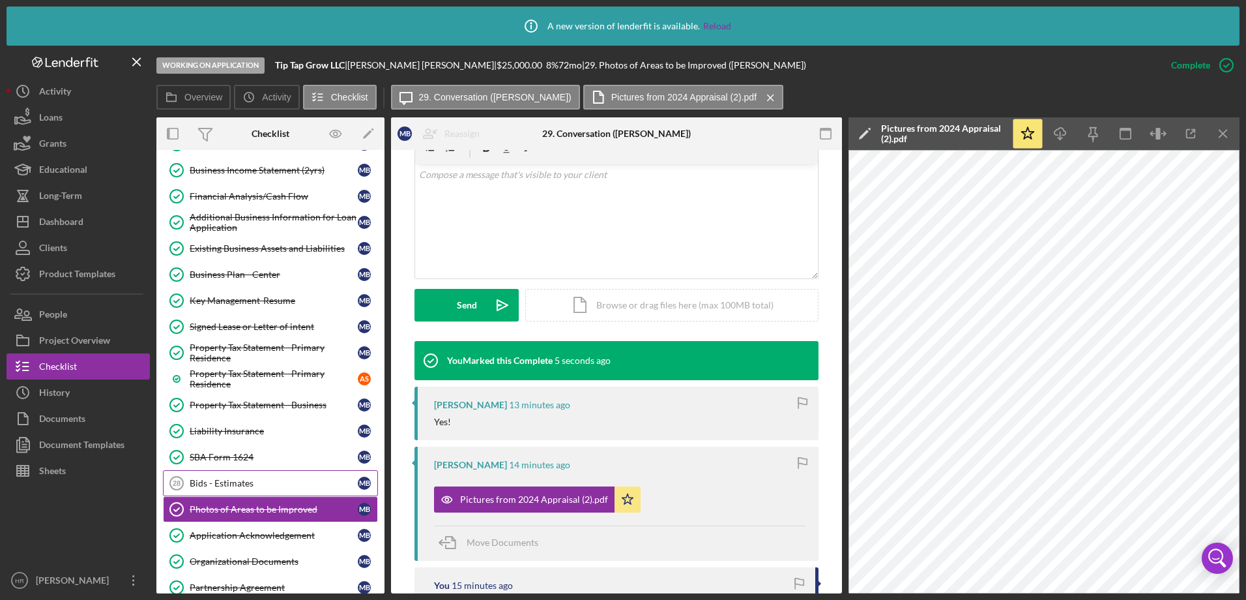
click at [241, 484] on div "Bids - Estimates" at bounding box center [274, 483] width 168 height 10
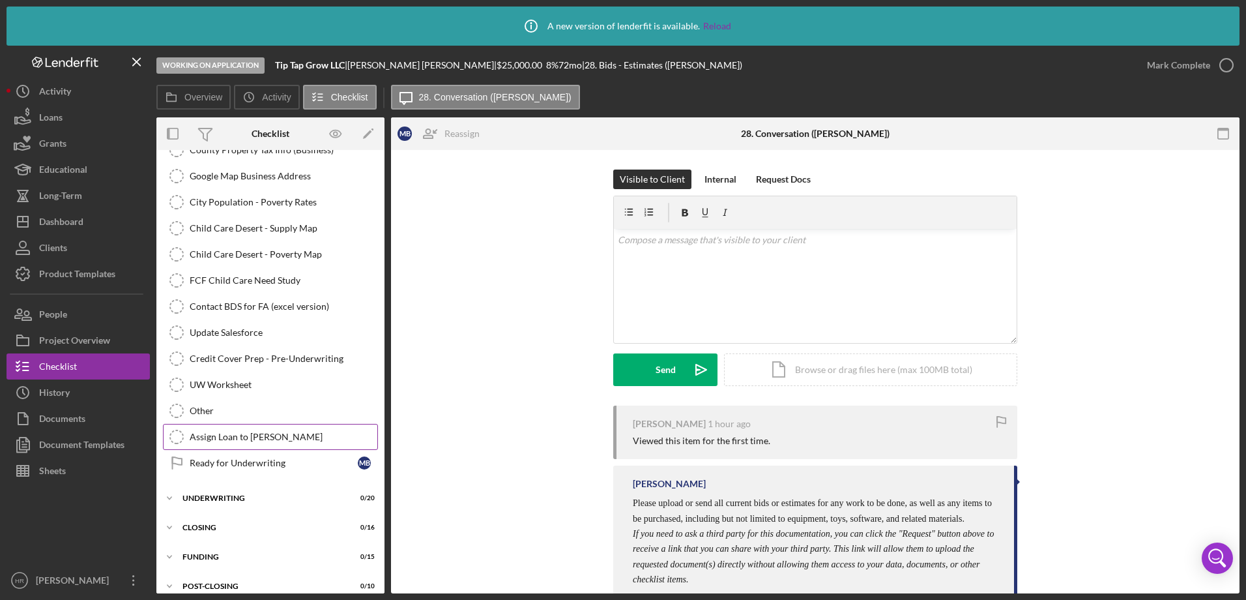
scroll to position [1820, 0]
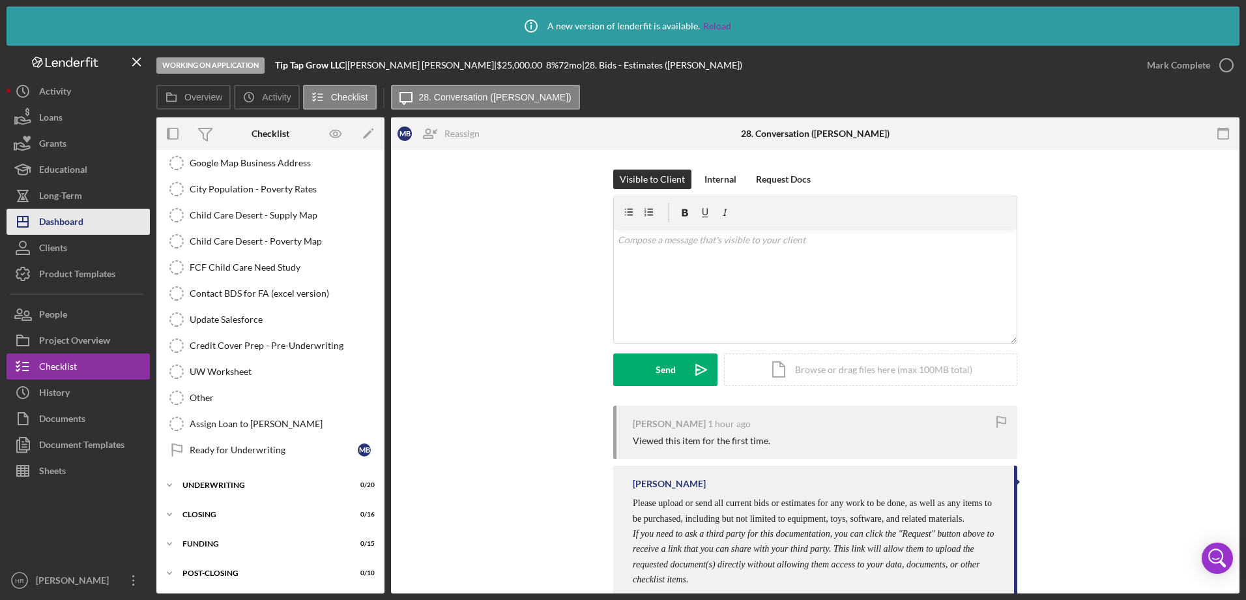
click at [55, 222] on div "Dashboard" at bounding box center [61, 223] width 44 height 29
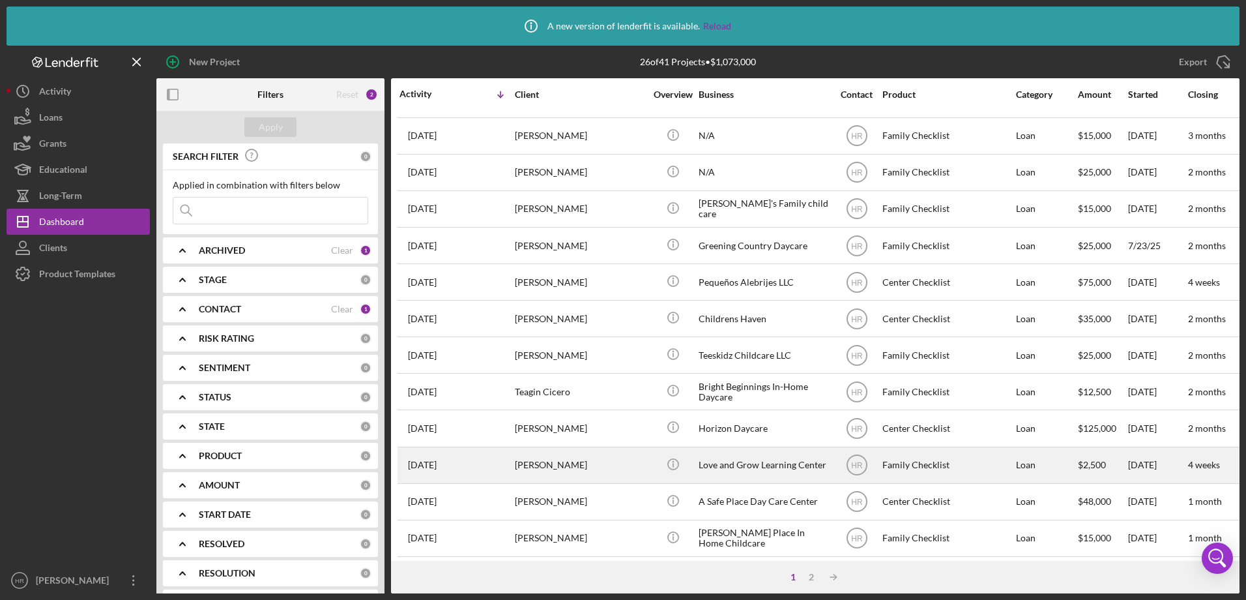
scroll to position [481, 0]
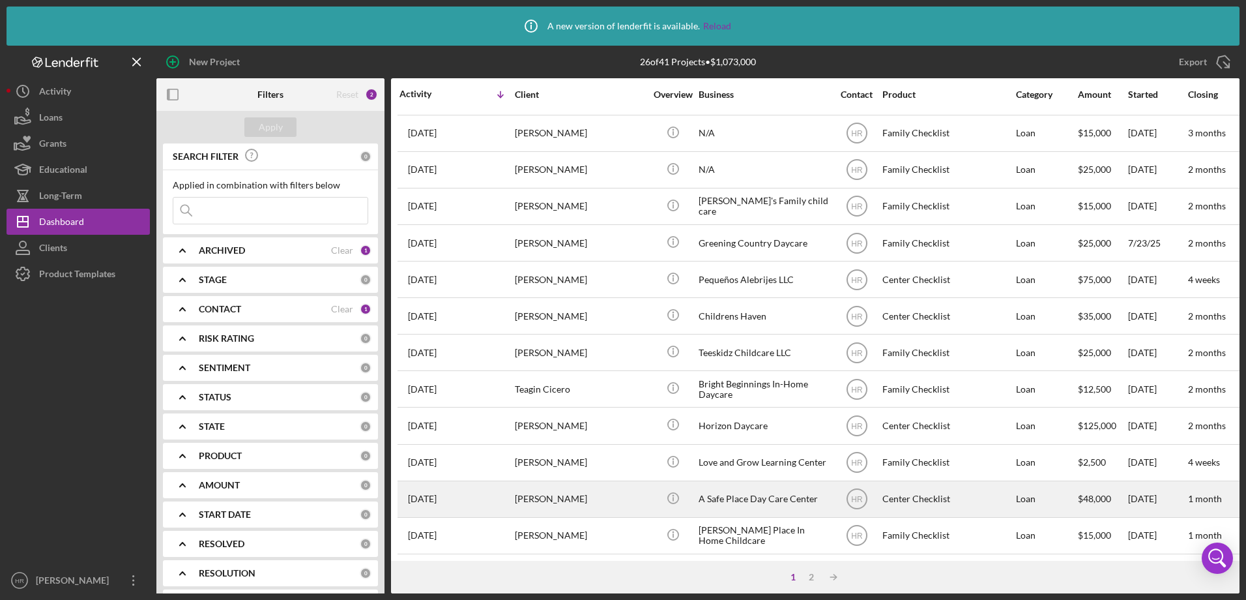
click at [751, 486] on div "A Safe Place Day Care Center" at bounding box center [764, 499] width 130 height 35
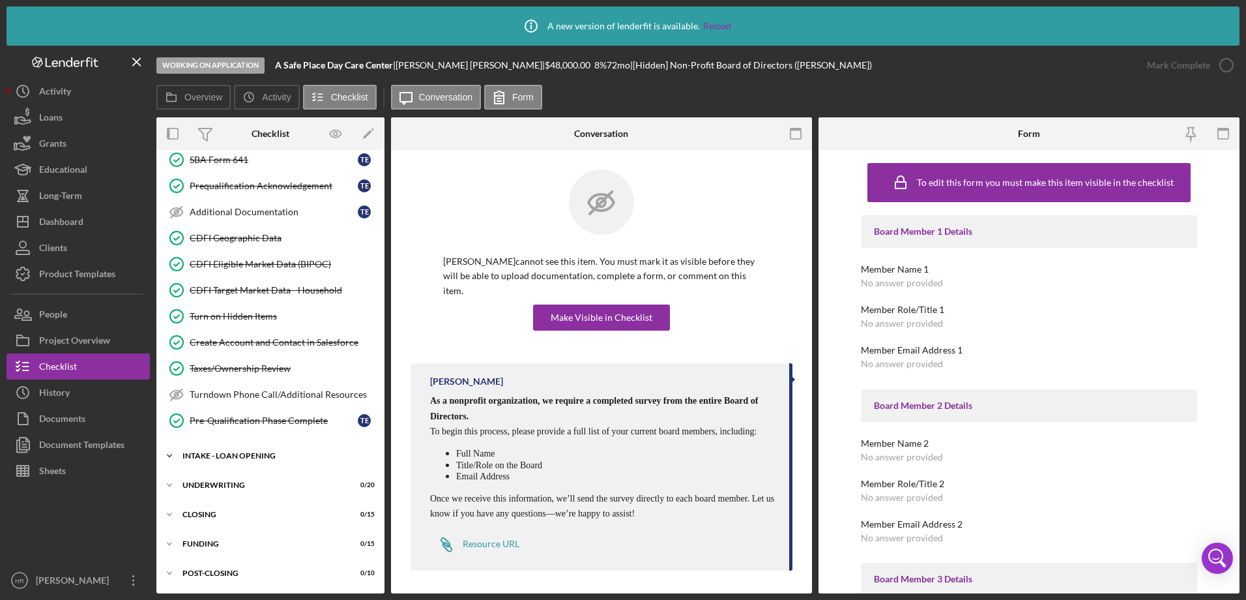
click at [250, 456] on div "INTAKE - LOAN OPENING" at bounding box center [276, 456] width 186 height 8
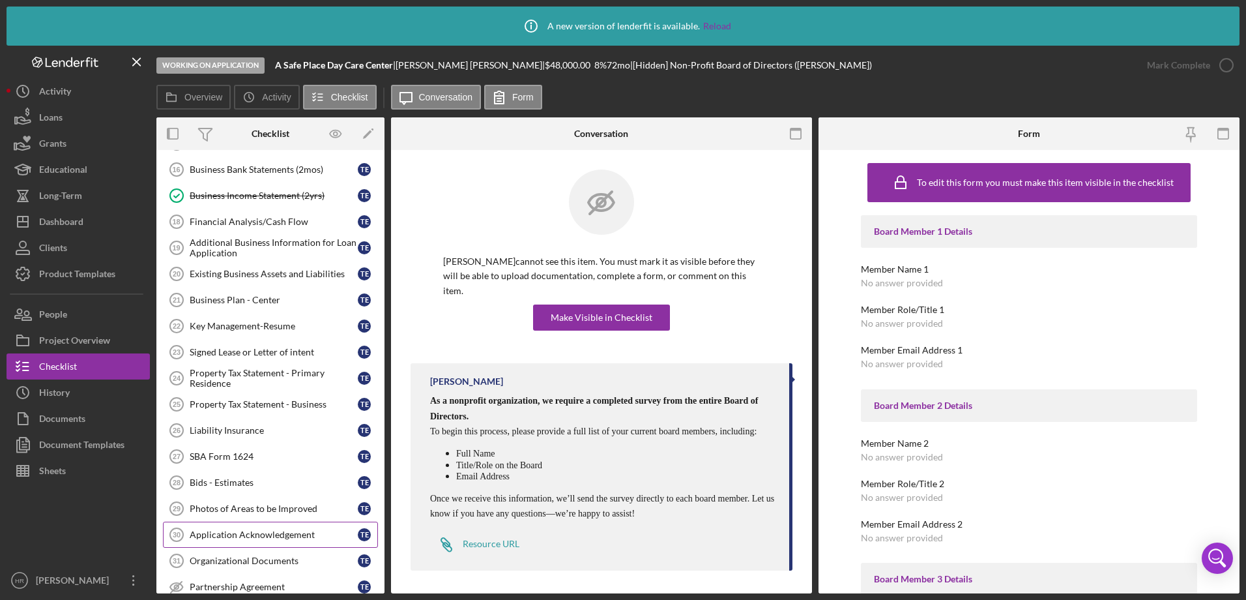
scroll to position [793, 0]
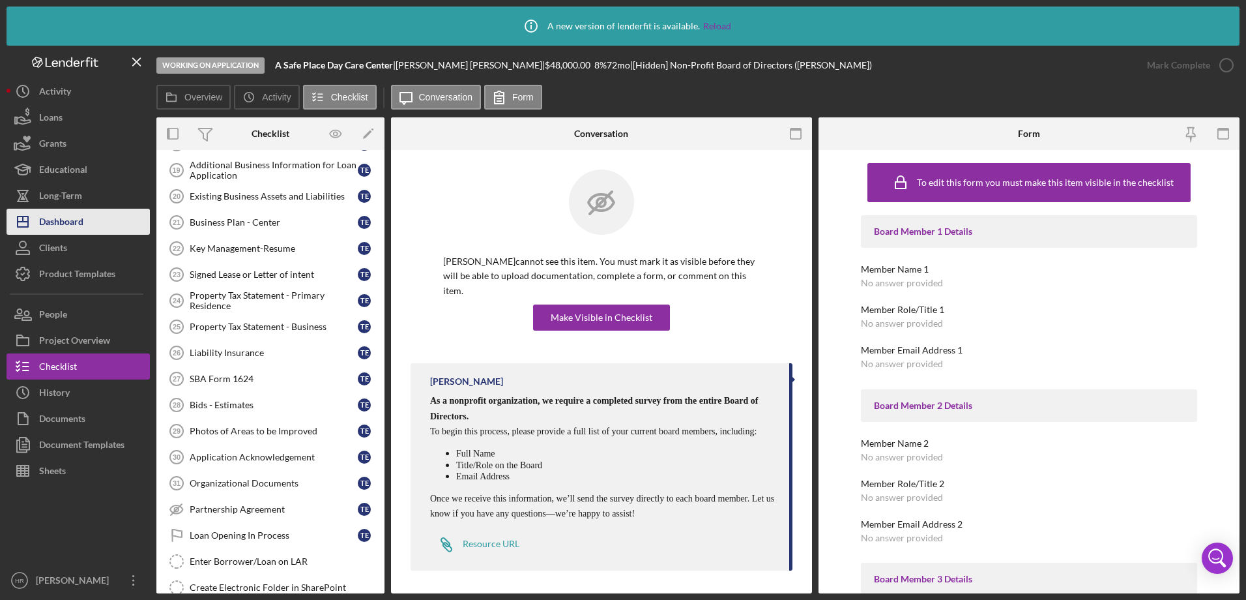
drag, startPoint x: 55, startPoint y: 216, endPoint x: 92, endPoint y: 216, distance: 37.2
click at [56, 216] on div "Dashboard" at bounding box center [61, 223] width 44 height 29
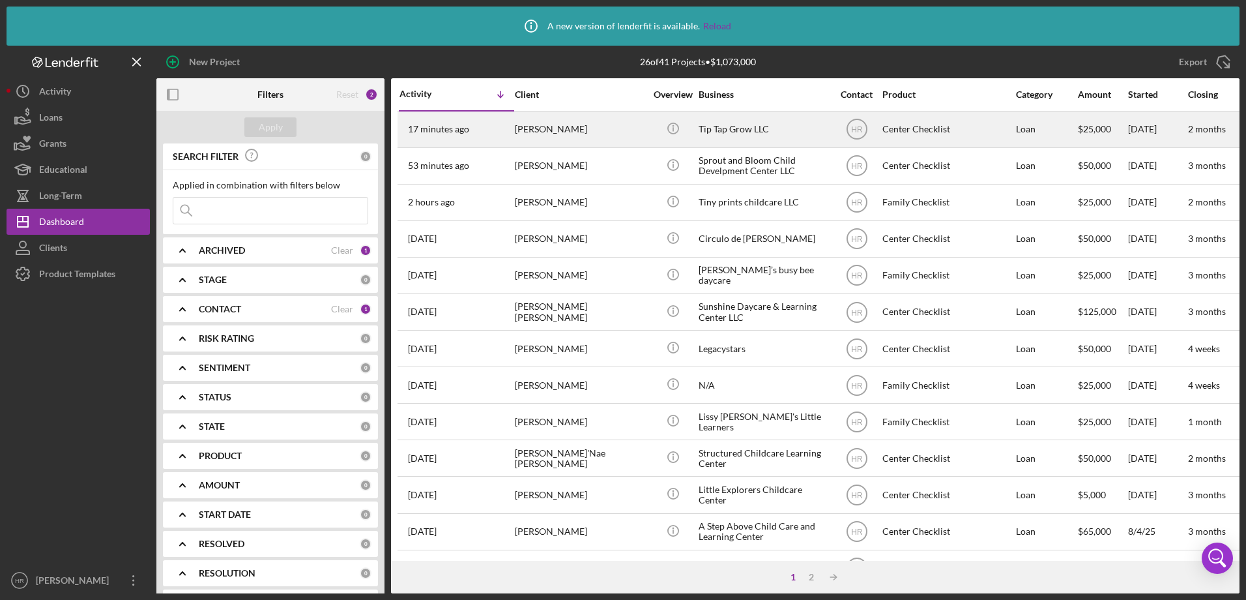
click at [730, 136] on div "Tip Tap Grow LLC" at bounding box center [764, 129] width 130 height 35
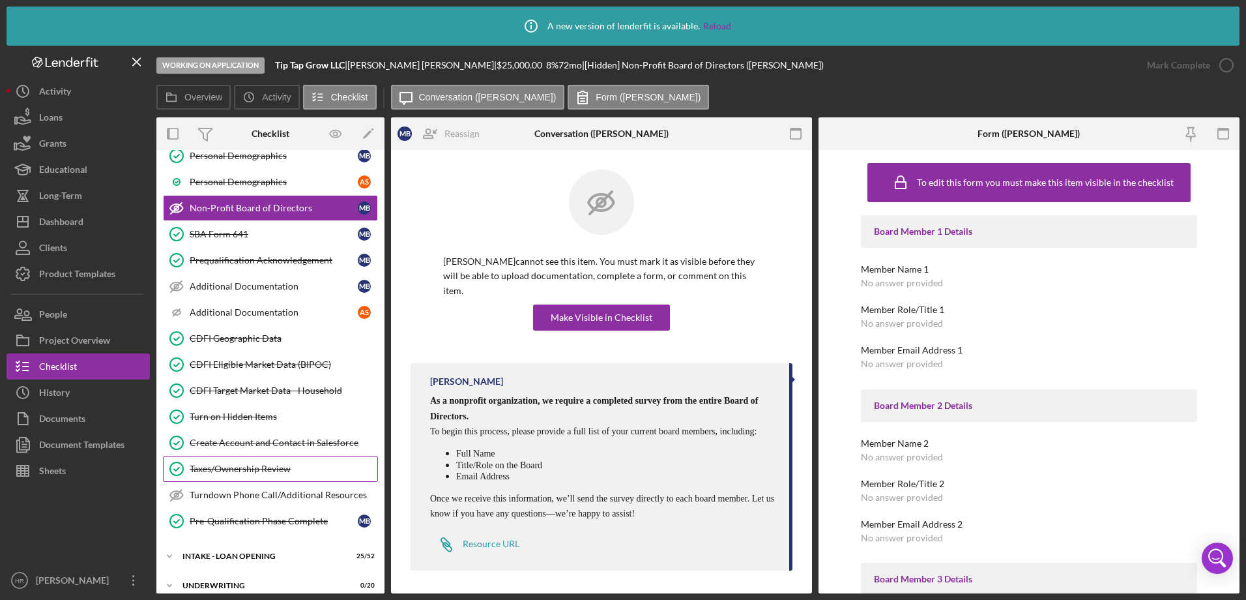
scroll to position [456, 0]
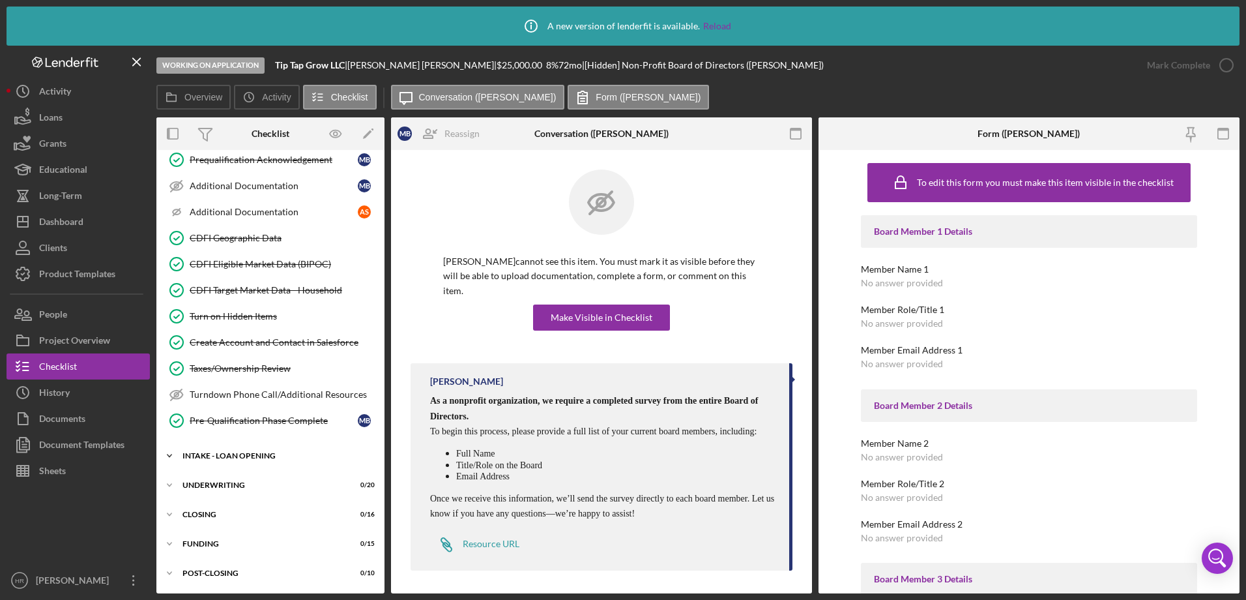
click at [248, 454] on div "INTAKE - LOAN OPENING" at bounding box center [276, 456] width 186 height 8
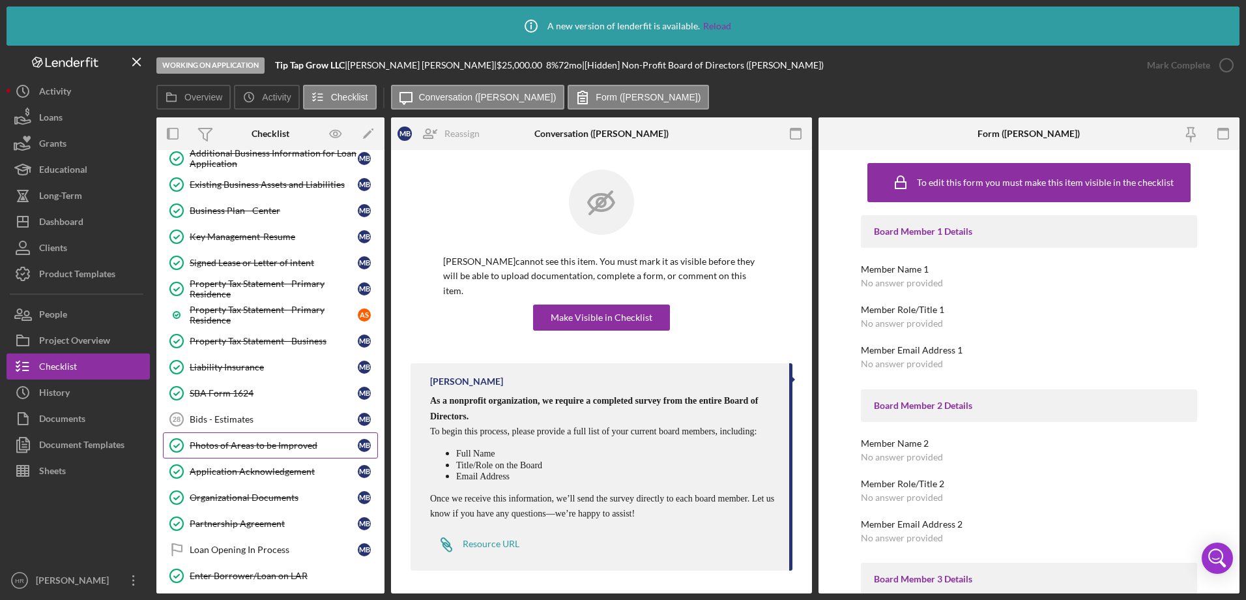
scroll to position [1043, 0]
click at [61, 224] on div "Dashboard" at bounding box center [61, 223] width 44 height 29
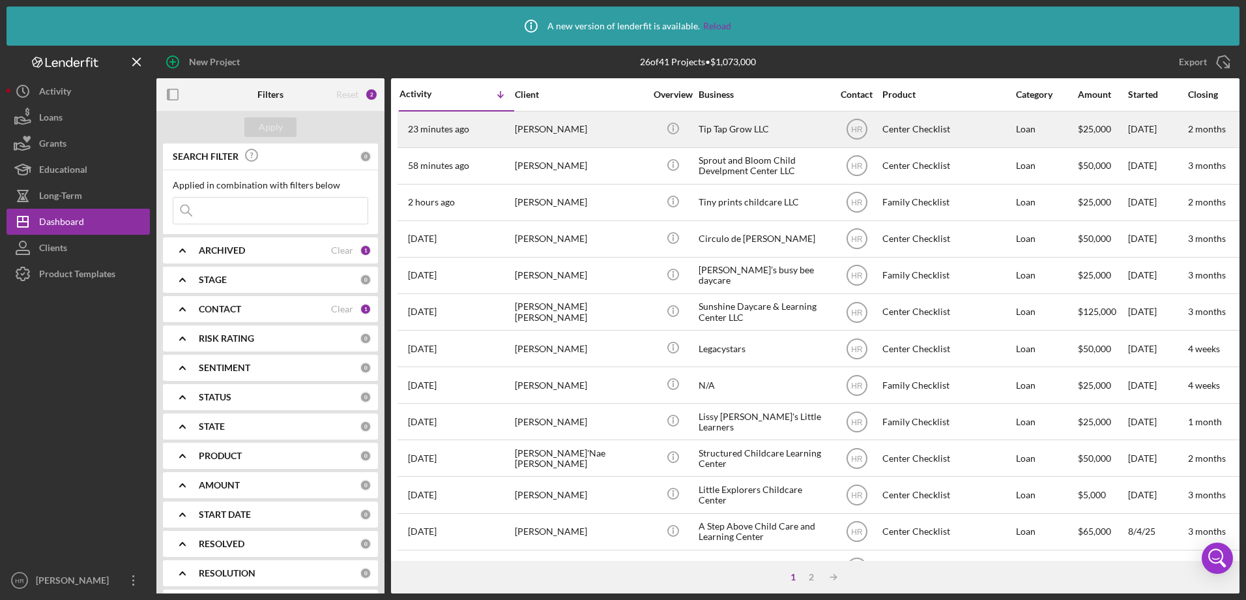
click at [538, 136] on div "[PERSON_NAME]" at bounding box center [580, 129] width 130 height 35
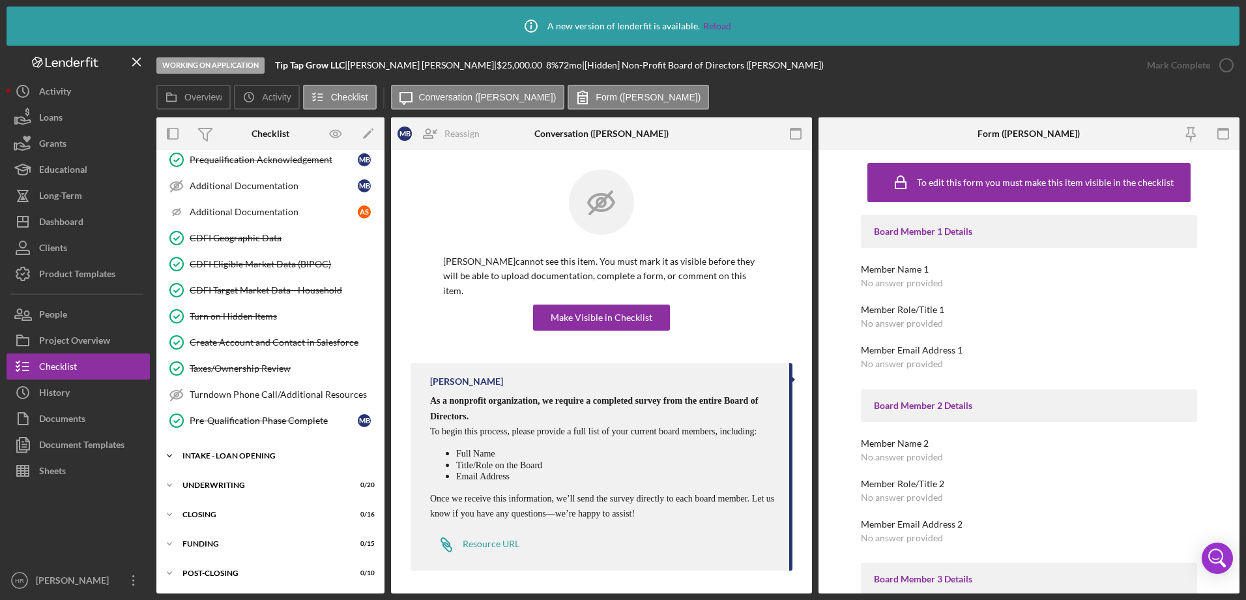
click at [230, 462] on div "Icon/Expander INTAKE - LOAN OPENING 25 / 52" at bounding box center [270, 456] width 228 height 26
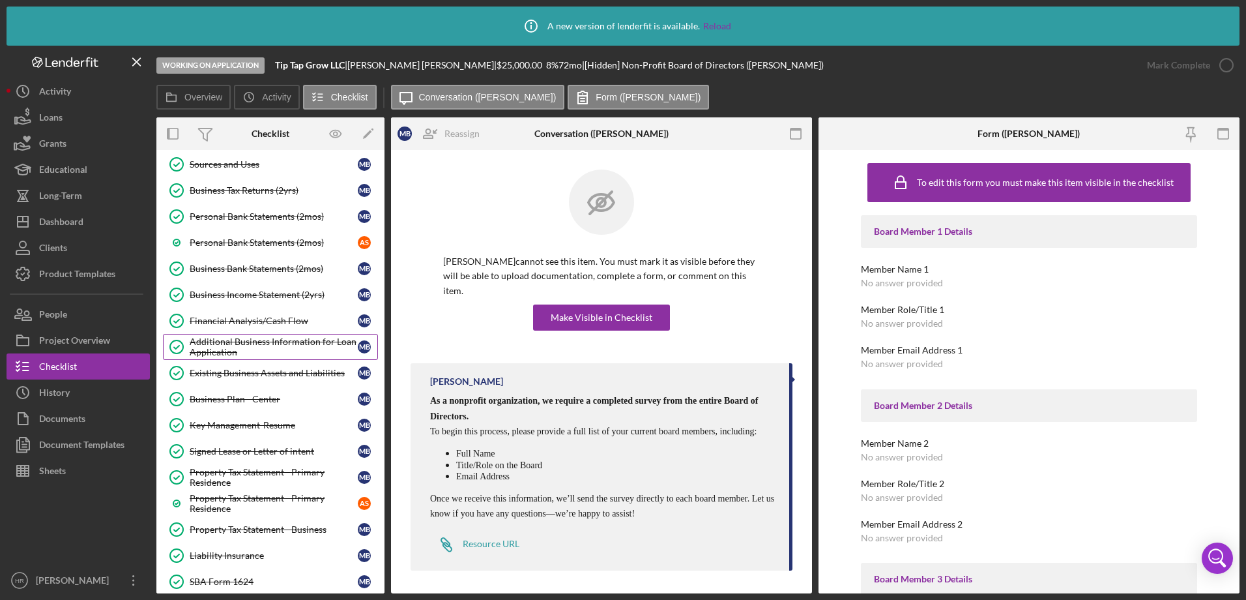
scroll to position [717, 0]
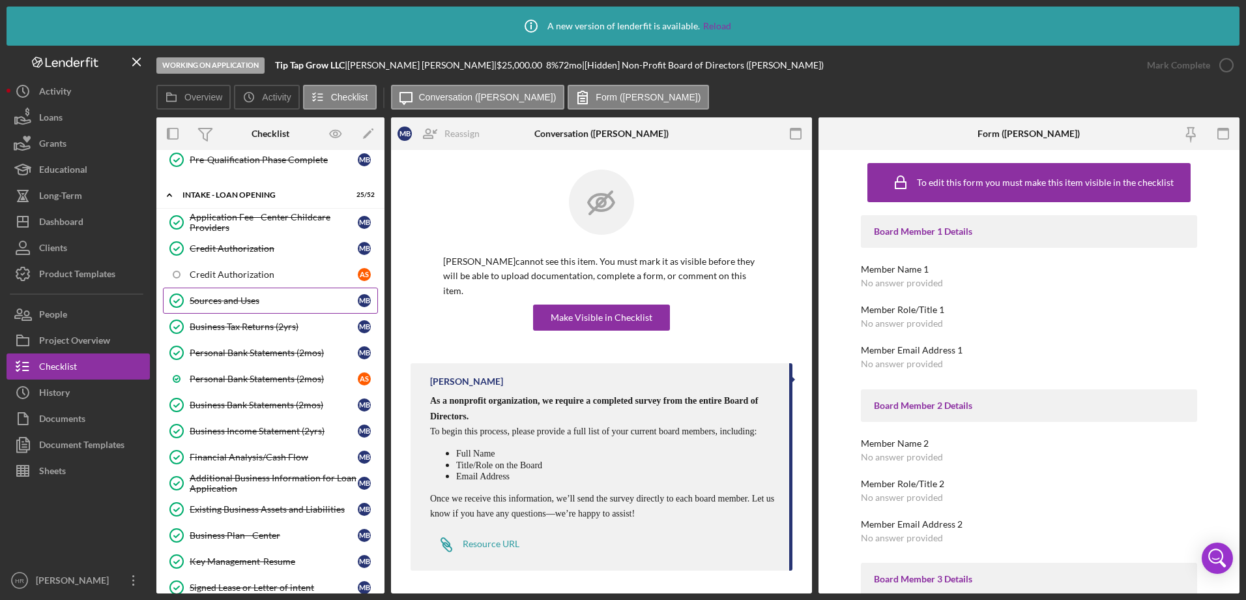
click at [246, 302] on div "Sources and Uses" at bounding box center [274, 300] width 168 height 10
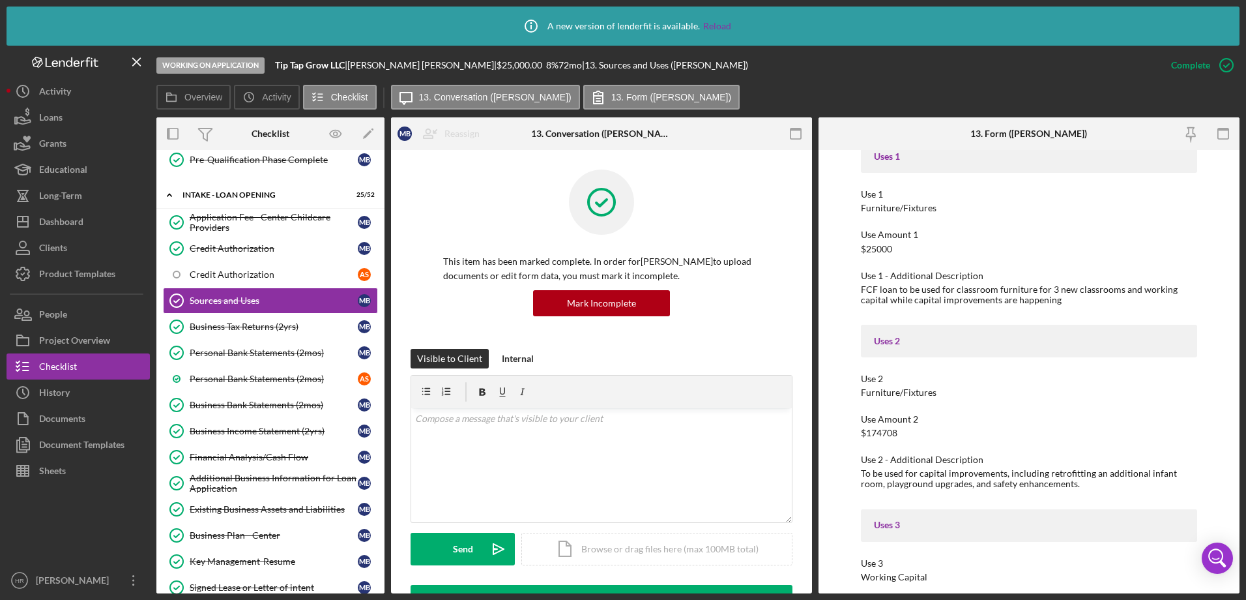
scroll to position [1108, 0]
click at [490, 439] on div "v Color teal Color pink Remove color Add row above Add row below Add column bef…" at bounding box center [601, 465] width 381 height 114
click at [1225, 70] on icon "button" at bounding box center [1227, 65] width 33 height 33
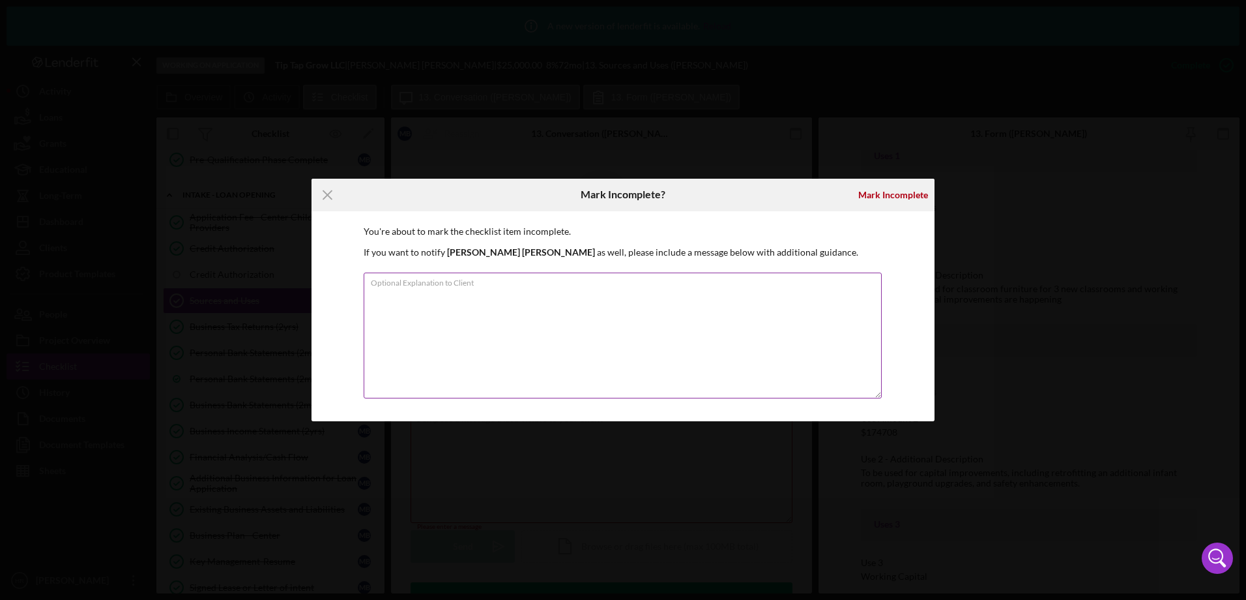
click at [578, 307] on textarea "Optional Explanation to Client" at bounding box center [623, 336] width 518 height 126
click at [881, 194] on div "Mark Incomplete" at bounding box center [894, 195] width 70 height 26
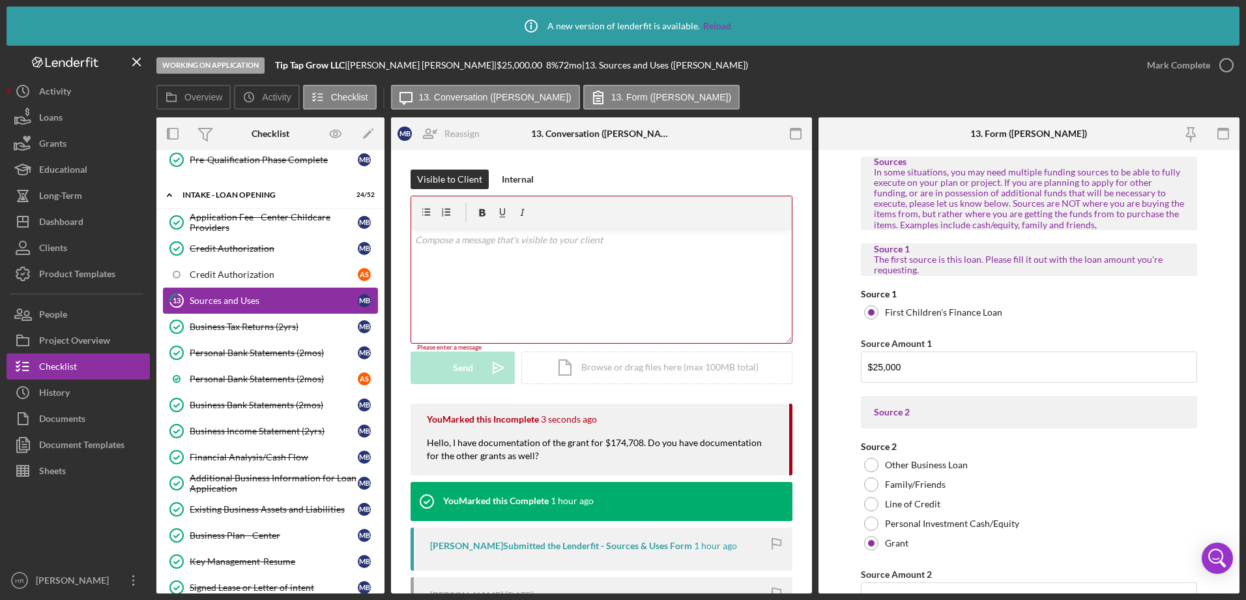
click at [259, 298] on div "Sources and Uses" at bounding box center [274, 300] width 168 height 10
click at [621, 380] on div "Icon/Document Browse or drag files here (max 100MB total) Tap to choose files o…" at bounding box center [657, 367] width 271 height 33
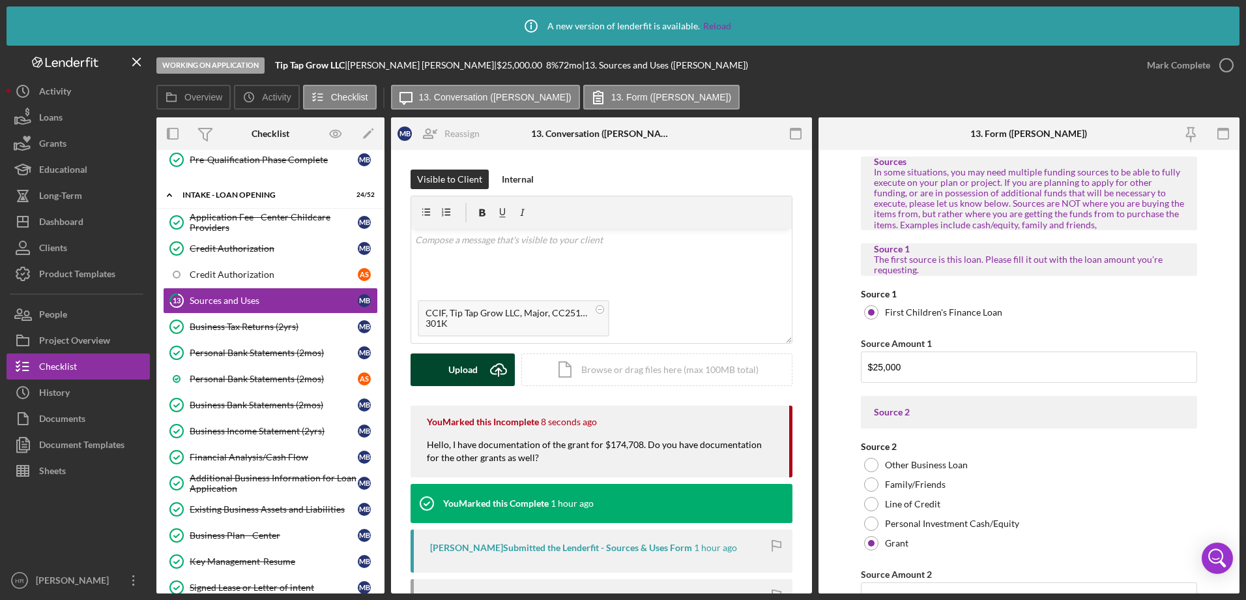
click at [473, 364] on div "Upload" at bounding box center [463, 369] width 29 height 33
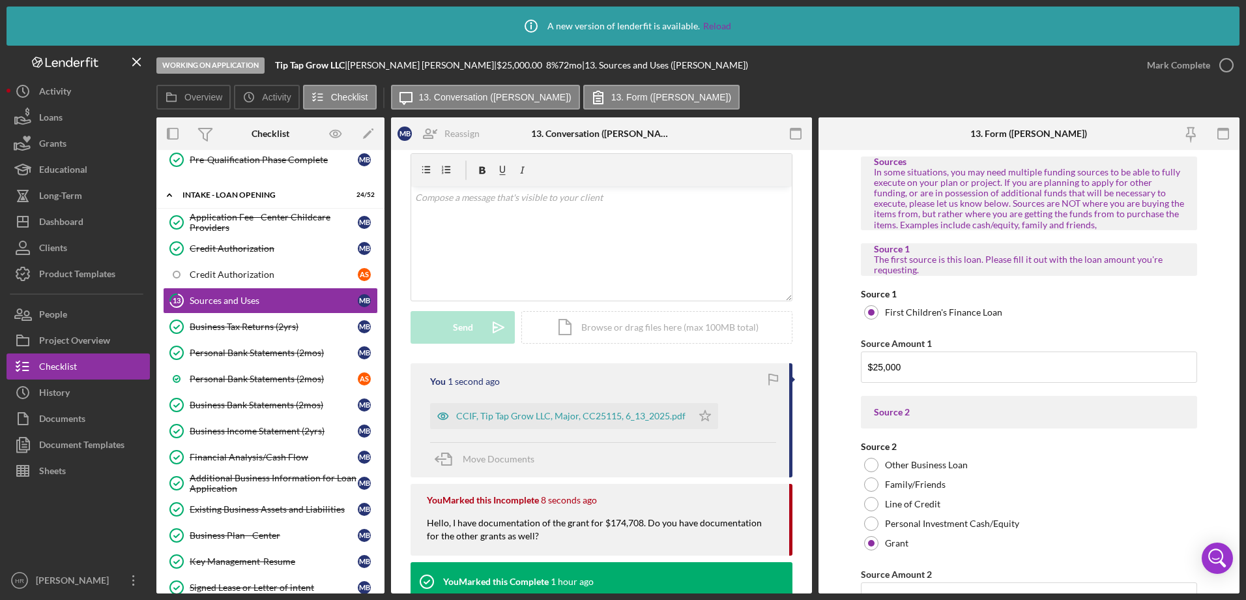
scroll to position [65, 0]
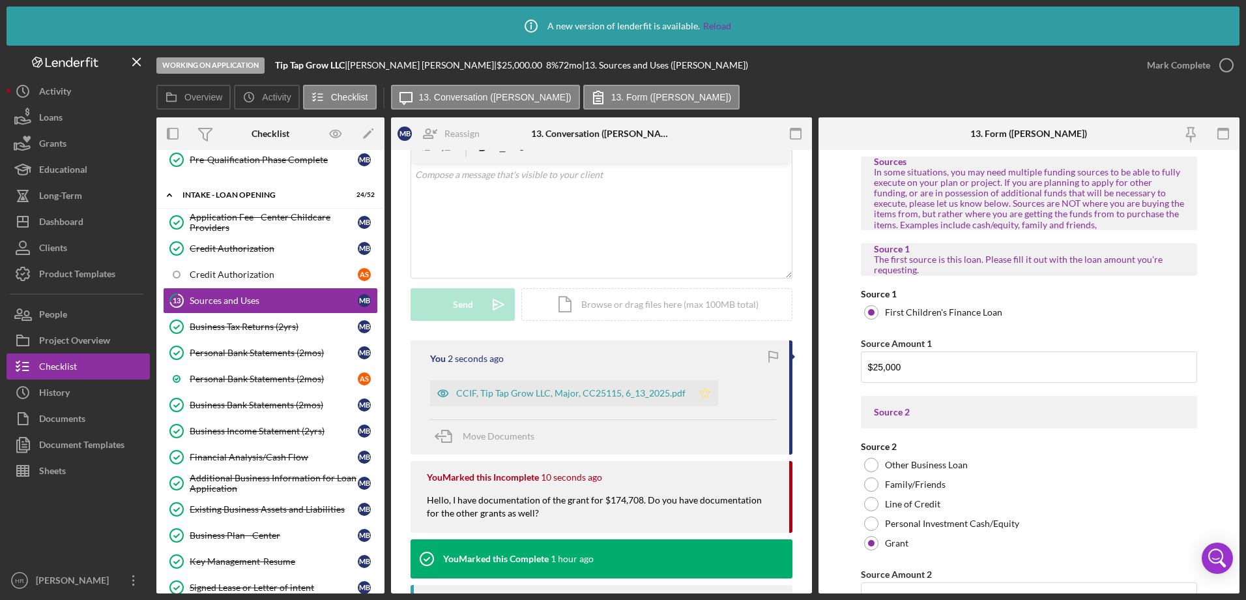
click at [702, 396] on polygon "button" at bounding box center [705, 392] width 11 height 10
drag, startPoint x: 499, startPoint y: 387, endPoint x: 591, endPoint y: 436, distance: 104.4
click at [591, 436] on div "Move Documents" at bounding box center [603, 436] width 346 height 35
click at [76, 223] on div "Dashboard" at bounding box center [61, 223] width 44 height 29
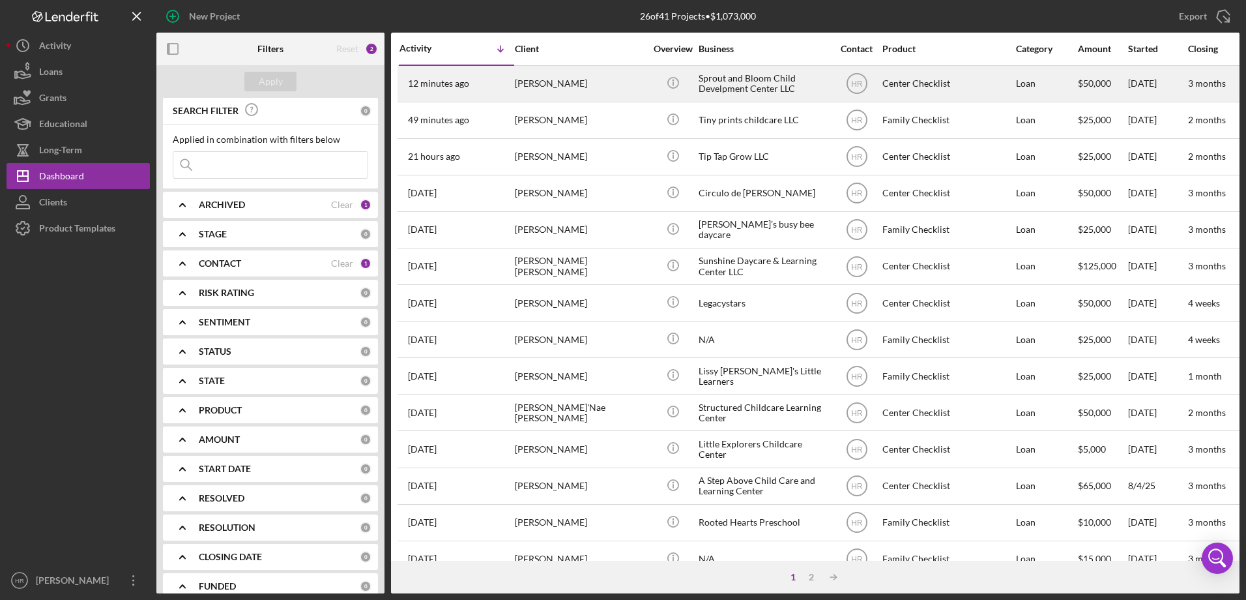
click at [533, 80] on div "[PERSON_NAME]" at bounding box center [580, 83] width 130 height 35
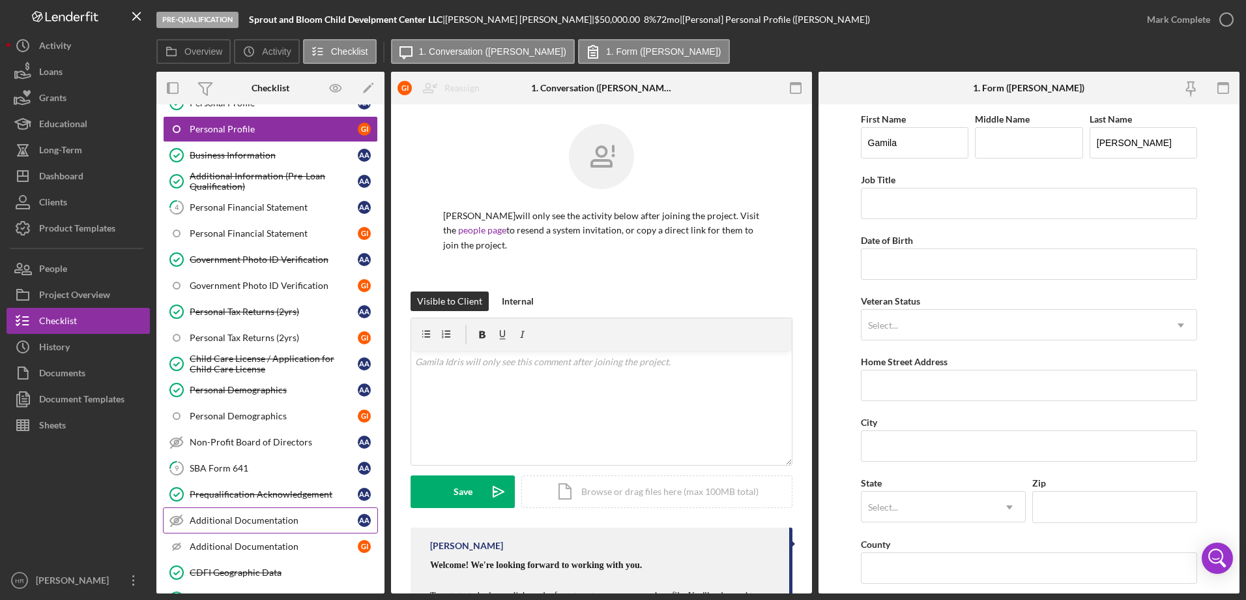
scroll to position [196, 0]
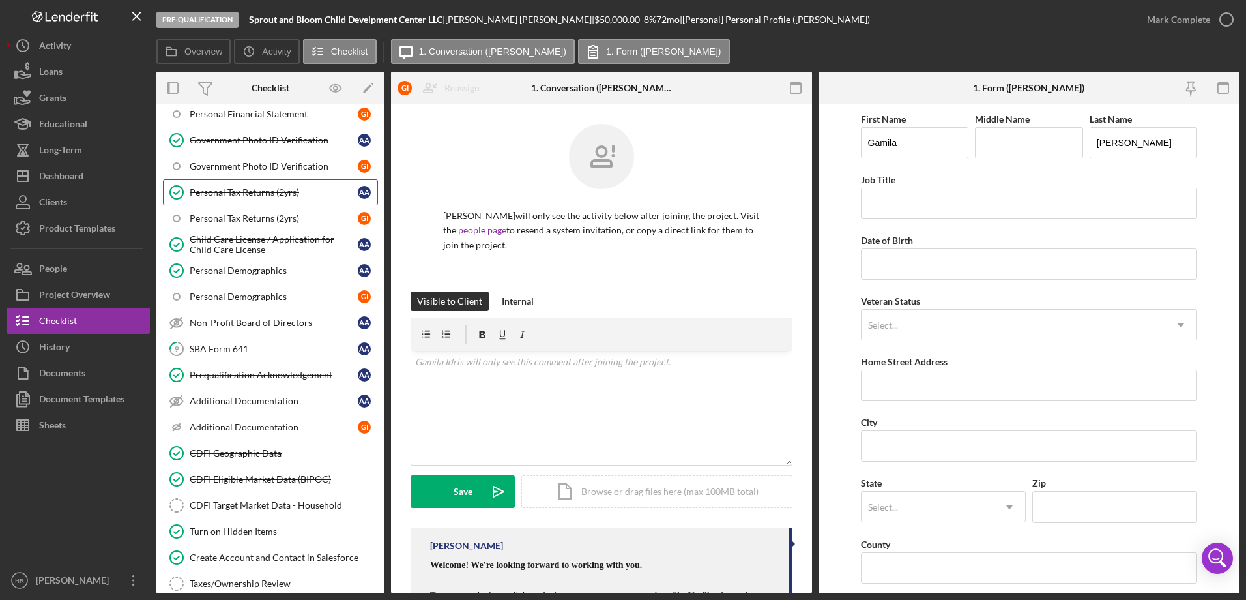
click at [221, 196] on div "Personal Tax Returns (2yrs)" at bounding box center [274, 192] width 168 height 10
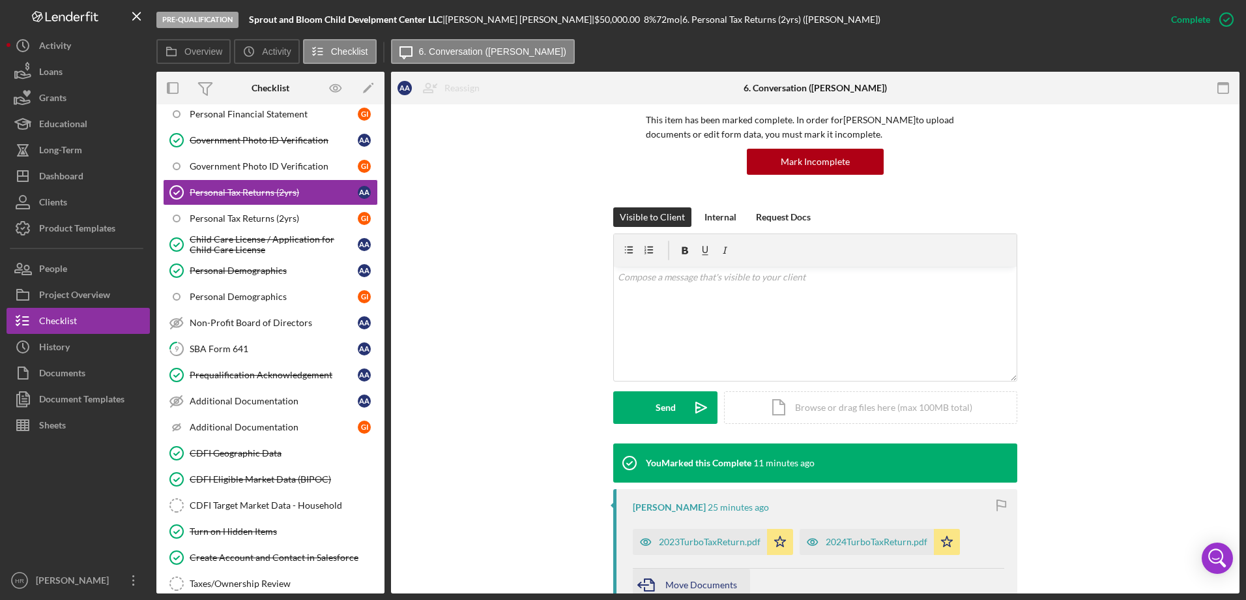
scroll to position [196, 0]
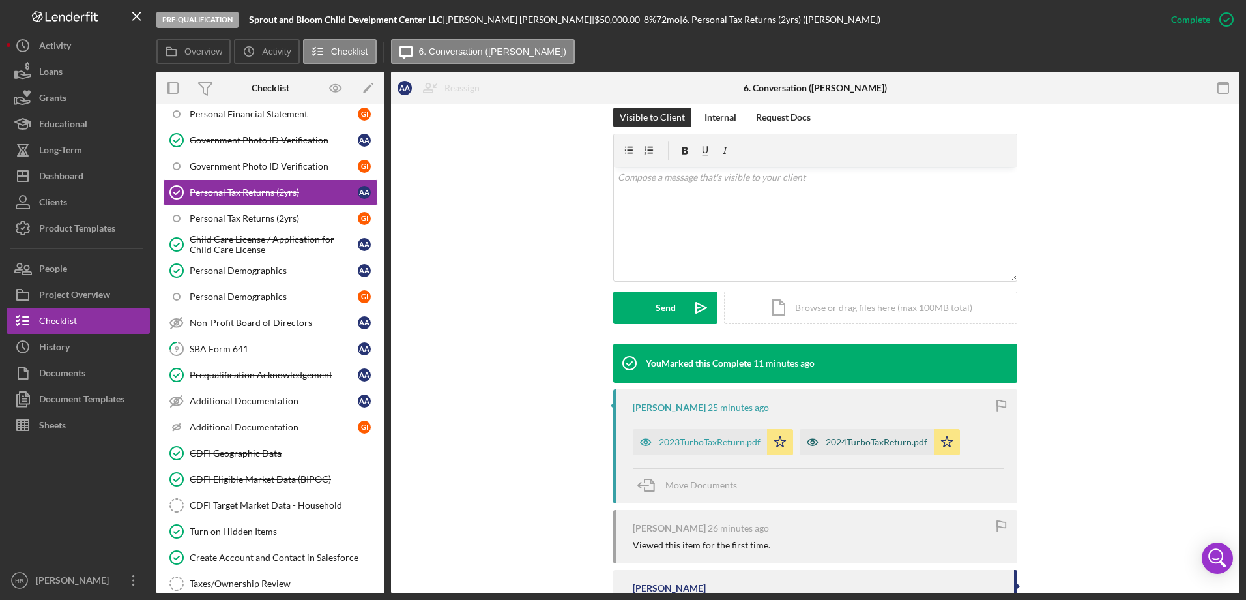
click at [844, 437] on div "2024TurboTaxReturn.pdf" at bounding box center [877, 442] width 102 height 10
